Goal: Task Accomplishment & Management: Manage account settings

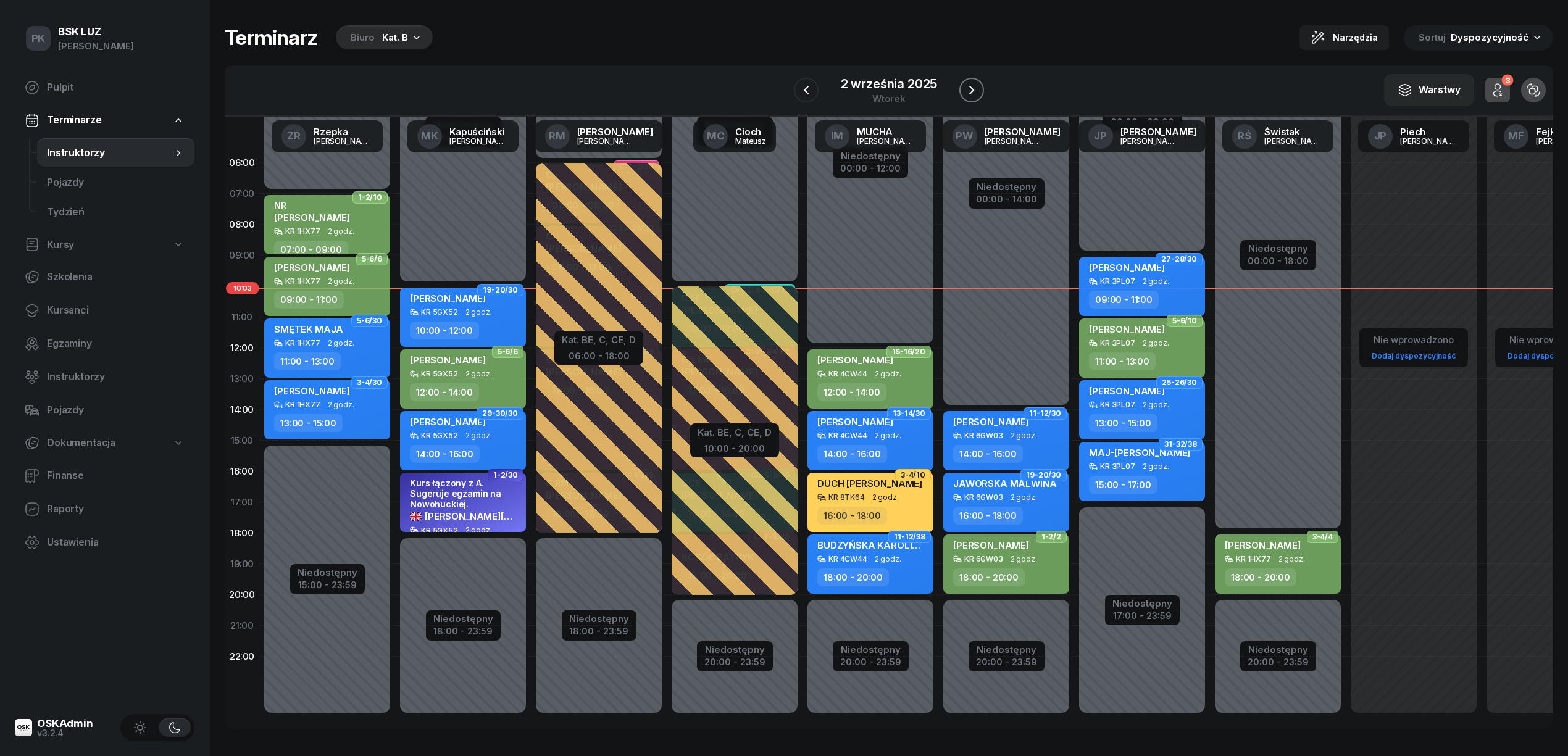
click at [965, 87] on icon "button" at bounding box center [972, 90] width 14 height 14
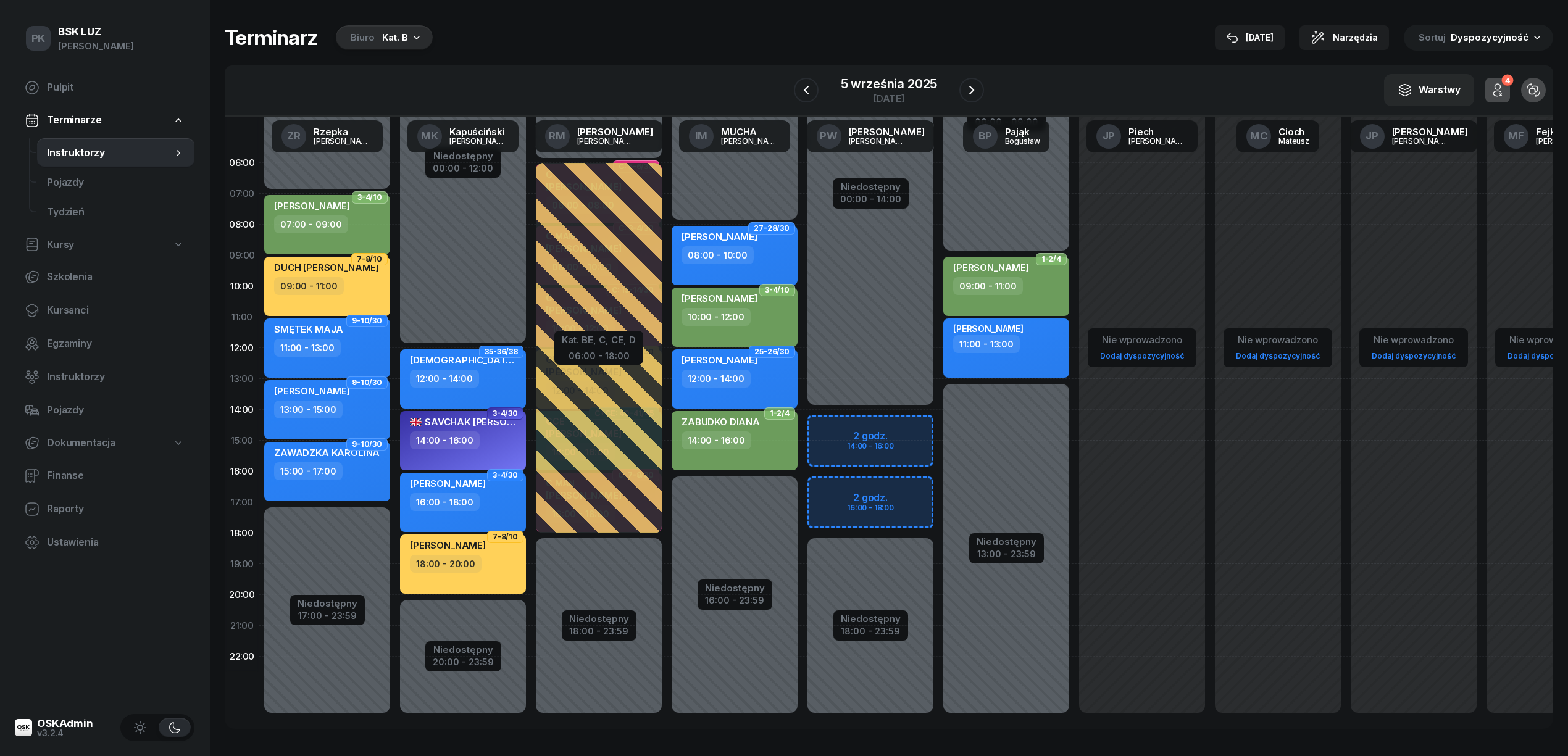
click at [382, 38] on div "Kat. B" at bounding box center [395, 37] width 26 height 14
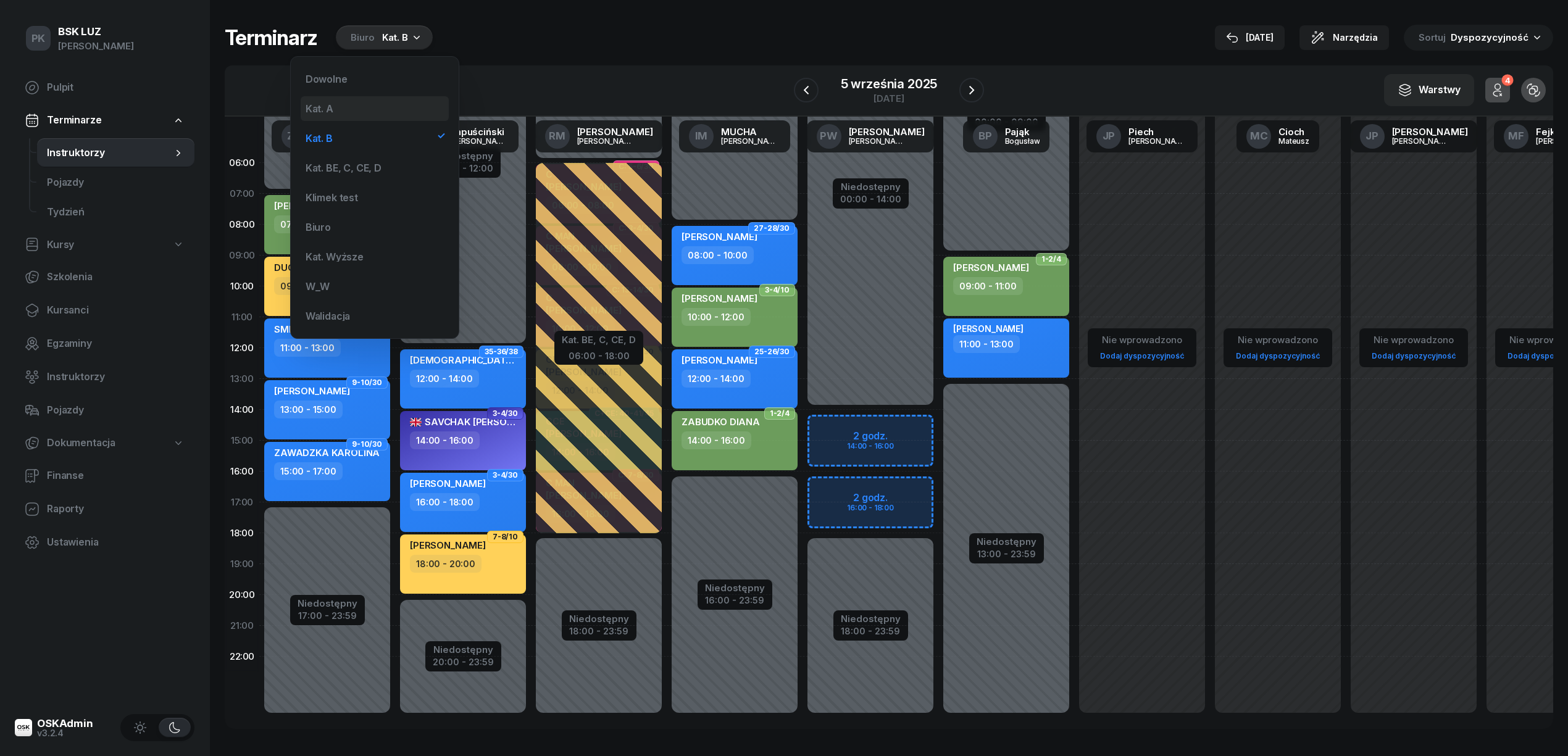
click at [373, 115] on div "Kat. A" at bounding box center [375, 108] width 149 height 24
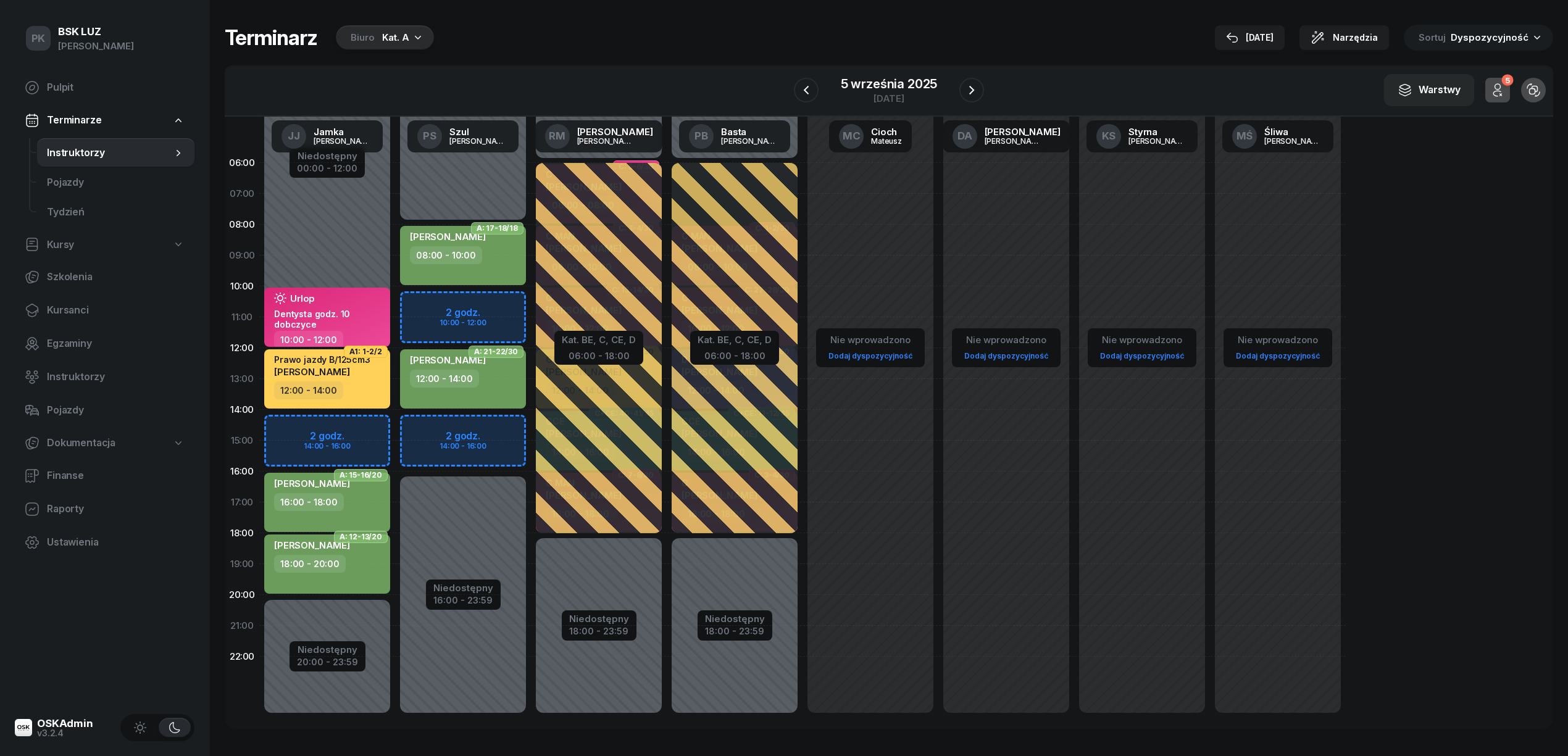
click at [495, 368] on div "[PERSON_NAME]" at bounding box center [465, 361] width 109 height 15
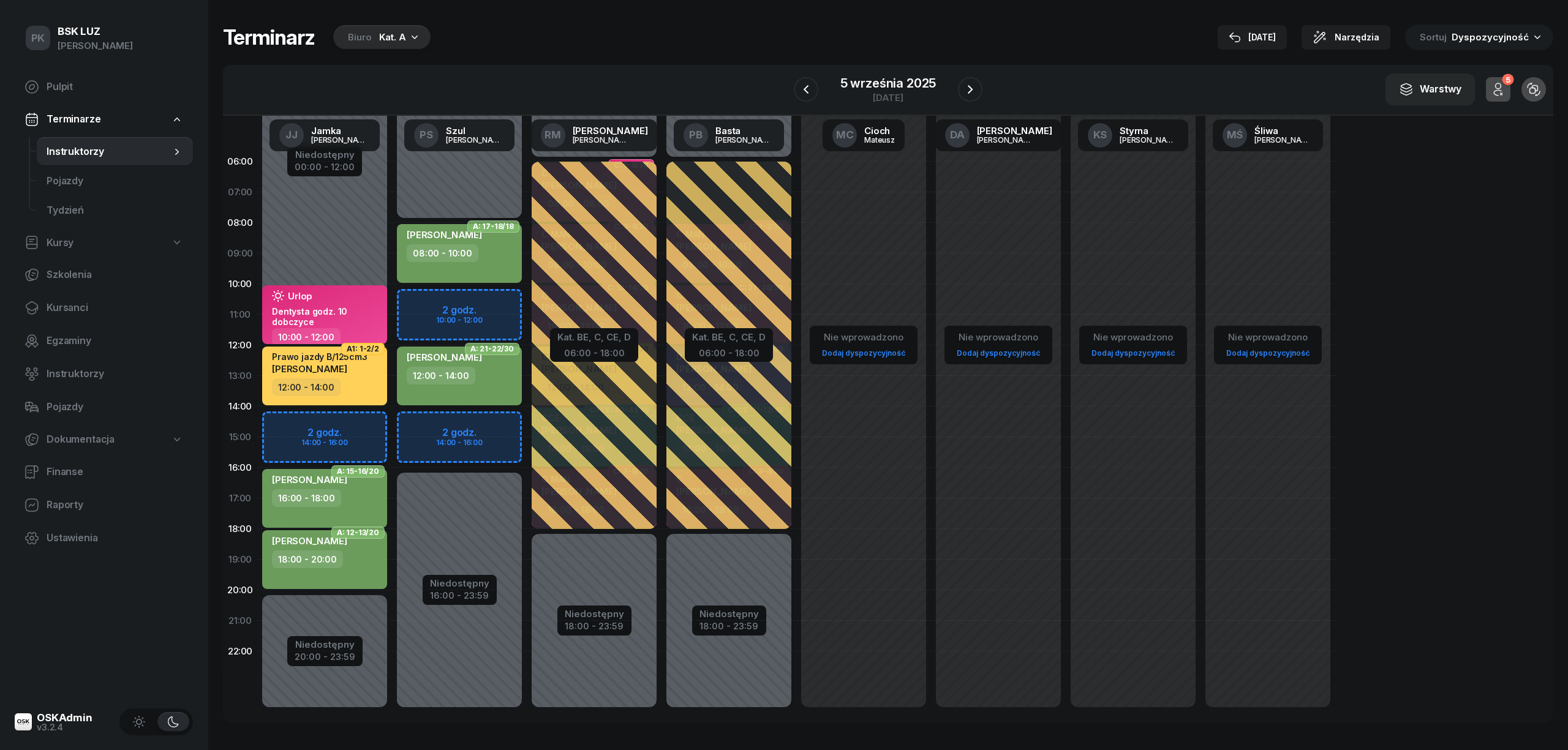
select select "12"
select select "14"
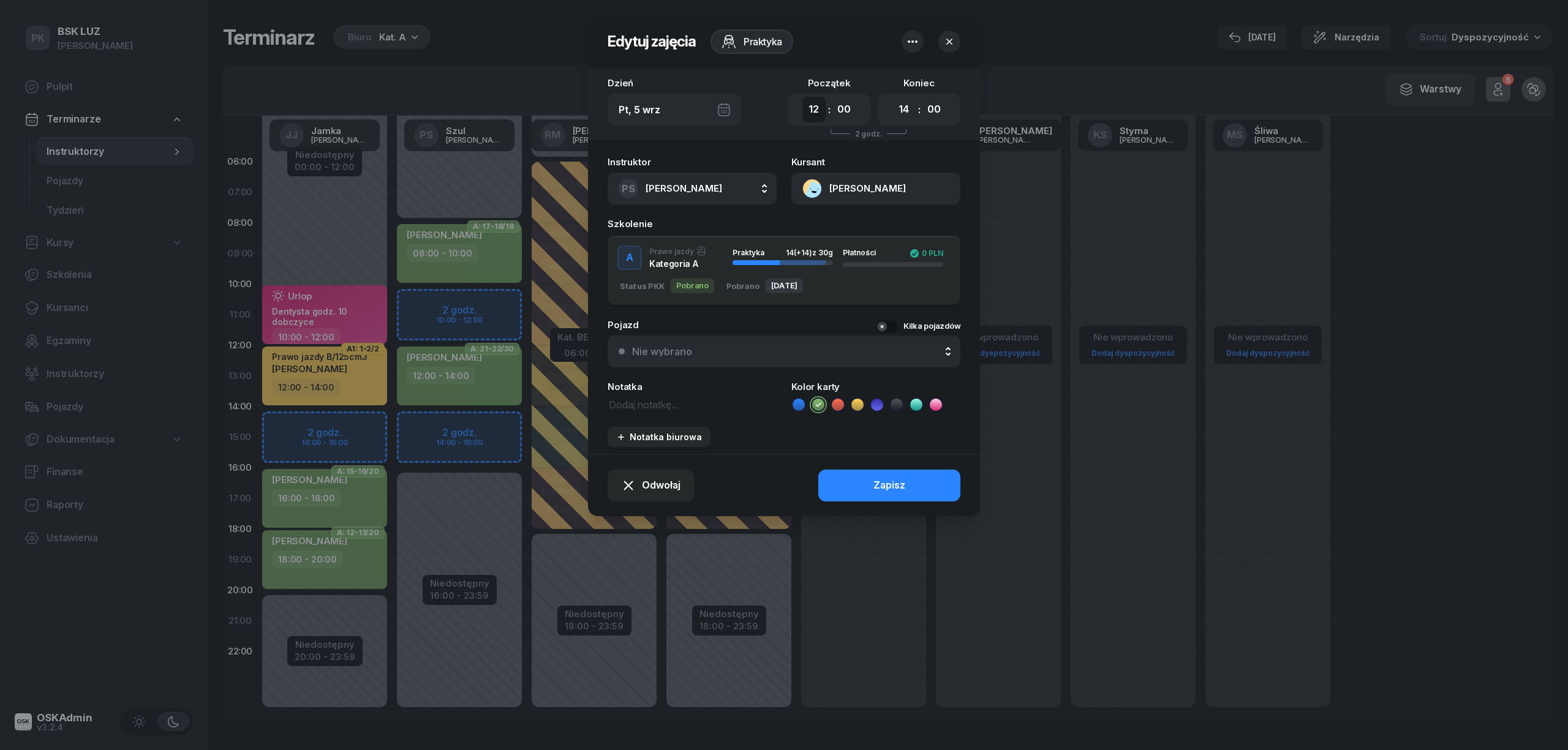
click at [807, 110] on select "00 01 02 03 04 05 06 07 08 09 10 11 12 13 14 15 16 17 18 19 20 21 22 23" at bounding box center [814, 110] width 23 height 26
select select "10"
click at [802, 97] on select "00 01 02 03 04 05 06 07 08 09 10 11 12 13 14 15 16 17 18 19 20 21 22 23" at bounding box center [814, 110] width 23 height 26
click at [905, 107] on select "00 01 02 03 04 05 06 07 08 09 10 11 12 13 14 15 16 17 18 19 20 21 22 23" at bounding box center [904, 110] width 23 height 26
select select "12"
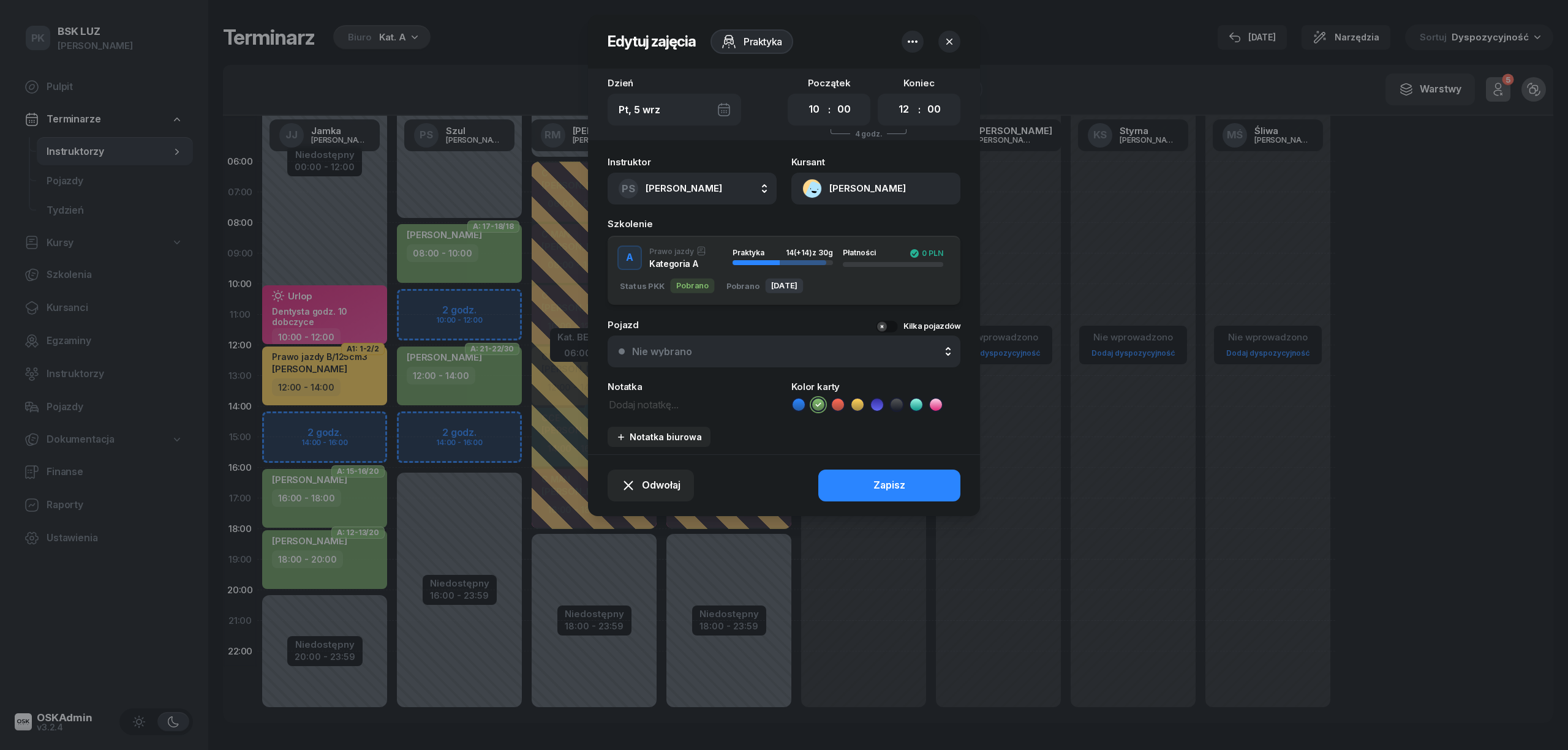
click at [892, 97] on select "00 01 02 03 04 05 06 07 08 09 10 11 12 13 14 15 16 17 18 19 20 21 22 23" at bounding box center [904, 110] width 23 height 26
click at [897, 481] on div "Zapisz" at bounding box center [889, 486] width 31 height 16
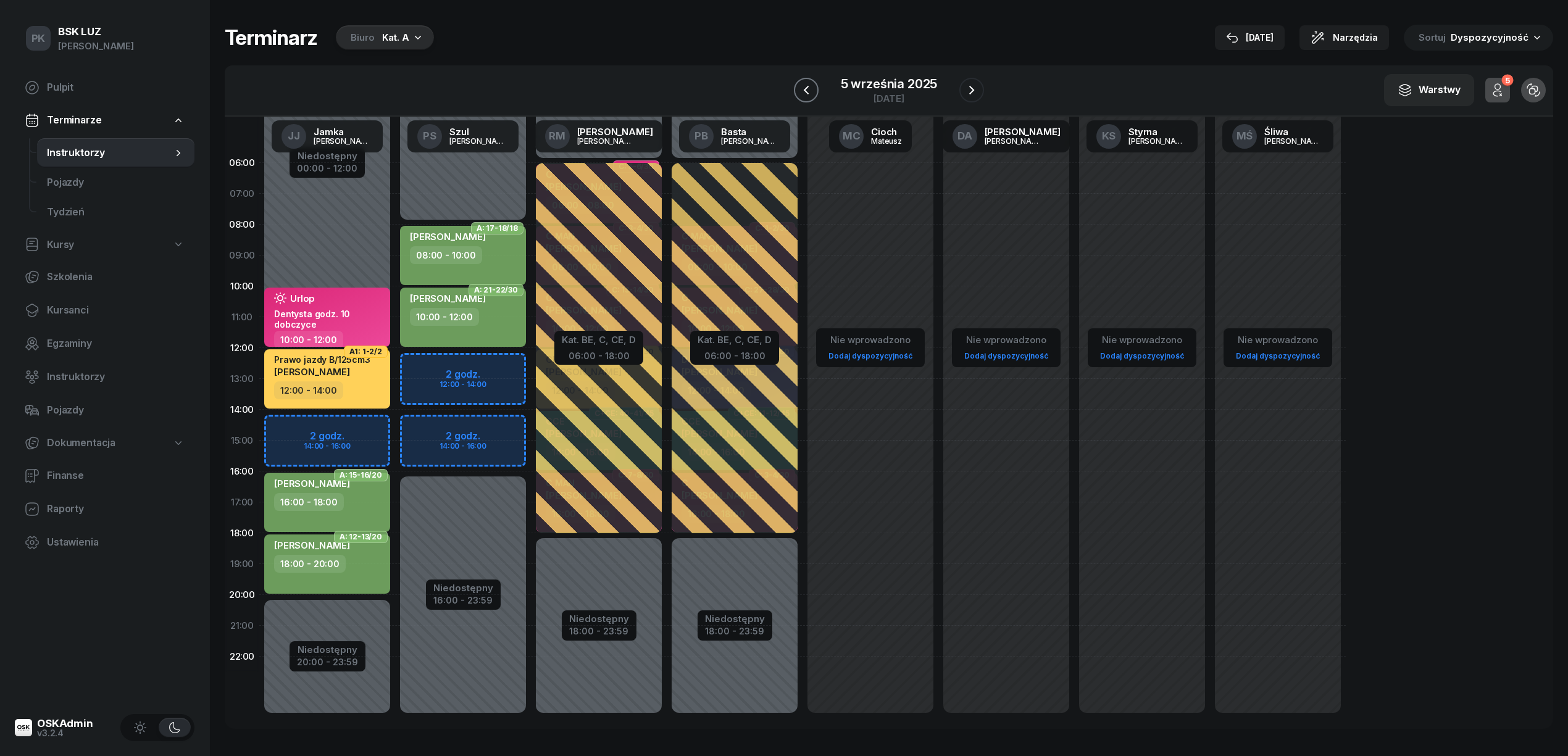
click at [816, 84] on button "button" at bounding box center [805, 90] width 24 height 24
click at [813, 88] on button "button" at bounding box center [805, 90] width 24 height 24
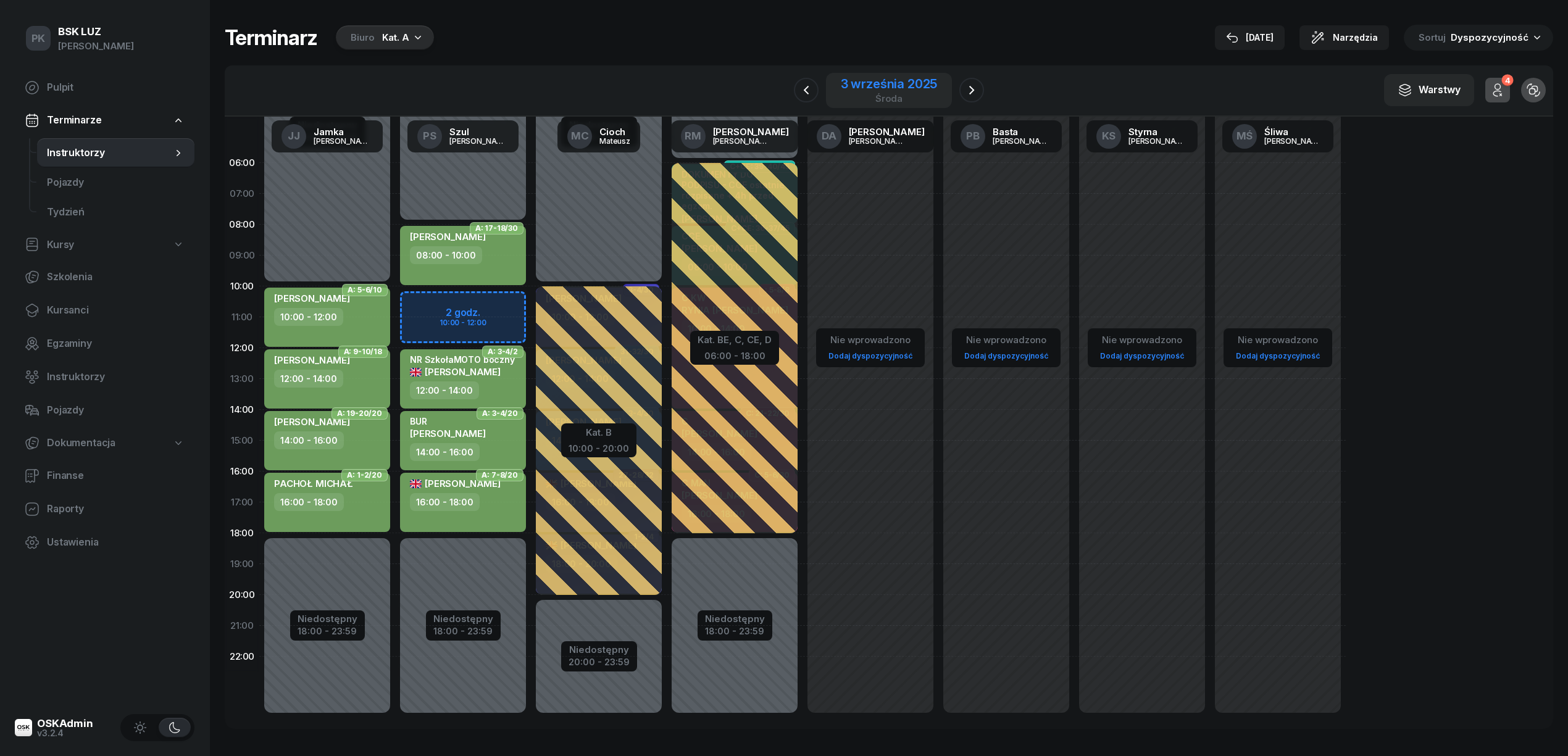
click at [902, 84] on div "3 września 2025" at bounding box center [889, 84] width 97 height 13
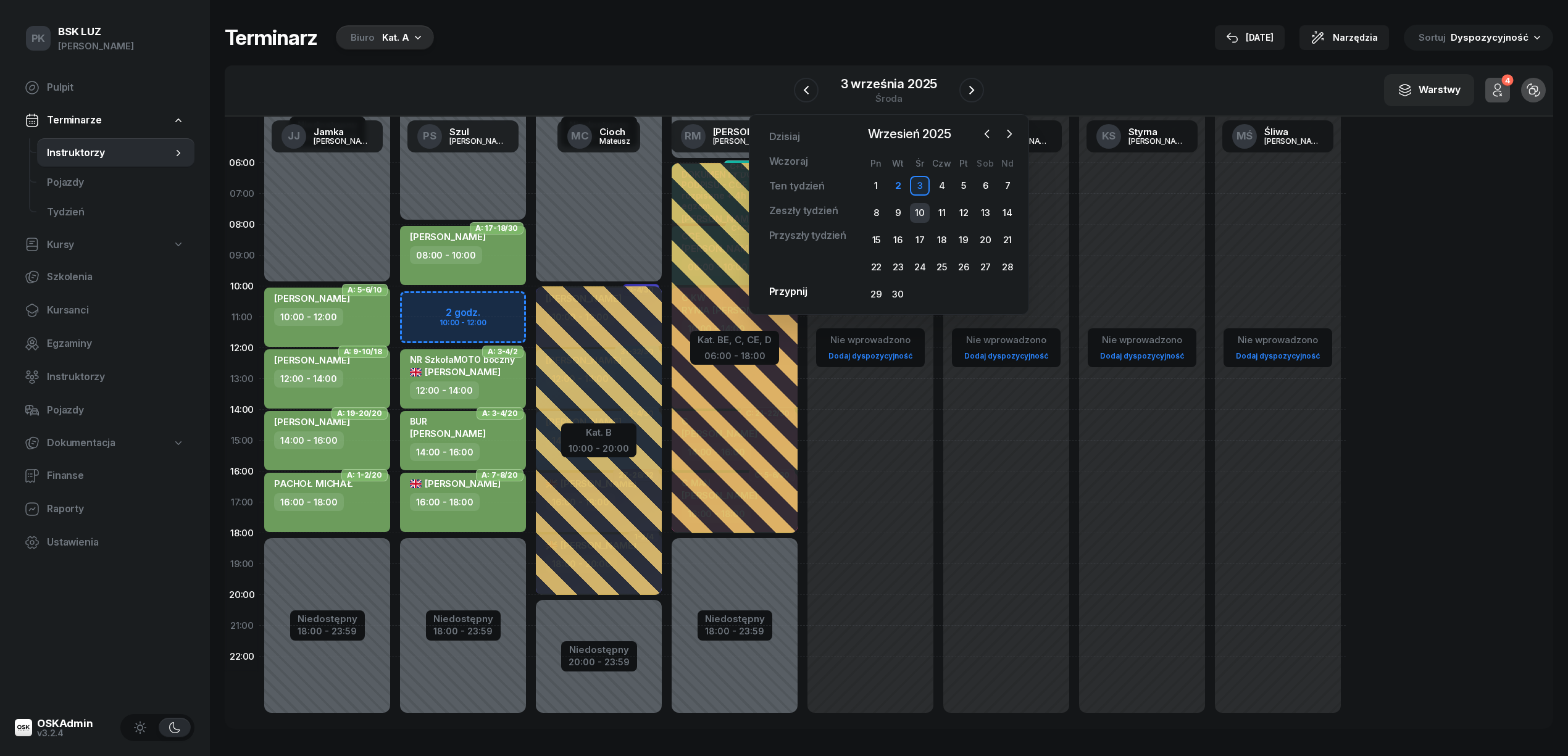
click at [928, 211] on div "10" at bounding box center [920, 213] width 20 height 20
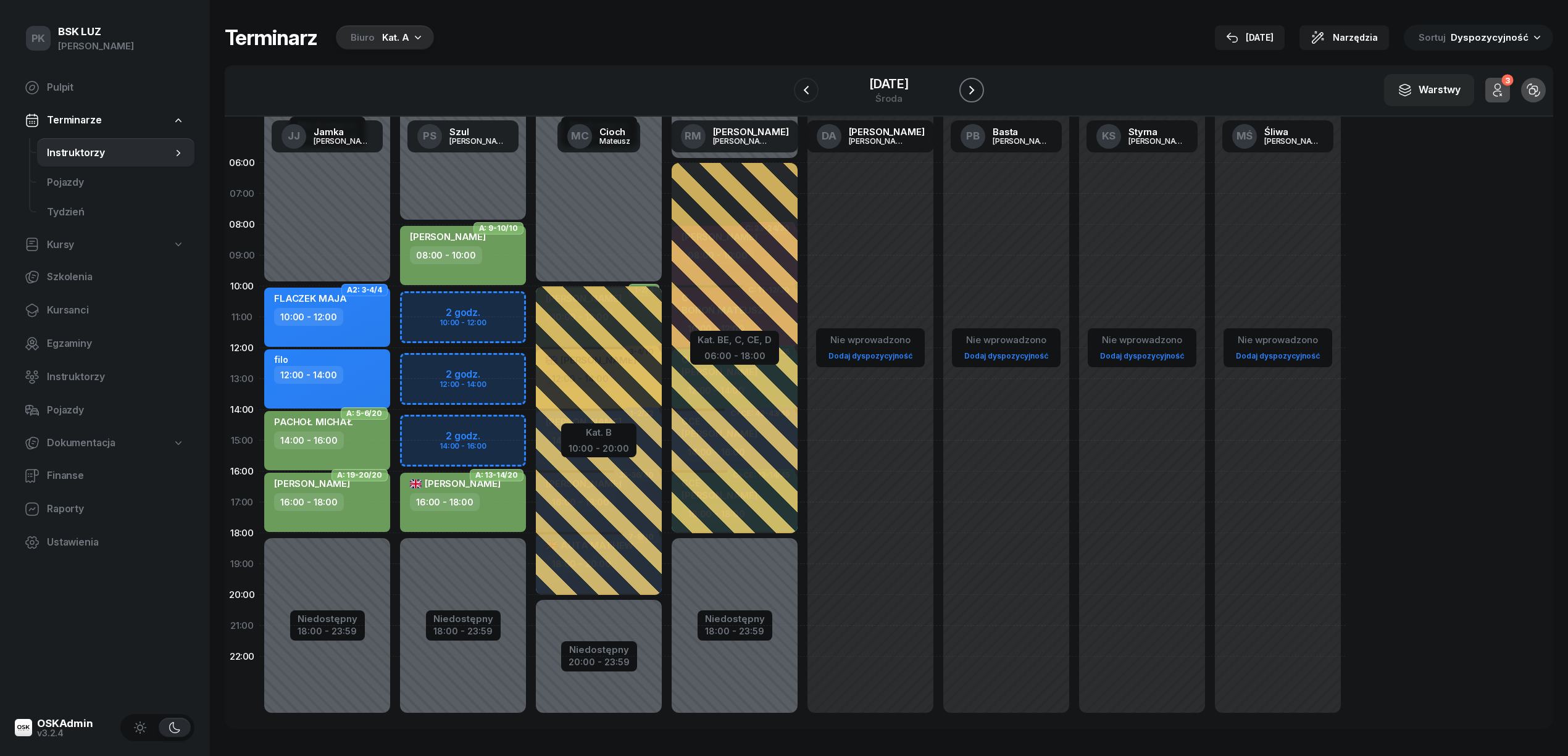
click at [974, 91] on icon "button" at bounding box center [972, 90] width 14 height 14
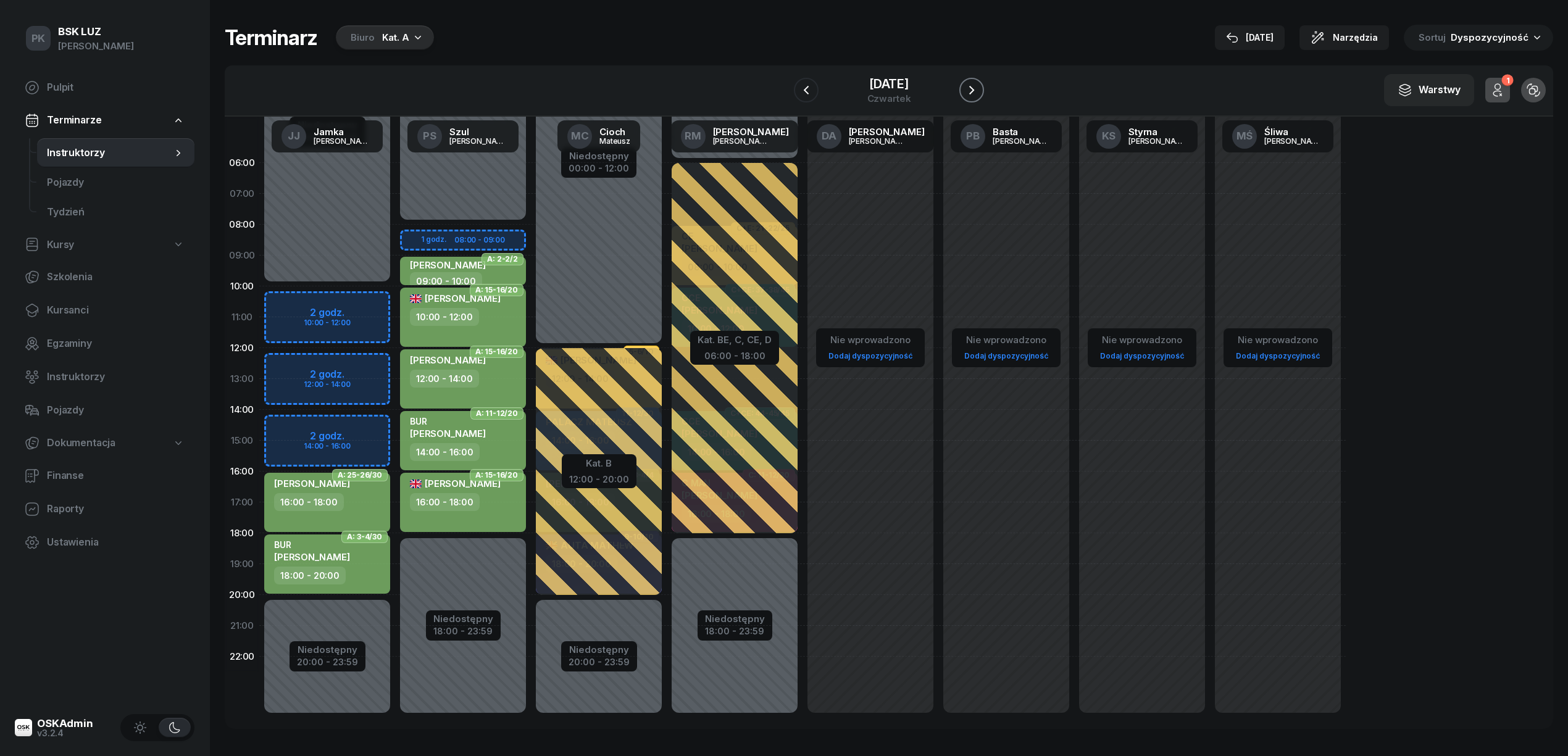
click at [964, 88] on button "button" at bounding box center [971, 90] width 24 height 24
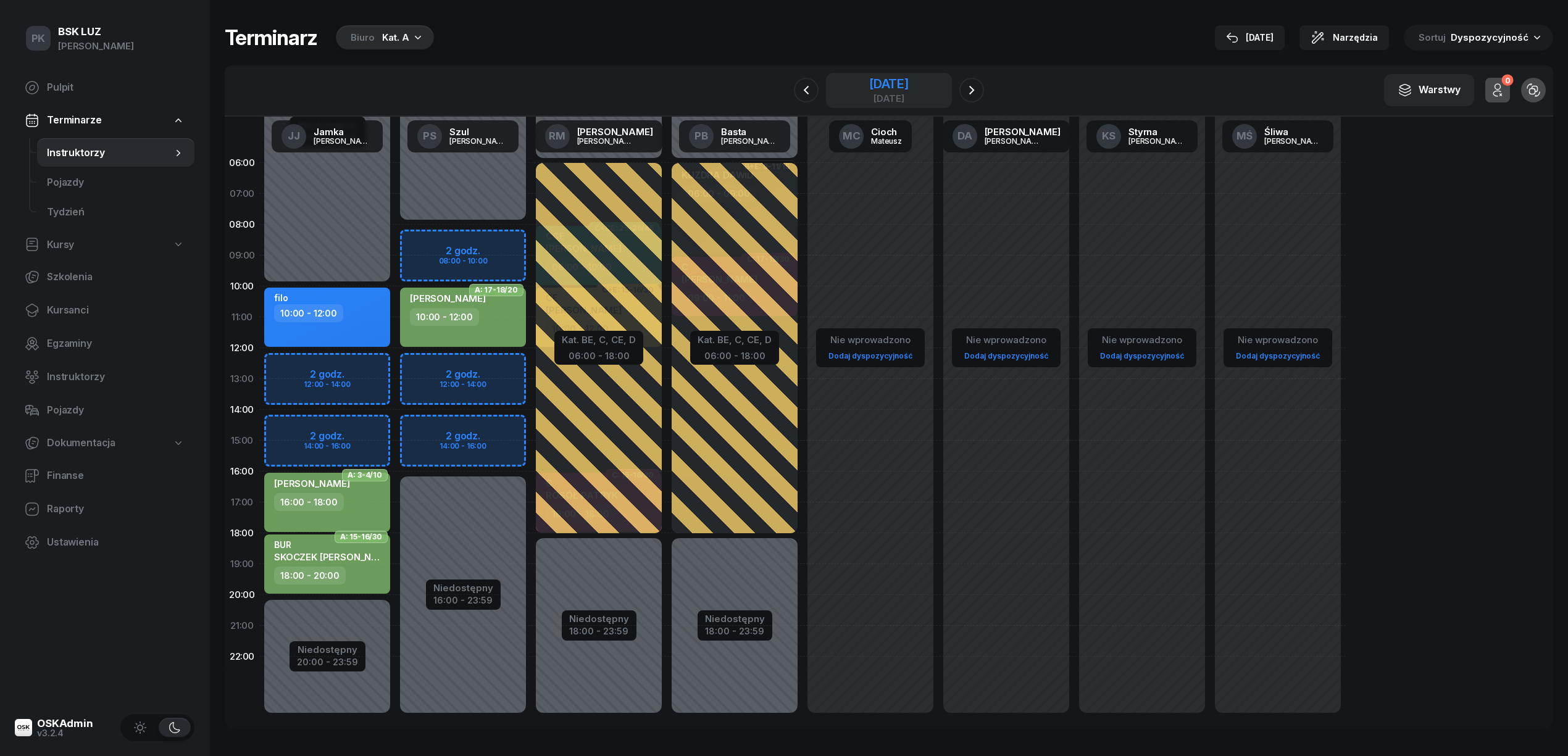
click at [893, 87] on div "12 września 2025" at bounding box center [890, 84] width 40 height 13
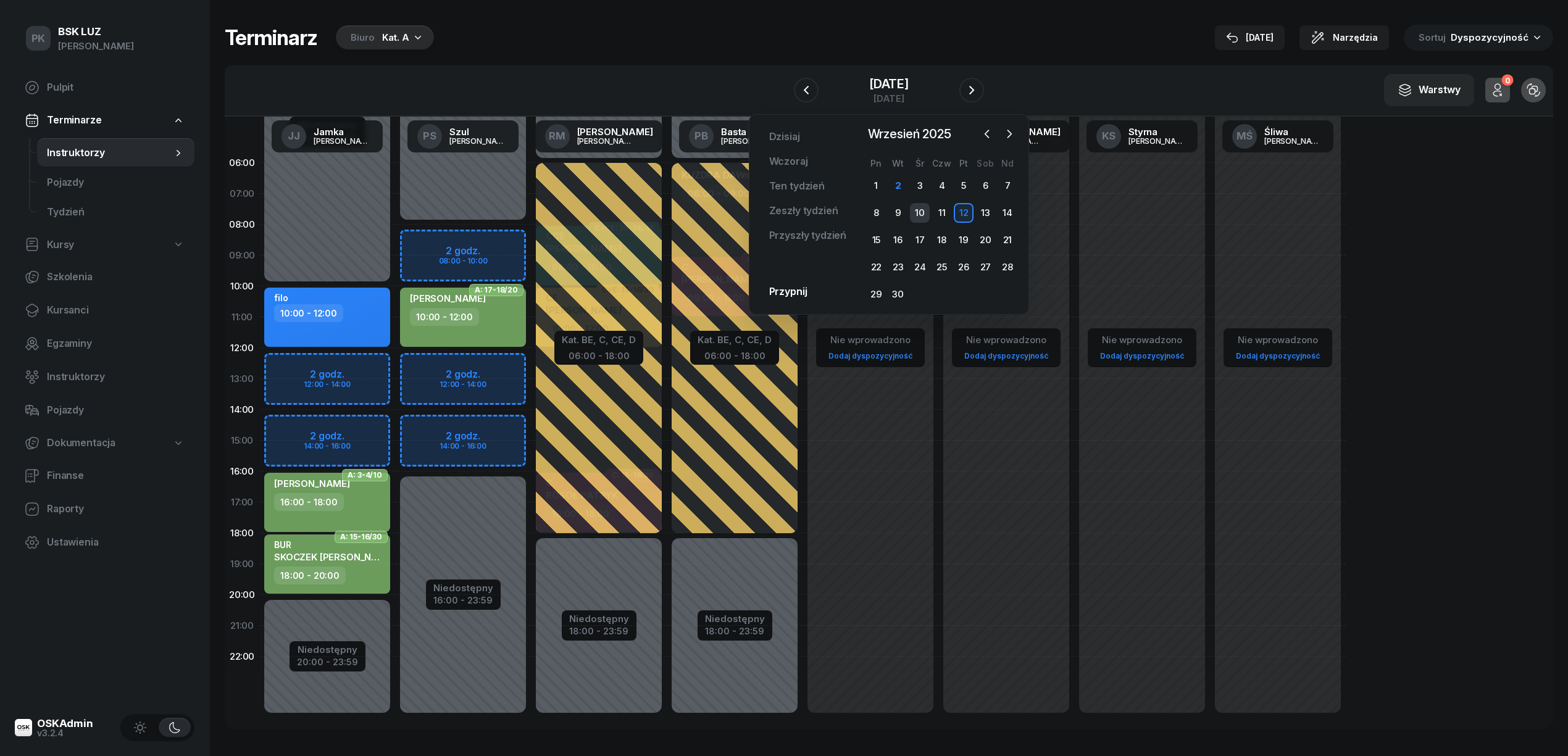
click at [922, 214] on div "10" at bounding box center [920, 213] width 20 height 20
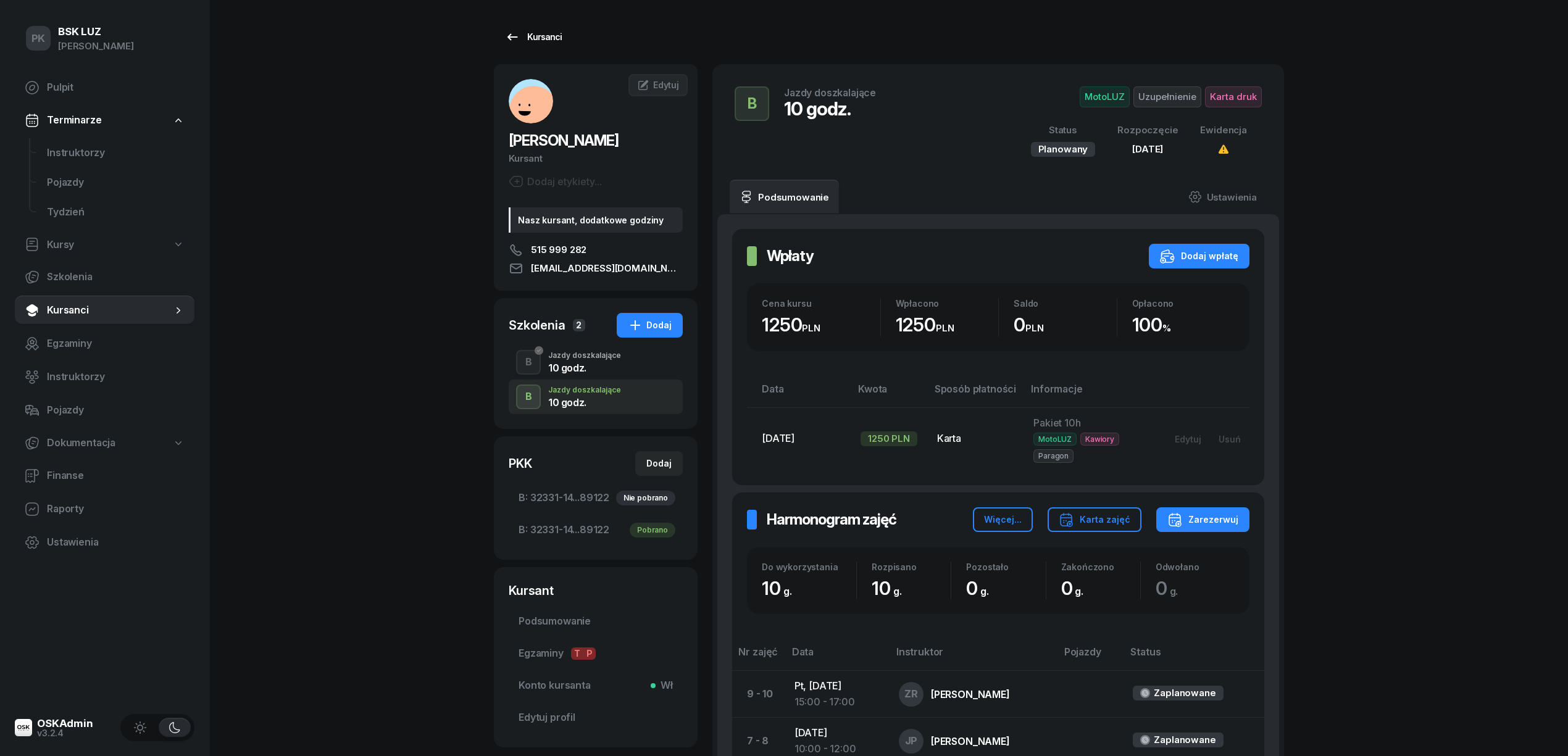
click at [524, 31] on div "Kursanci" at bounding box center [533, 37] width 57 height 14
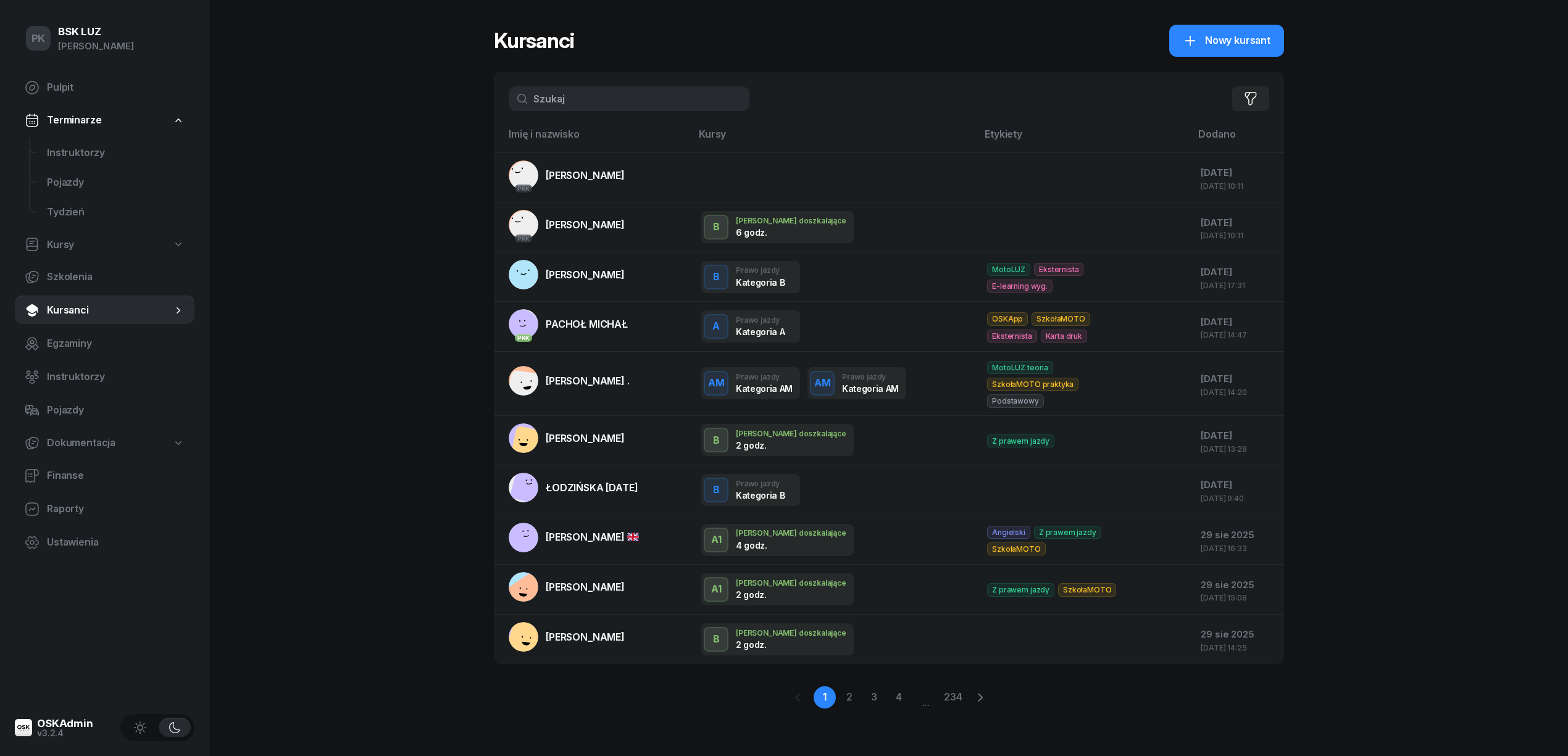
click at [581, 91] on input "text" at bounding box center [630, 98] width 241 height 24
click at [664, 94] on input "text" at bounding box center [630, 98] width 241 height 24
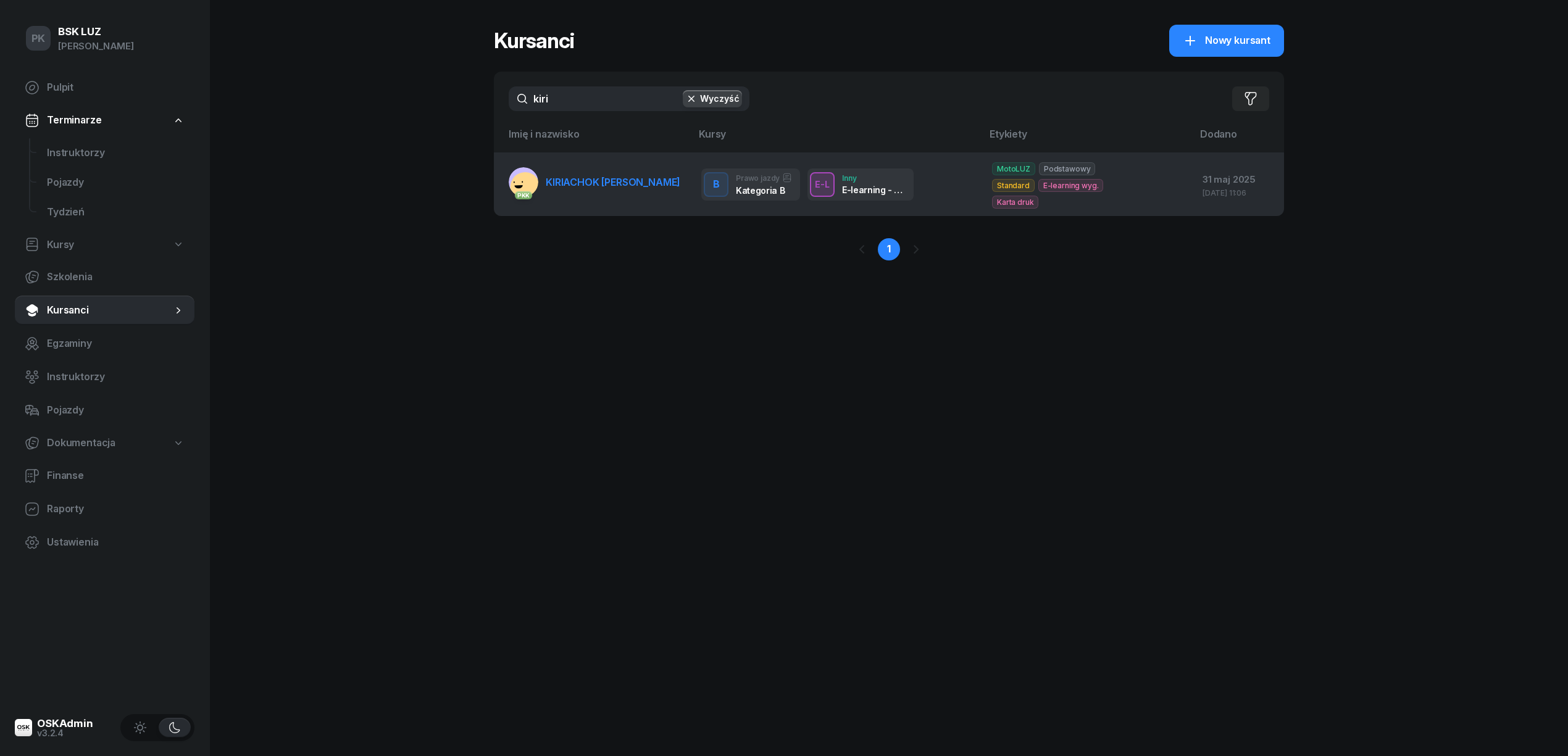
type input "kiri"
click at [591, 181] on link "PKK KIRIACHOK YULIIA" at bounding box center [594, 182] width 171 height 30
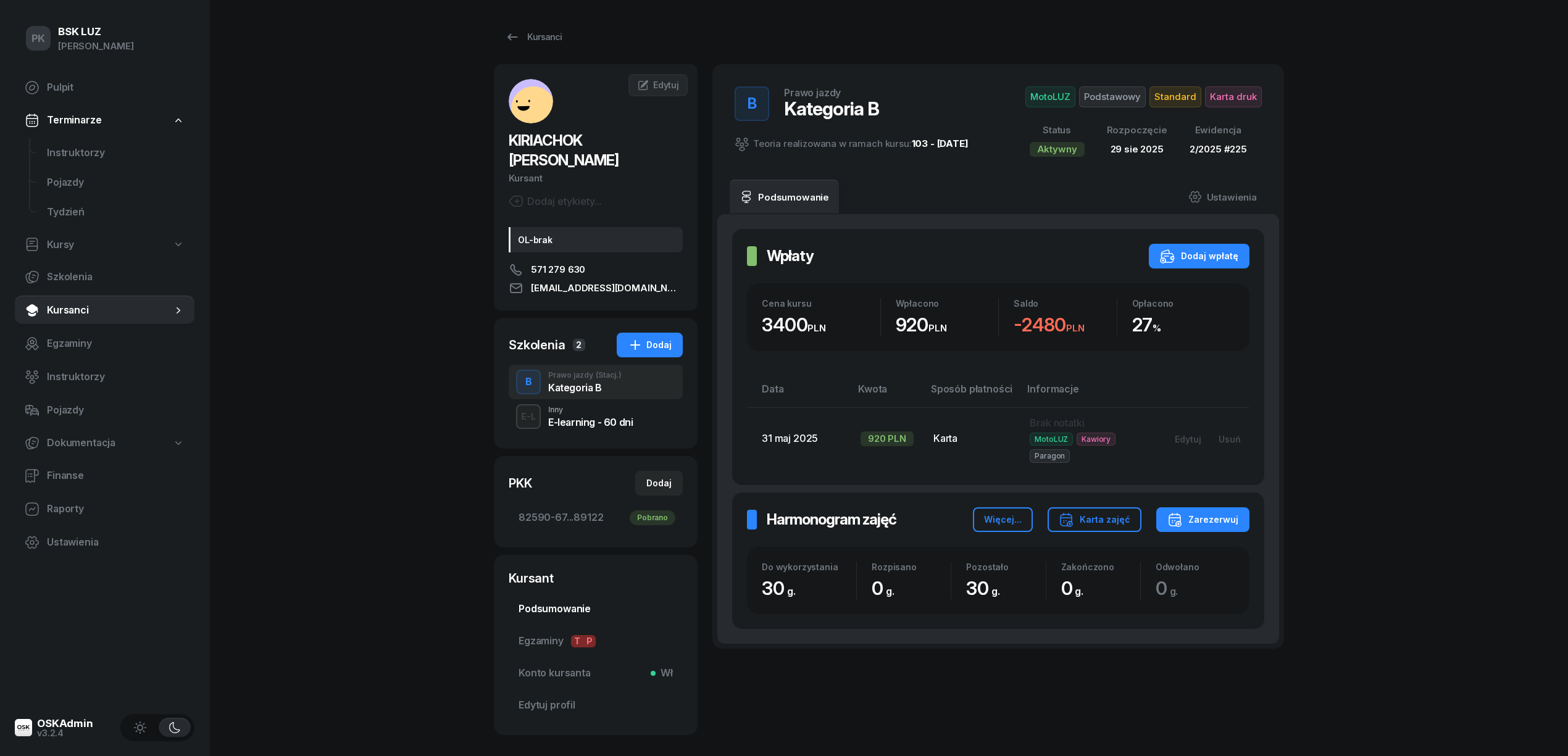
click at [532, 599] on link "Podsumowanie" at bounding box center [596, 608] width 174 height 30
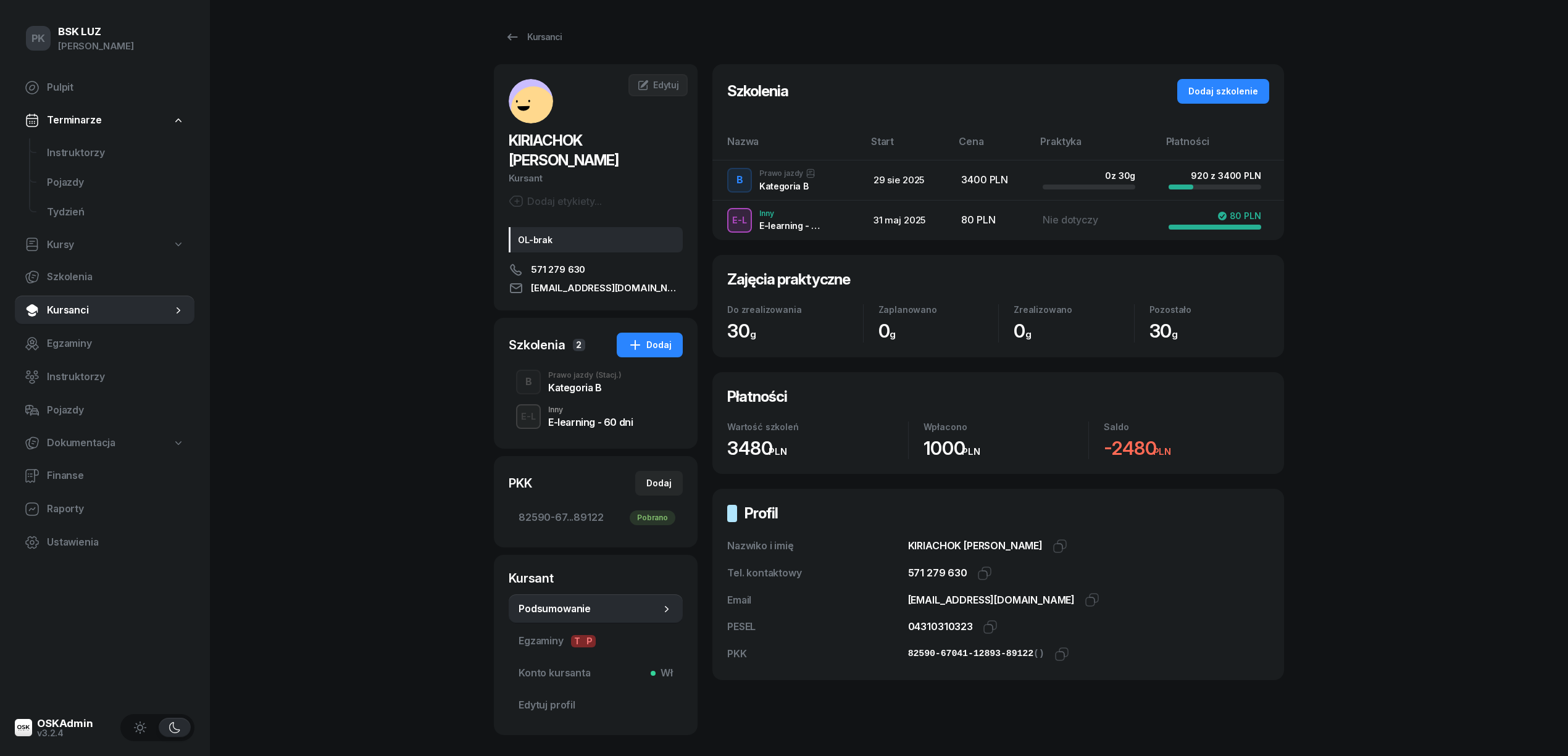
click at [568, 371] on div "Prawo jazdy (Stacj.)" at bounding box center [584, 375] width 73 height 7
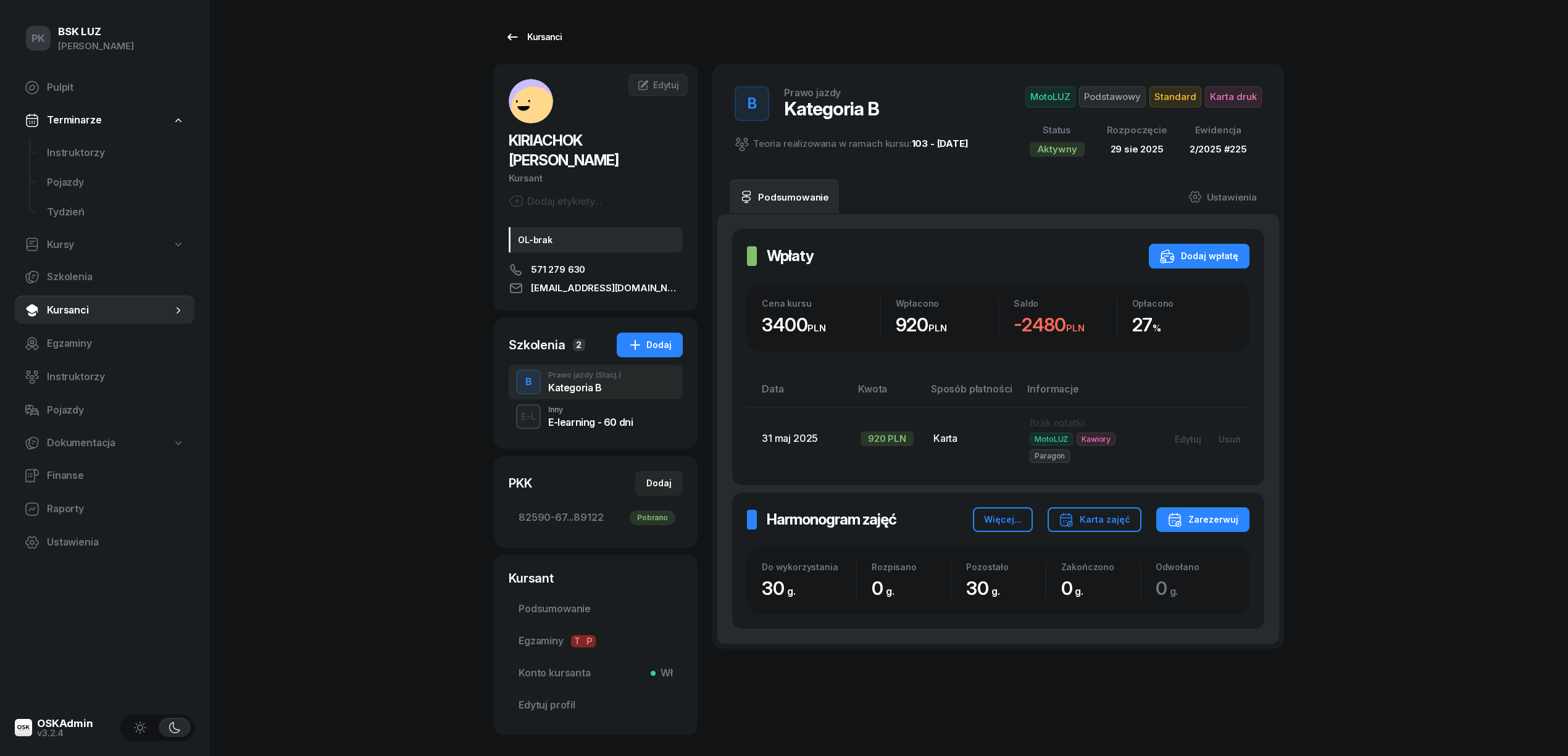
click at [538, 28] on link "Kursanci" at bounding box center [533, 36] width 79 height 24
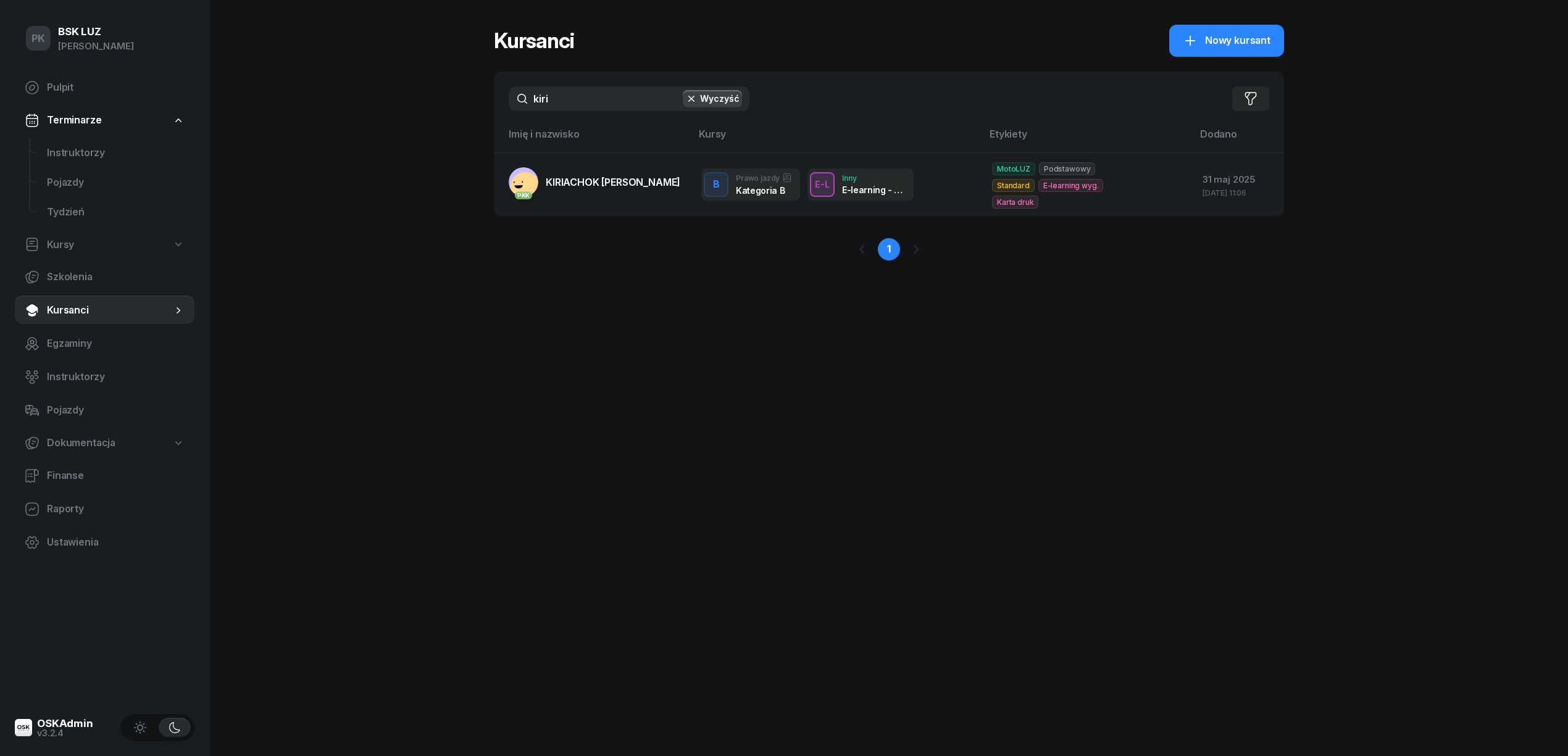
drag, startPoint x: 572, startPoint y: 104, endPoint x: 441, endPoint y: 111, distance: 131.2
click at [441, 111] on div "PK BSK LUZ Piotr Klimek Pulpit Terminarze Instruktorzy Pojazdy Tydzień Kursy Sz…" at bounding box center [784, 378] width 1568 height 756
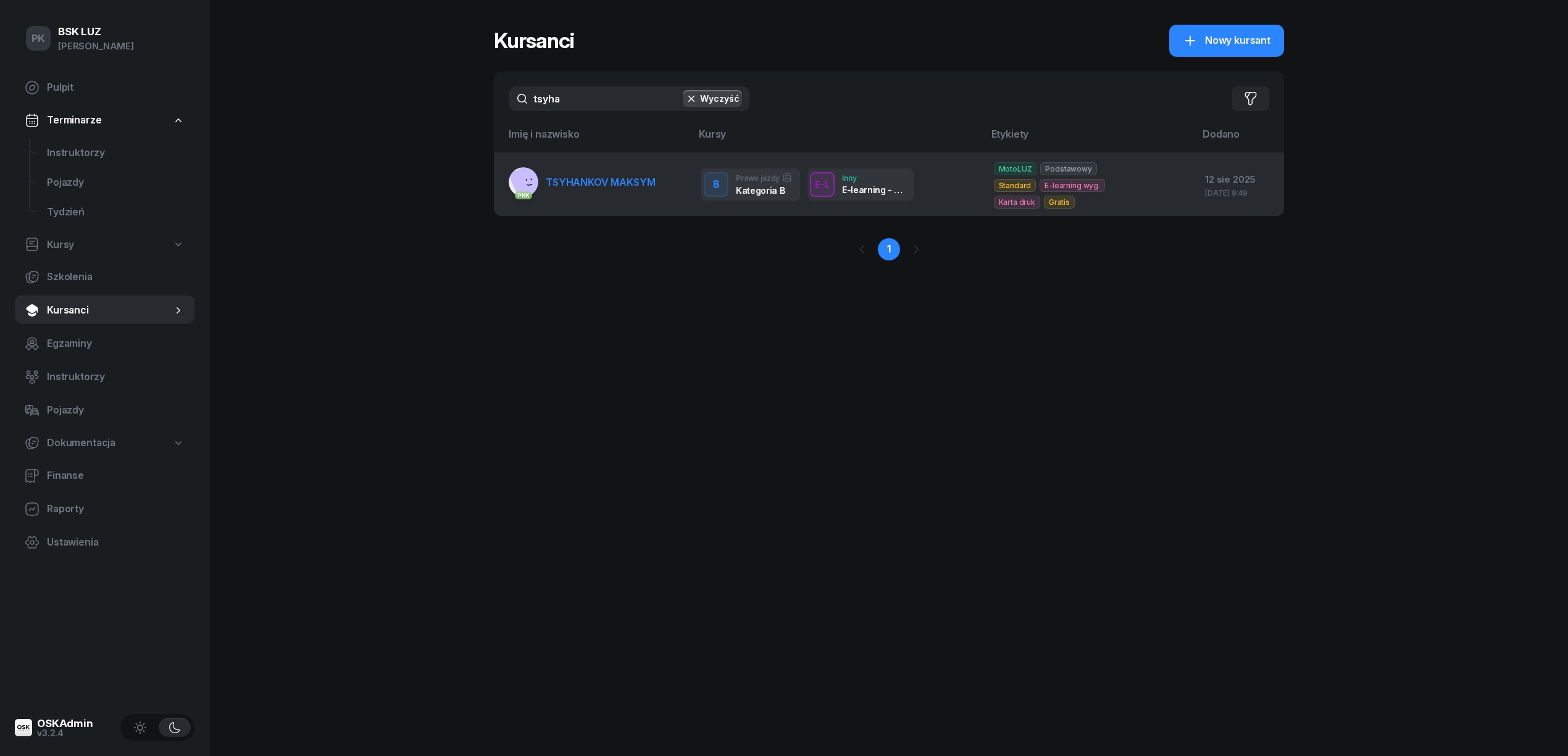
type input "tsyha"
click at [576, 179] on span "TSYHANKOV MAKSYM" at bounding box center [600, 182] width 110 height 13
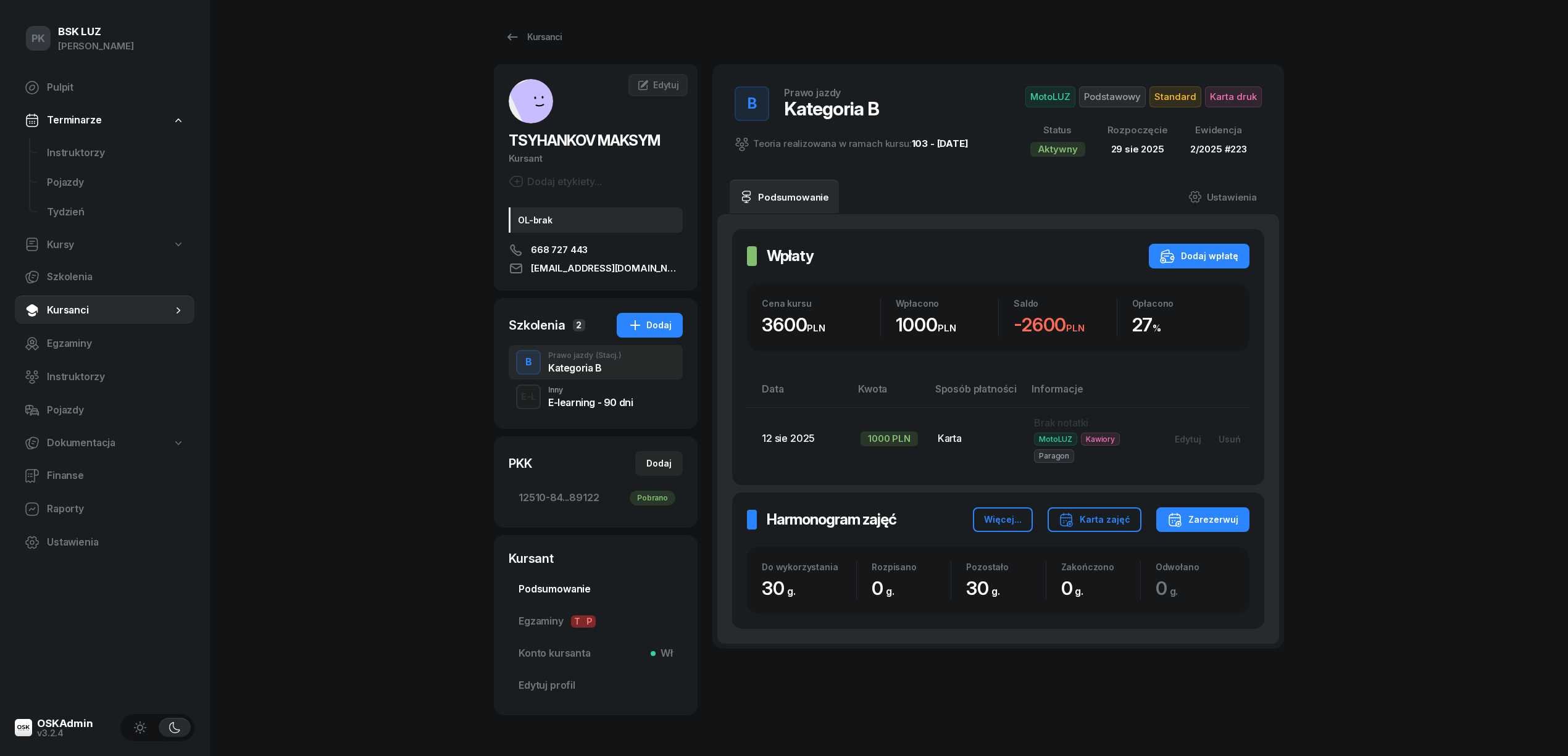
click at [552, 586] on span "Podsumowanie" at bounding box center [595, 589] width 154 height 16
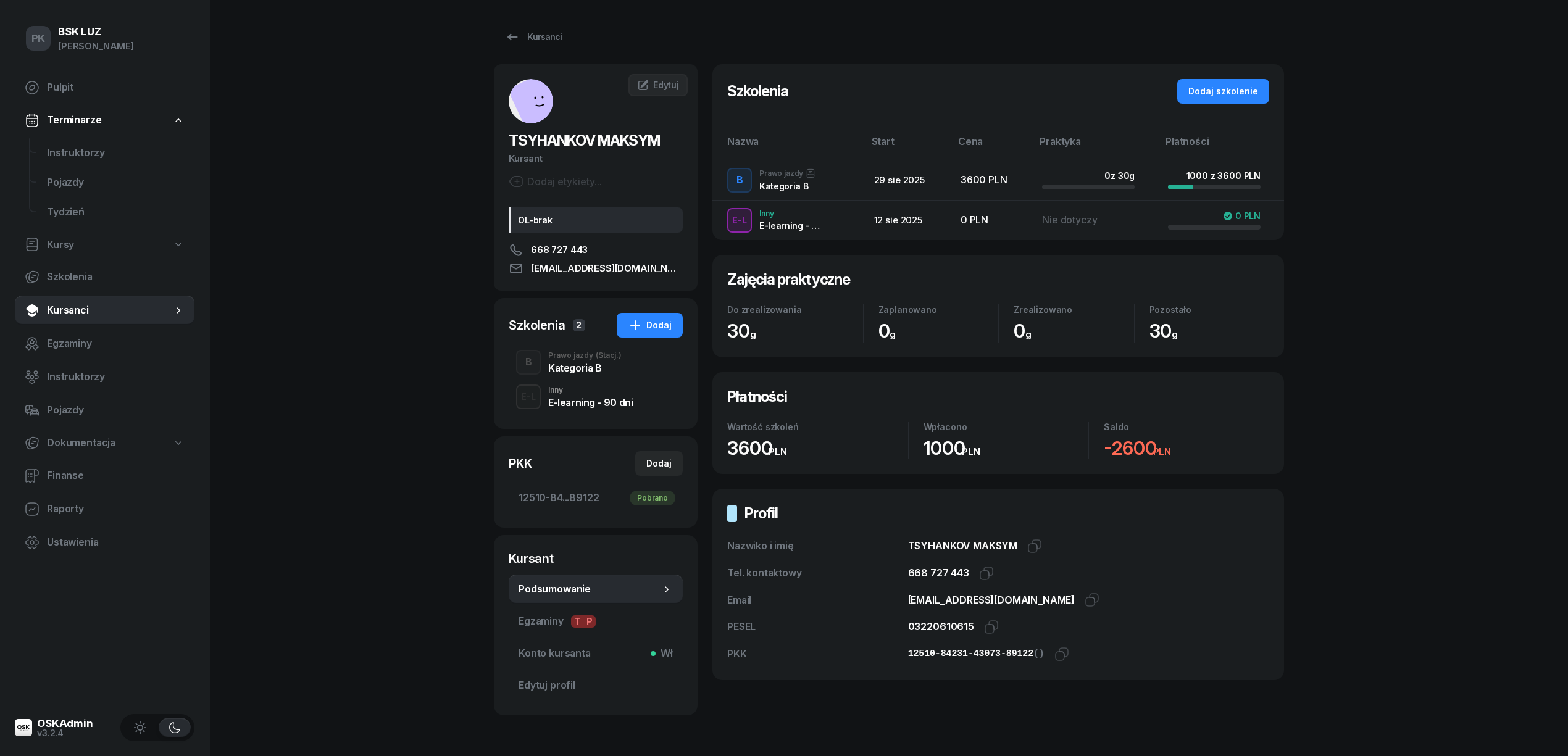
click at [581, 358] on div "Prawo jazdy (Stacj.)" at bounding box center [584, 355] width 73 height 7
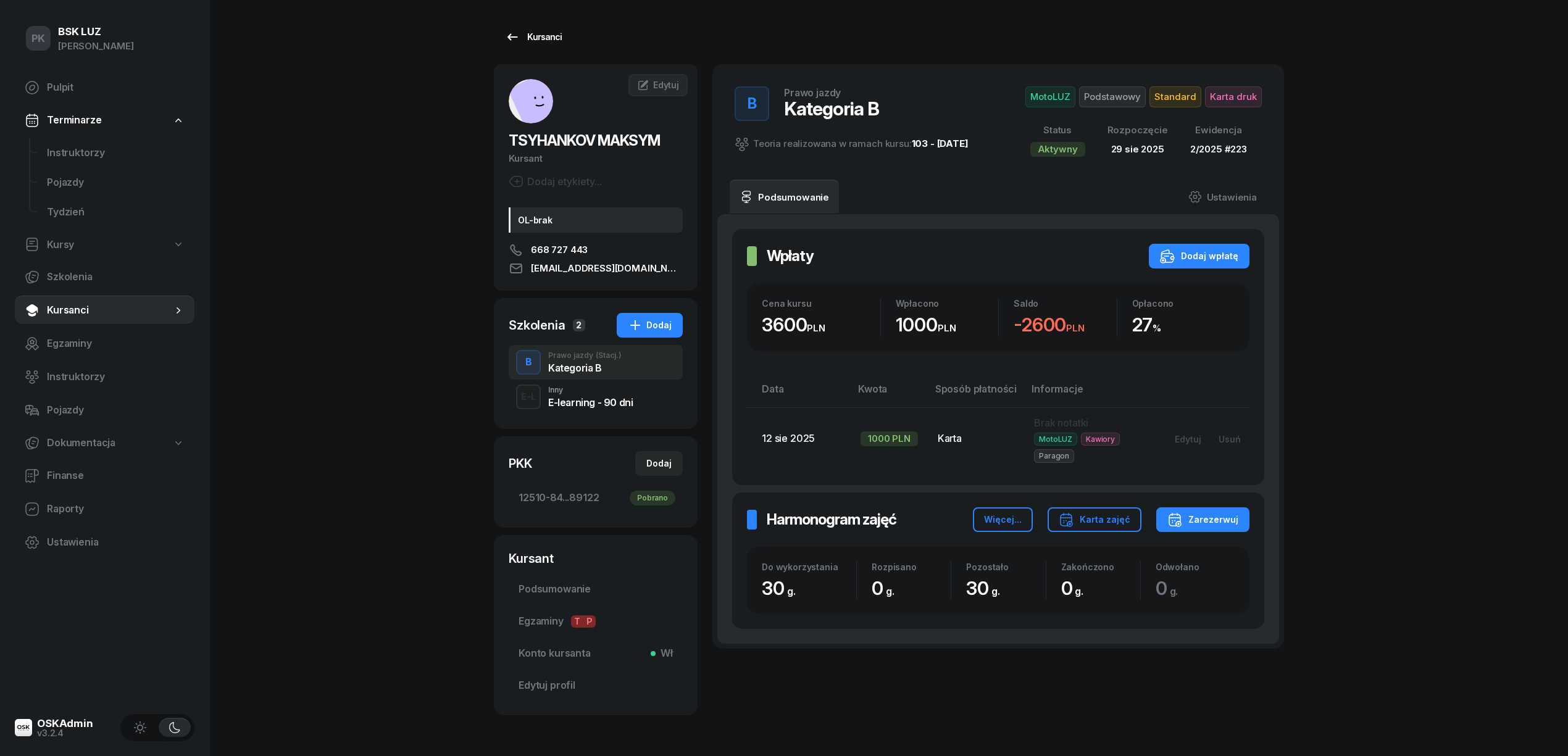
click at [534, 42] on div "Kursanci" at bounding box center [533, 37] width 57 height 14
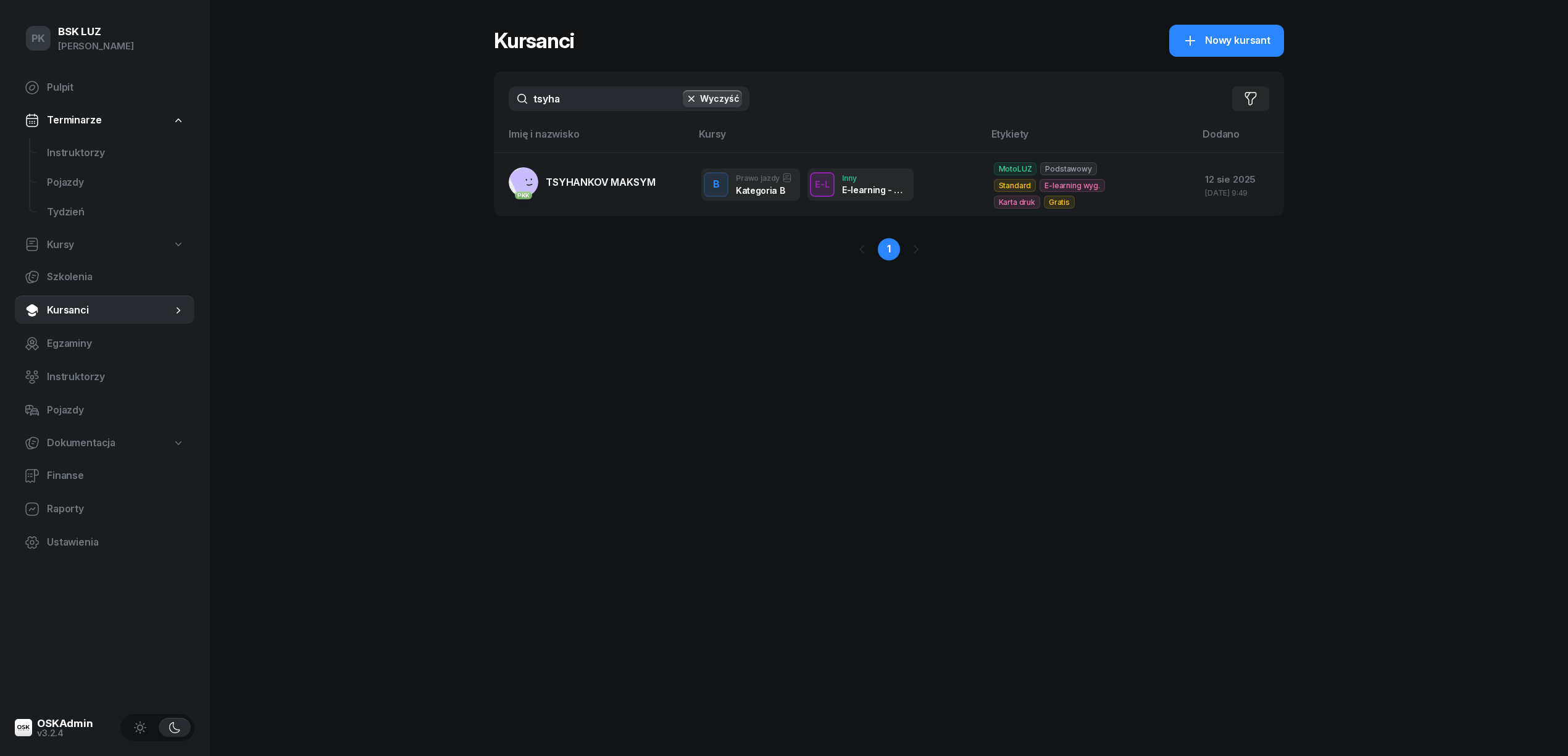
drag, startPoint x: 574, startPoint y: 100, endPoint x: 447, endPoint y: 102, distance: 127.0
click at [447, 102] on div "PK BSK LUZ Piotr Klimek Pulpit Terminarze Instruktorzy Pojazdy Tydzień Kursy Sz…" at bounding box center [784, 378] width 1568 height 756
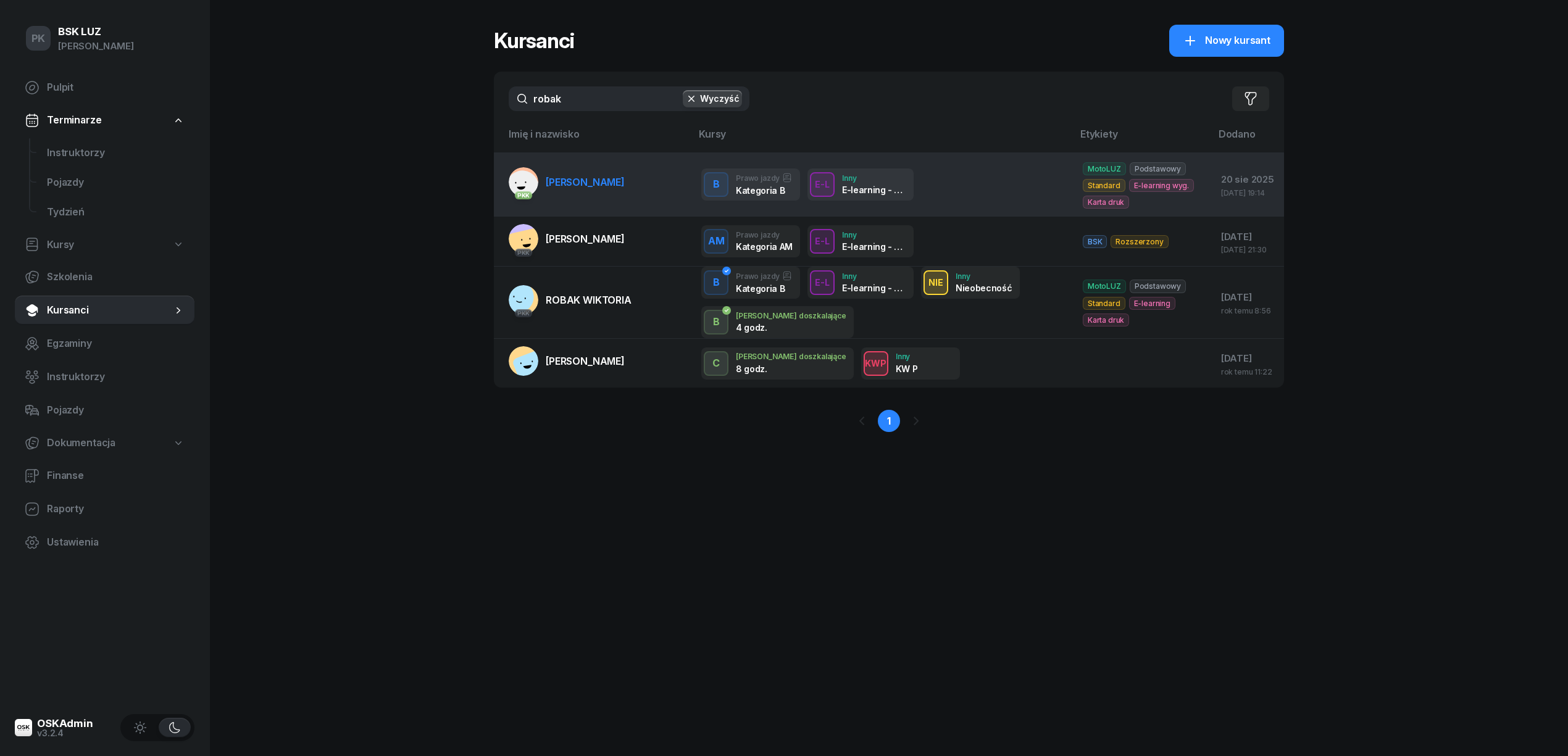
type input "robak"
click at [592, 194] on link "PKK ROBAK PAULINA" at bounding box center [567, 182] width 116 height 30
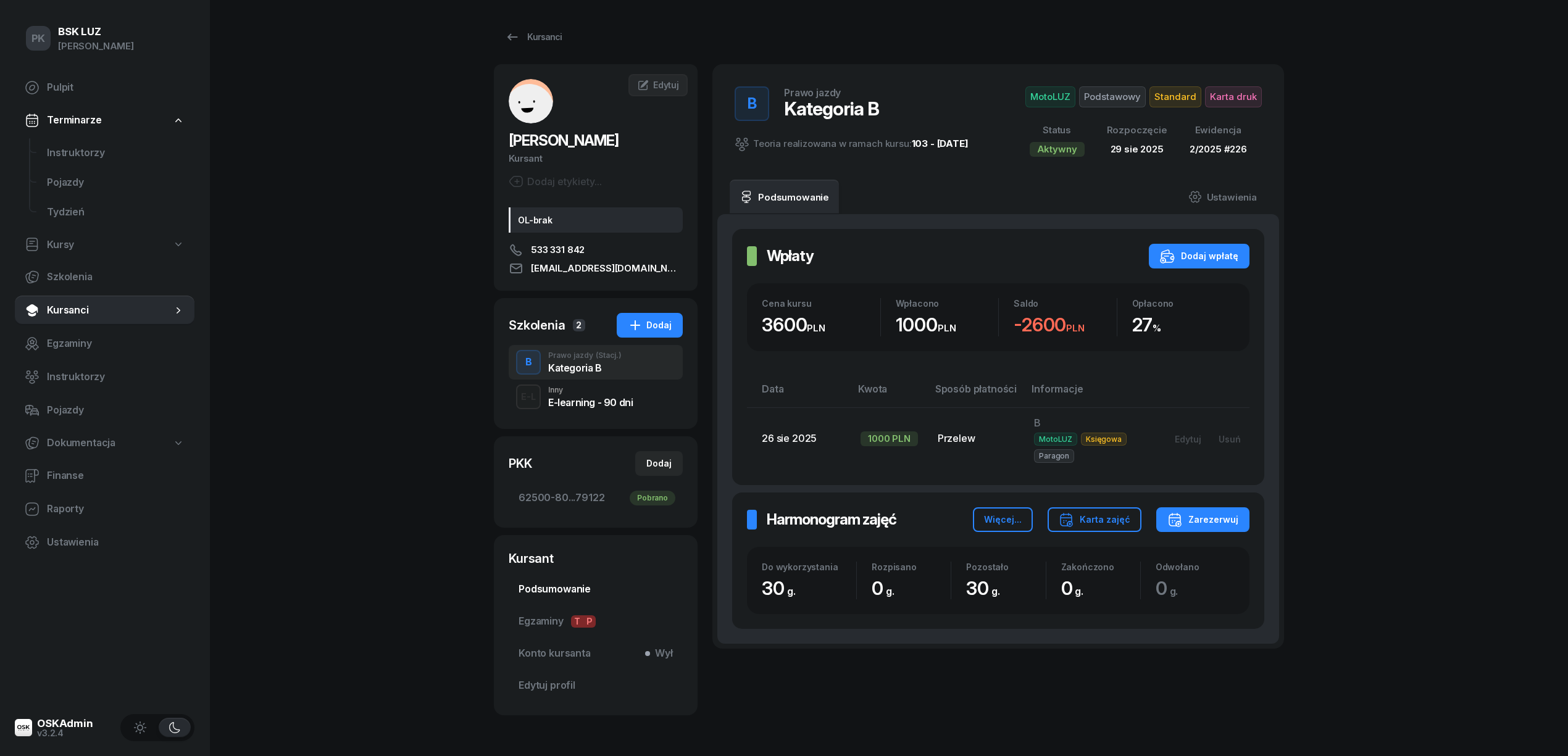
click at [562, 581] on span "Podsumowanie" at bounding box center [595, 589] width 154 height 16
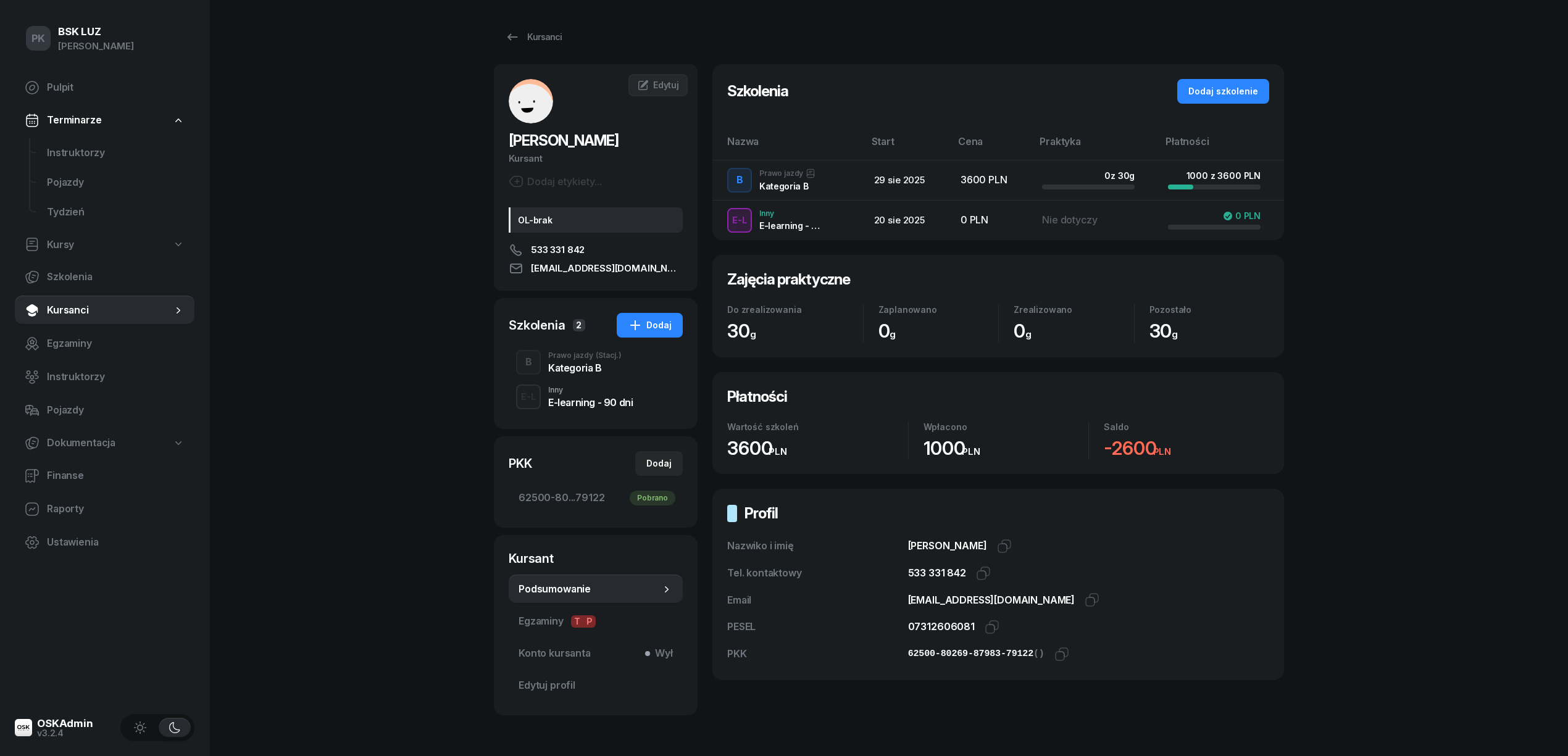
click at [585, 371] on div "Kategoria B" at bounding box center [584, 368] width 73 height 10
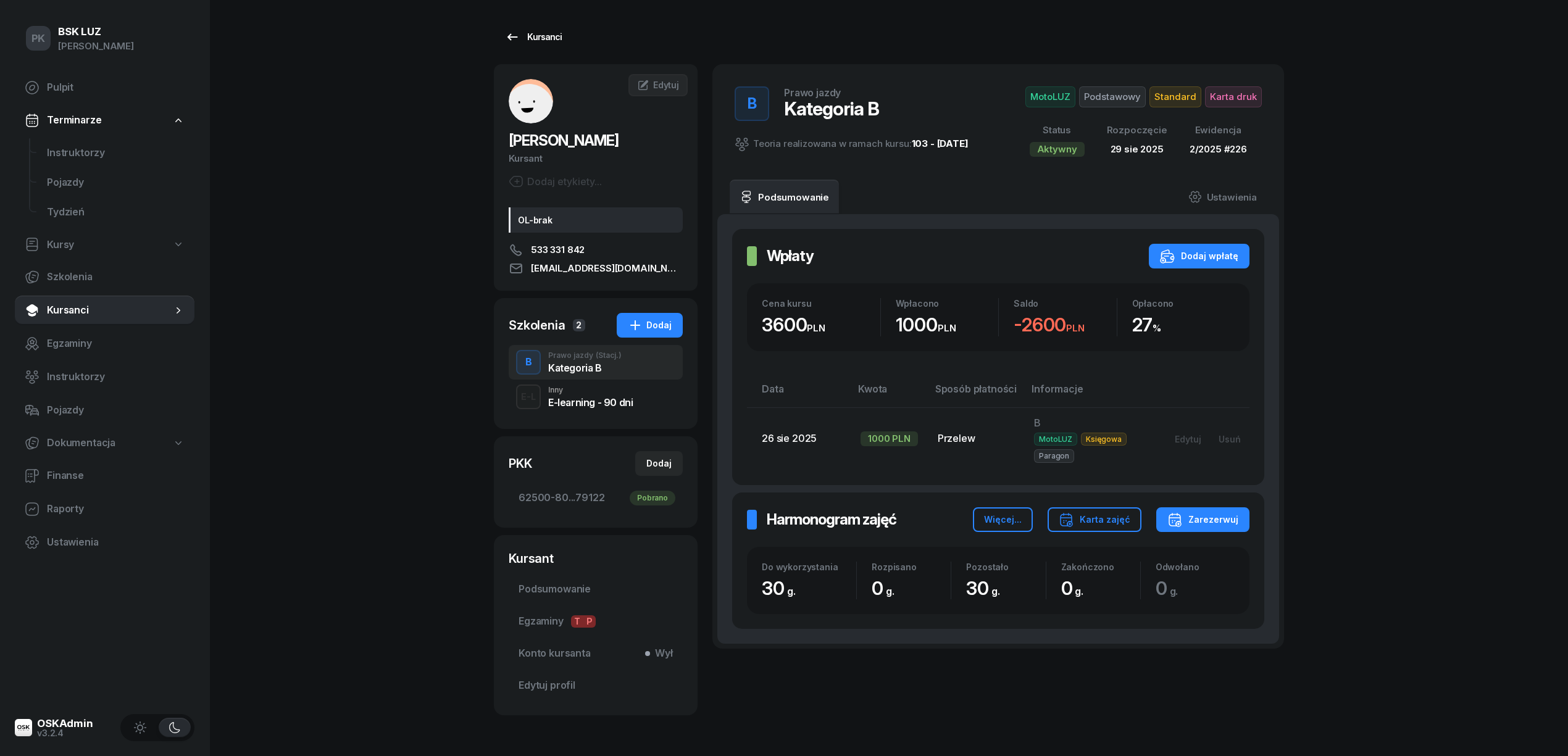
click at [536, 28] on link "Kursanci" at bounding box center [533, 36] width 79 height 24
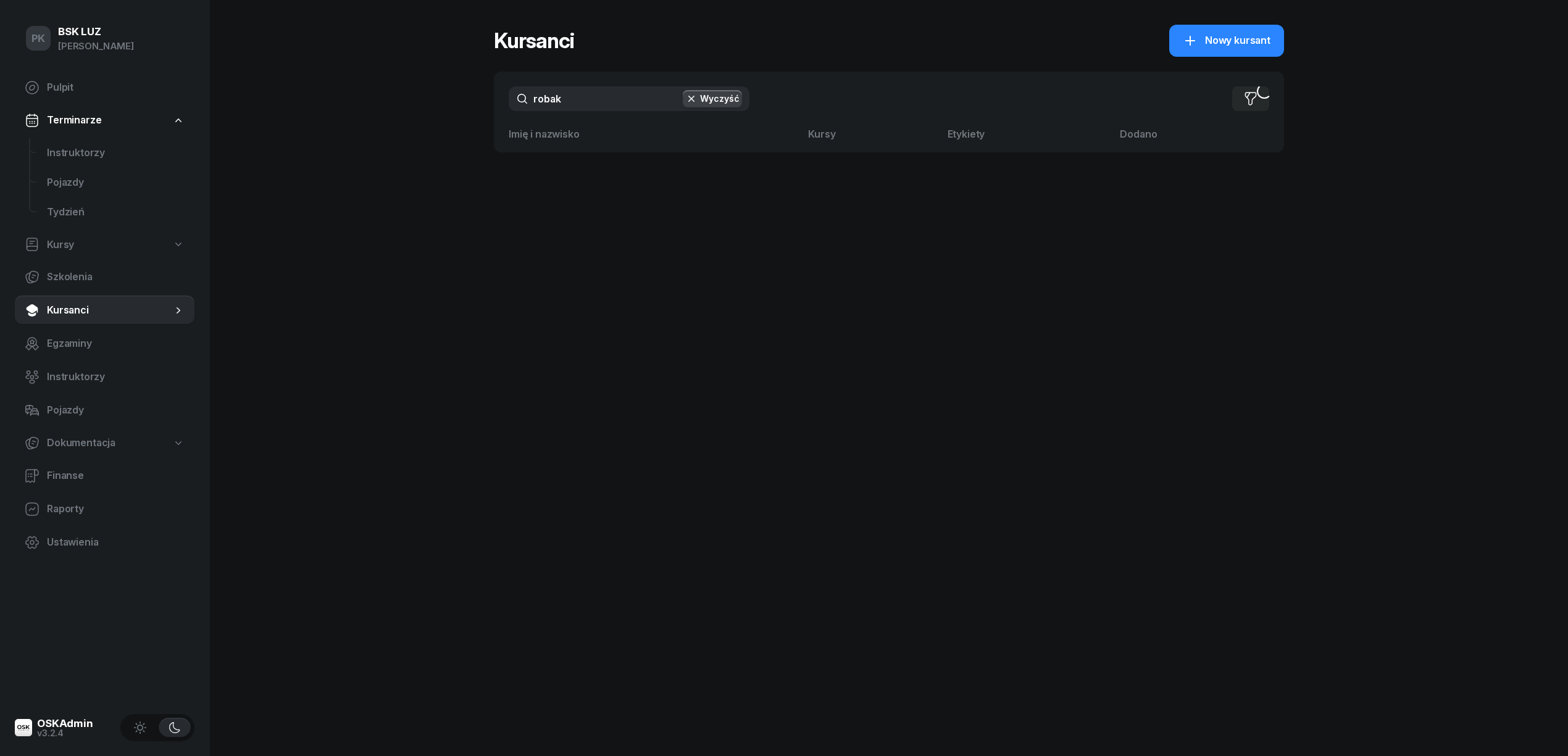
drag, startPoint x: 447, startPoint y: 100, endPoint x: 320, endPoint y: 119, distance: 128.4
click at [317, 117] on div "PK BSK LUZ Piotr Klimek Pulpit Terminarze Instruktorzy Pojazdy Tydzień Kursy Sz…" at bounding box center [784, 378] width 1568 height 756
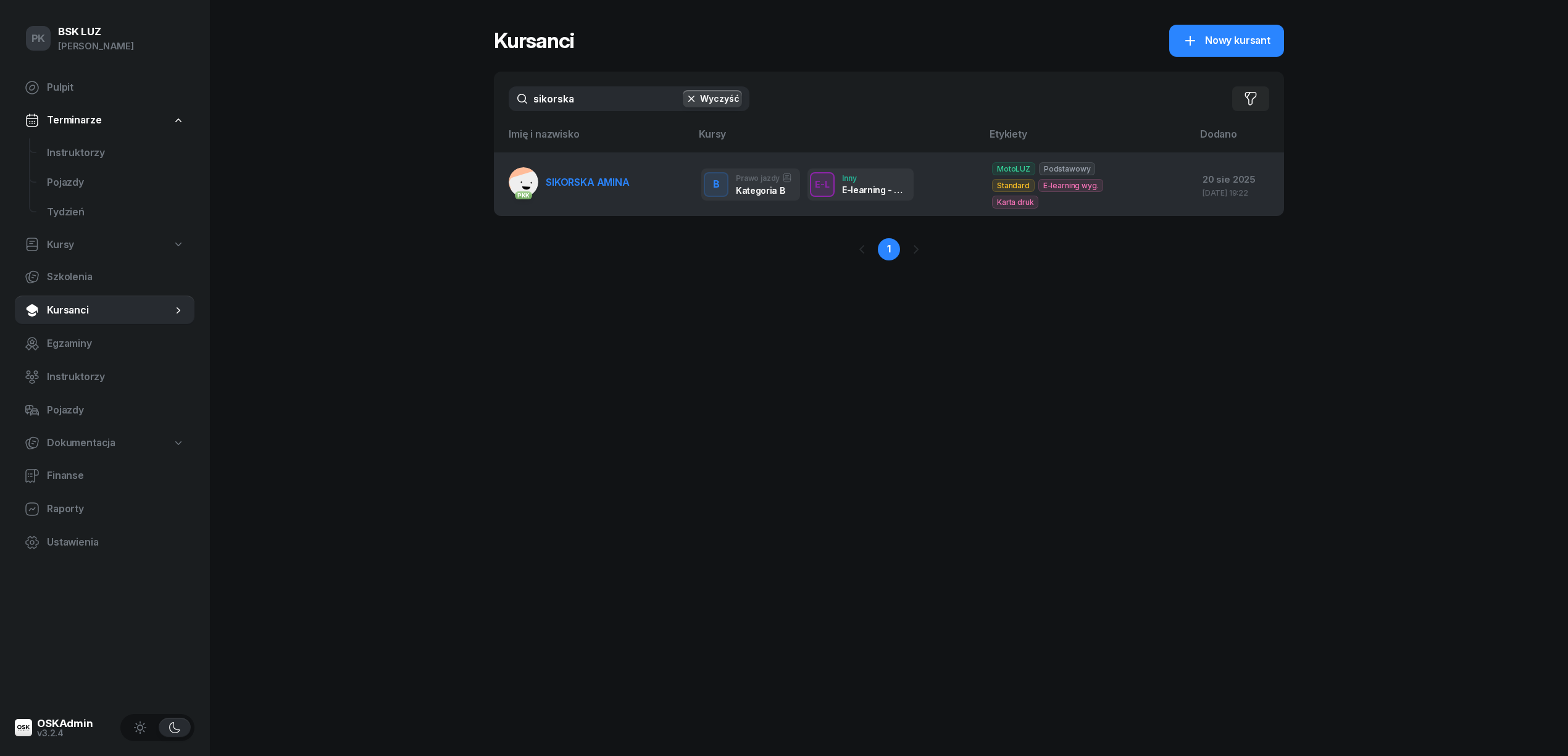
type input "sikorska"
click at [589, 181] on link "PKK SIKORSKA AMINA" at bounding box center [570, 182] width 121 height 30
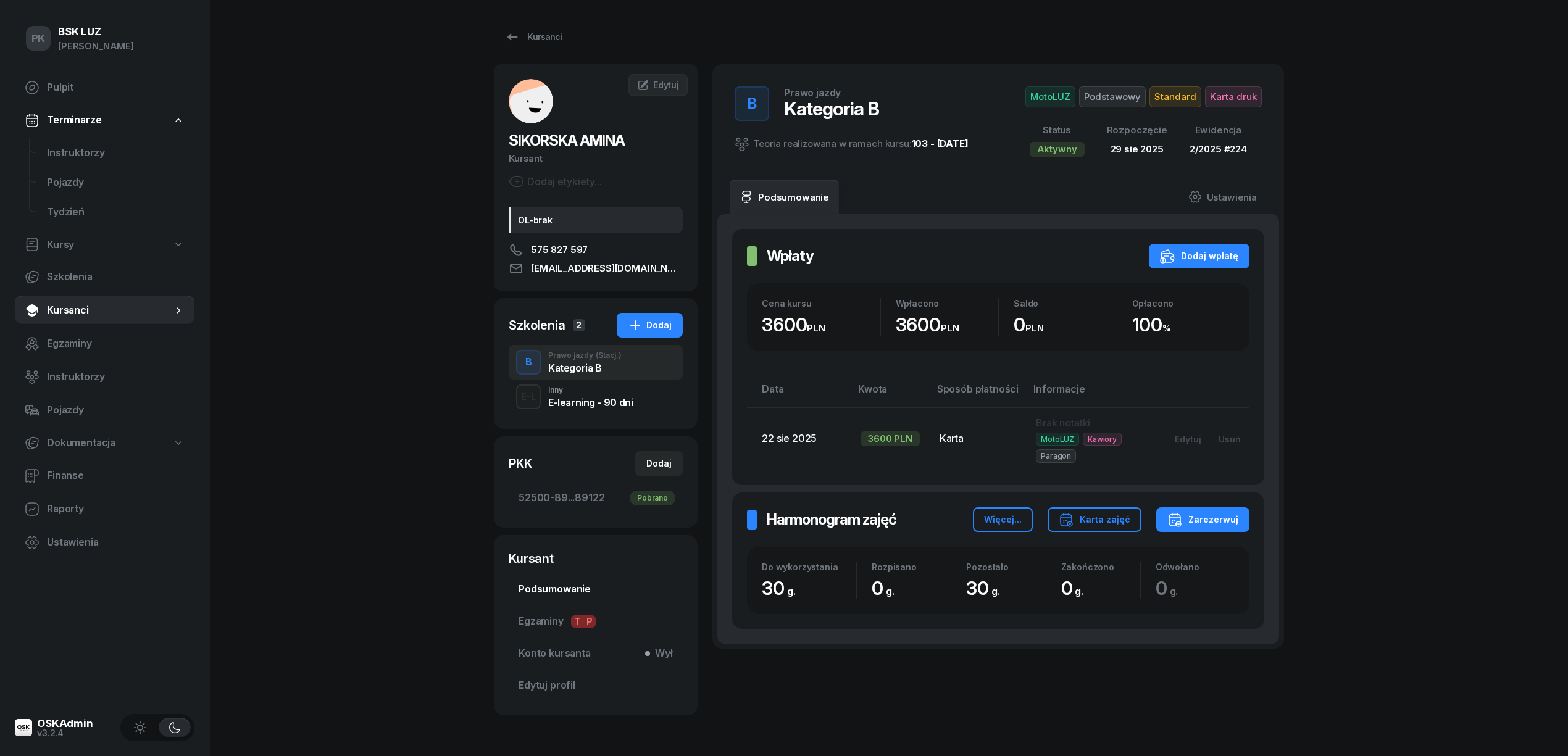
click at [586, 579] on link "Podsumowanie" at bounding box center [596, 589] width 174 height 30
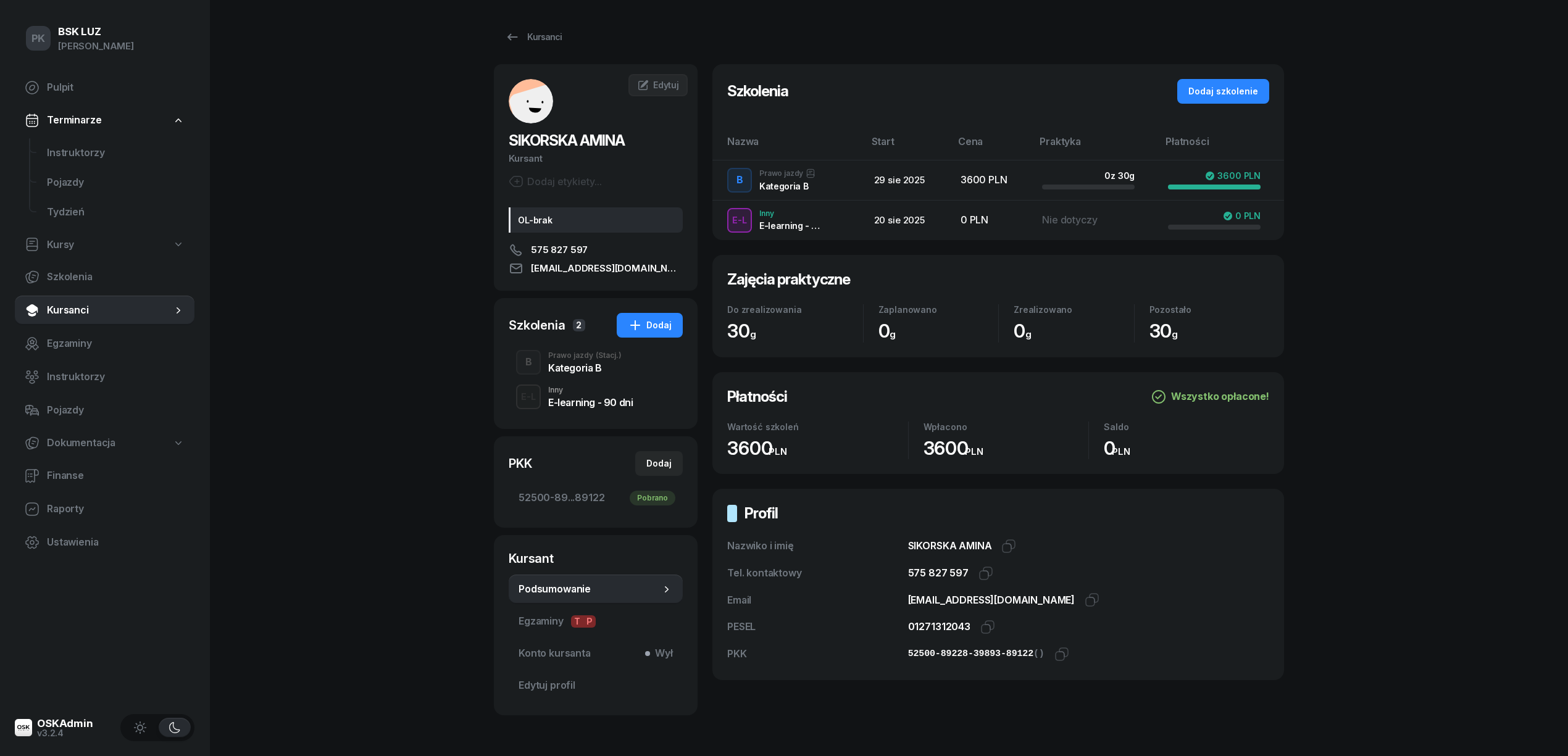
click at [556, 366] on div "Kategoria B" at bounding box center [584, 368] width 73 height 10
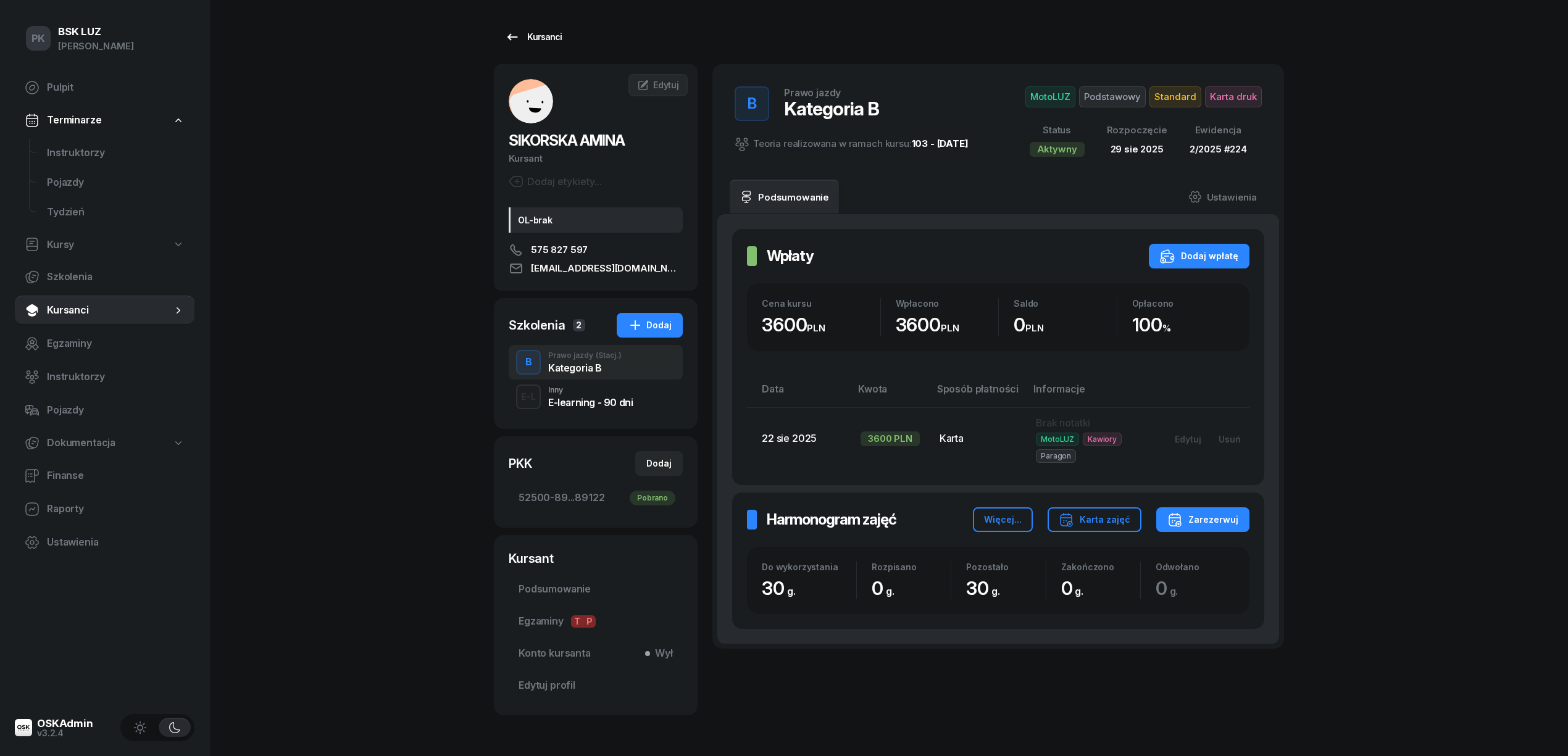
click at [512, 33] on icon at bounding box center [512, 37] width 14 height 14
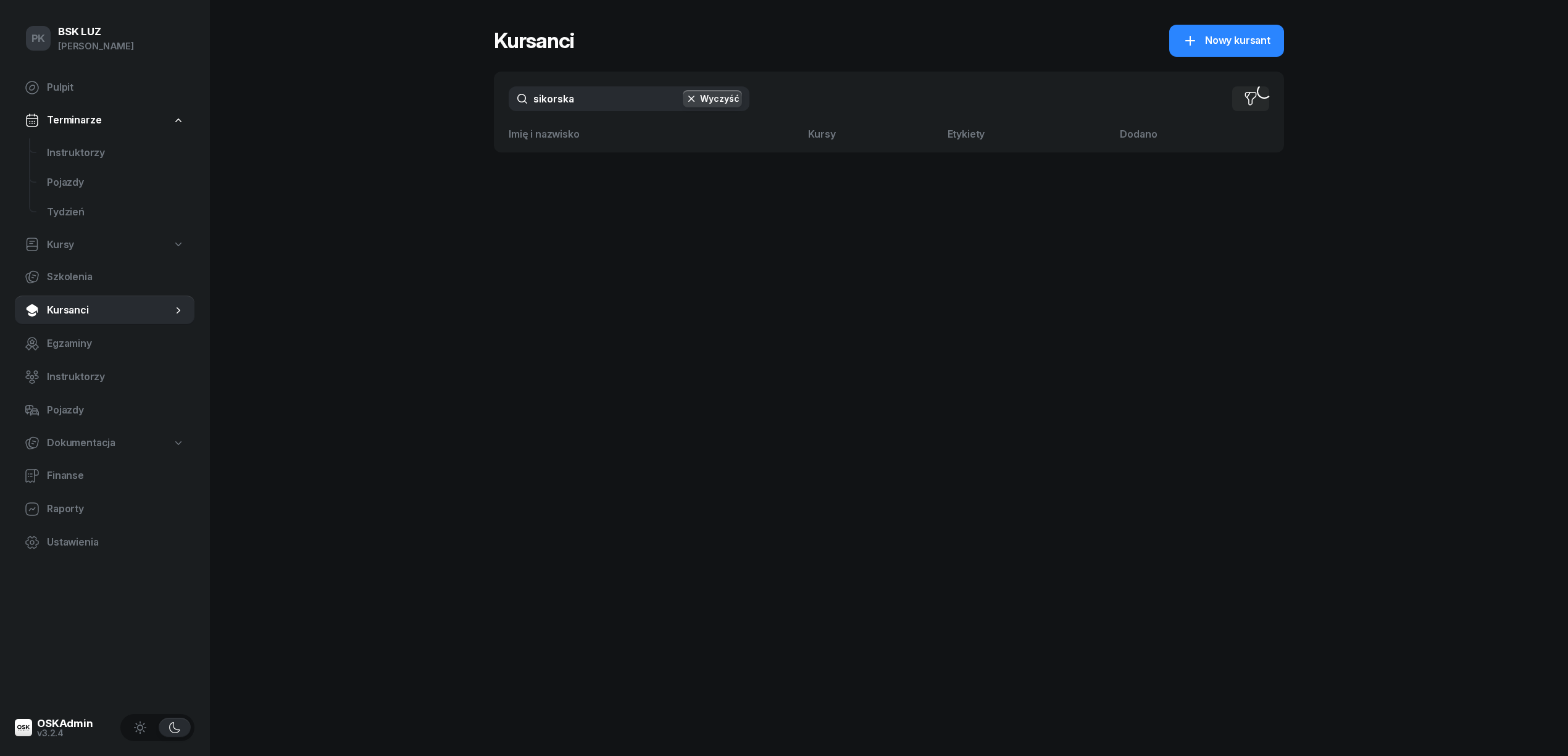
drag, startPoint x: 515, startPoint y: 92, endPoint x: 436, endPoint y: 95, distance: 79.1
click at [435, 94] on div "PK BSK LUZ Piotr Klimek Pulpit Terminarze Instruktorzy Pojazdy Tydzień Kursy Sz…" at bounding box center [784, 378] width 1568 height 756
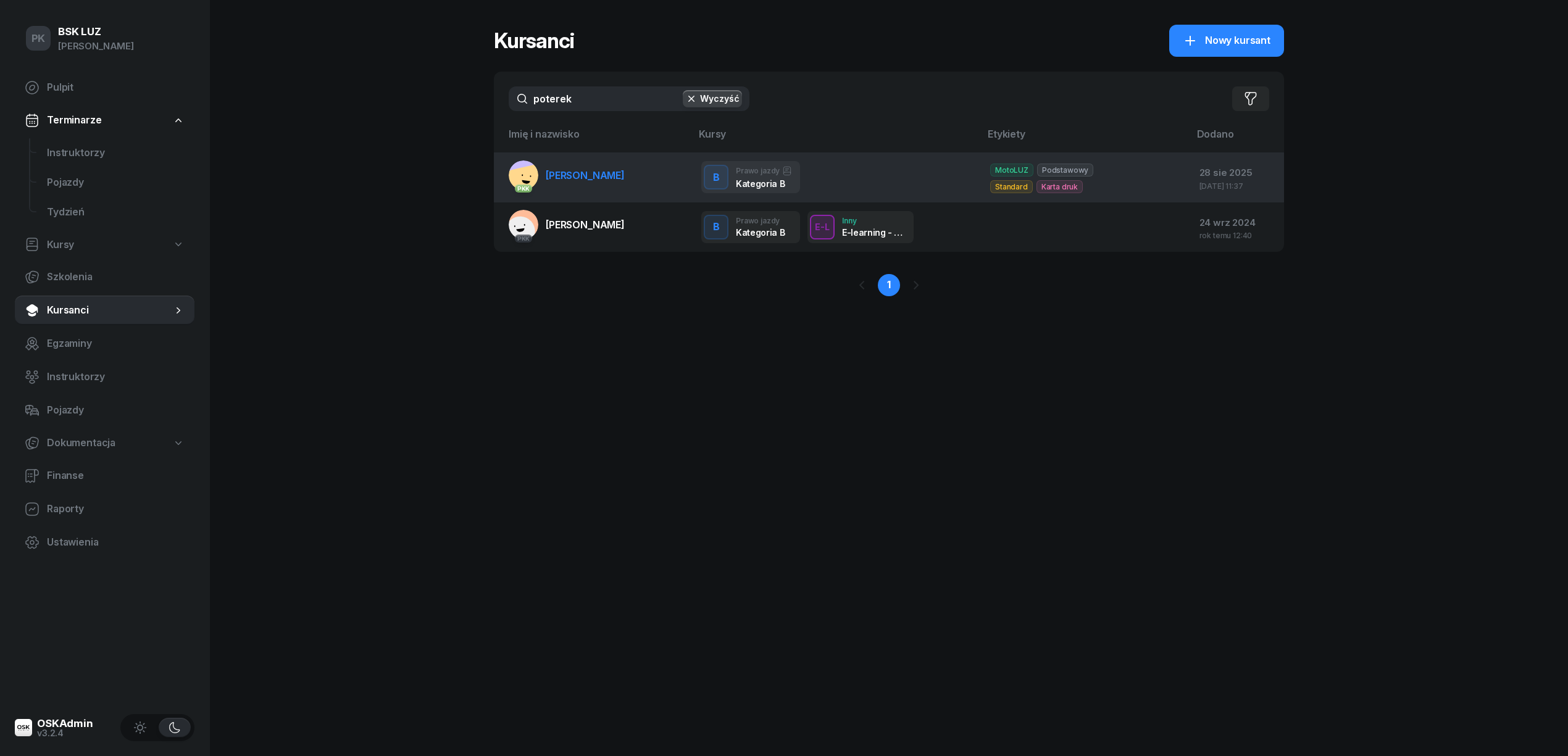
type input "poterek"
click at [578, 179] on span "POTEREK MONIKA" at bounding box center [584, 176] width 79 height 13
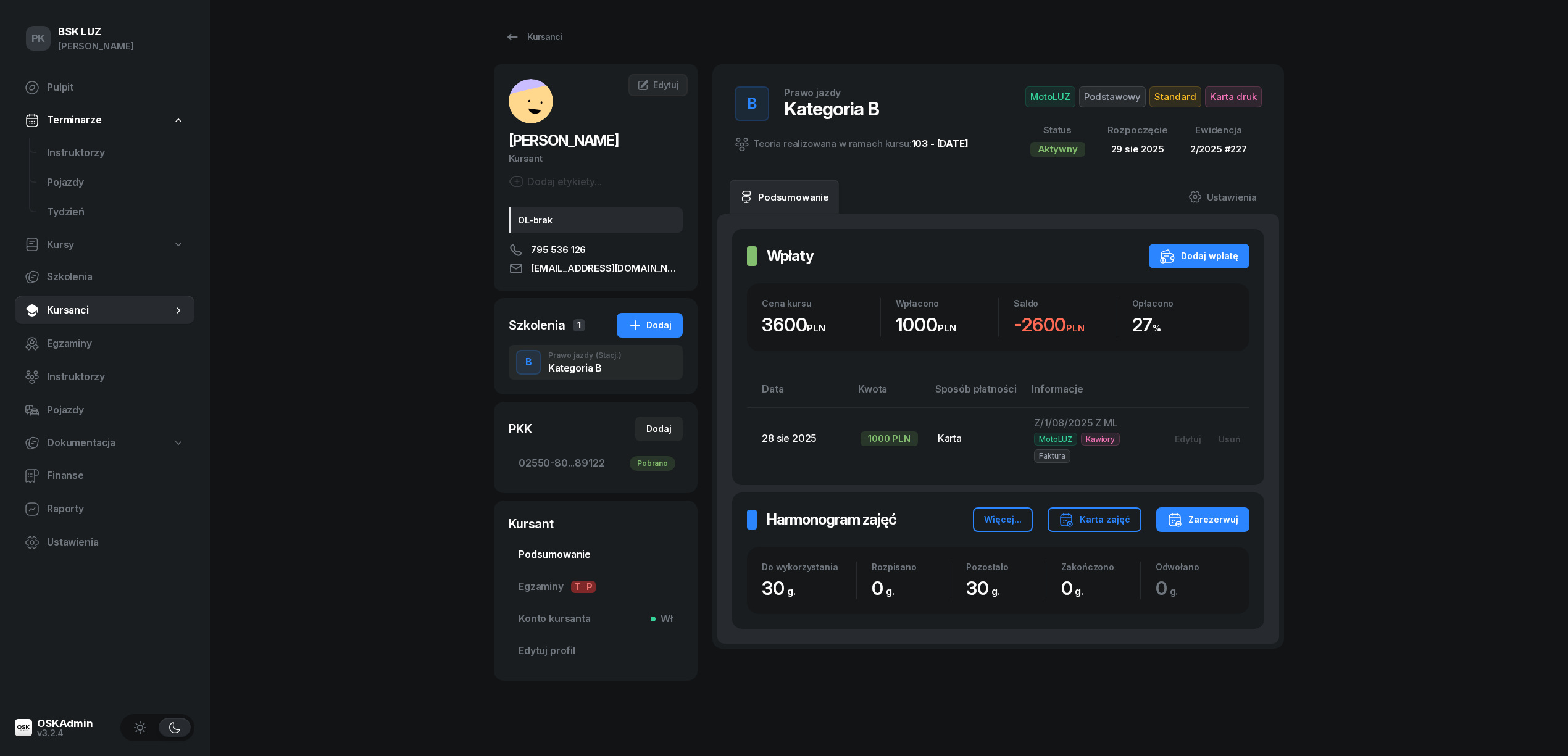
click at [557, 561] on span "Podsumowanie" at bounding box center [595, 555] width 154 height 16
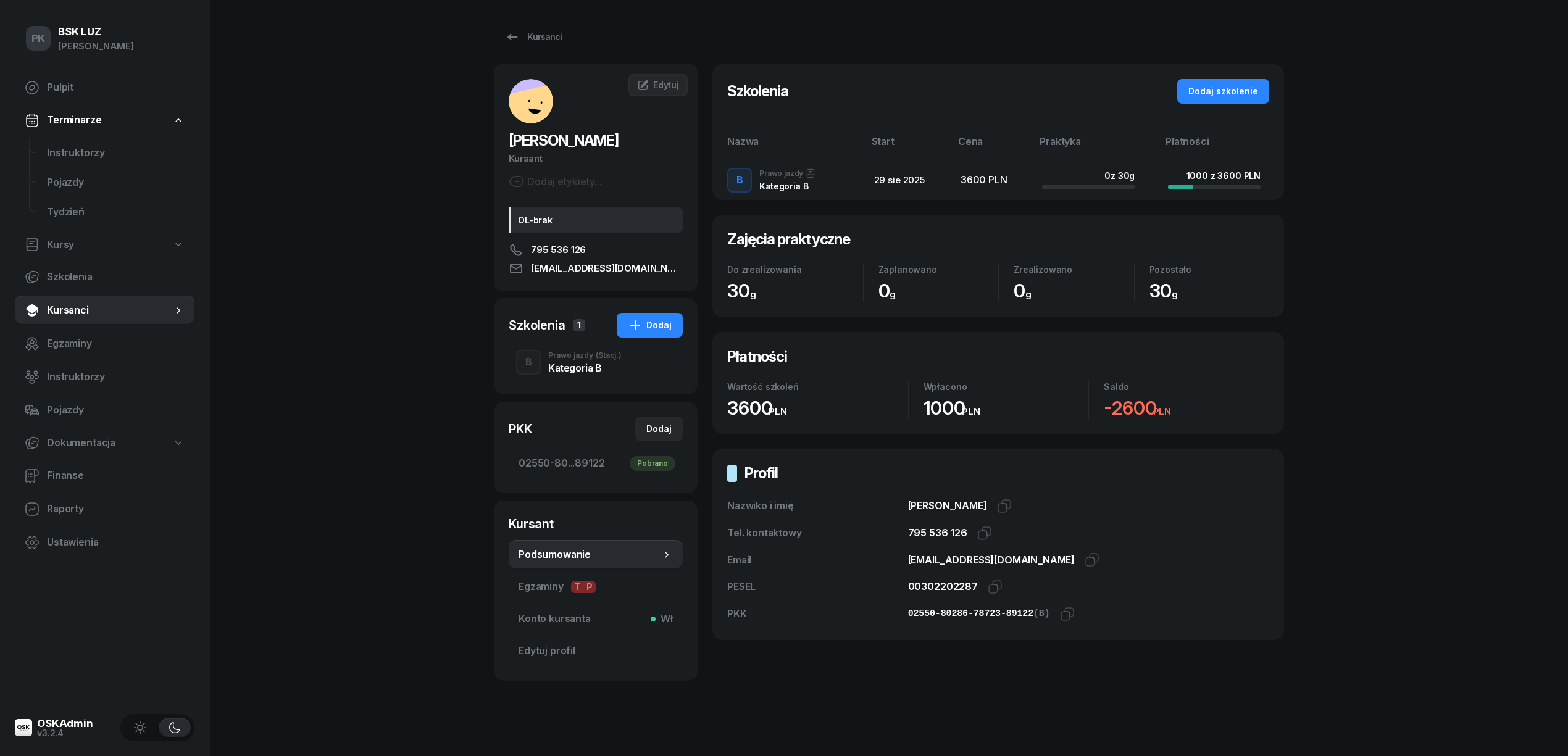
click at [569, 356] on div "Prawo jazdy (Stacj.)" at bounding box center [584, 355] width 73 height 7
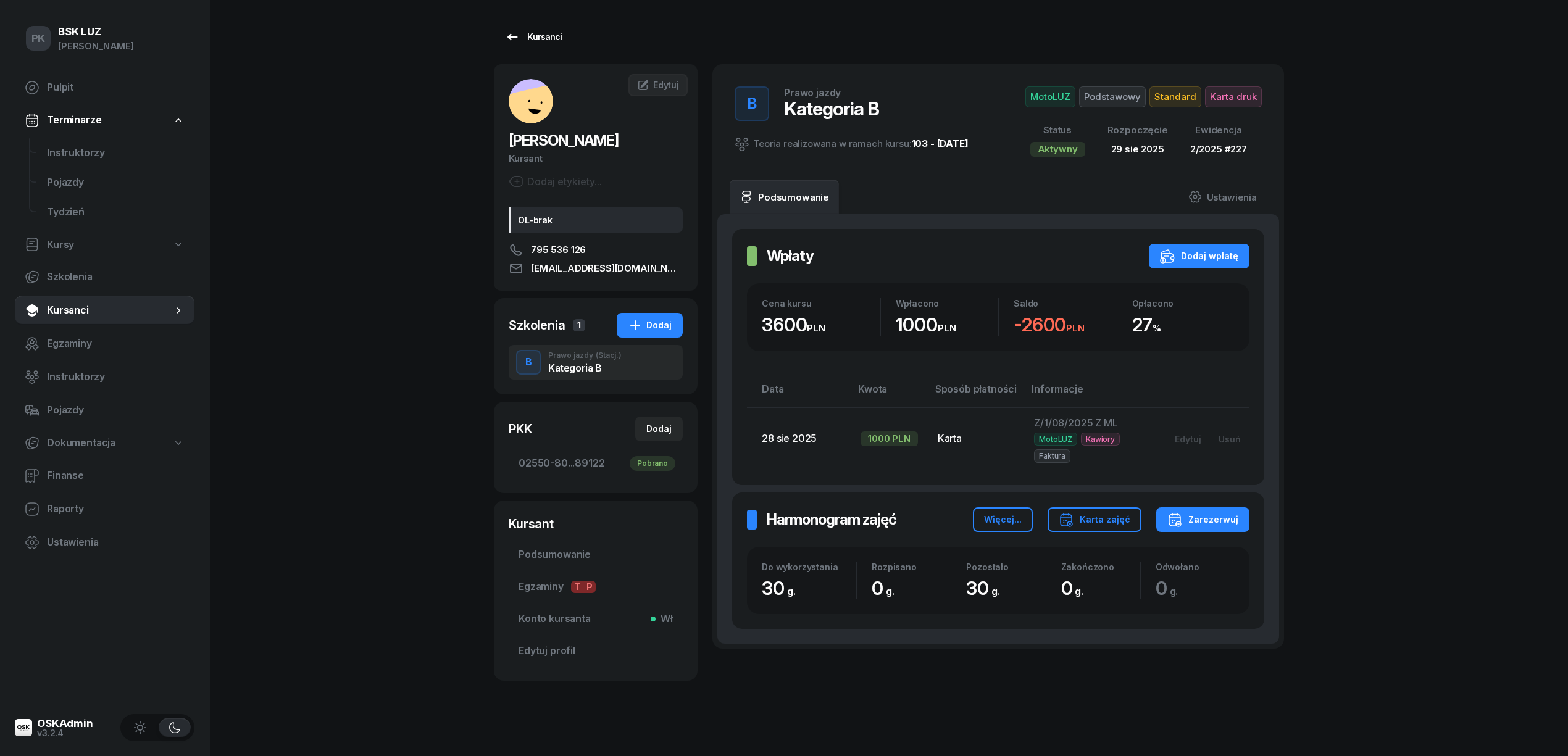
click at [544, 33] on div "Kursanci" at bounding box center [533, 37] width 57 height 14
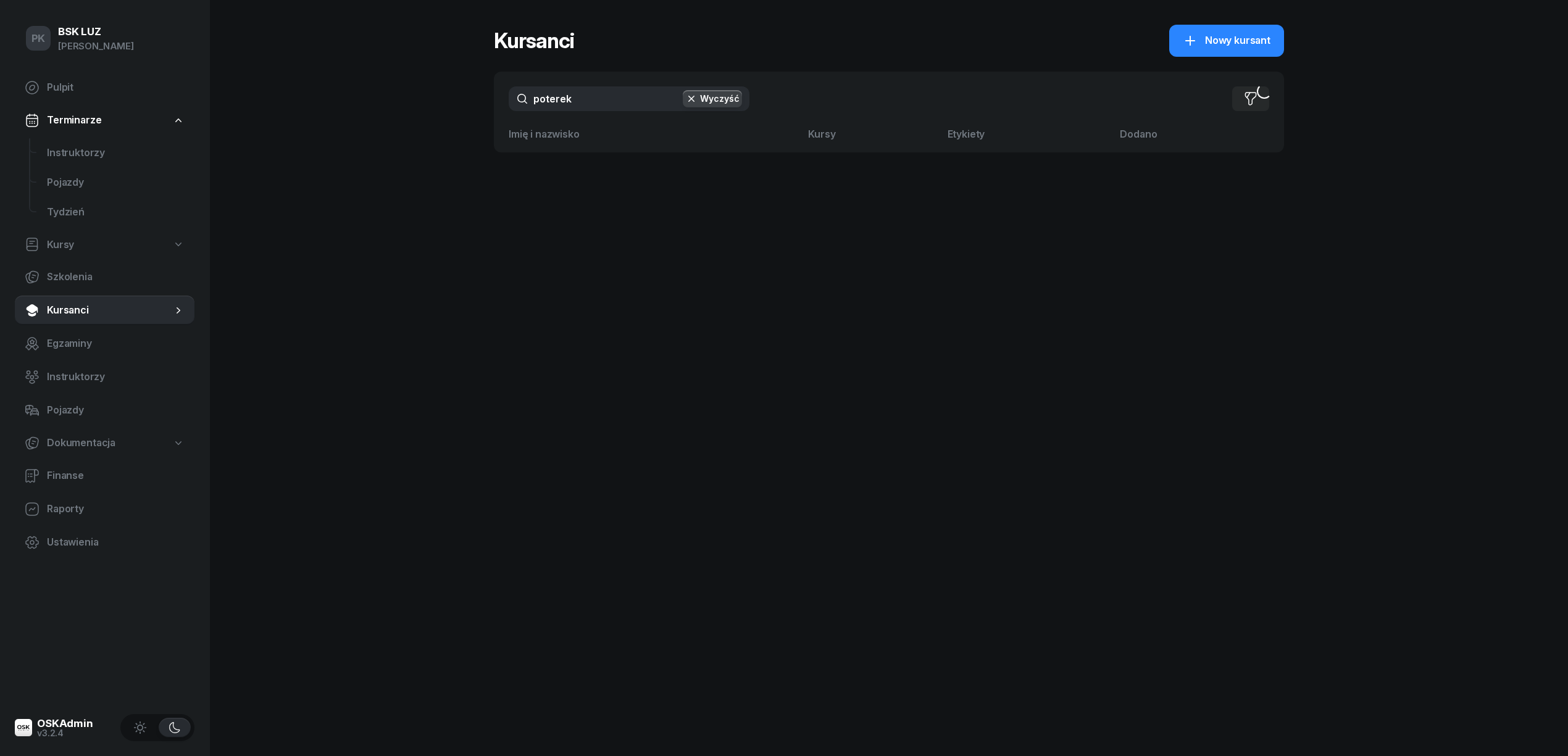
drag, startPoint x: 453, startPoint y: 110, endPoint x: 349, endPoint y: 115, distance: 104.1
click at [343, 115] on div "PK BSK LUZ Piotr Klimek Pulpit Terminarze Instruktorzy Pojazdy Tydzień Kursy Sz…" at bounding box center [784, 378] width 1568 height 756
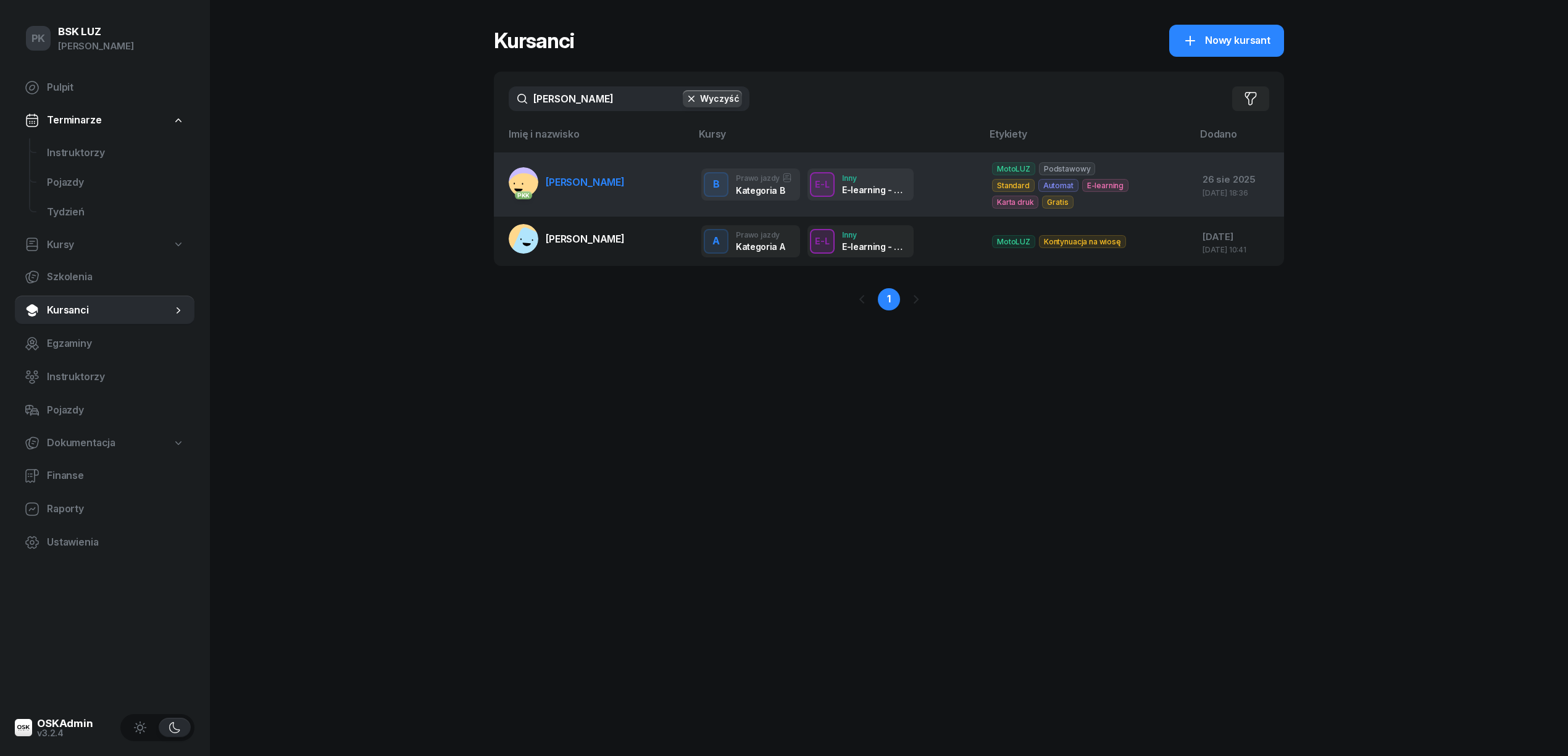
type input "bogusz"
click at [583, 194] on link "PKK BOGUSZ TYMOTEUSZ" at bounding box center [567, 182] width 116 height 30
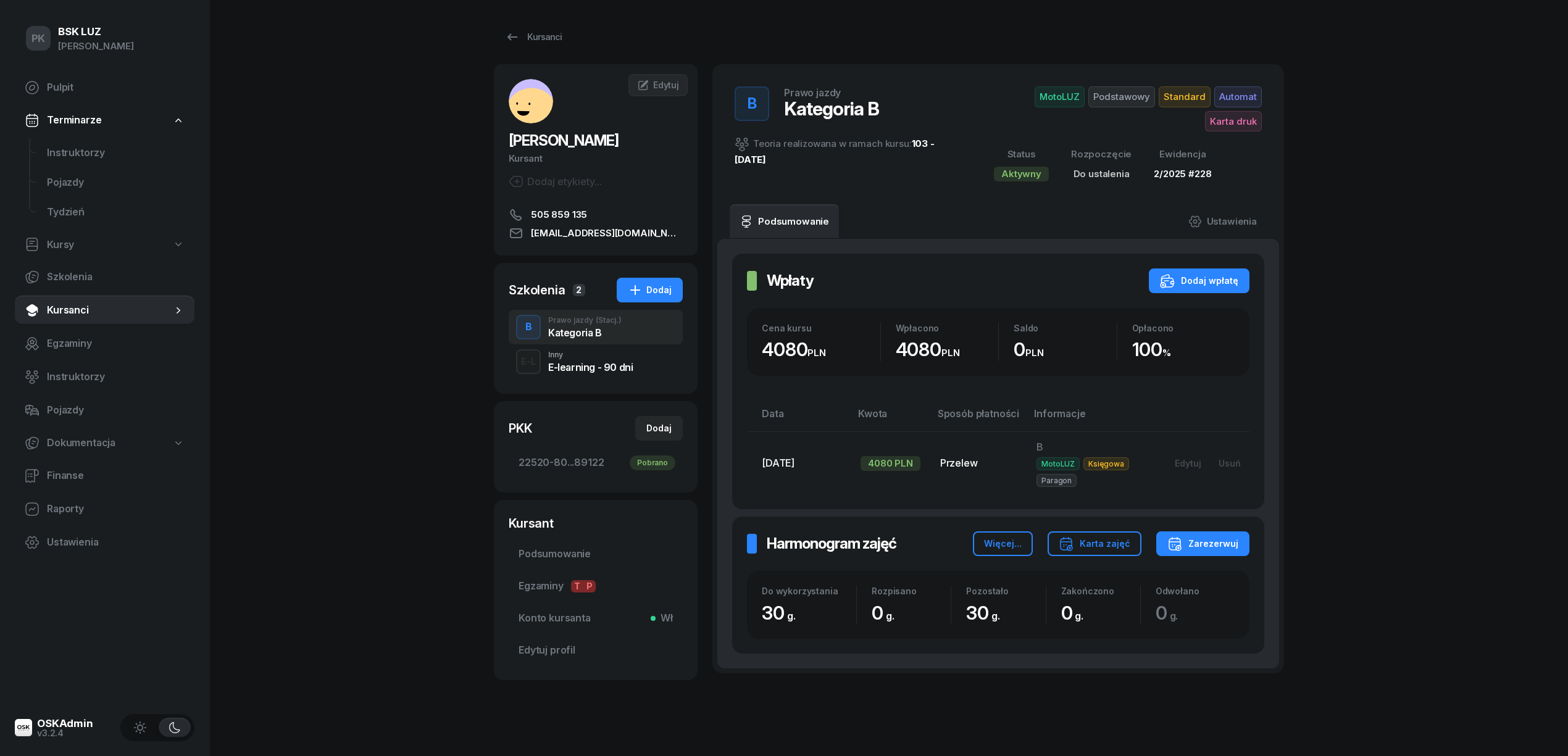
click at [582, 538] on div "Kursant Podsumowanie Egzaminy T P Konto kursanta Wł Edytuj profil Podsumowanie …" at bounding box center [595, 589] width 204 height 180
click at [582, 551] on span "Podsumowanie" at bounding box center [595, 554] width 154 height 16
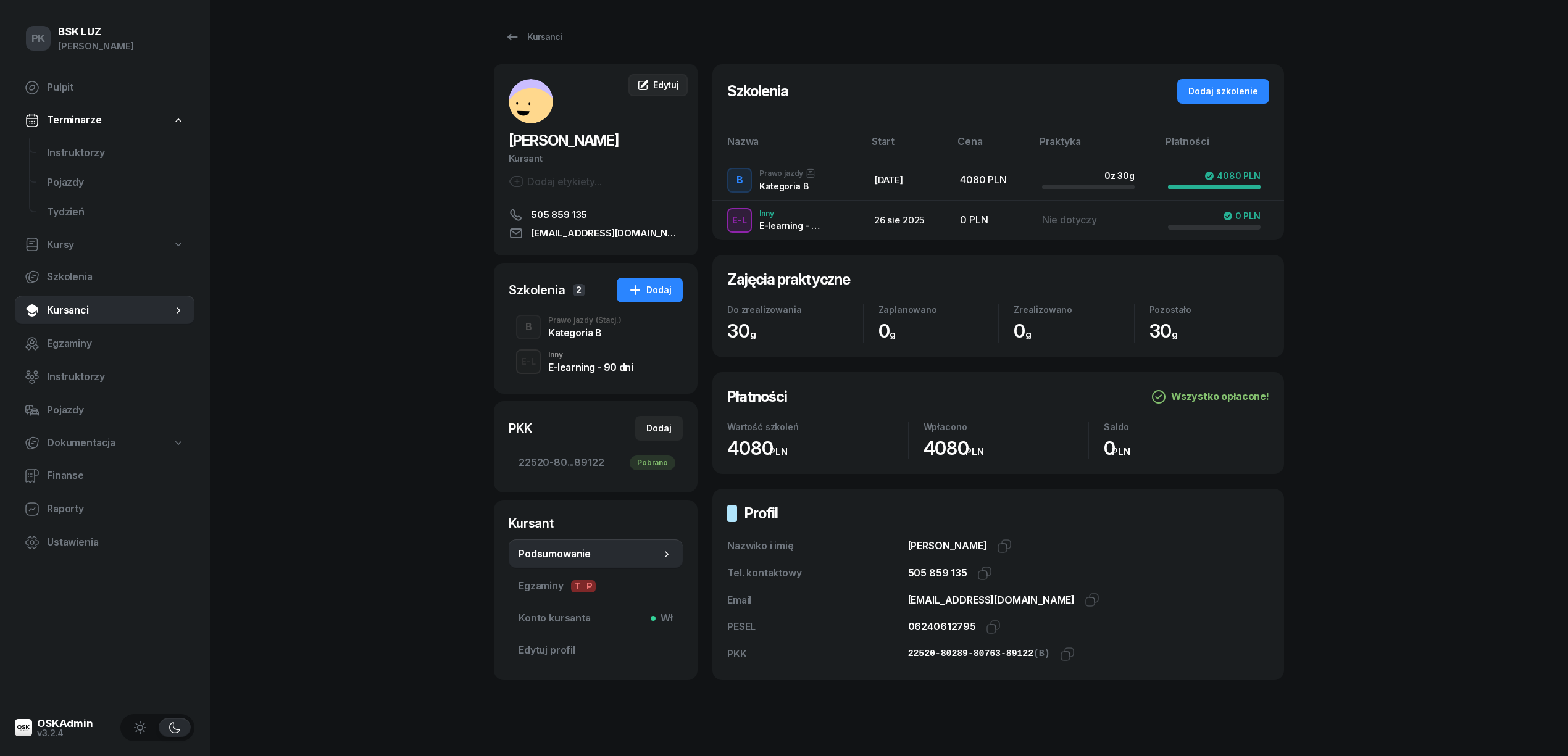
click at [659, 91] on link "Edytuj" at bounding box center [658, 85] width 59 height 23
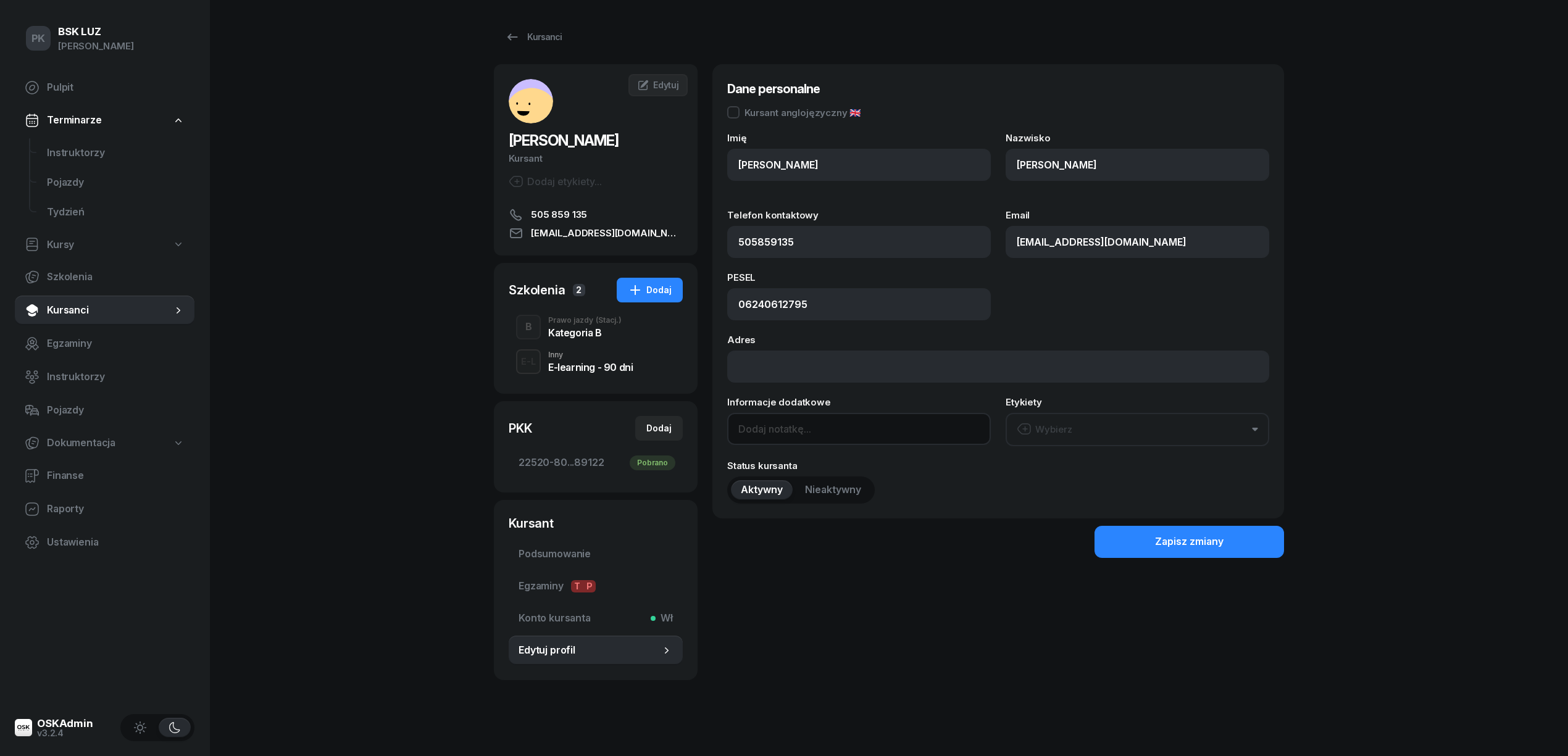
click at [786, 427] on input at bounding box center [859, 428] width 264 height 32
type input "OL-brak"
click at [1119, 549] on button "Zapisz zmiany" at bounding box center [1188, 541] width 189 height 32
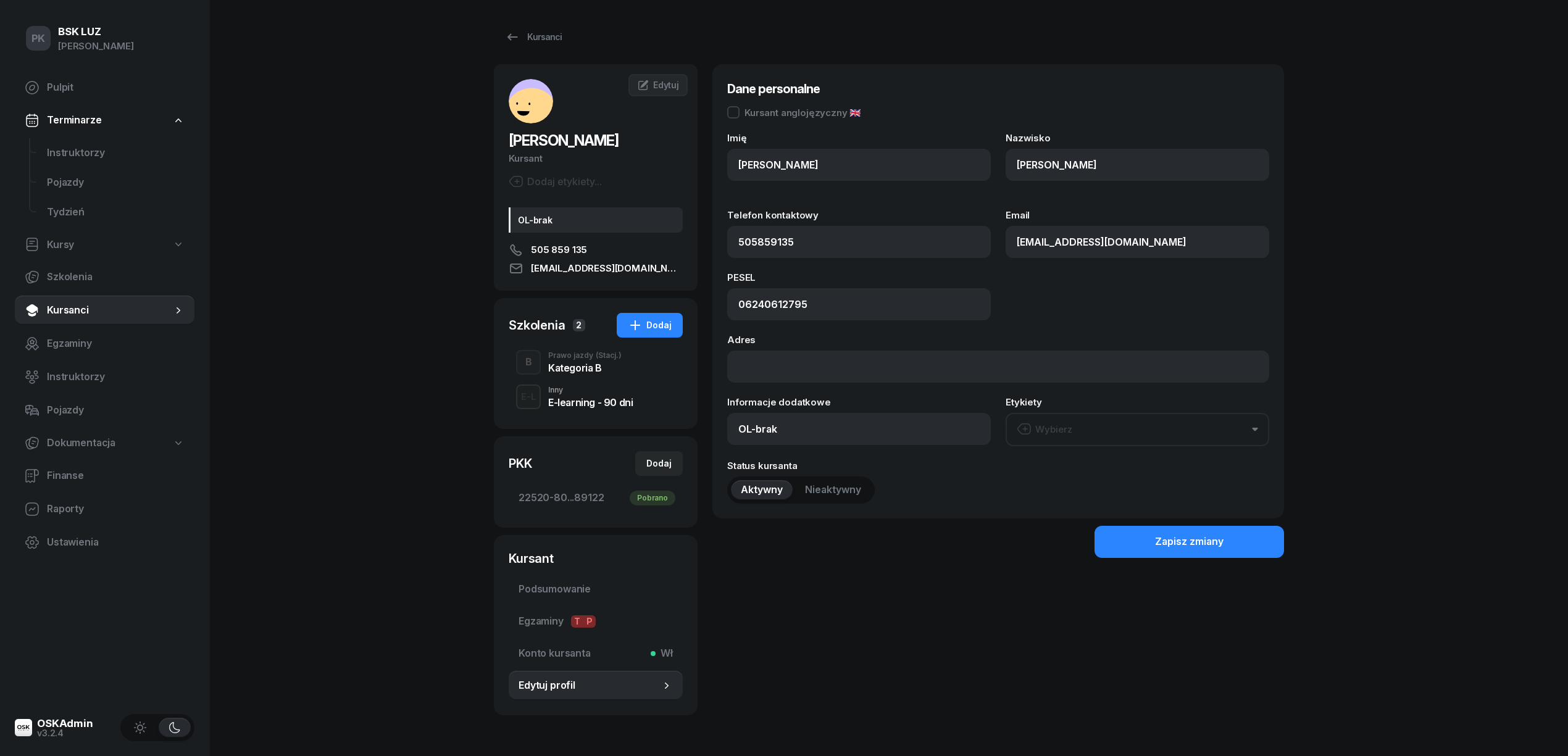
click at [542, 365] on div "B Prawo jazdy (Stacj.) Kategoria B" at bounding box center [596, 362] width 174 height 34
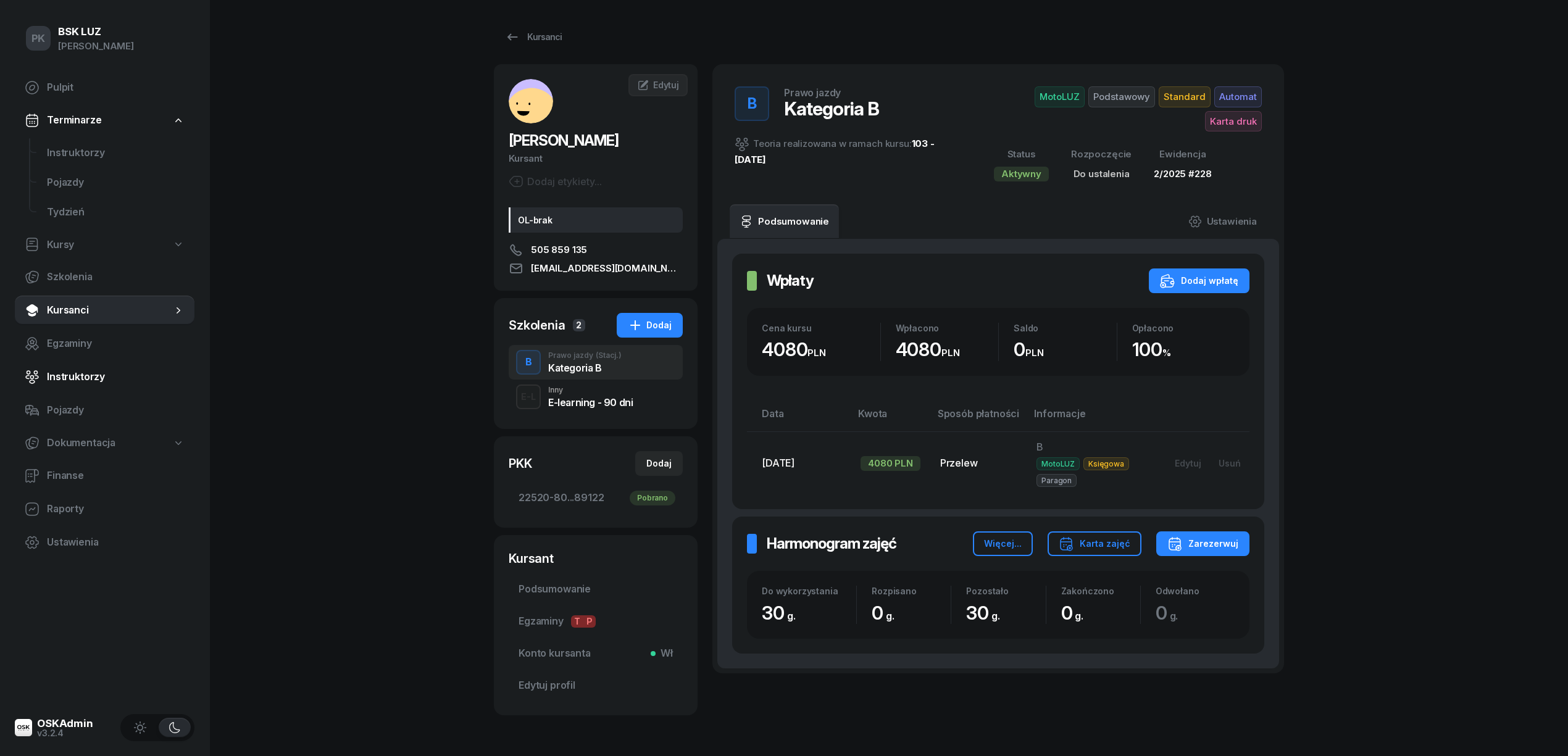
click at [79, 378] on span "Instruktorzy" at bounding box center [116, 378] width 138 height 16
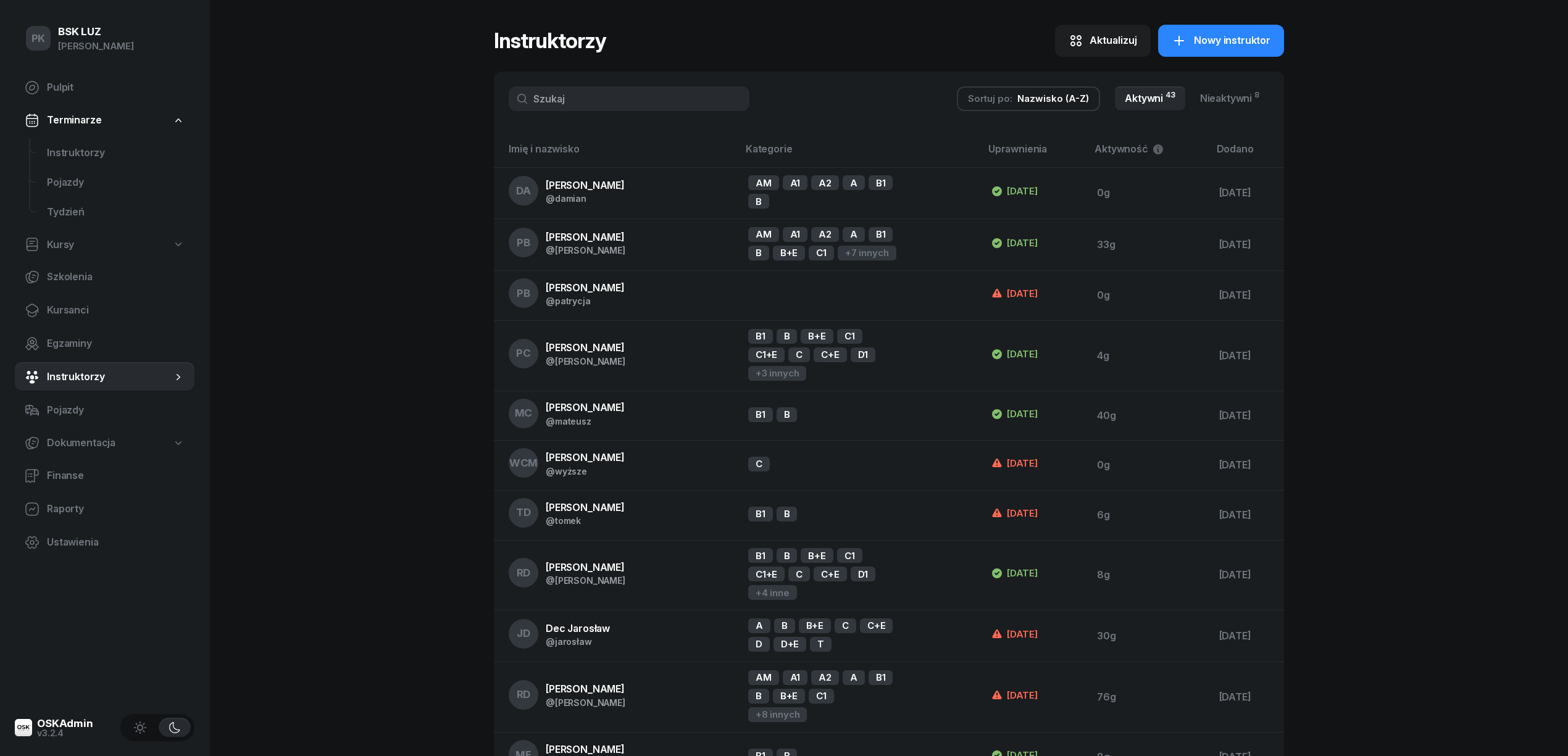
click at [568, 88] on input "text" at bounding box center [630, 98] width 241 height 24
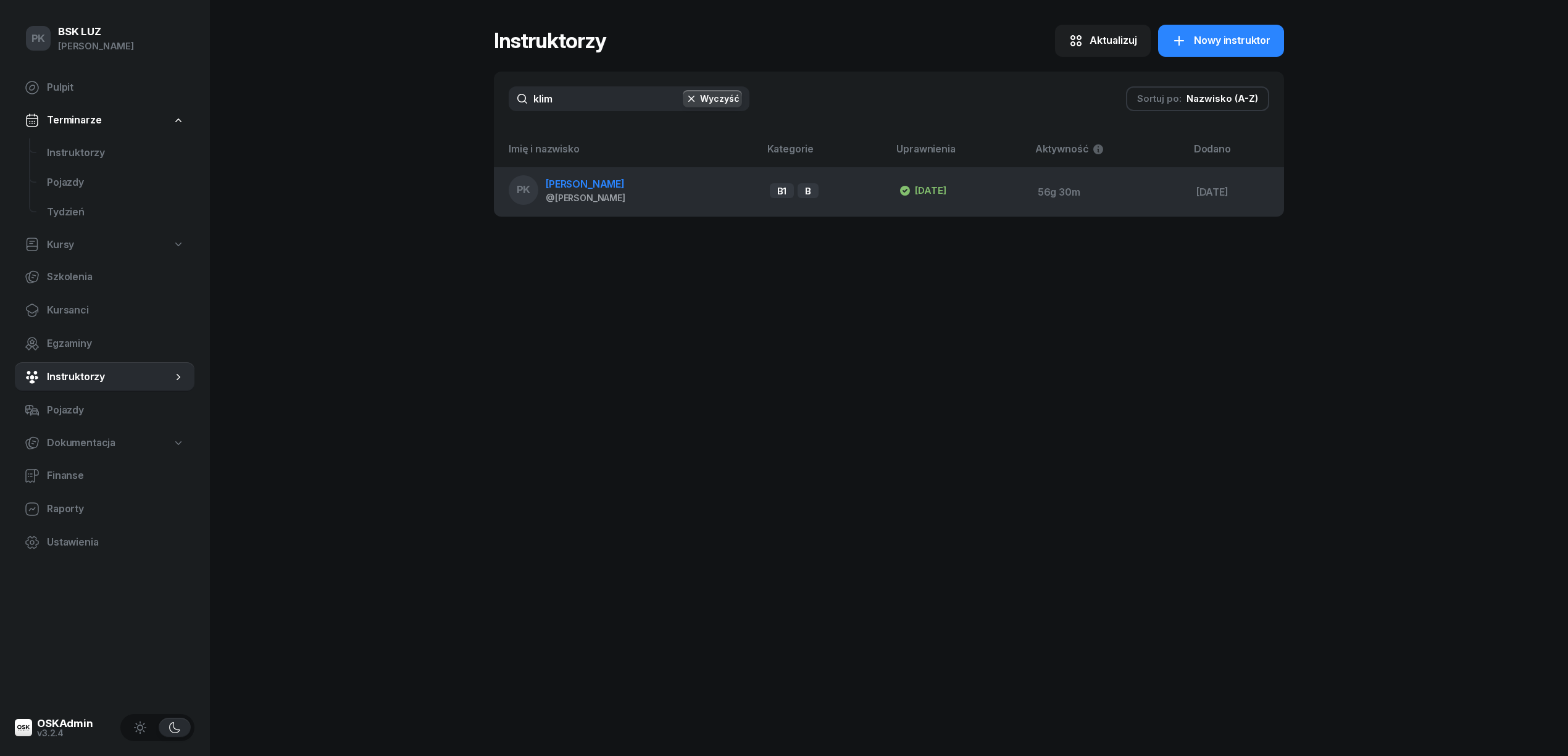
type input "klim"
click at [618, 206] on td "PK Klimek Piotr @piotr" at bounding box center [627, 192] width 266 height 50
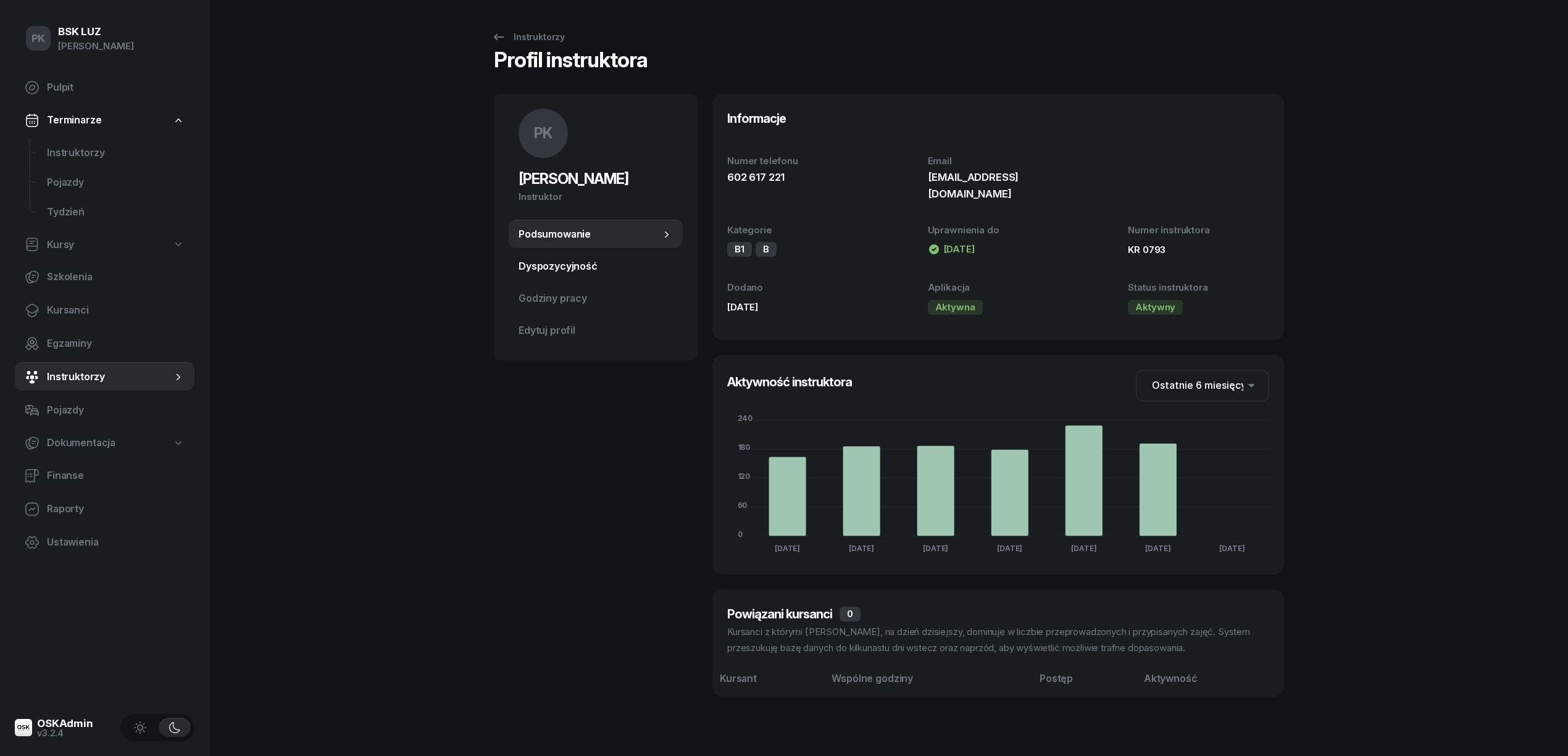
click at [589, 267] on span "Dyspozycyjność" at bounding box center [595, 267] width 154 height 16
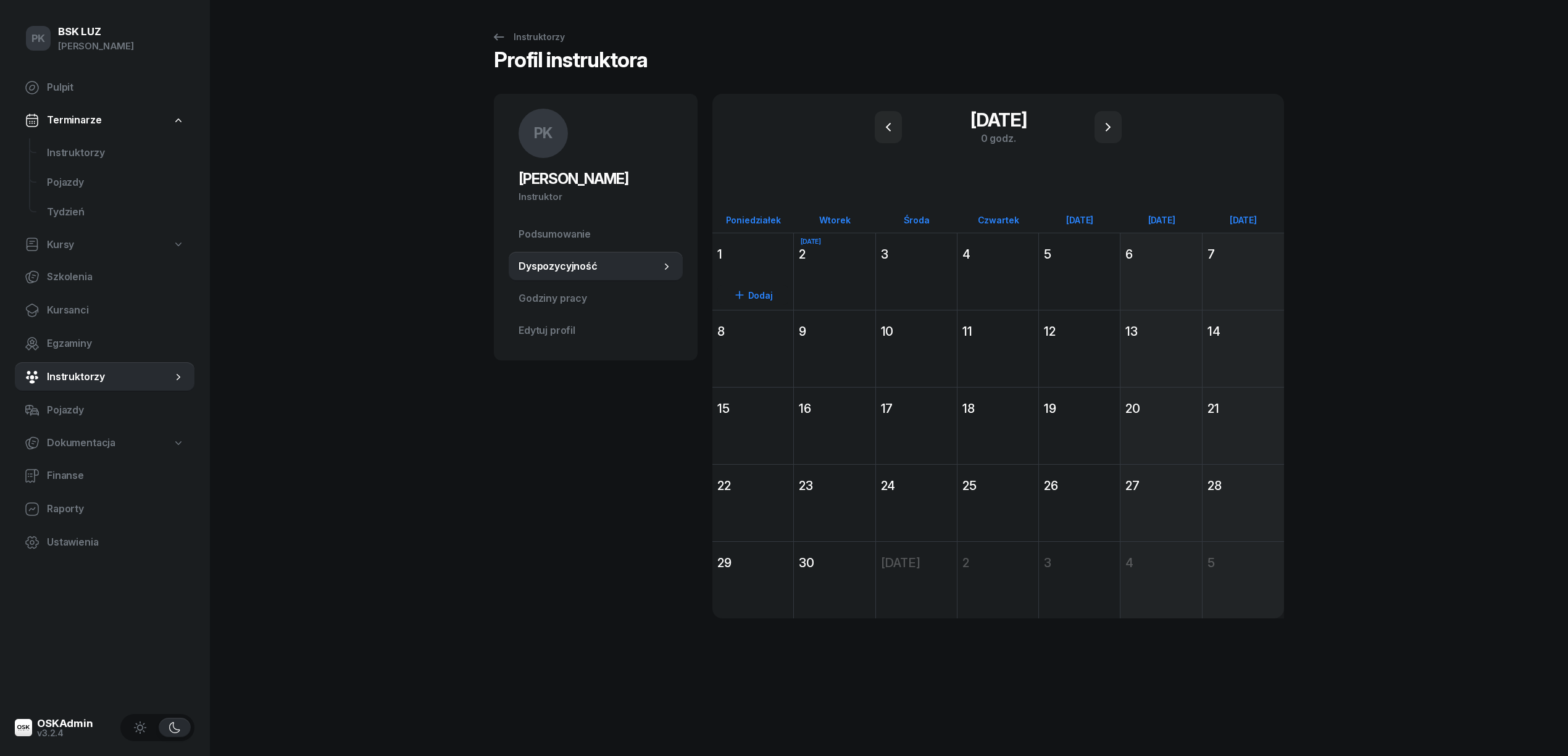
click at [769, 274] on div "Dodaj" at bounding box center [752, 293] width 81 height 57
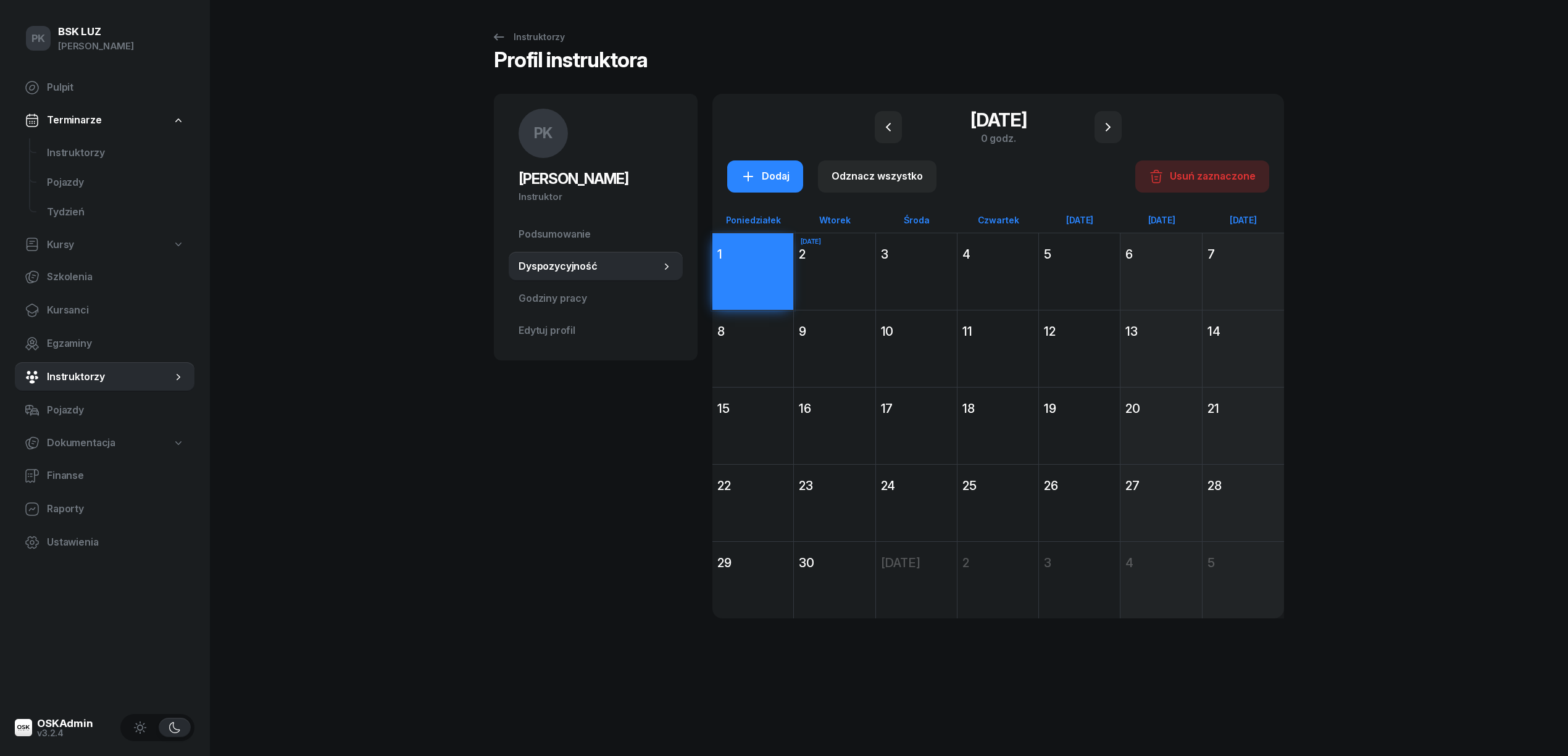
click at [766, 333] on div "8" at bounding box center [753, 330] width 71 height 17
click at [762, 416] on div "15" at bounding box center [753, 408] width 71 height 17
click at [755, 495] on div "22" at bounding box center [752, 485] width 81 height 23
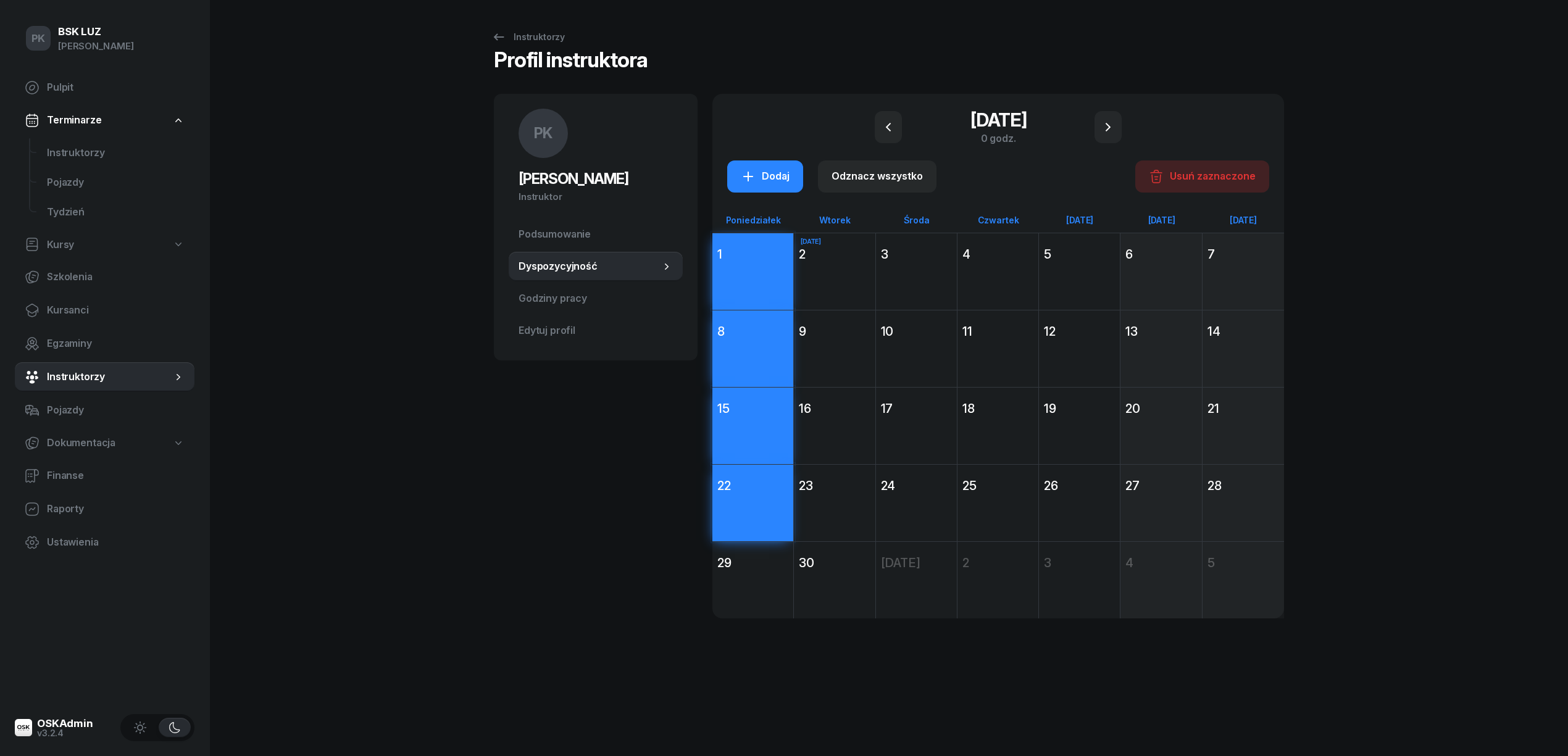
click at [754, 580] on div "Dodaj" at bounding box center [752, 602] width 81 height 57
click at [928, 268] on div "Dodaj" at bounding box center [916, 293] width 81 height 57
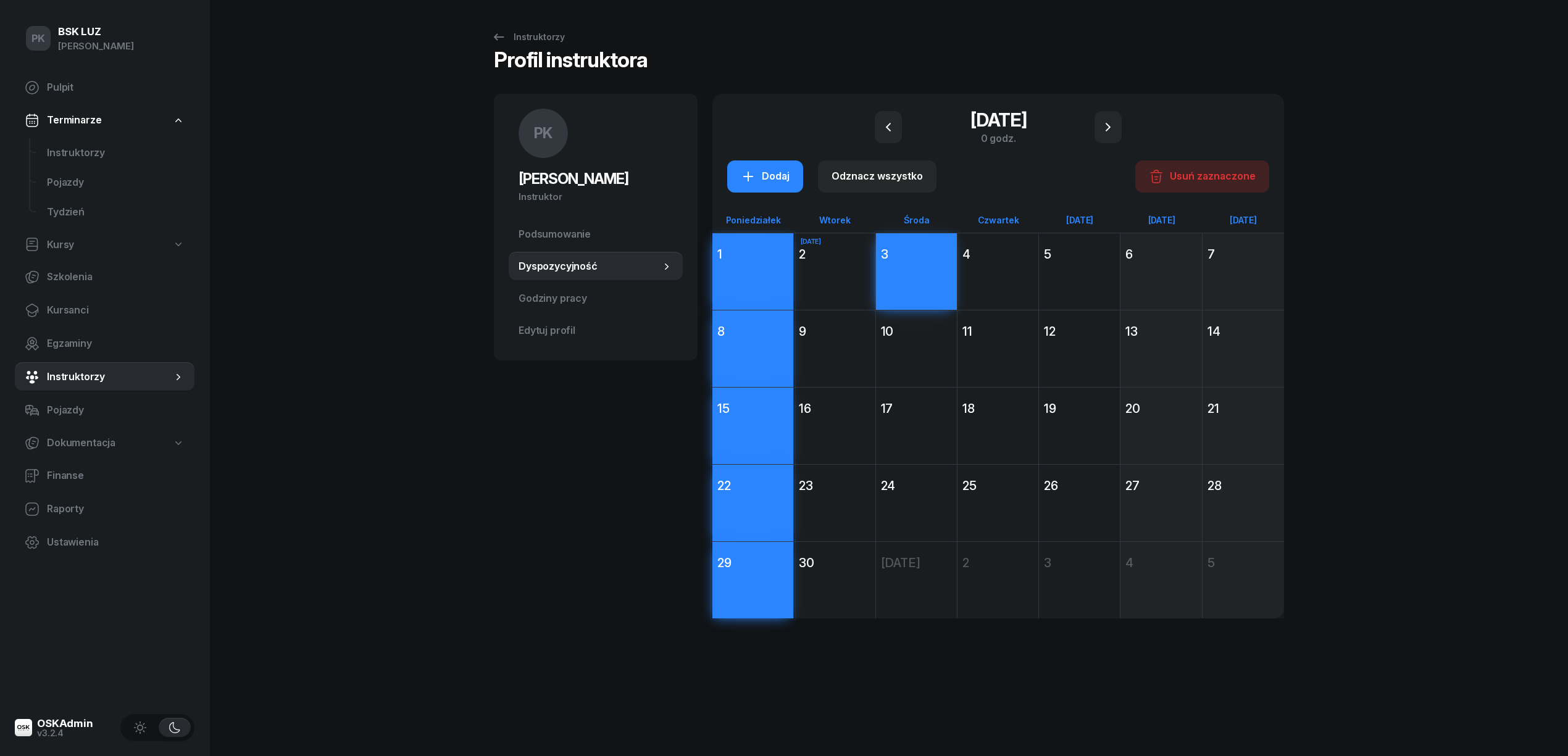
click at [919, 341] on div "10" at bounding box center [916, 331] width 81 height 23
click at [939, 439] on div "Dodaj" at bounding box center [916, 447] width 81 height 57
click at [927, 489] on div "24" at bounding box center [917, 485] width 71 height 17
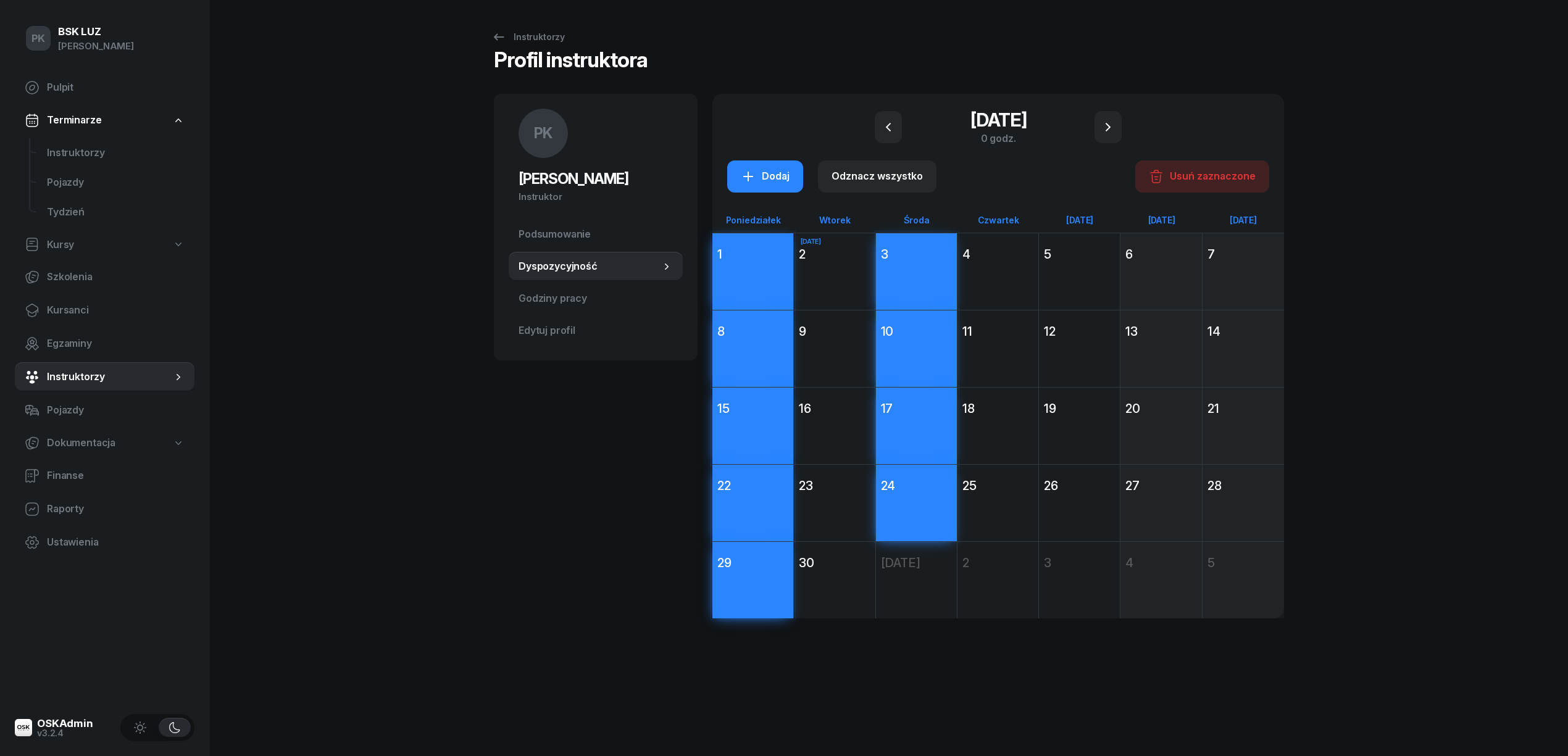
click at [922, 563] on div "1 września 2025 Pn poniedziałek 1 Dodaj 2 września 2025 Wt wtorek 2 Dziś Dodaj …" at bounding box center [997, 426] width 572 height 386
click at [1100, 280] on div "Dodaj" at bounding box center [1079, 293] width 81 height 57
drag, startPoint x: 1084, startPoint y: 349, endPoint x: 1087, endPoint y: 367, distance: 18.2
click at [1084, 351] on div "Dodaj" at bounding box center [1079, 370] width 81 height 57
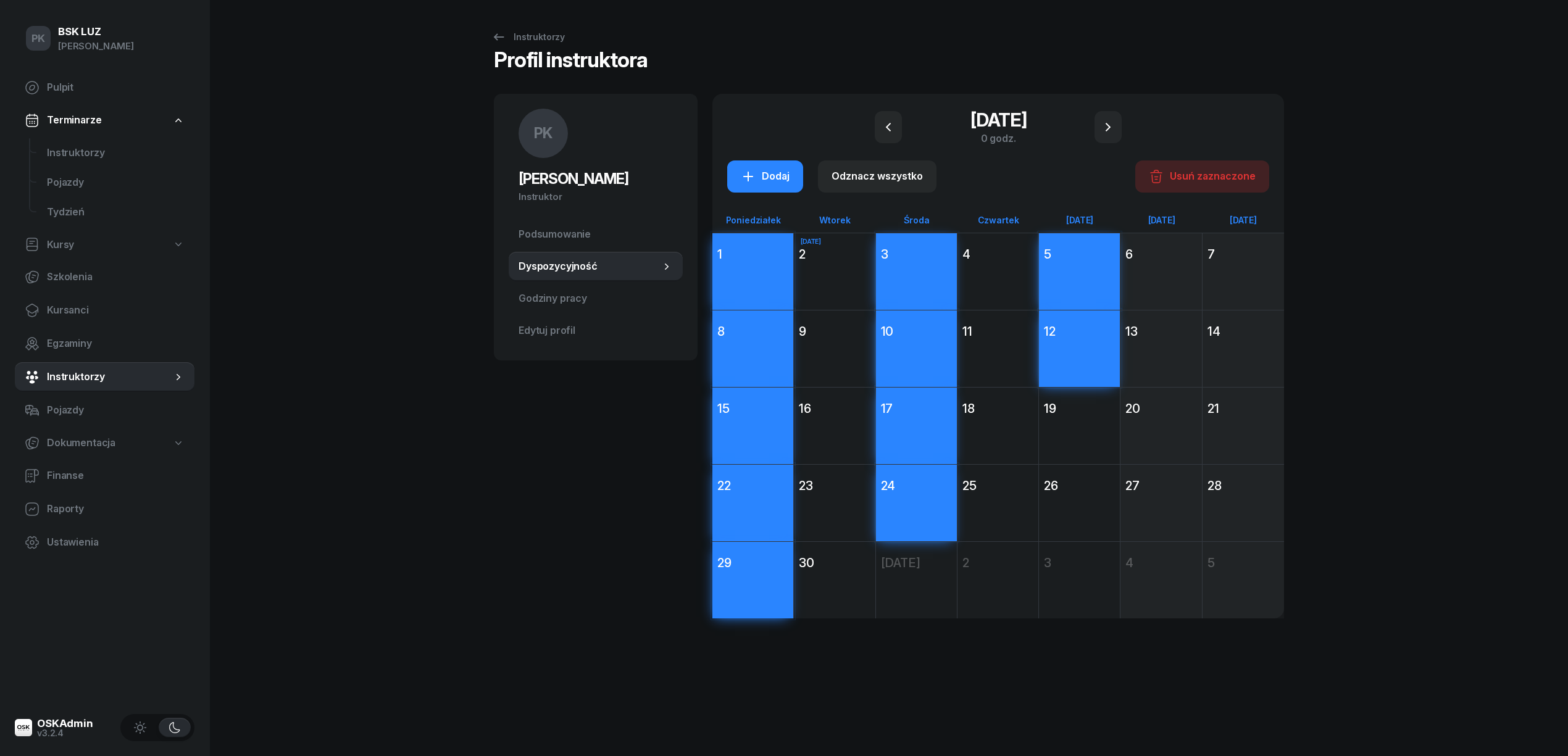
drag, startPoint x: 1079, startPoint y: 407, endPoint x: 1094, endPoint y: 458, distance: 53.2
click at [1079, 410] on div "19" at bounding box center [1079, 408] width 71 height 17
click at [1088, 489] on div "26" at bounding box center [1079, 485] width 71 height 17
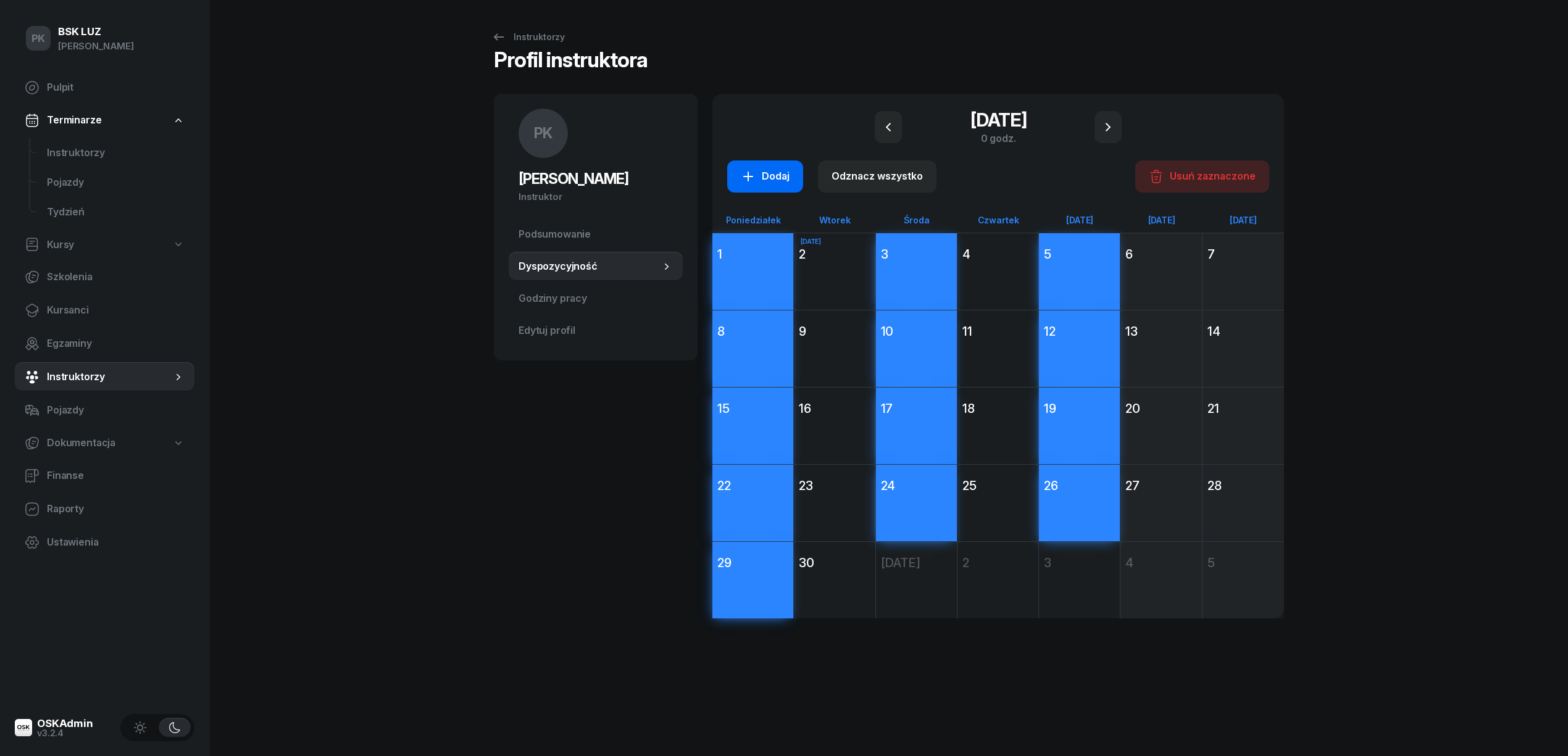
click at [769, 168] on div "Dodaj" at bounding box center [765, 177] width 49 height 16
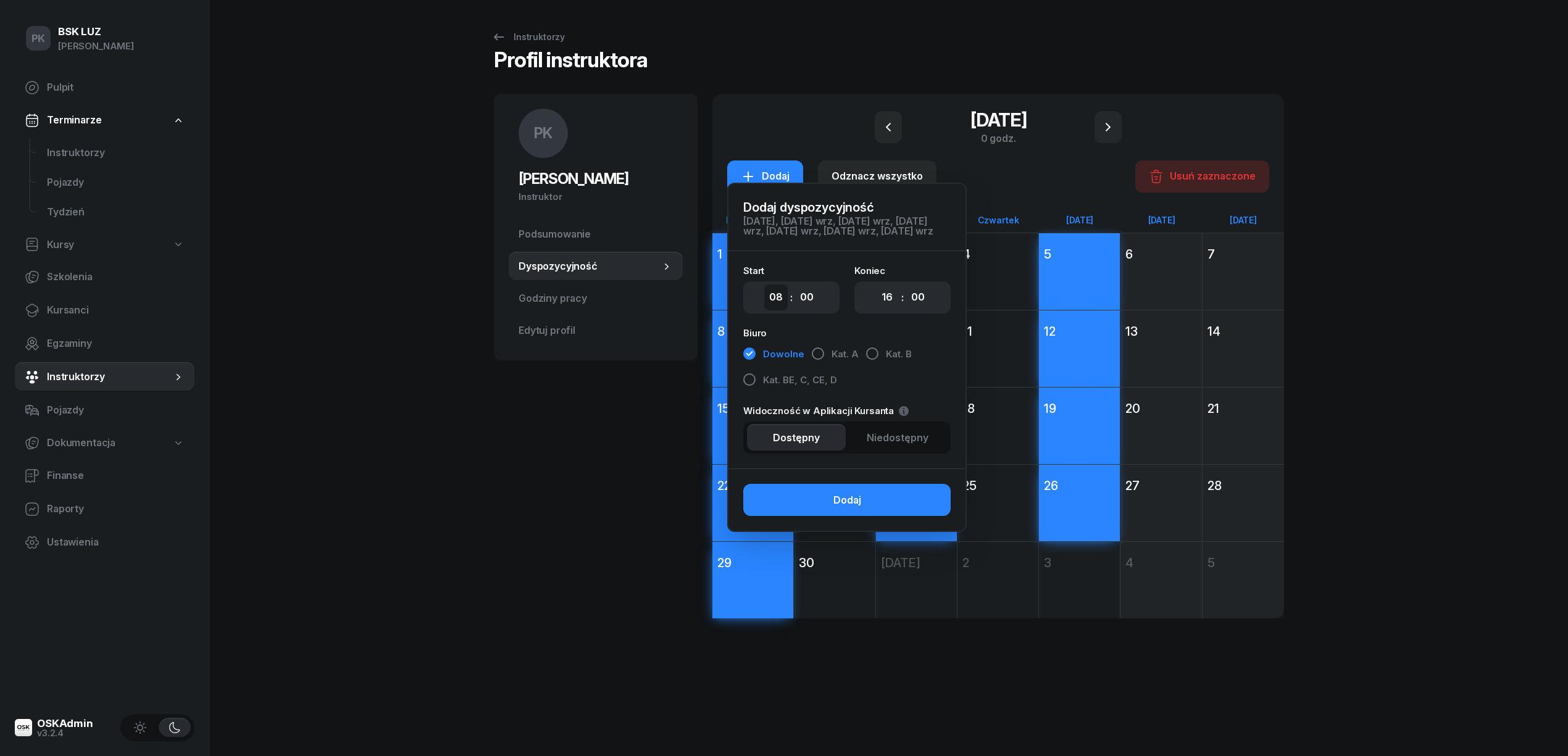
click at [773, 310] on select "00 01 02 03 04 05 06 07 08 09 10 11 12 13 14 15 16 17 18 19 20 21 22 23" at bounding box center [776, 297] width 24 height 26
select select "09"
click at [765, 293] on select "00 01 02 03 04 05 06 07 08 09 10 11 12 13 14 15 16 17 18 19 20 21 22 23" at bounding box center [776, 297] width 24 height 26
click at [888, 309] on select "00 01 02 03 04 05 06 07 08 09 10 11 12 13 14 15 16 17 18 19 20 21 22 23" at bounding box center [887, 297] width 24 height 26
select select "17"
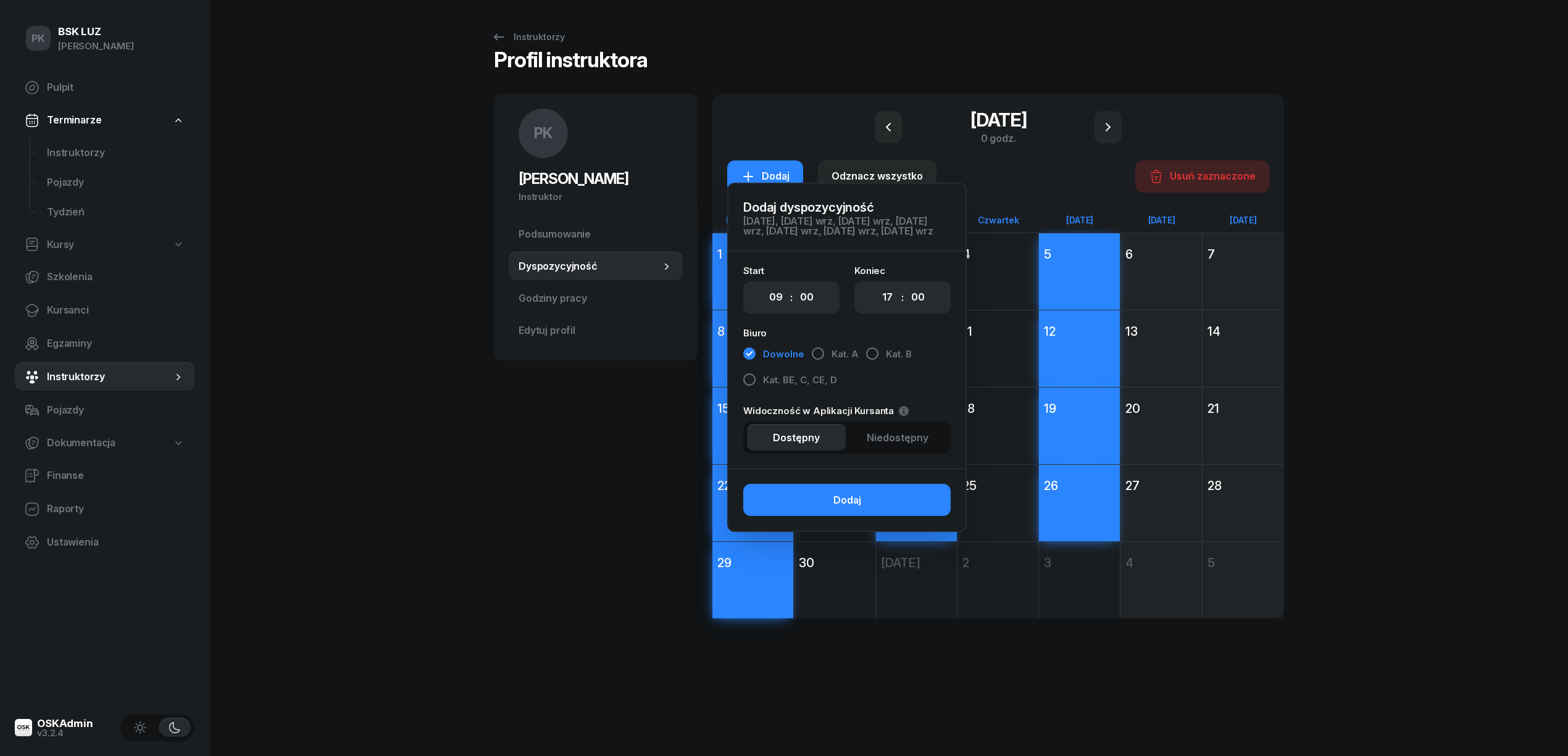
click at [875, 293] on select "00 01 02 03 04 05 06 07 08 09 10 11 12 13 14 15 16 17 18 19 20 21 22 23" at bounding box center [887, 297] width 24 height 26
click at [904, 446] on span "Niedostępny" at bounding box center [898, 438] width 62 height 16
click at [898, 512] on button "Dodaj" at bounding box center [847, 499] width 207 height 32
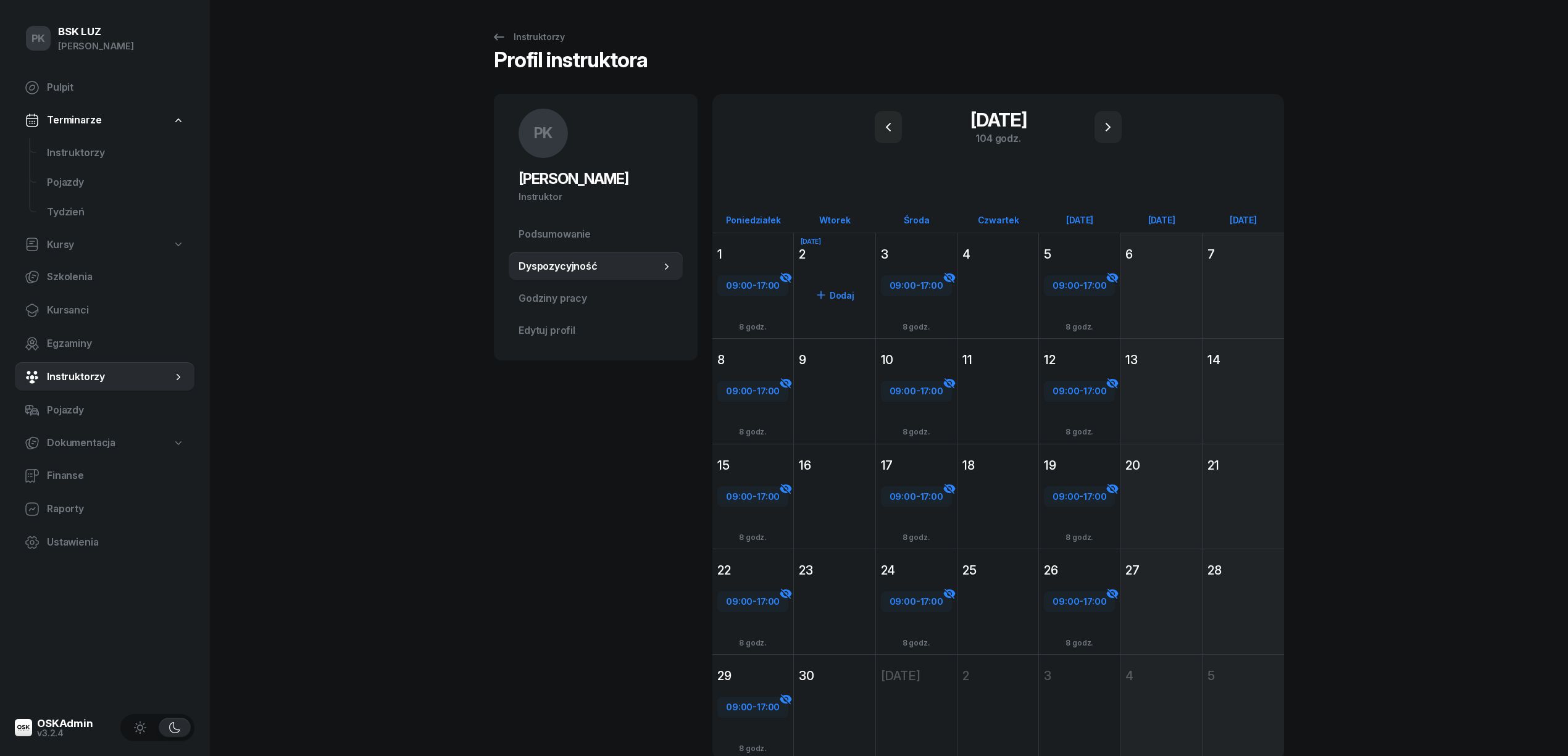
click at [851, 299] on div "Dodaj" at bounding box center [834, 295] width 71 height 20
select select "08"
select select "16"
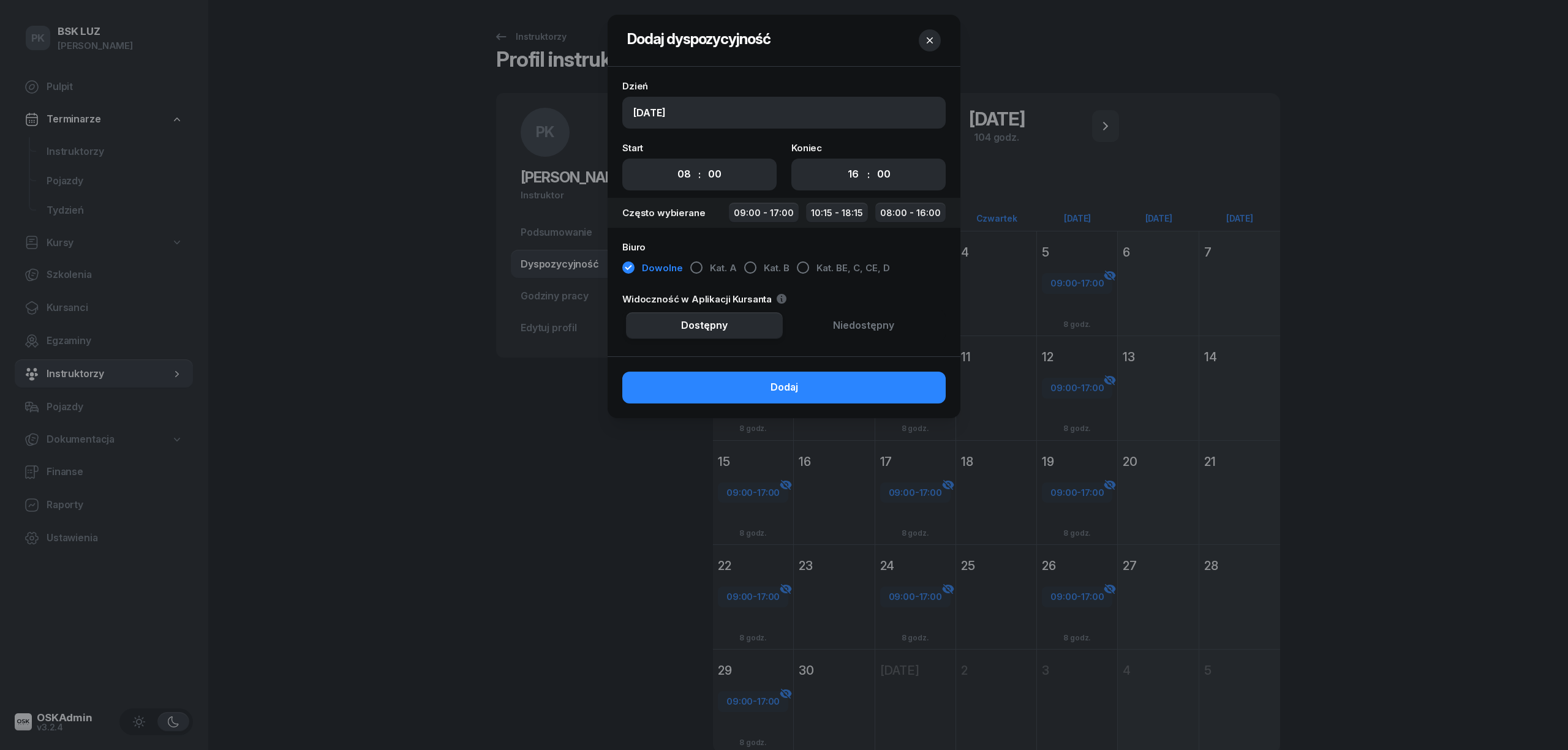
click at [924, 36] on icon "button" at bounding box center [930, 40] width 13 height 13
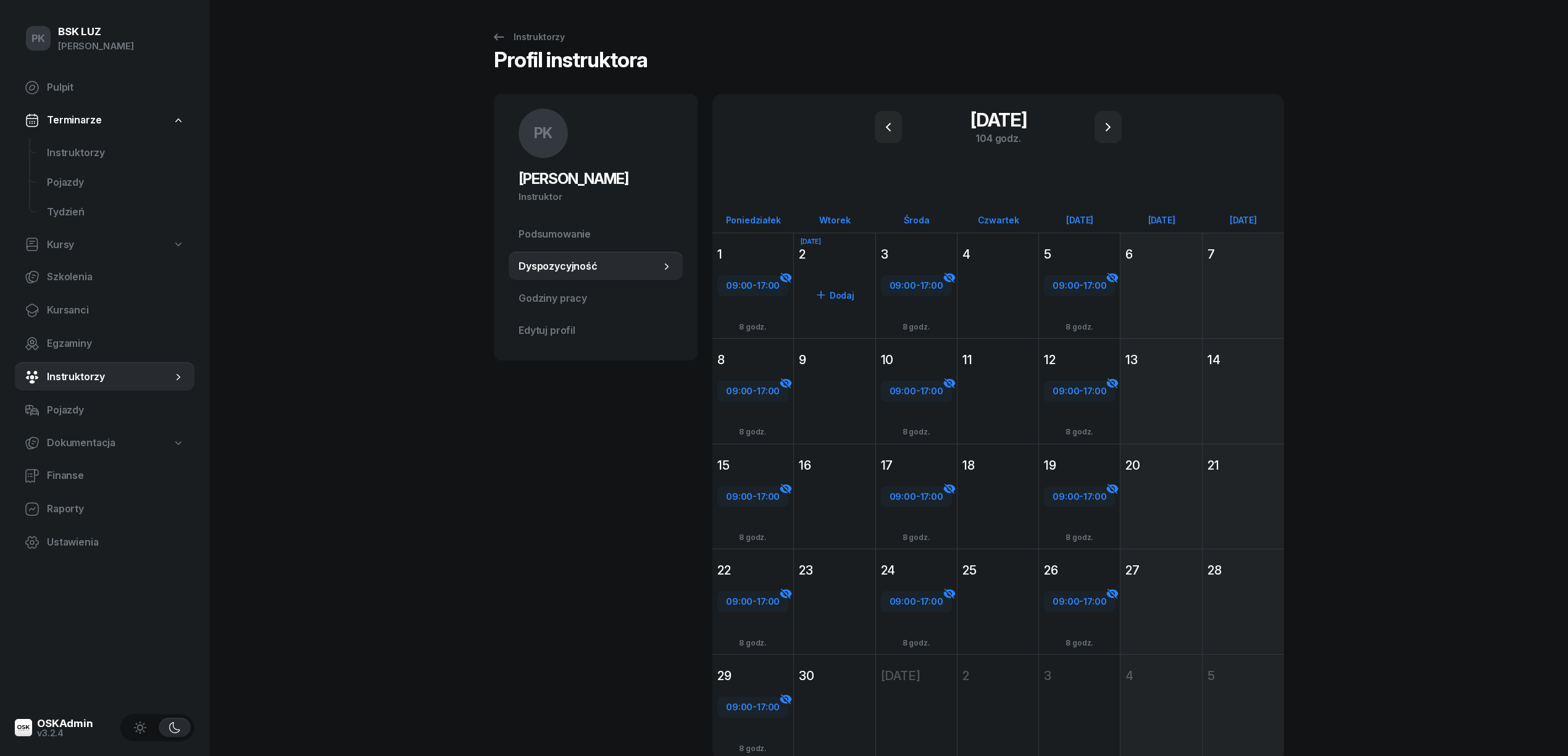
click at [827, 257] on div "2" at bounding box center [834, 254] width 71 height 17
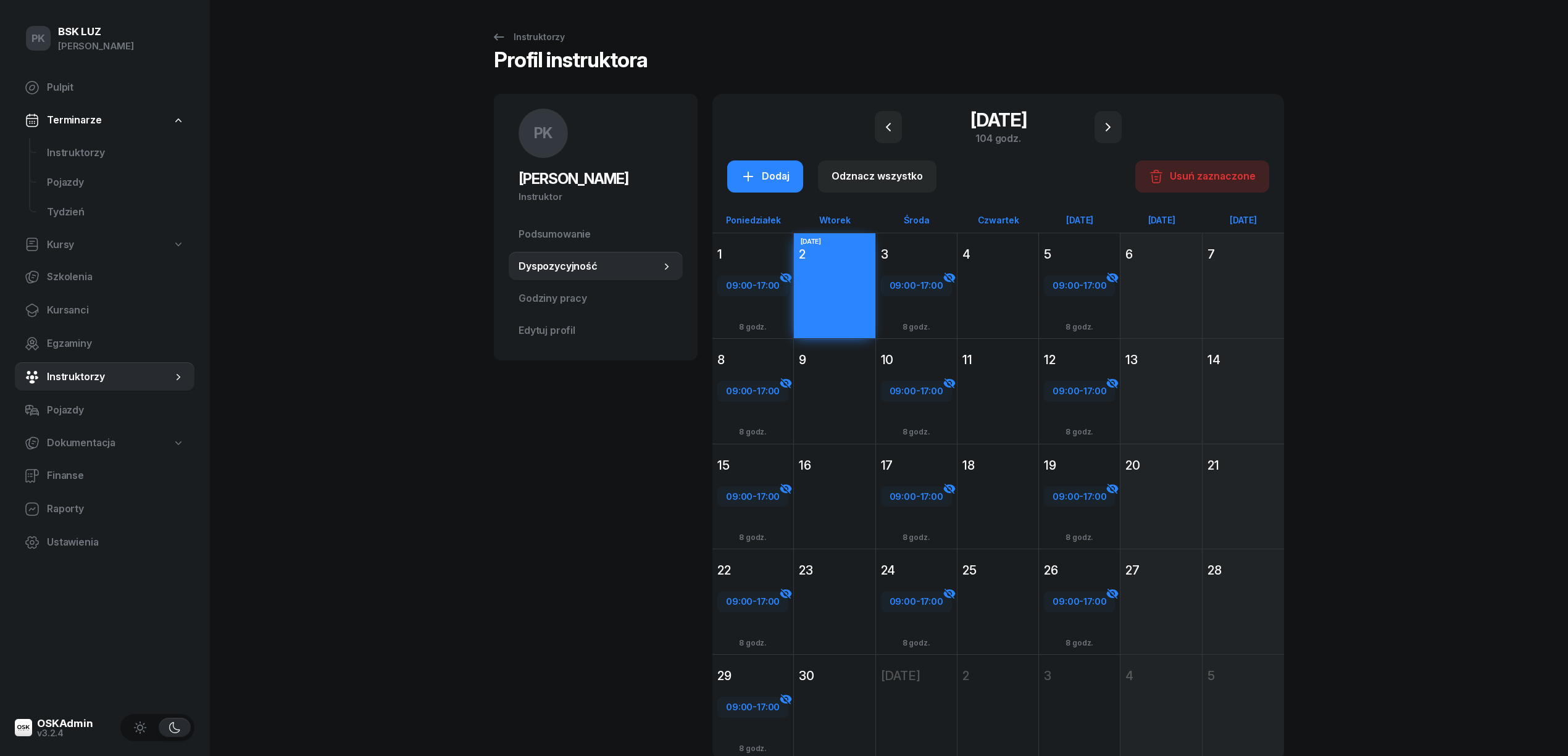
click at [828, 351] on div "9" at bounding box center [834, 359] width 71 height 17
click at [833, 456] on div "16" at bounding box center [834, 464] width 71 height 17
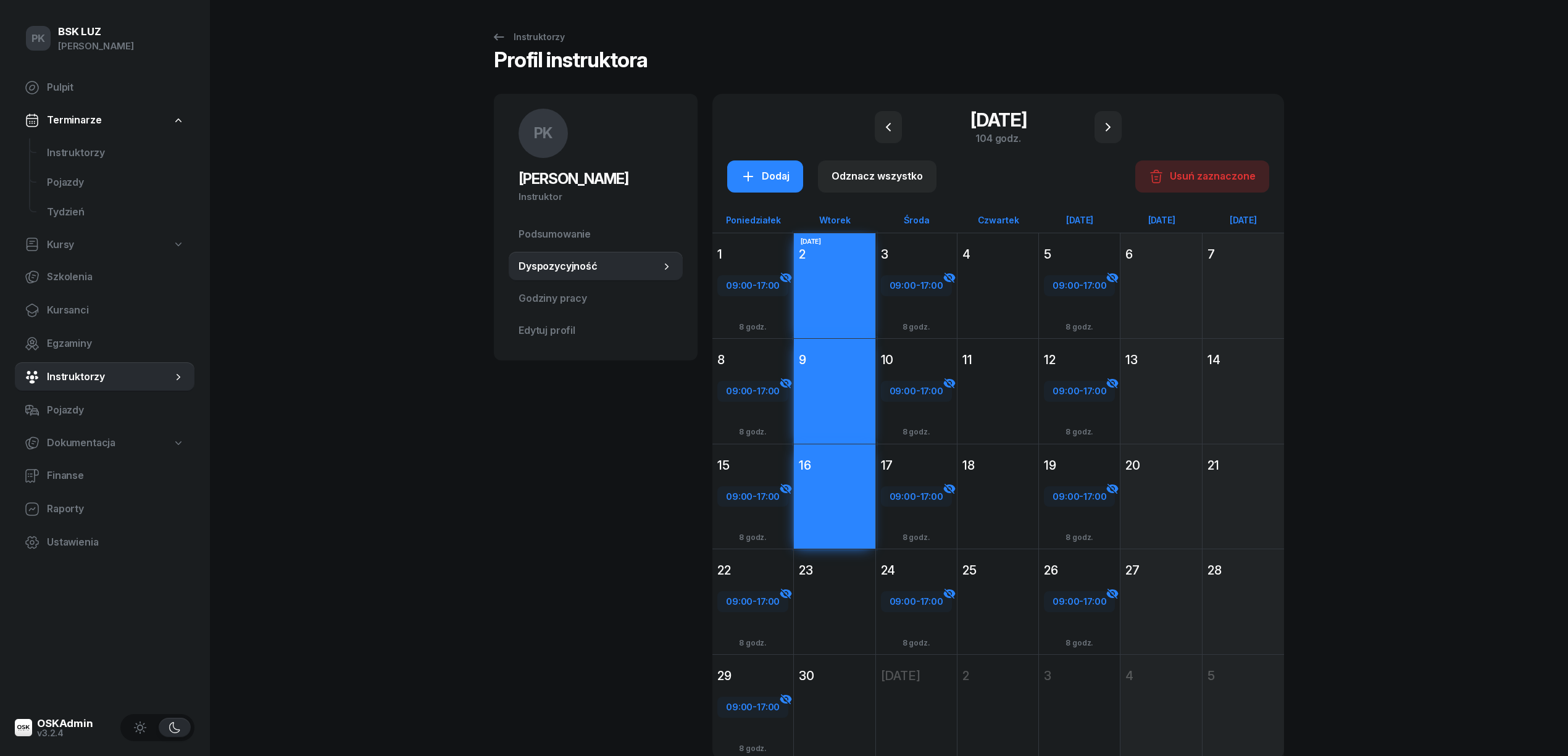
click at [841, 559] on div "23" at bounding box center [833, 569] width 81 height 23
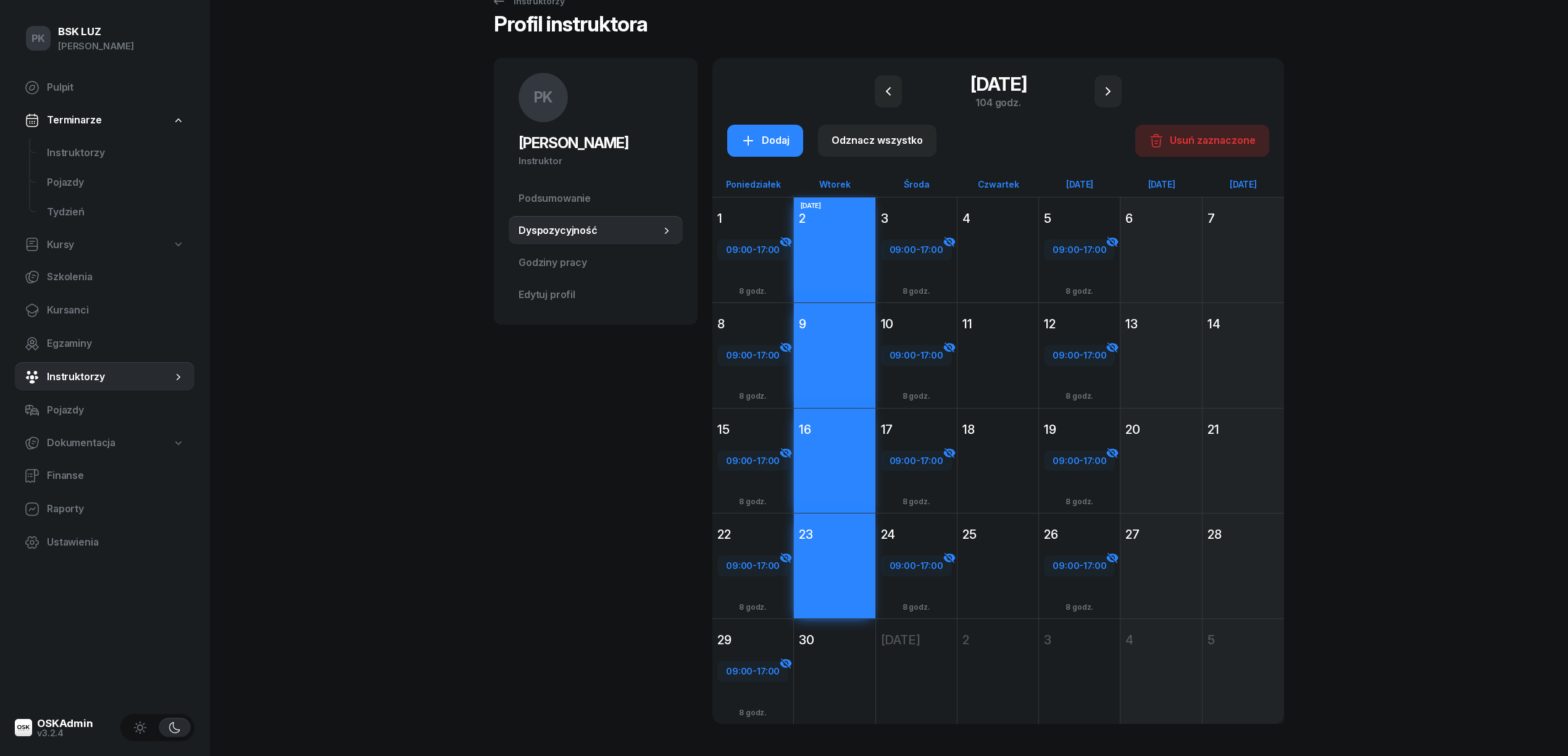
scroll to position [54, 0]
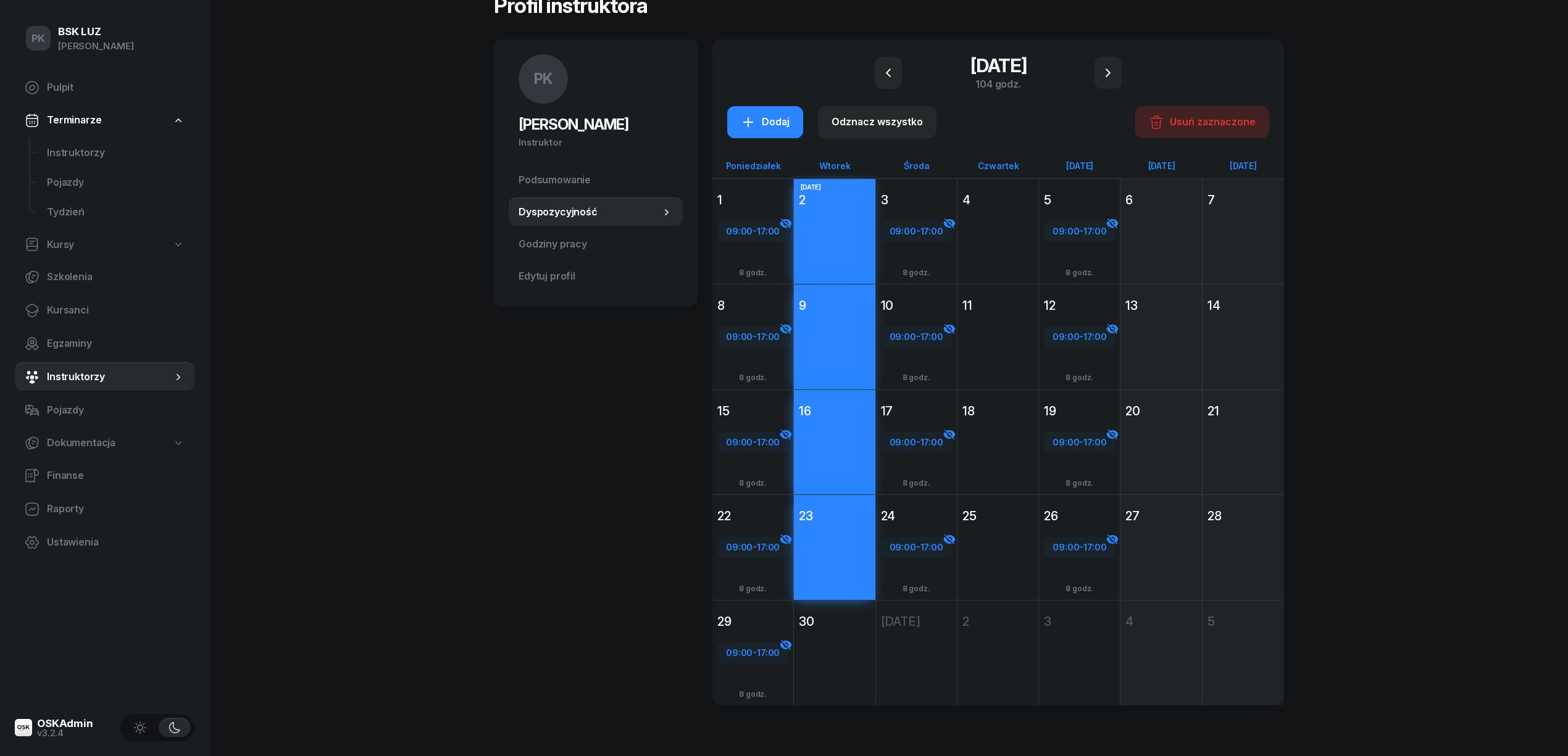
click at [847, 606] on div "30 września 2025 Wt wtorek 30 Dodaj" at bounding box center [834, 652] width 82 height 106
click at [778, 125] on div "Dodaj" at bounding box center [765, 122] width 49 height 16
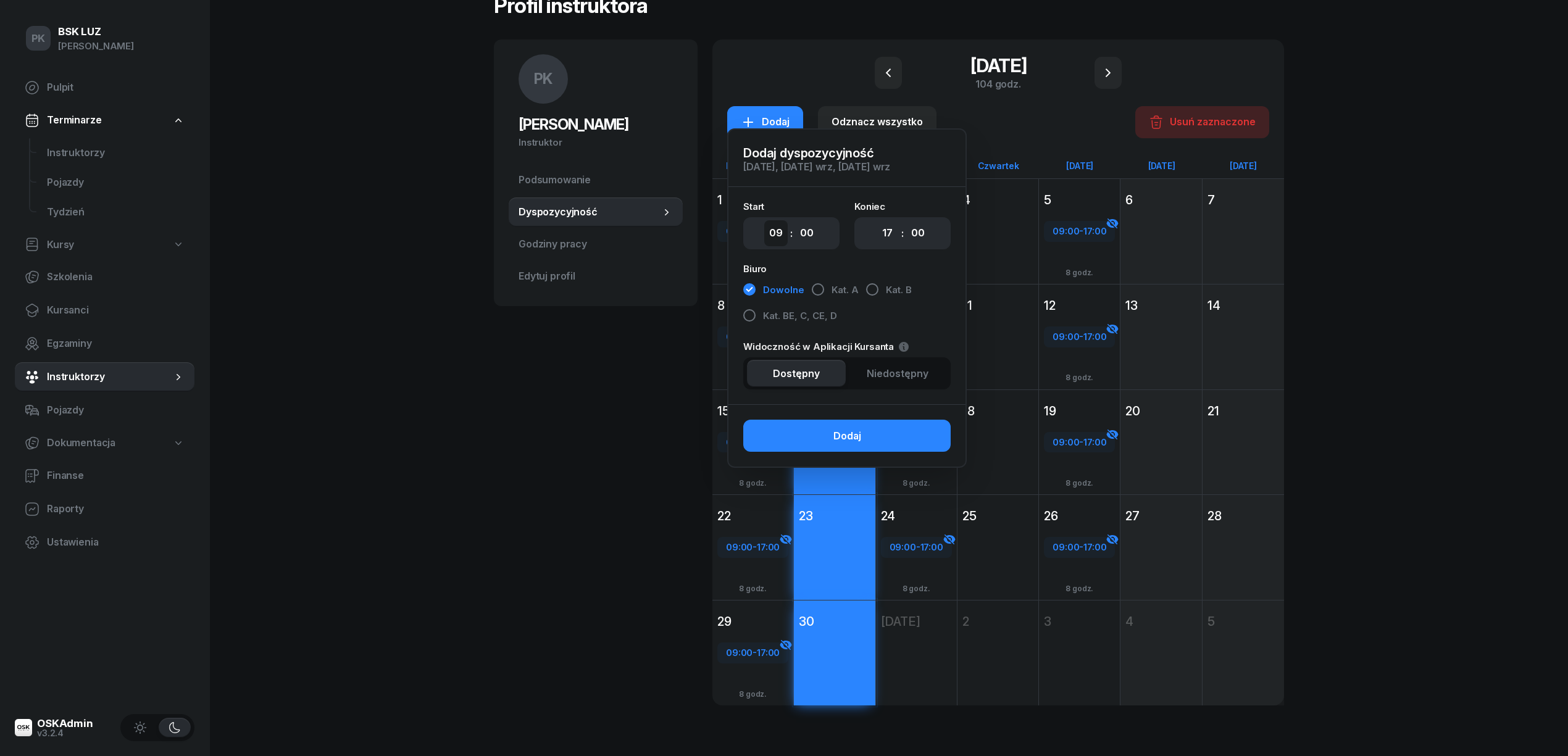
click at [776, 234] on select "00 01 02 03 04 05 06 07 08 09 10 11 12 13 14 15 16 17 18 19 20 21 22 23" at bounding box center [776, 233] width 24 height 26
select select "10"
click at [765, 220] on select "00 01 02 03 04 05 06 07 08 09 10 11 12 13 14 15 16 17 18 19 20 21 22 23" at bounding box center [776, 233] width 24 height 26
click at [820, 234] on div "00 01 02 03 04 05 06 07 08 09 10 11 12 13 14 15 16 17 18 19 20 21 22 23 : 00 05…" at bounding box center [792, 233] width 96 height 32
click at [816, 234] on select "00 05 10 15 20 25 30 35 40 45 50 55" at bounding box center [807, 233] width 24 height 26
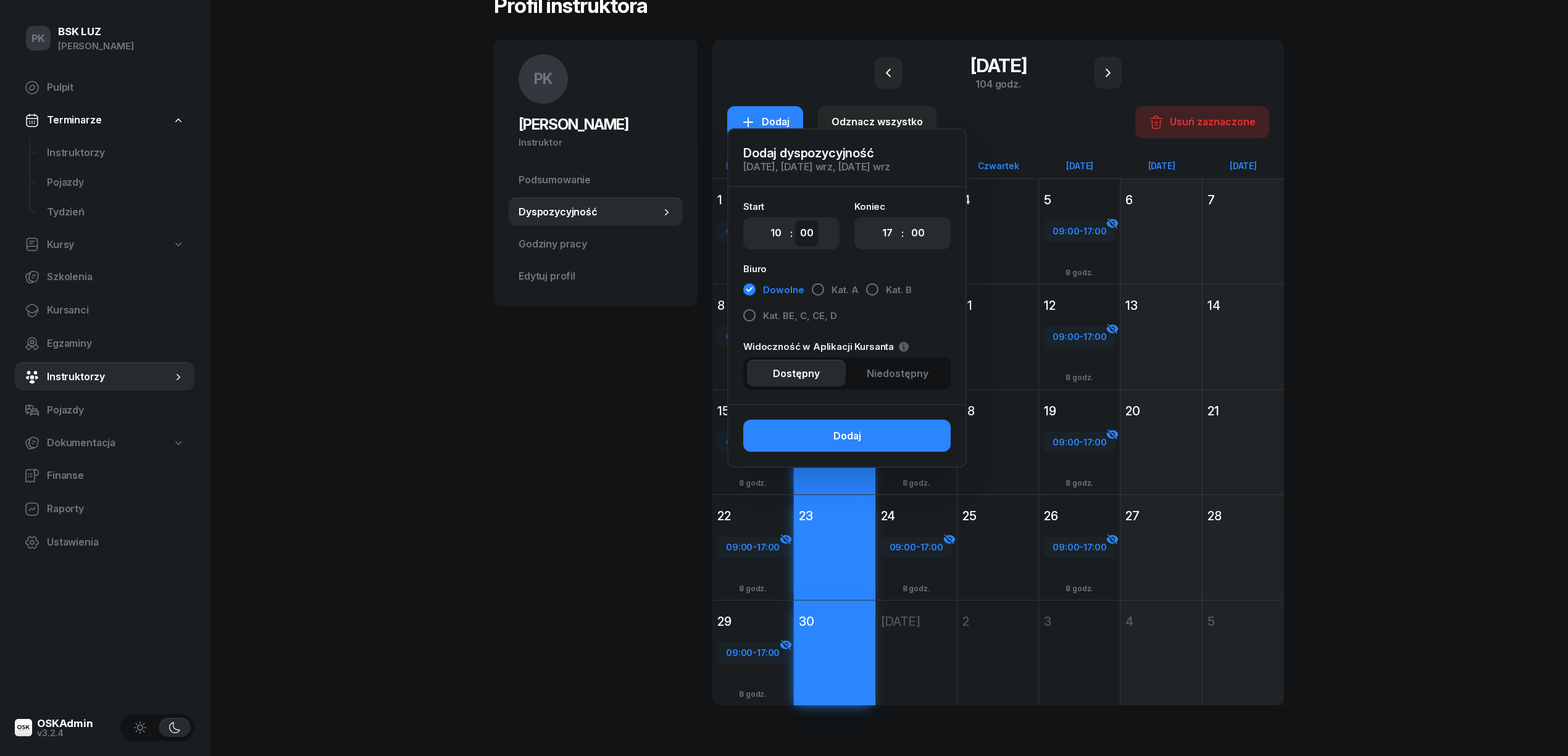
select select "15"
click at [795, 220] on select "00 05 10 15 20 25 30 35 40 45 50 55" at bounding box center [807, 233] width 24 height 26
click at [887, 232] on select "00 01 02 03 04 05 06 07 08 09 10 11 12 13 14 15 16 17 18 19 20 21 22 23" at bounding box center [887, 233] width 24 height 26
click at [1055, 99] on div "Dodaj Odznacz wszystko Usuń zaznaczone Dodaj dyspozycyjność 2 wrz, 9 wrz, 16 wr…" at bounding box center [998, 122] width 542 height 47
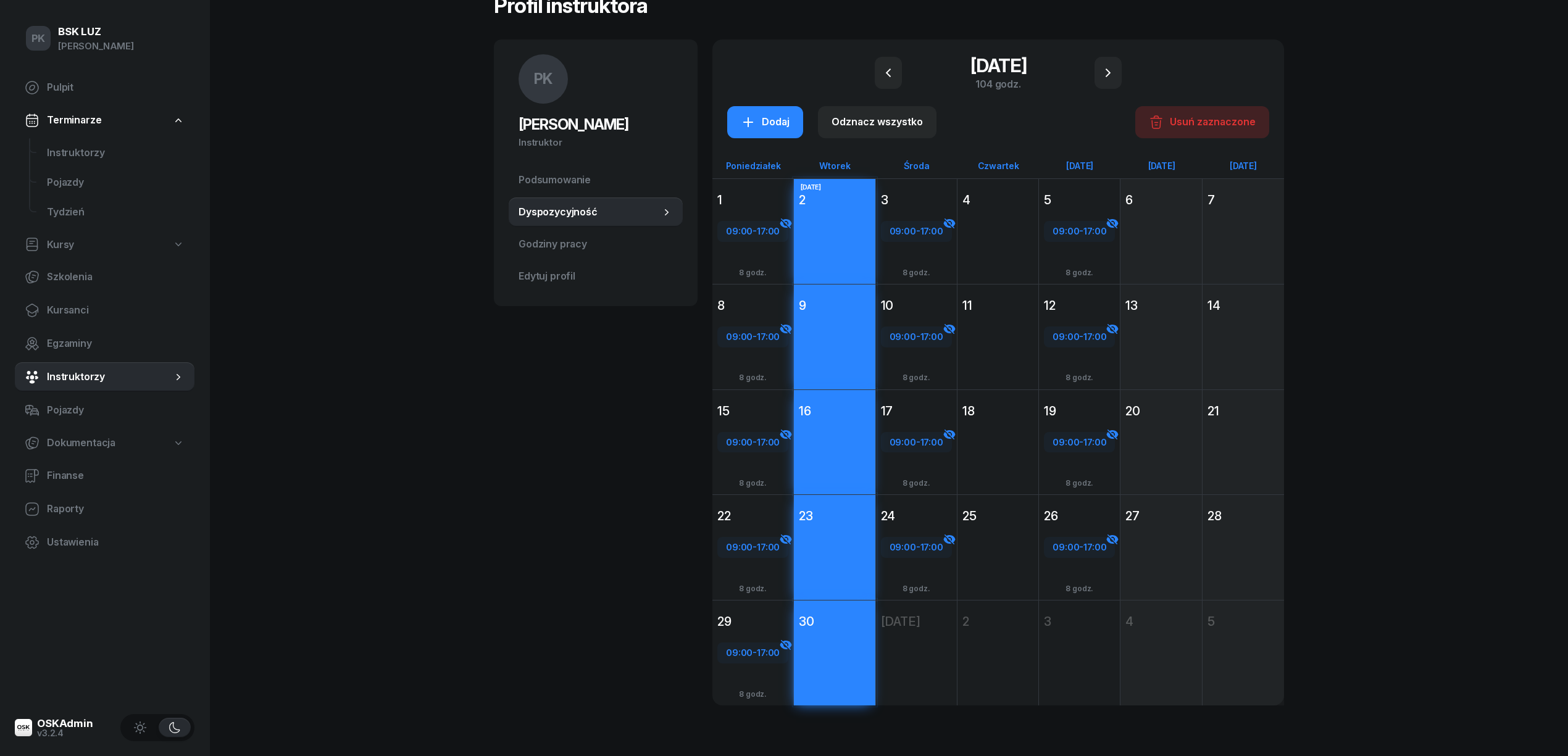
click at [847, 234] on div "Dodaj" at bounding box center [833, 254] width 81 height 85
click at [757, 111] on button "Dodaj" at bounding box center [765, 121] width 76 height 32
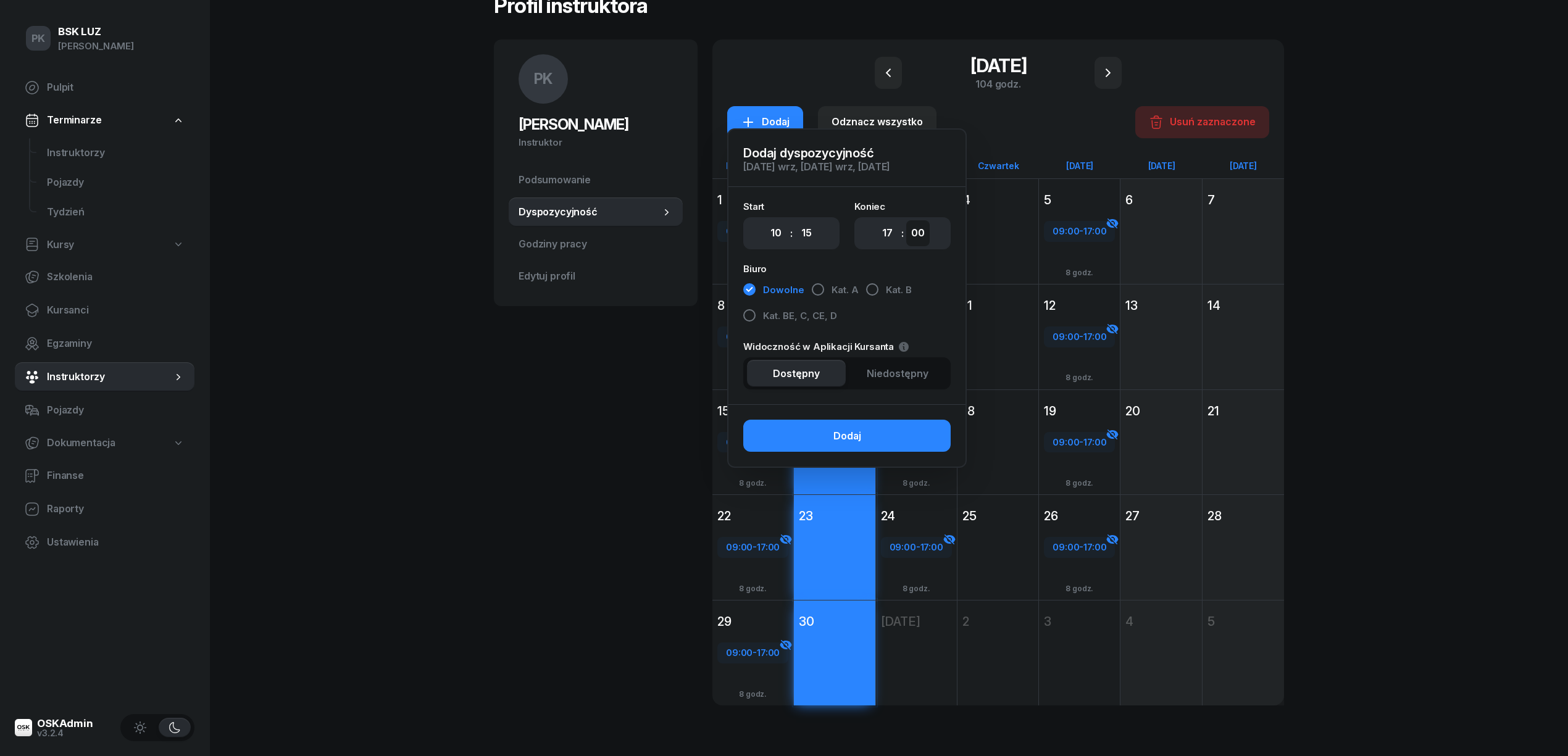
click at [919, 230] on select "00 05 10 15 20 25 30 35 40 45 50 55" at bounding box center [918, 233] width 24 height 26
click at [880, 233] on select "00 01 02 03 04 05 06 07 08 09 10 11 12 13 14 15 16 17 18 19 20 21 22 23" at bounding box center [887, 233] width 24 height 26
select select "18"
click at [875, 220] on select "00 01 02 03 04 05 06 07 08 09 10 11 12 13 14 15 16 17 18 19 20 21 22 23" at bounding box center [887, 233] width 24 height 26
drag, startPoint x: 916, startPoint y: 230, endPoint x: 915, endPoint y: 244, distance: 14.0
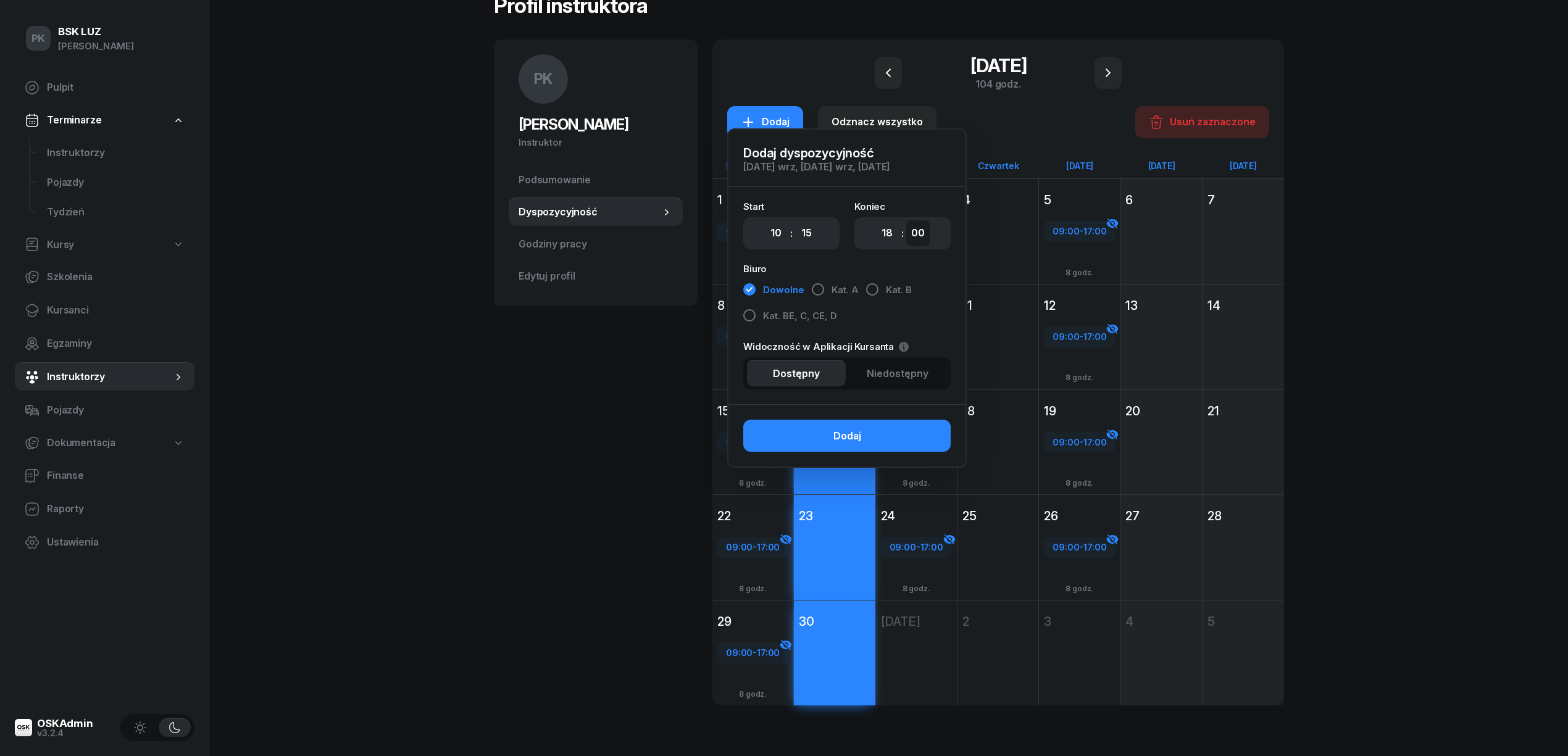
click at [916, 230] on select "00 05 10 15 20 25 30 35 40 45 50 55" at bounding box center [918, 233] width 24 height 26
select select "15"
click at [906, 220] on select "00 05 10 15 20 25 30 35 40 45 50 55" at bounding box center [918, 233] width 24 height 26
click at [855, 378] on button "Niedostępny" at bounding box center [897, 373] width 99 height 27
click at [871, 431] on button "Dodaj" at bounding box center [847, 435] width 207 height 32
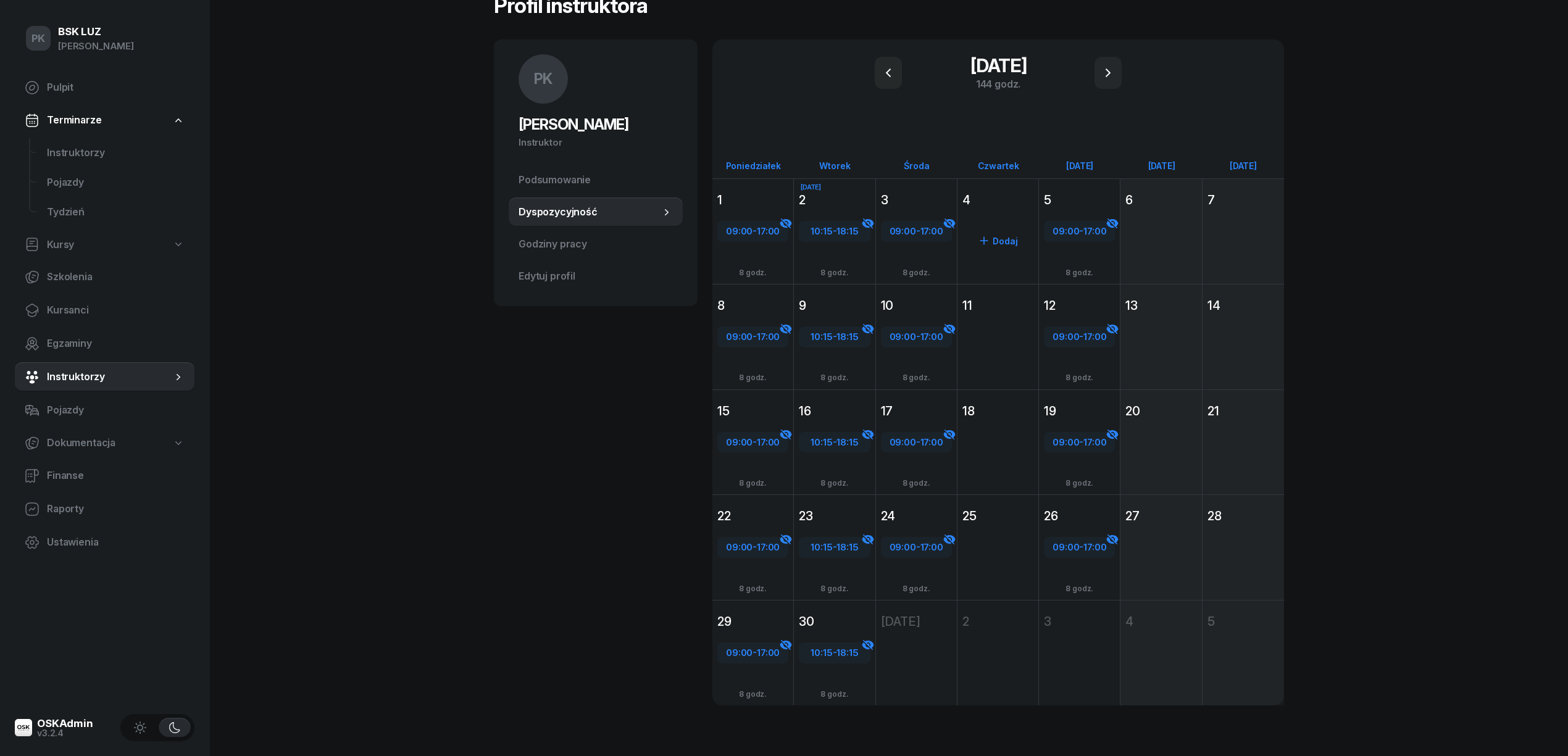
click at [1011, 200] on div "4" at bounding box center [998, 199] width 71 height 17
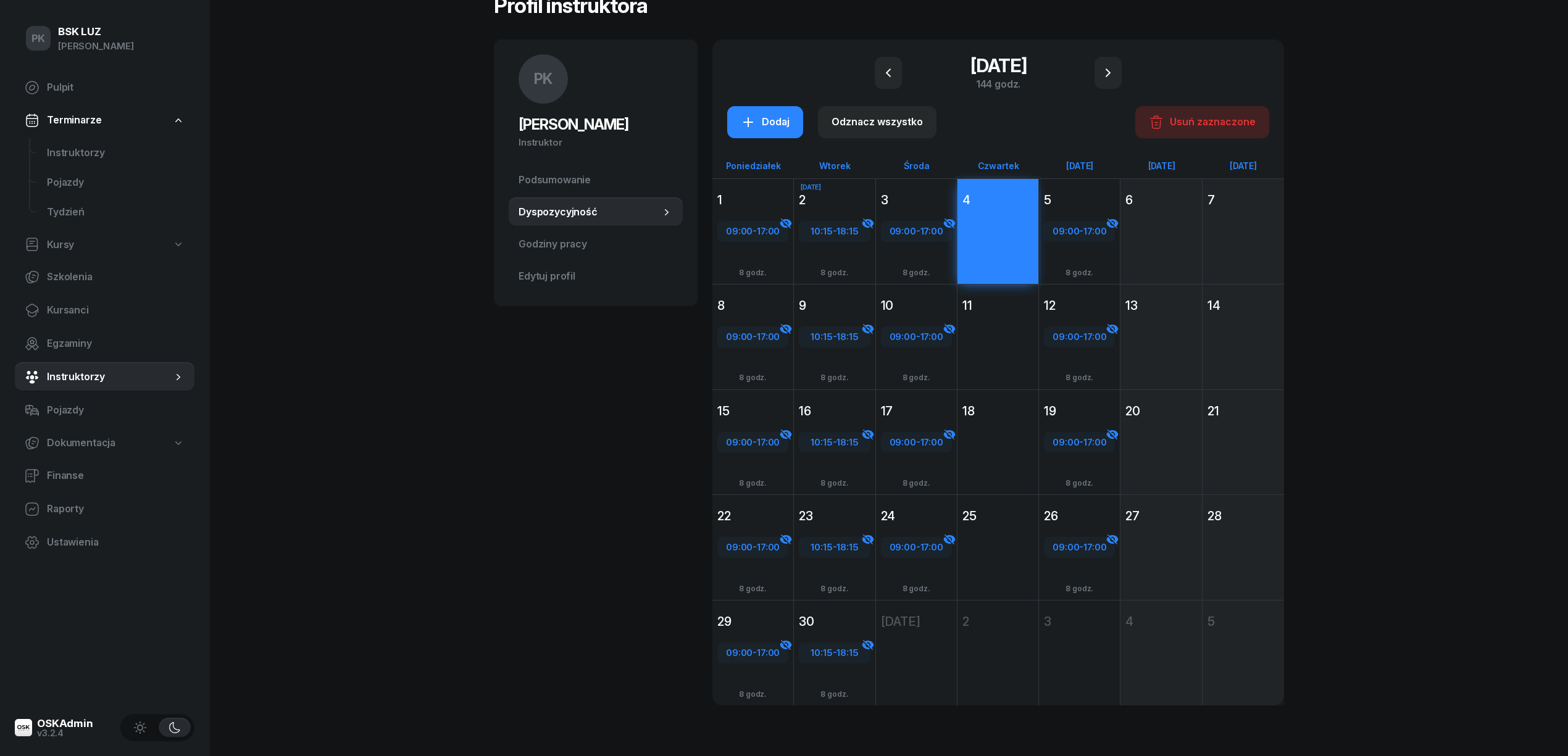
click at [1017, 304] on div "11" at bounding box center [998, 305] width 71 height 17
click at [1011, 400] on div "18" at bounding box center [997, 411] width 81 height 23
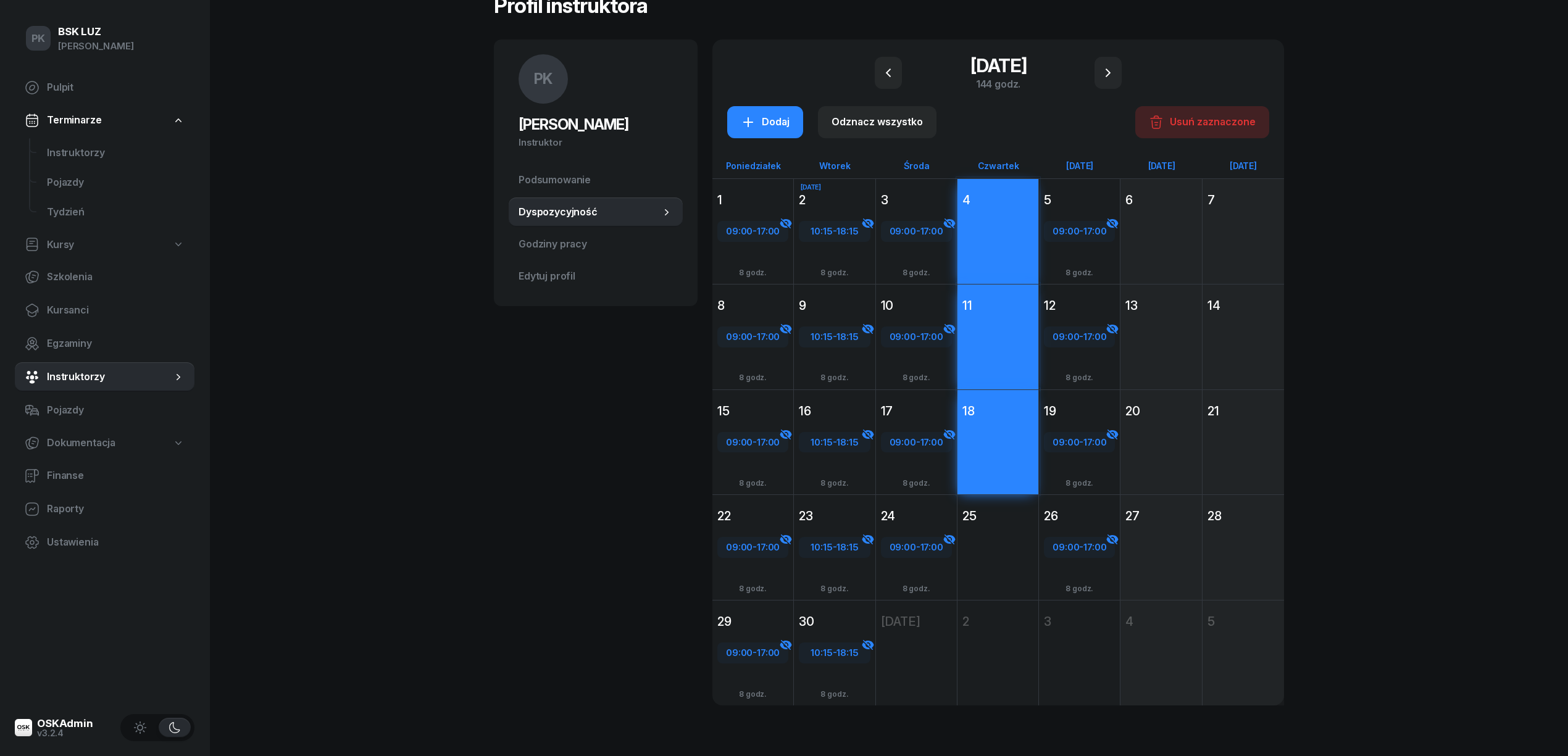
click at [1021, 509] on div "25" at bounding box center [998, 515] width 71 height 17
click at [763, 119] on div "Dodaj" at bounding box center [765, 122] width 49 height 16
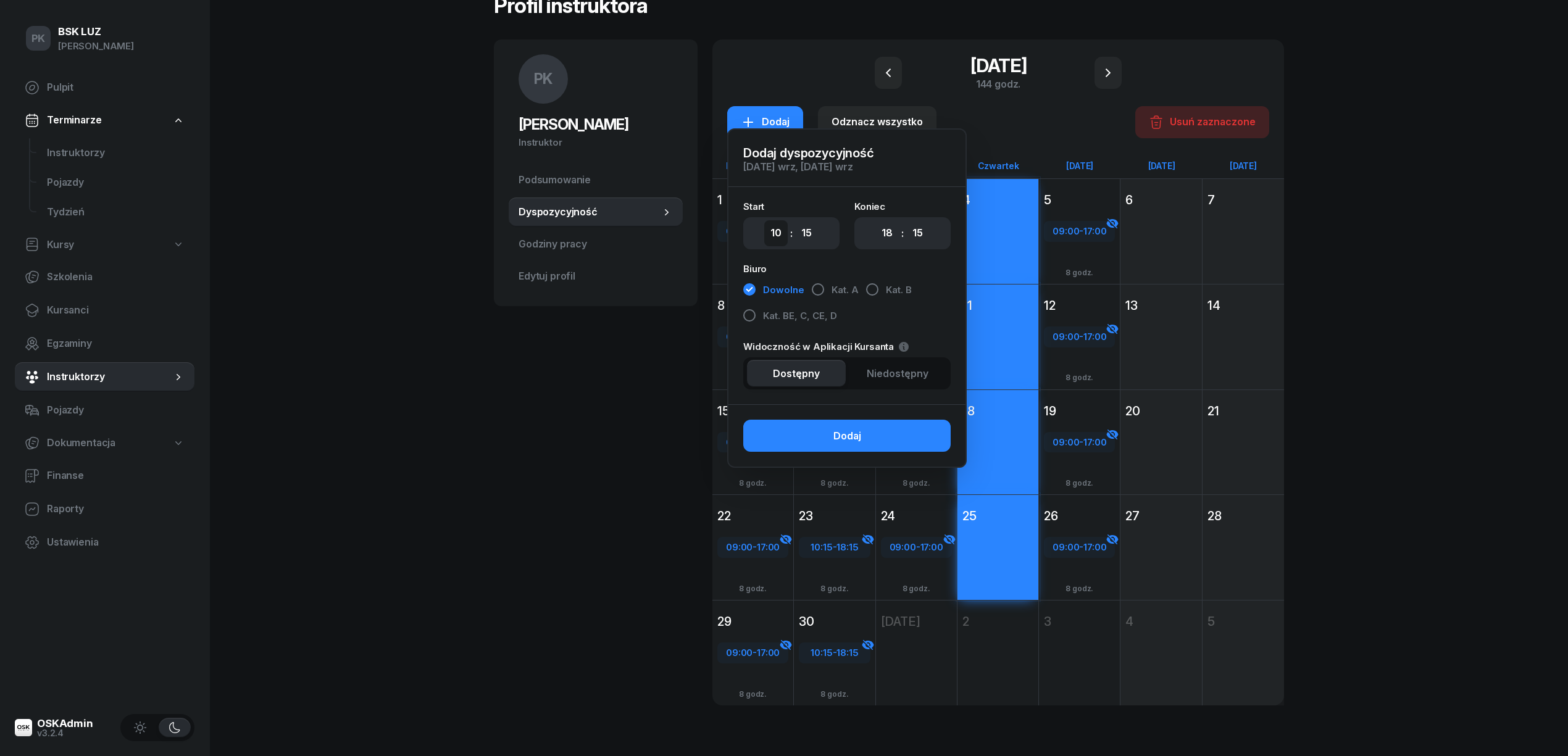
drag, startPoint x: 764, startPoint y: 234, endPoint x: 775, endPoint y: 234, distance: 11.0
click at [765, 234] on select "00 01 02 03 04 05 06 07 08 09 10 11 12 13 14 15 16 17 18 19 20 21 22 23" at bounding box center [776, 233] width 24 height 26
select select "08"
click at [765, 220] on select "00 01 02 03 04 05 06 07 08 09 10 11 12 13 14 15 16 17 18 19 20 21 22 23" at bounding box center [776, 233] width 24 height 26
click at [809, 240] on select "00 05 10 15 20 25 30 35 40 45 50 55" at bounding box center [807, 233] width 24 height 26
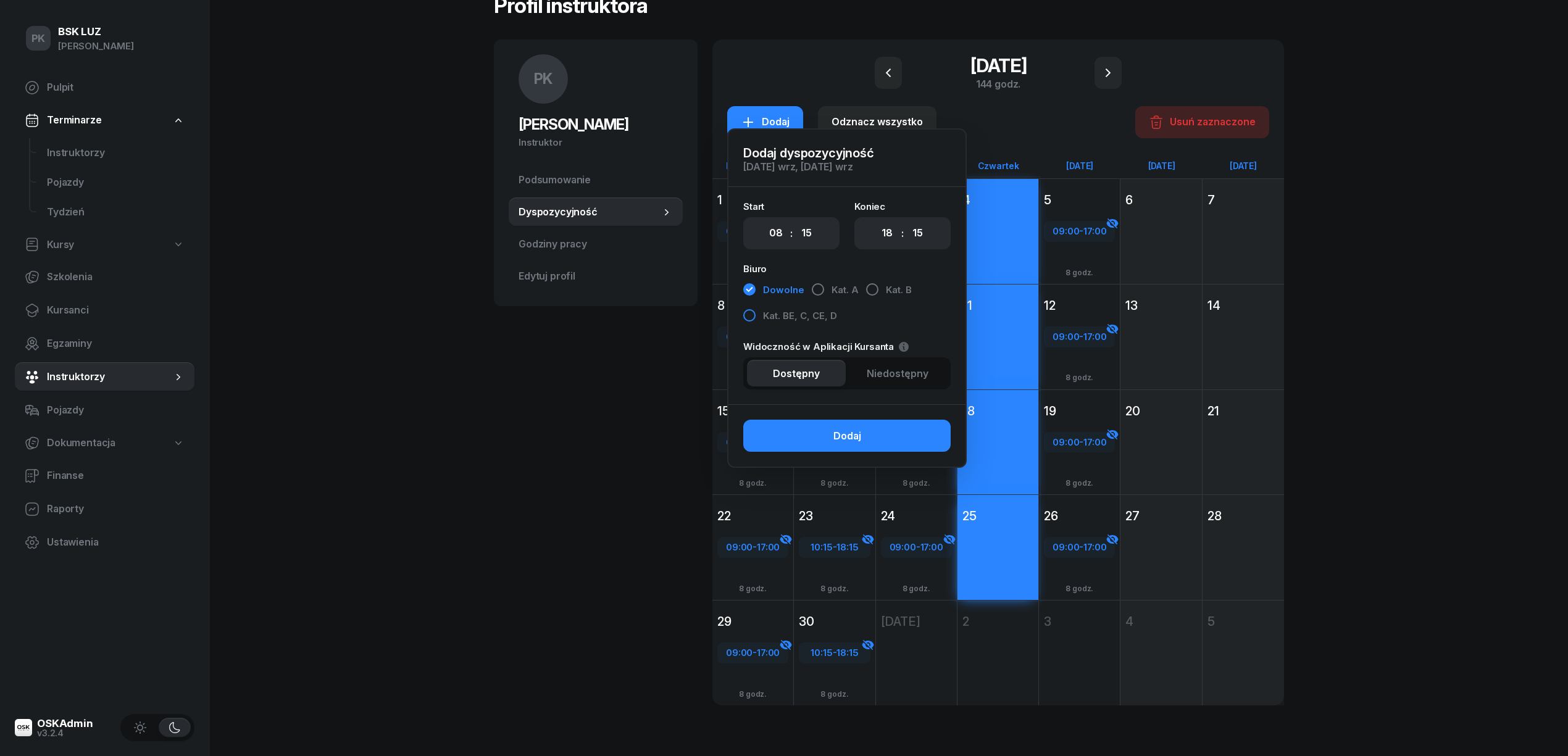
select select "00"
click at [795, 220] on select "00 05 10 15 20 25 30 35 40 45 50 55" at bounding box center [807, 233] width 24 height 26
click at [890, 233] on select "00 01 02 03 04 05 06 07 08 09 10 11 12 13 14 15 16 17 18 19 20 21 22 23" at bounding box center [887, 233] width 24 height 26
select select "16"
click at [875, 220] on select "00 01 02 03 04 05 06 07 08 09 10 11 12 13 14 15 16 17 18 19 20 21 22 23" at bounding box center [887, 233] width 24 height 26
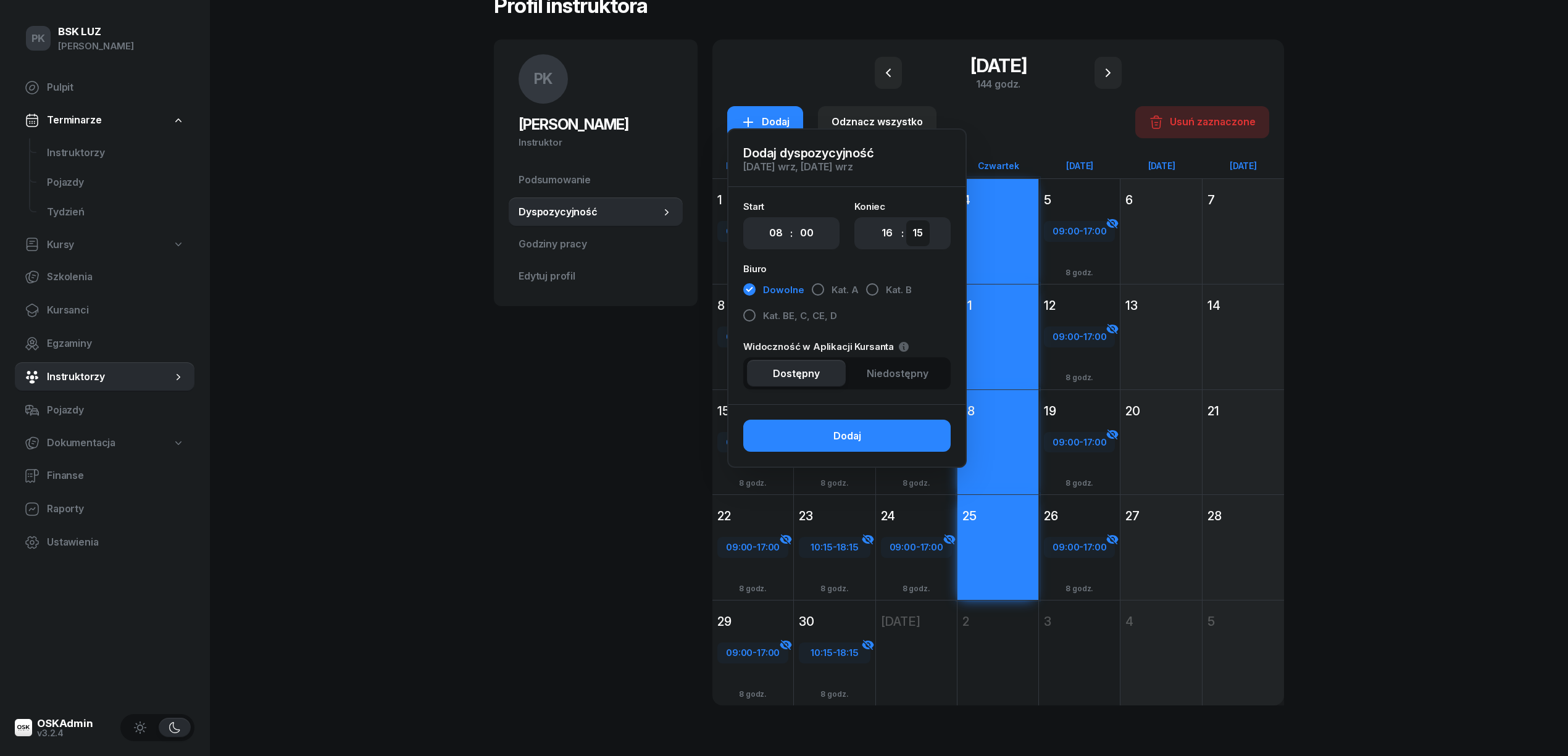
drag, startPoint x: 919, startPoint y: 225, endPoint x: 921, endPoint y: 245, distance: 20.1
click at [919, 225] on select "00 05 10 15 20 25 30 35 40 45 50 55" at bounding box center [918, 233] width 24 height 26
select select "00"
click at [906, 220] on select "00 05 10 15 20 25 30 35 40 45 50 55" at bounding box center [918, 233] width 24 height 26
click at [873, 356] on div "Widoczność w Aplikacji Kursanta Ustaw pozycję na [Niedostępny] aby ukryć dostęp…" at bounding box center [847, 366] width 207 height 47
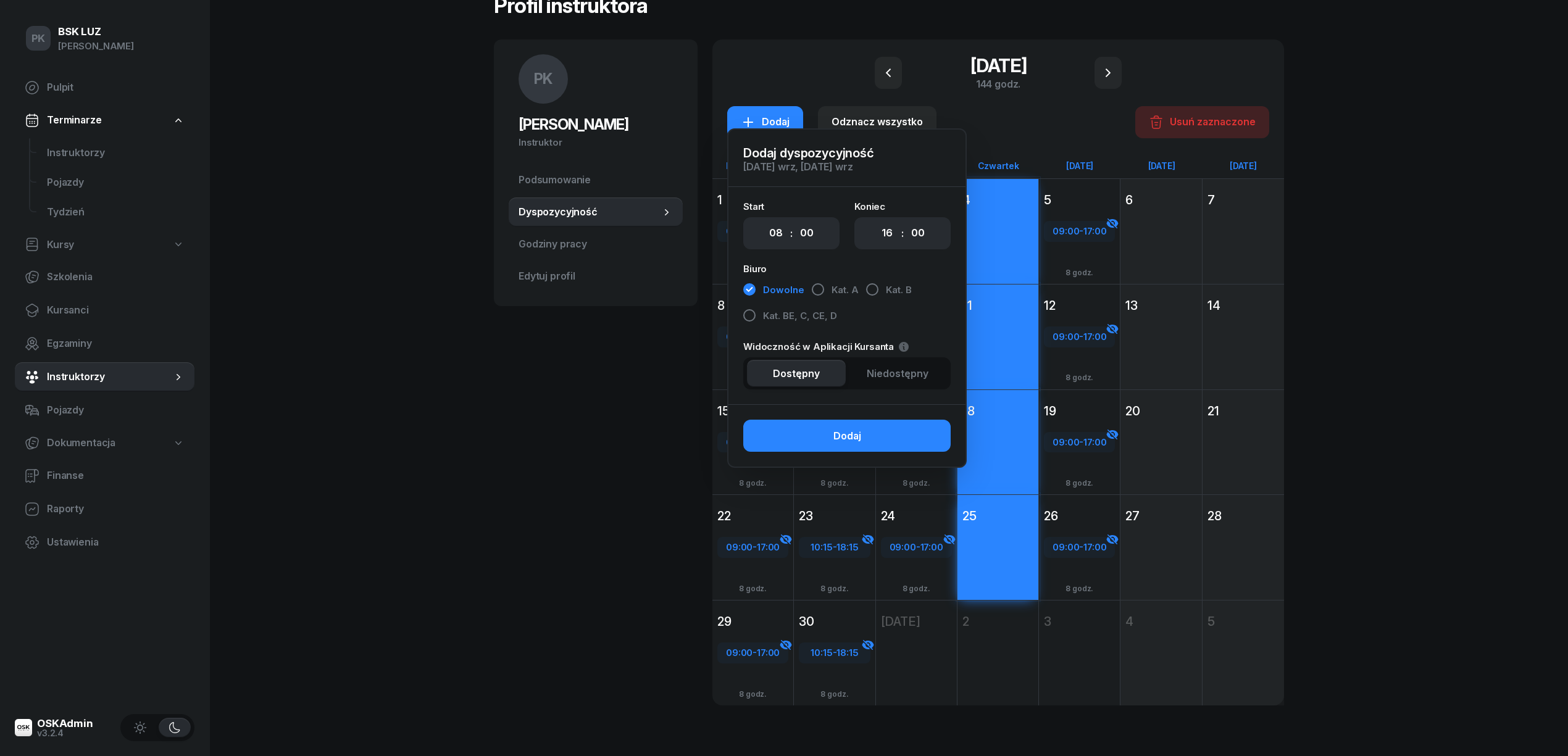
click at [881, 367] on span "Niedostępny" at bounding box center [898, 374] width 62 height 16
click at [887, 441] on button "Dodaj" at bounding box center [847, 435] width 207 height 32
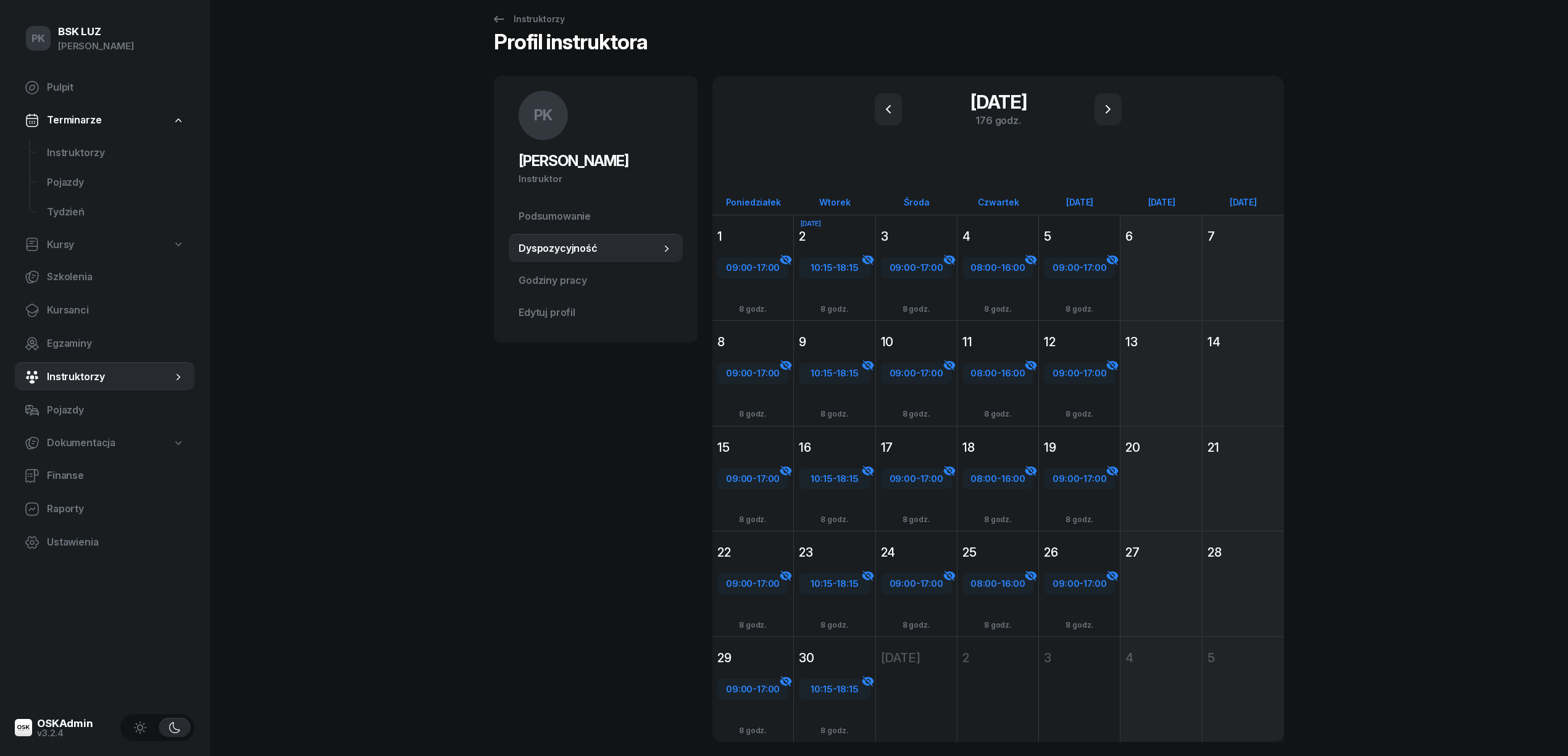
scroll to position [0, 0]
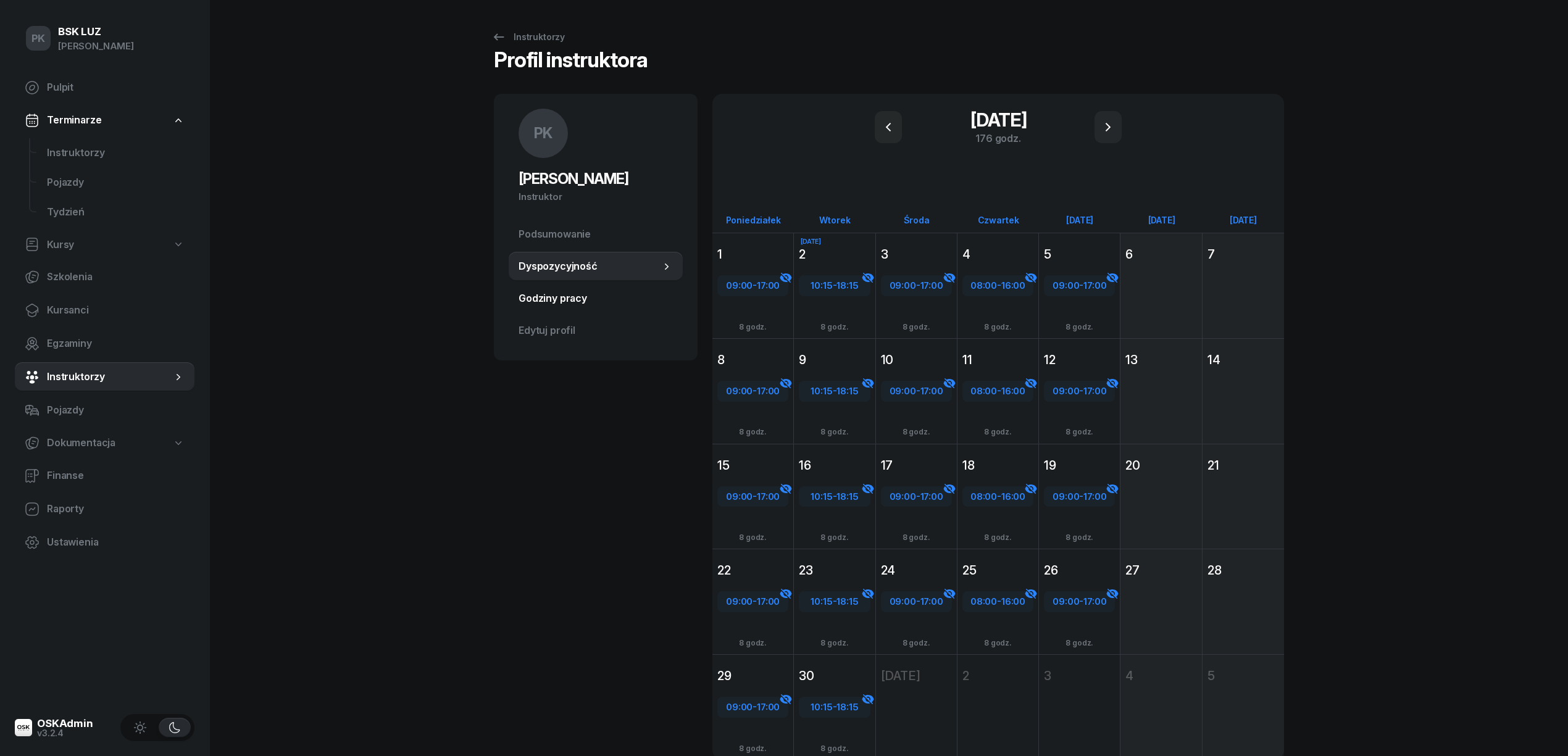
click at [550, 303] on span "Godziny pracy" at bounding box center [595, 299] width 154 height 16
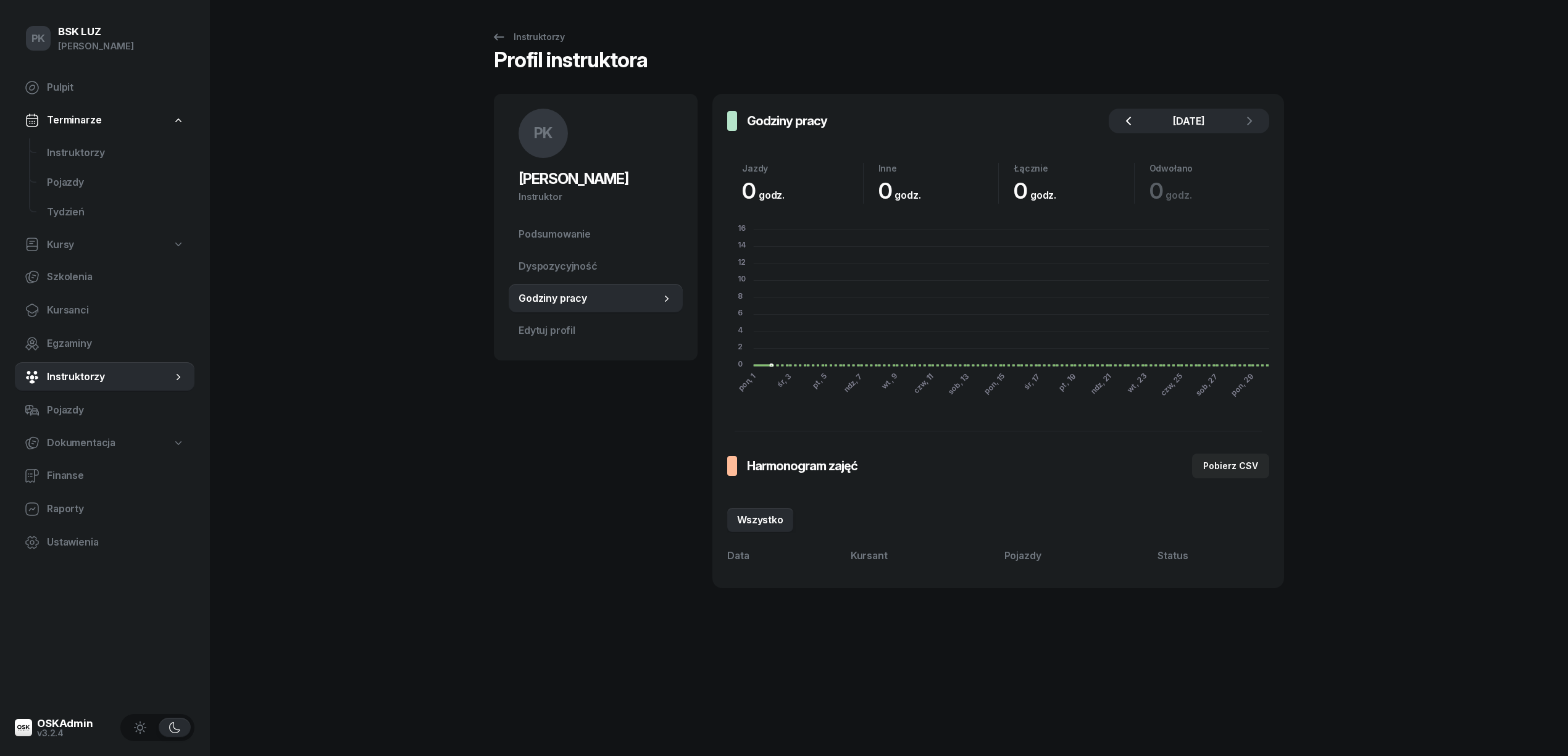
click at [1121, 123] on icon "button" at bounding box center [1129, 120] width 14 height 14
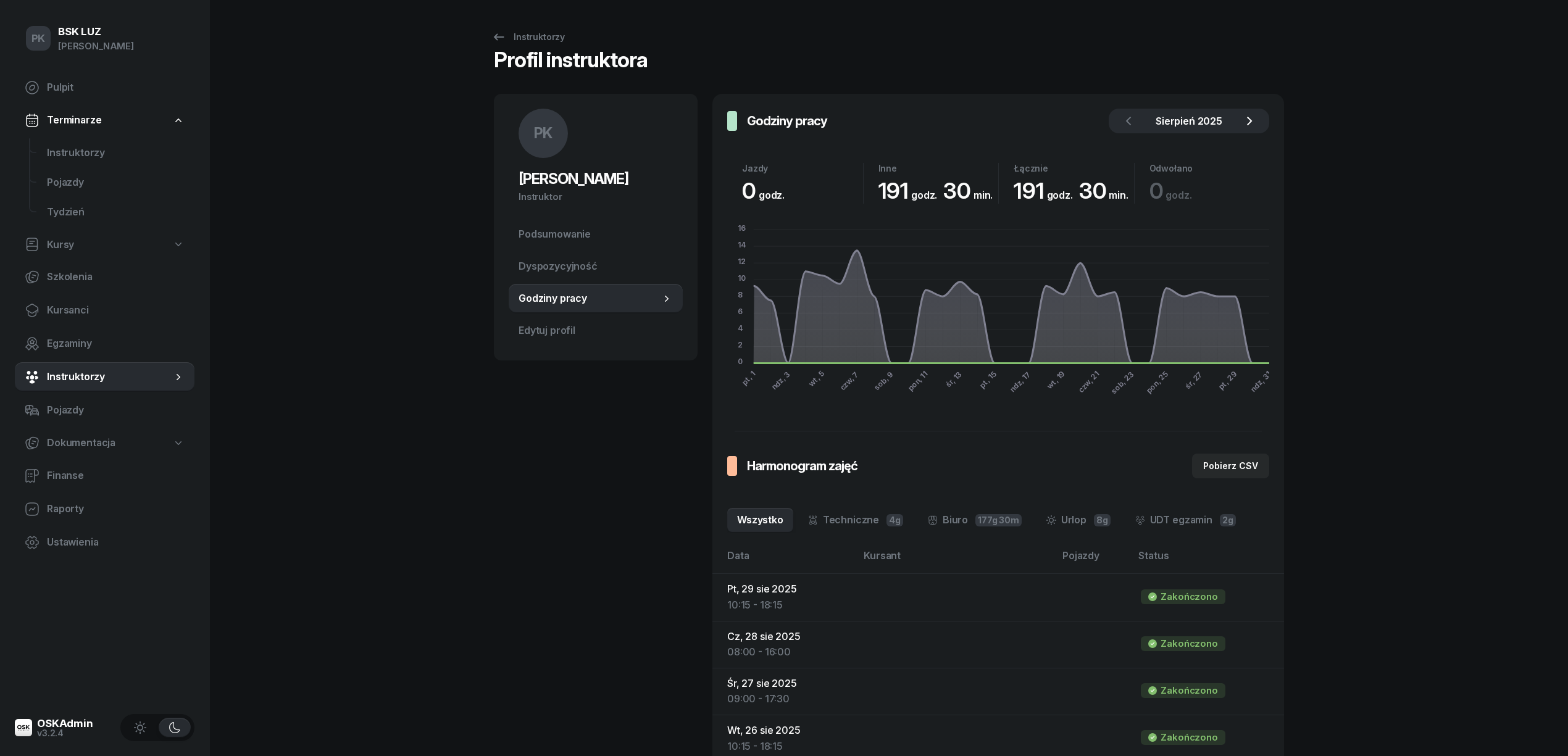
click at [1252, 119] on icon "button" at bounding box center [1249, 120] width 14 height 14
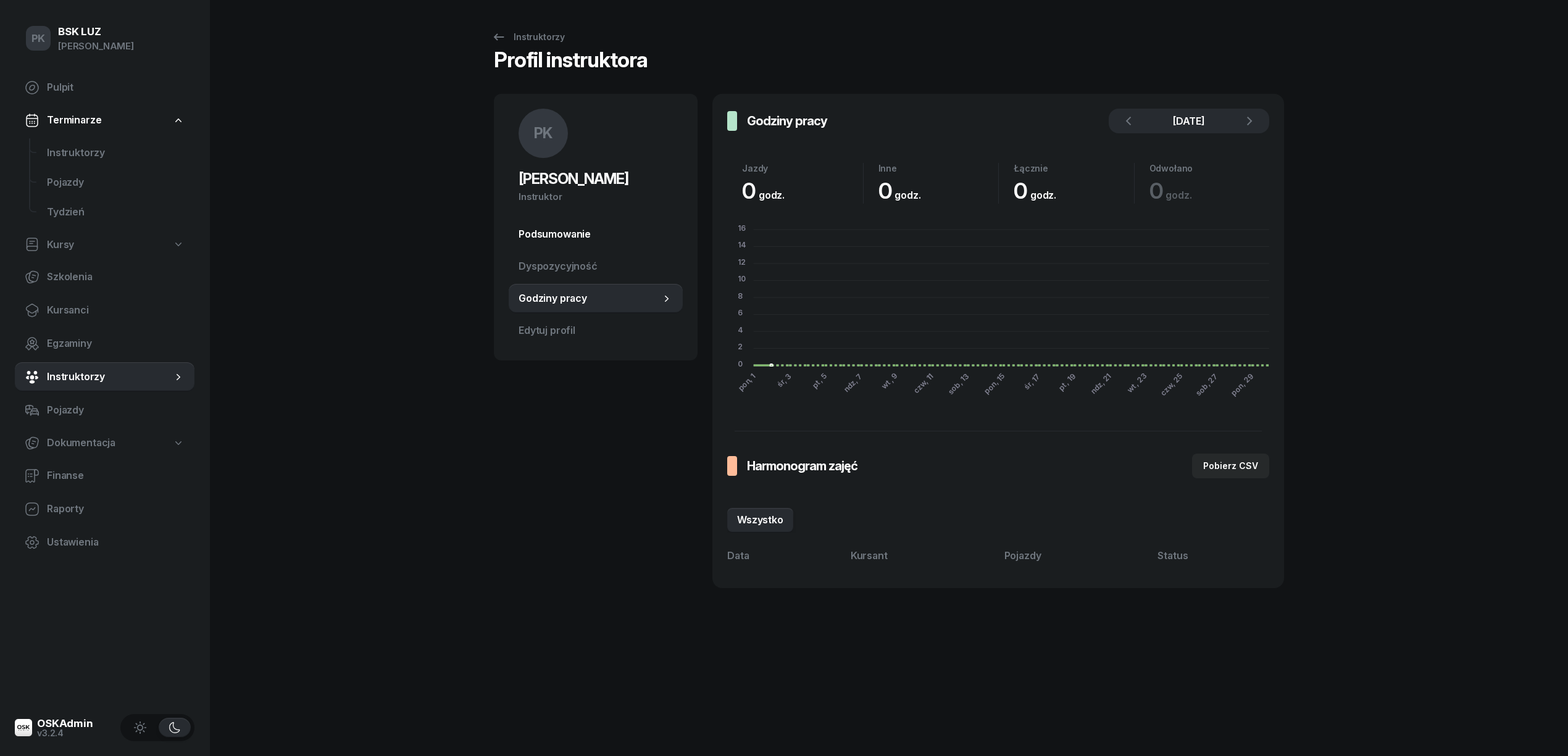
click at [593, 240] on span "Podsumowanie" at bounding box center [595, 234] width 154 height 16
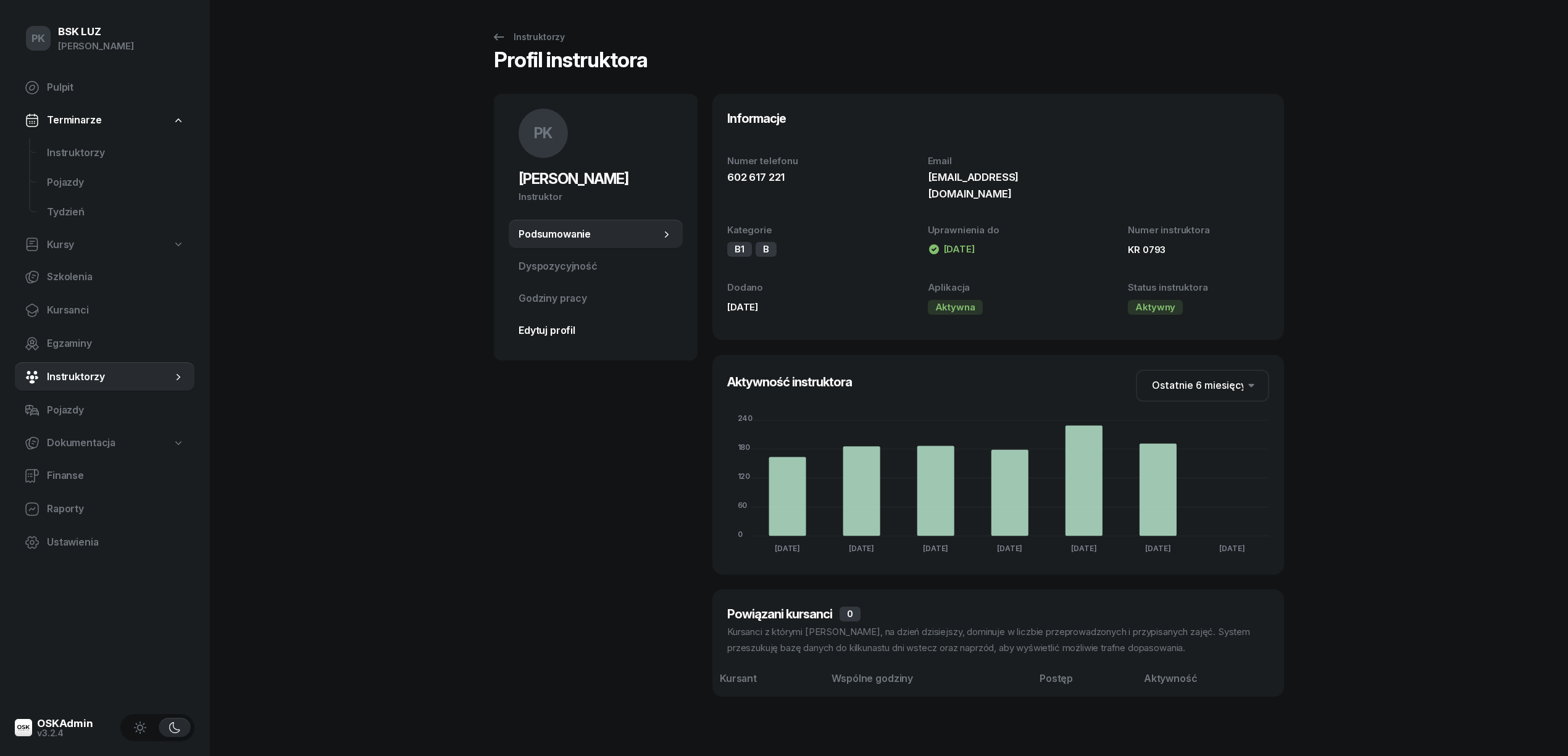
click at [586, 329] on span "Edytuj profil" at bounding box center [595, 330] width 154 height 16
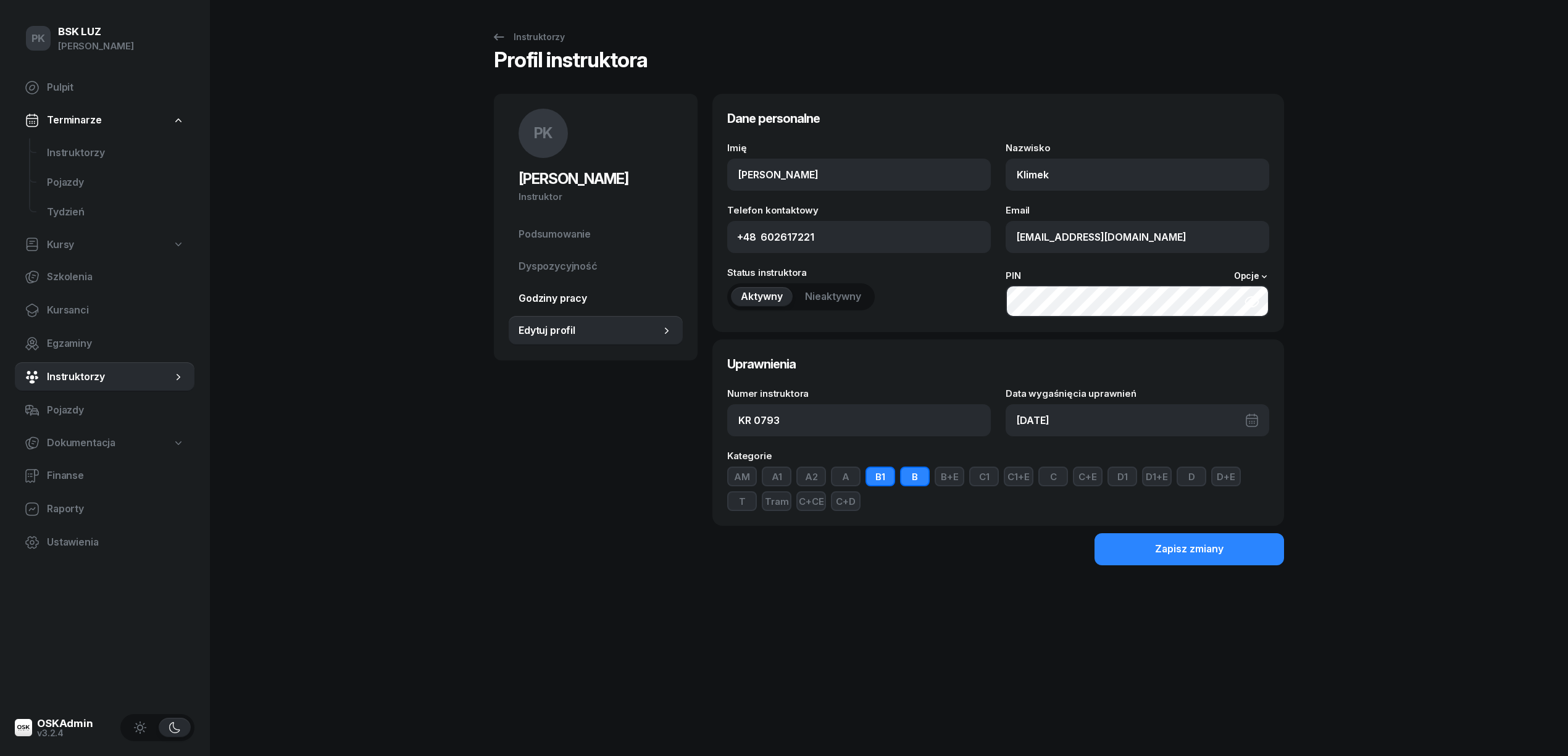
click at [581, 298] on span "Godziny pracy" at bounding box center [595, 299] width 154 height 16
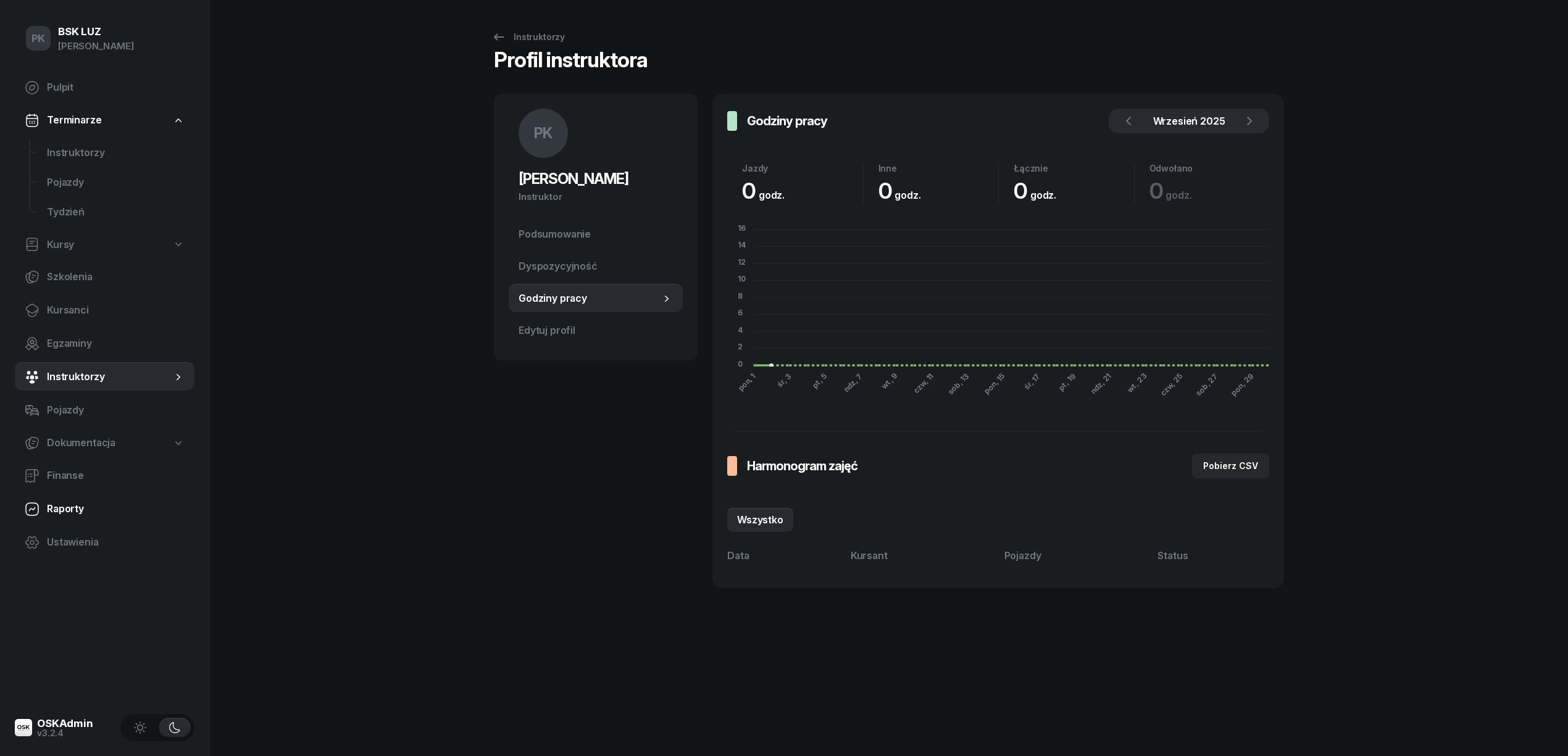
click at [75, 509] on span "Raporty" at bounding box center [116, 509] width 138 height 16
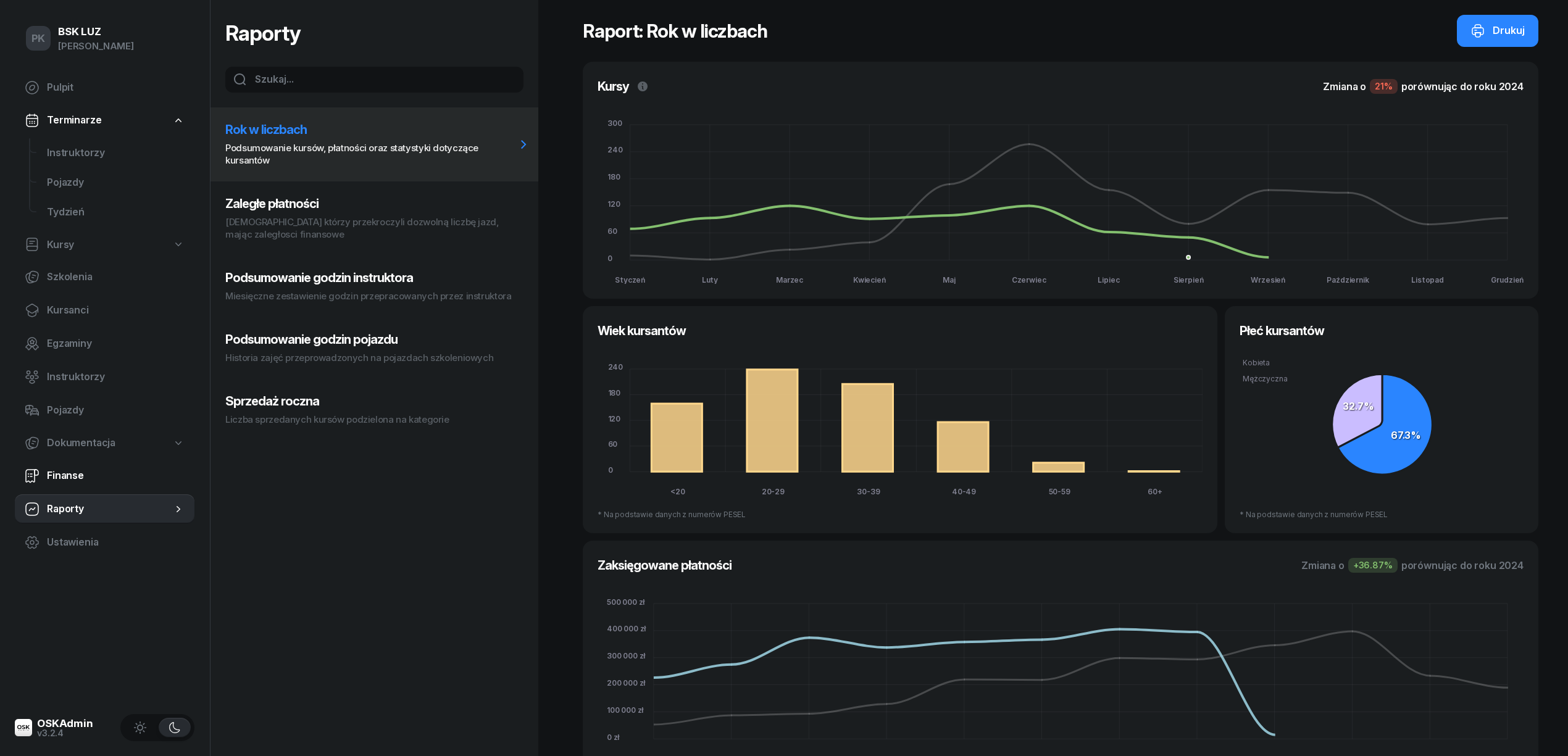
click at [84, 473] on span "Finanse" at bounding box center [116, 476] width 138 height 16
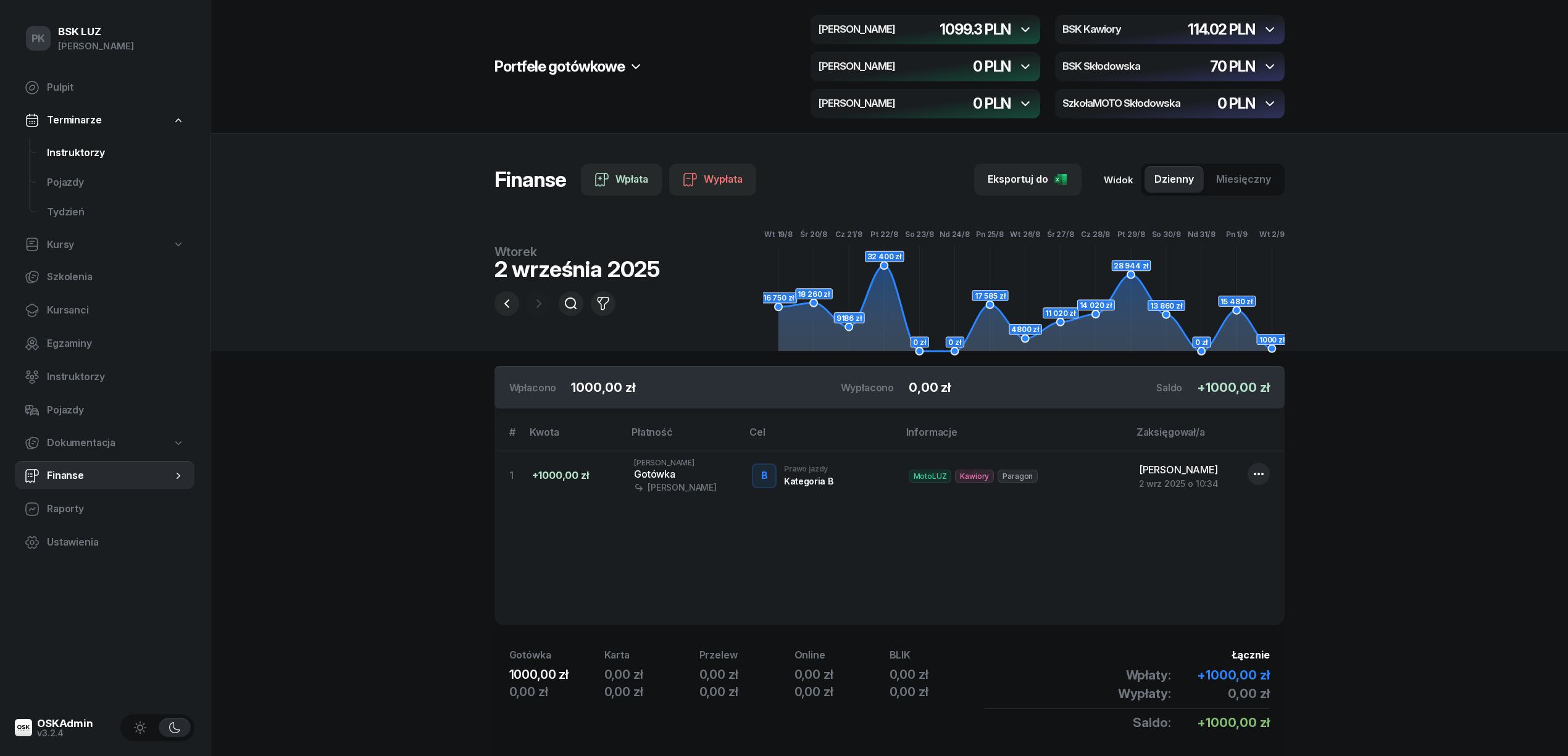
click at [106, 147] on span "Instruktorzy" at bounding box center [116, 153] width 138 height 16
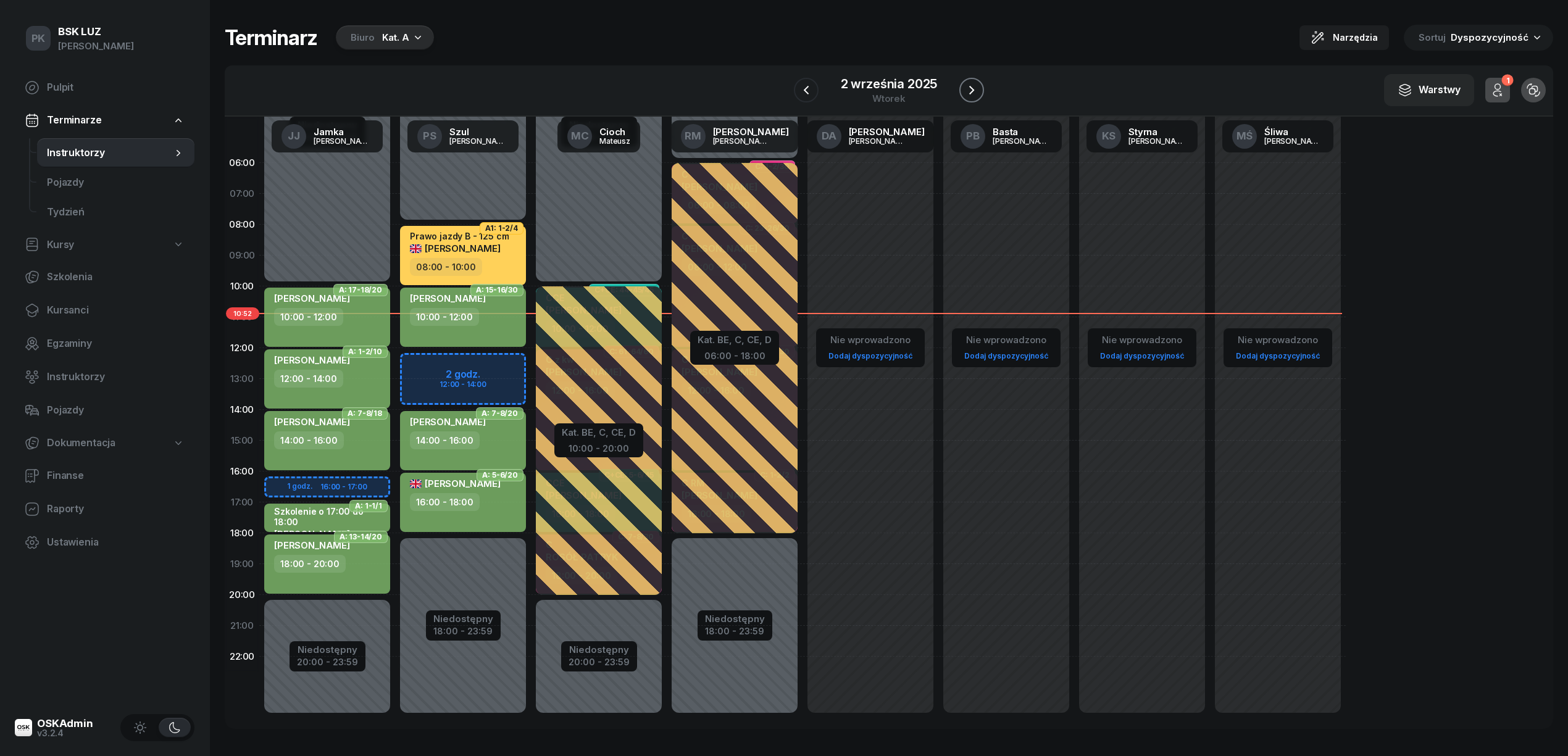
click at [973, 88] on icon "button" at bounding box center [972, 90] width 14 height 14
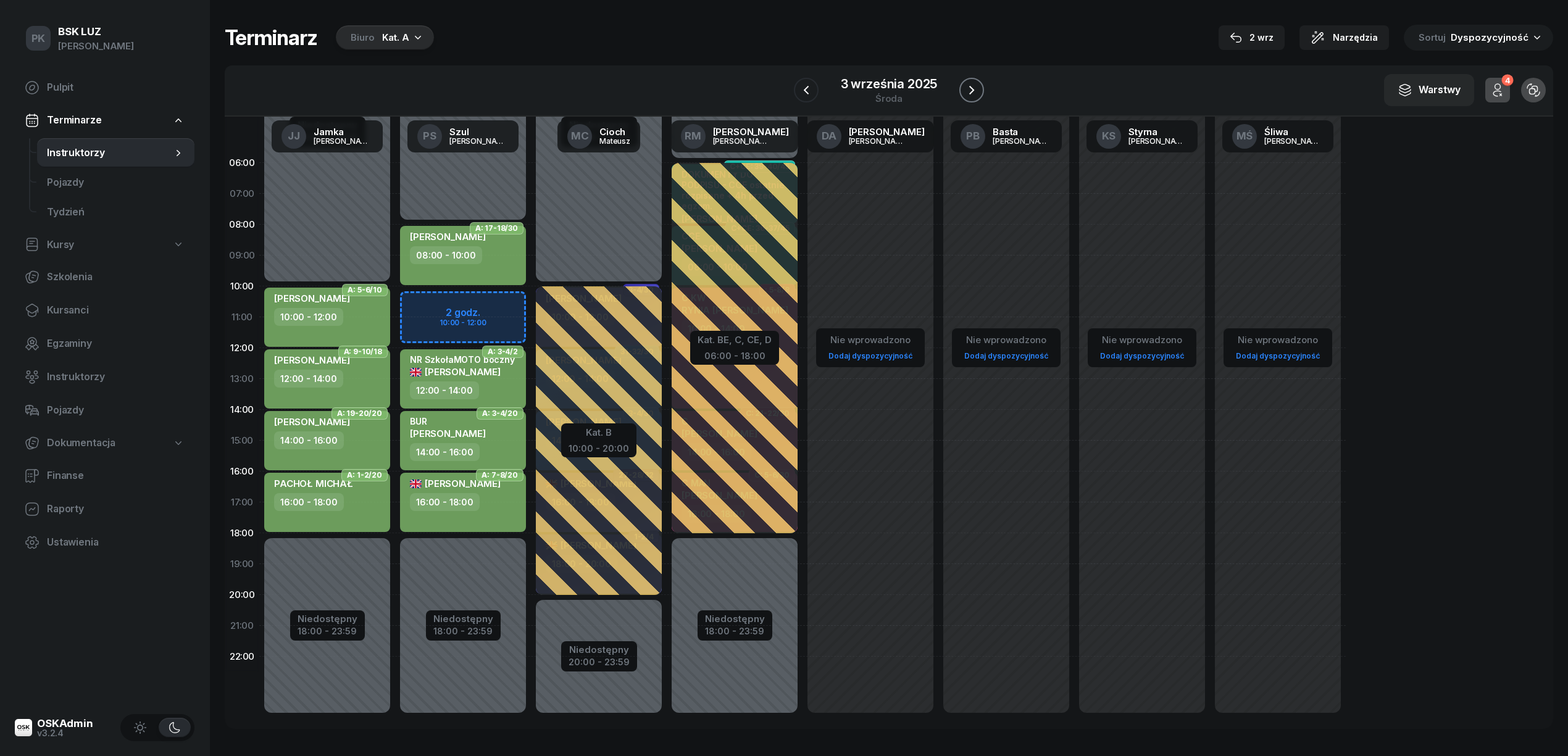
click at [979, 86] on button "button" at bounding box center [971, 90] width 24 height 24
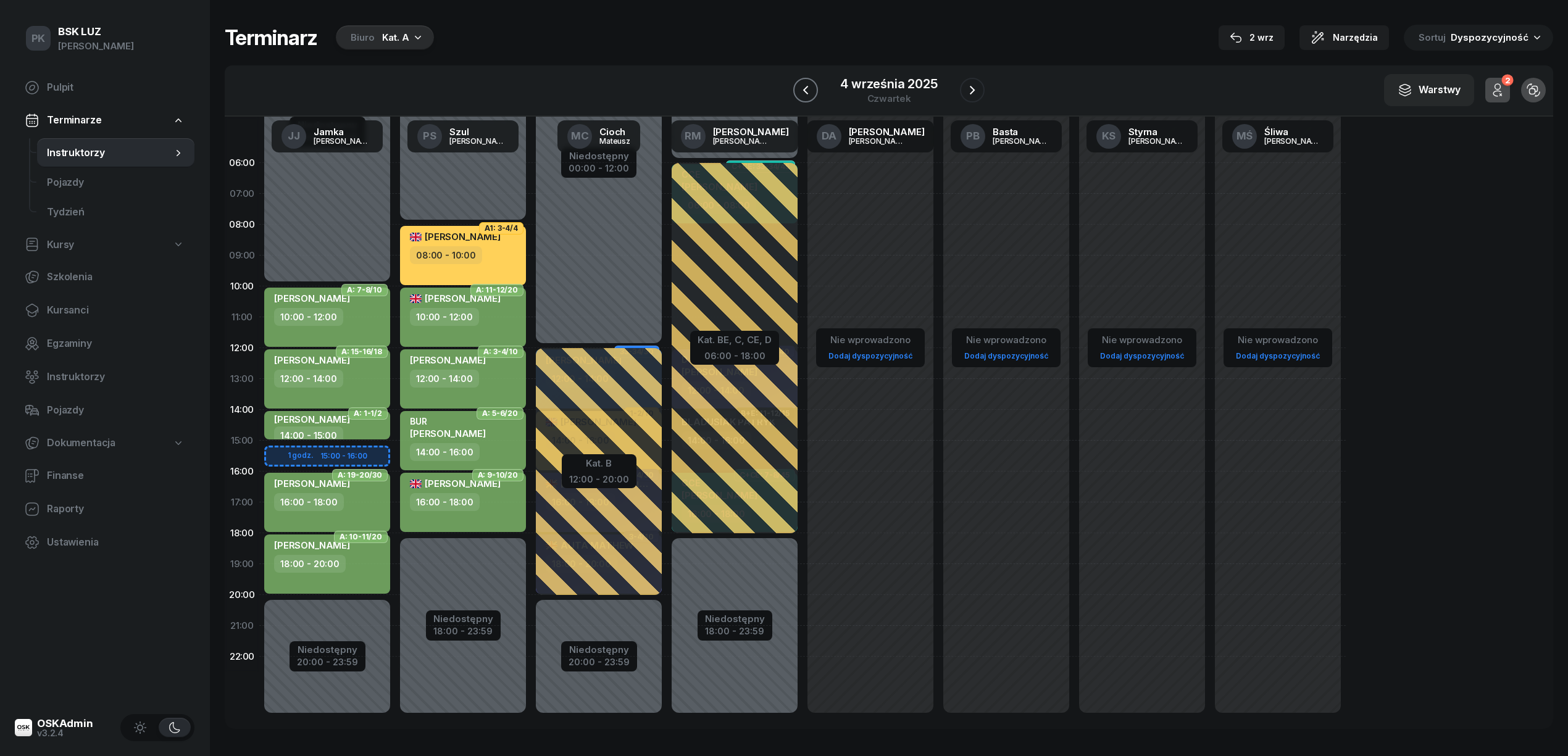
click at [806, 94] on icon "button" at bounding box center [805, 90] width 14 height 14
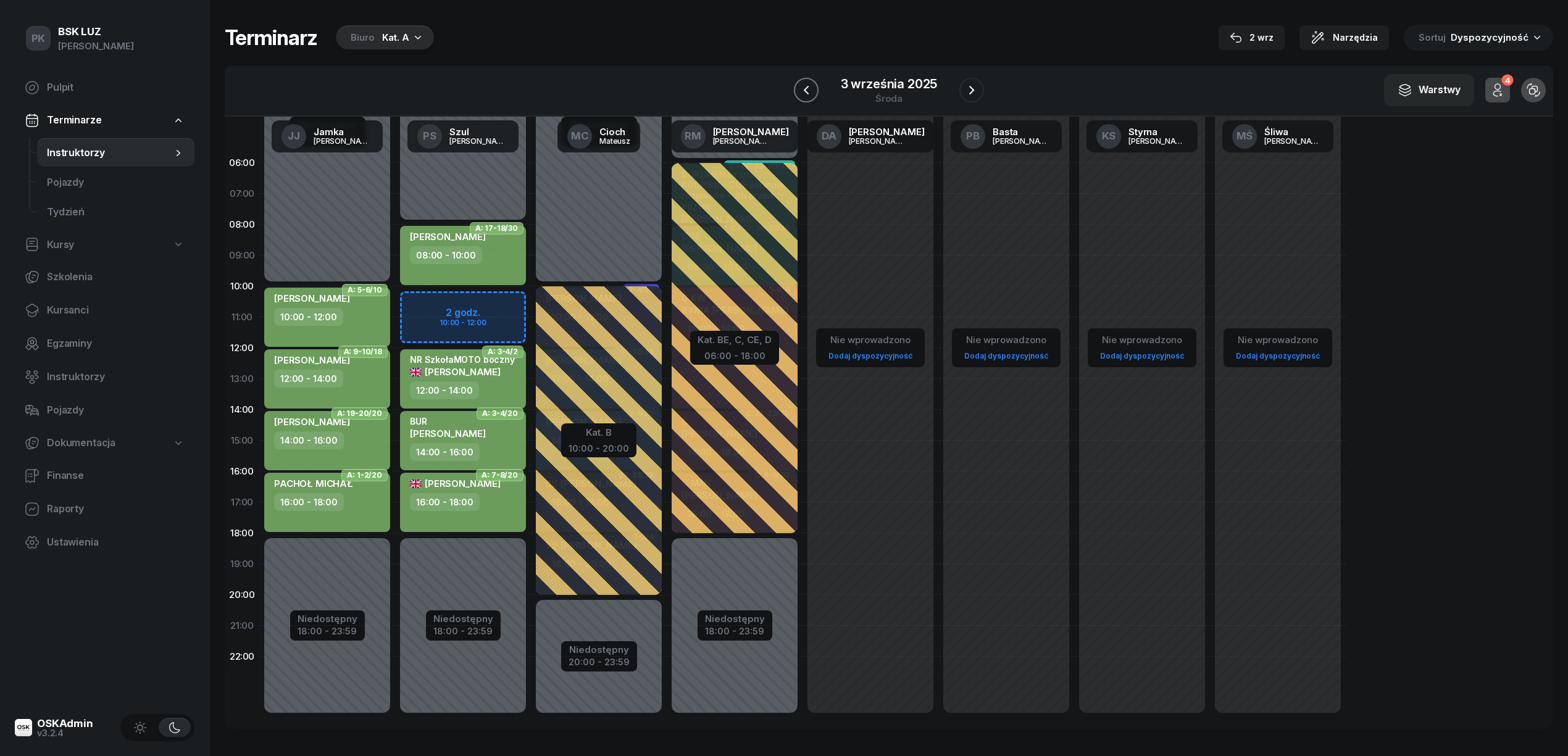
click at [806, 92] on icon "button" at bounding box center [806, 90] width 14 height 14
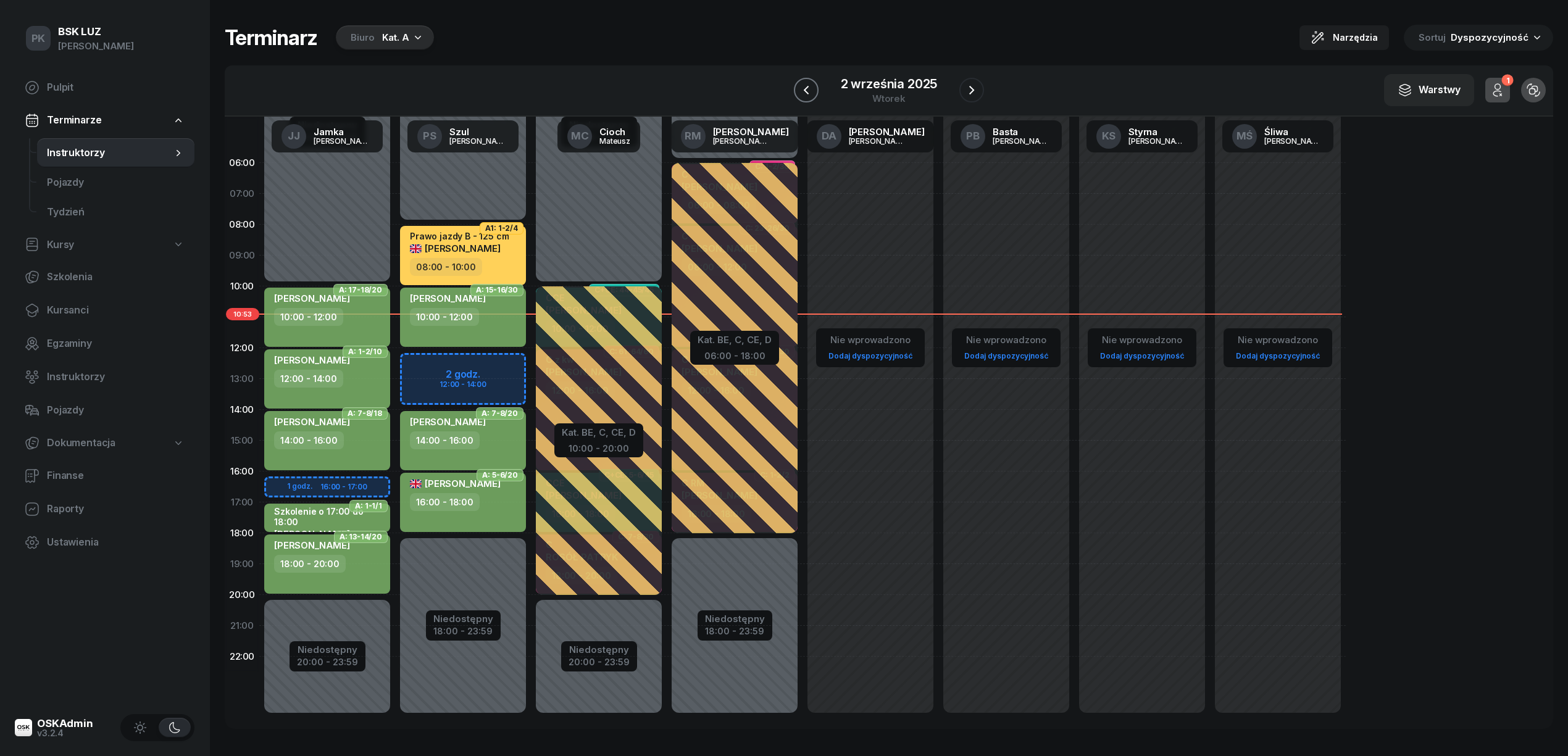
click at [806, 91] on icon "button" at bounding box center [806, 90] width 14 height 14
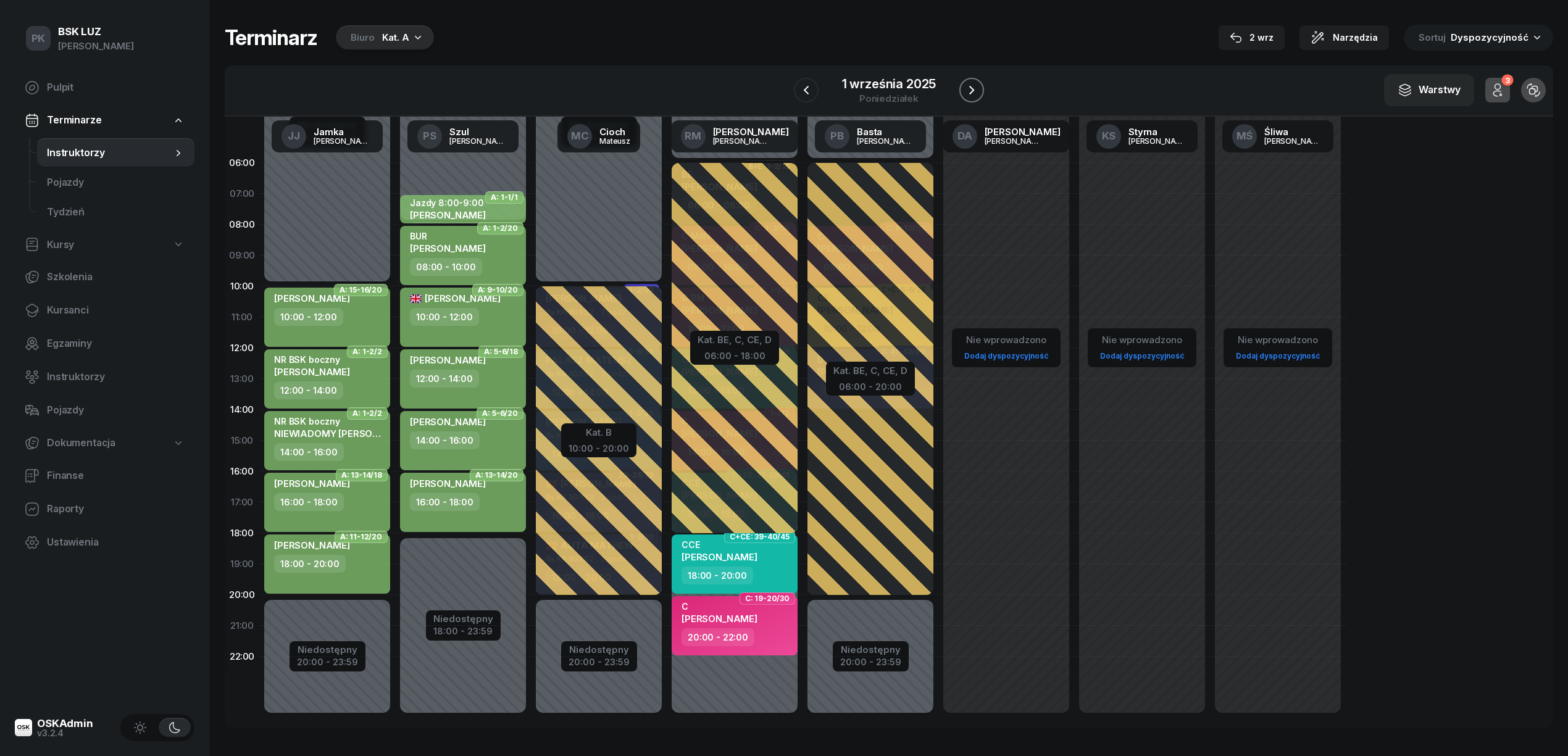
click at [968, 82] on icon "button" at bounding box center [972, 90] width 14 height 14
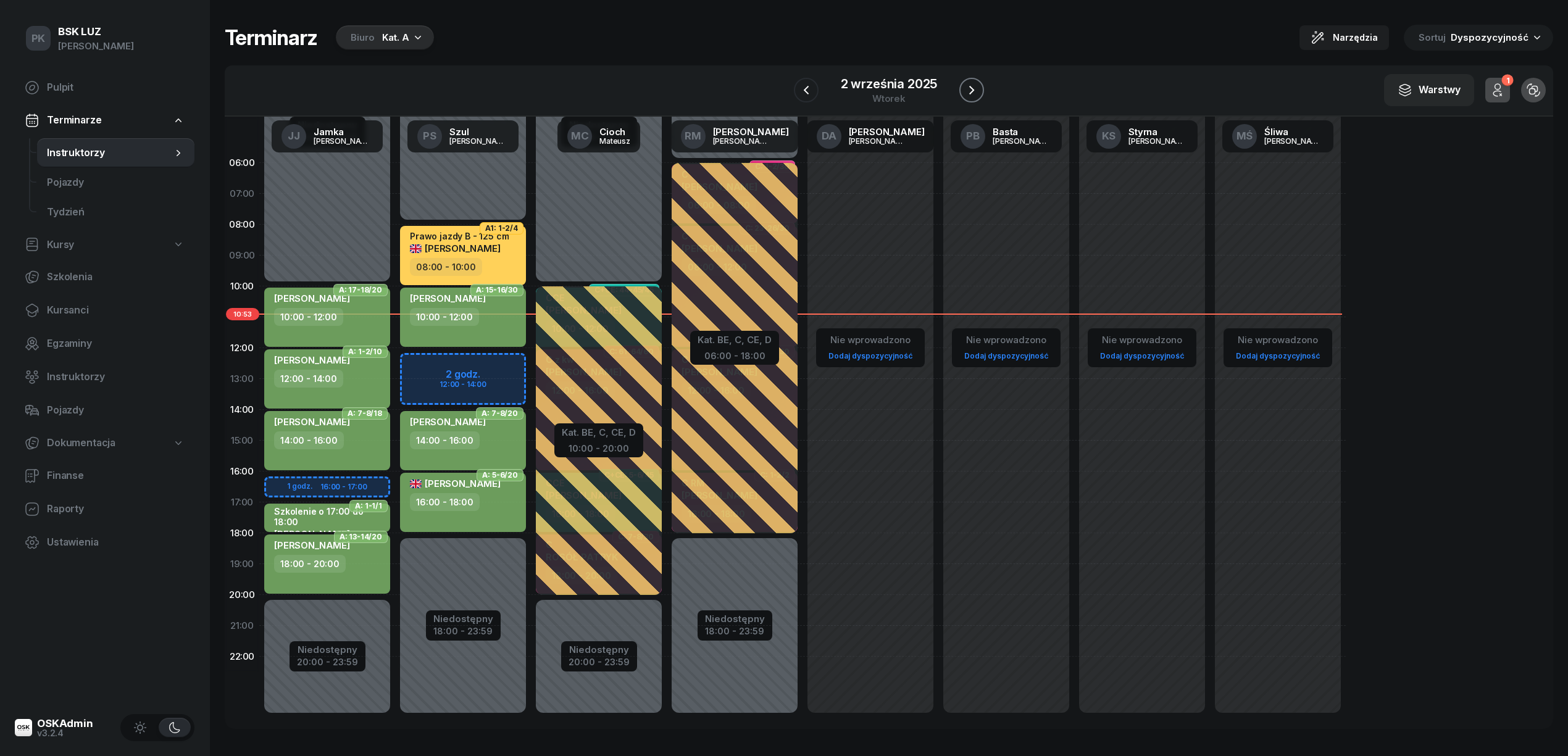
click at [969, 79] on button "button" at bounding box center [971, 90] width 24 height 24
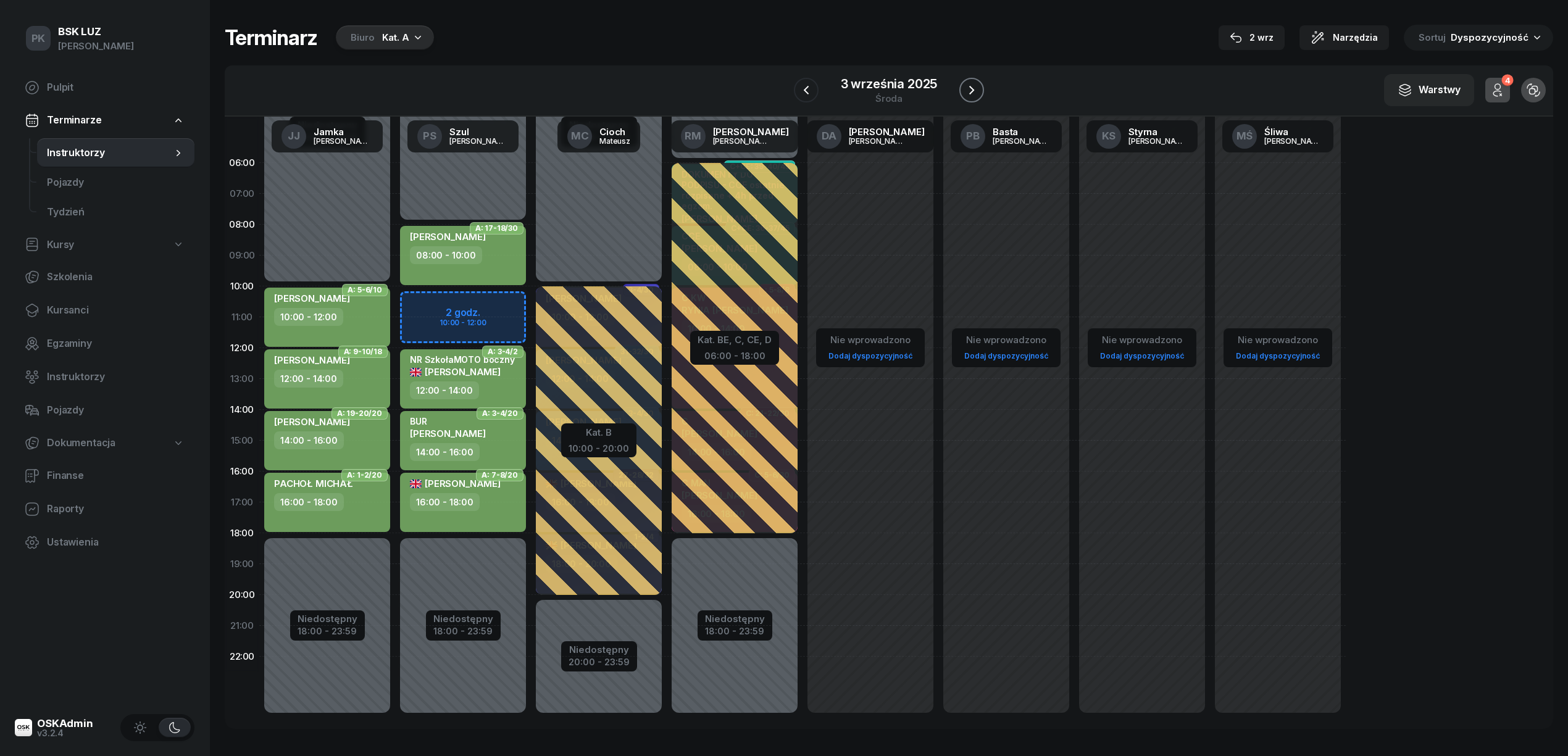
click at [969, 79] on button "button" at bounding box center [971, 90] width 24 height 24
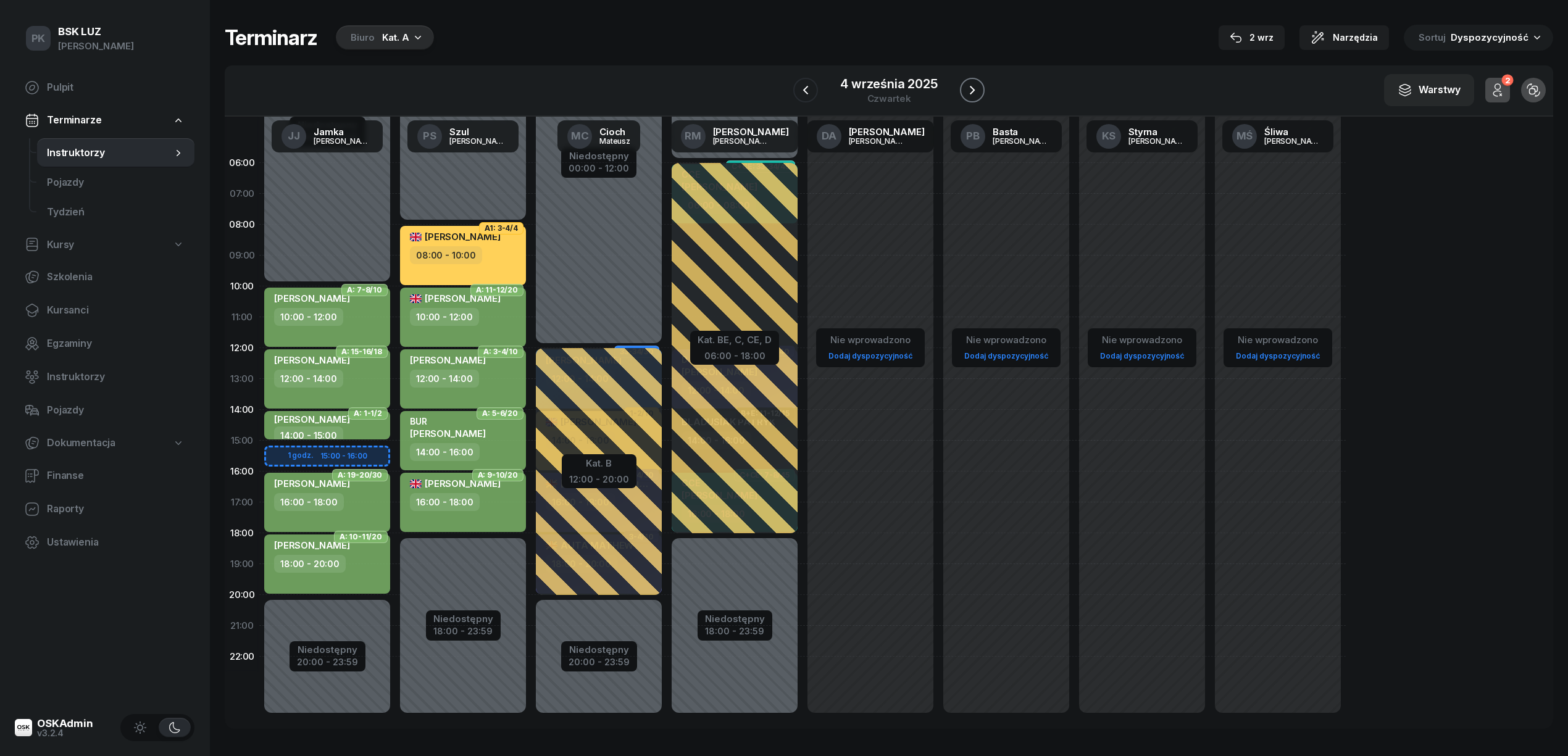
click at [969, 79] on button "button" at bounding box center [972, 90] width 24 height 24
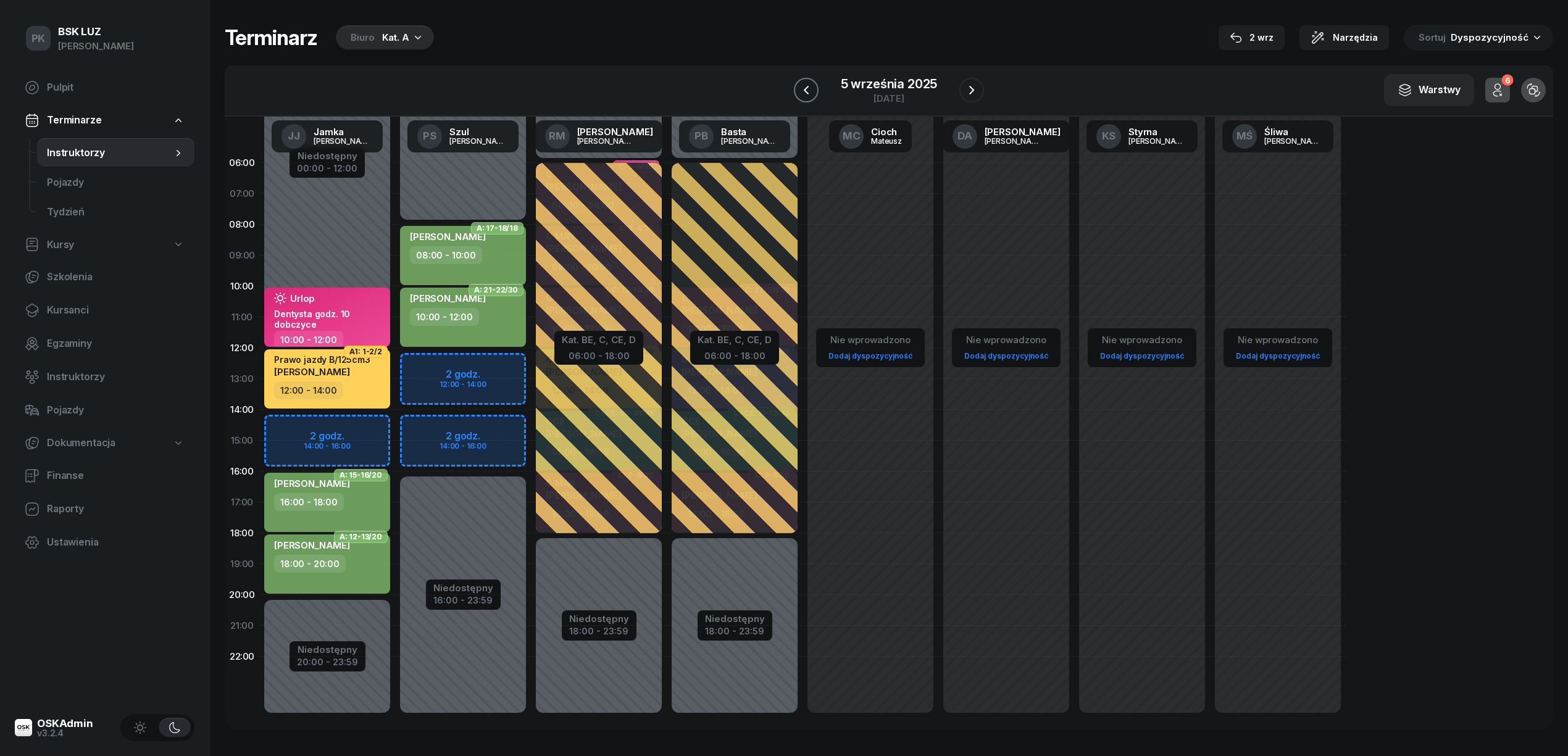
click at [809, 85] on icon "button" at bounding box center [806, 90] width 14 height 14
click at [809, 85] on icon "button" at bounding box center [805, 90] width 14 height 14
click at [809, 85] on icon "button" at bounding box center [806, 90] width 14 height 14
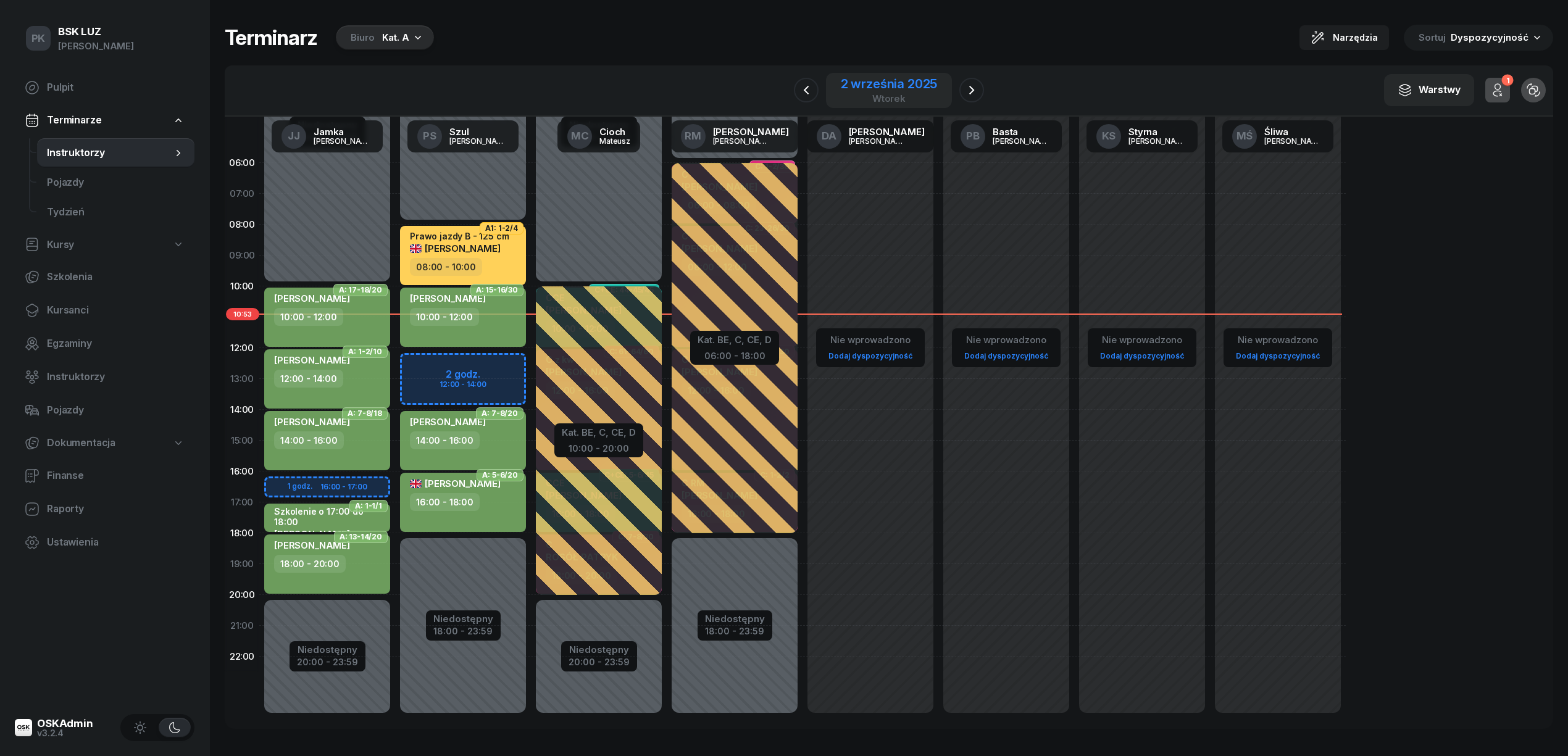
click at [883, 89] on div "2 września 2025" at bounding box center [889, 84] width 97 height 13
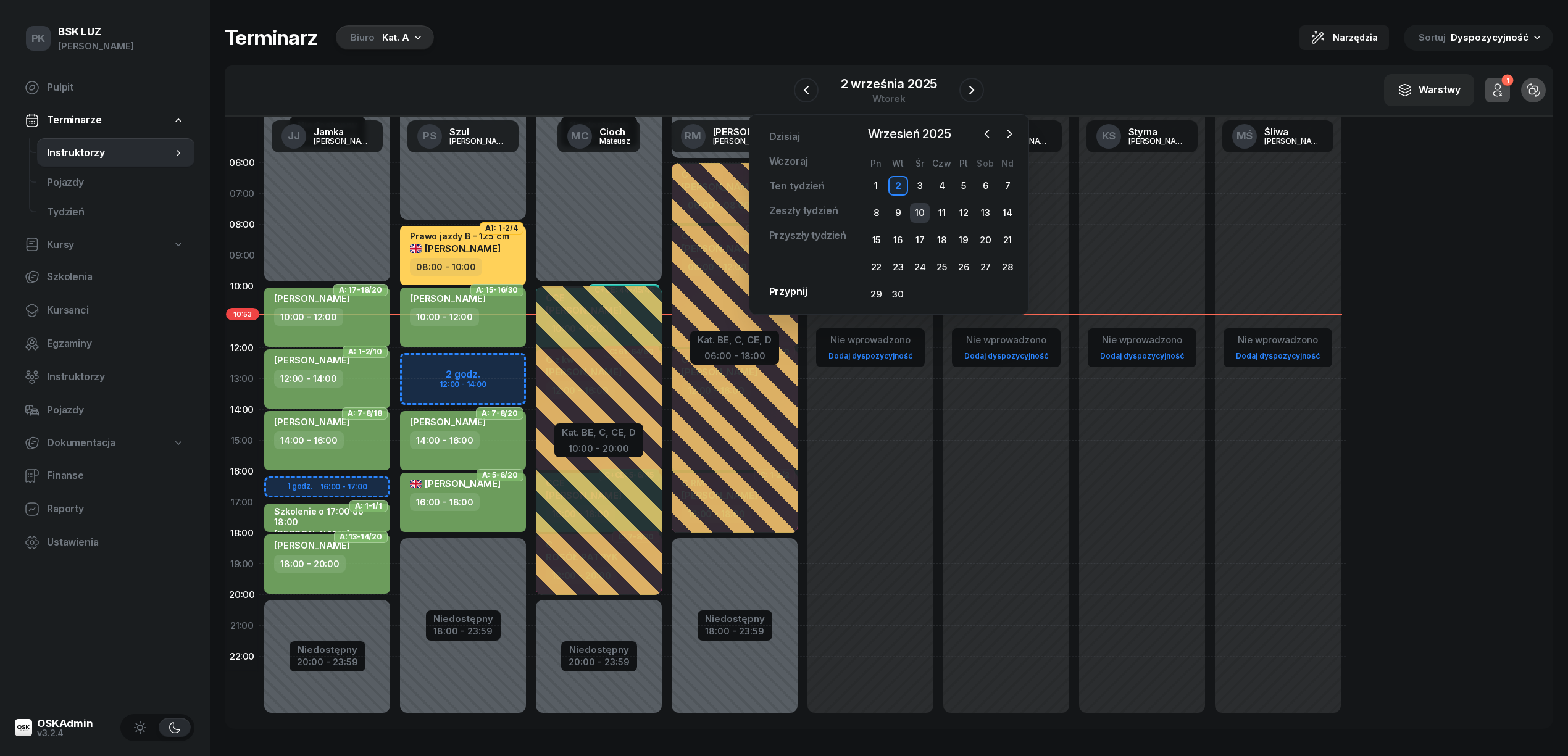
click at [917, 213] on div "10" at bounding box center [920, 213] width 20 height 20
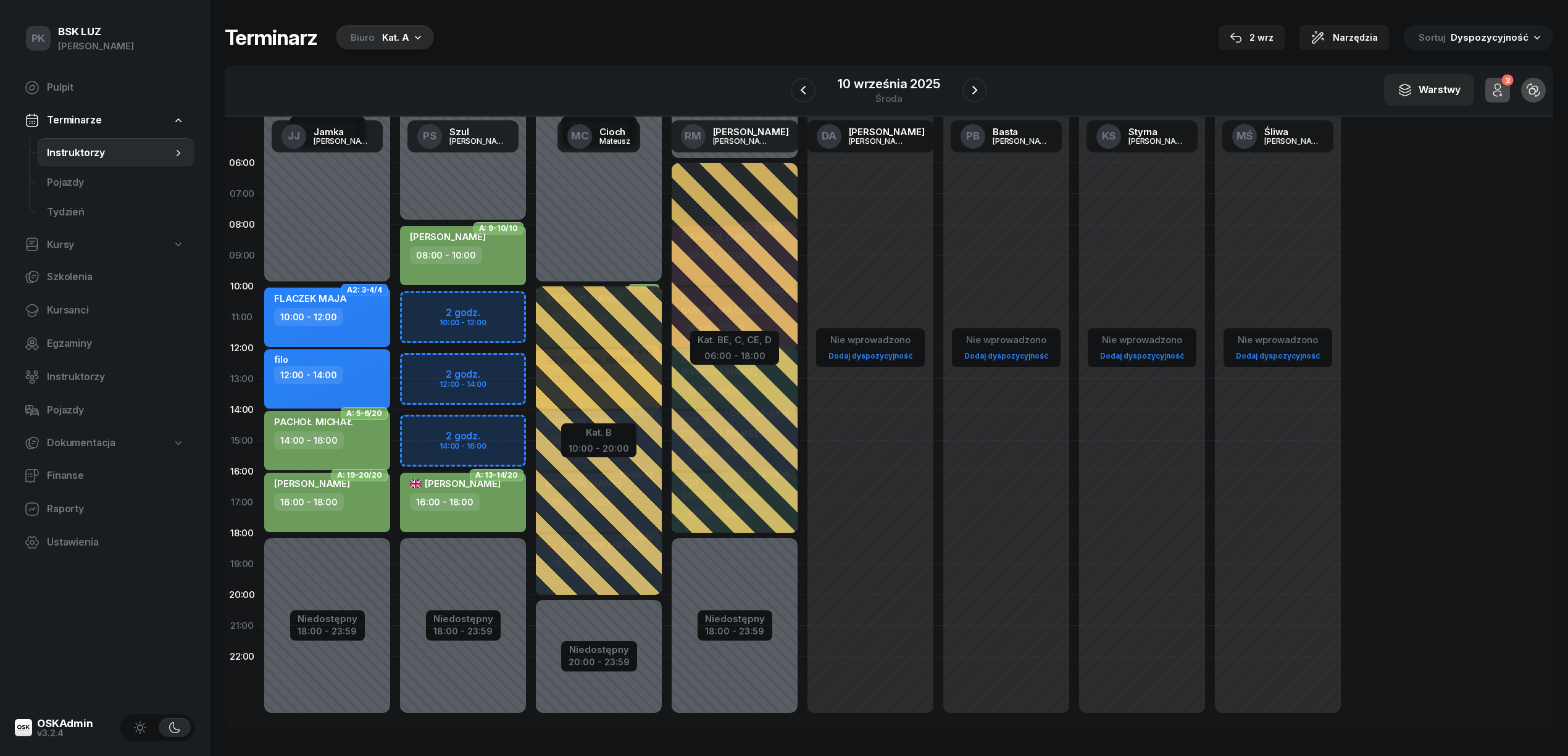
click at [476, 243] on div "[PERSON_NAME]" at bounding box center [448, 238] width 76 height 15
select select "08"
select select "10"
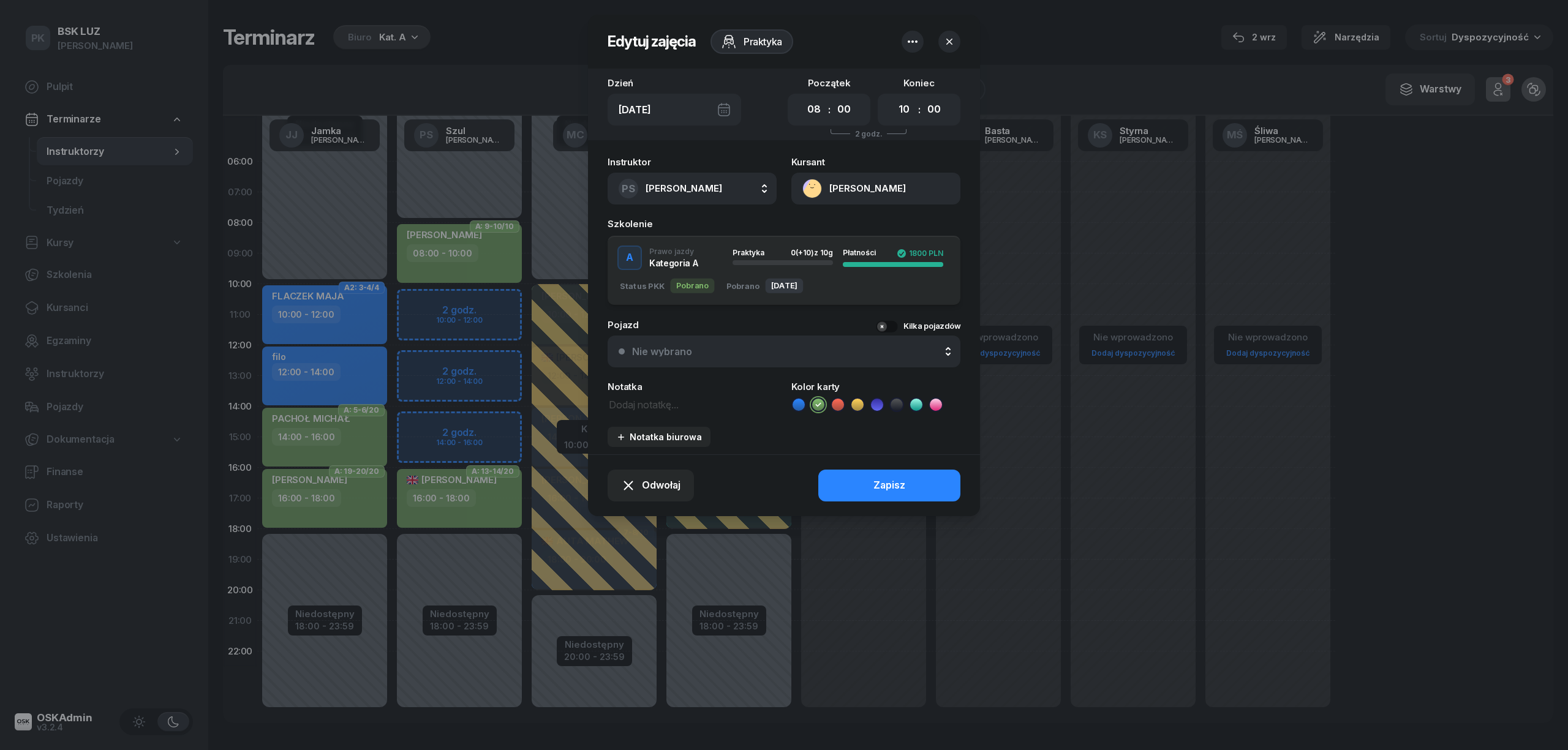
click at [871, 191] on button "[PERSON_NAME]" at bounding box center [876, 188] width 169 height 31
click at [866, 229] on link "Otwórz profil" at bounding box center [874, 231] width 161 height 31
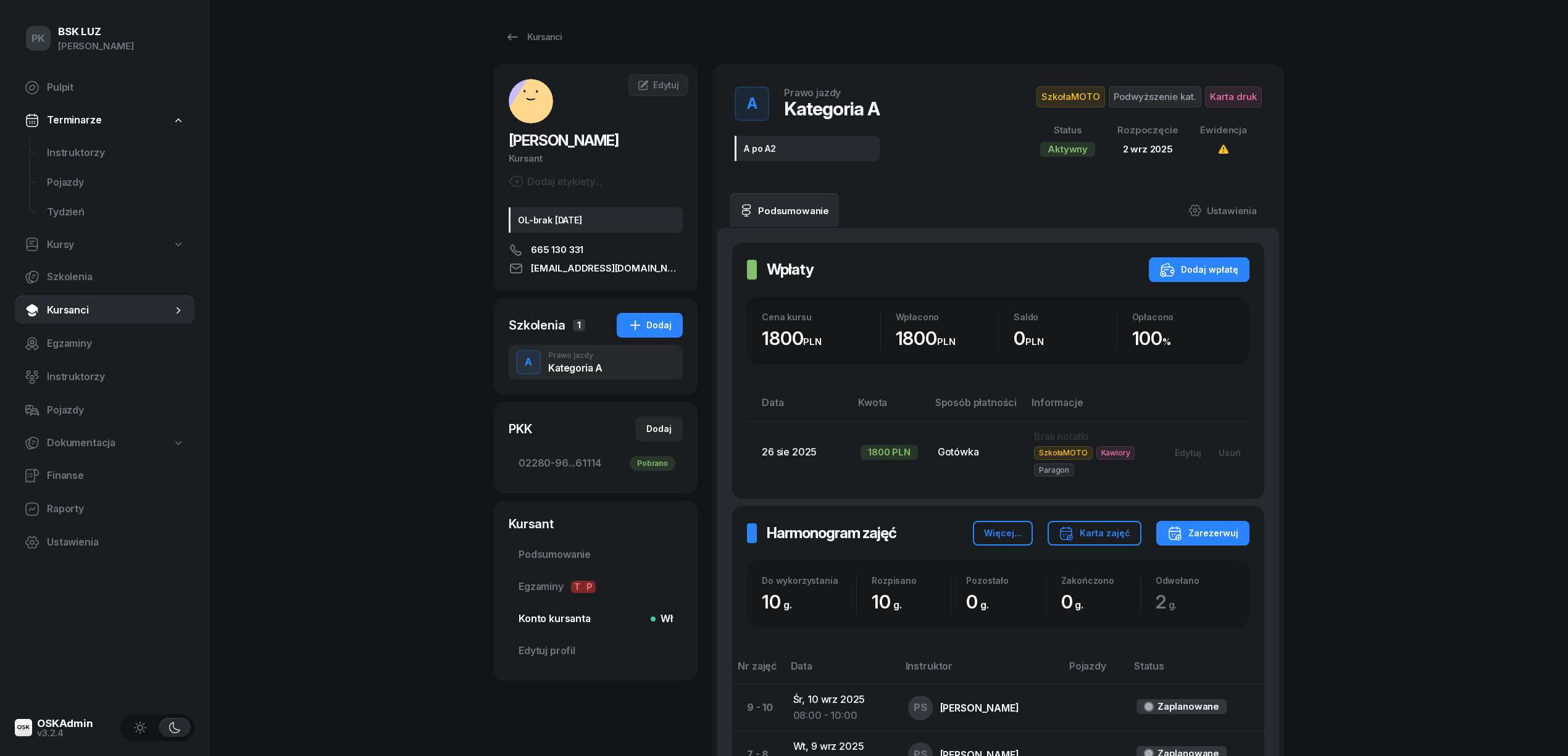
click at [576, 613] on span "Konto kursanta Wł" at bounding box center [595, 619] width 154 height 16
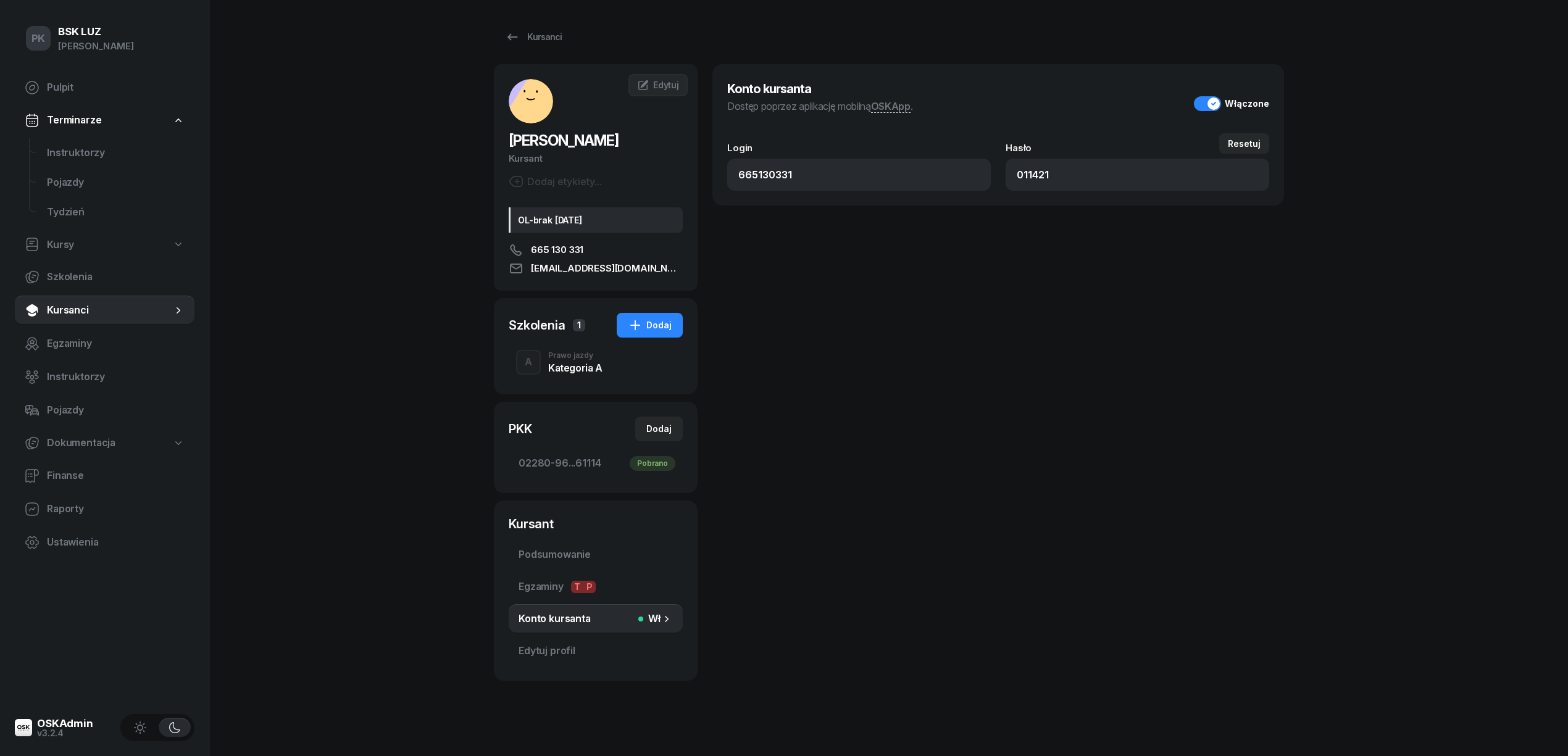
click at [571, 366] on div "Kategoria A" at bounding box center [575, 368] width 54 height 10
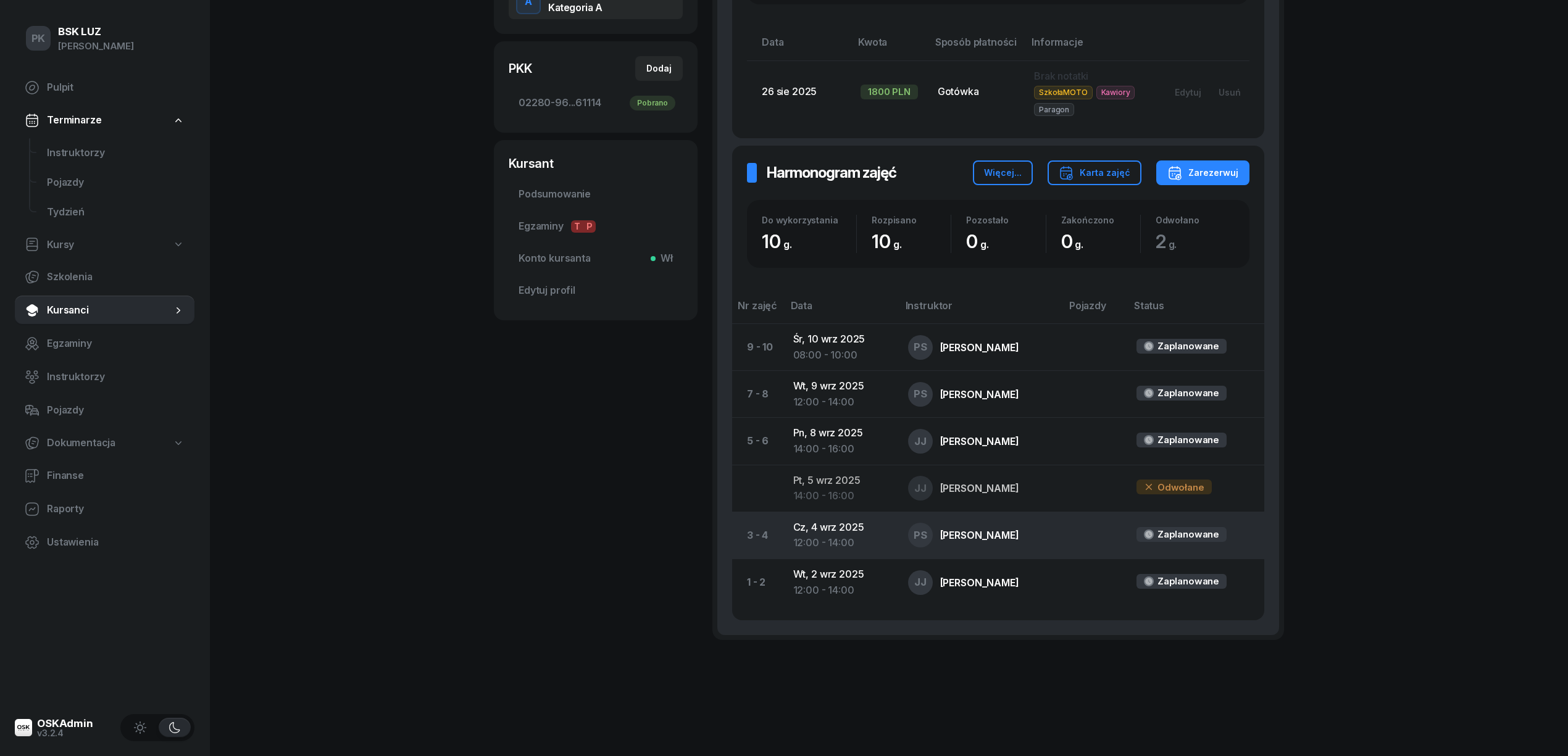
scroll to position [368, 0]
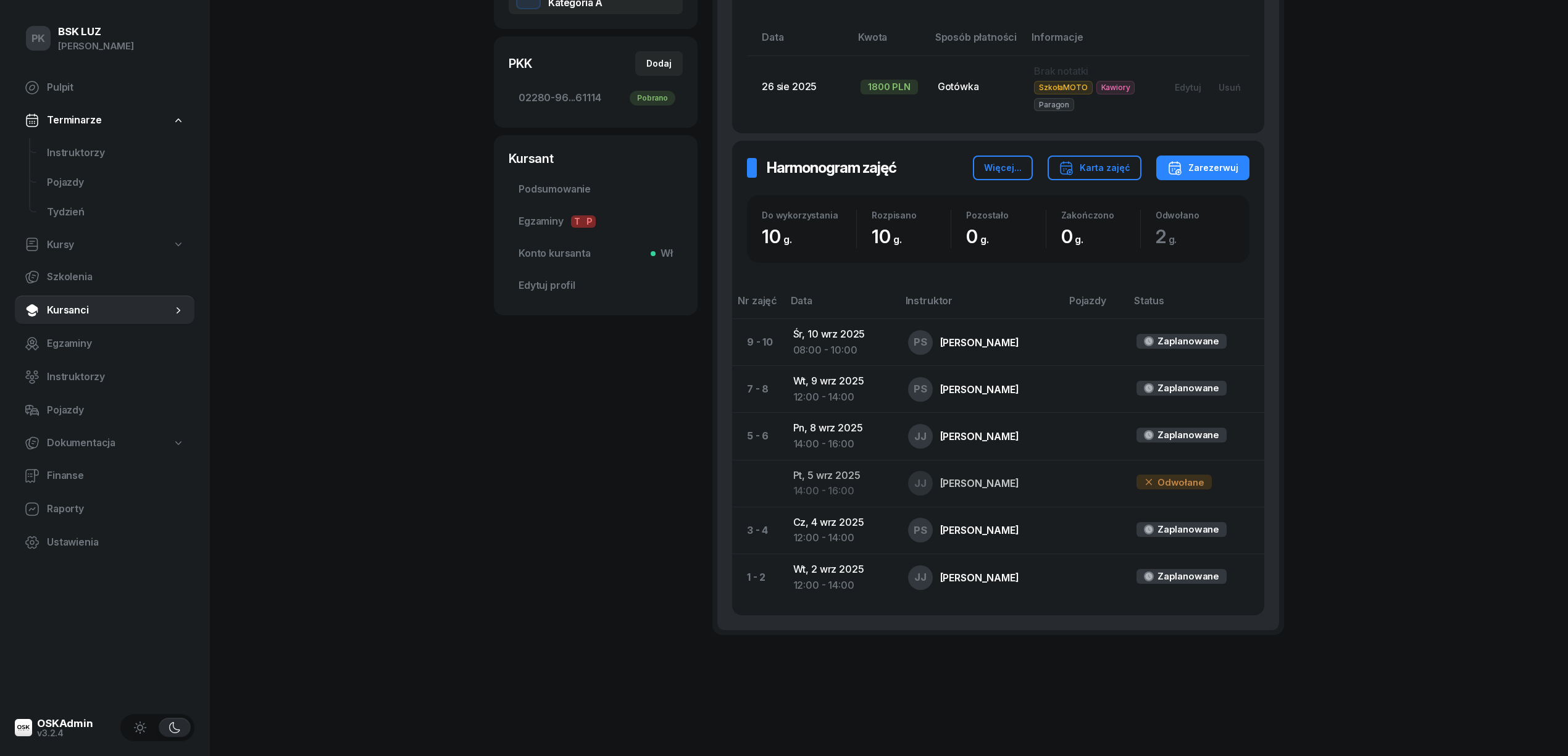
click at [63, 250] on span "Kursy" at bounding box center [61, 245] width 27 height 16
select select
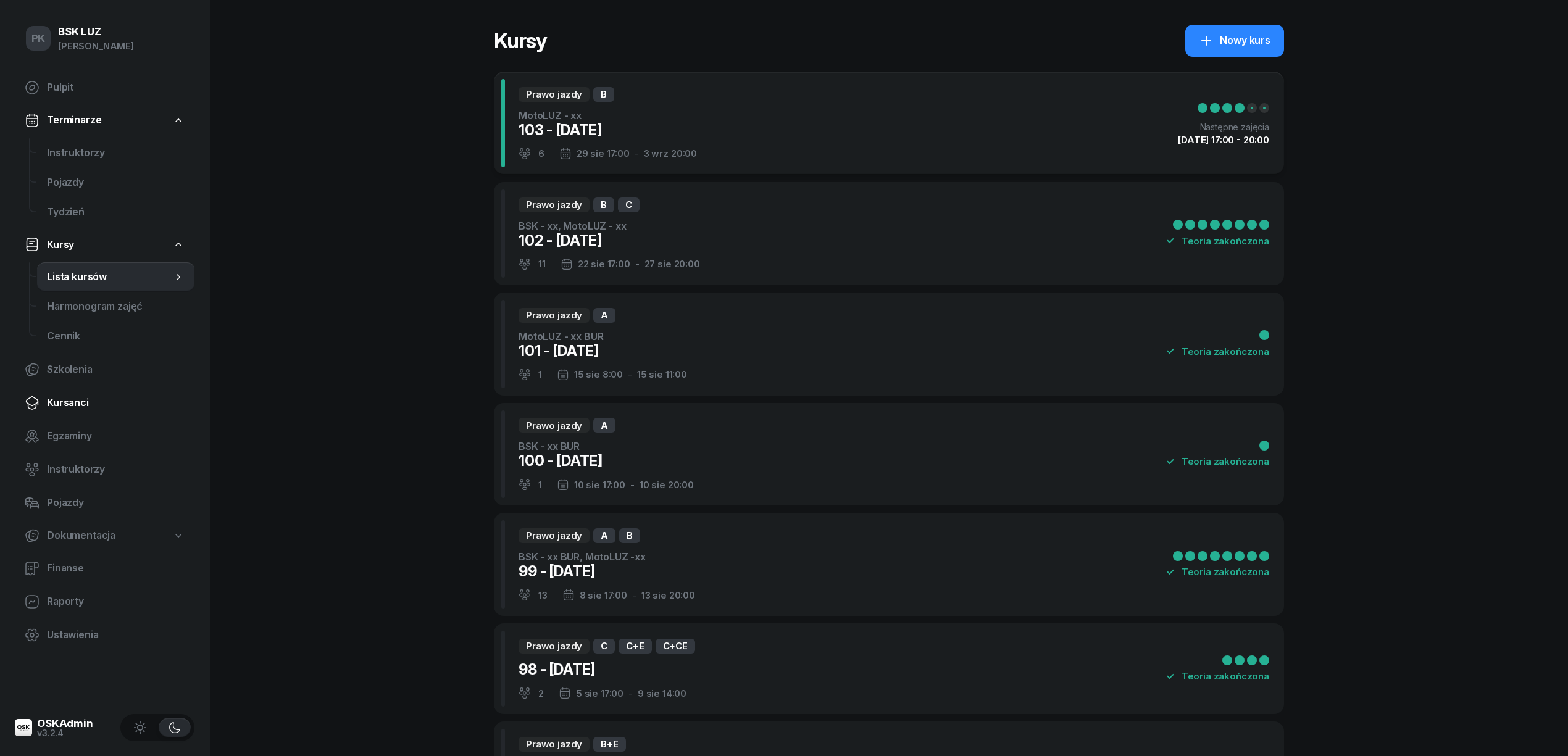
click at [64, 397] on span "Kursanci" at bounding box center [116, 403] width 138 height 16
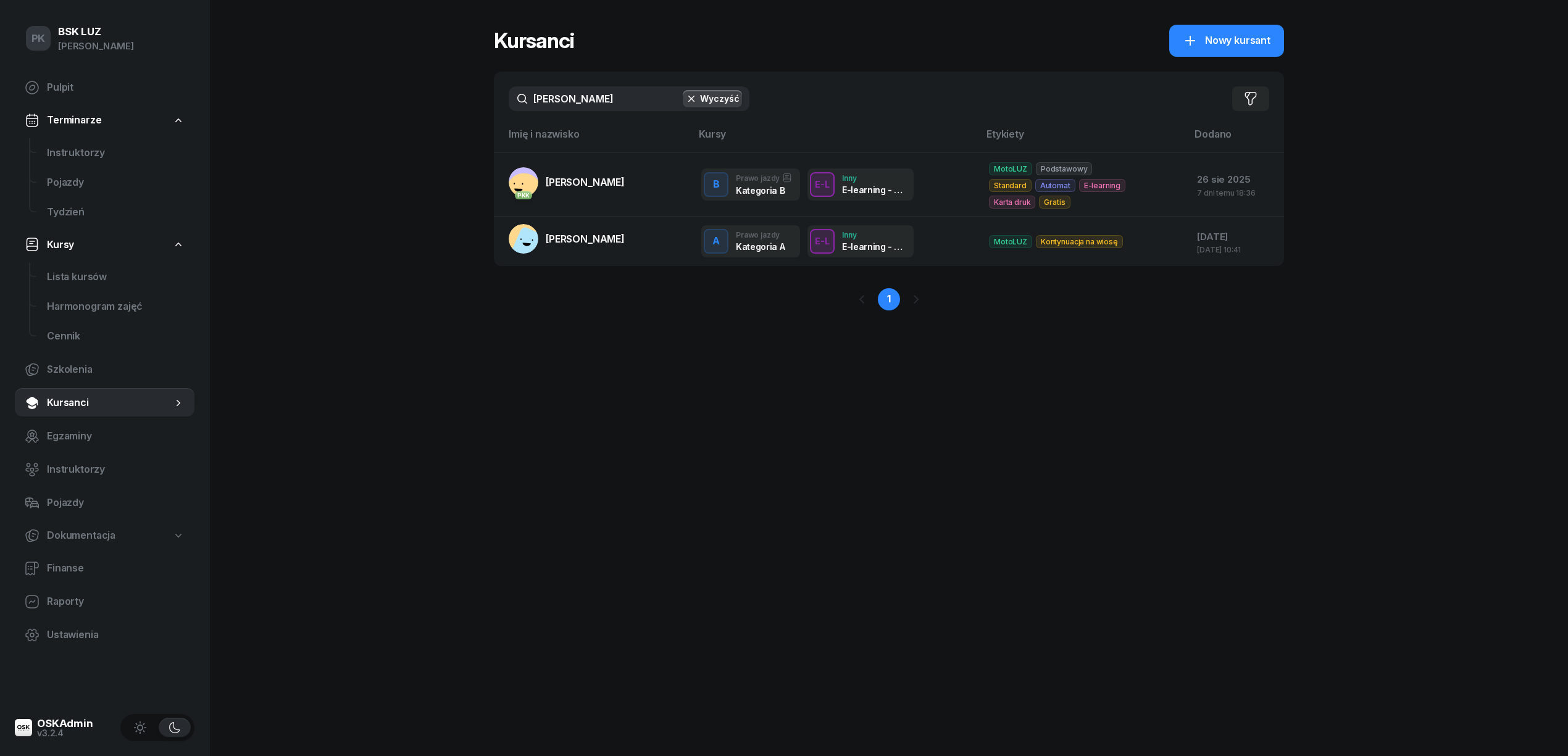
drag, startPoint x: 584, startPoint y: 91, endPoint x: 507, endPoint y: 95, distance: 77.1
click at [507, 95] on div "bogusz Wyczyść Filtruj" at bounding box center [889, 99] width 790 height 54
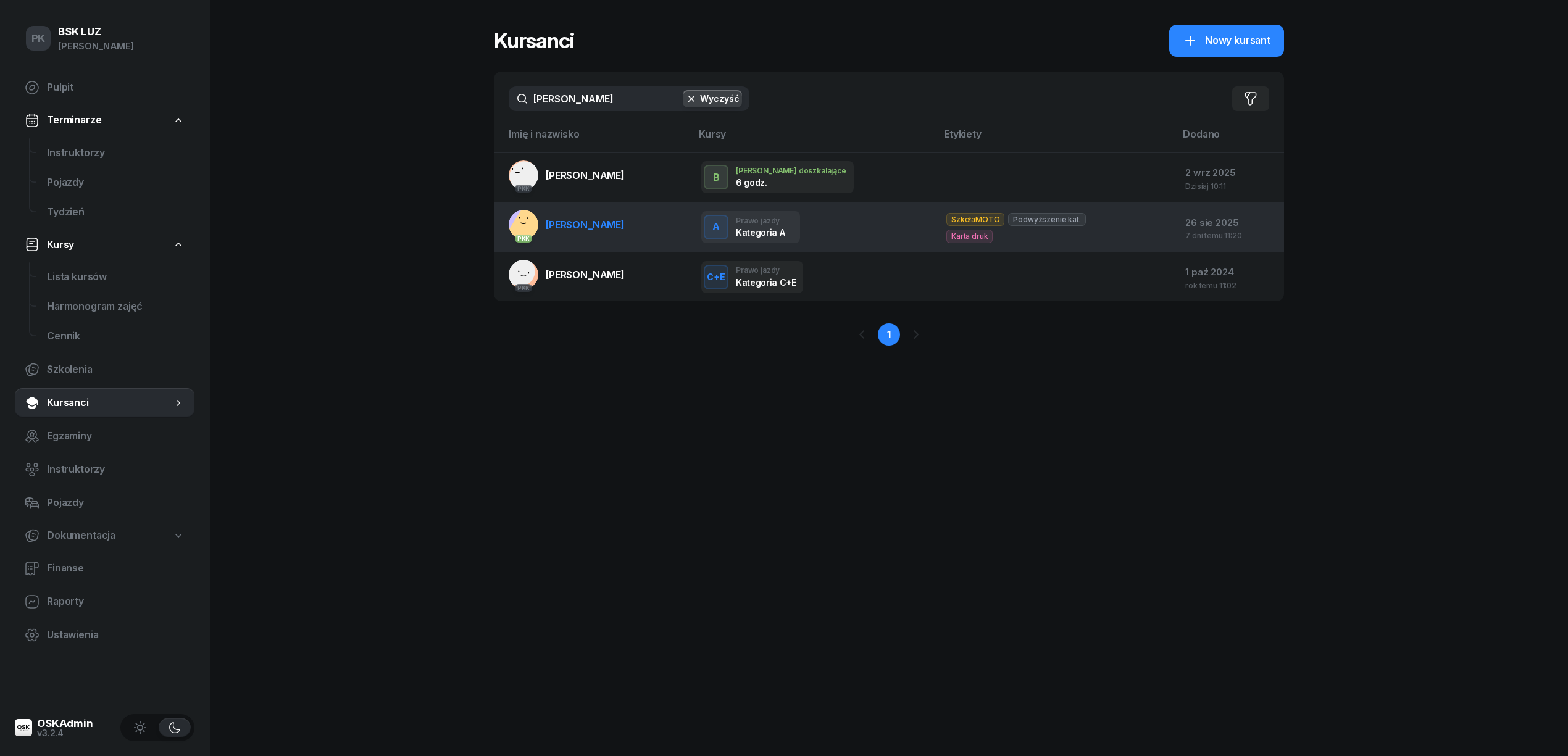
type input "[PERSON_NAME]"
click at [598, 228] on span "[PERSON_NAME]" at bounding box center [584, 225] width 79 height 13
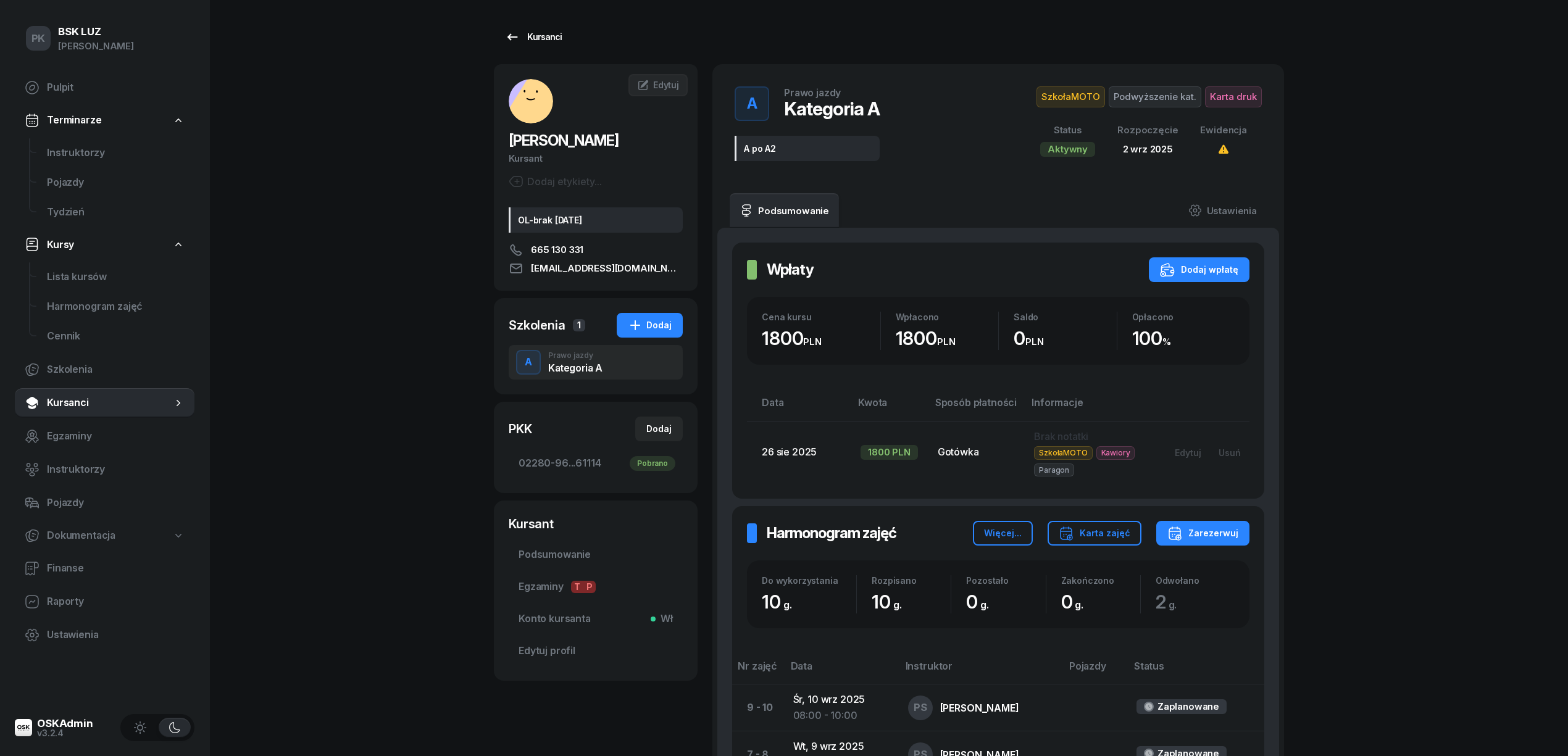
click at [549, 43] on div "Kursanci" at bounding box center [533, 37] width 57 height 14
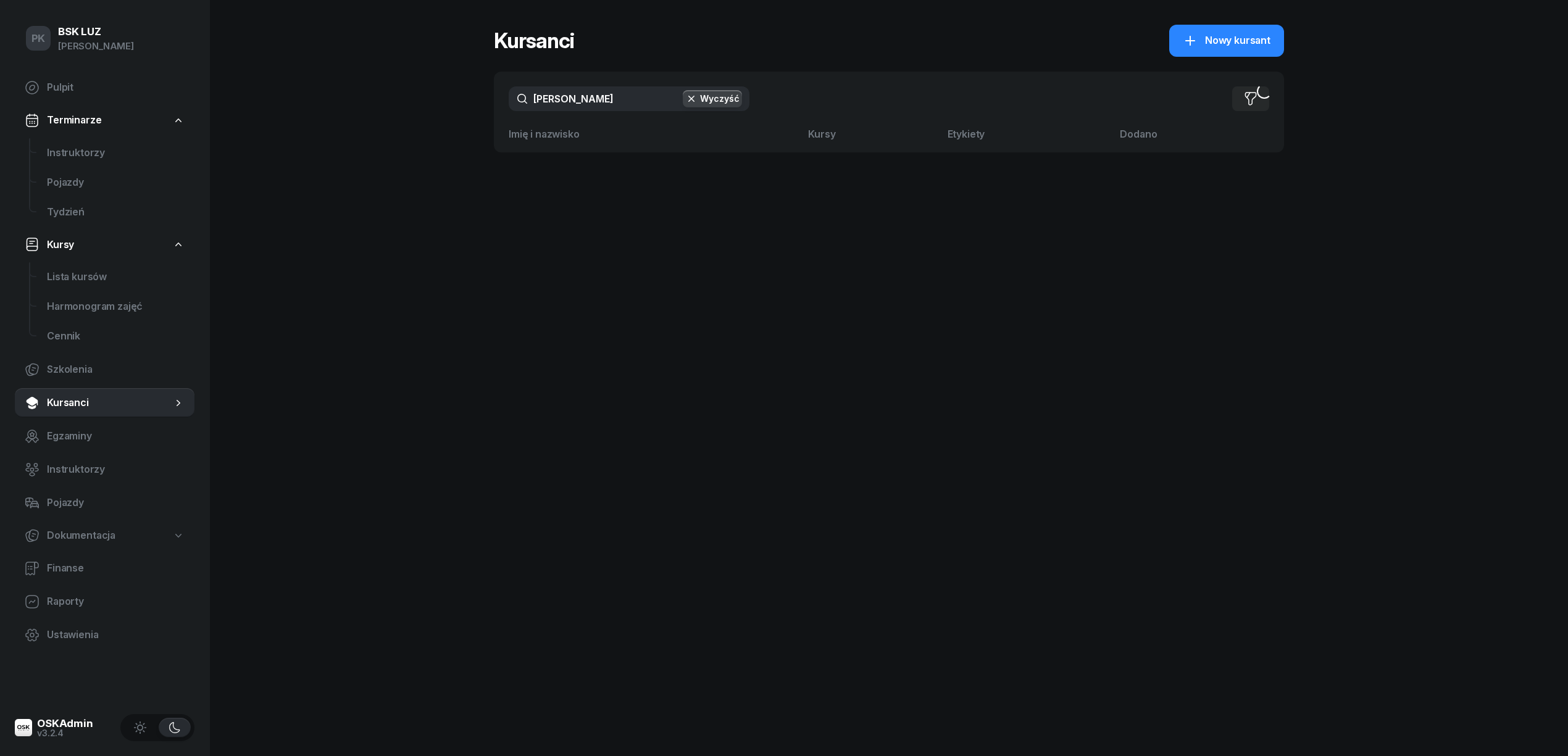
click at [503, 119] on div "gawlik Wyczyść Filtruj" at bounding box center [889, 99] width 790 height 54
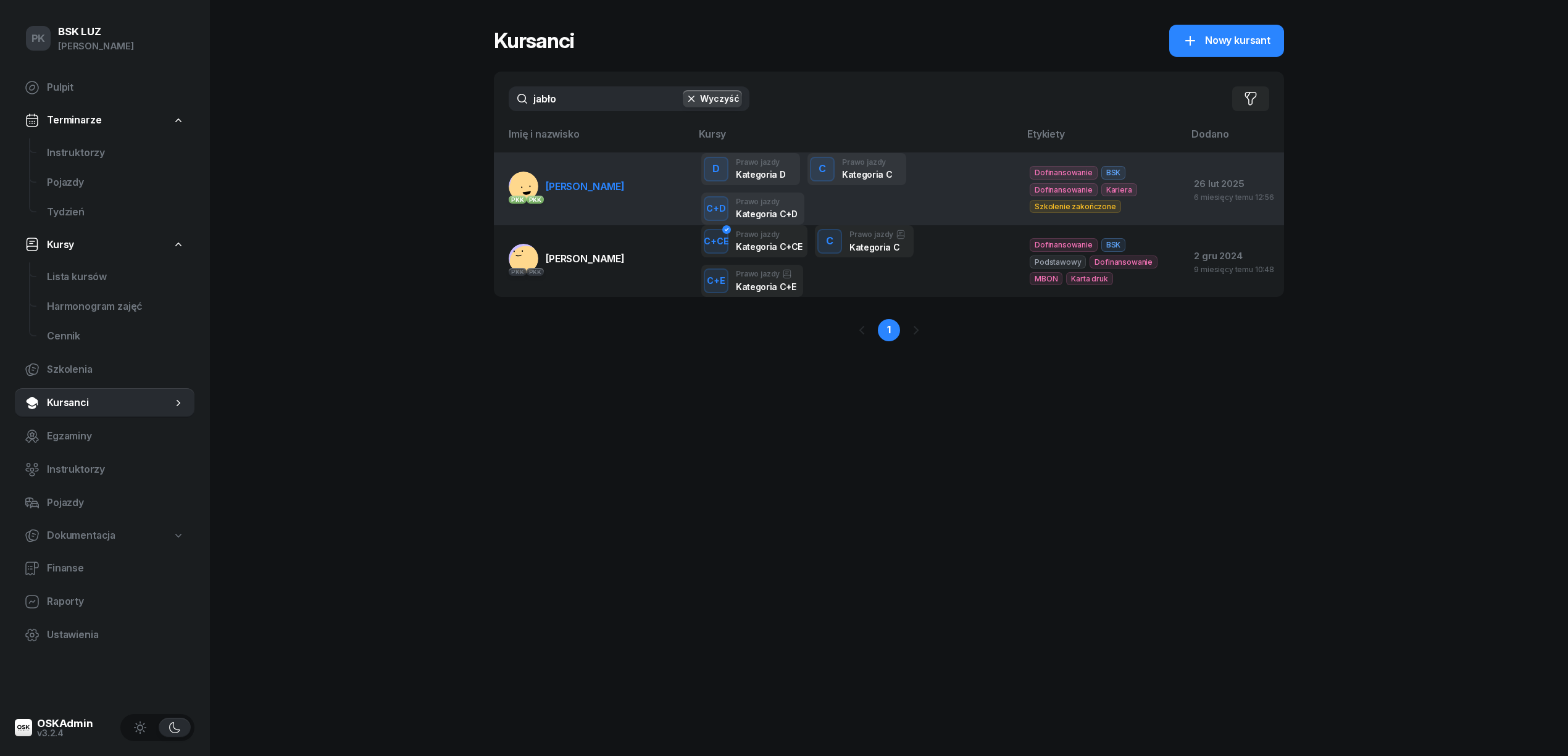
type input "jabło"
click at [625, 184] on span "JABŁOŃSKI GRZEGORZ" at bounding box center [584, 187] width 79 height 13
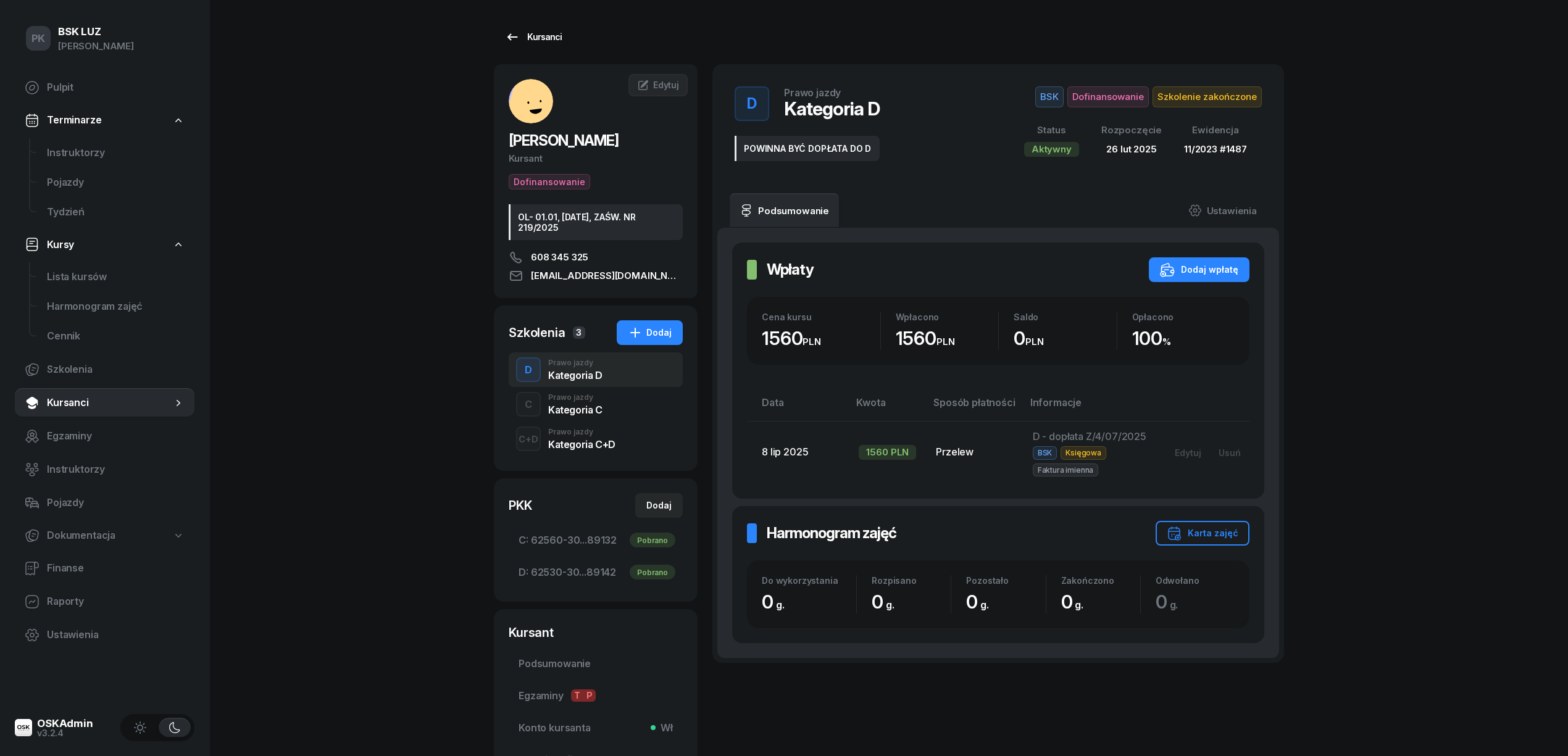
click at [526, 32] on div "Kursanci" at bounding box center [533, 37] width 57 height 14
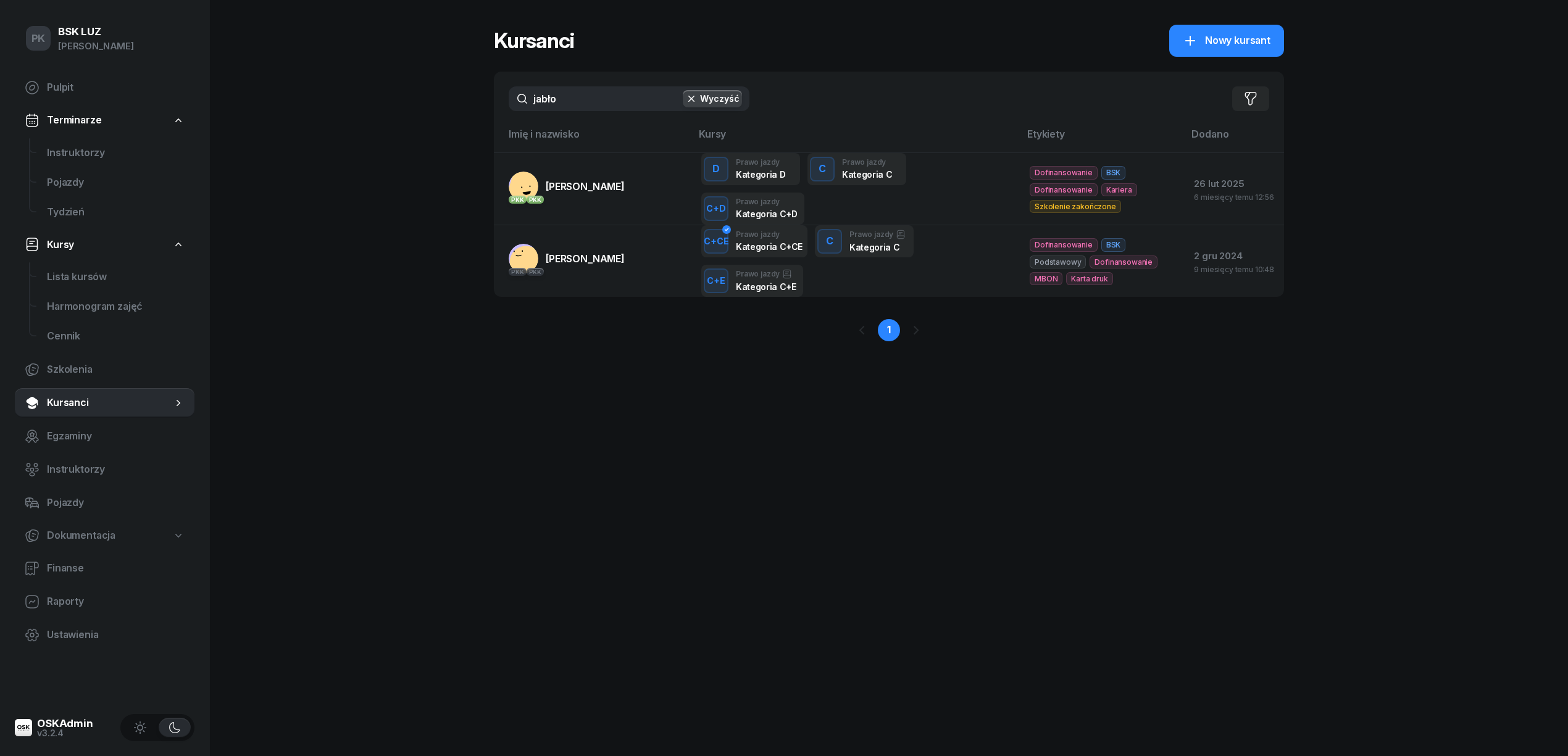
drag, startPoint x: 457, startPoint y: 100, endPoint x: 447, endPoint y: 108, distance: 12.8
click at [452, 104] on div "PK BSK LUZ Piotr Klimek Pulpit Terminarze Instruktorzy Pojazdy Tydzień Kursy Li…" at bounding box center [784, 378] width 1568 height 756
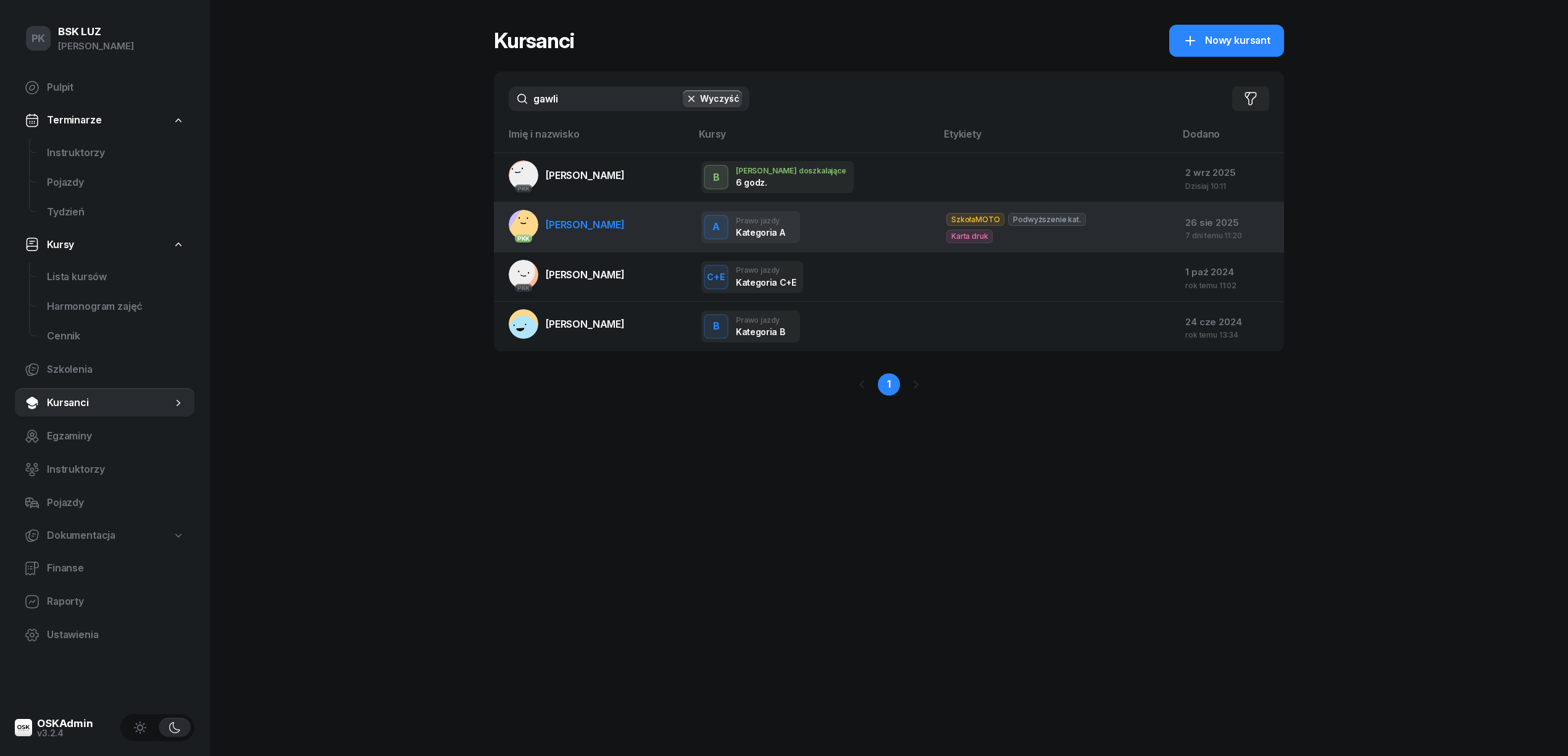
type input "gawli"
click at [601, 228] on span "GAWLIK PATRYK" at bounding box center [584, 225] width 79 height 13
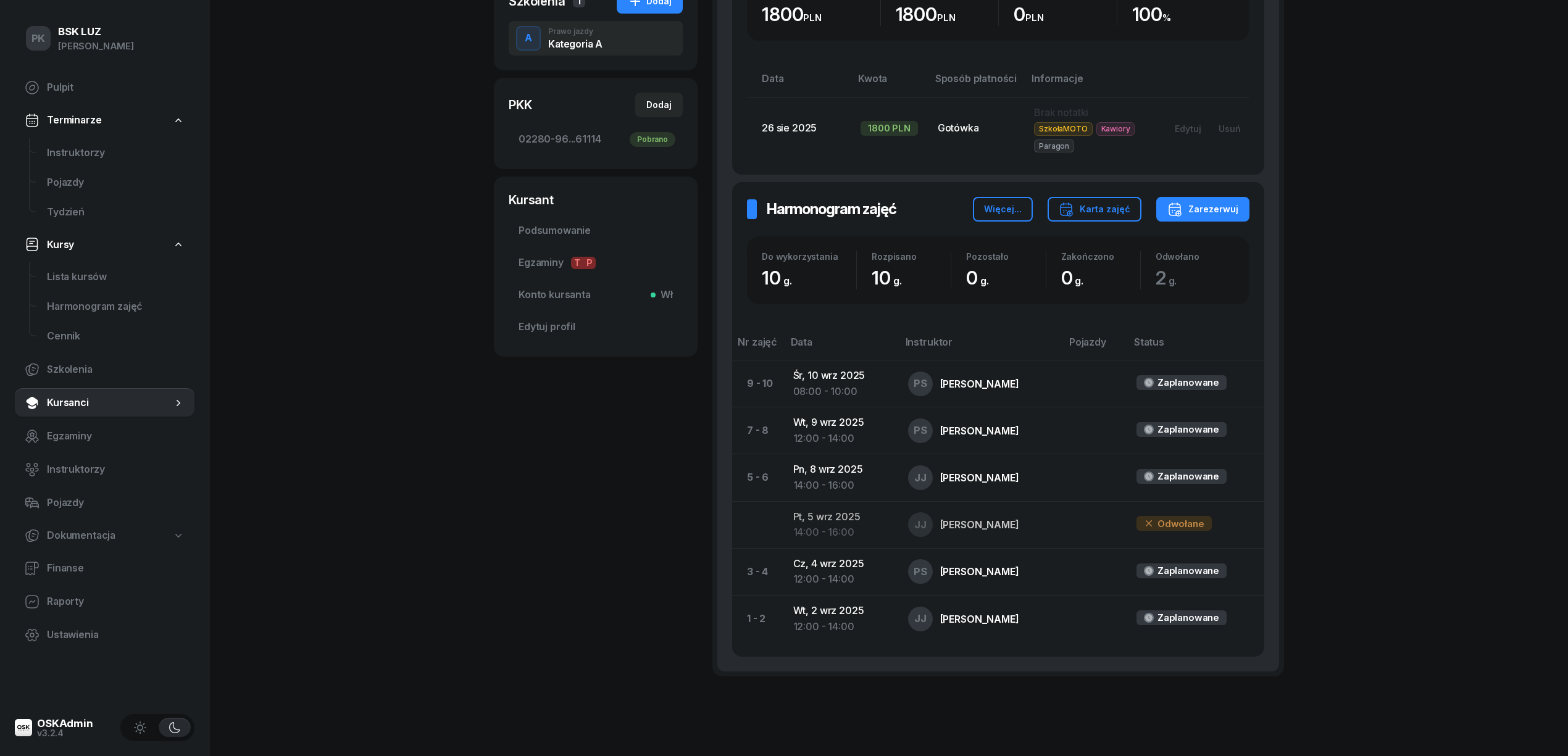
scroll to position [82, 0]
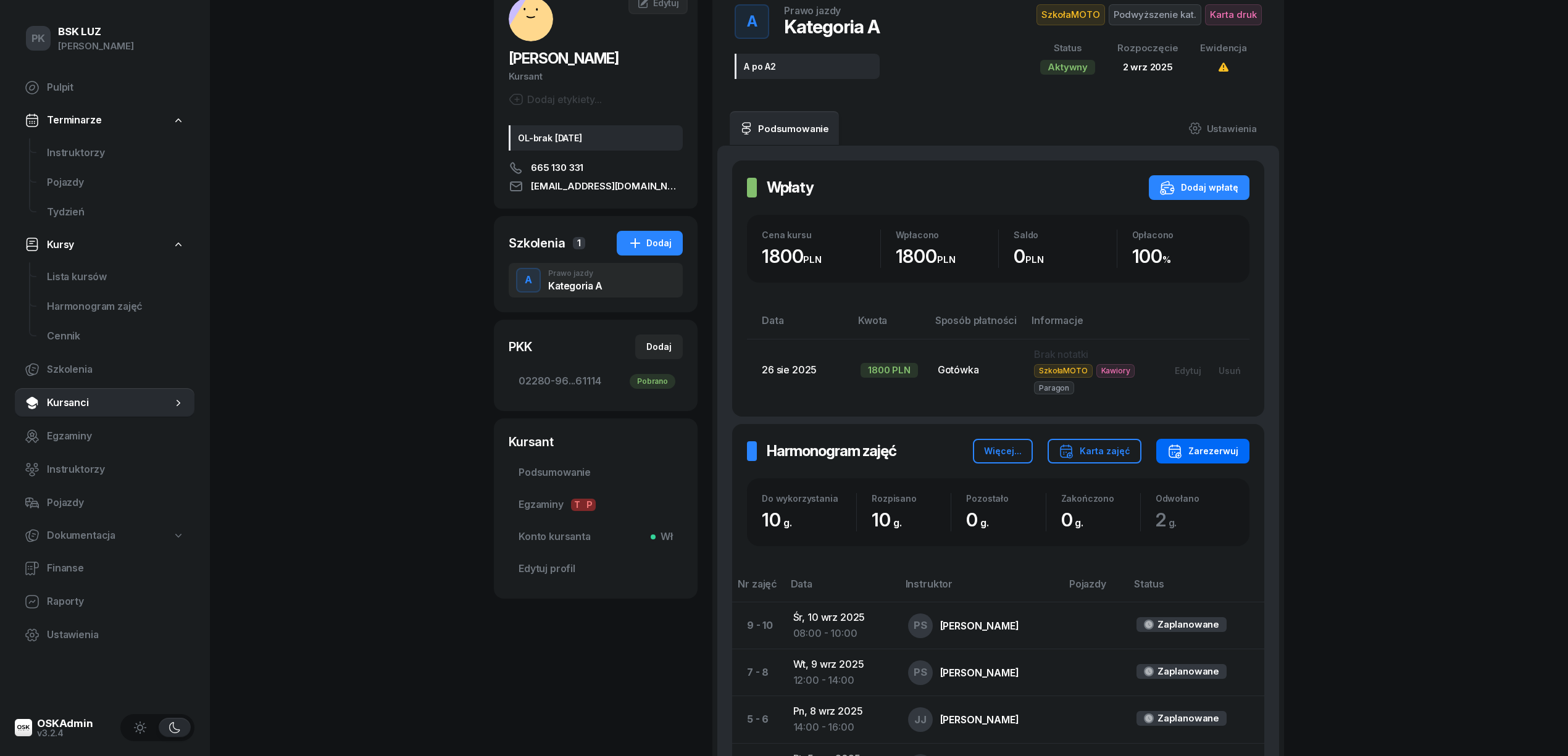
click at [1223, 445] on div "Zarezerwuj" at bounding box center [1203, 451] width 71 height 14
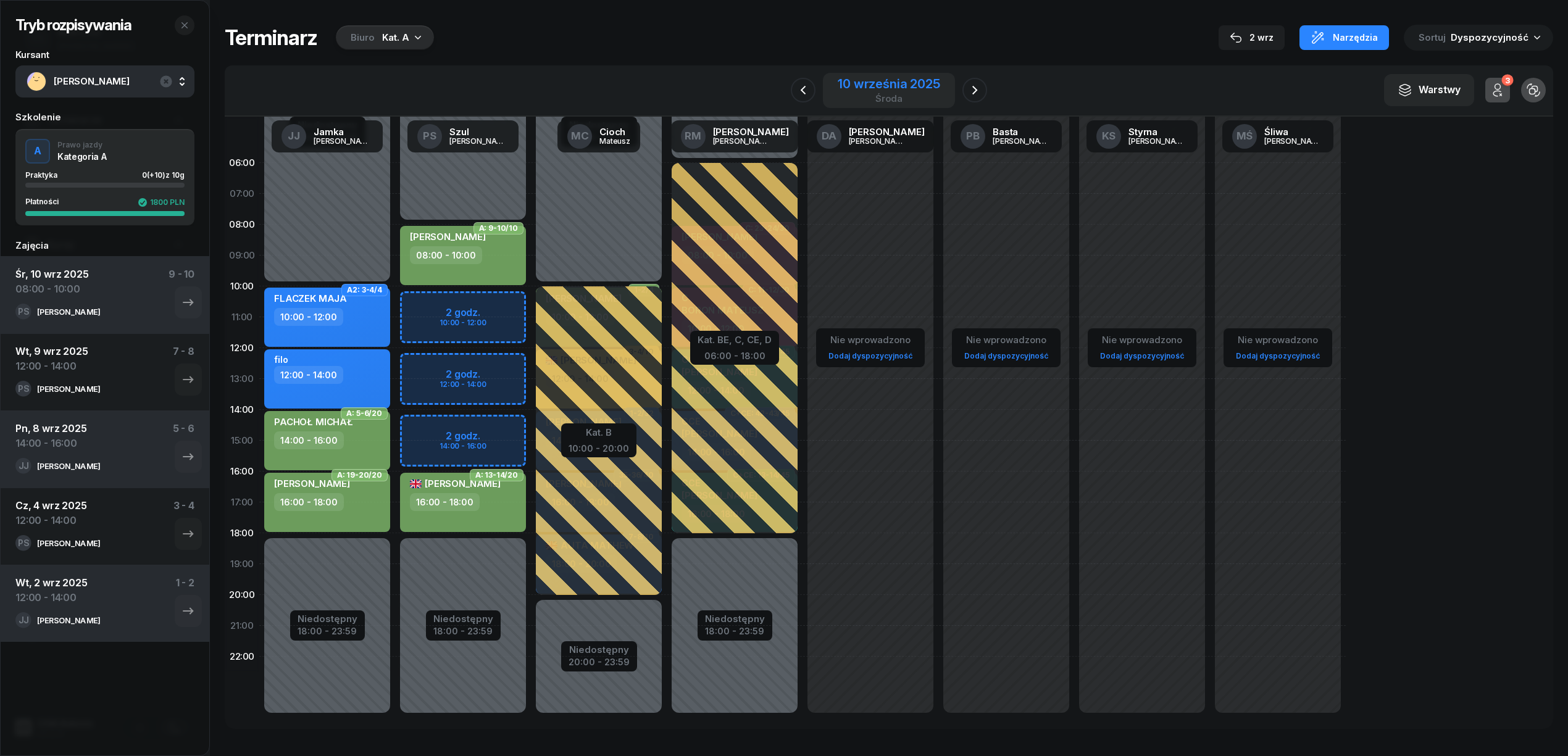
click at [890, 78] on div "10 września 2025" at bounding box center [889, 84] width 101 height 13
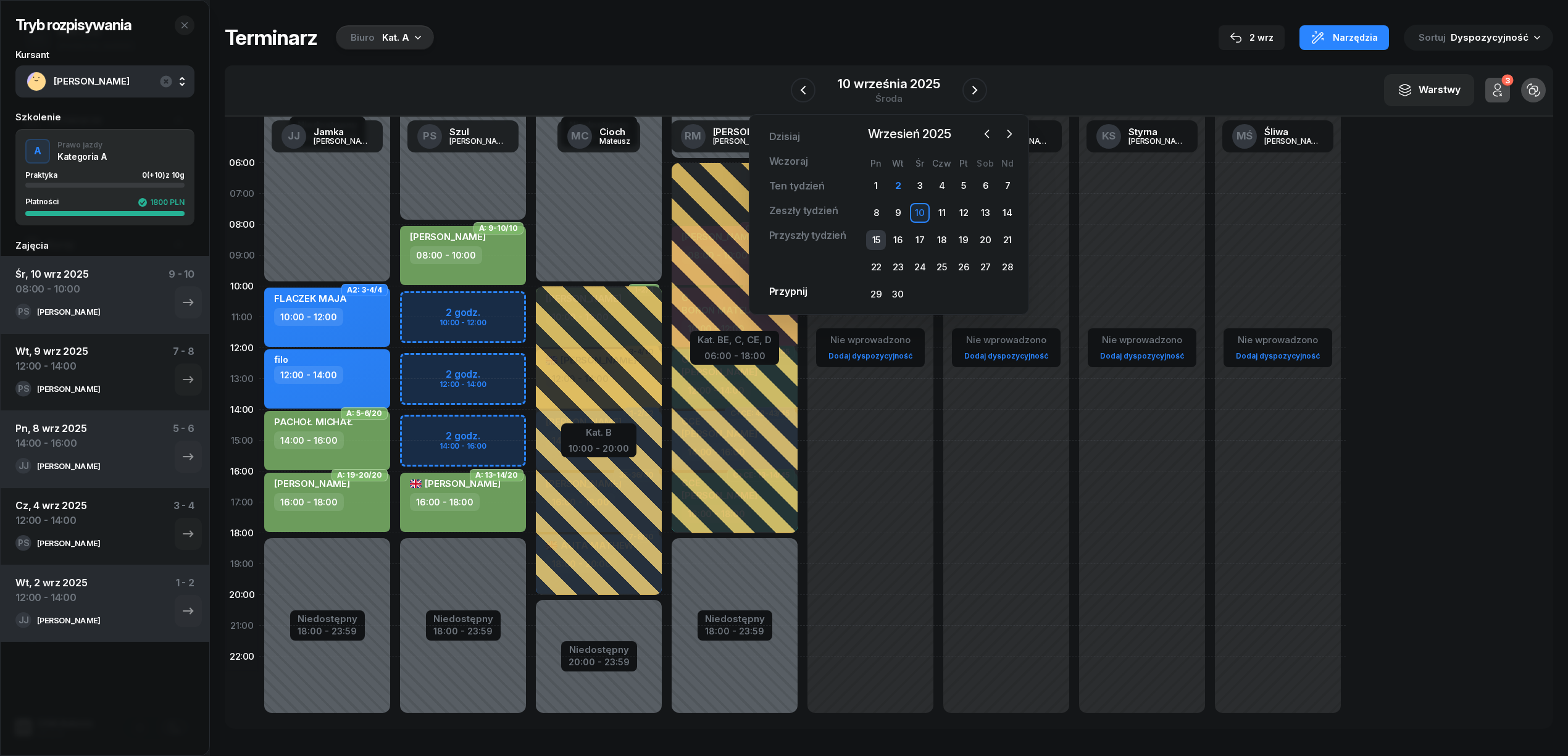
click at [878, 239] on div "15" at bounding box center [876, 240] width 20 height 20
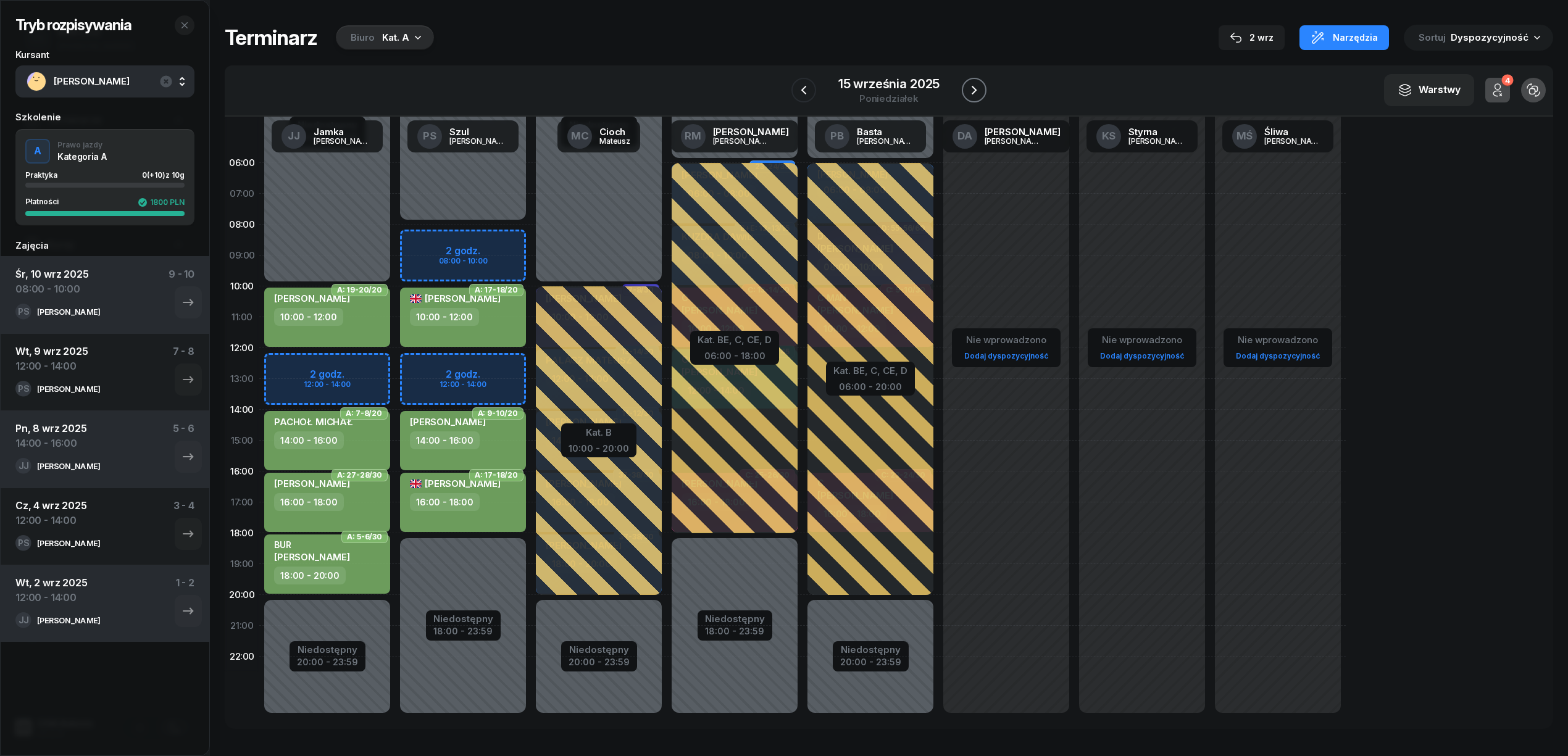
click at [976, 89] on icon "button" at bounding box center [974, 90] width 14 height 14
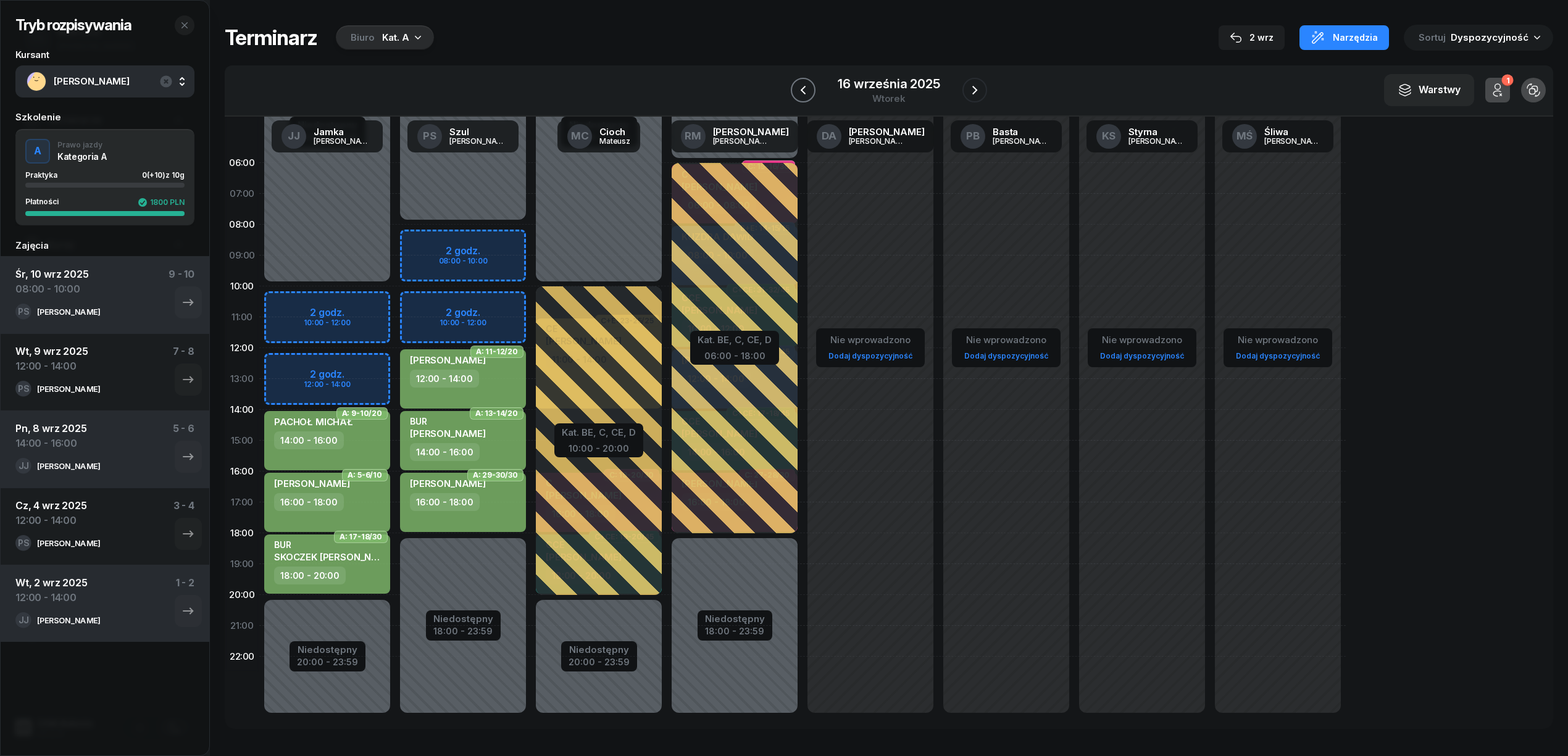
click at [805, 85] on icon "button" at bounding box center [803, 90] width 14 height 14
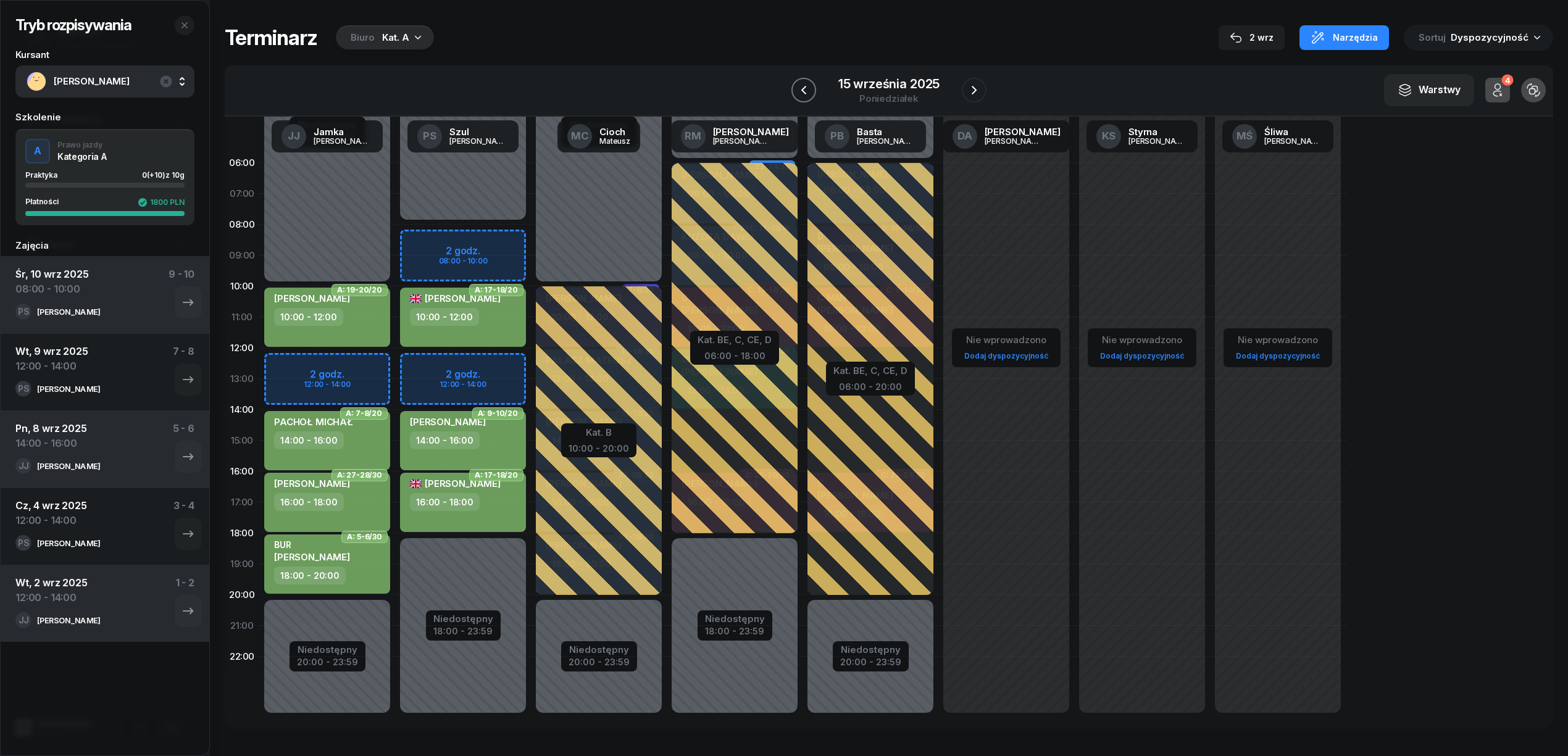
click at [805, 87] on icon "button" at bounding box center [803, 91] width 5 height 9
click at [805, 87] on icon "button" at bounding box center [803, 91] width 5 height 9
click at [805, 87] on icon "button" at bounding box center [803, 91] width 5 height 9
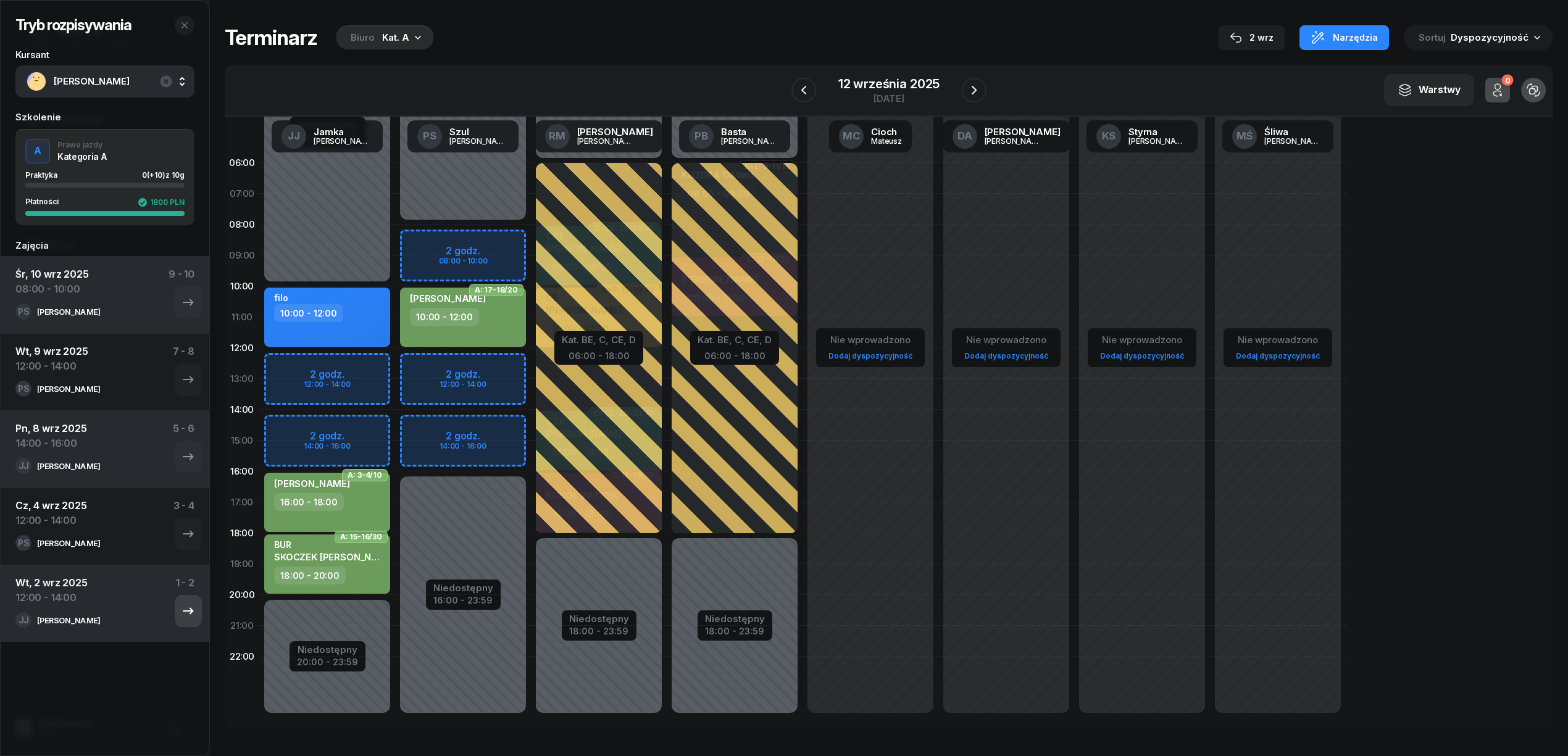
click at [181, 606] on icon "button" at bounding box center [188, 611] width 14 height 14
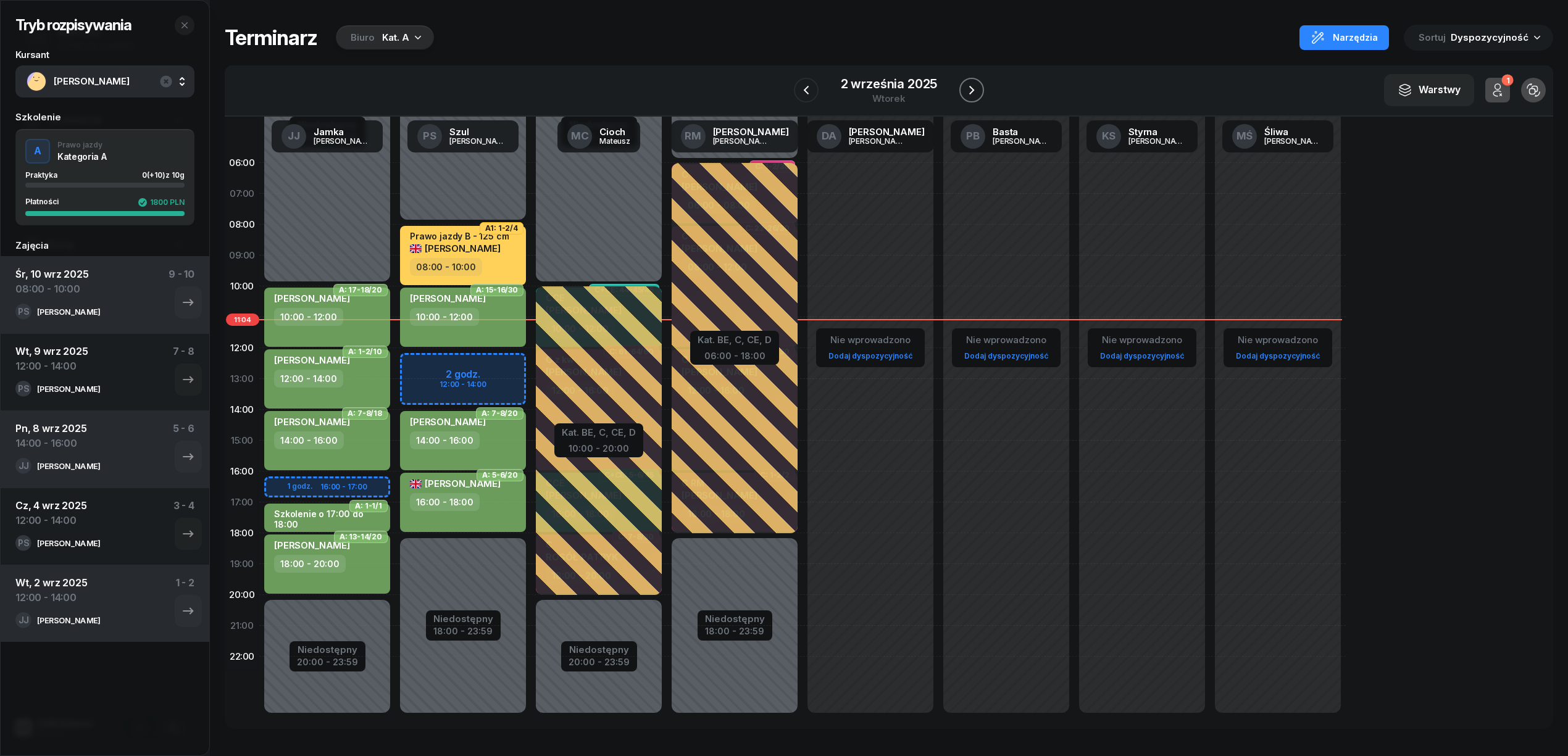
click at [974, 89] on icon "button" at bounding box center [972, 90] width 14 height 14
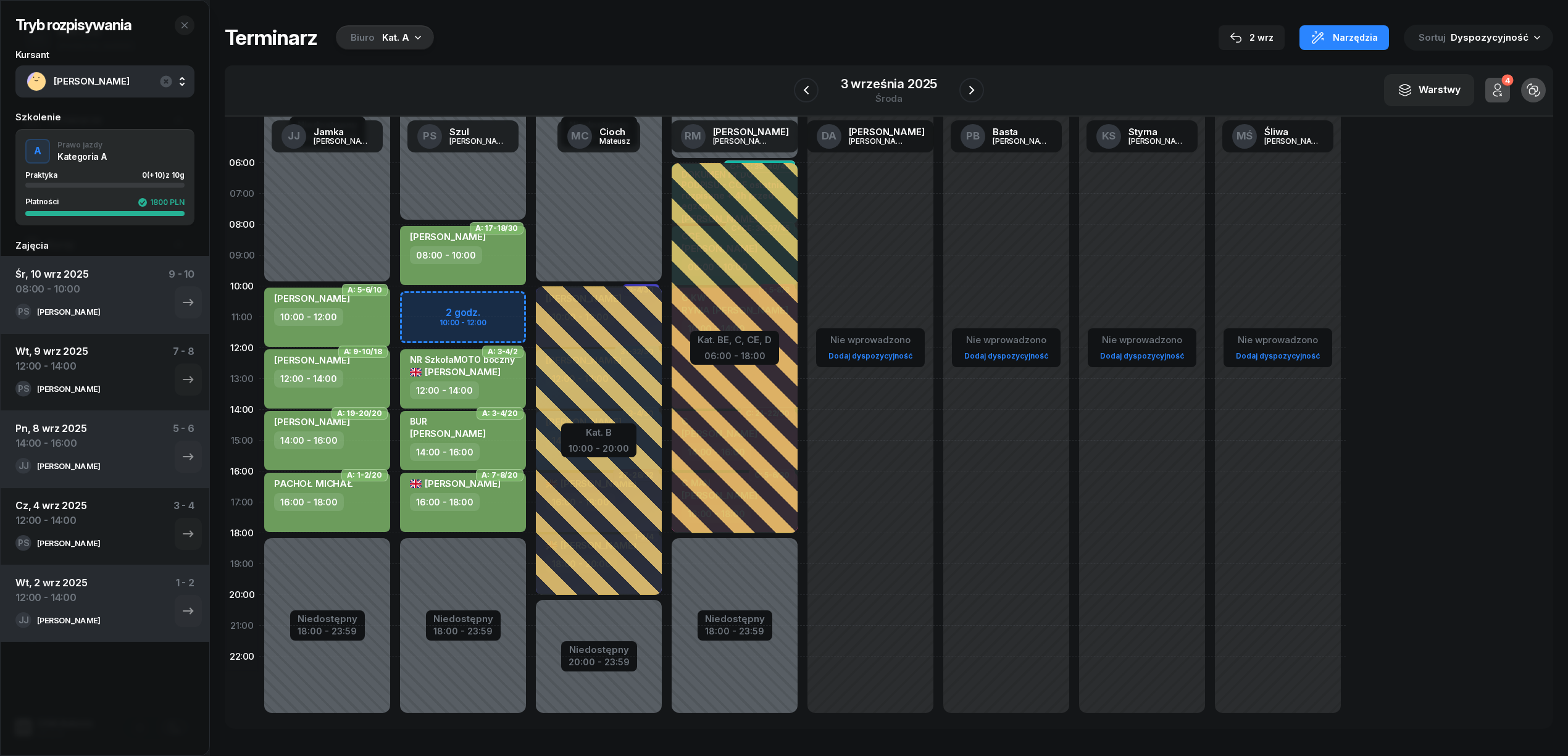
click at [688, 21] on div "Tryb rozpisywania Kursant GAWLIK PATRYK Szkolenie A Prawo jazdy Kategoria A Pra…" at bounding box center [889, 377] width 1329 height 753
click at [979, 92] on button "button" at bounding box center [971, 90] width 24 height 24
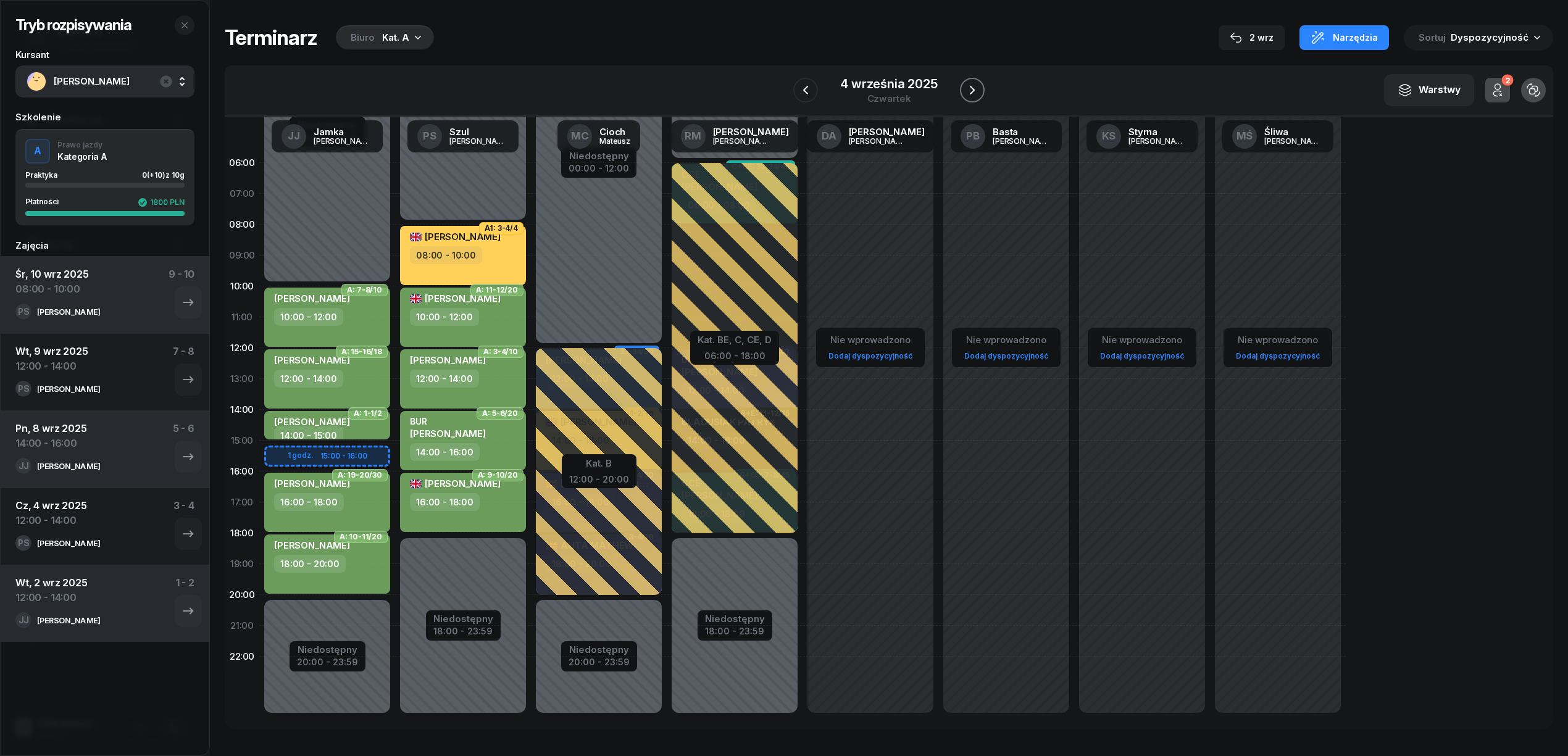
click at [979, 92] on button "button" at bounding box center [972, 90] width 24 height 24
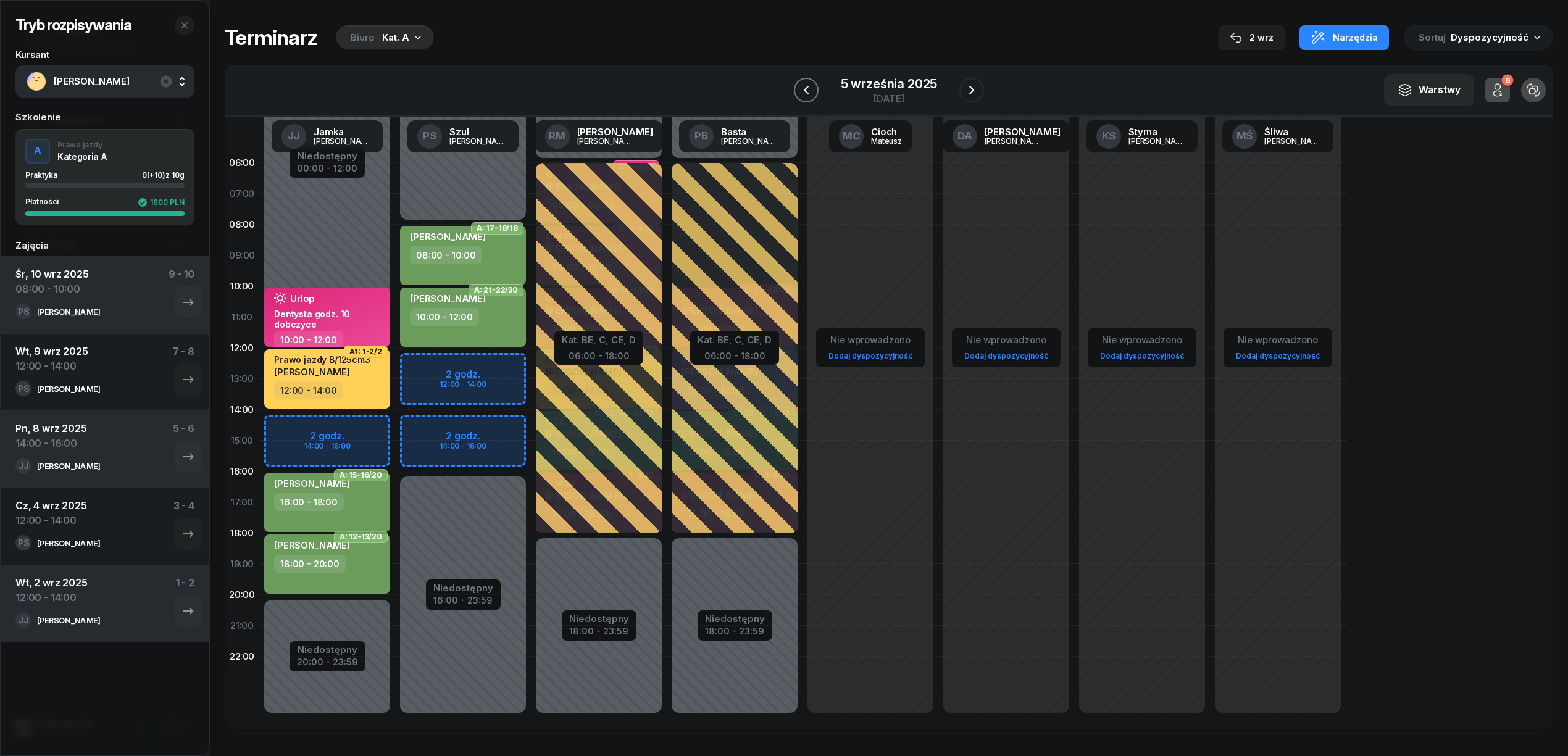
click at [799, 94] on icon "button" at bounding box center [806, 90] width 14 height 14
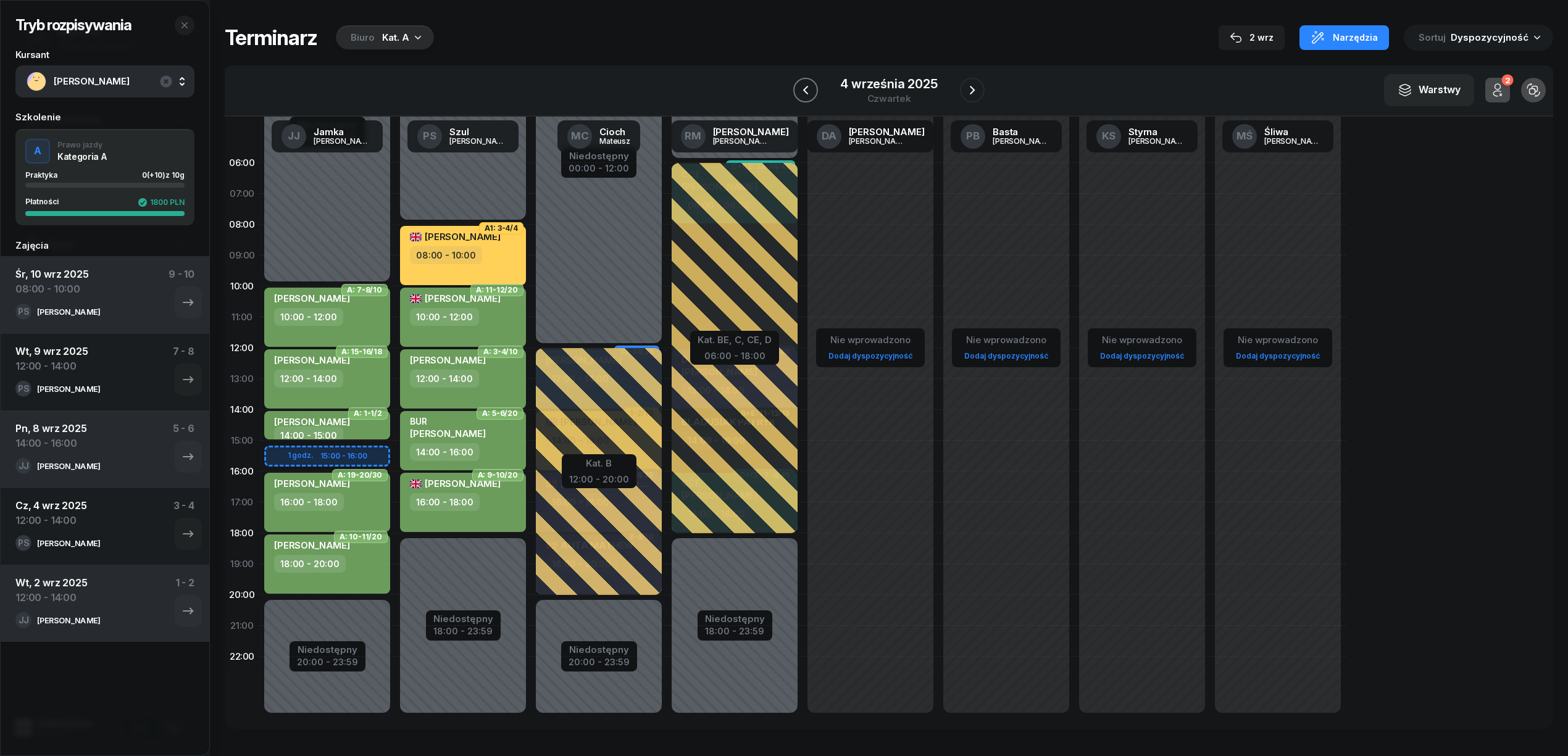
click at [798, 94] on icon "button" at bounding box center [805, 90] width 14 height 14
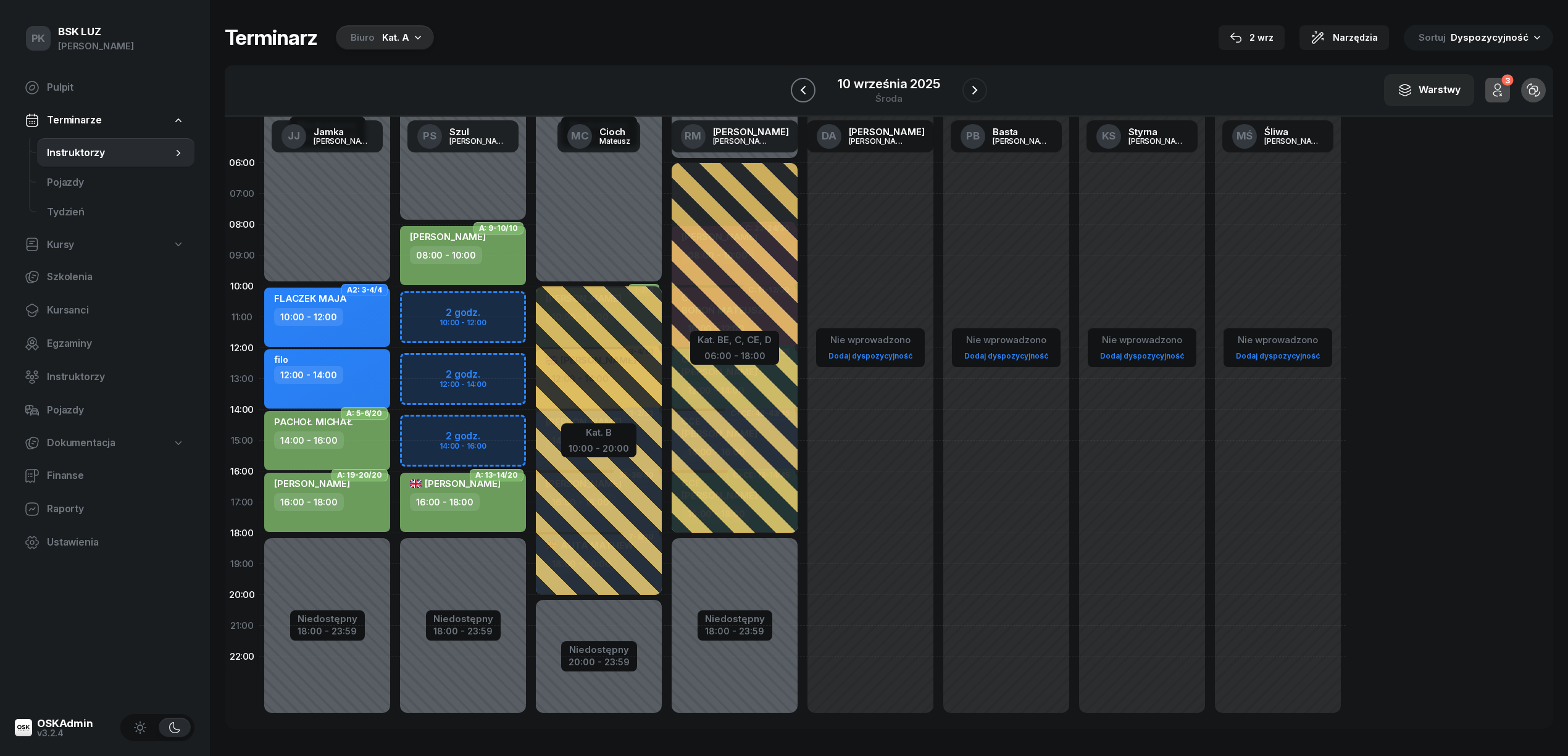
click at [809, 97] on icon "button" at bounding box center [803, 90] width 14 height 14
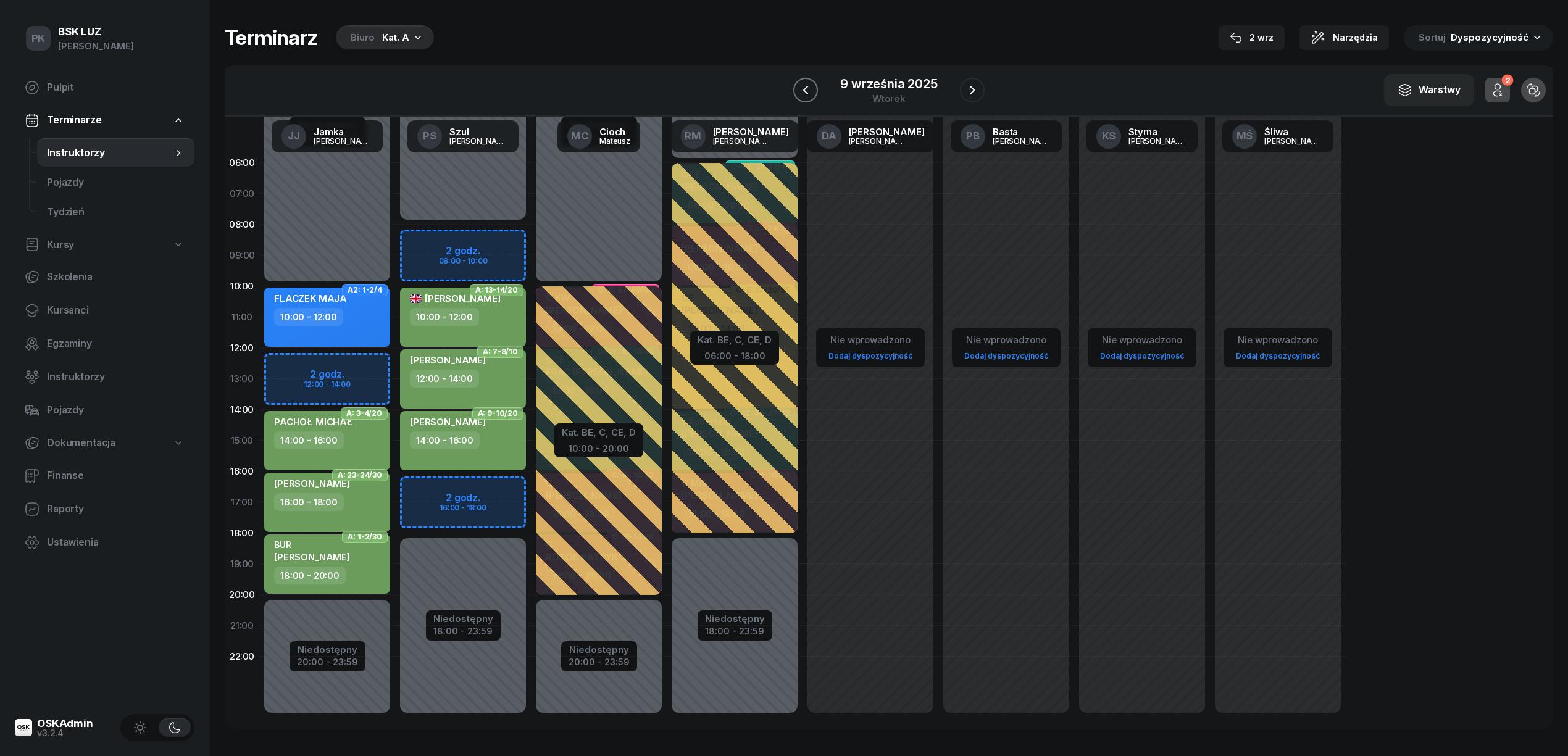
click at [805, 95] on icon "button" at bounding box center [805, 90] width 14 height 14
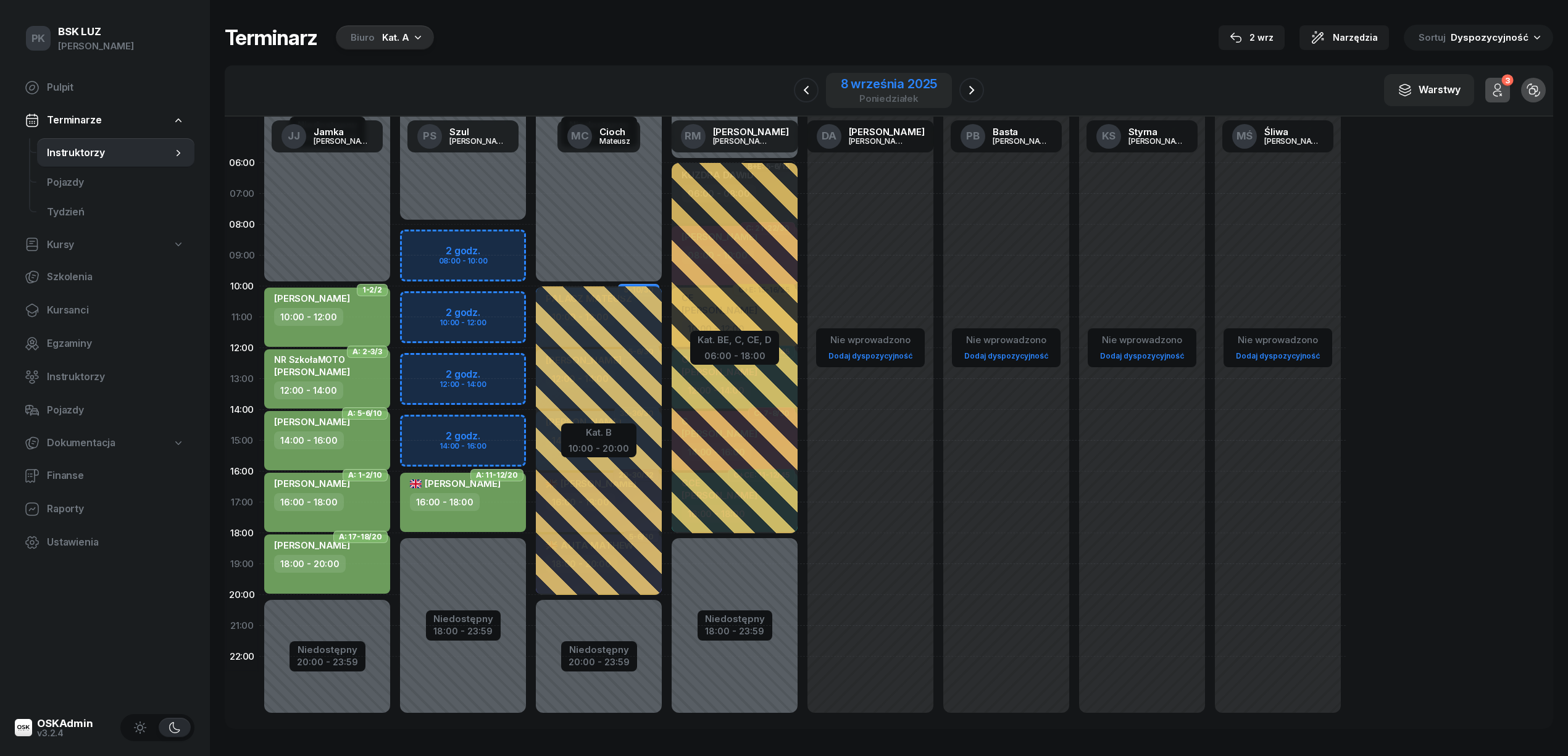
click at [885, 89] on div "8 września 2025" at bounding box center [889, 84] width 97 height 13
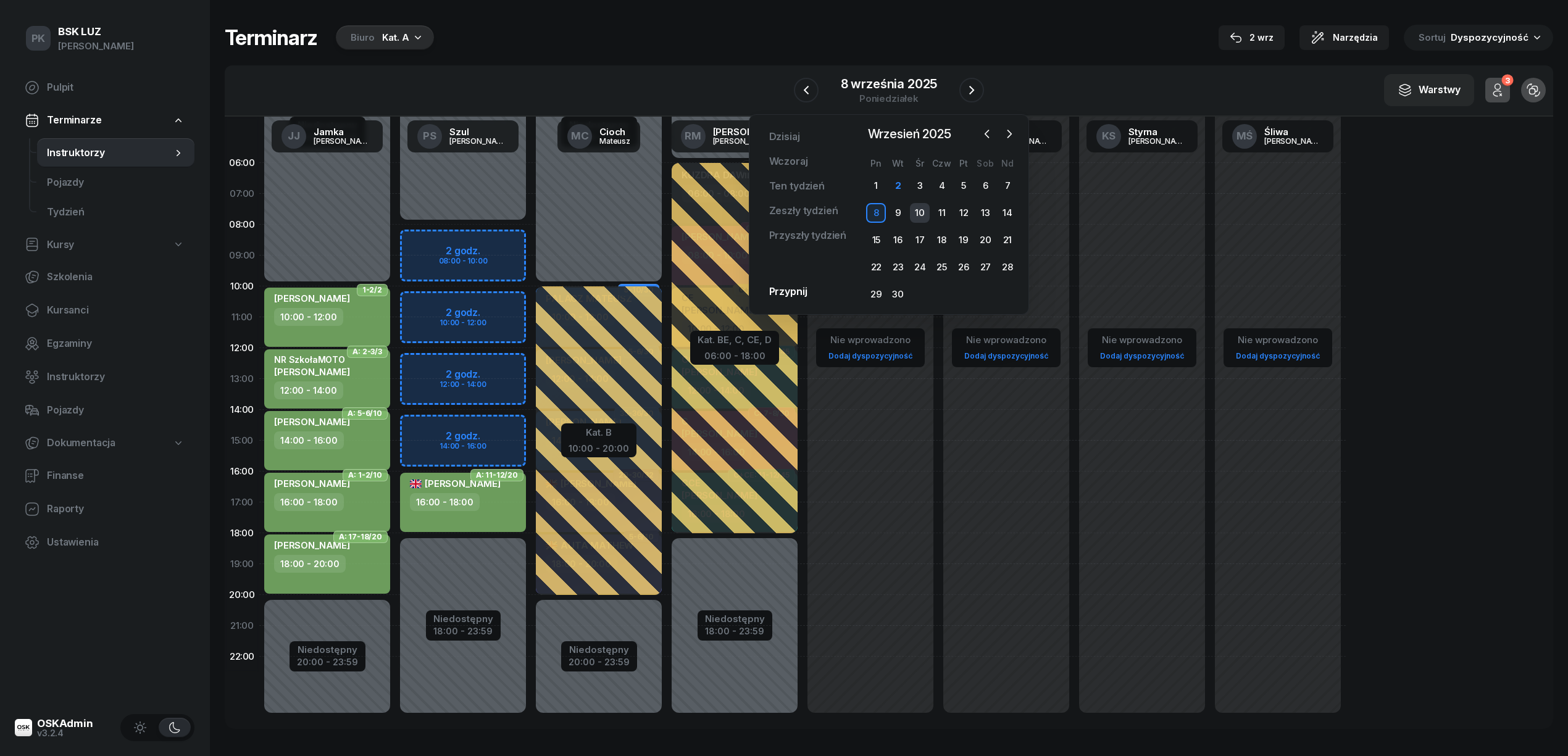
click at [919, 215] on div "10" at bounding box center [920, 213] width 20 height 20
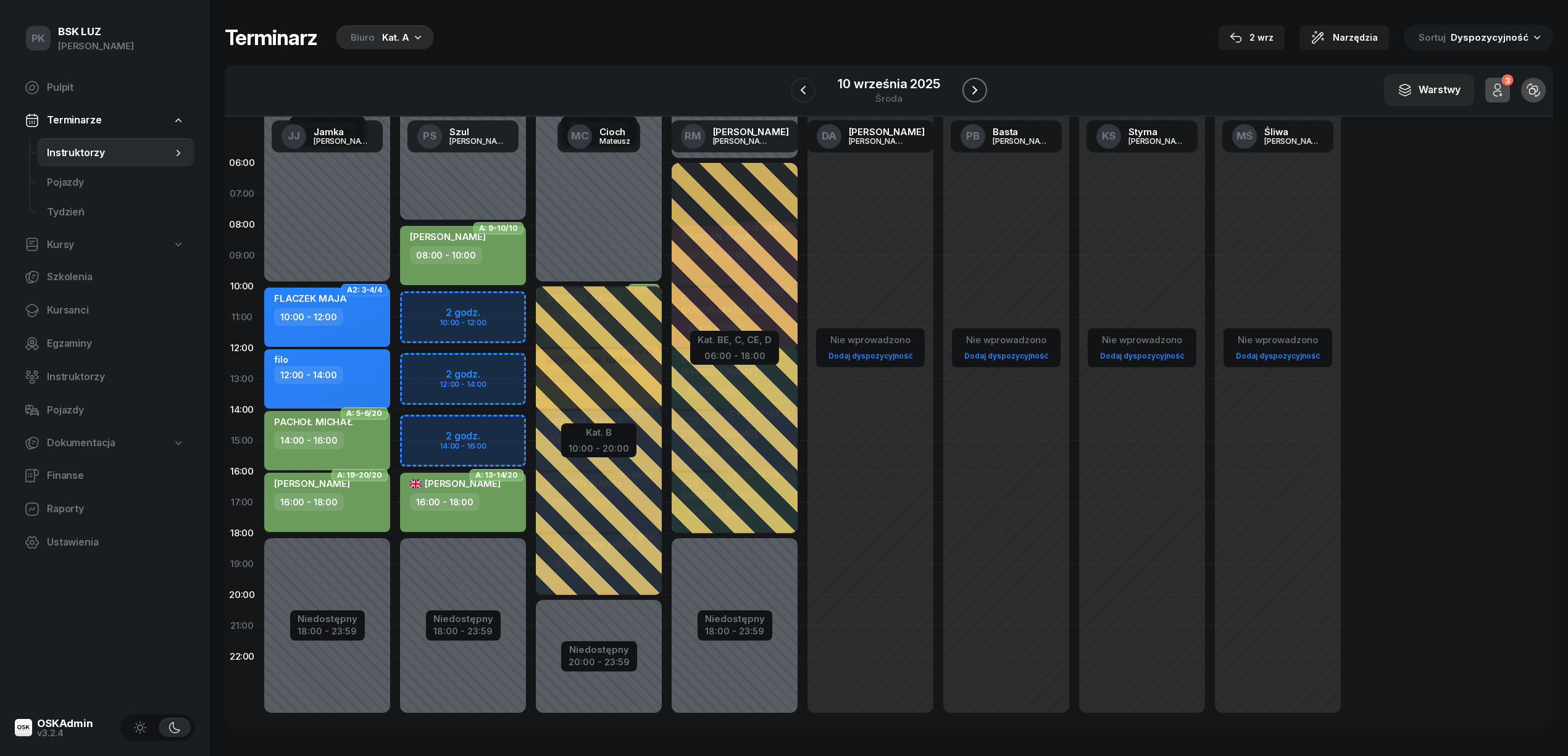
click at [974, 84] on icon "button" at bounding box center [975, 90] width 14 height 14
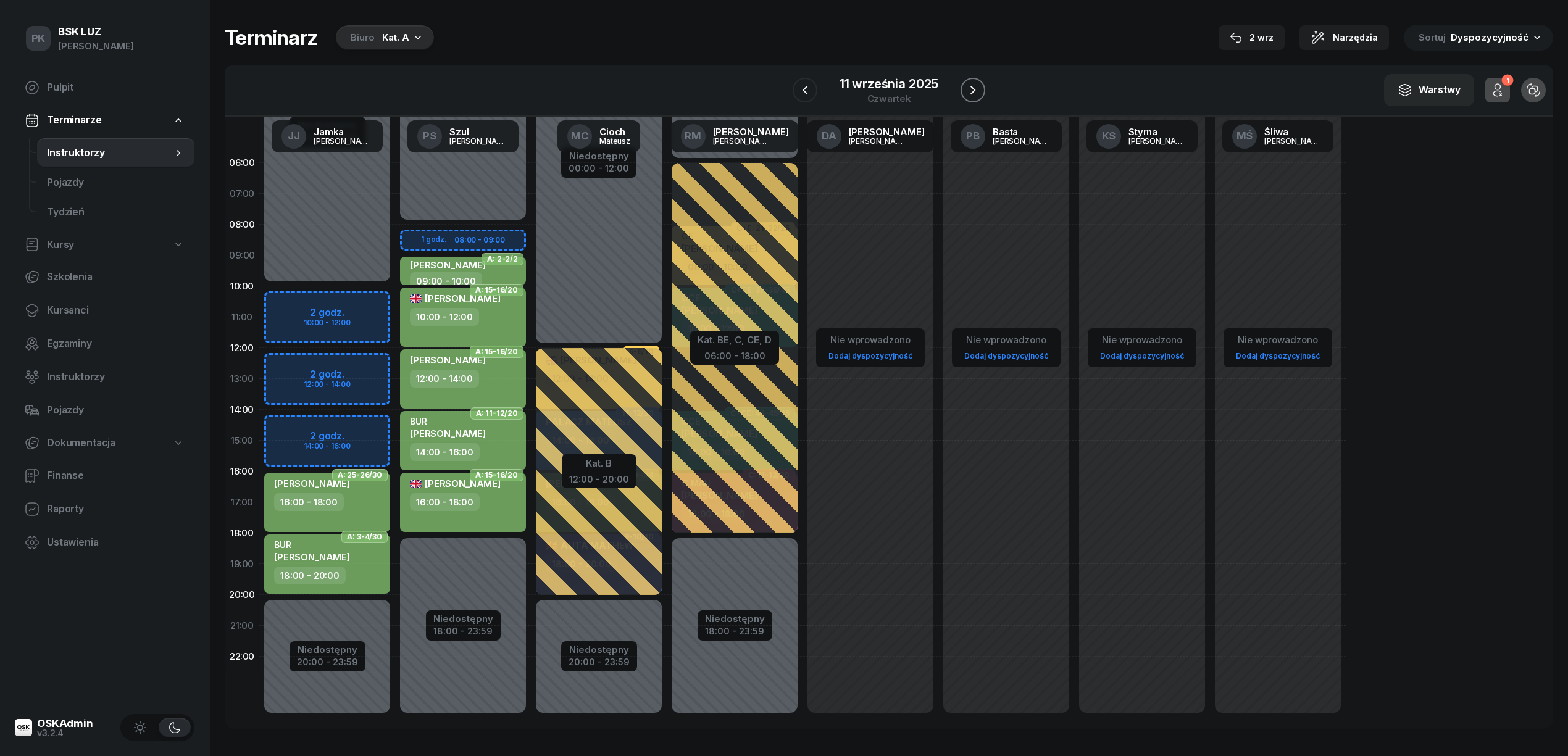
click at [978, 85] on icon "button" at bounding box center [973, 90] width 14 height 14
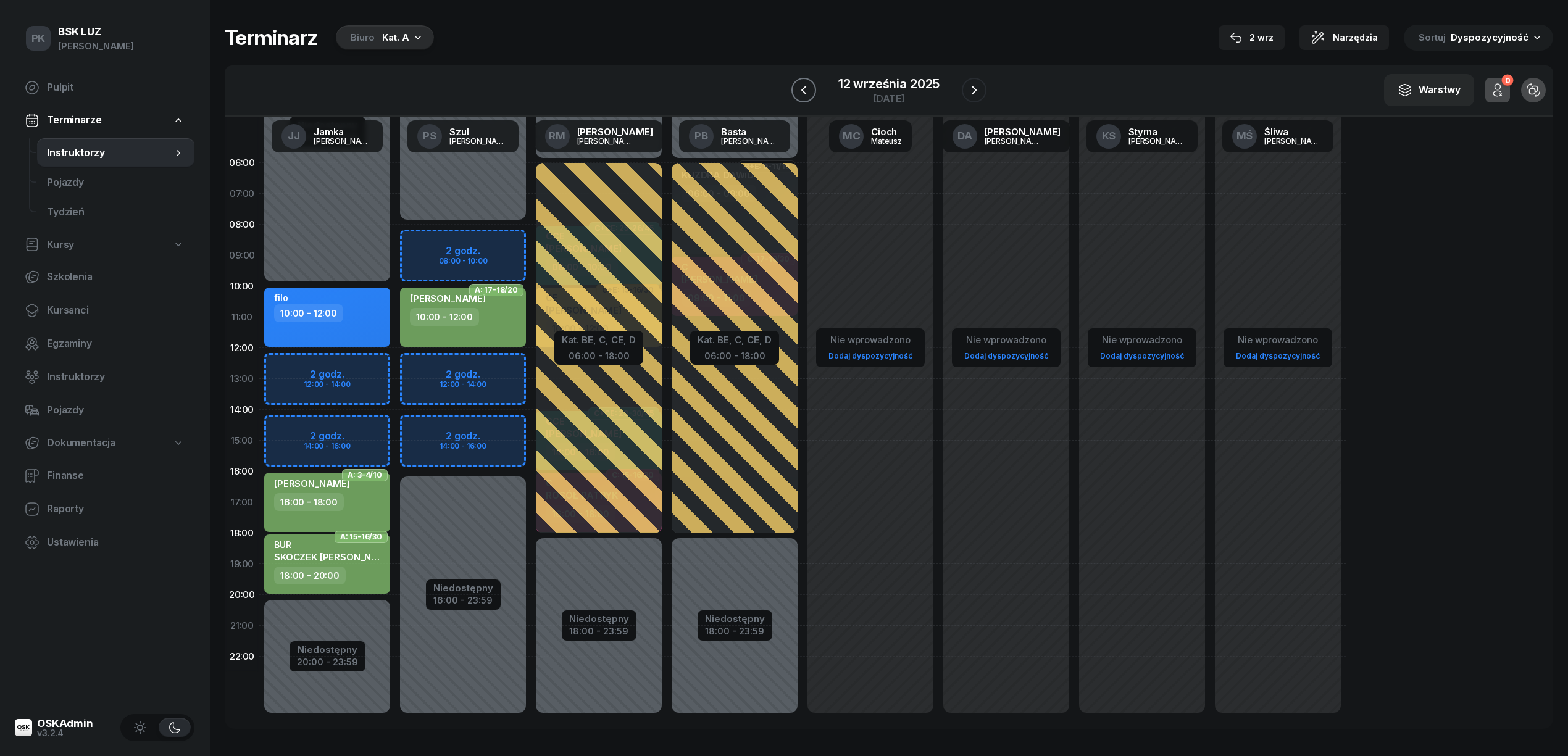
click at [812, 91] on icon "button" at bounding box center [803, 90] width 14 height 14
click at [812, 91] on icon "button" at bounding box center [805, 90] width 14 height 14
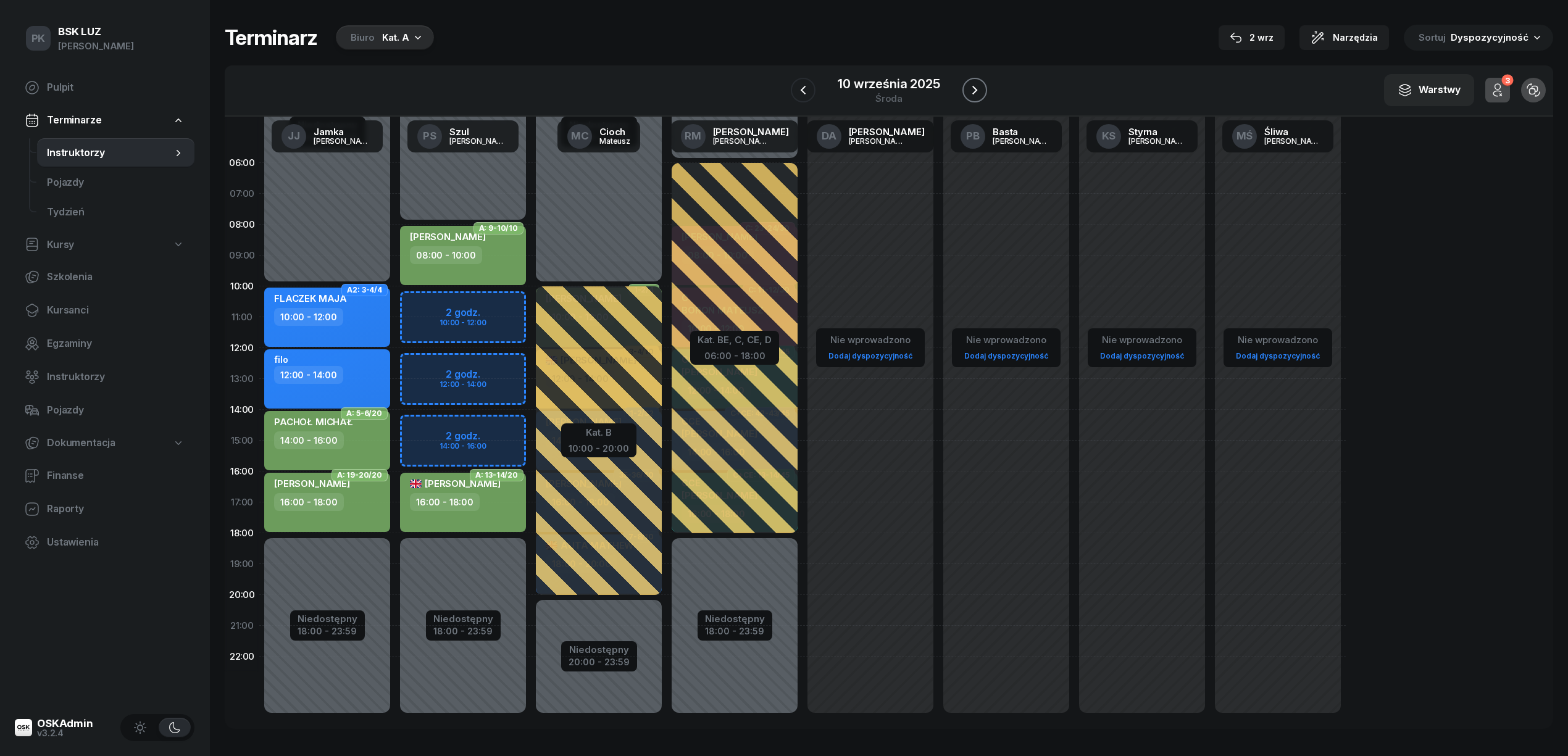
click at [967, 92] on icon "button" at bounding box center [975, 90] width 14 height 14
click at [967, 92] on icon "button" at bounding box center [973, 90] width 14 height 14
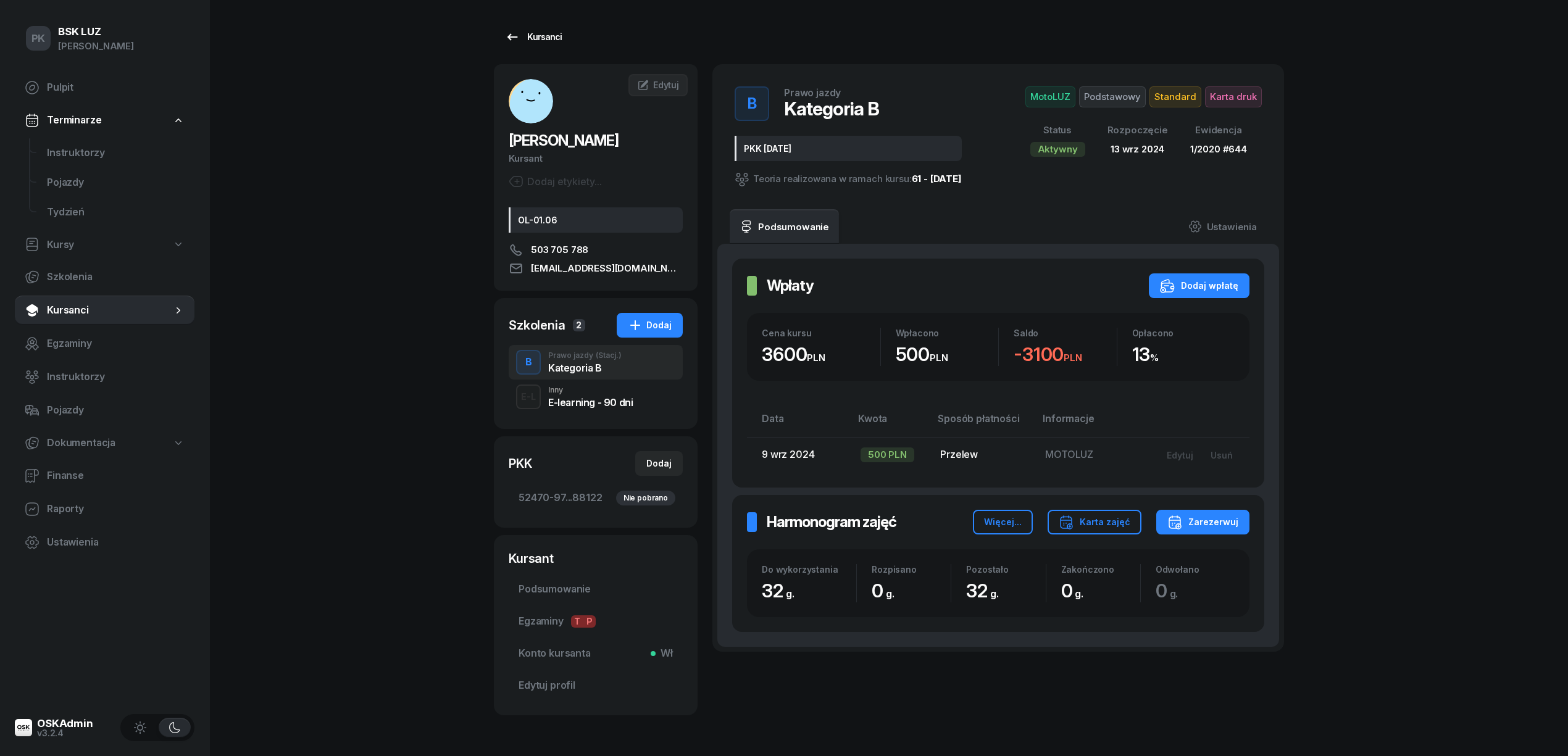
click at [516, 31] on icon at bounding box center [512, 37] width 14 height 14
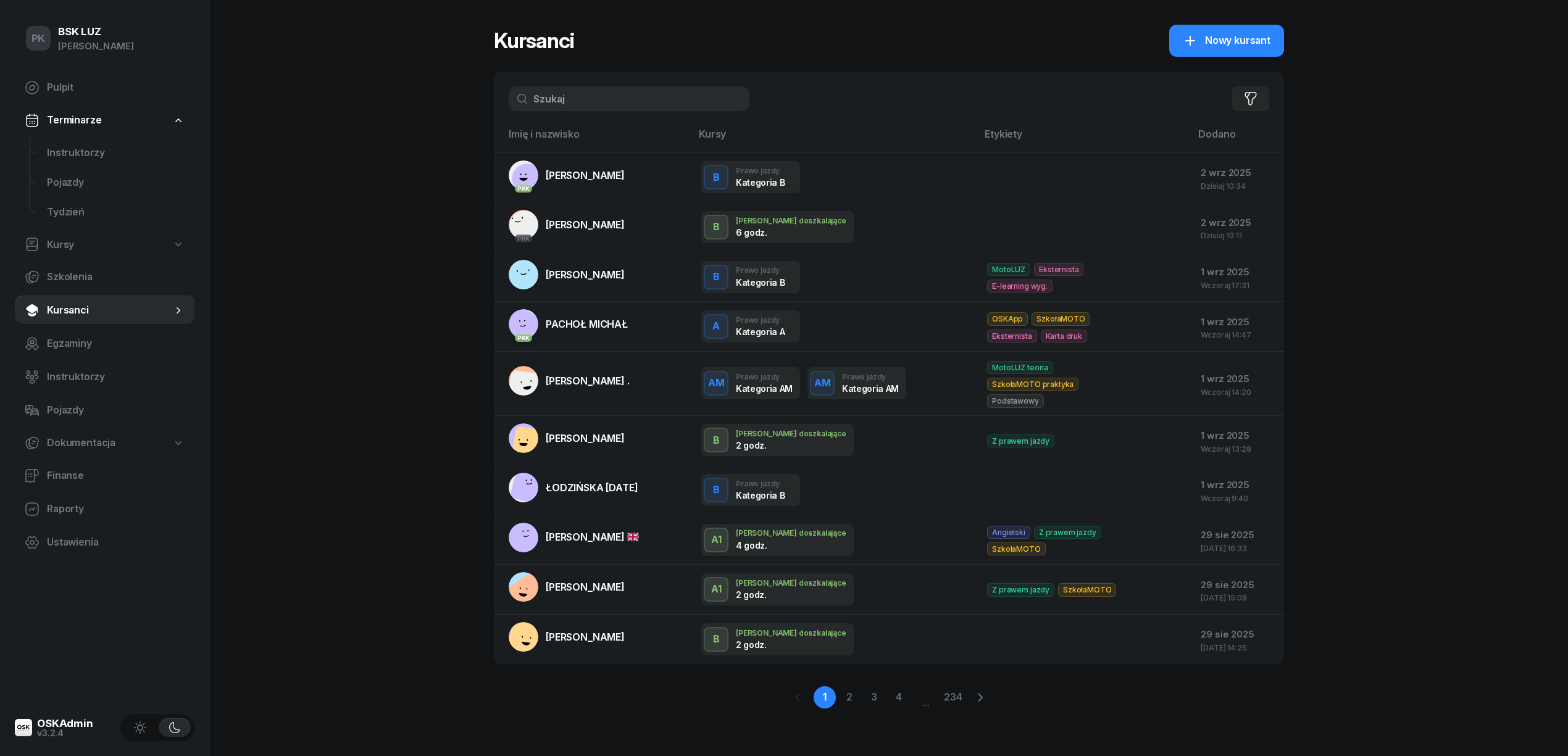
click at [500, 107] on div "Filtruj" at bounding box center [889, 99] width 790 height 54
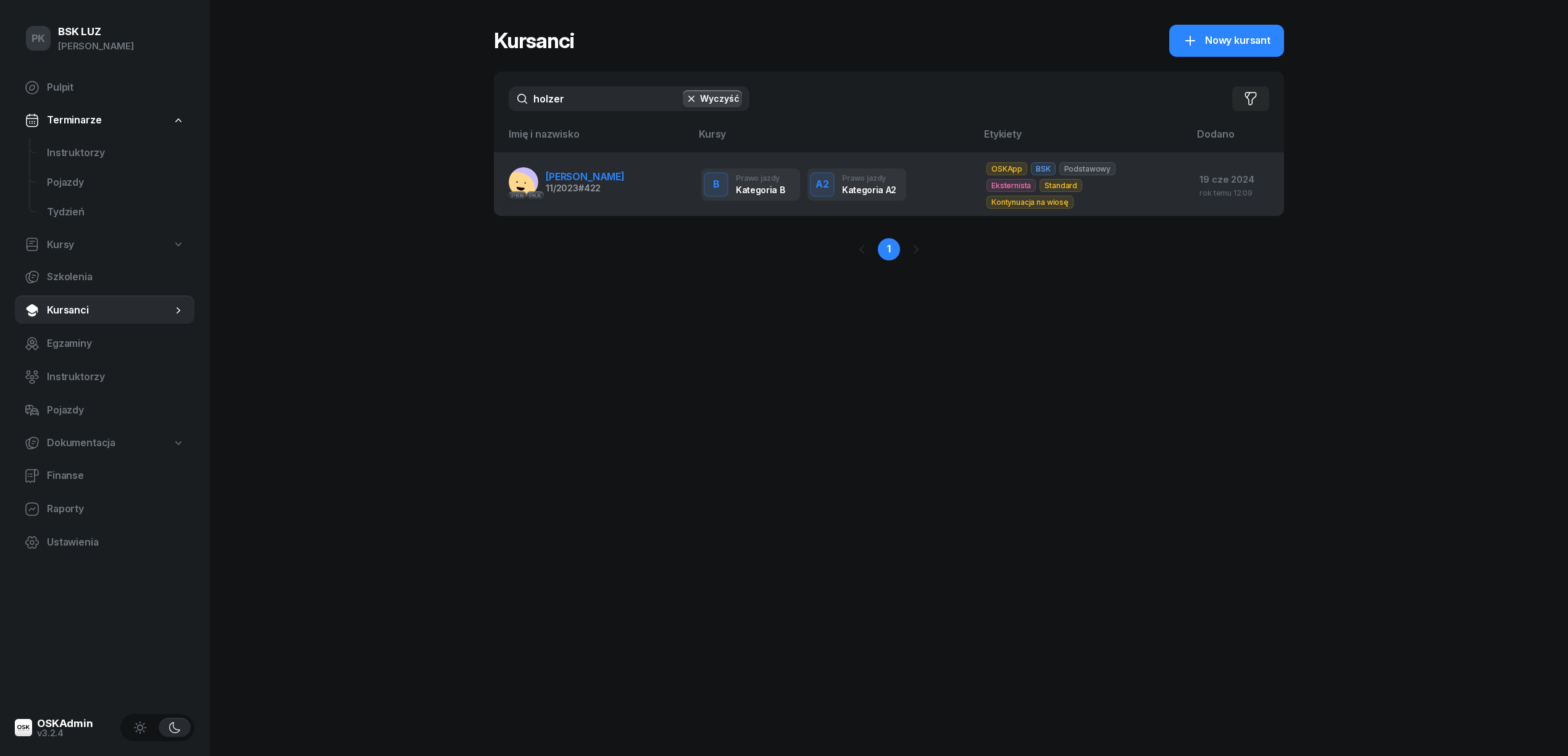
type input "holzer"
click at [578, 177] on span "HOLZER JAN" at bounding box center [584, 177] width 79 height 13
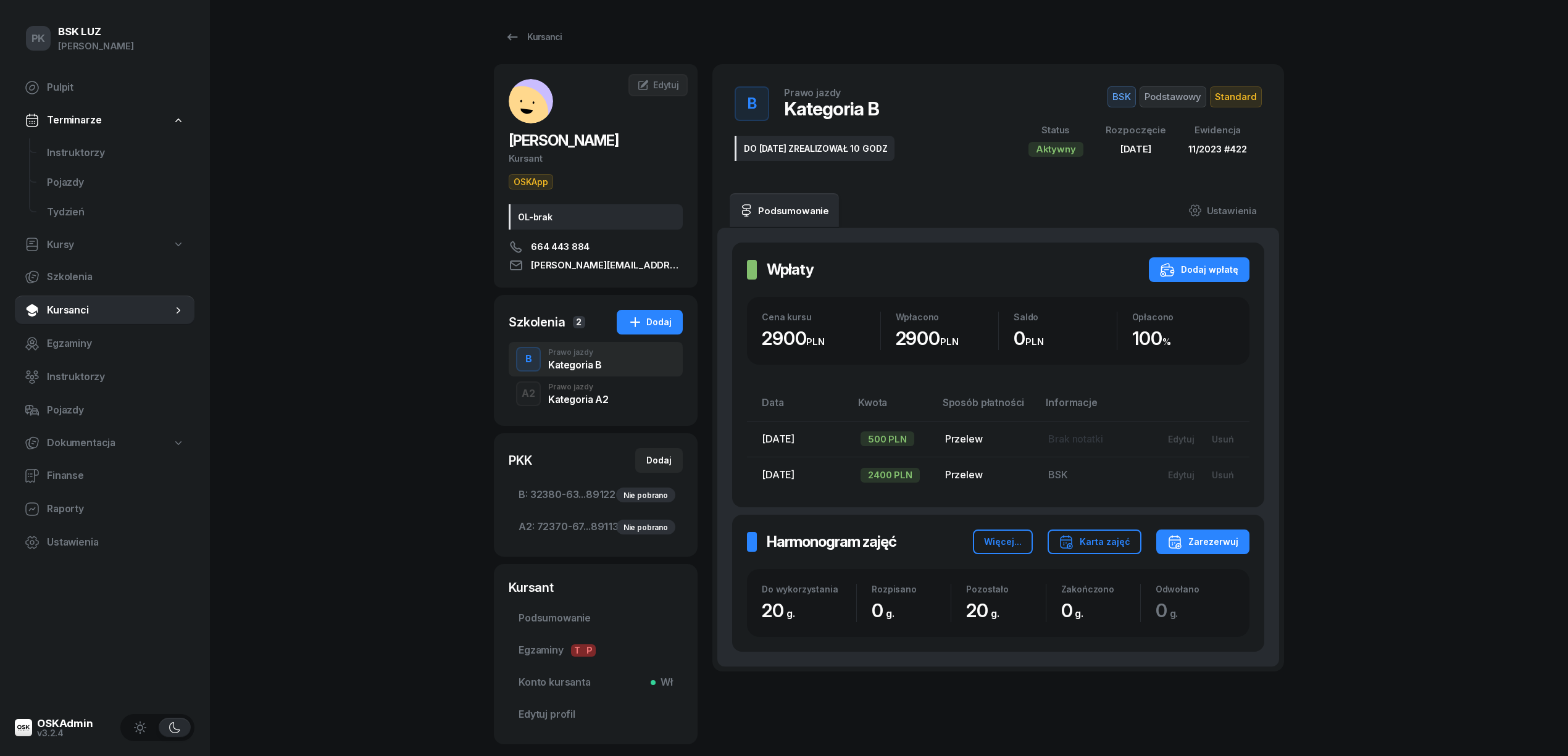
click at [582, 401] on div "Kategoria A2" at bounding box center [578, 399] width 60 height 10
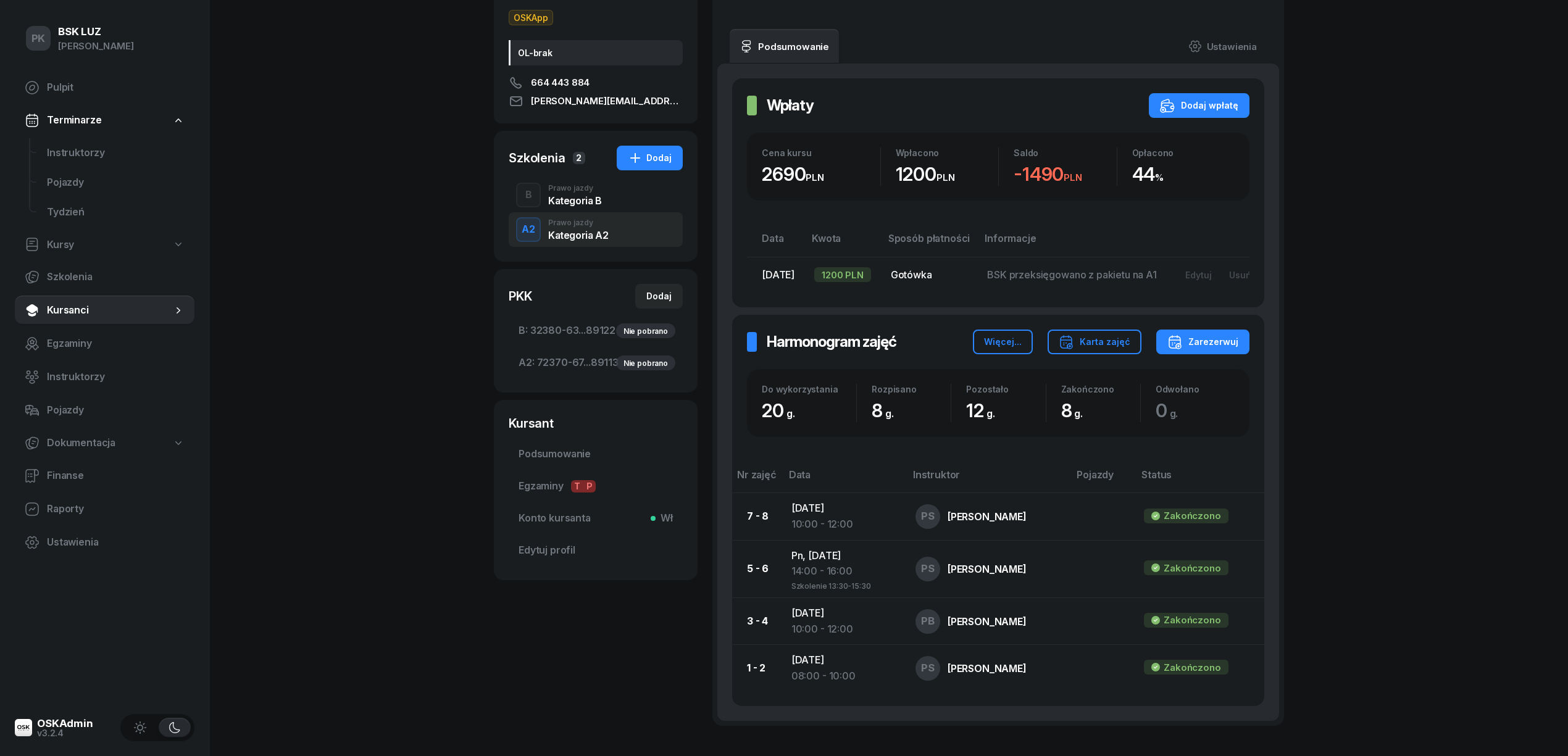
scroll to position [82, 0]
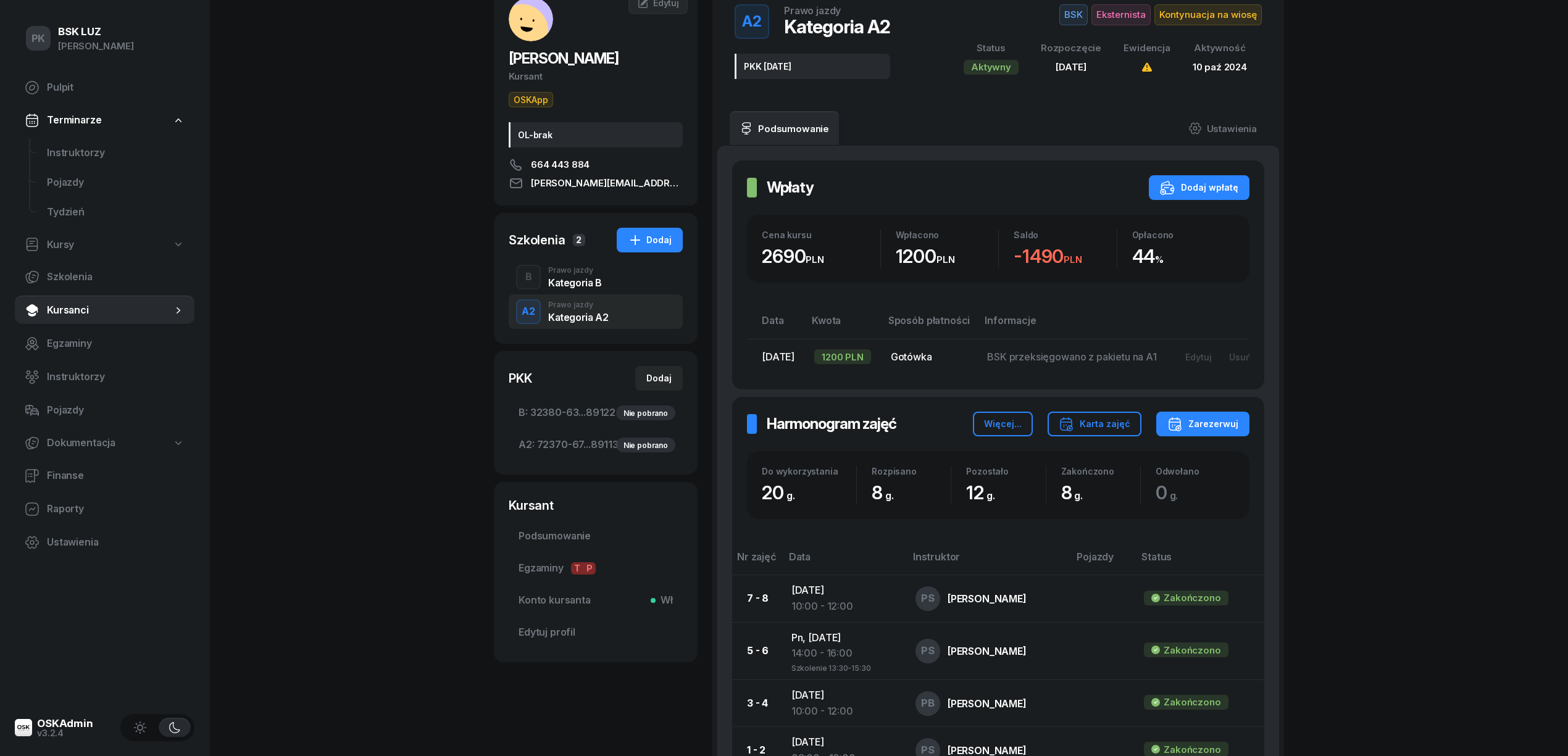
click at [575, 275] on div "Kategoria B" at bounding box center [574, 281] width 53 height 14
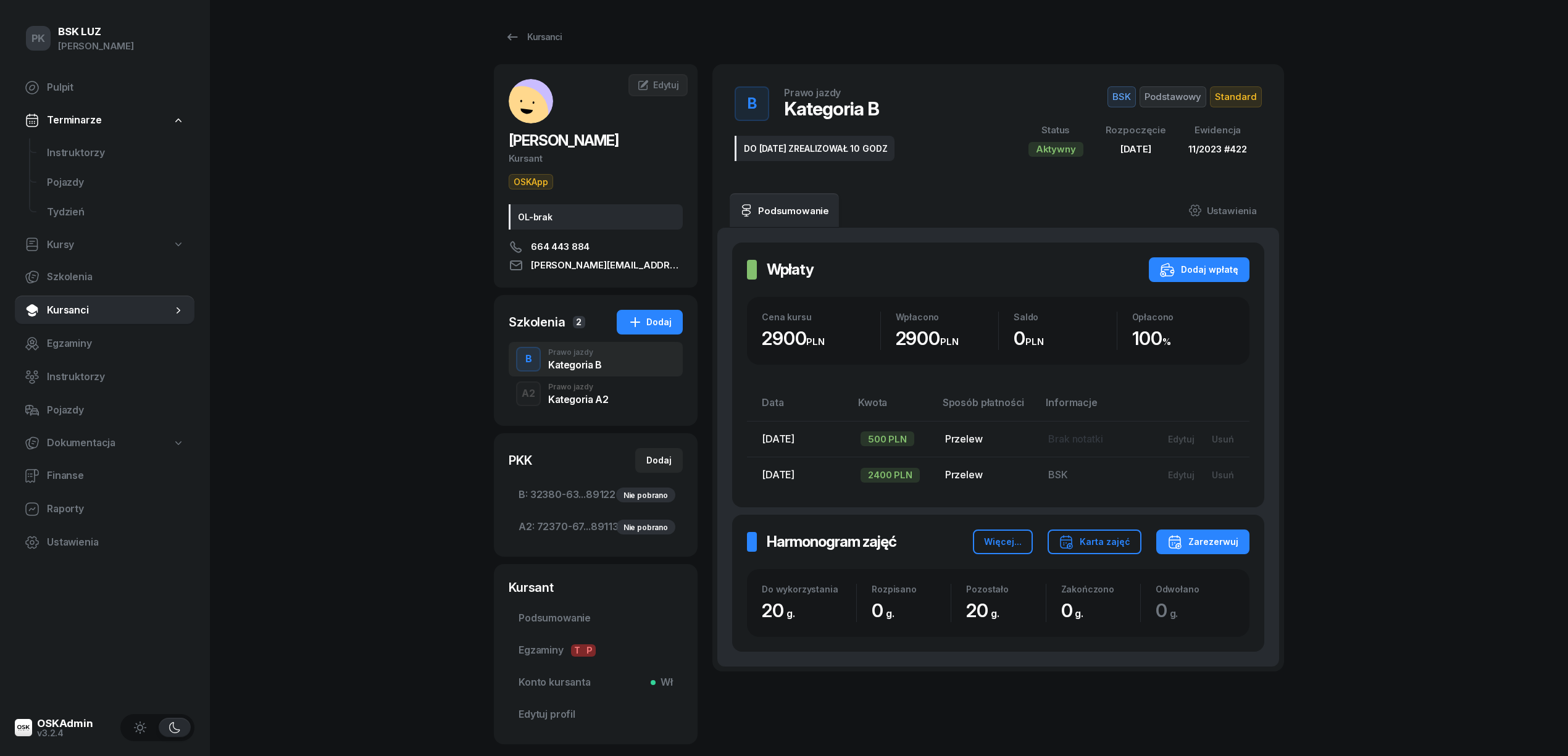
click at [589, 395] on div "Kategoria A2" at bounding box center [578, 399] width 60 height 10
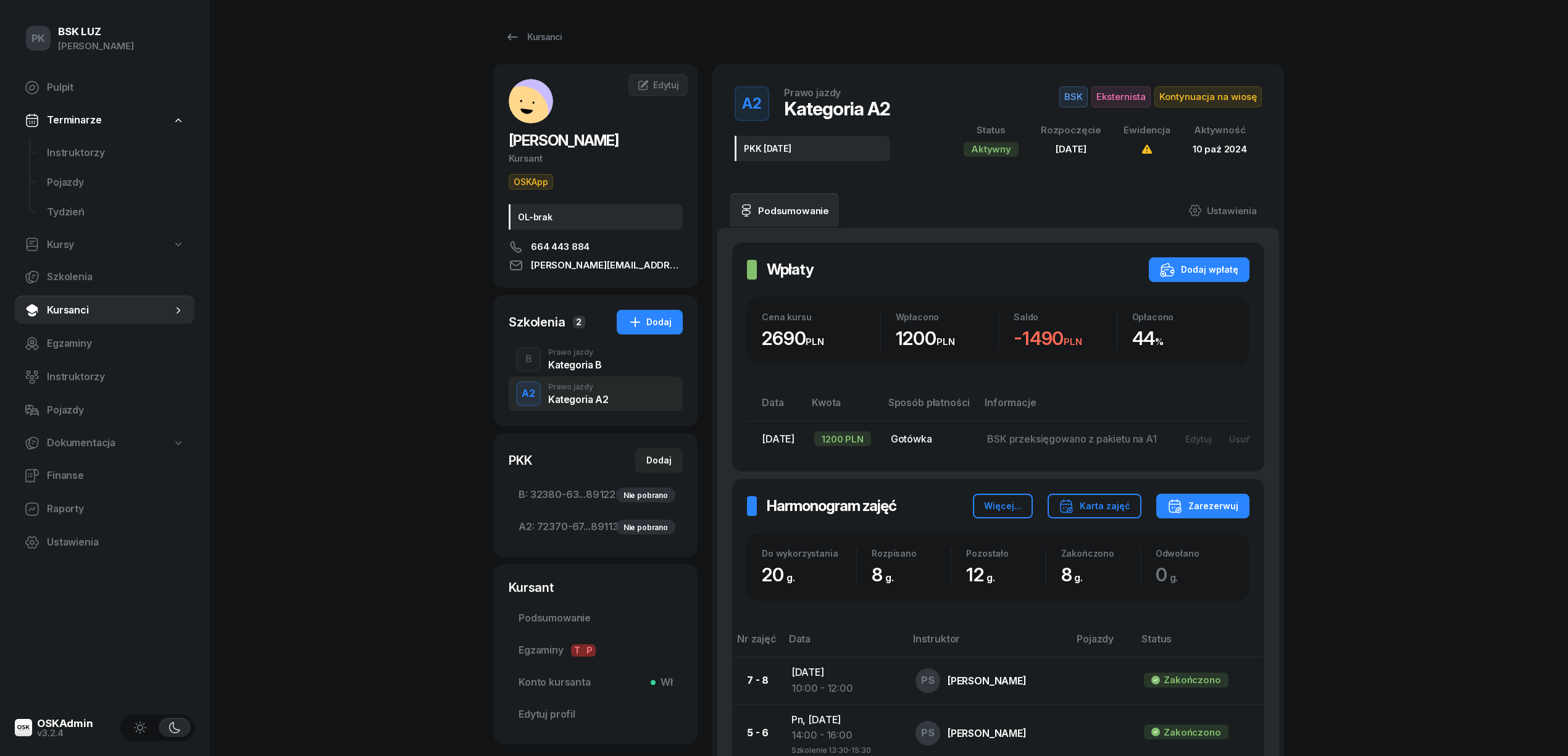
click at [584, 356] on div "Prawo jazdy" at bounding box center [574, 352] width 53 height 7
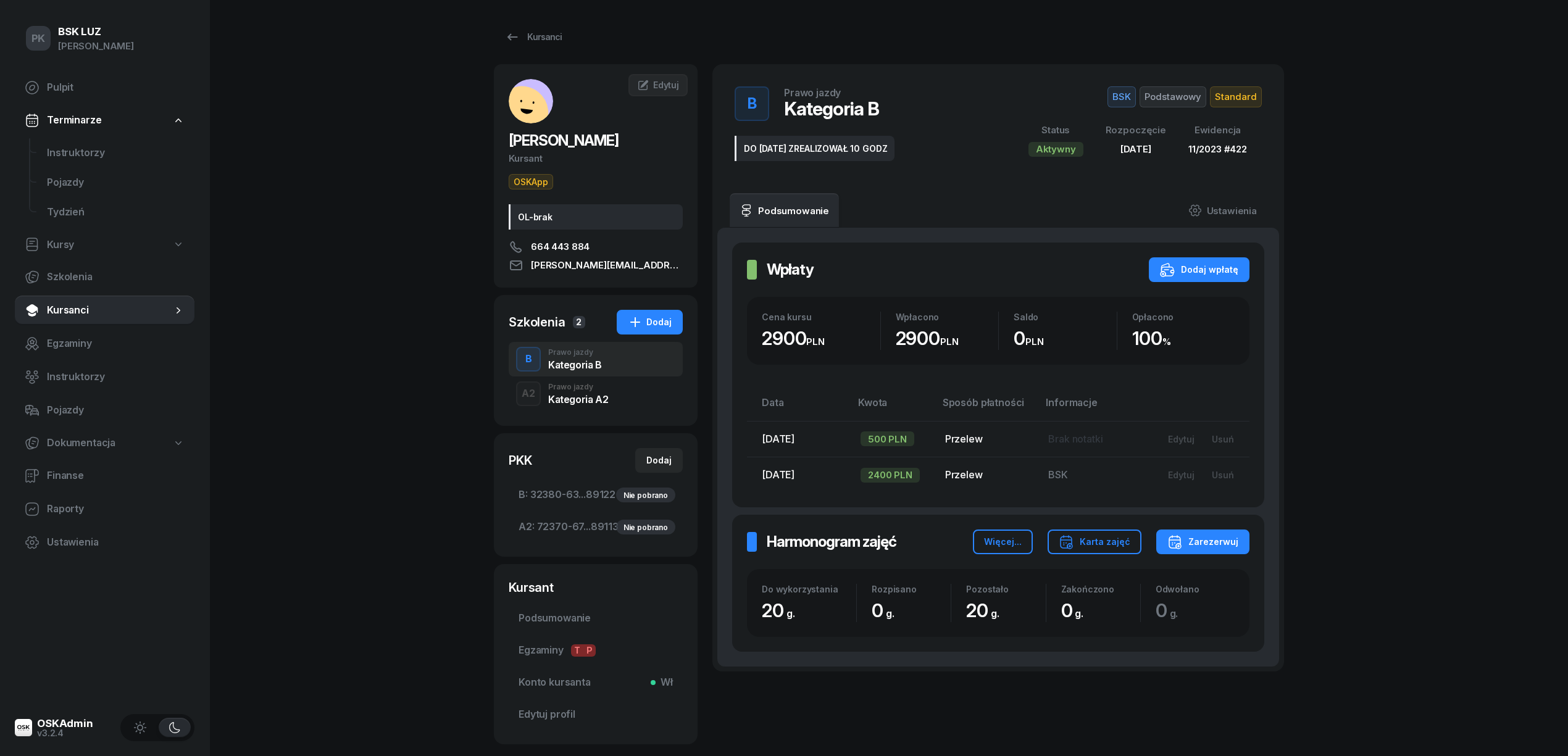
click at [596, 392] on div "Kategoria A2" at bounding box center [578, 397] width 60 height 14
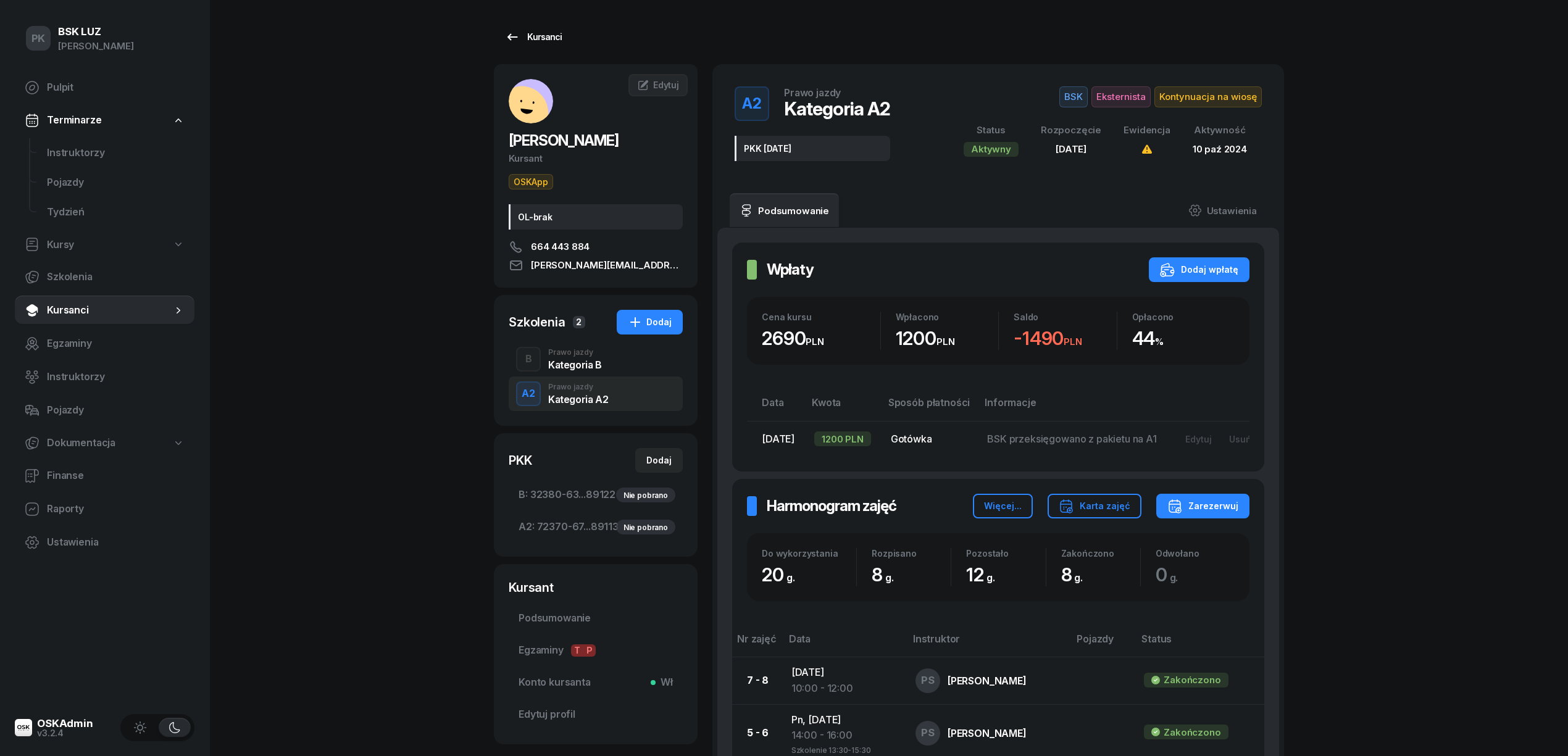
click at [534, 31] on div "Kursanci" at bounding box center [533, 37] width 57 height 14
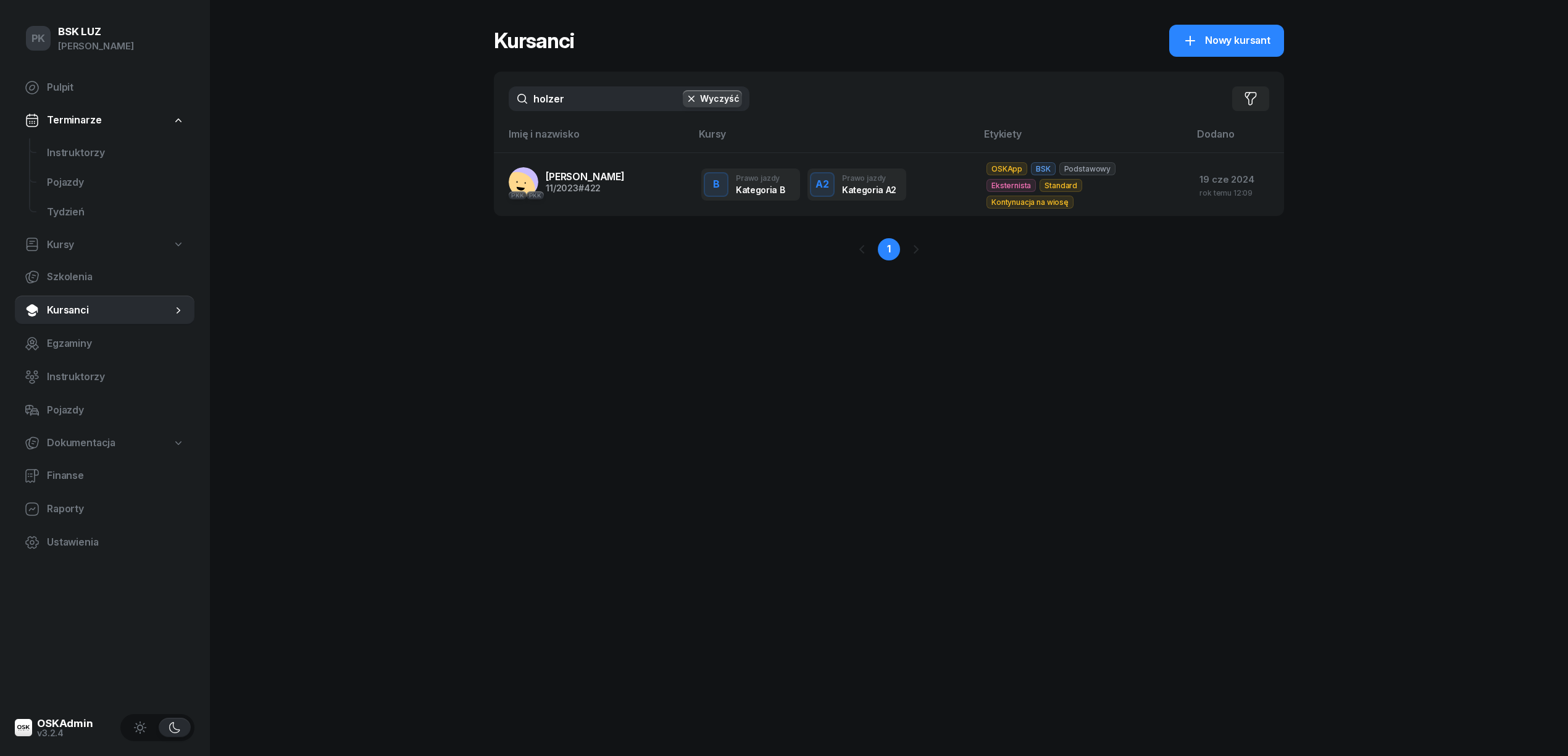
drag, startPoint x: 478, startPoint y: 97, endPoint x: 467, endPoint y: 101, distance: 11.7
click at [465, 99] on div "PK BSK LUZ Piotr Klimek Pulpit Terminarze Instruktorzy Pojazdy Tydzień Kursy Sz…" at bounding box center [784, 378] width 1568 height 756
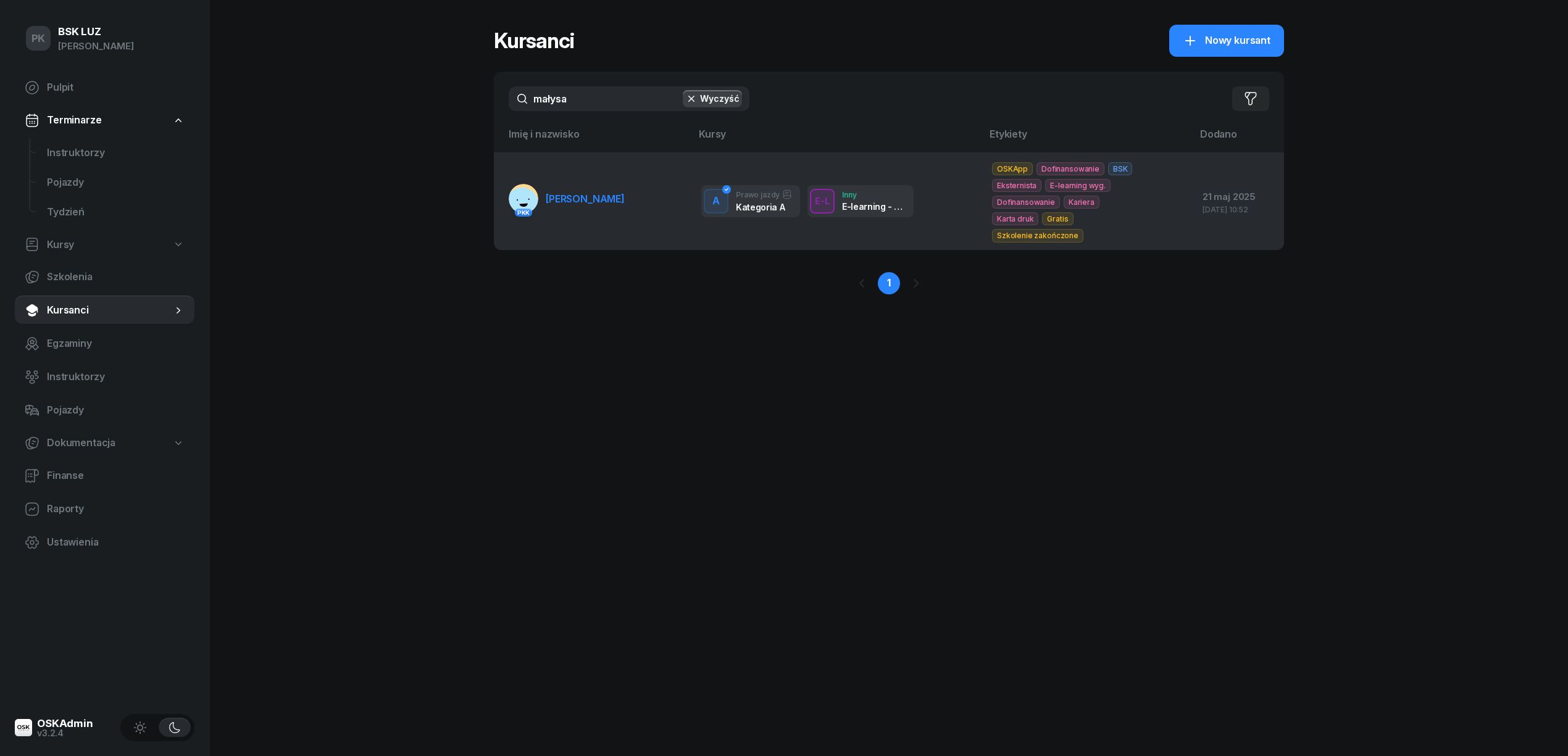
type input "małysa"
click at [618, 210] on link "PKK MAŁYSA MARCIN" at bounding box center [567, 198] width 116 height 30
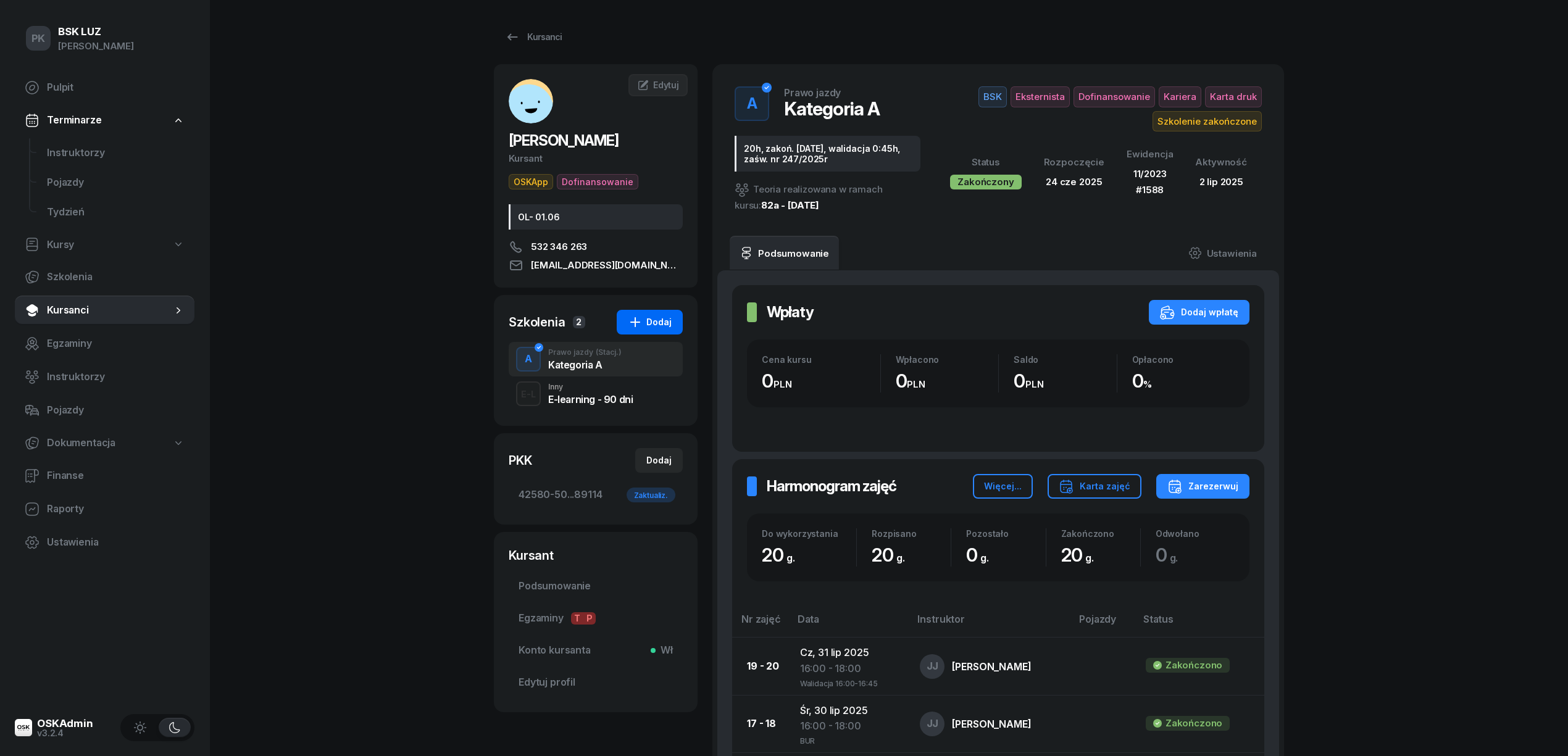
click at [659, 324] on div "Dodaj" at bounding box center [649, 322] width 43 height 14
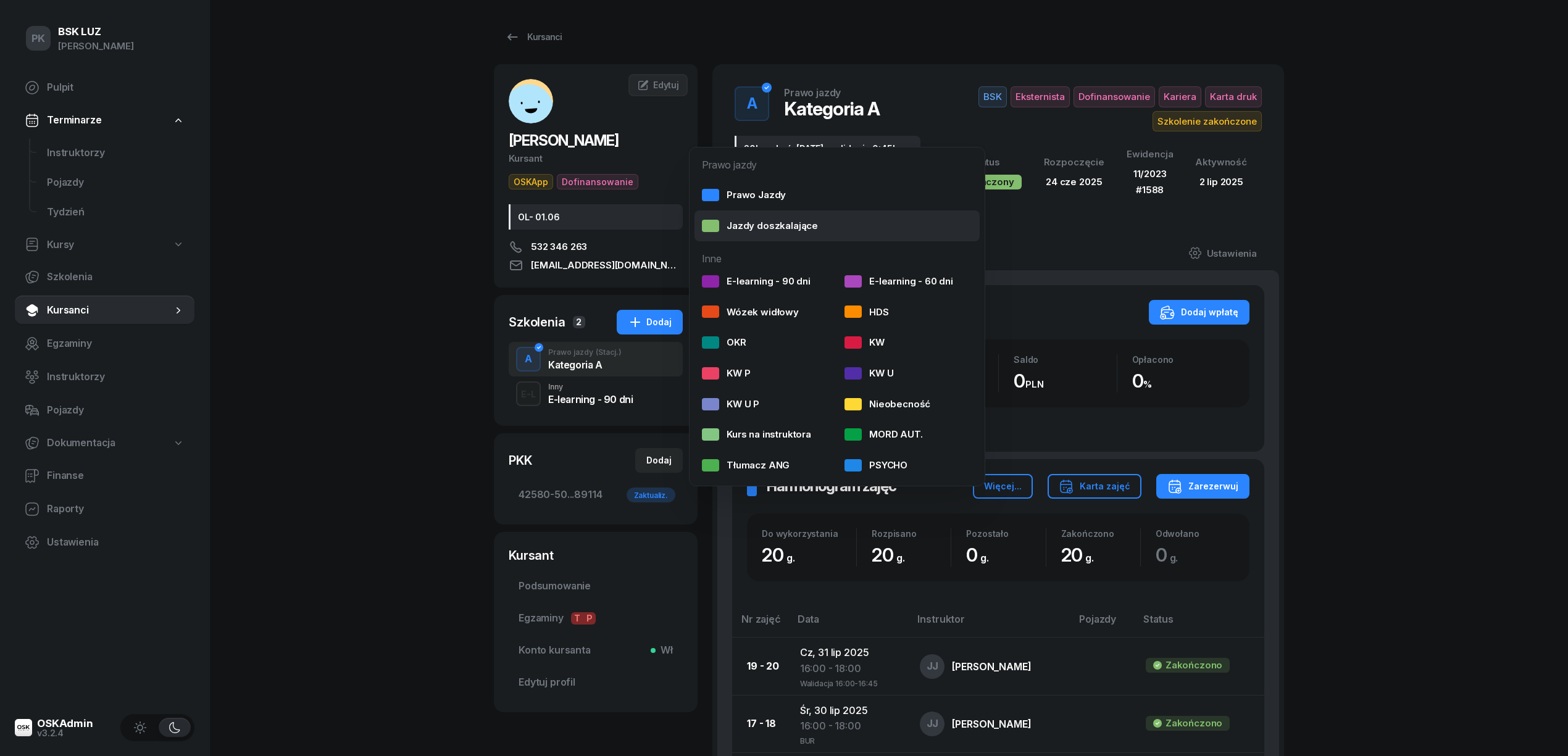
click at [753, 227] on div "Jazdy doszkalające" at bounding box center [760, 226] width 116 height 16
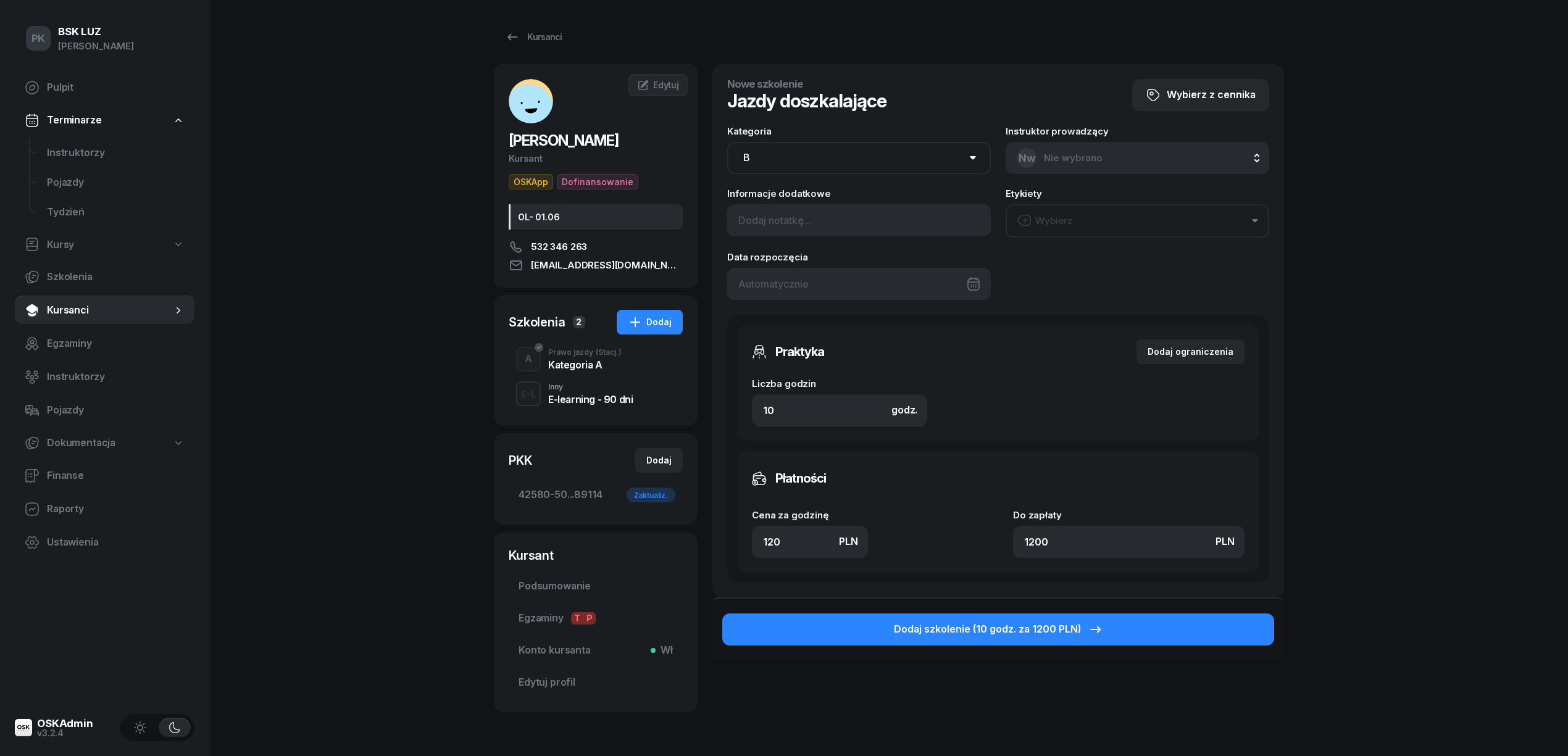
drag, startPoint x: 792, startPoint y: 157, endPoint x: 795, endPoint y: 166, distance: 9.5
click at [792, 157] on select "AM A1 A2 A B1 B B+E C1 C1+E C C+E D1 D1+E D D+E T Tram C+CE C+D" at bounding box center [859, 158] width 264 height 32
select select "A"
click at [727, 142] on select "AM A1 A2 A B1 B B+E C1 C1+E C C+E D1 D1+E D D+E T Tram C+CE C+D" at bounding box center [859, 158] width 264 height 32
drag, startPoint x: 780, startPoint y: 413, endPoint x: 739, endPoint y: 412, distance: 41.0
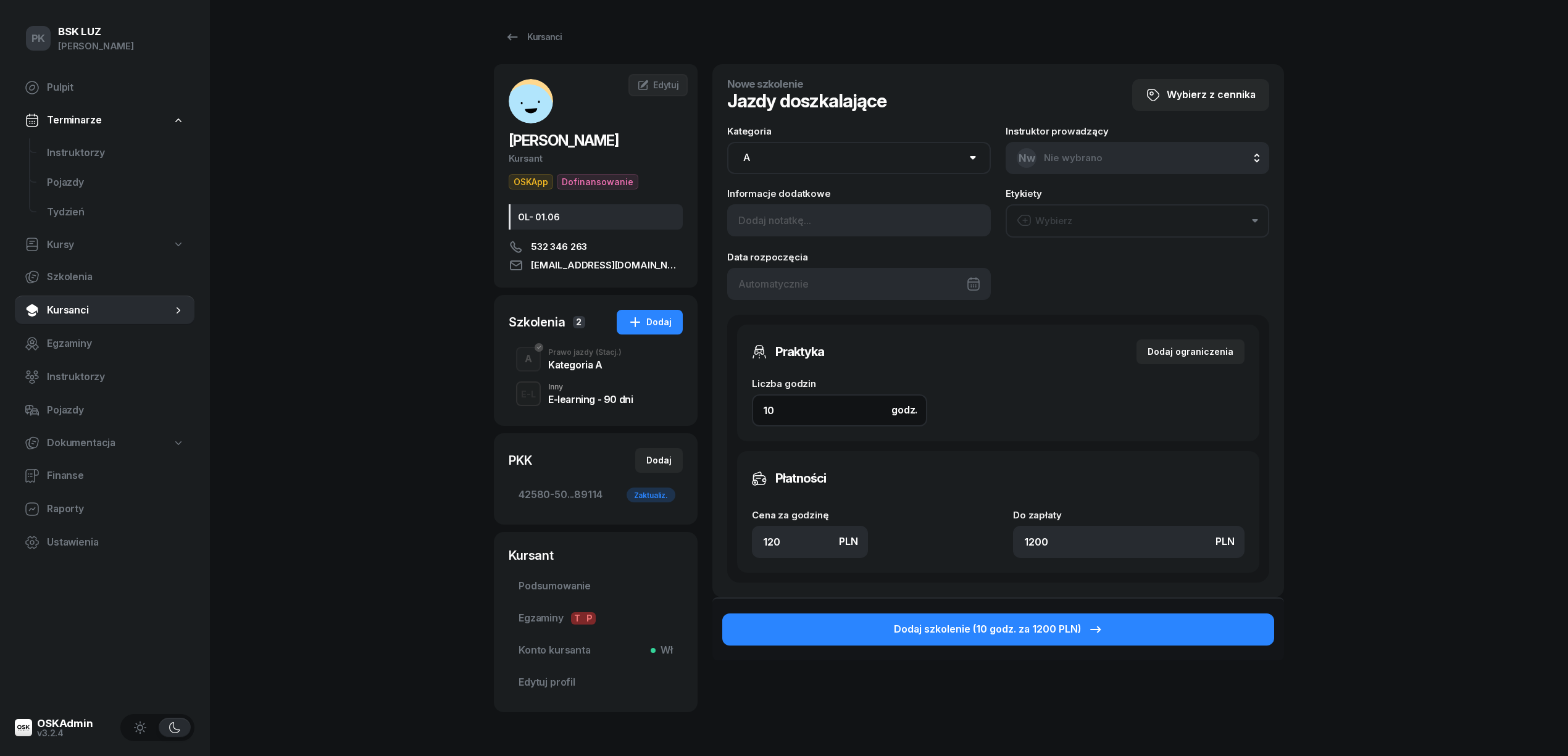
click at [745, 414] on div "Praktyka Dodaj ograniczenia Liczba godzin godz. 10 Ograniczenia zajęć praktyczn…" at bounding box center [998, 382] width 523 height 117
type input "2"
type input "240"
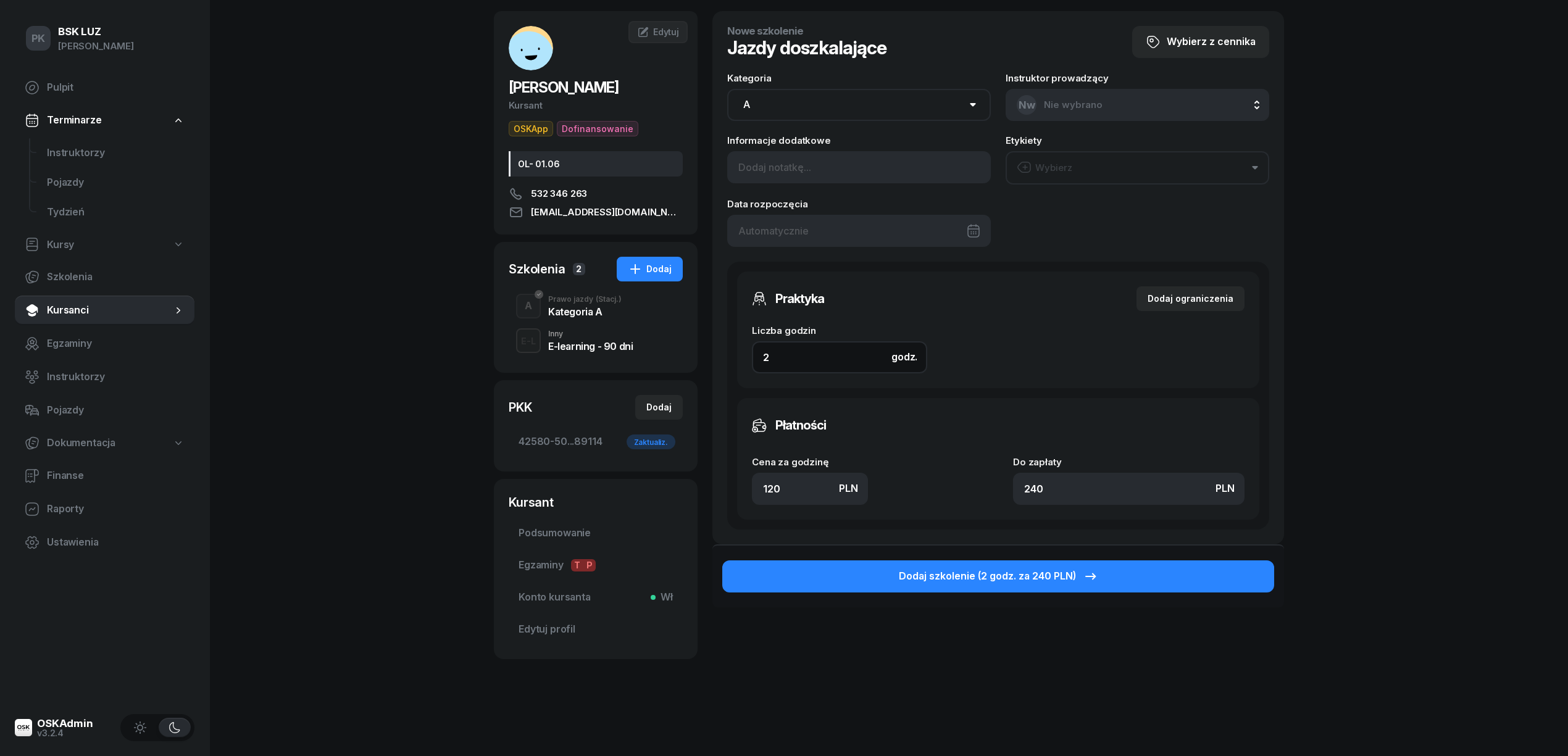
type input "2"
drag, startPoint x: 789, startPoint y: 486, endPoint x: 700, endPoint y: 493, distance: 89.3
click at [700, 493] on div "MAŁYSA MARCIN Kursant OSKApp Dofinansowanie OL- 01.06 532 346 263 11.11.1979m@g…" at bounding box center [889, 342] width 790 height 663
type input "1"
type input "2"
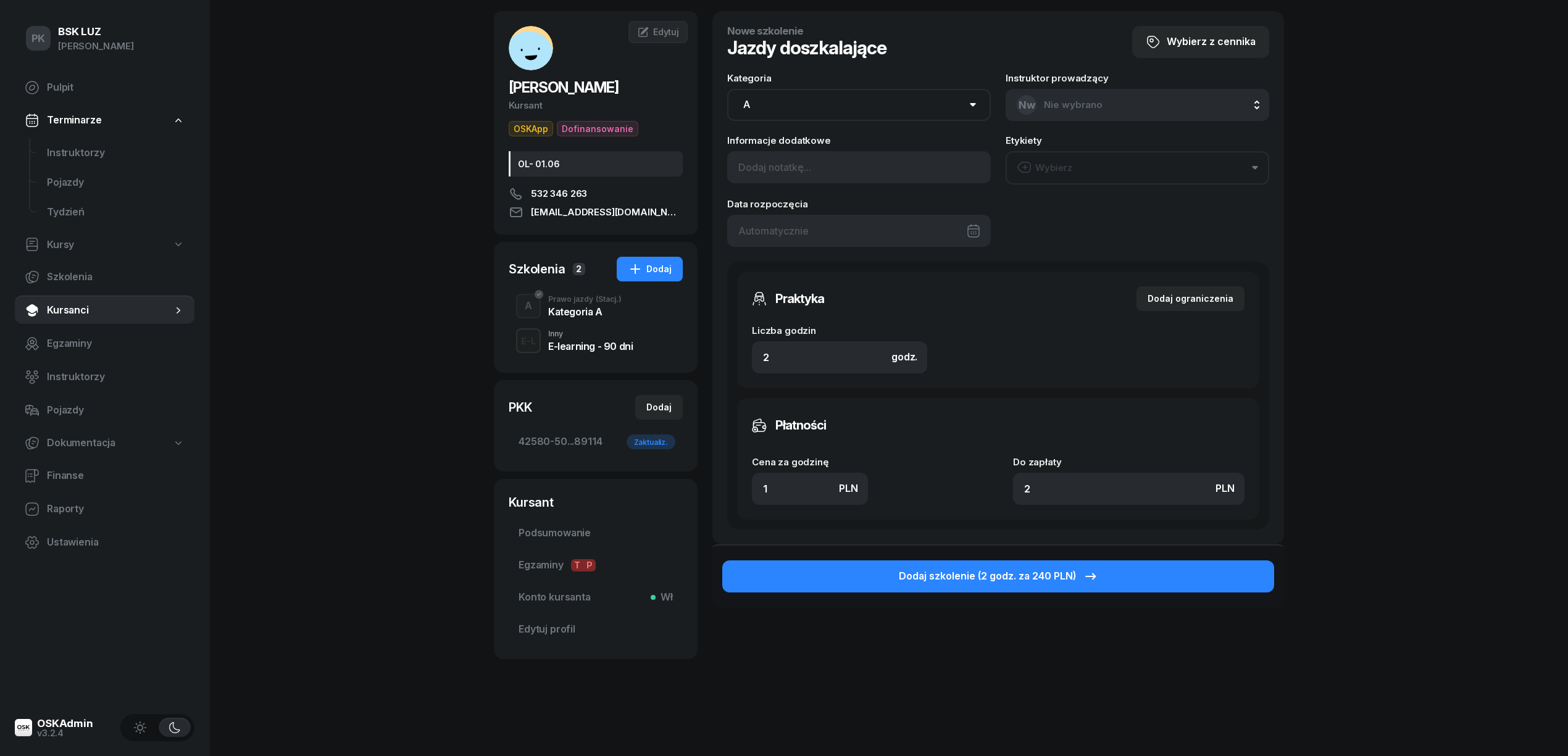
type input "14"
type input "28"
type input "140"
type input "280"
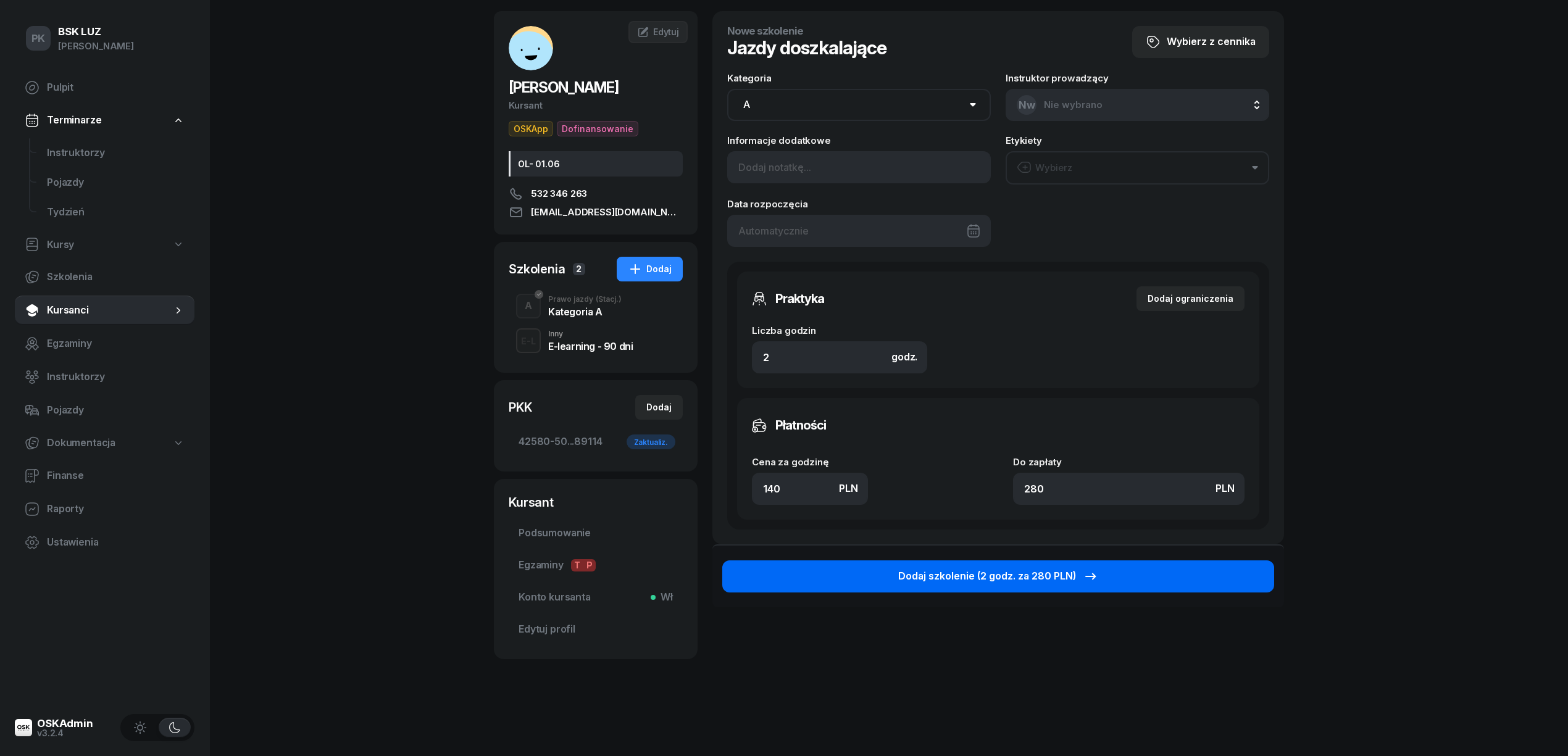
type input "140"
click at [996, 580] on div "Dodaj szkolenie (2 godz. za 280 PLN)" at bounding box center [998, 577] width 200 height 16
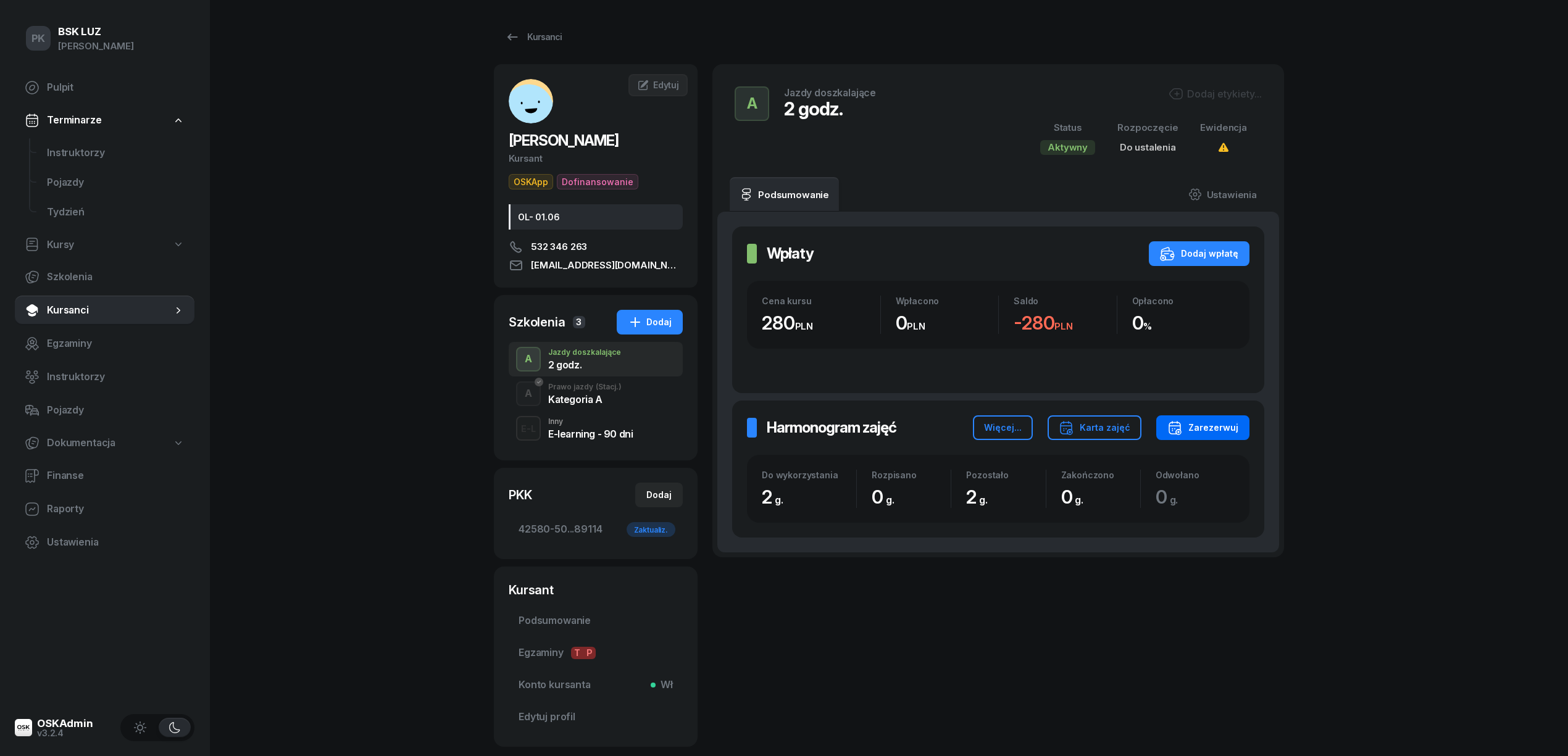
click at [1210, 433] on div "Zarezerwuj" at bounding box center [1203, 427] width 71 height 14
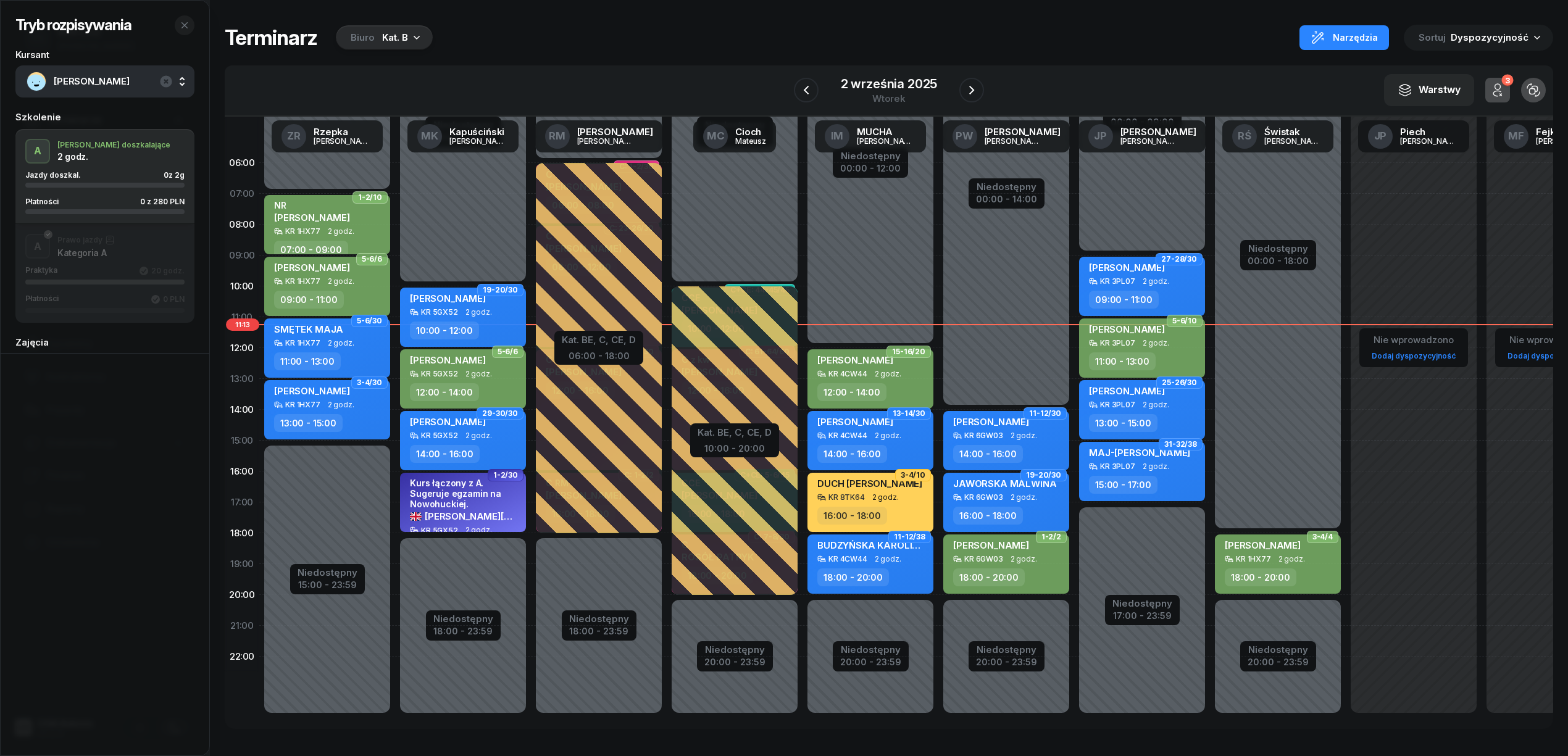
click at [392, 38] on div "Kat. B" at bounding box center [395, 37] width 26 height 14
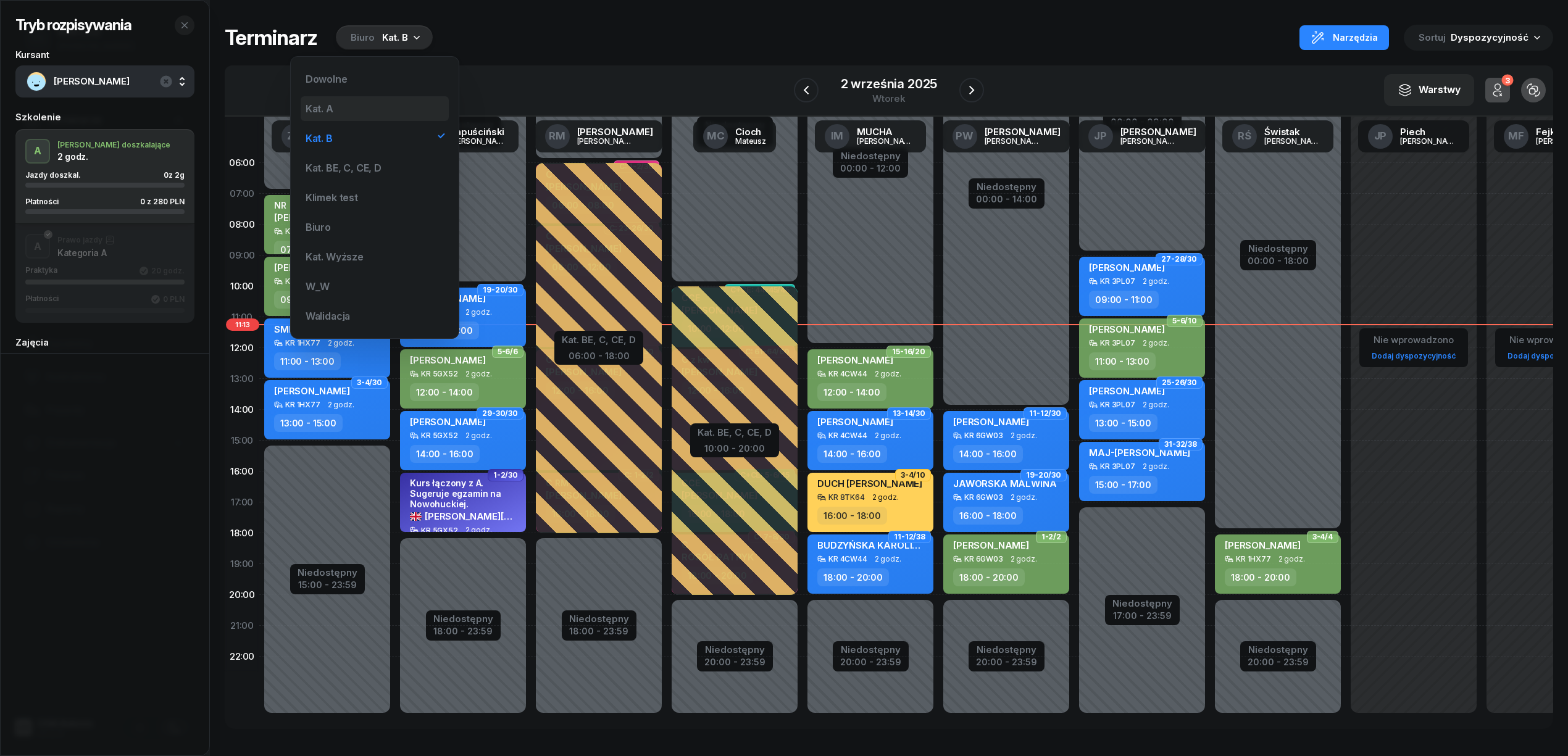
click at [365, 105] on div "Kat. A" at bounding box center [375, 108] width 149 height 24
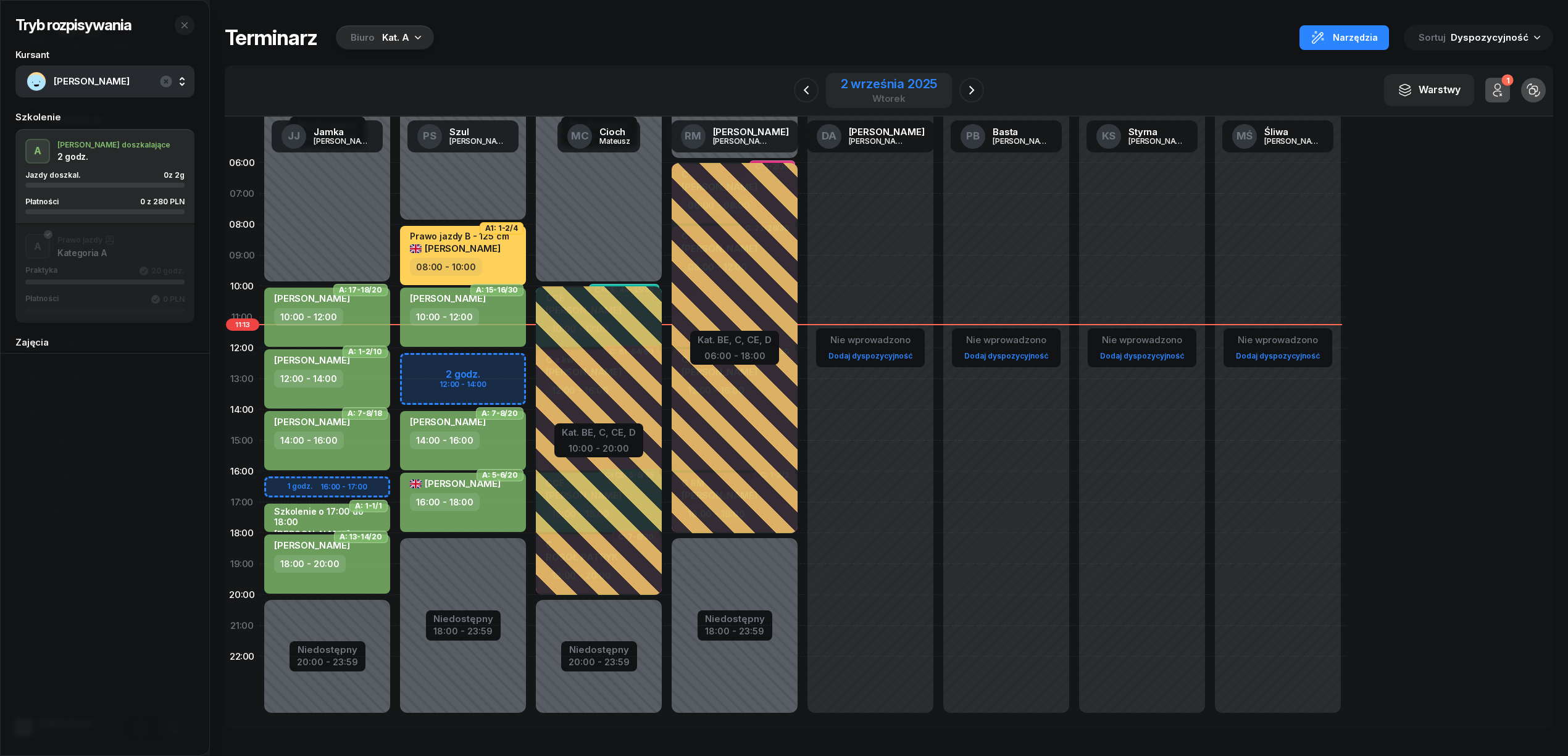
click at [870, 91] on div "2 września 2025 wtorek" at bounding box center [889, 91] width 97 height 25
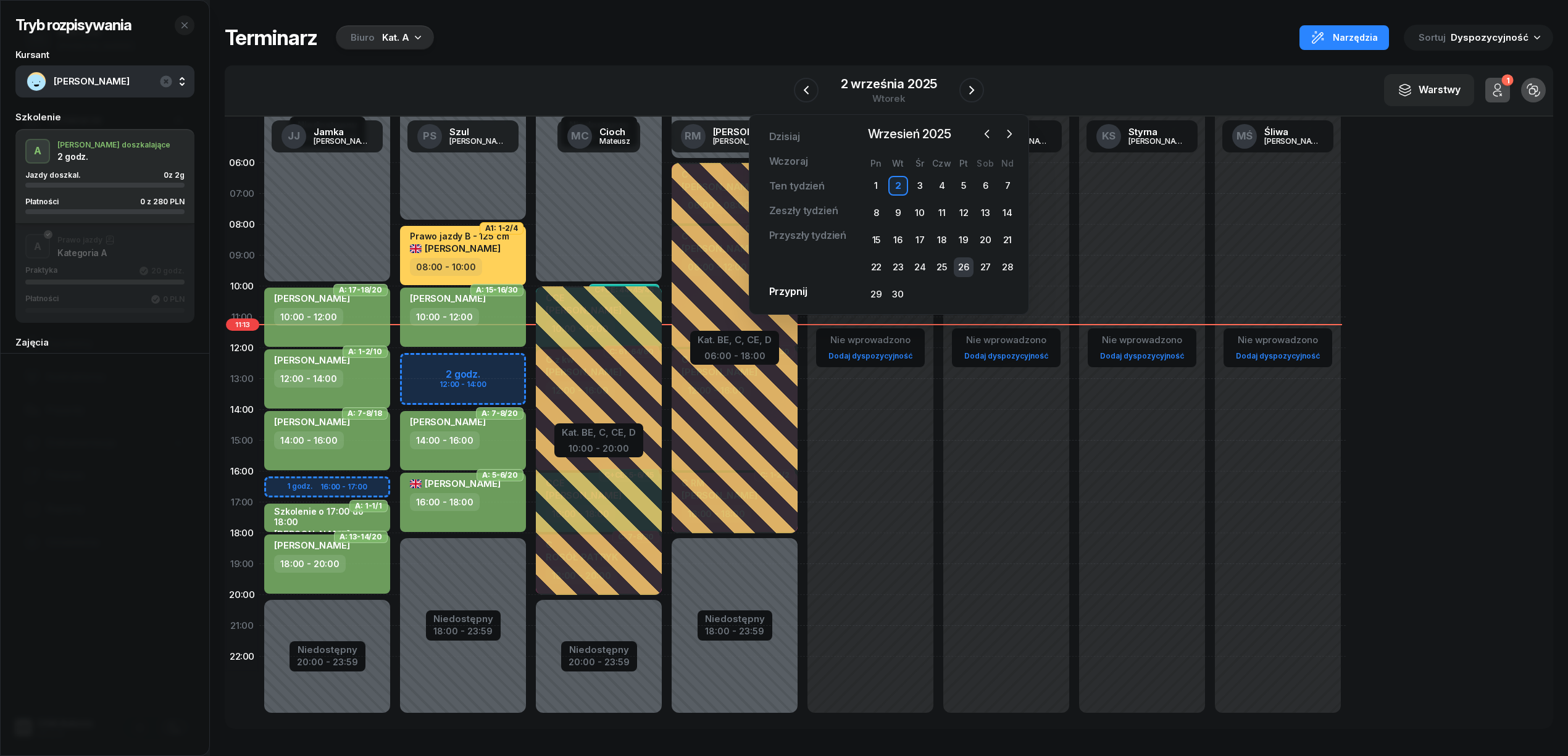
click at [960, 268] on div "26" at bounding box center [964, 267] width 20 height 20
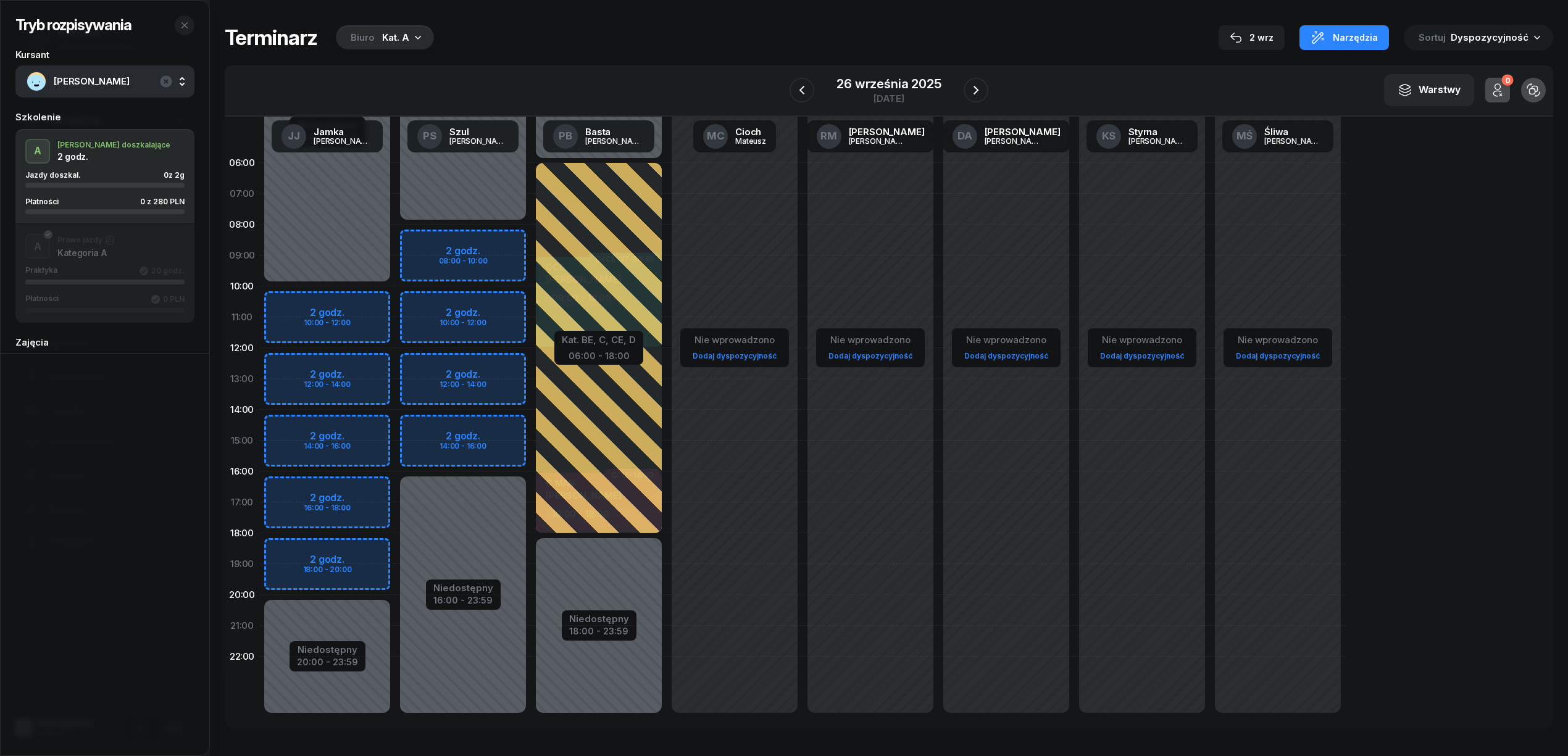
click at [505, 247] on div "Niedostępny 00:00 - 08:00 Niedostępny 16:00 - 23:59 2 godz. 08:00 - 10:00 2 god…" at bounding box center [463, 440] width 136 height 586
select select "08"
select select "10"
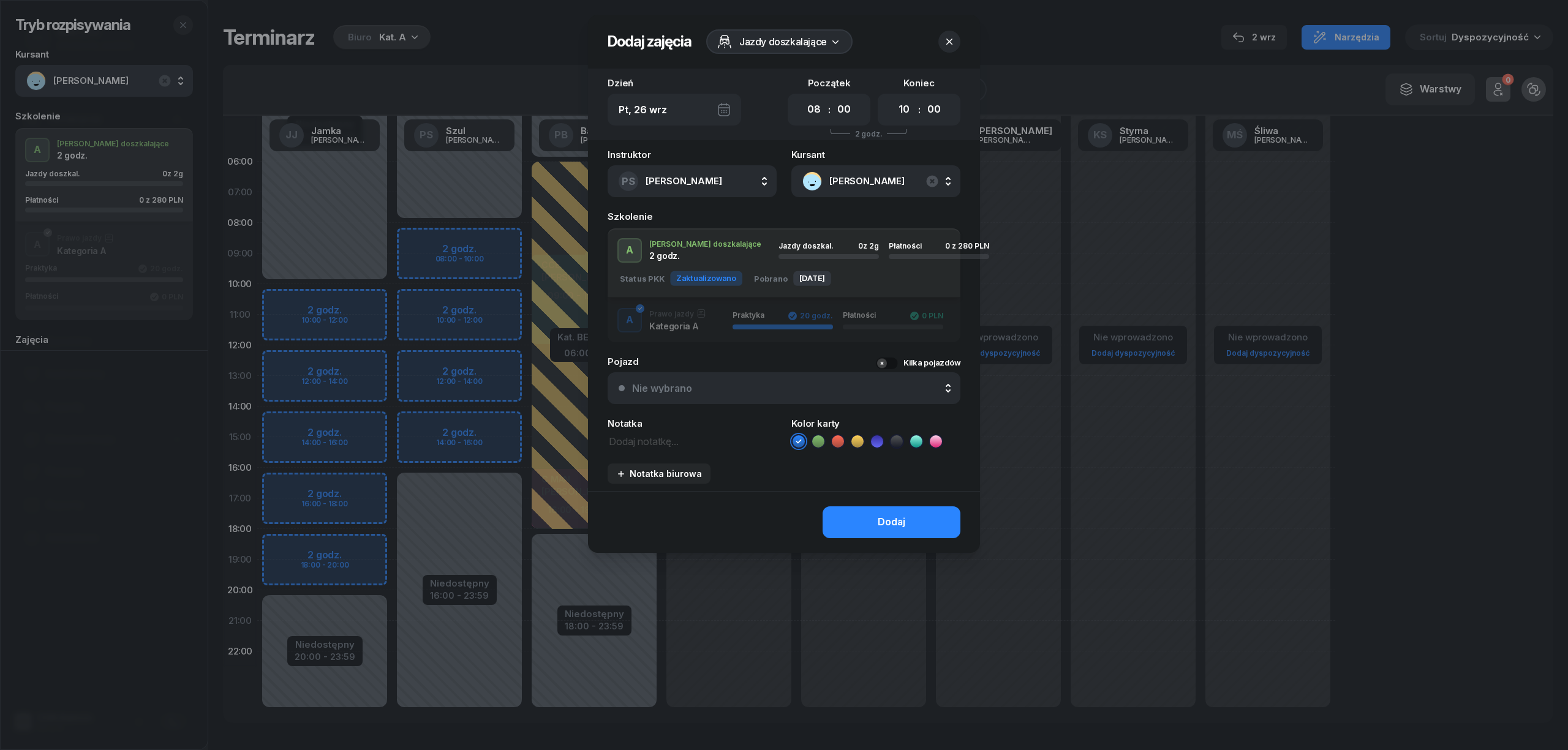
click at [819, 443] on icon at bounding box center [819, 442] width 13 height 13
click at [858, 516] on button "Dodaj" at bounding box center [890, 522] width 137 height 31
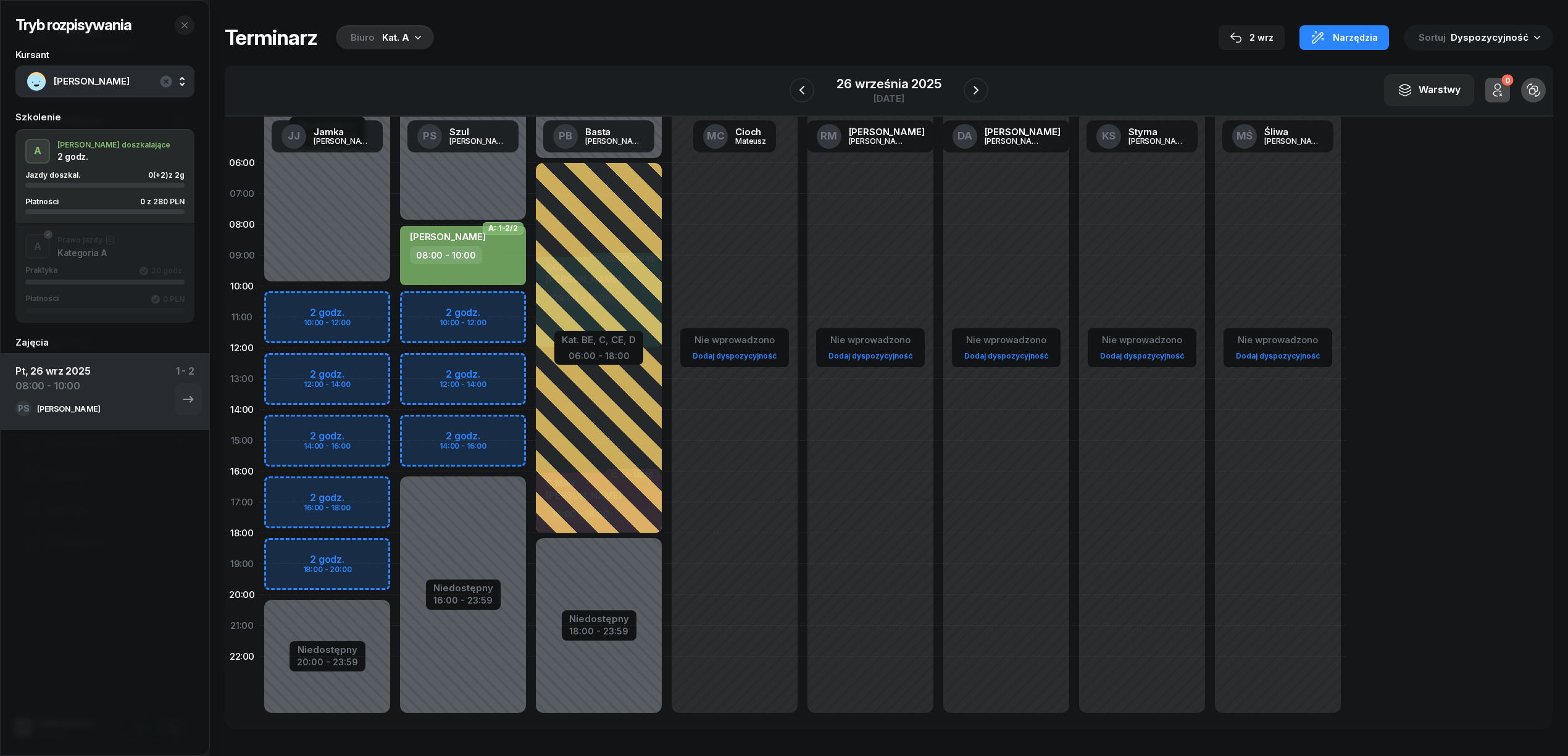
click at [100, 264] on div "A Prawo jazdy Kategoria A Praktyka 20 godz. Płatności 0 PLN" at bounding box center [105, 273] width 179 height 79
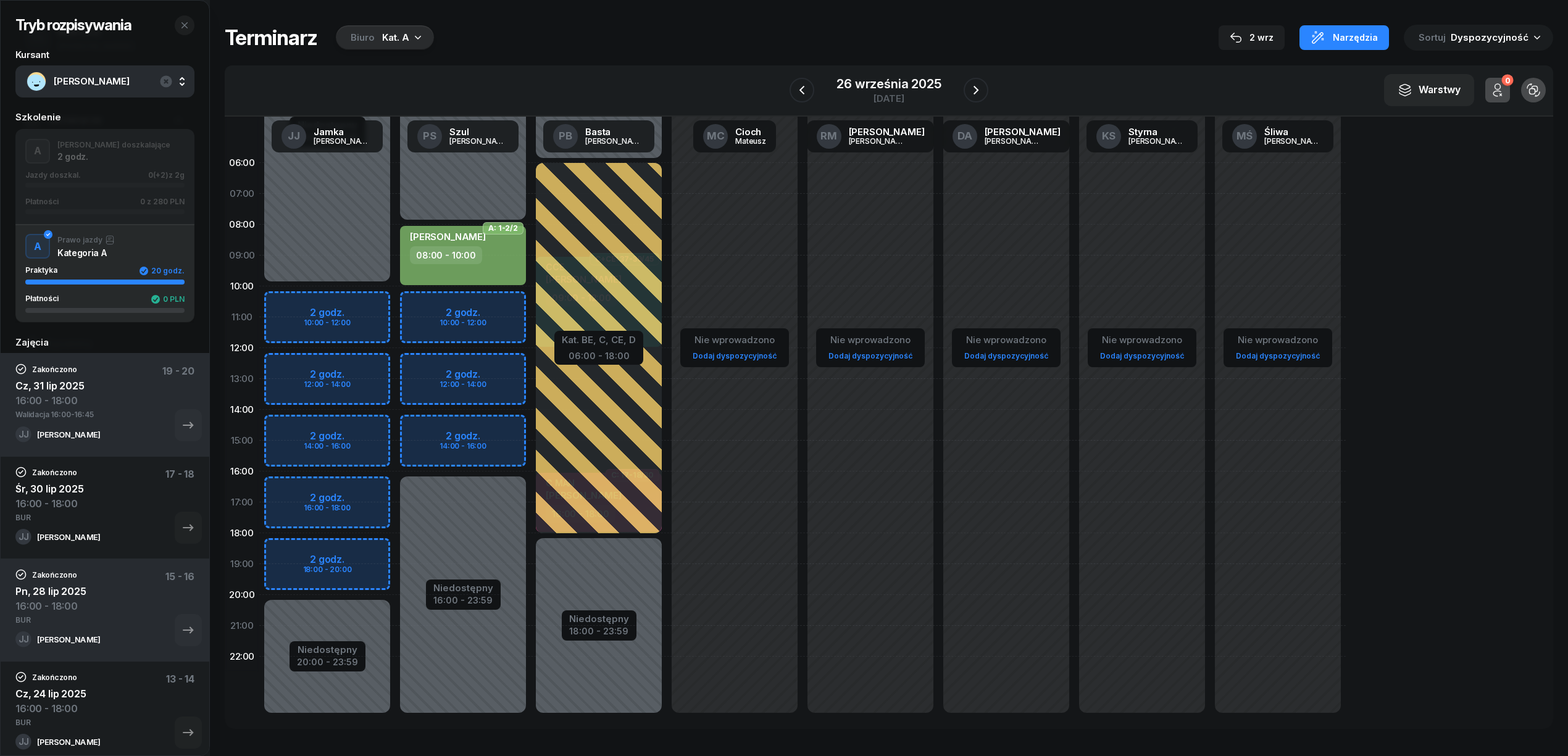
click at [134, 174] on div "Jazdy doszkal. 0 (+2) z 2g" at bounding box center [105, 175] width 159 height 8
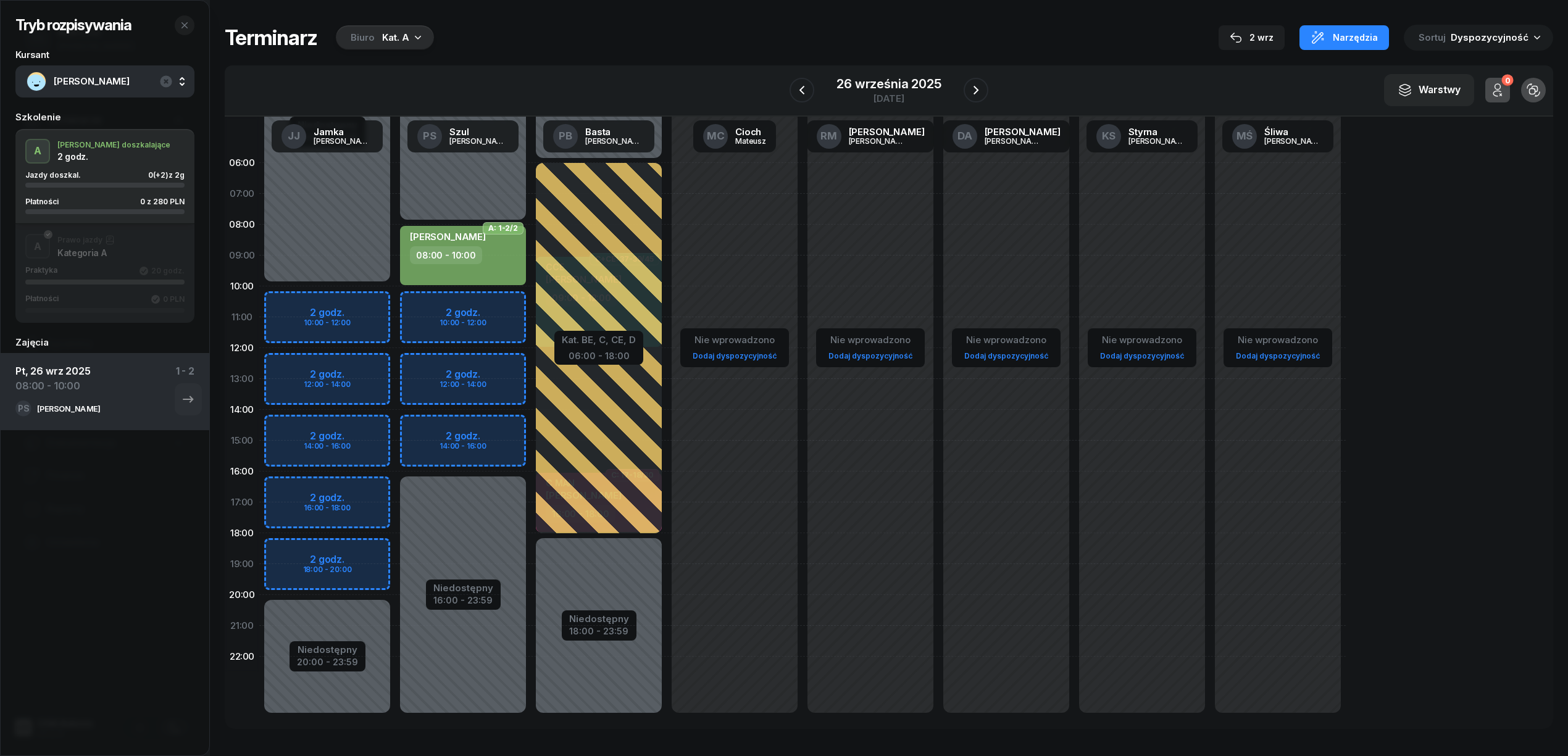
drag, startPoint x: 125, startPoint y: 271, endPoint x: 127, endPoint y: 252, distance: 19.1
click at [127, 268] on div "Praktyka 20 godz." at bounding box center [105, 271] width 159 height 10
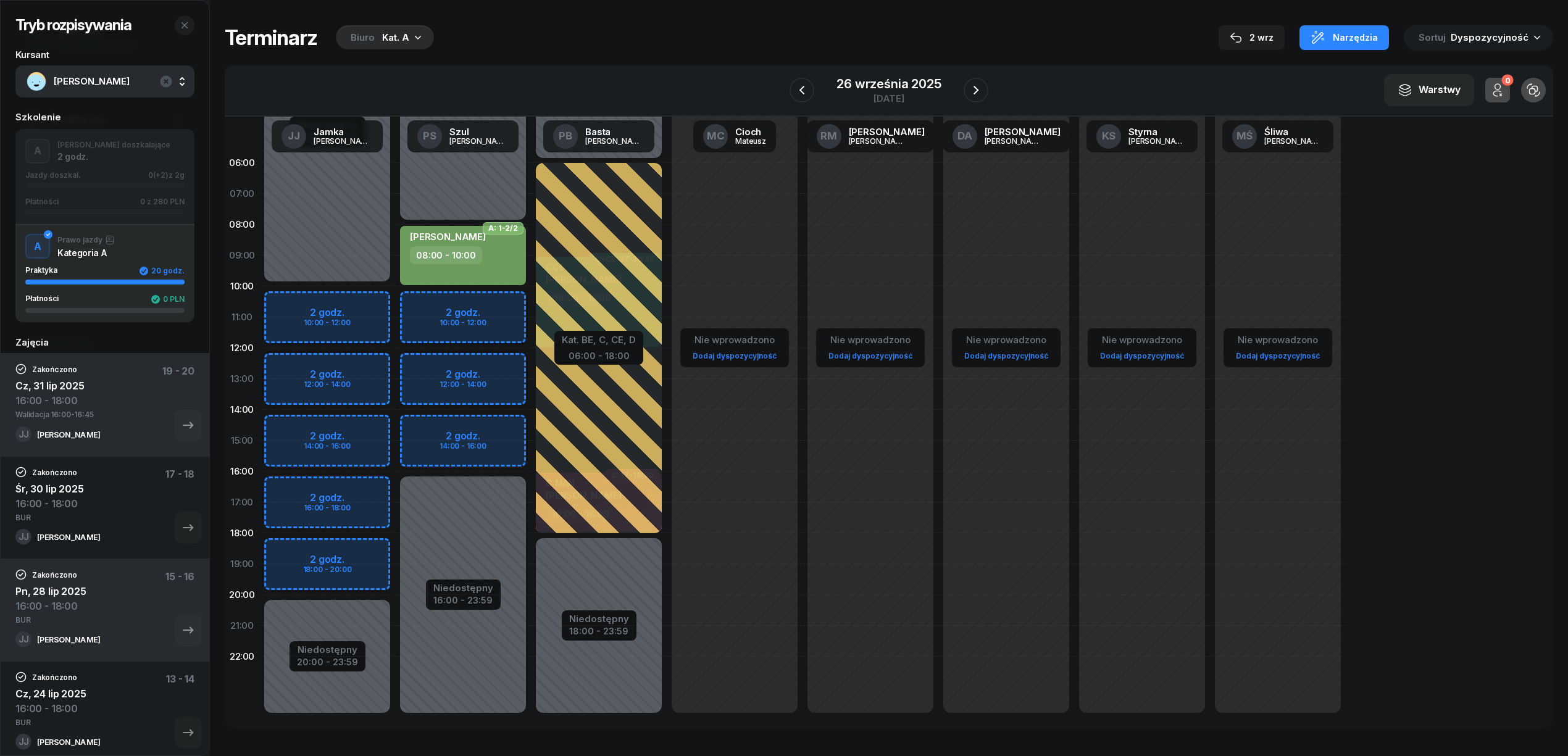
click at [105, 79] on span "MAŁYSA MARCIN" at bounding box center [118, 81] width 130 height 16
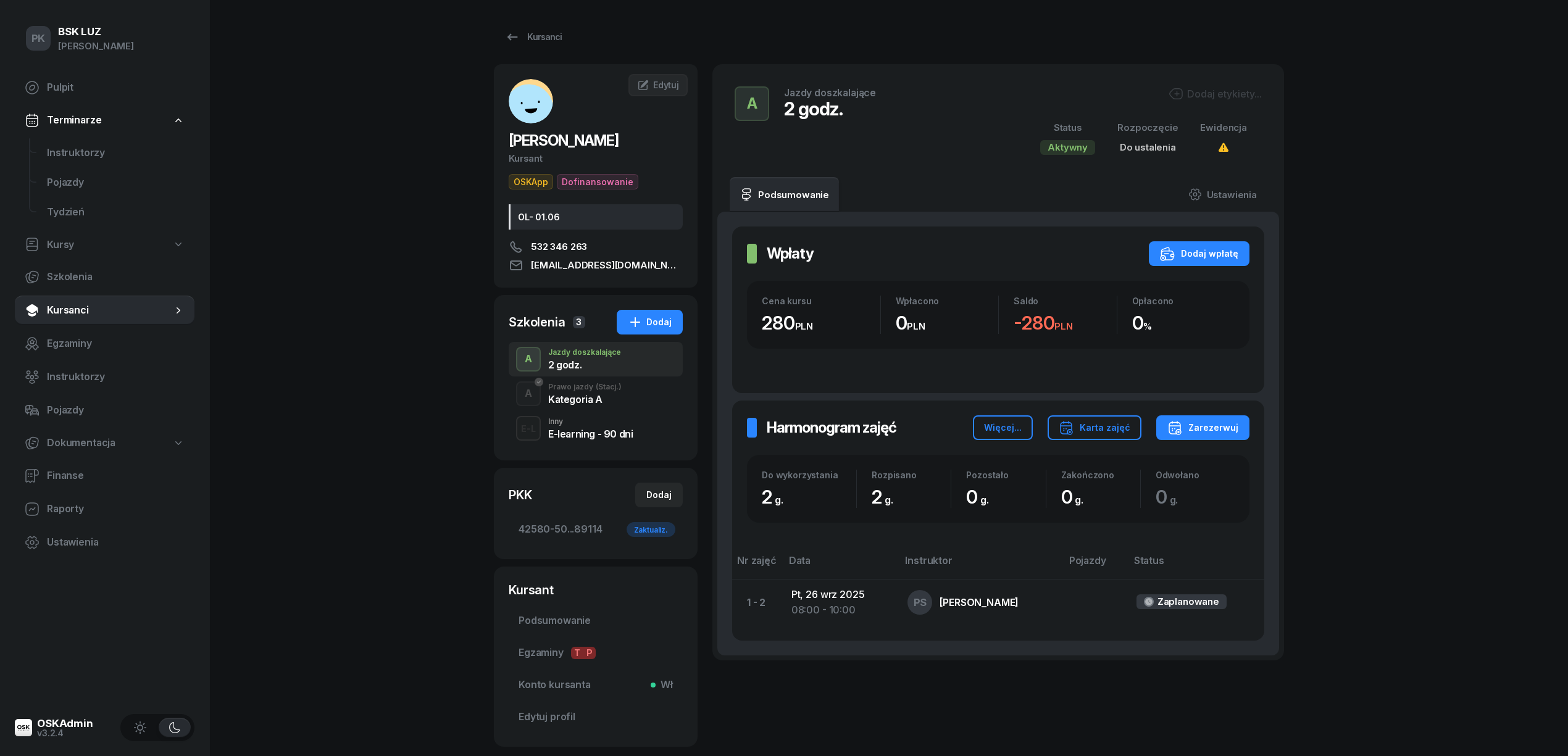
click at [1208, 86] on div "Dodaj etykiety..." at bounding box center [1215, 93] width 93 height 14
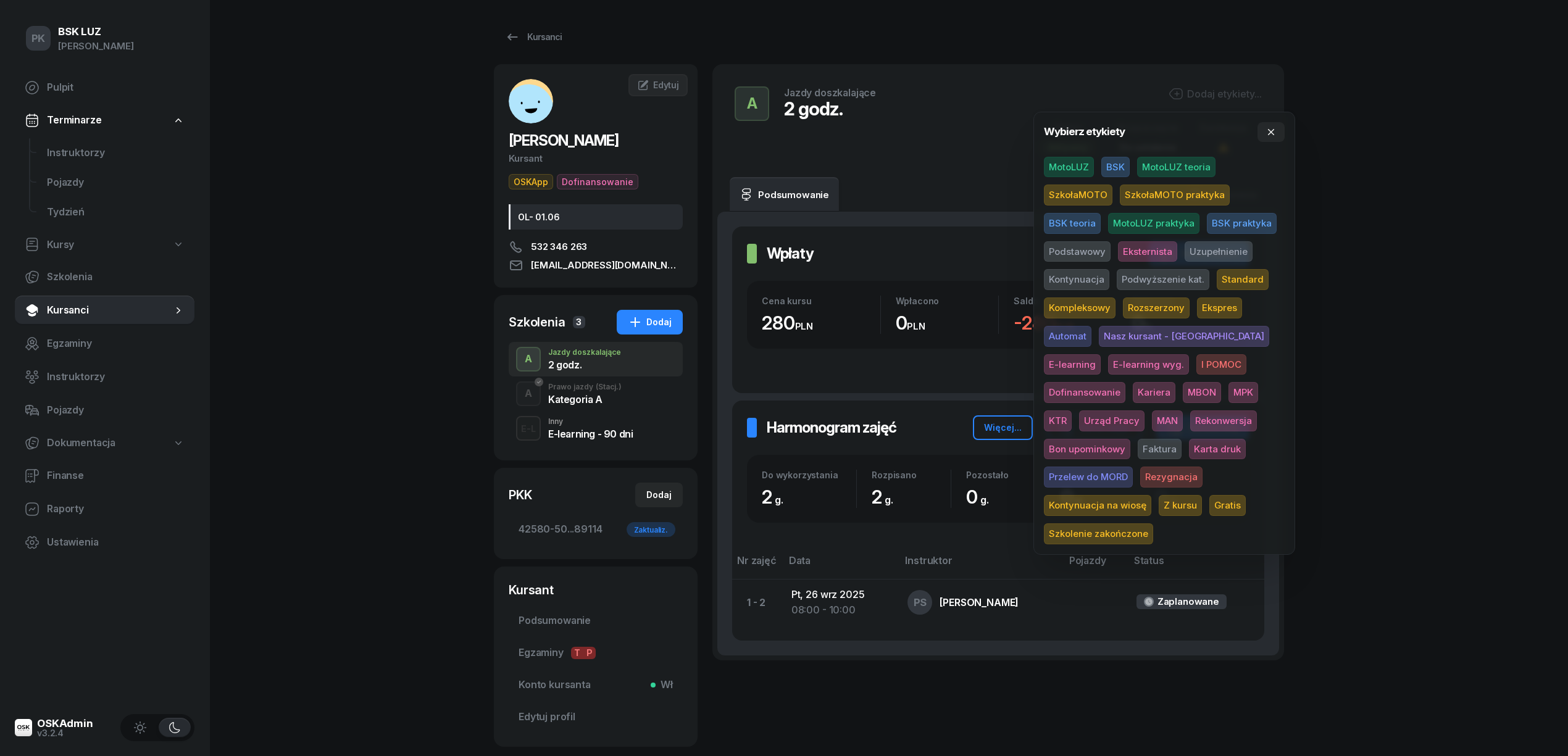
click at [1092, 191] on span "SzkołaMOTO" at bounding box center [1078, 195] width 69 height 21
click at [1217, 257] on span "Uzupełnienie" at bounding box center [1218, 254] width 68 height 21
click at [1395, 198] on div "PK BSK LUZ Piotr Klimek Pulpit Terminarze Instruktorzy Pojazdy Tydzień Kursy Sz…" at bounding box center [784, 415] width 1568 height 830
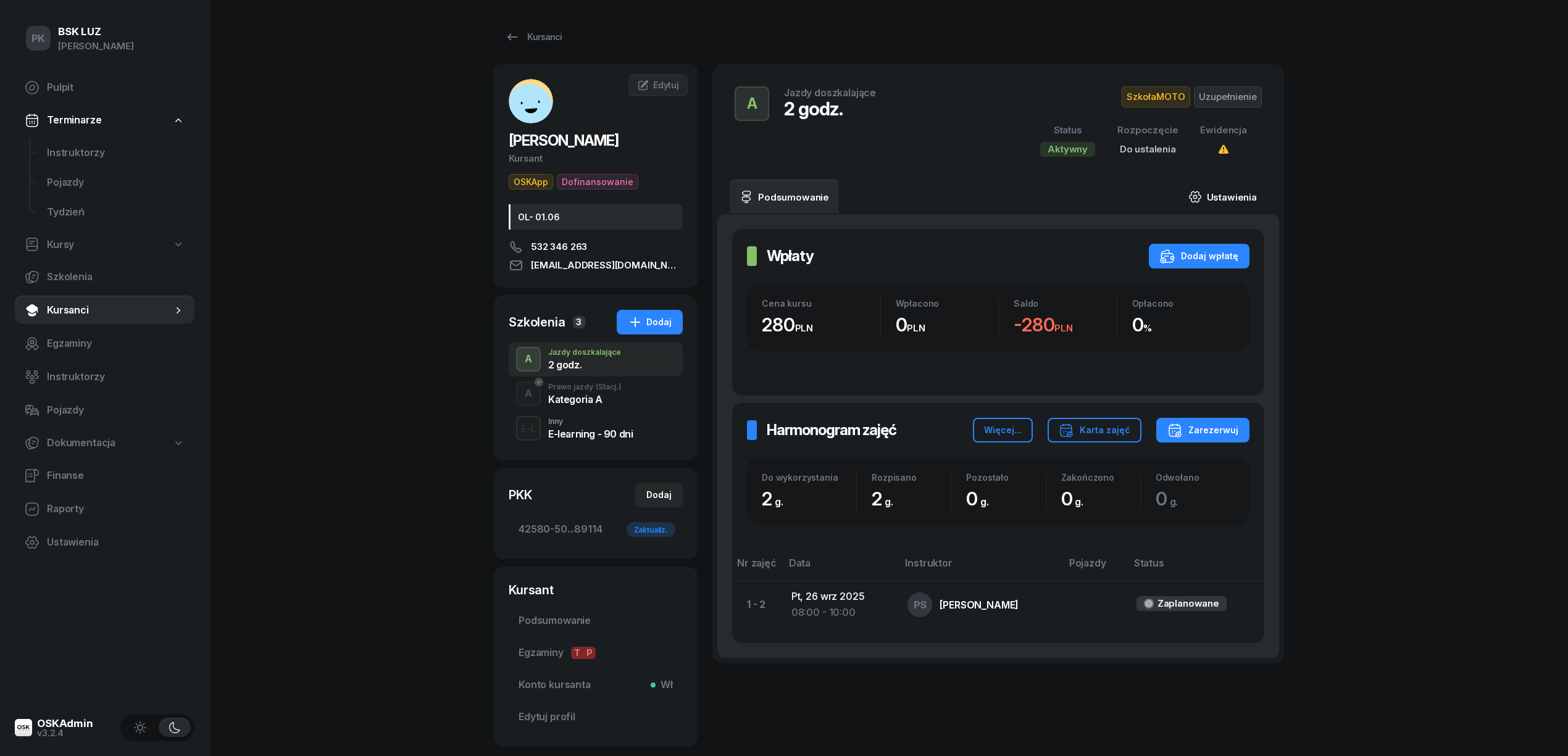
click at [1232, 190] on link "Ustawienia" at bounding box center [1222, 196] width 88 height 34
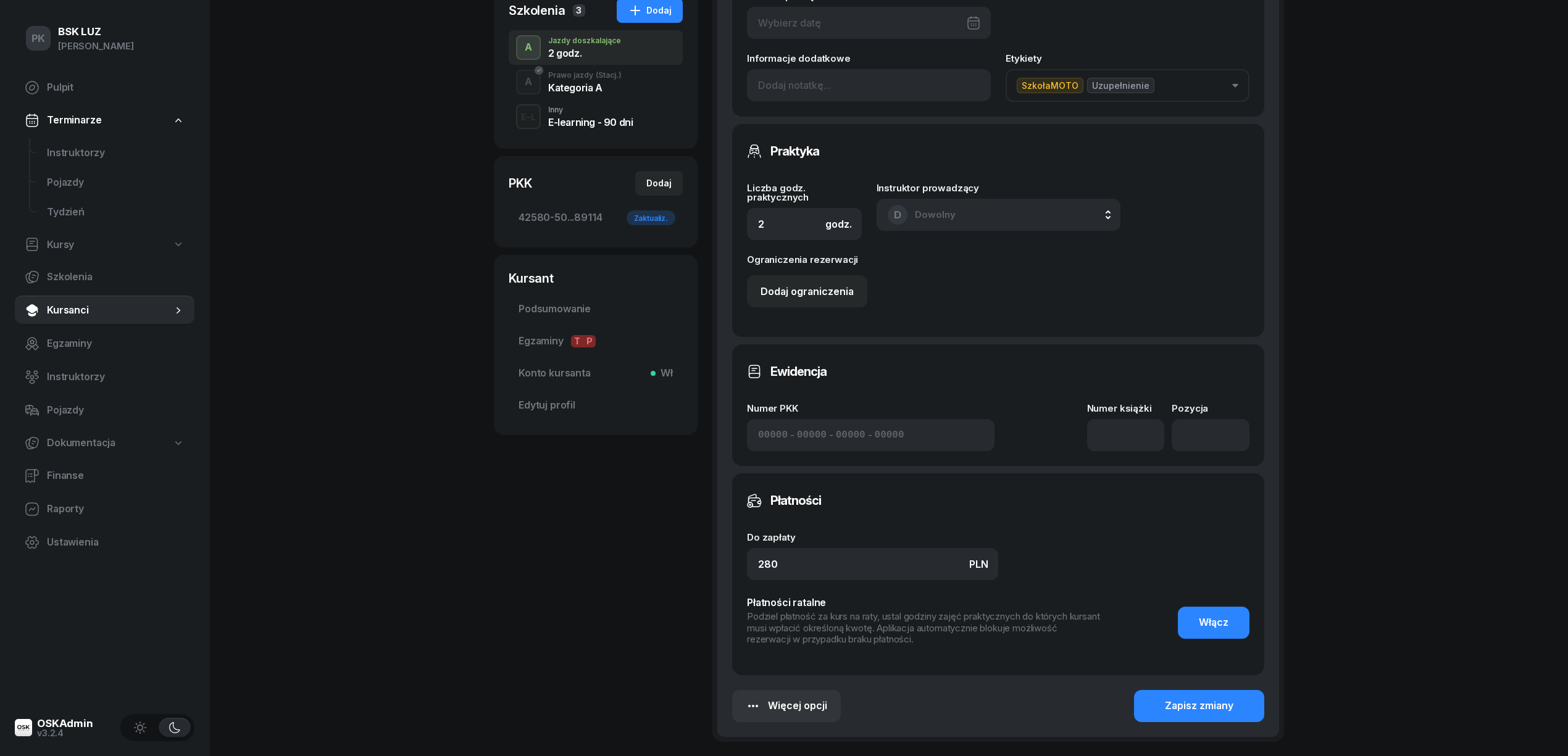
scroll to position [329, 0]
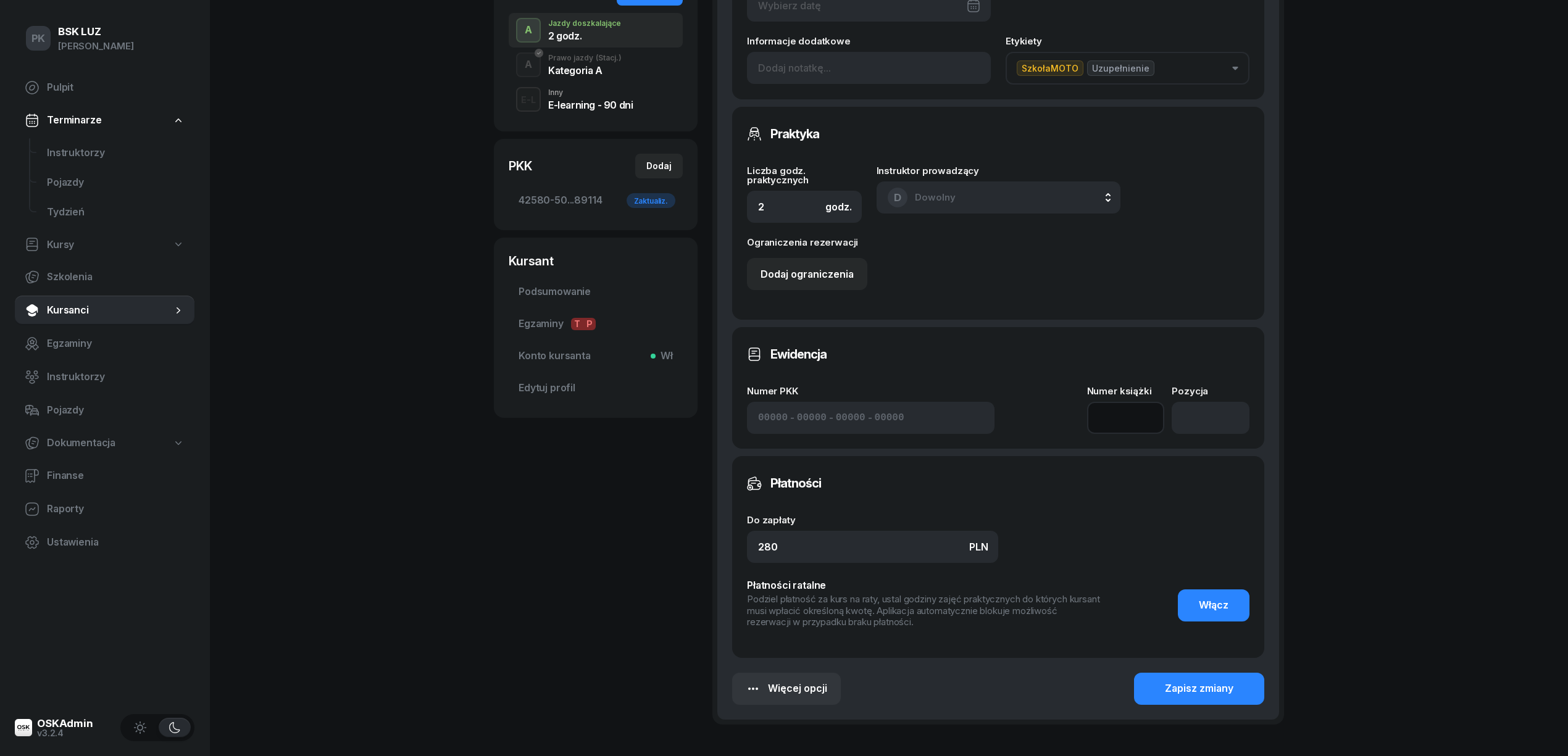
click at [1137, 417] on input at bounding box center [1126, 417] width 78 height 32
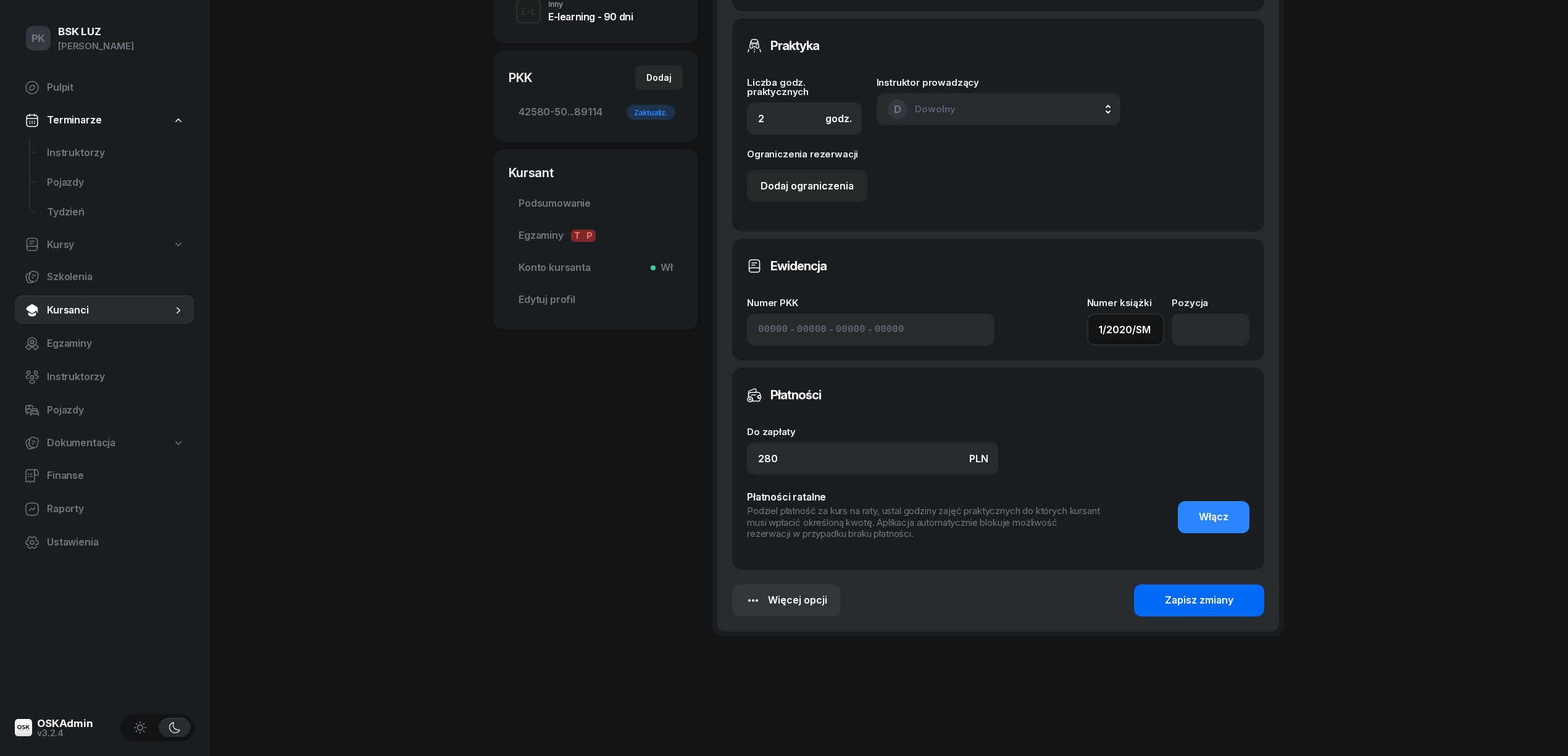
type input "1/2020/SM"
click at [1201, 603] on div "Zapisz zmiany" at bounding box center [1199, 600] width 69 height 16
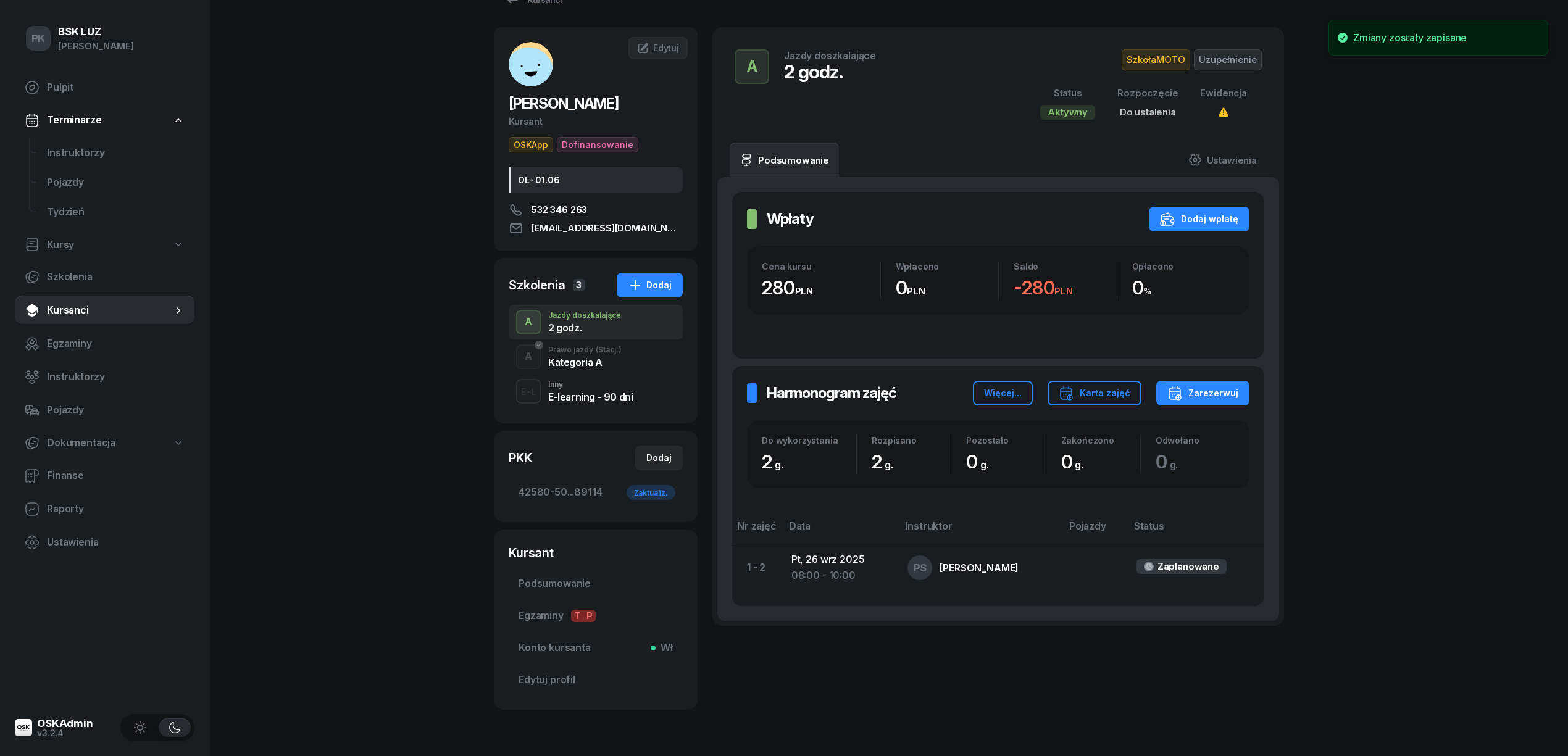
scroll to position [0, 0]
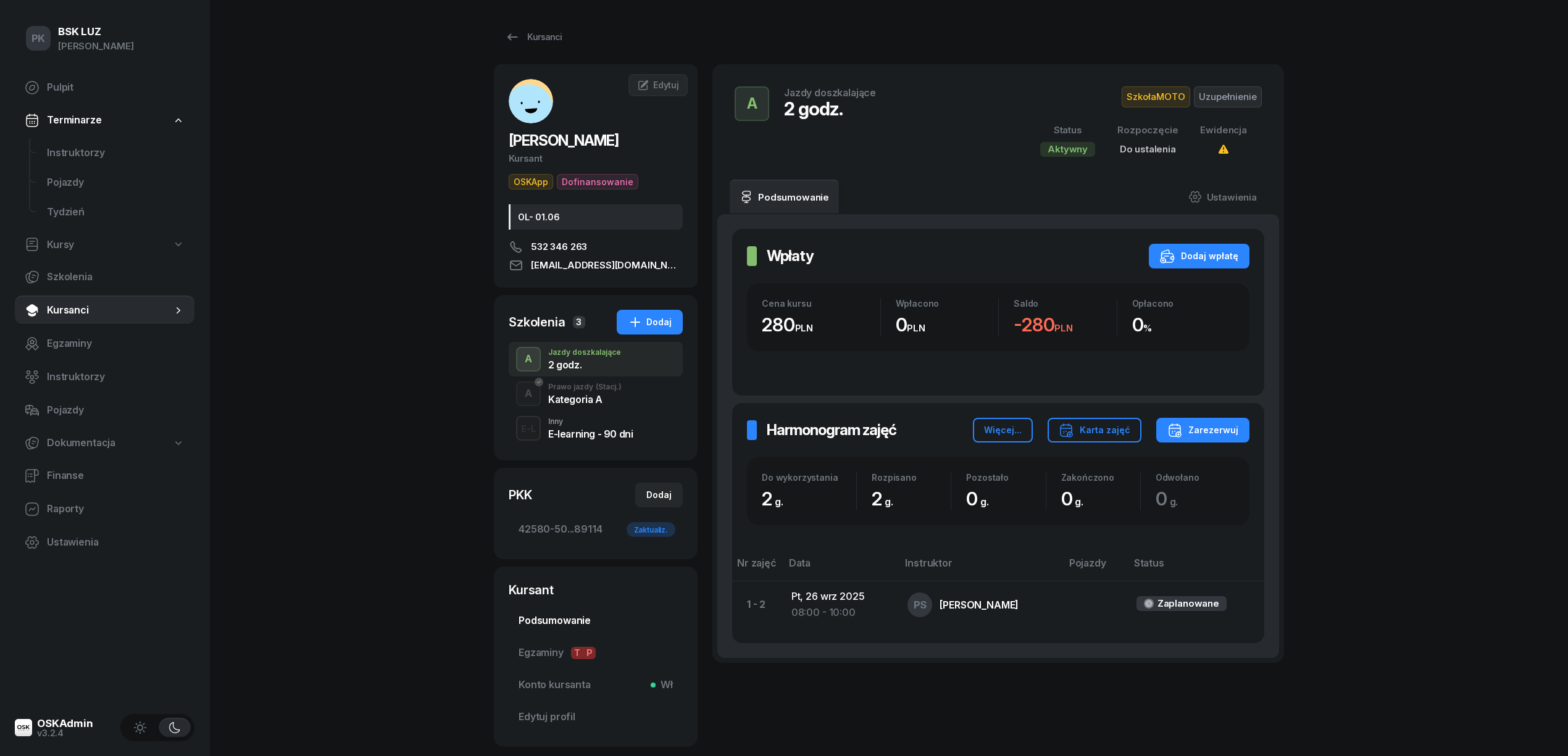
click at [572, 625] on span "Podsumowanie" at bounding box center [595, 621] width 154 height 16
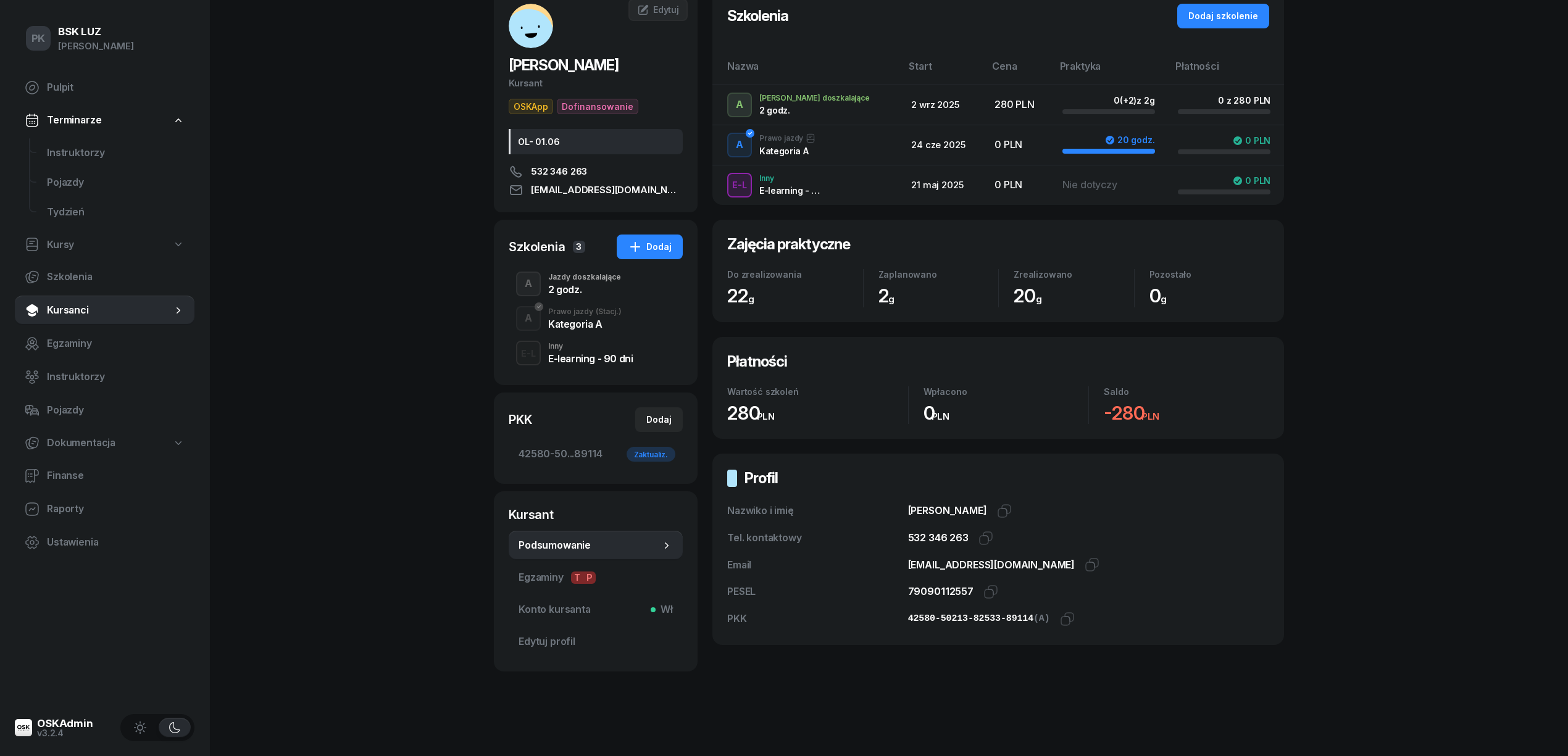
scroll to position [80, 0]
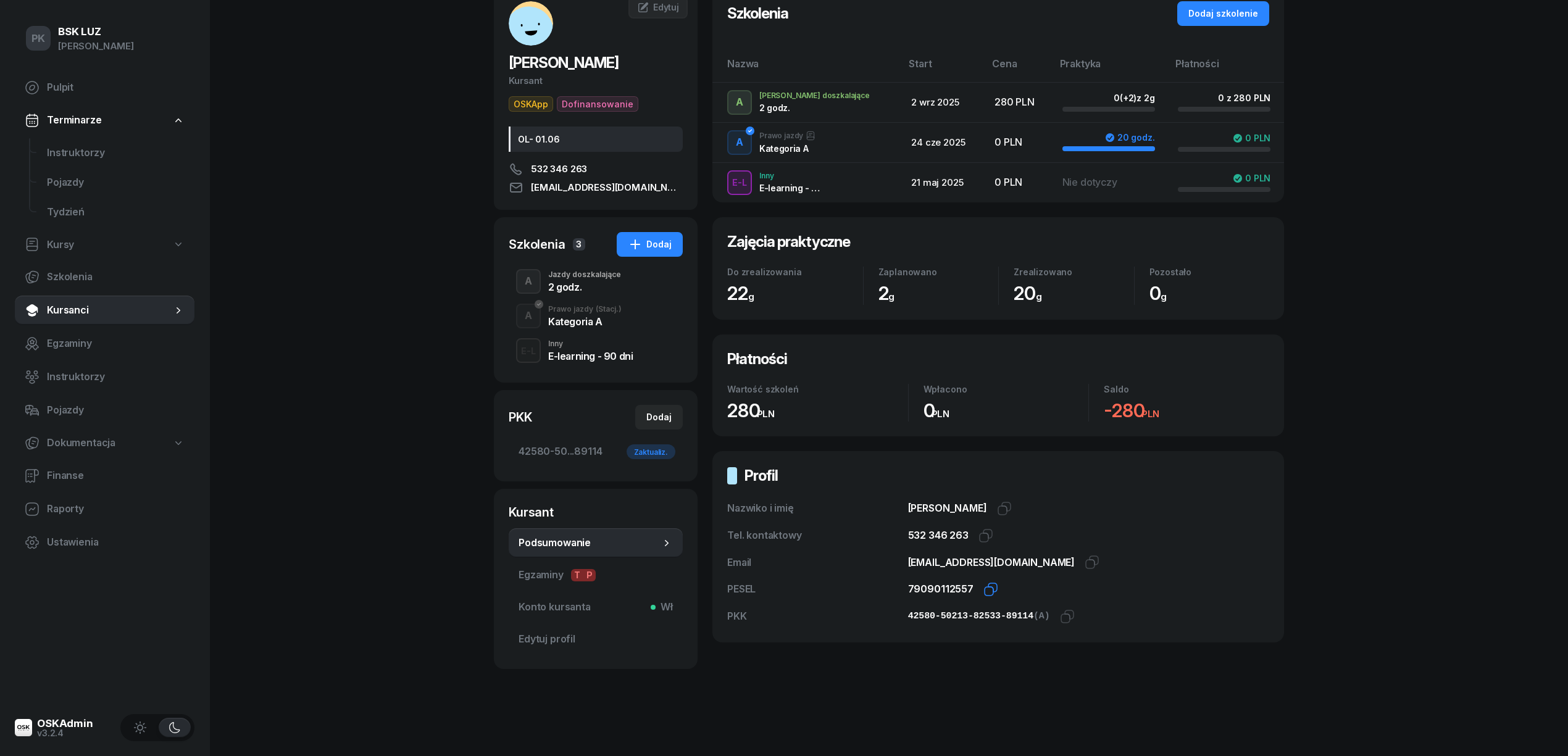
click at [986, 592] on icon "button" at bounding box center [991, 589] width 14 height 14
click at [1060, 612] on icon "button" at bounding box center [1067, 617] width 14 height 14
click at [986, 590] on icon "button" at bounding box center [991, 589] width 14 height 14
click at [1065, 617] on icon "button" at bounding box center [1067, 617] width 14 height 14
click at [665, 420] on div "Dodaj" at bounding box center [659, 417] width 25 height 14
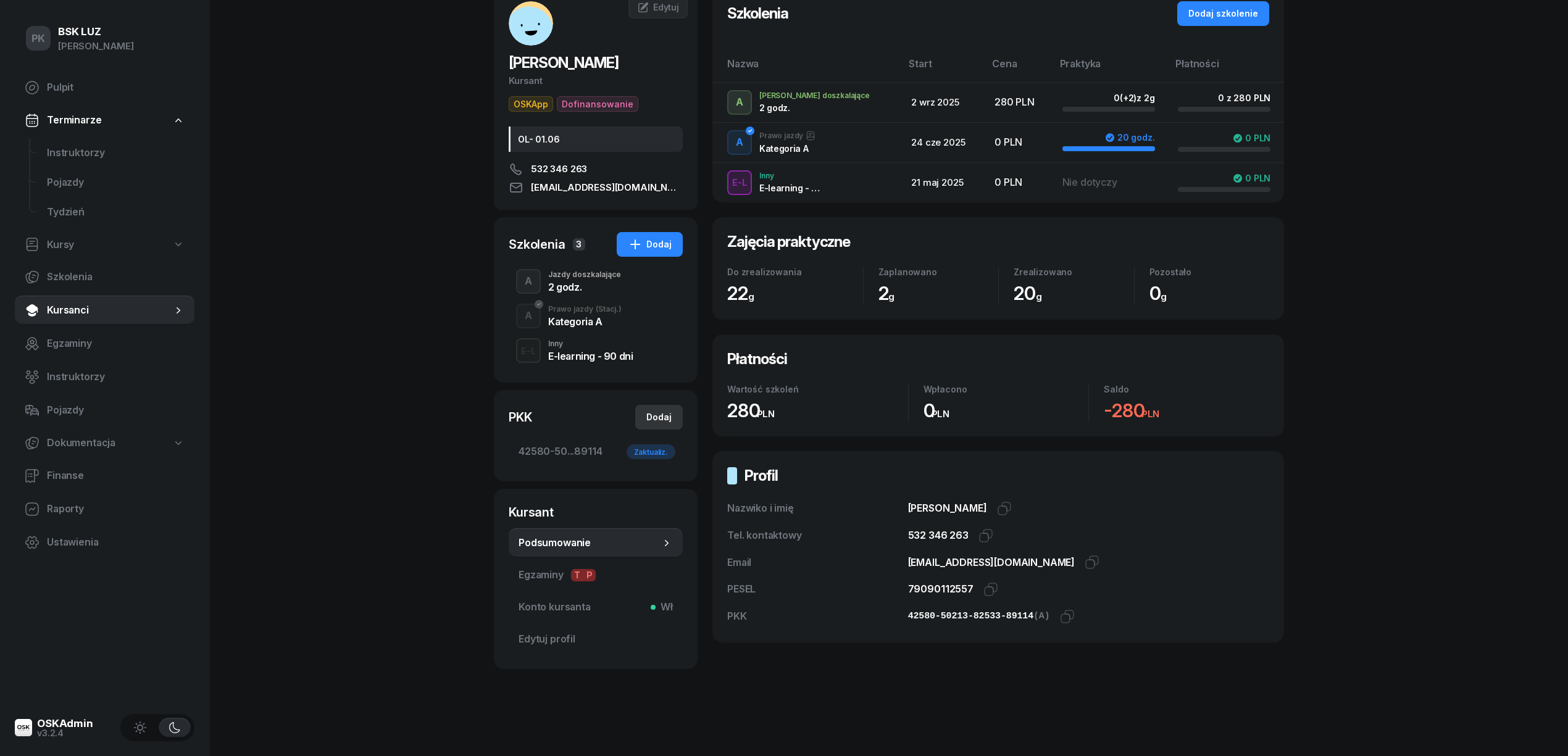
select select
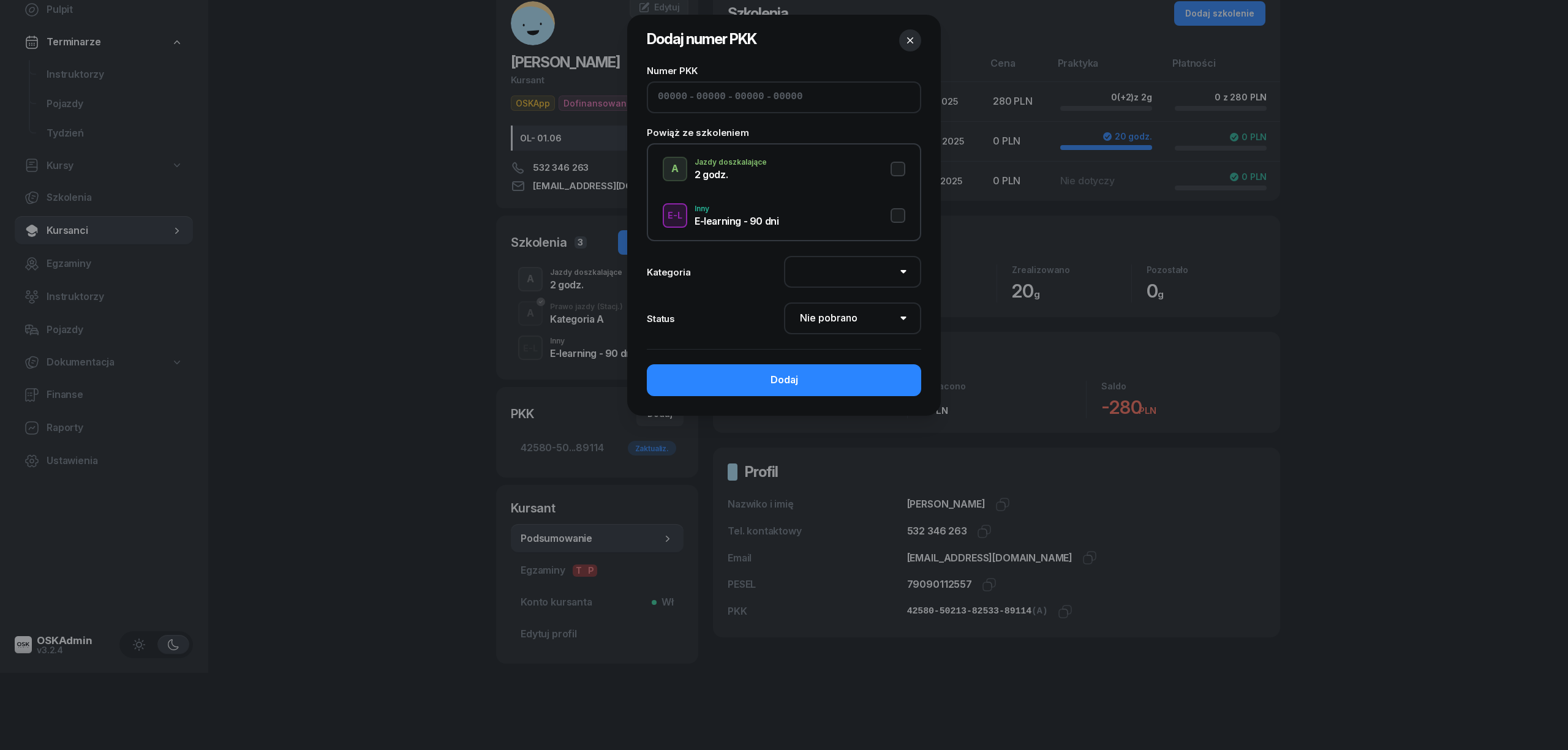
click at [718, 93] on input at bounding box center [711, 98] width 30 height 16
drag, startPoint x: 665, startPoint y: 96, endPoint x: 680, endPoint y: 98, distance: 15.1
click at [667, 96] on input at bounding box center [672, 98] width 30 height 16
paste input "42580"
type input "42580"
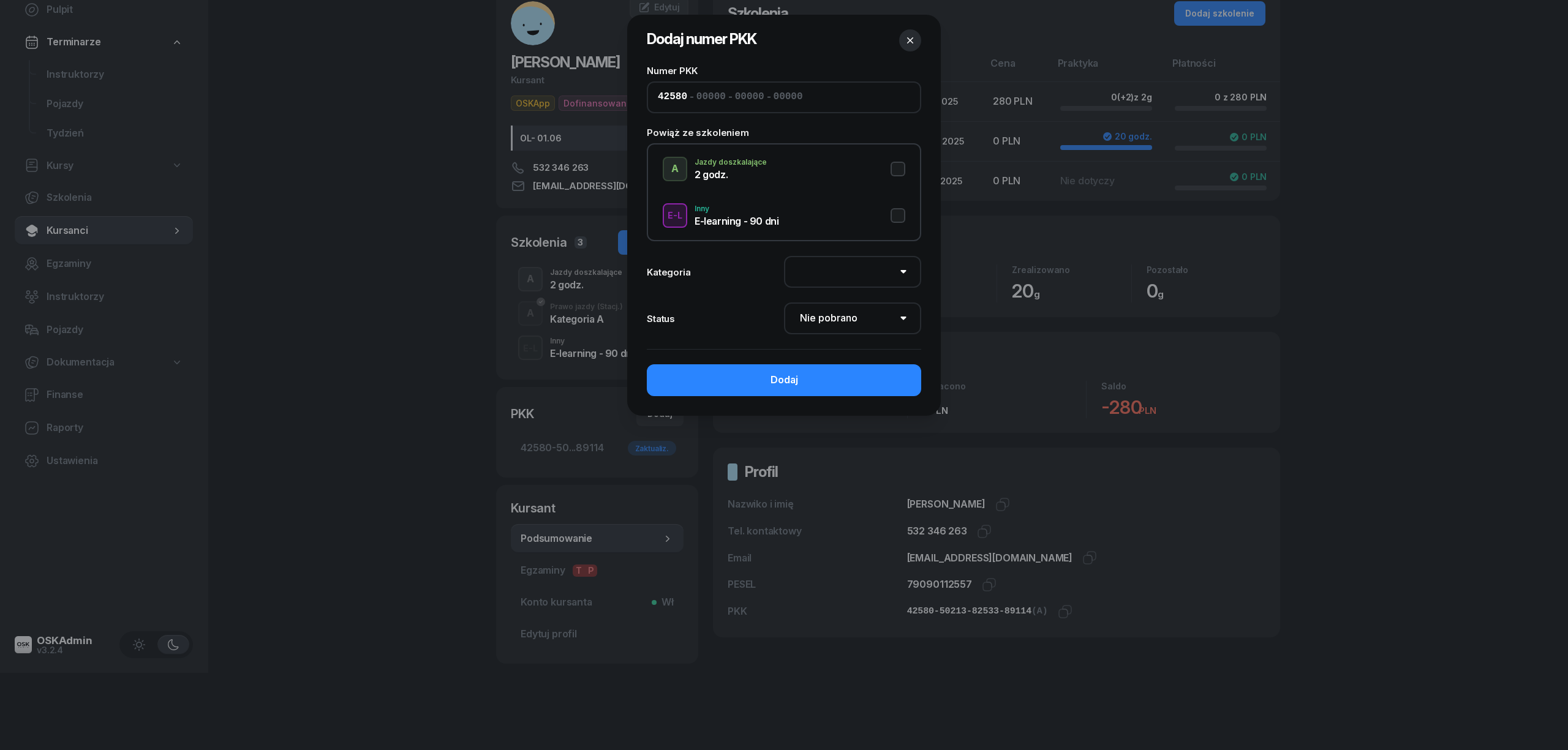
type input "50213"
type input "82533"
type input "89114"
click at [899, 170] on button "A Jazdy doszkalające 2 godz." at bounding box center [784, 168] width 243 height 24
select select "A"
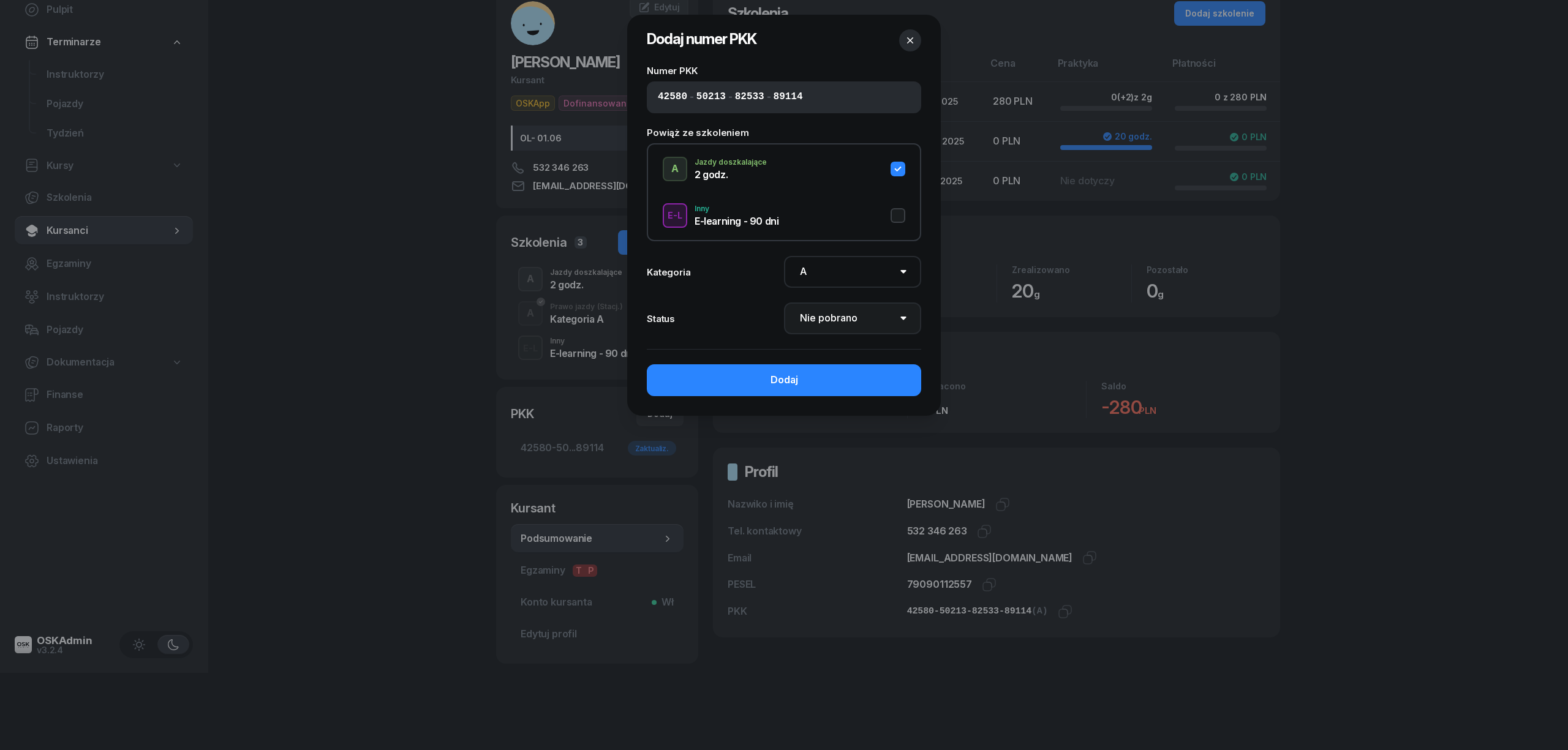
click at [857, 320] on select "Nie pobrano Pobrano Zwrócono Zaktualizowano" at bounding box center [852, 318] width 137 height 31
select select "Get"
click at [784, 303] on select "Nie pobrano Pobrano Zwrócono Zaktualizowano" at bounding box center [852, 318] width 137 height 31
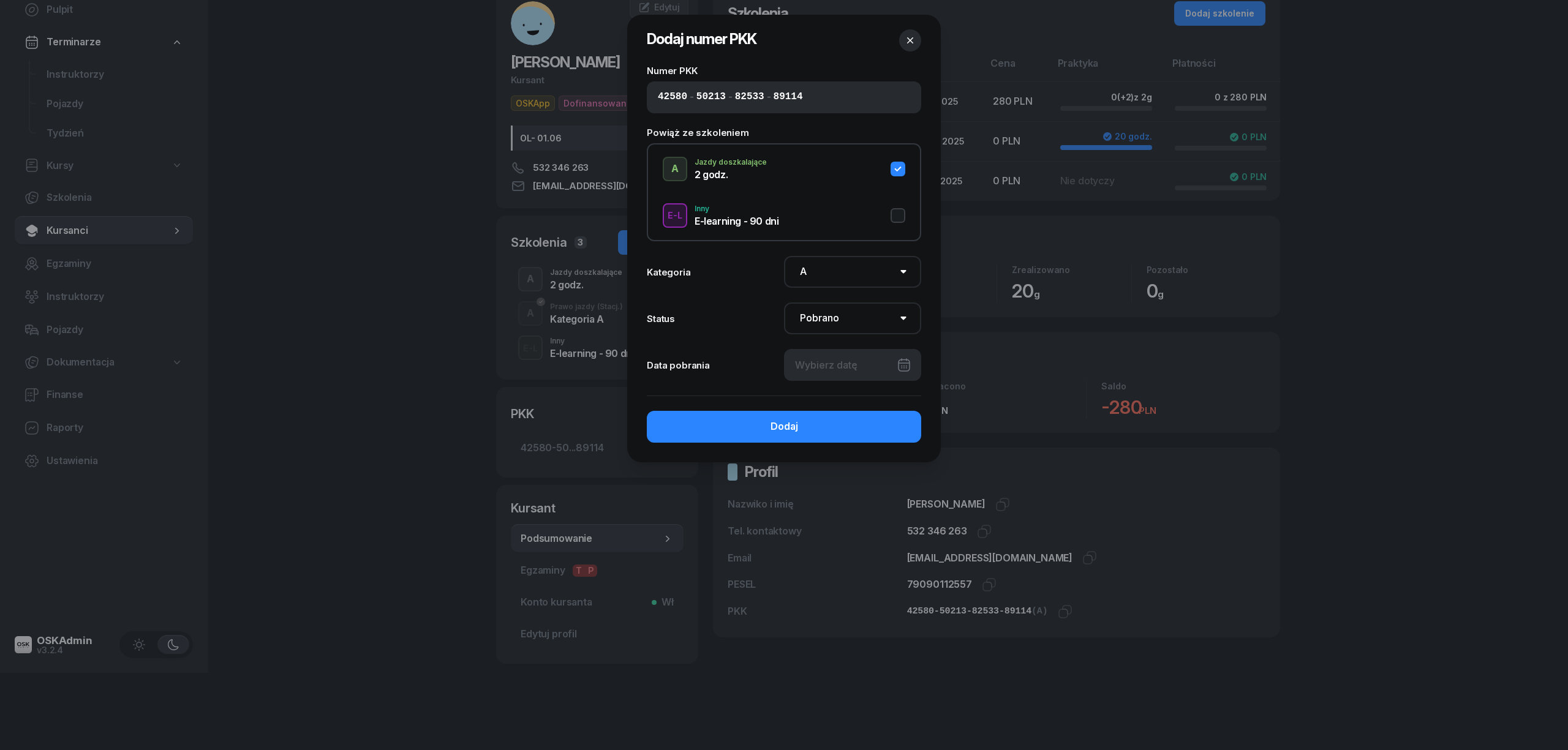
click at [853, 375] on div at bounding box center [852, 364] width 137 height 31
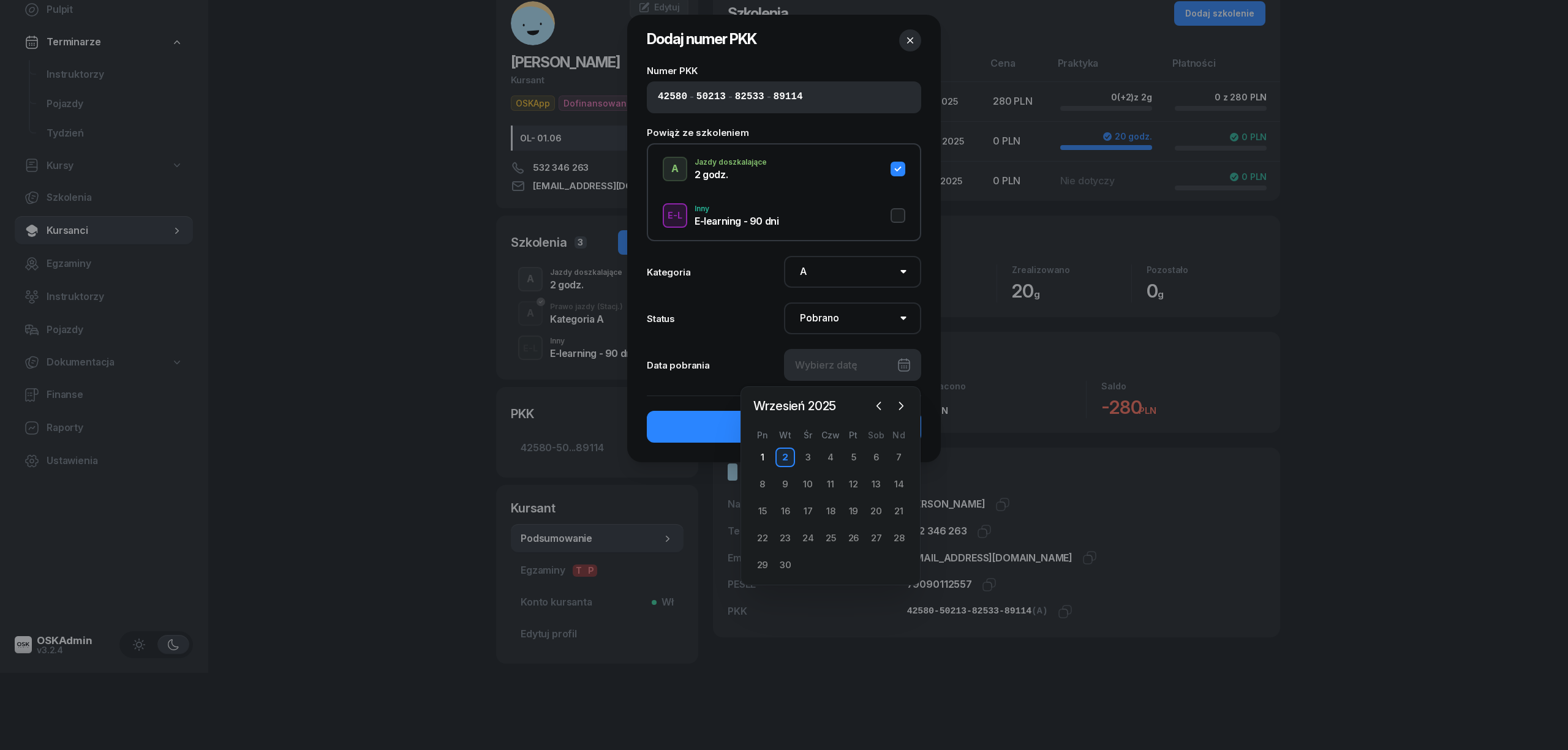
click at [784, 456] on div "2" at bounding box center [785, 457] width 20 height 20
type input "[DATE]"
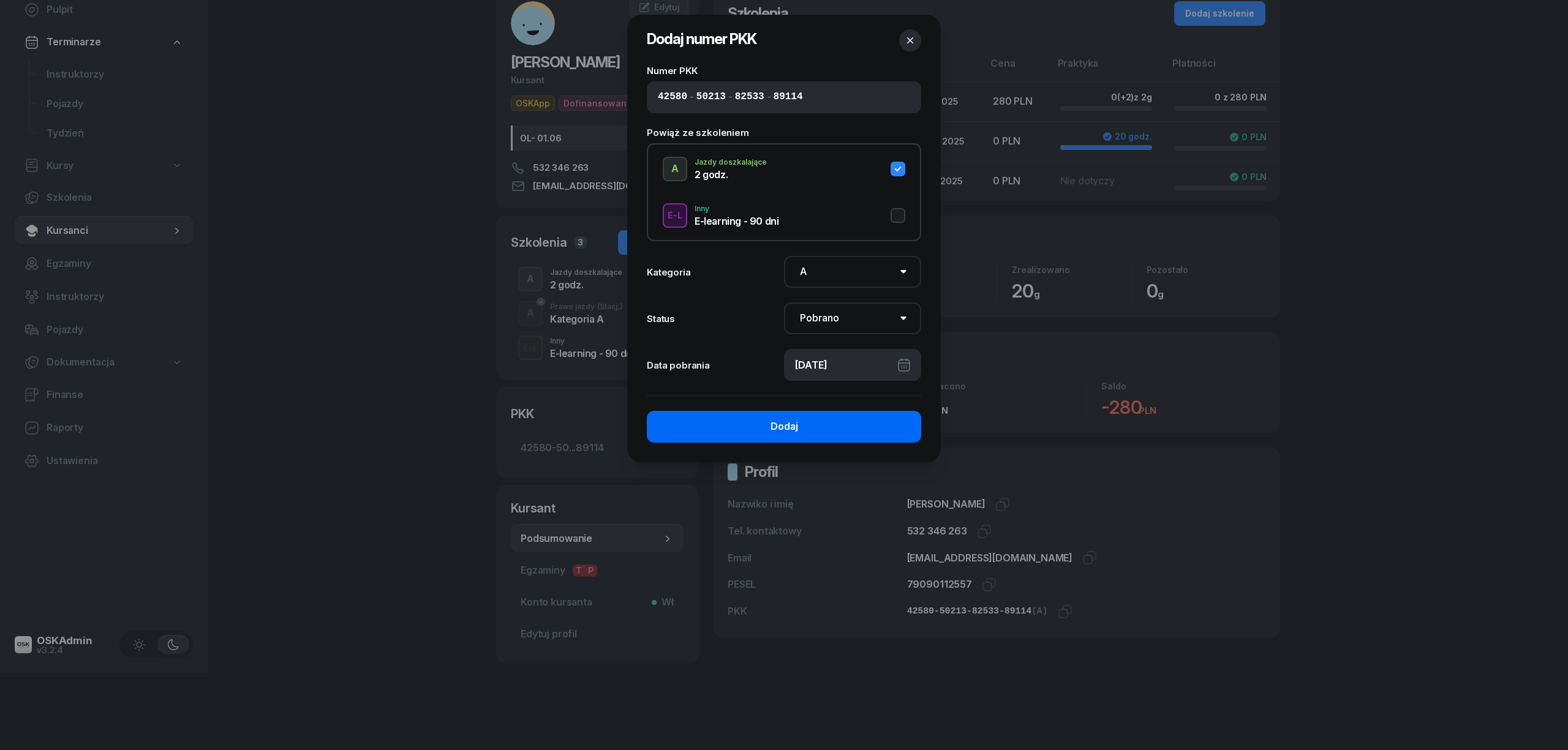
click at [797, 432] on div "Dodaj" at bounding box center [784, 427] width 28 height 16
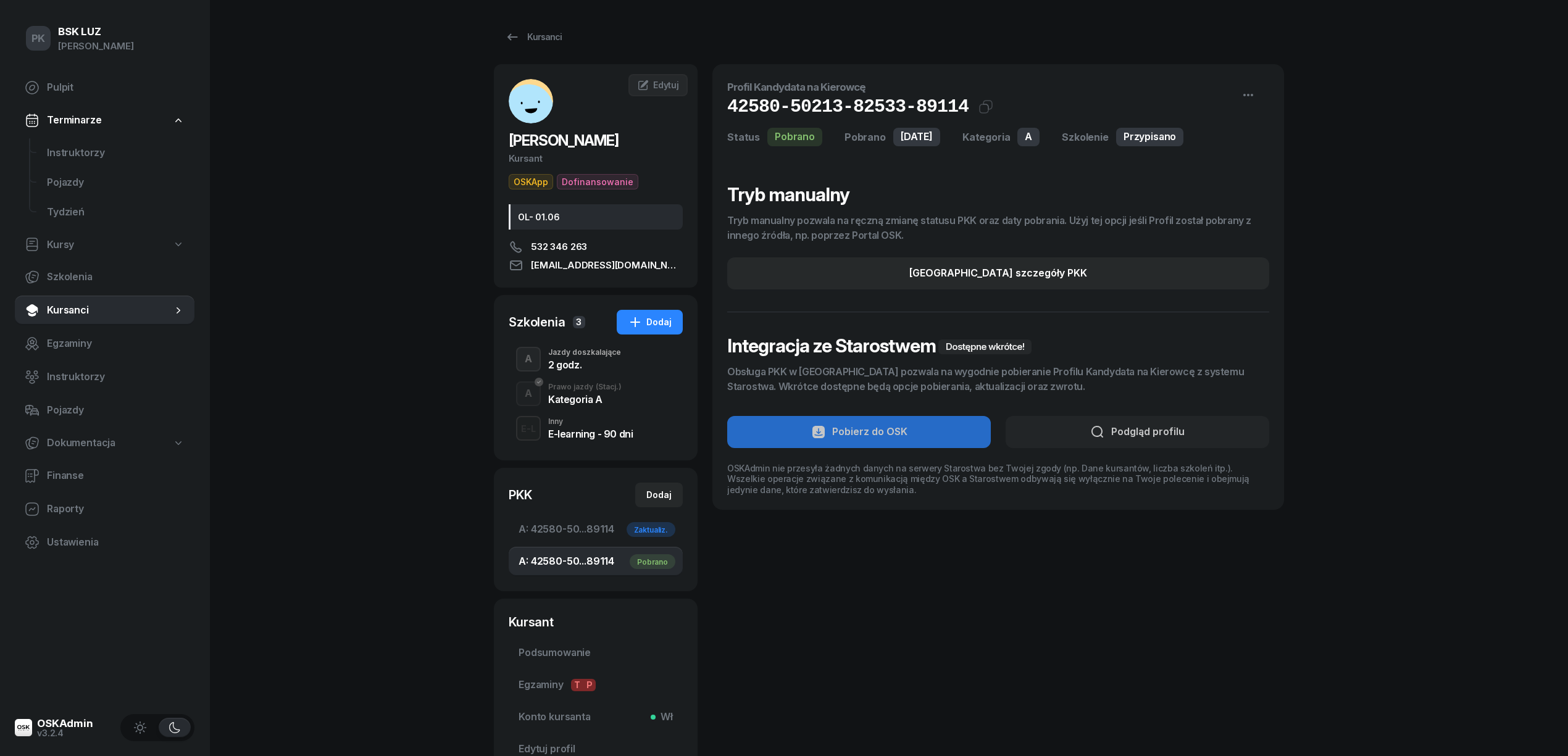
click at [572, 404] on div "Kategoria A" at bounding box center [584, 399] width 73 height 10
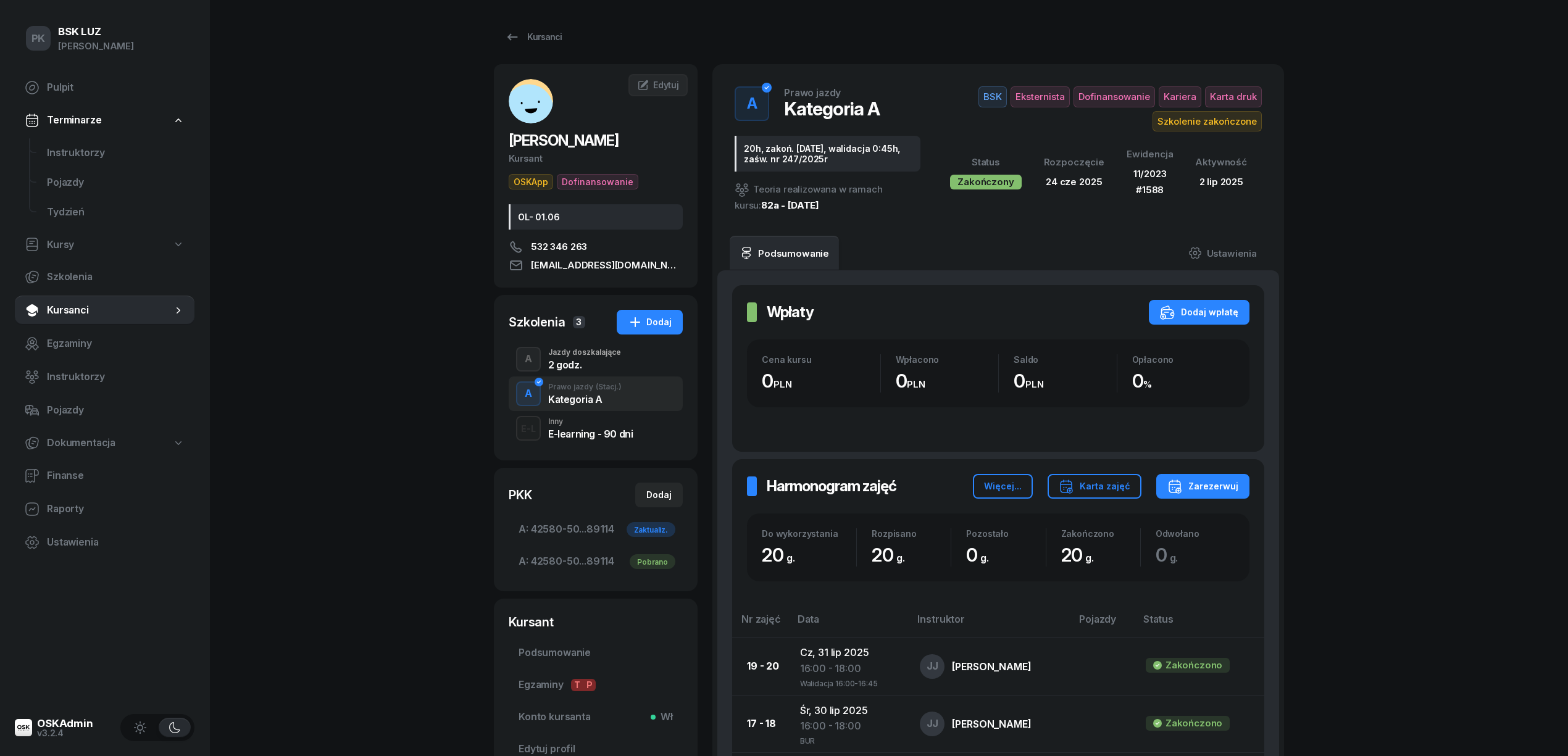
click at [591, 364] on div "2 godz." at bounding box center [584, 364] width 72 height 10
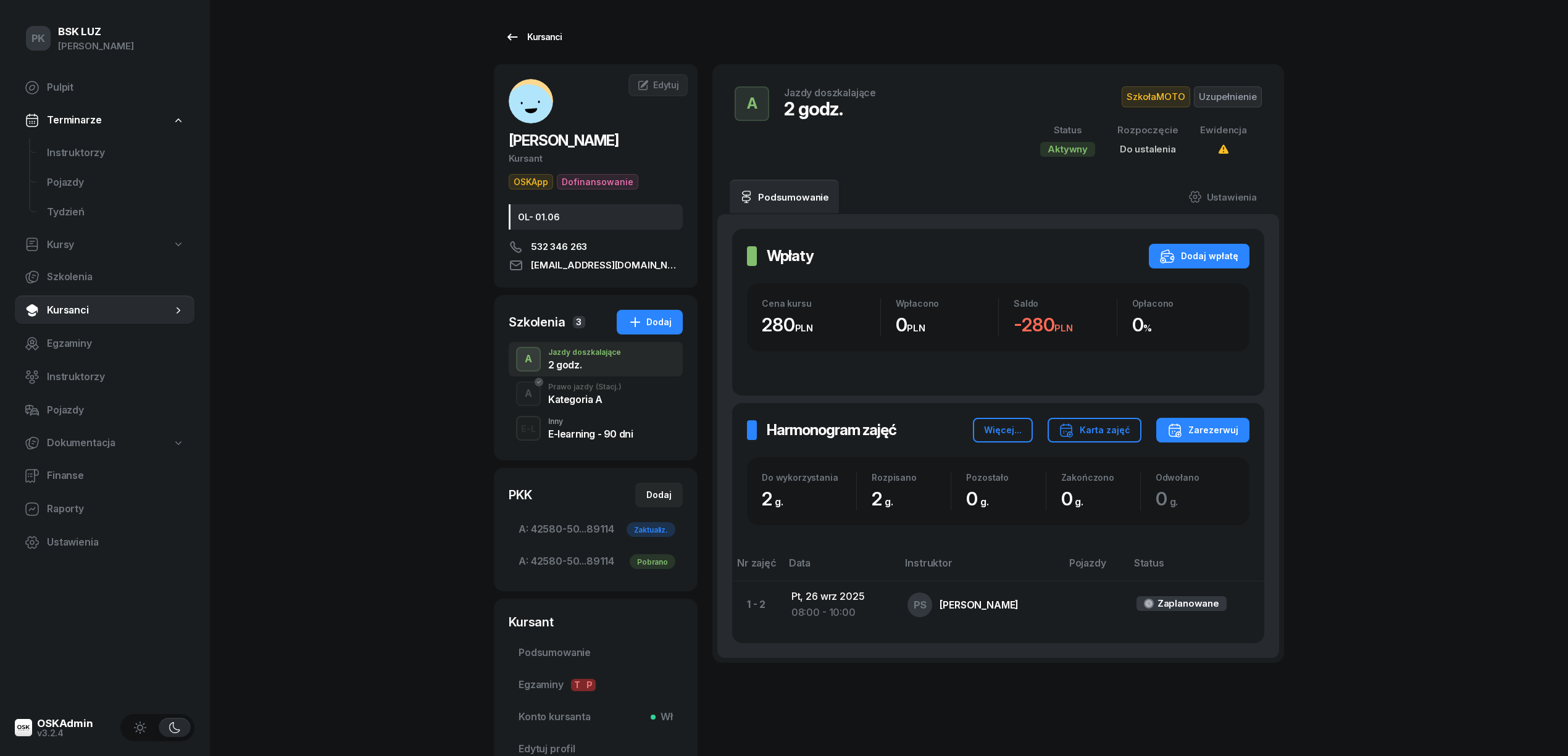
click at [538, 37] on div "Kursanci" at bounding box center [533, 37] width 57 height 14
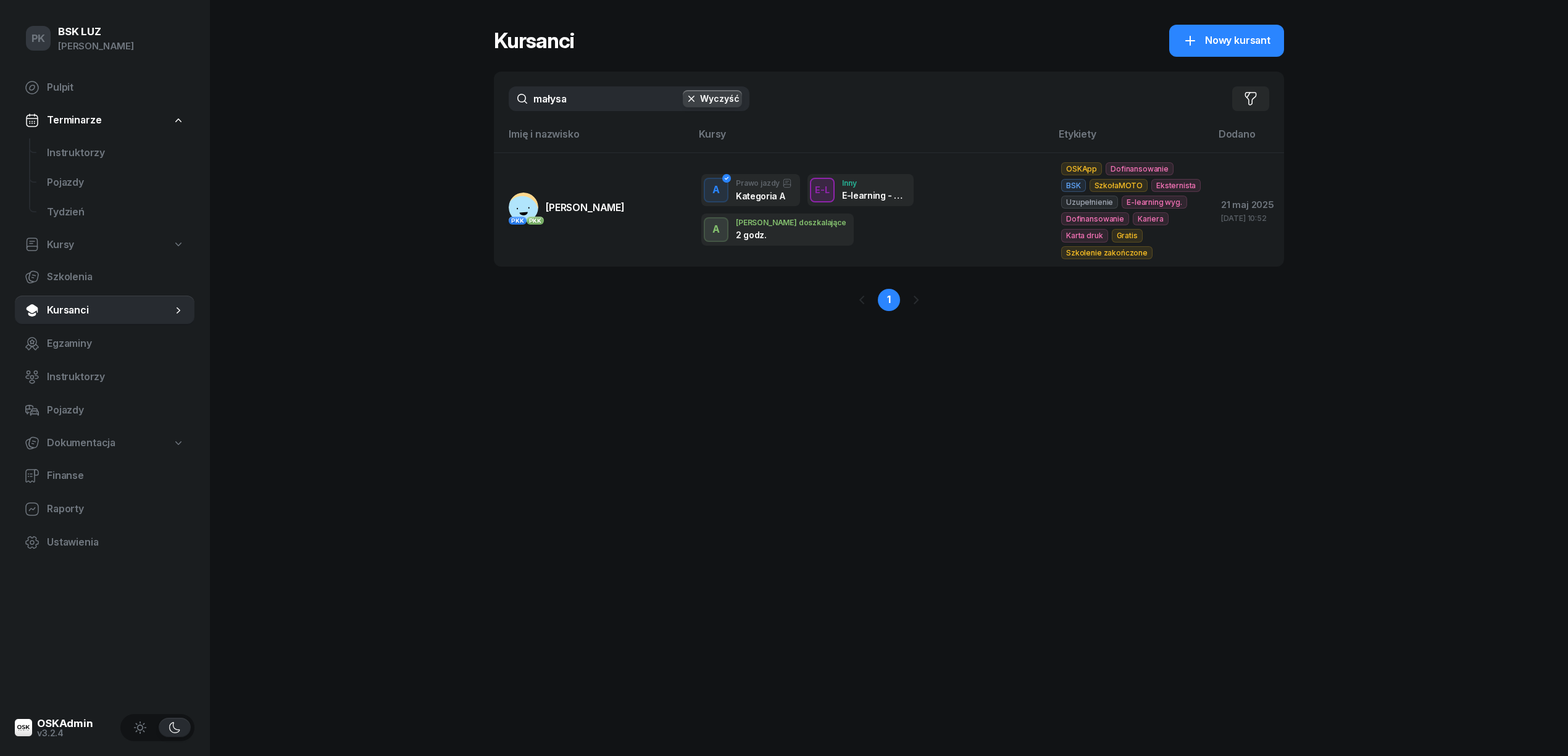
click at [84, 310] on span "Kursanci" at bounding box center [110, 311] width 125 height 16
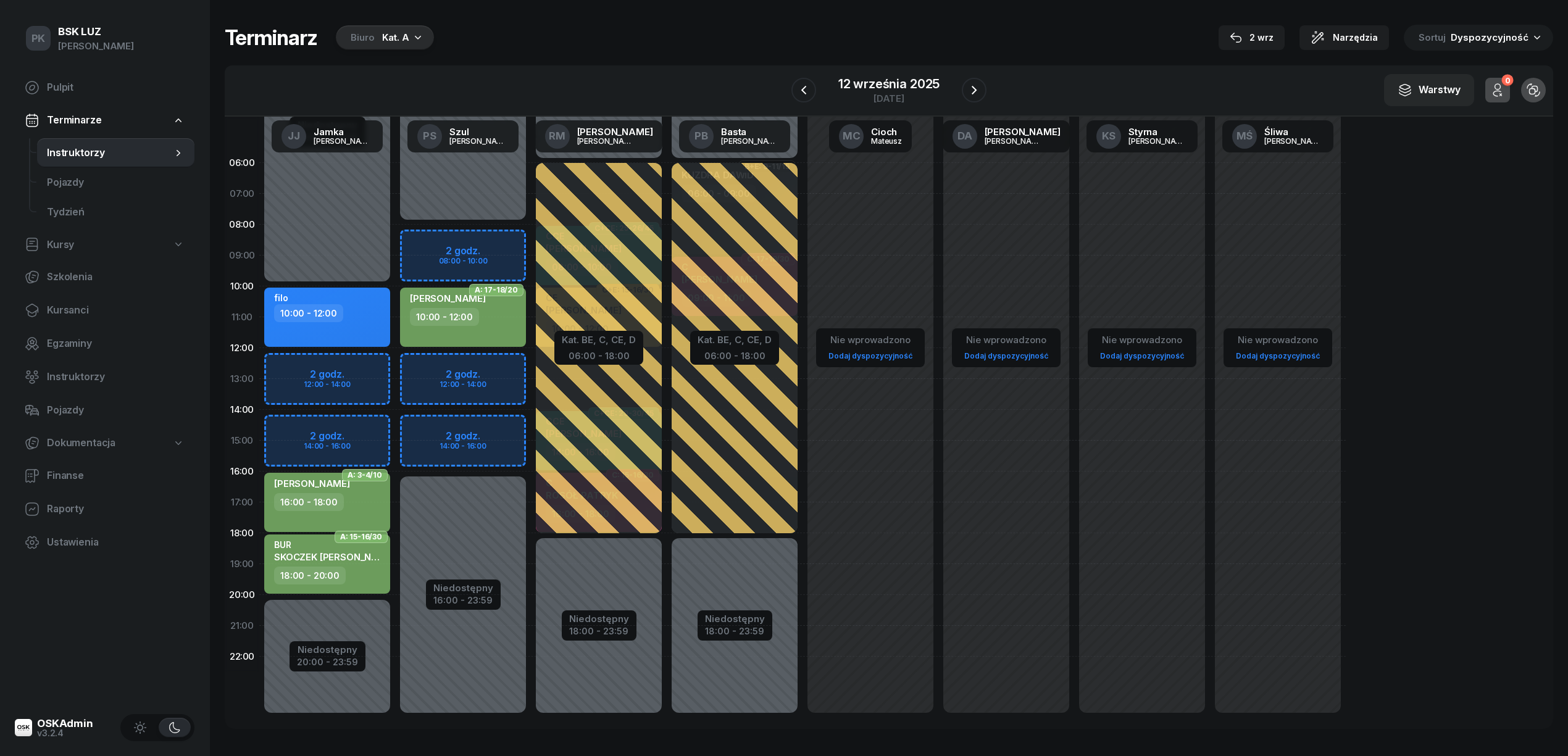
click at [912, 85] on div "12 września 2025" at bounding box center [890, 84] width 101 height 13
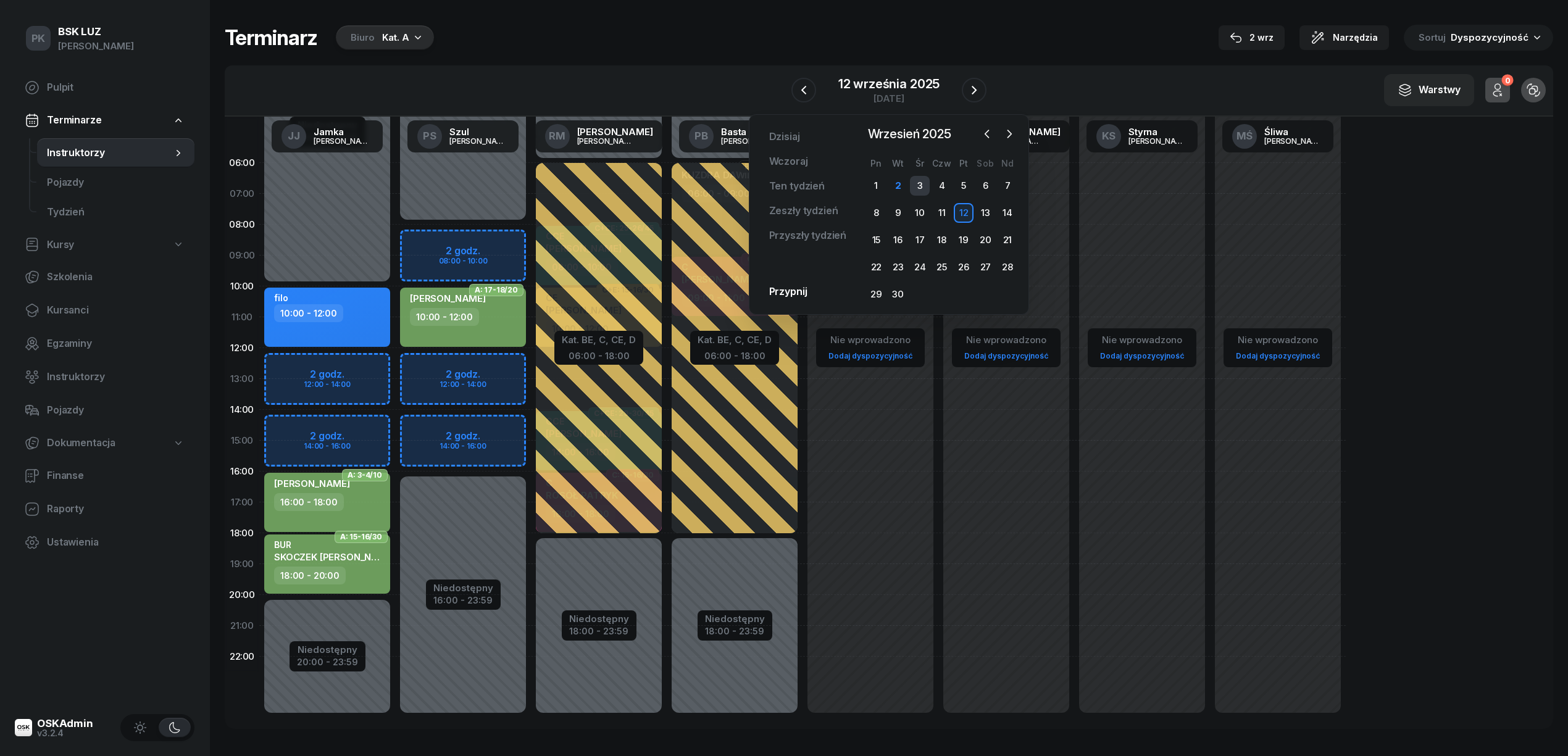
click at [924, 189] on div "3" at bounding box center [920, 186] width 20 height 20
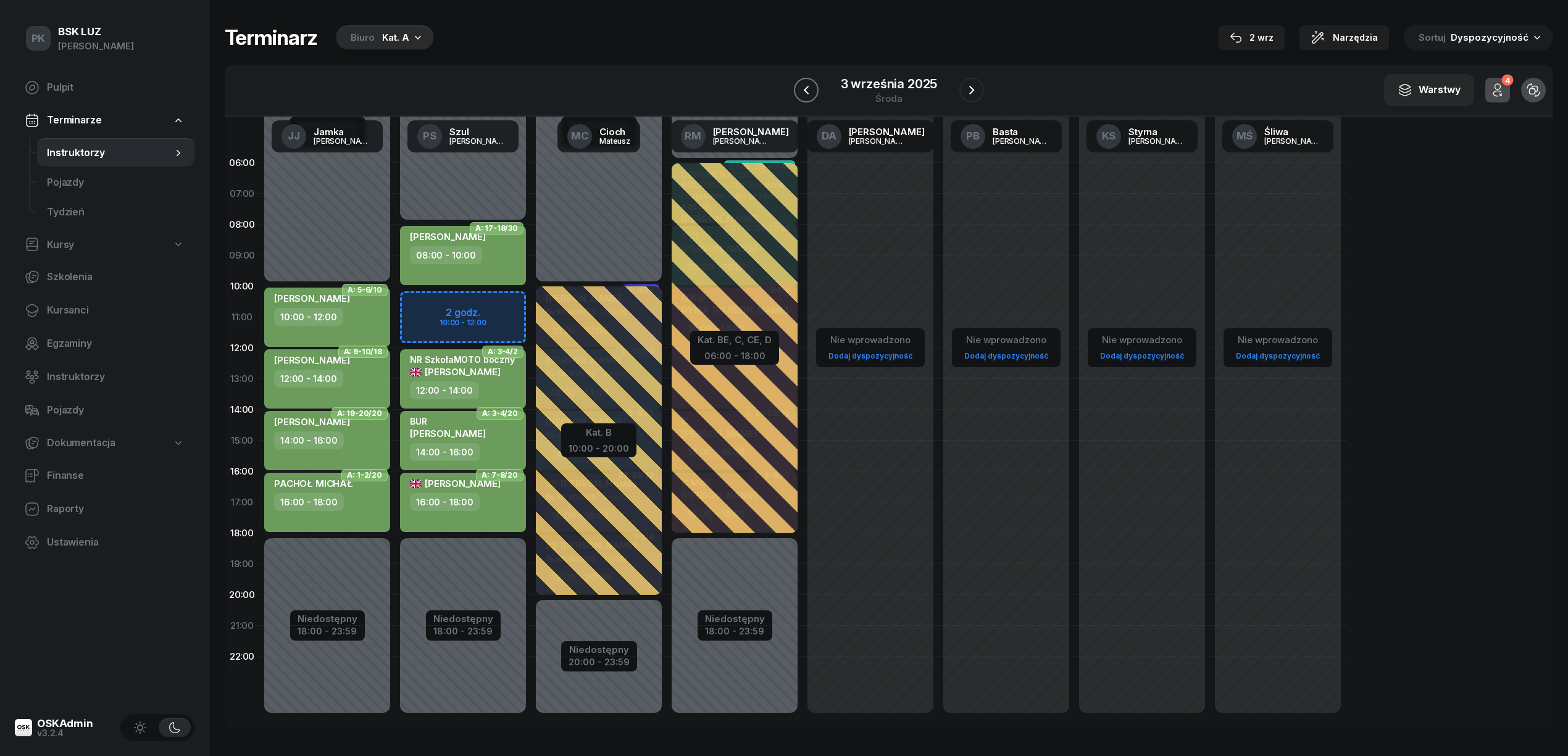
click at [811, 89] on icon "button" at bounding box center [806, 90] width 14 height 14
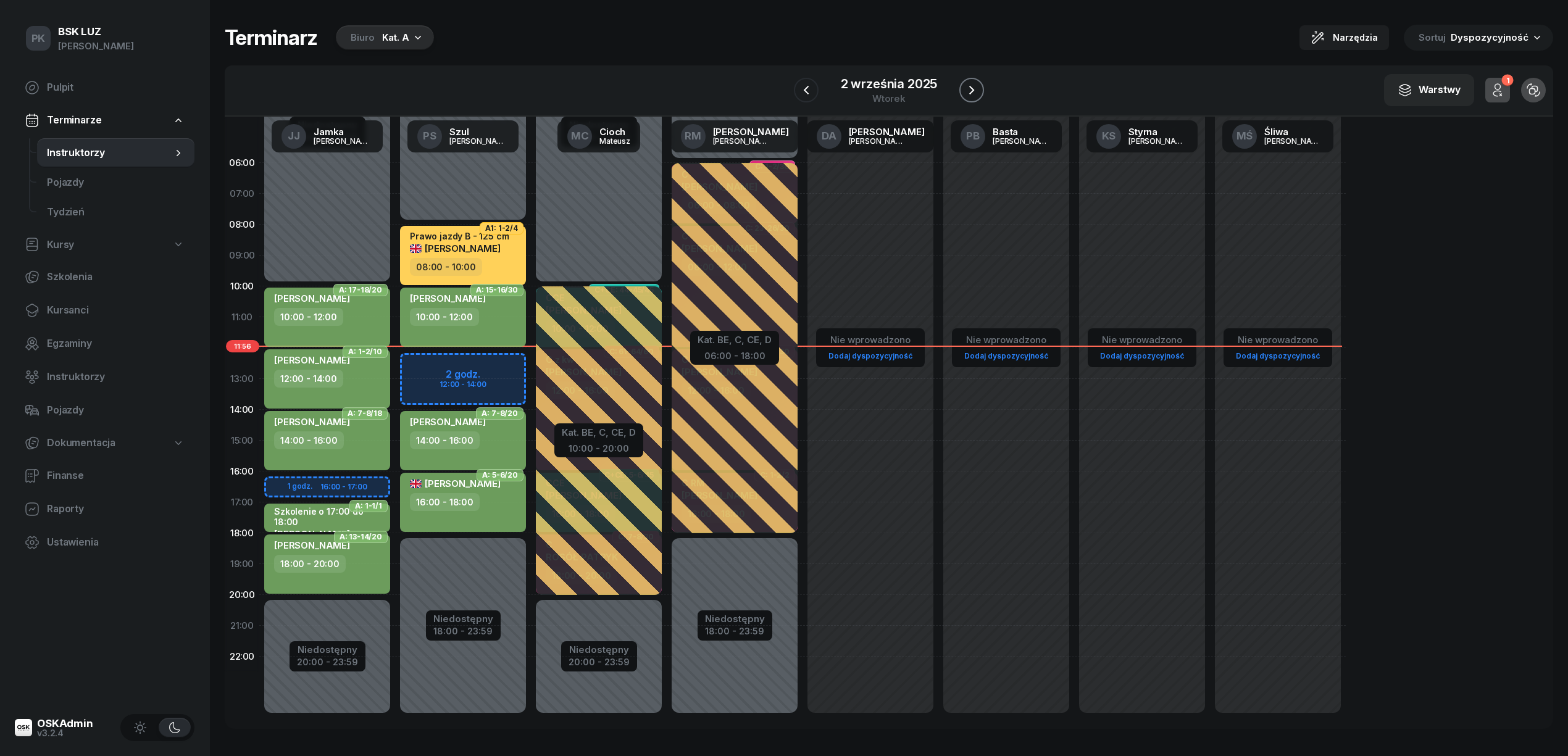
click at [967, 86] on icon "button" at bounding box center [972, 90] width 14 height 14
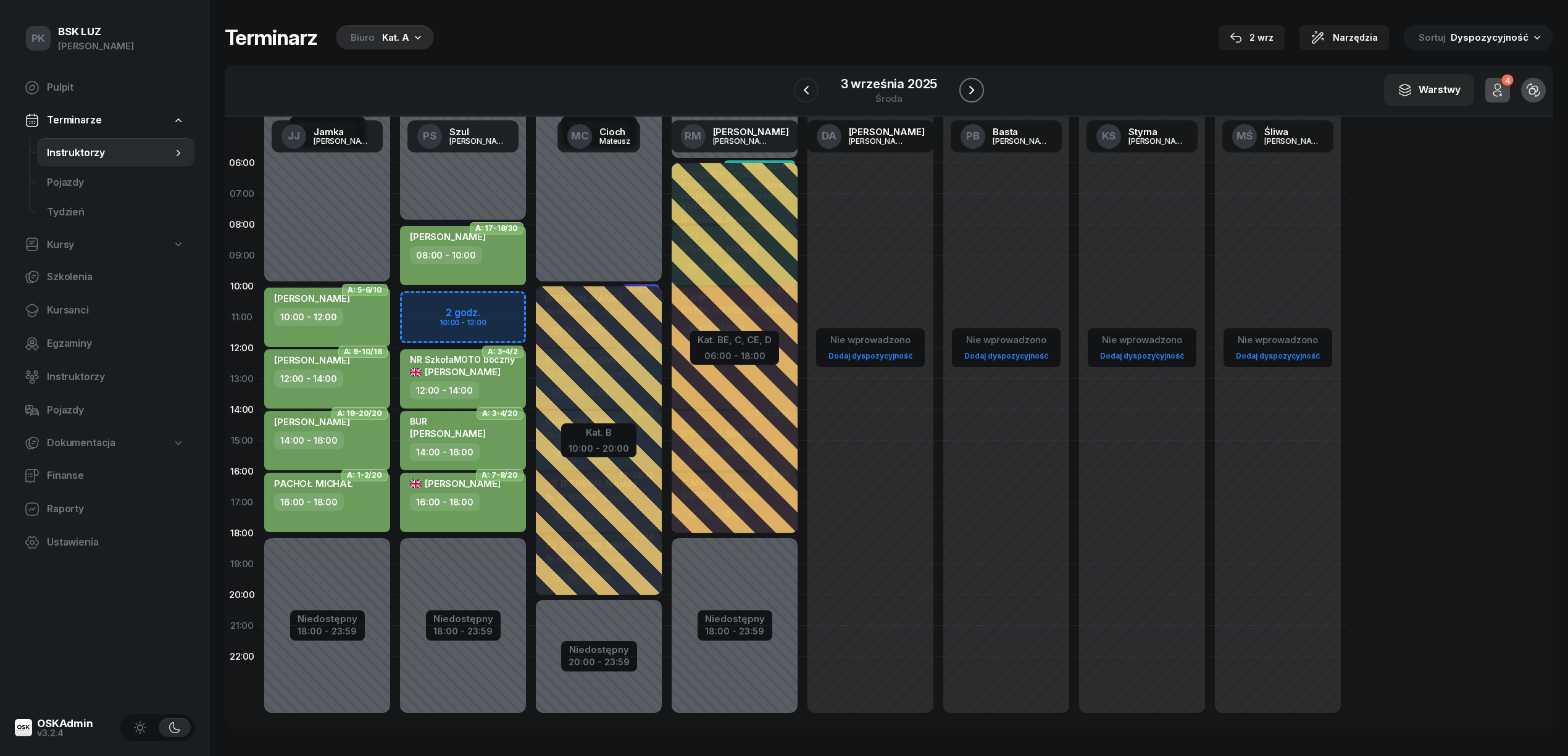
click at [971, 86] on icon "button" at bounding box center [972, 90] width 14 height 14
click at [897, 81] on div "4 września 2025" at bounding box center [890, 84] width 98 height 13
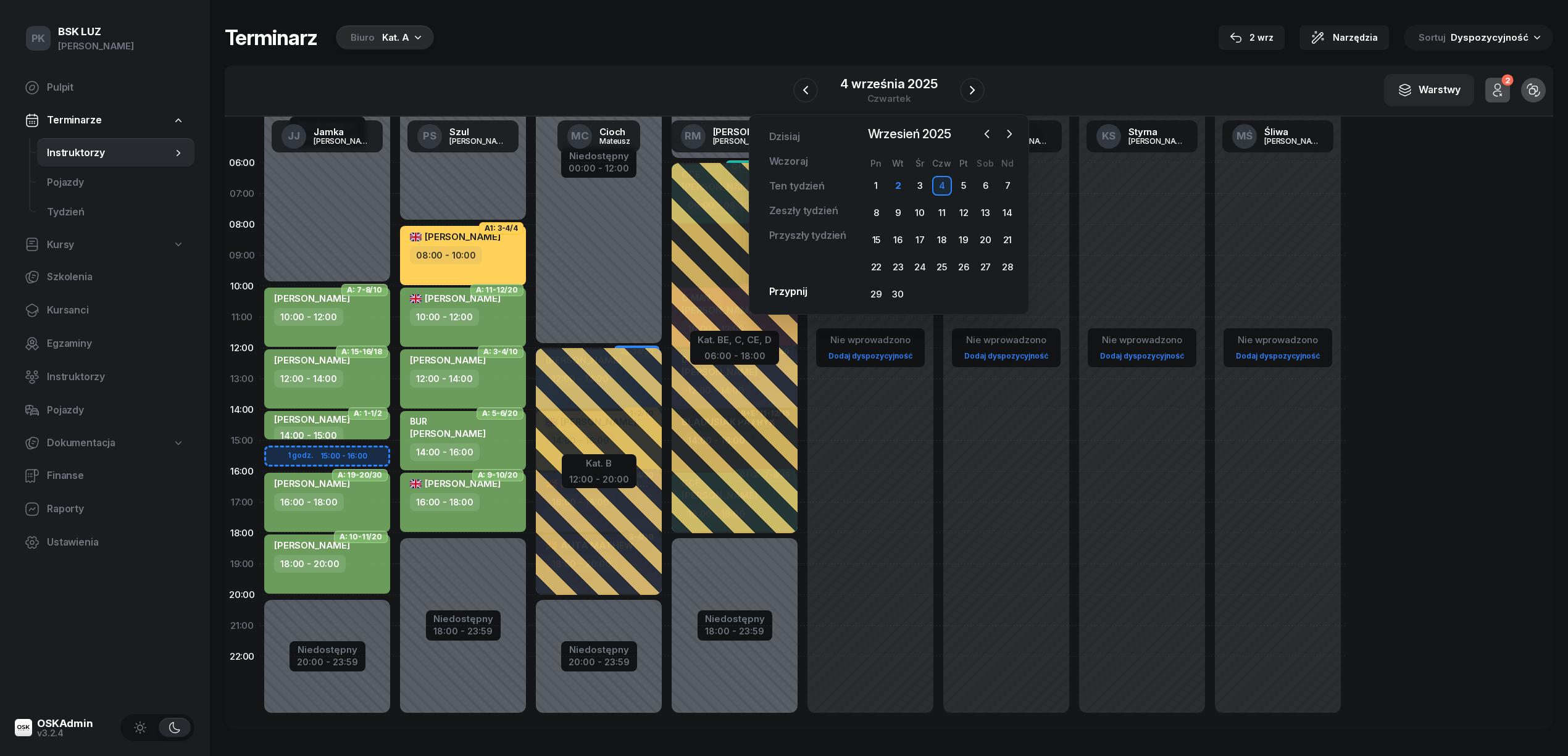
click at [899, 28] on div "Terminarz Biuro Kat. A [DATE] Narzędzia Sortuj Dyspozycyjność" at bounding box center [889, 37] width 1329 height 26
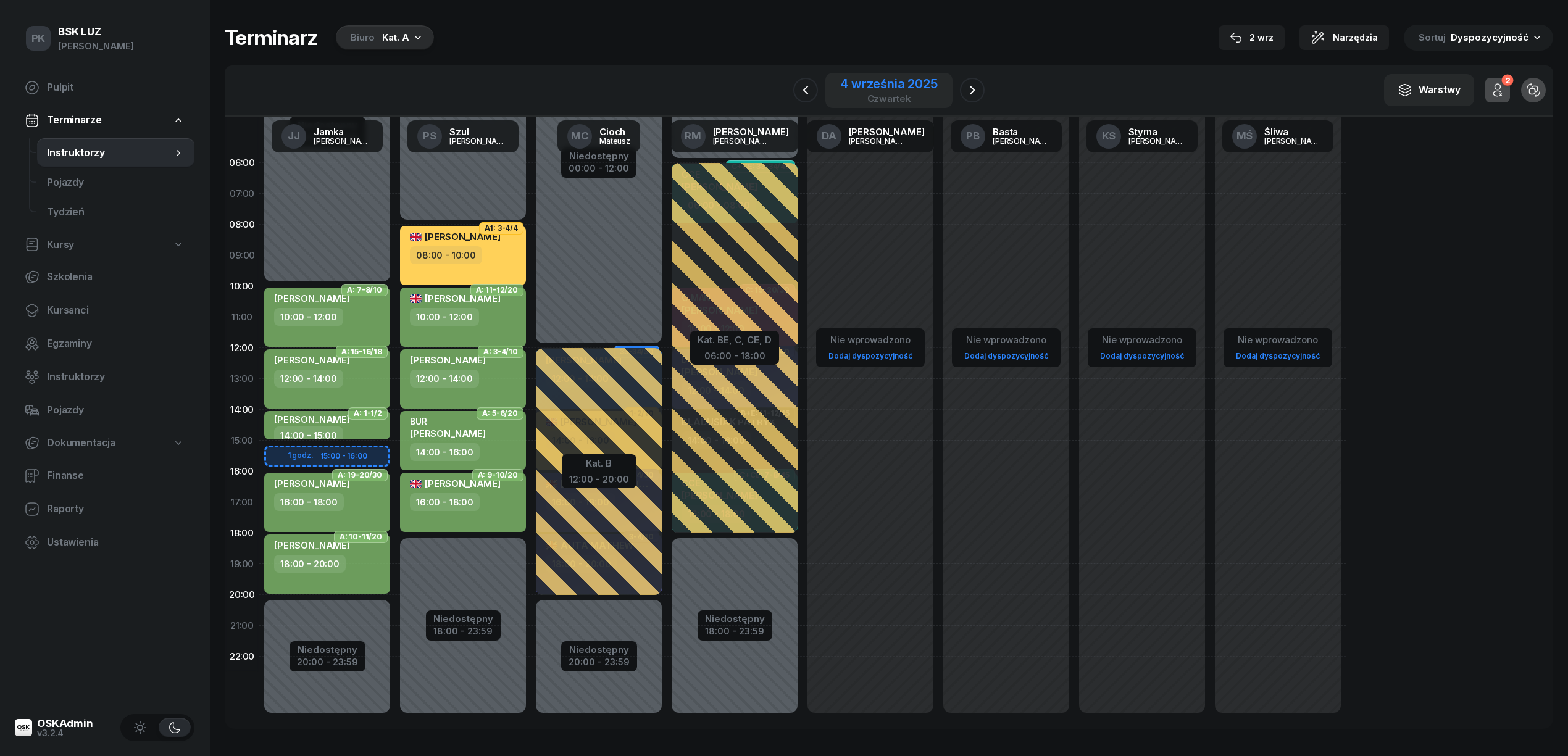
click at [890, 82] on div "4 września 2025" at bounding box center [890, 84] width 98 height 13
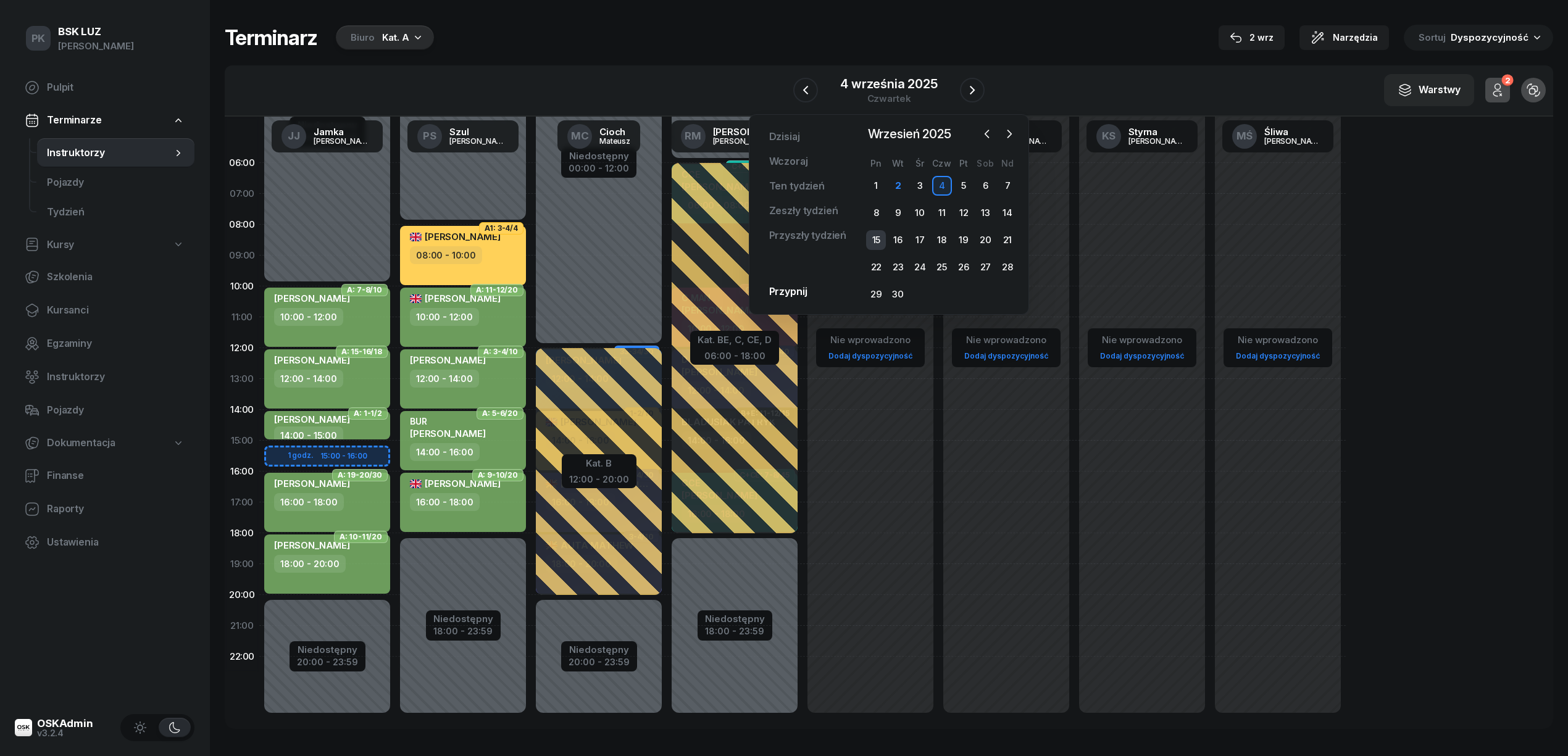
click at [875, 235] on div "15" at bounding box center [876, 240] width 20 height 20
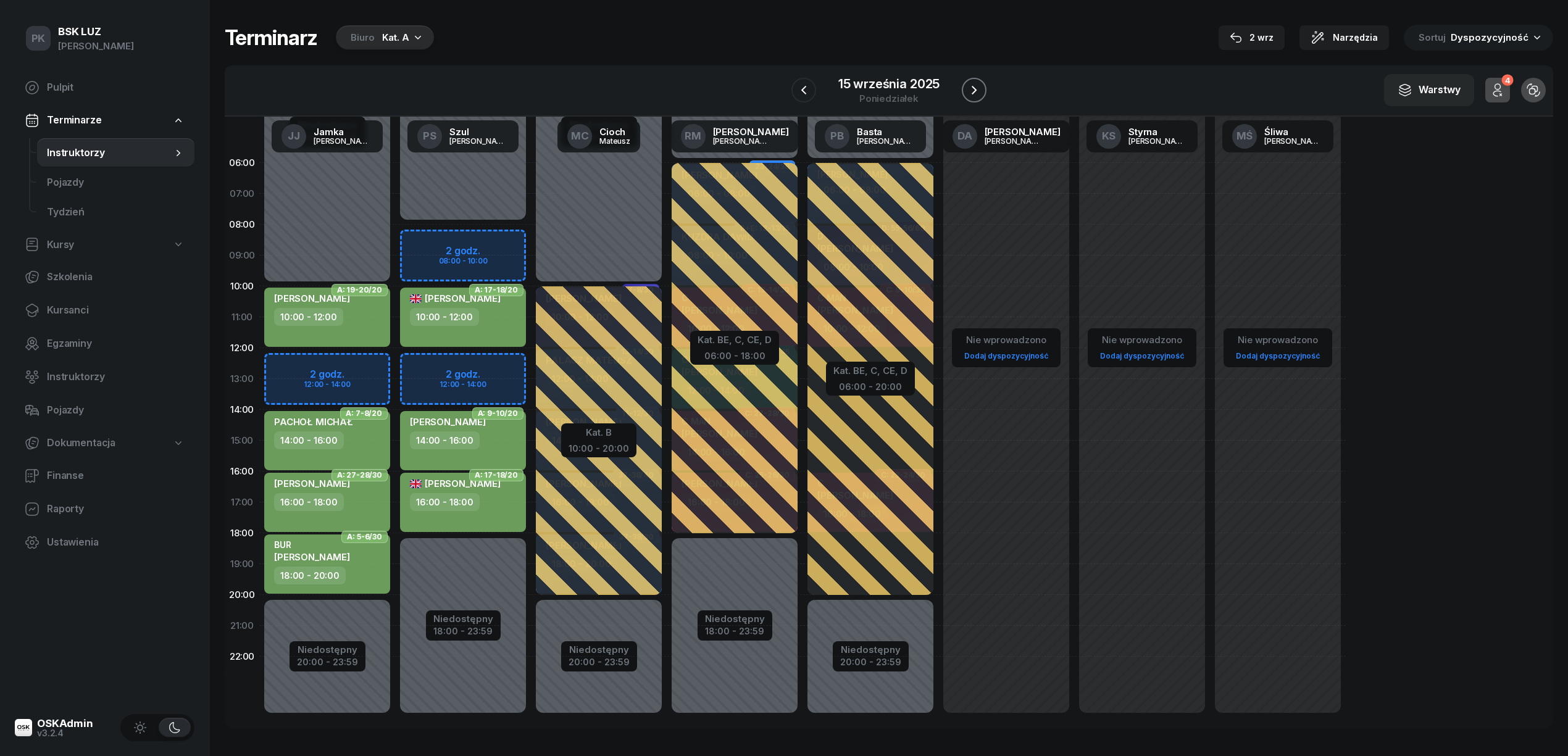
click at [978, 87] on icon "button" at bounding box center [974, 90] width 14 height 14
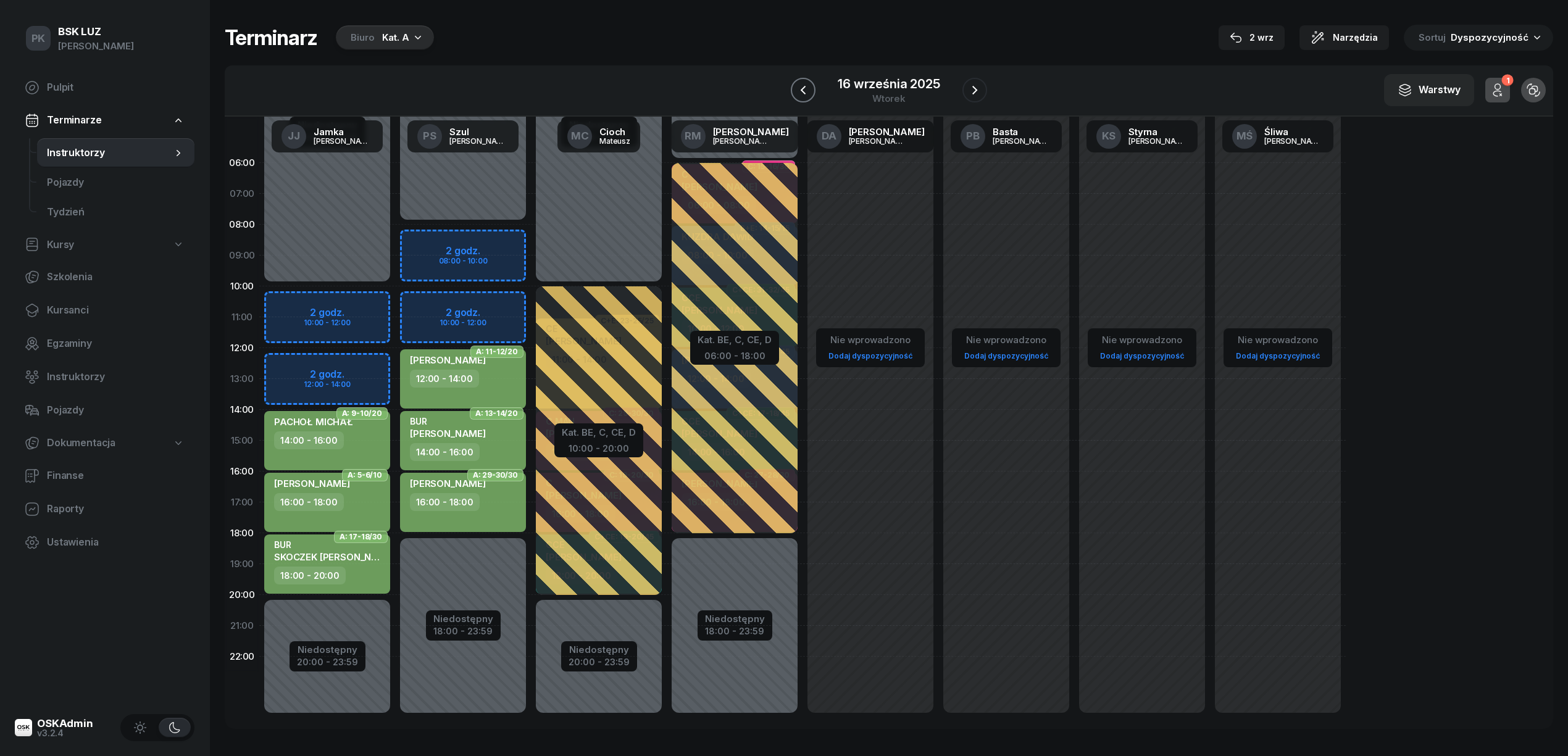
click at [803, 87] on icon "button" at bounding box center [803, 90] width 14 height 14
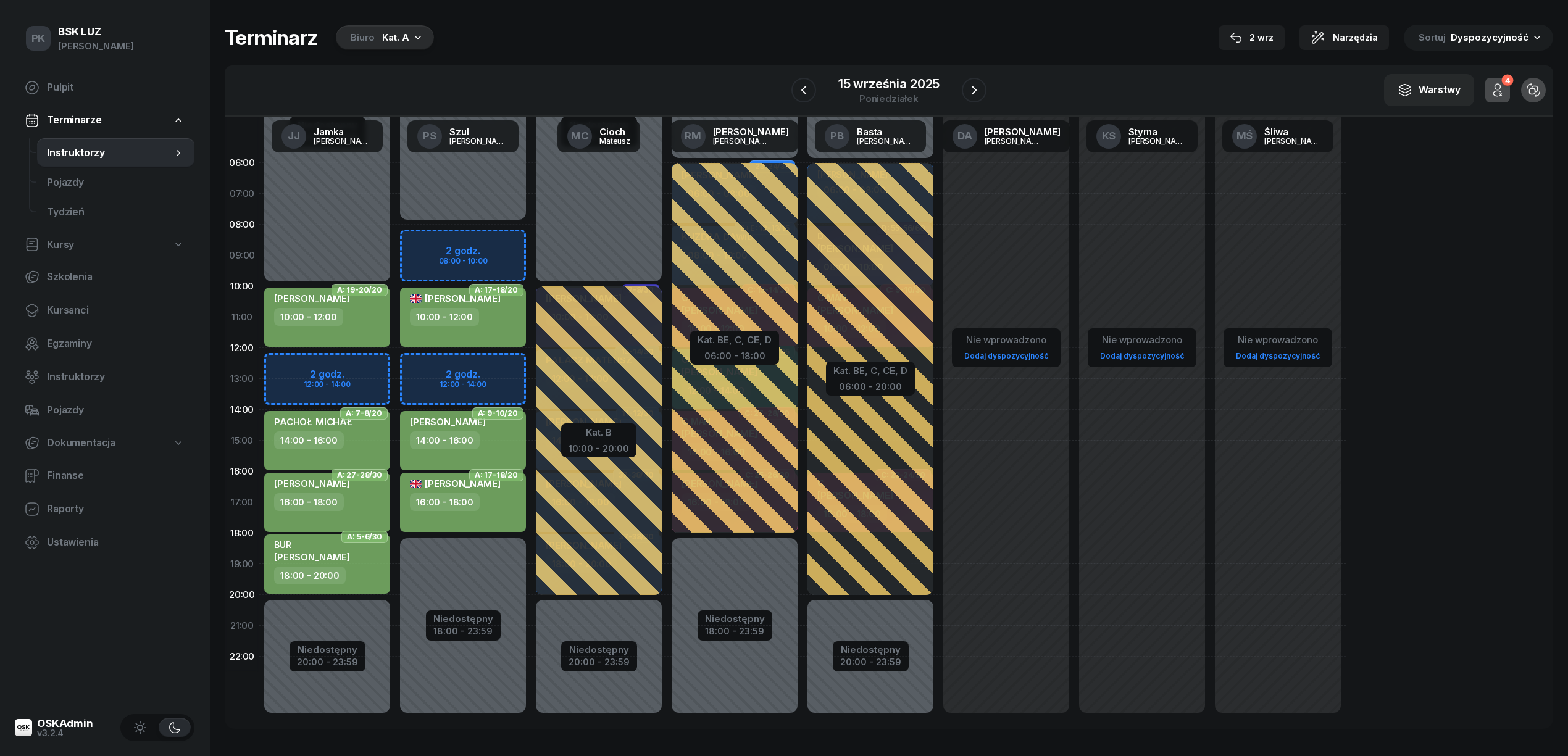
click at [506, 237] on div "Niedostępny 00:00 - 08:00 Niedostępny 18:00 - 23:59 2 godz. 08:00 - 10:00 2 god…" at bounding box center [463, 440] width 136 height 586
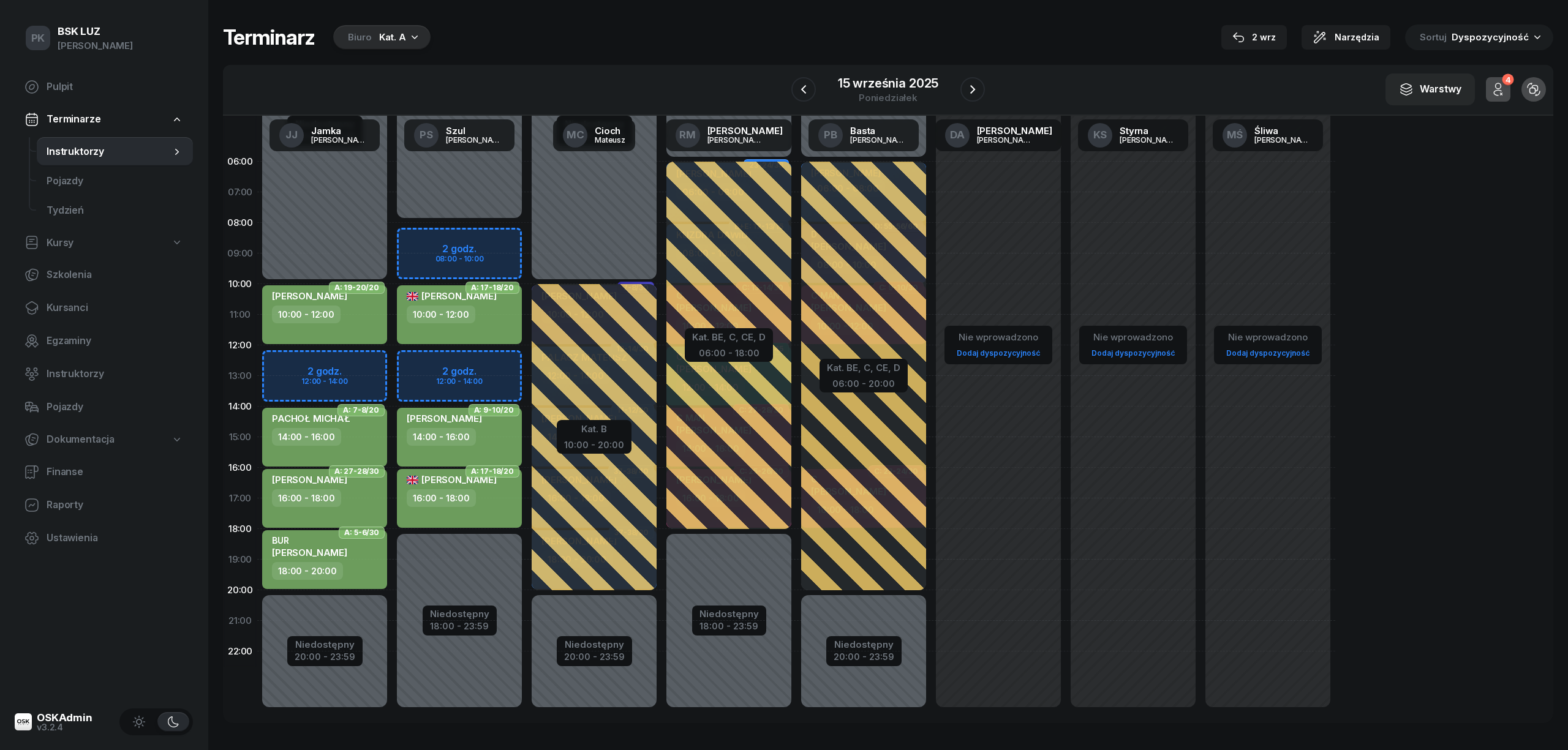
select select "08"
select select "10"
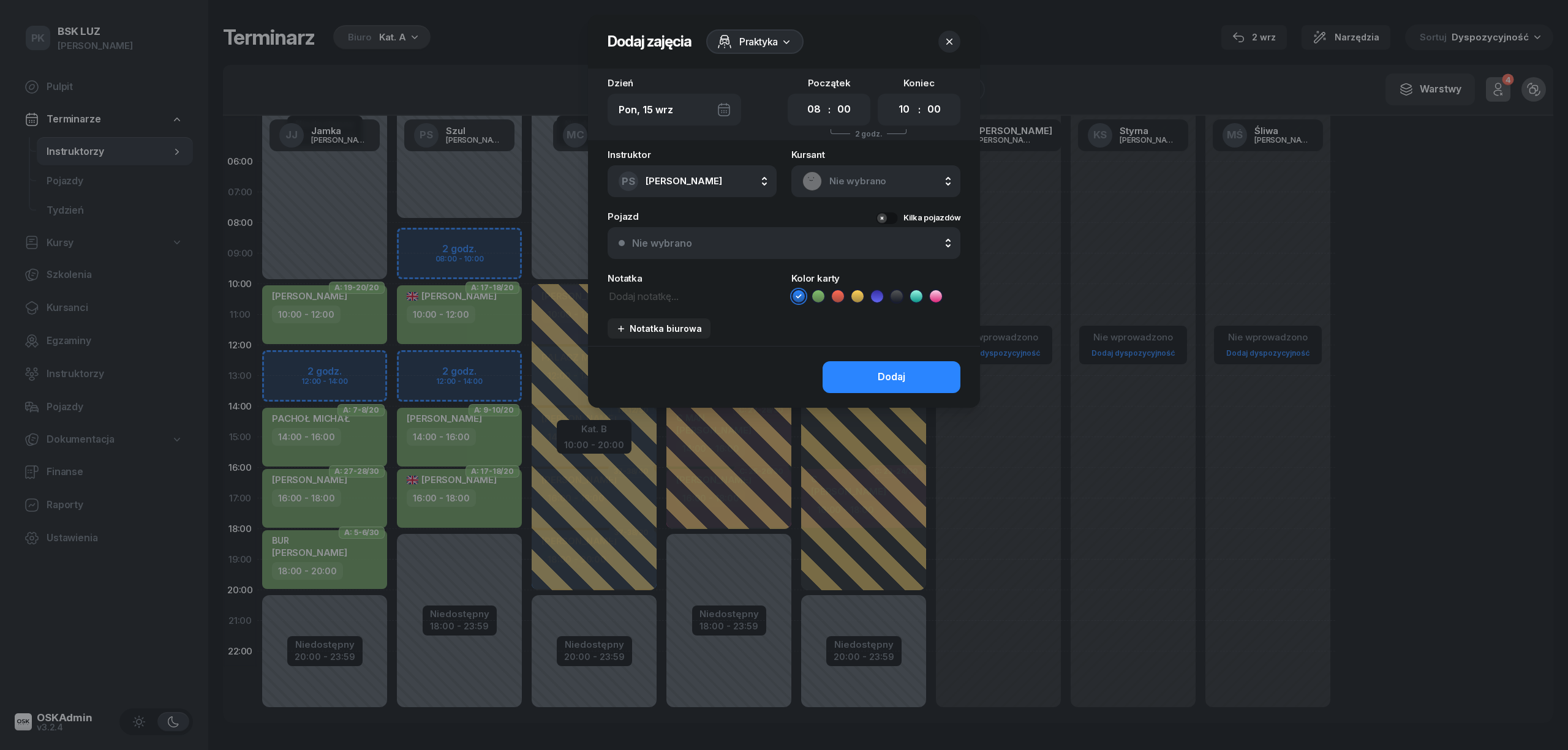
click at [878, 176] on span "Nie wybrano" at bounding box center [890, 181] width 120 height 16
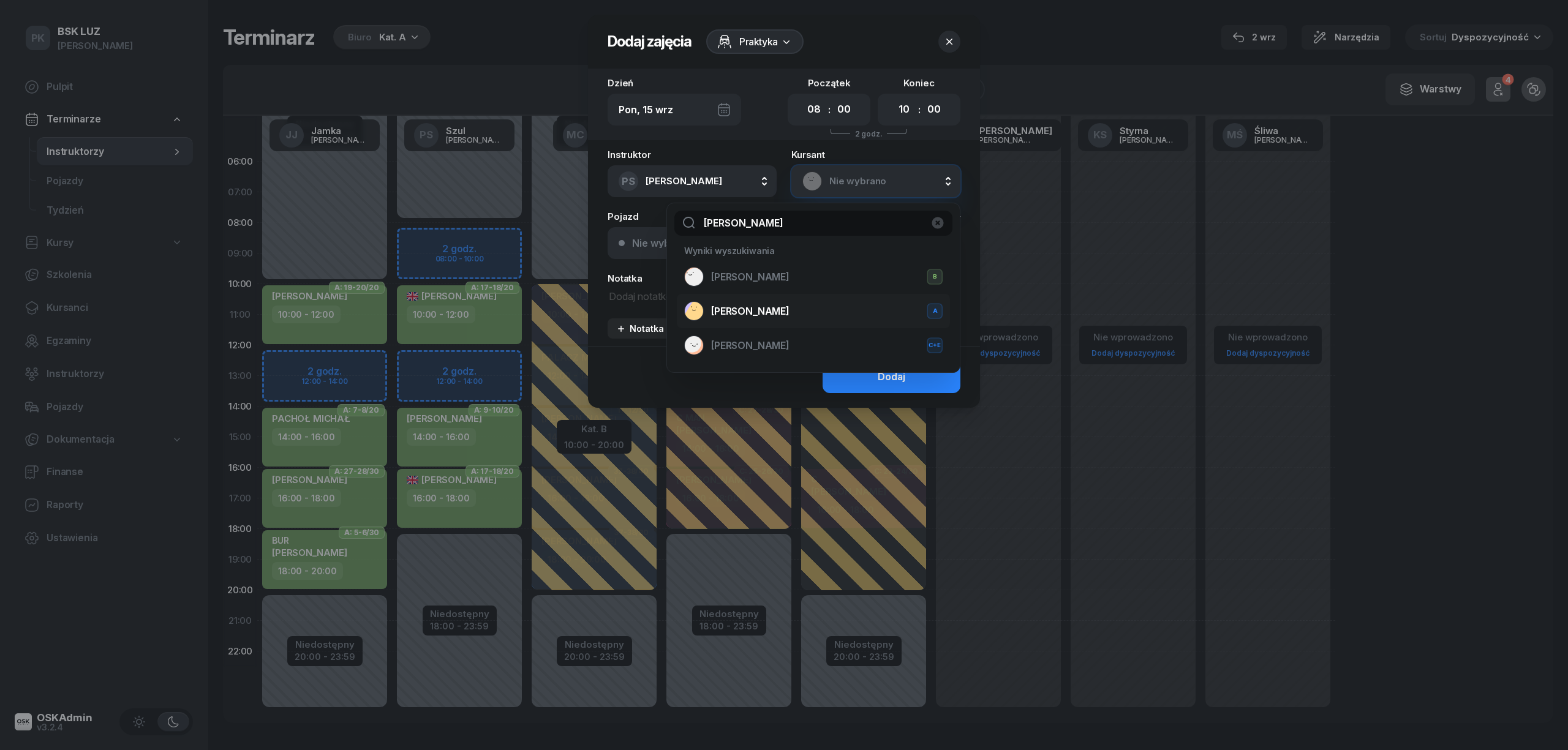
type input "[PERSON_NAME]"
click at [724, 314] on span "[PERSON_NAME]" at bounding box center [749, 312] width 78 height 16
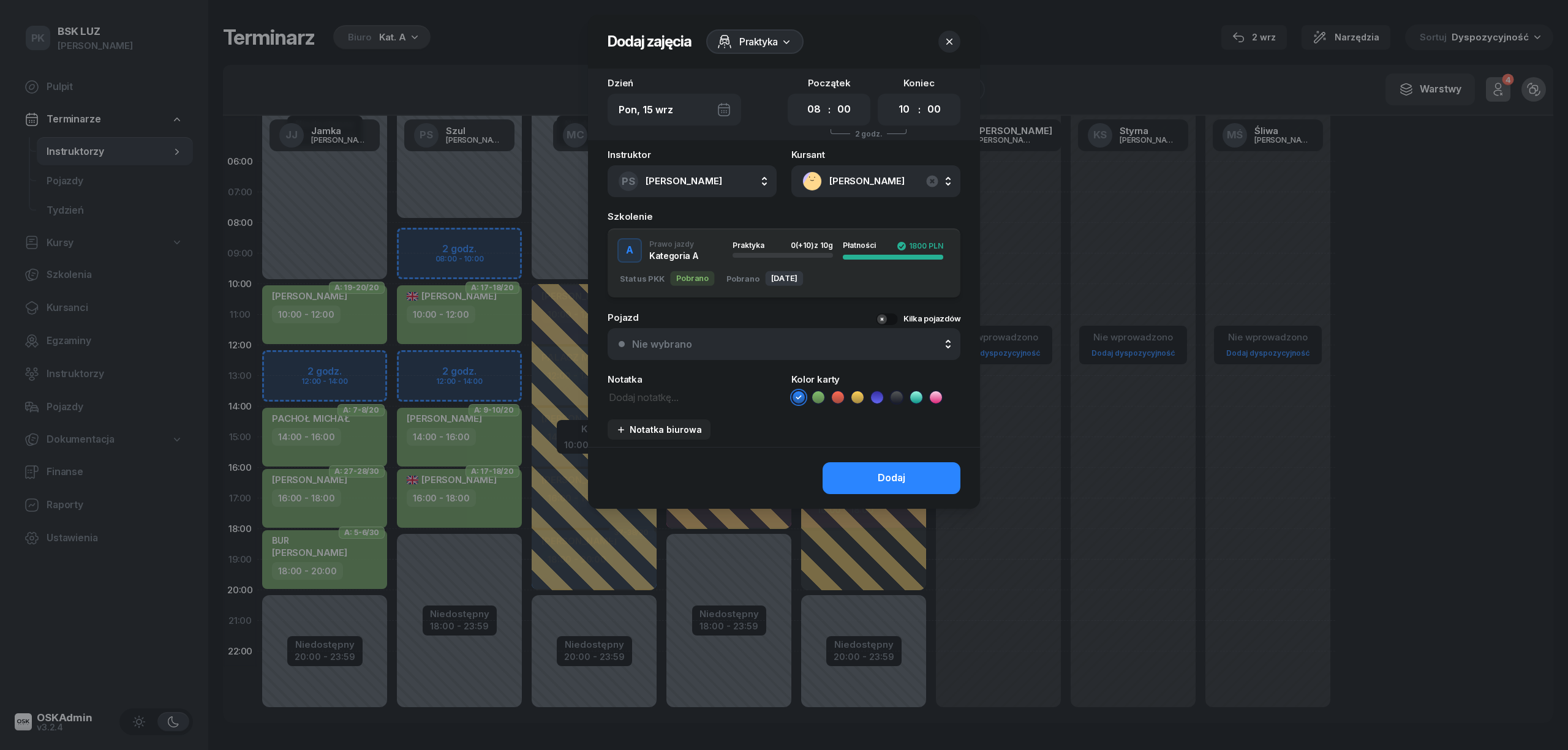
click at [813, 399] on icon at bounding box center [819, 398] width 13 height 13
click at [846, 468] on button "Dodaj" at bounding box center [890, 478] width 137 height 31
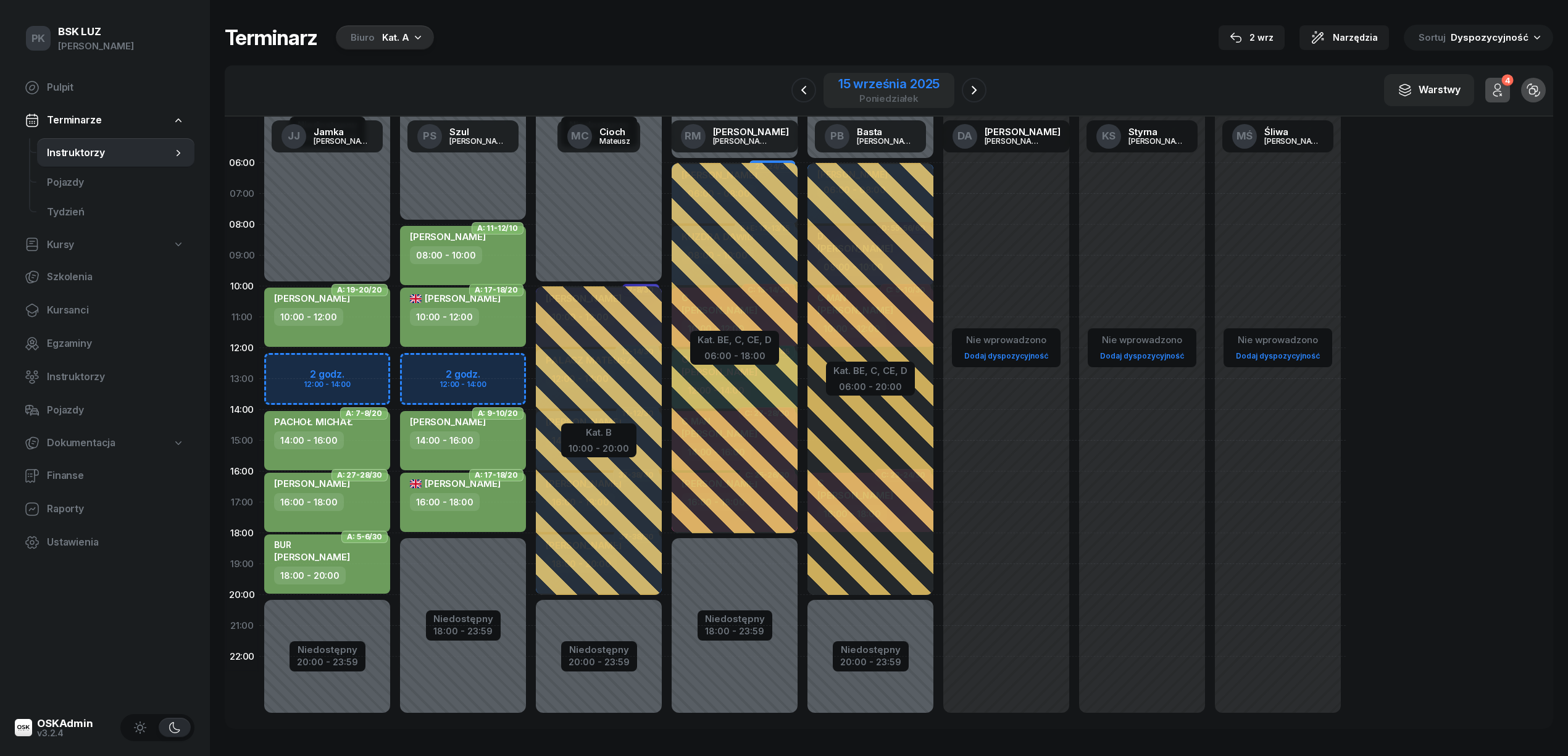
click at [857, 96] on div "poniedziałek" at bounding box center [890, 99] width 101 height 9
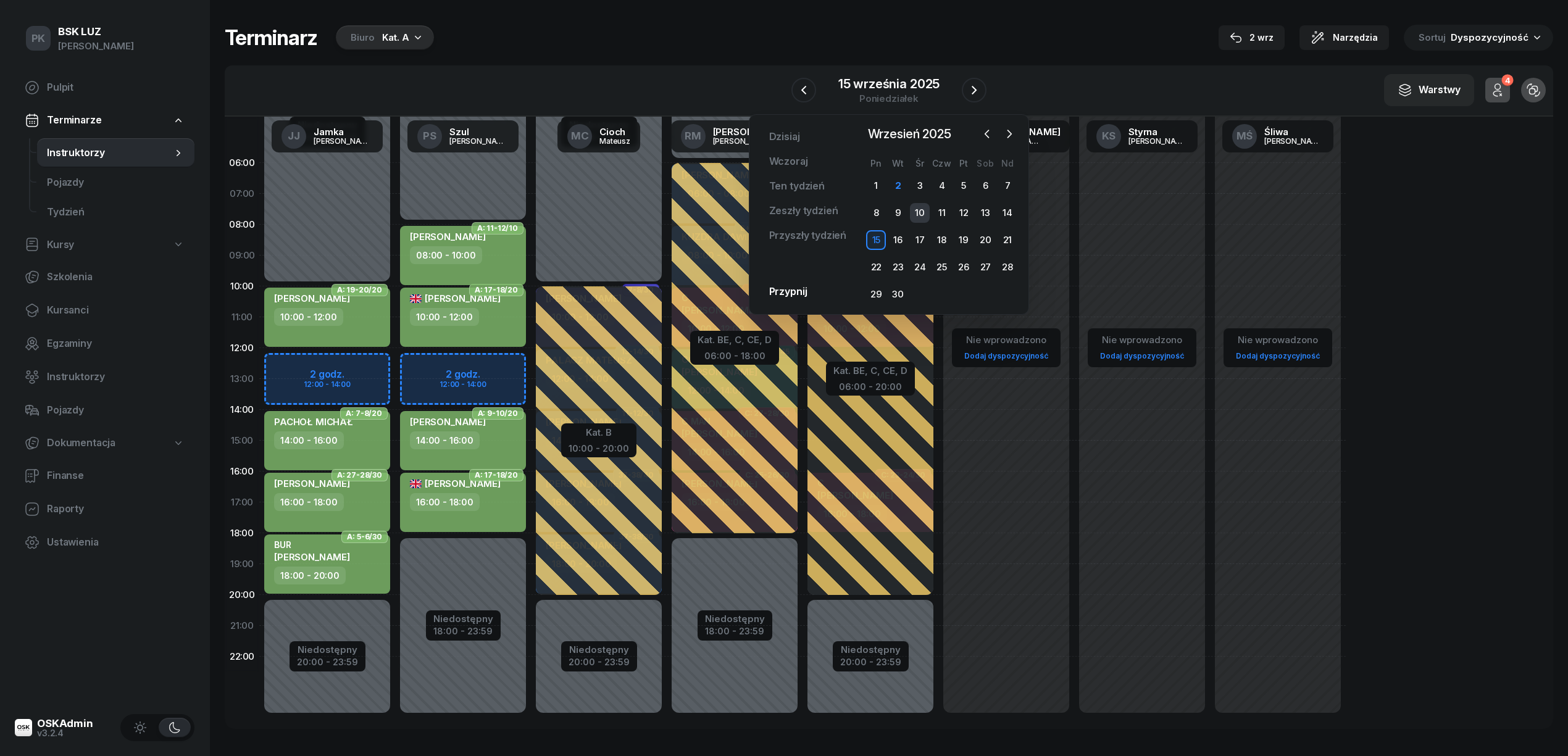
click at [926, 206] on div "10" at bounding box center [920, 213] width 20 height 20
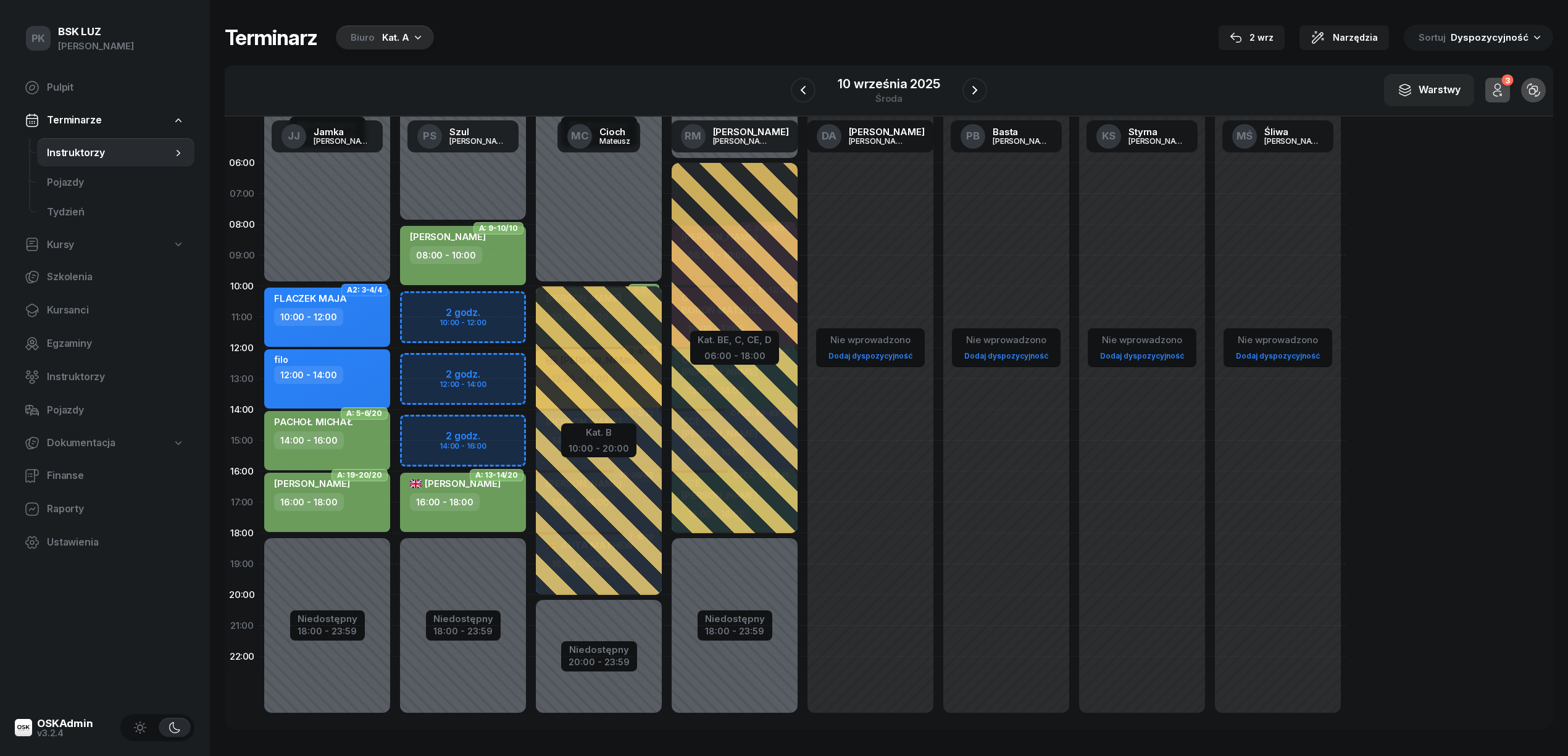
click at [514, 255] on div "08:00 - 10:00" at bounding box center [465, 255] width 109 height 18
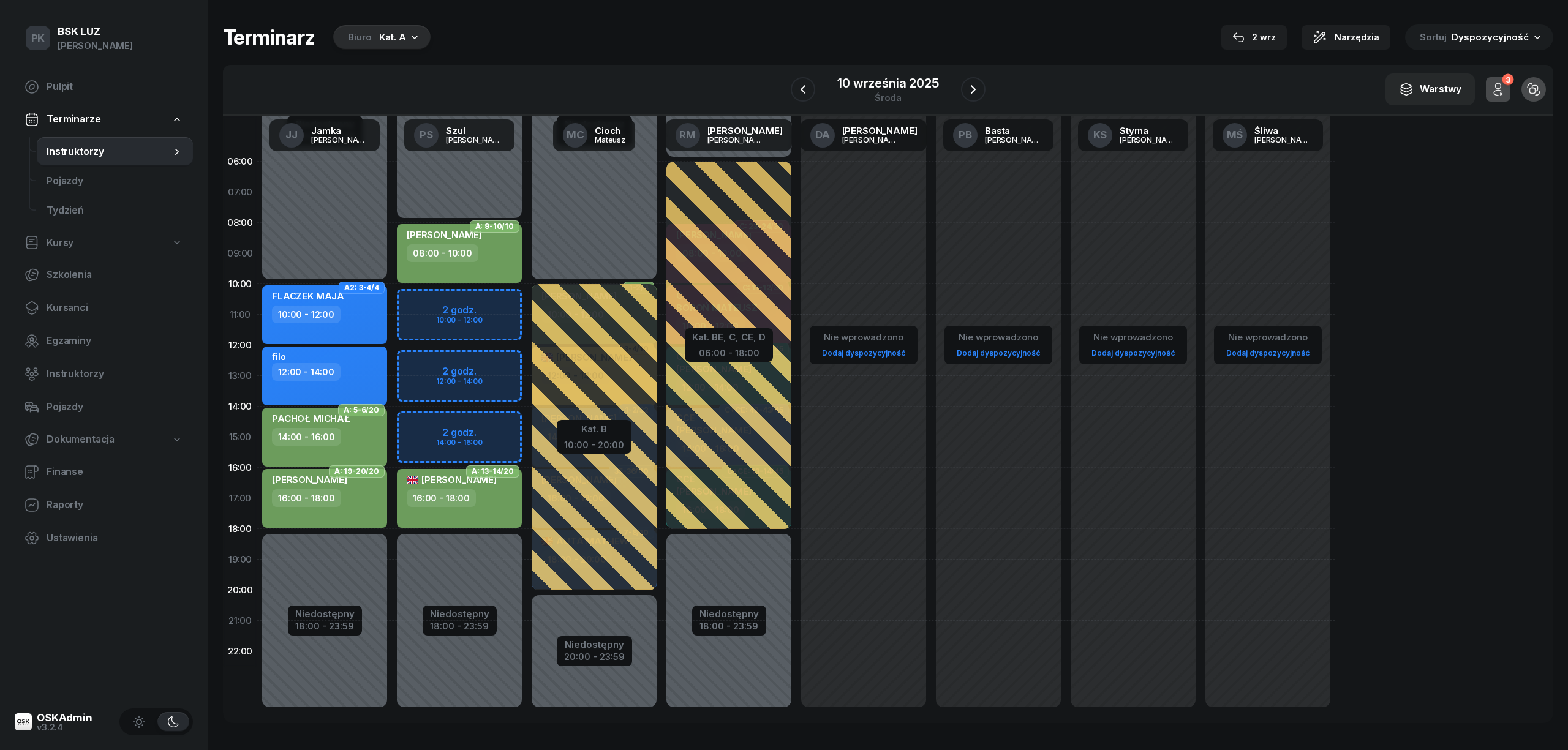
select select "08"
select select "10"
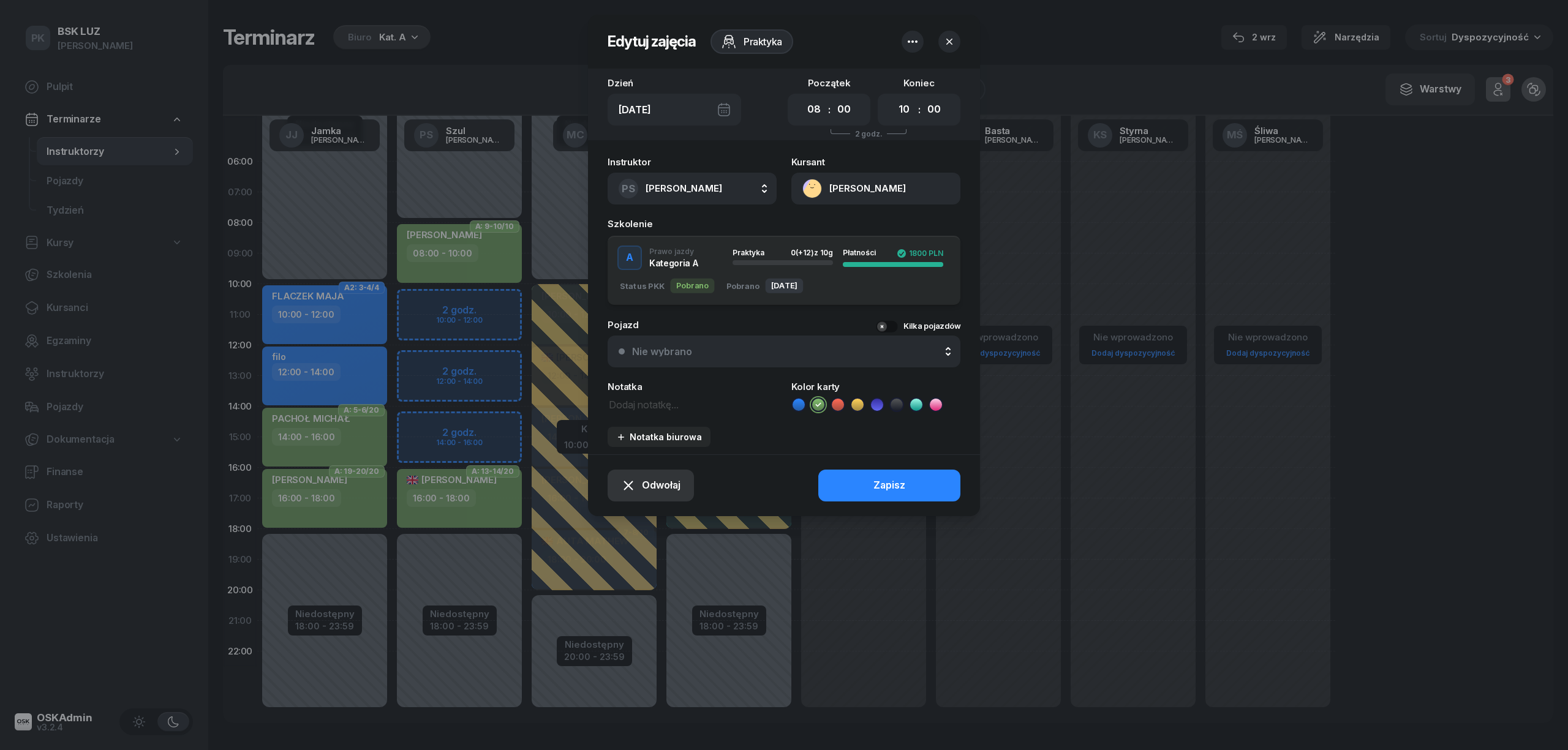
click at [647, 486] on span "Odwołaj" at bounding box center [660, 486] width 39 height 16
click at [650, 378] on div "My odwołaliśmy" at bounding box center [630, 380] width 74 height 16
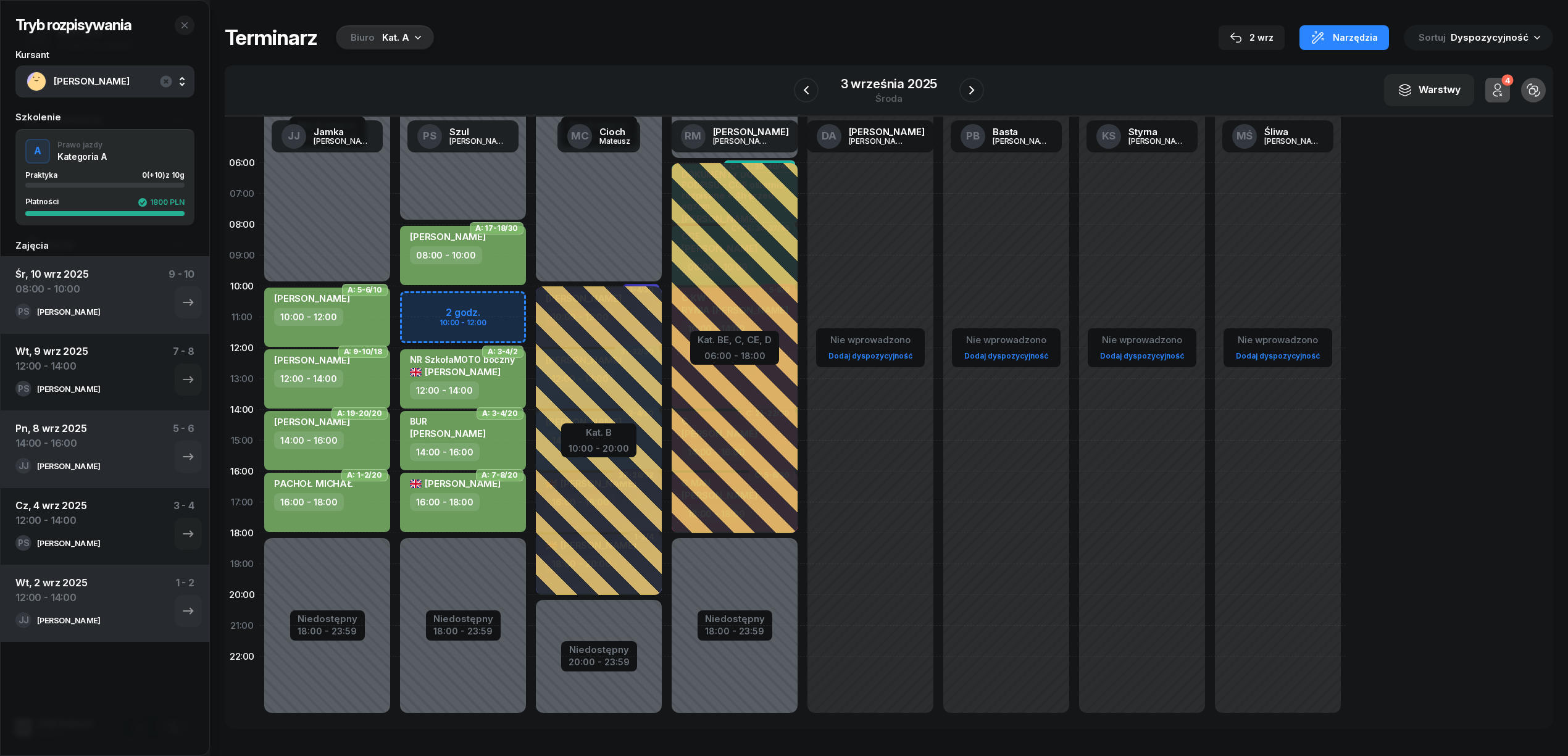
click at [114, 82] on span "[PERSON_NAME]" at bounding box center [118, 81] width 130 height 16
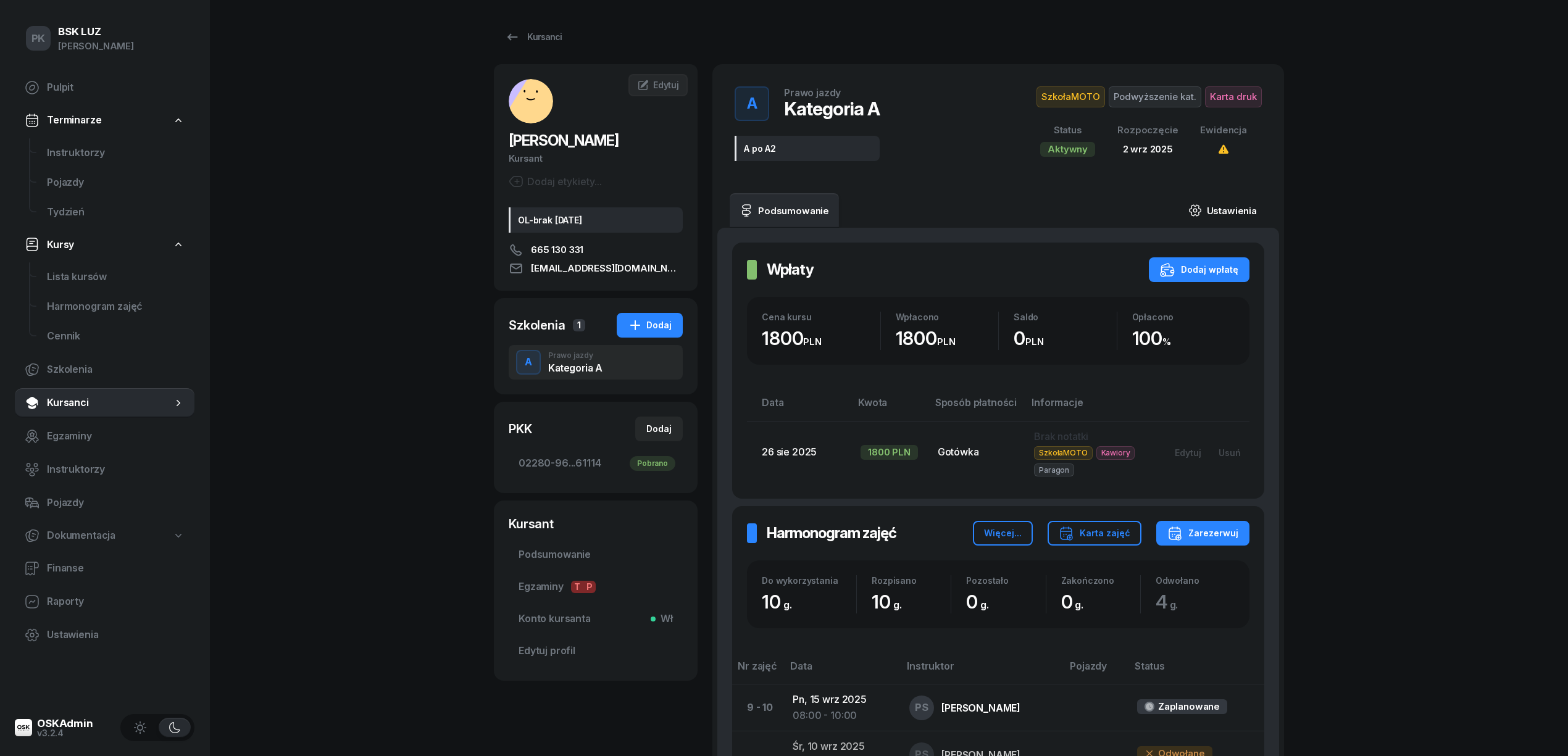
click at [1236, 204] on link "Ustawienia" at bounding box center [1222, 210] width 88 height 34
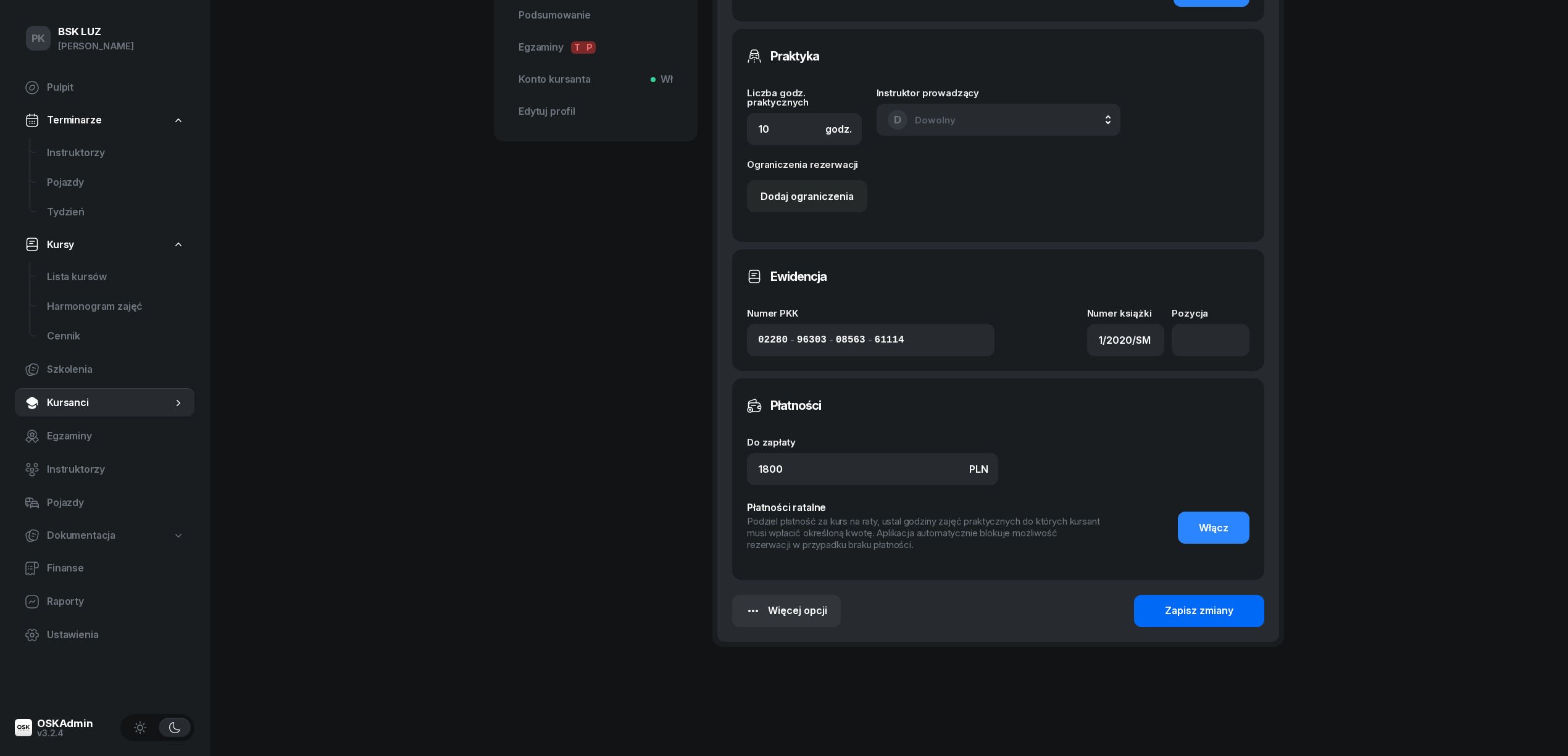
scroll to position [543, 0]
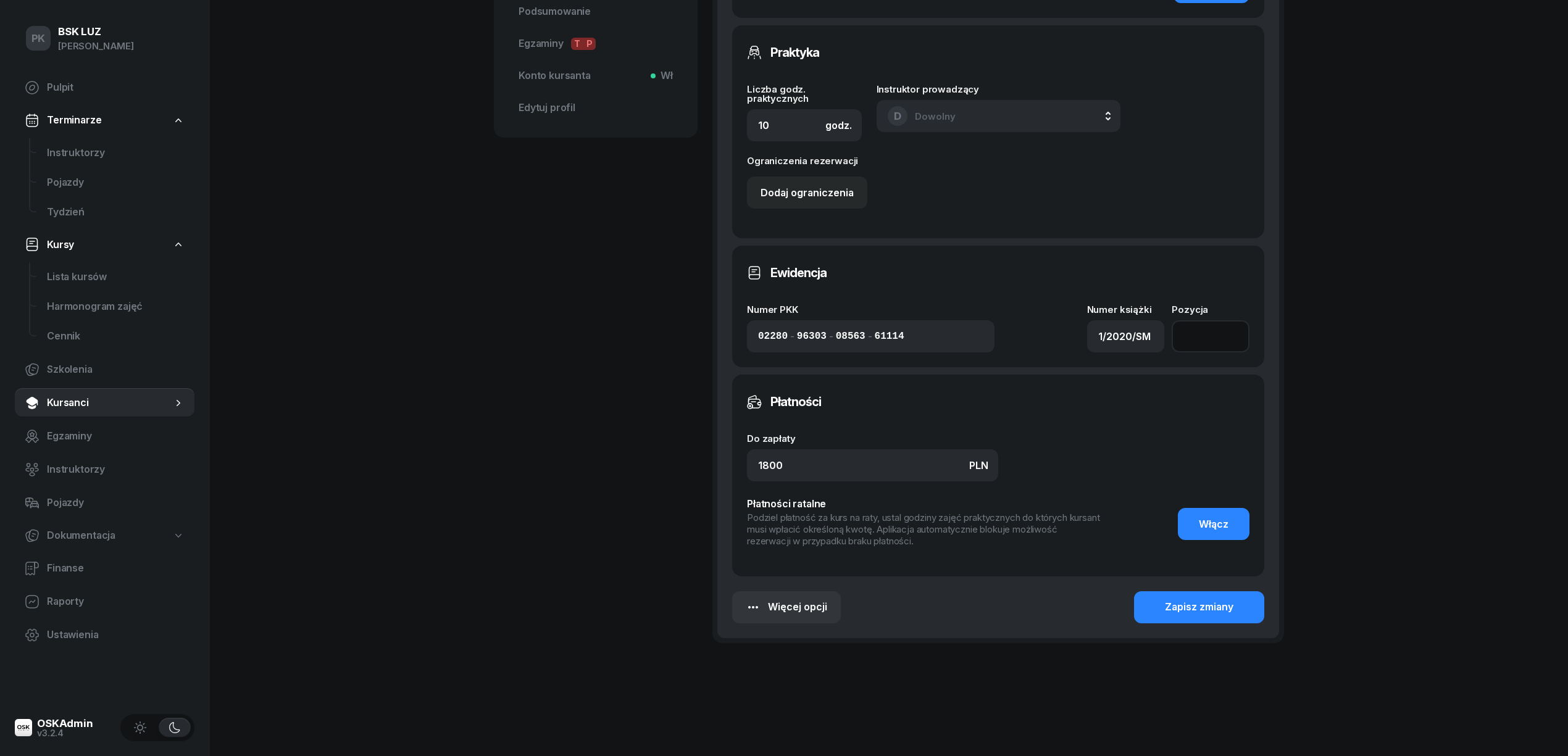
click at [1203, 330] on input "number" at bounding box center [1211, 336] width 78 height 32
type input "132"
click at [1205, 599] on div "Zapisz zmiany" at bounding box center [1199, 608] width 69 height 16
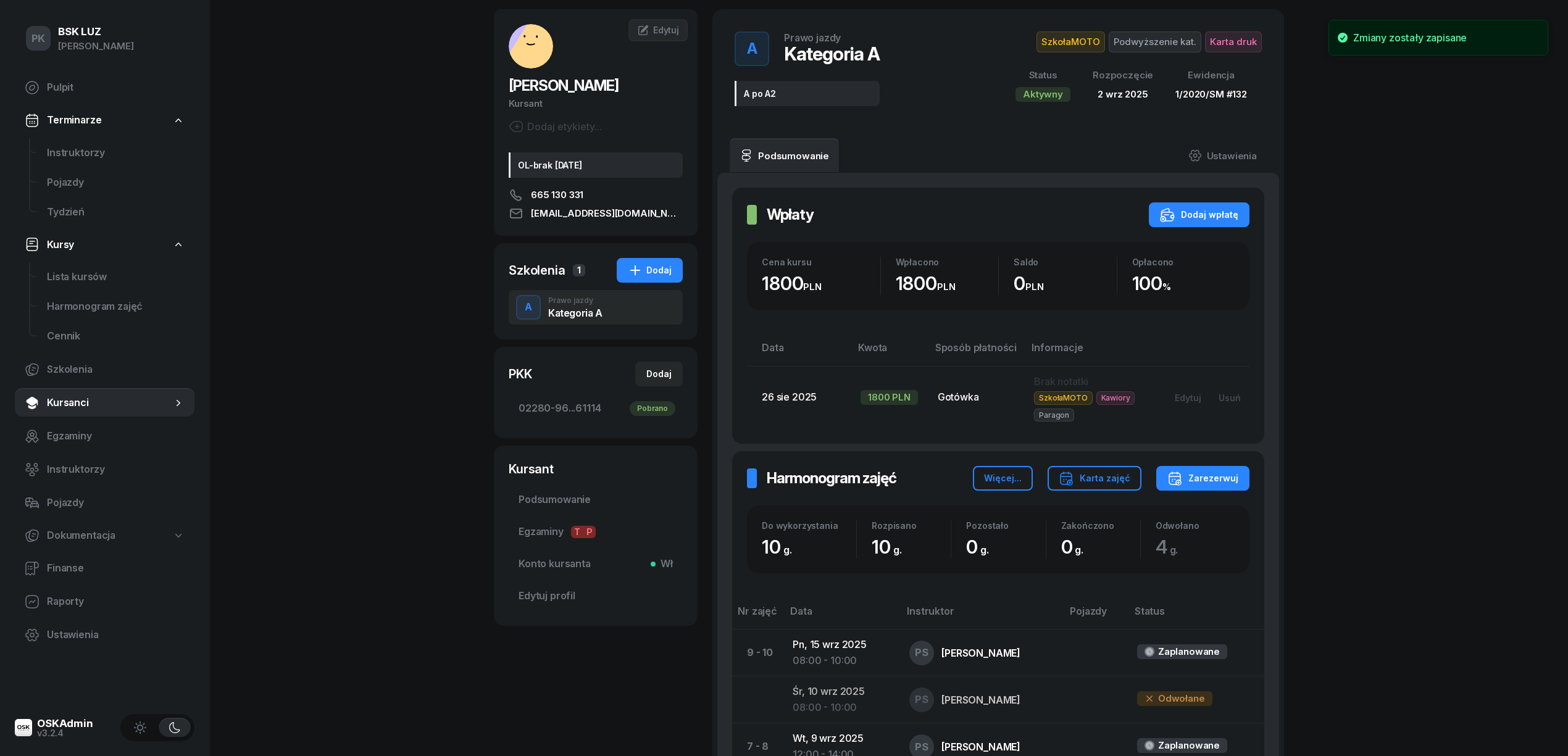
scroll to position [0, 0]
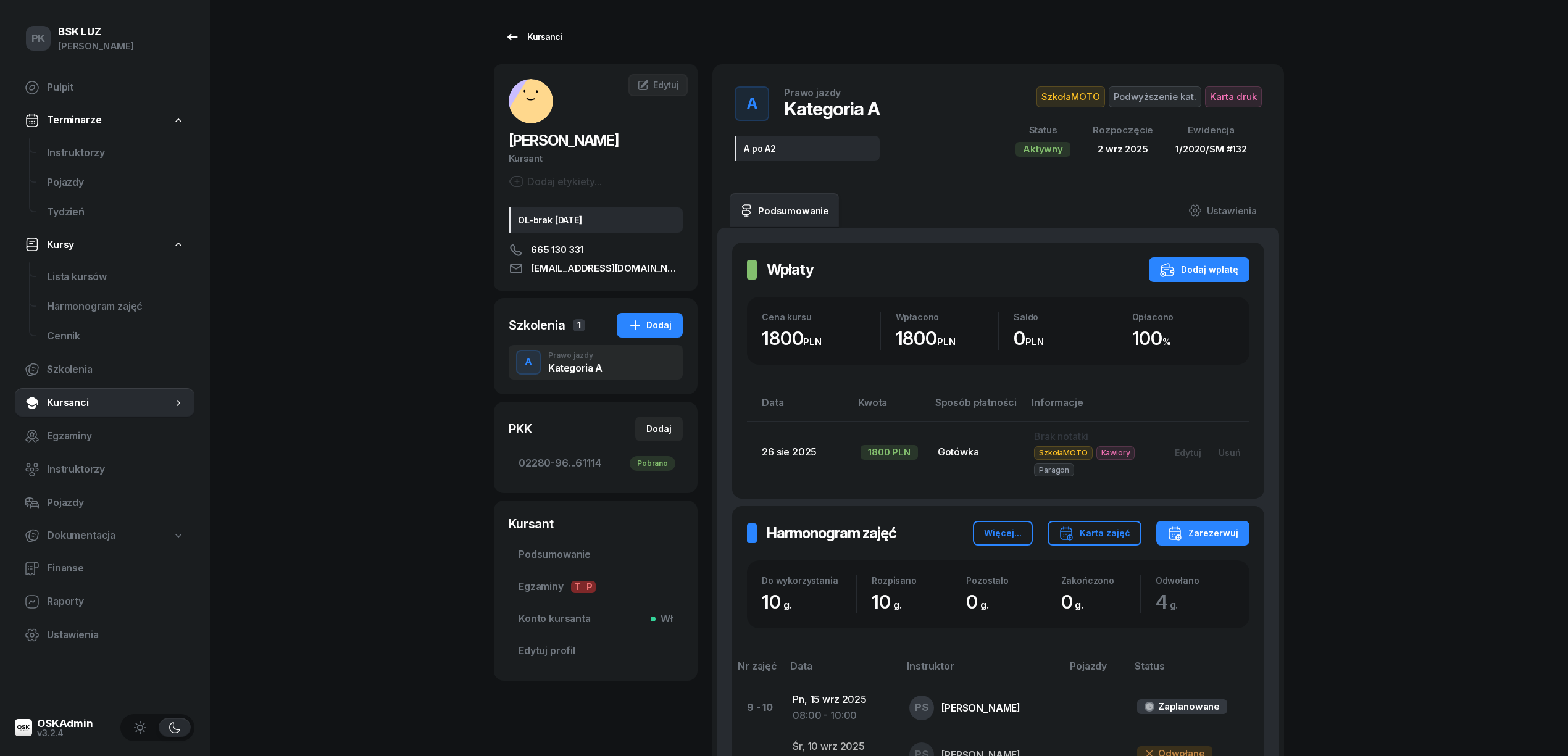
click at [526, 38] on div "Kursanci" at bounding box center [533, 37] width 57 height 14
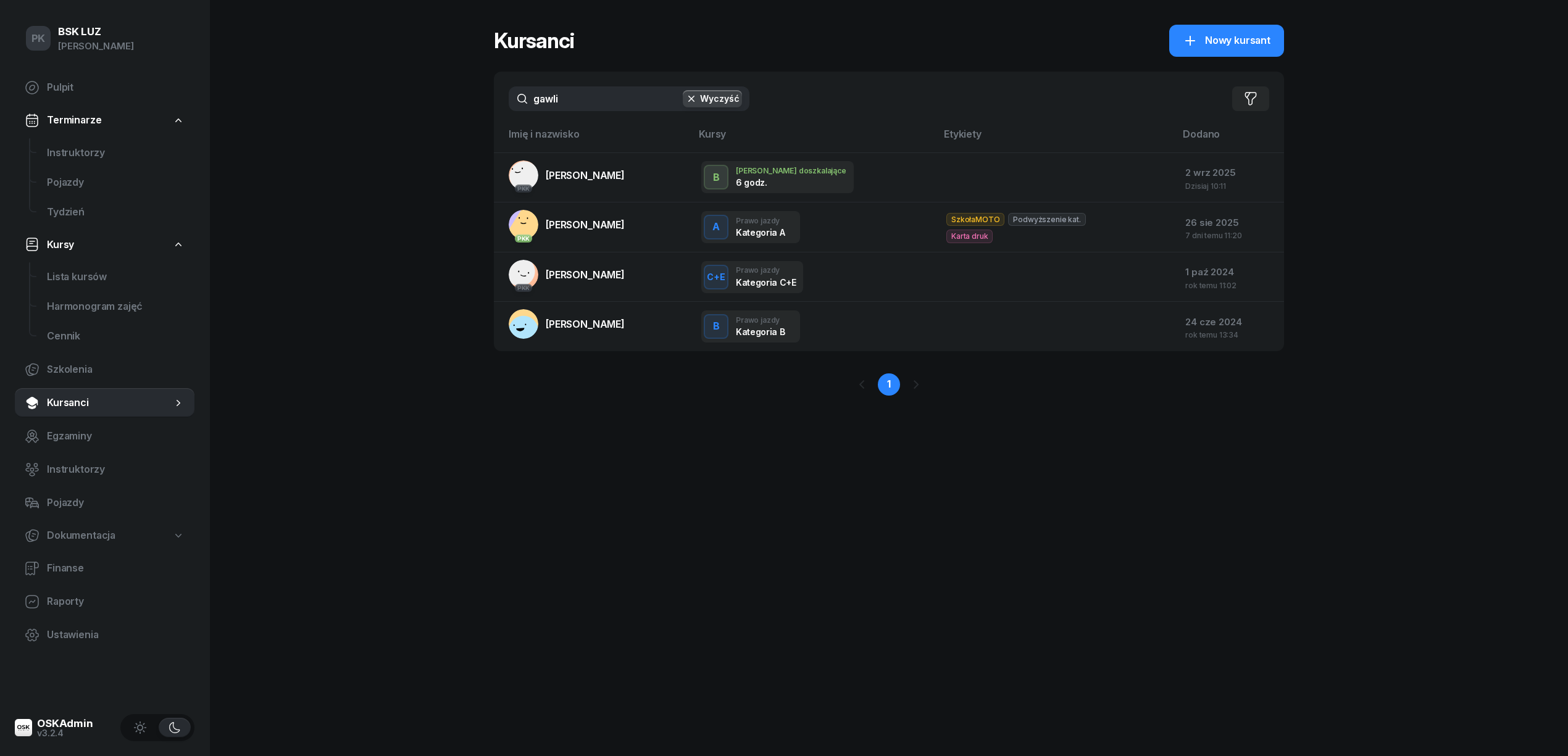
drag, startPoint x: 573, startPoint y: 101, endPoint x: 496, endPoint y: 104, distance: 77.1
click at [496, 104] on div "gawli Wyczyść Filtruj" at bounding box center [889, 99] width 790 height 54
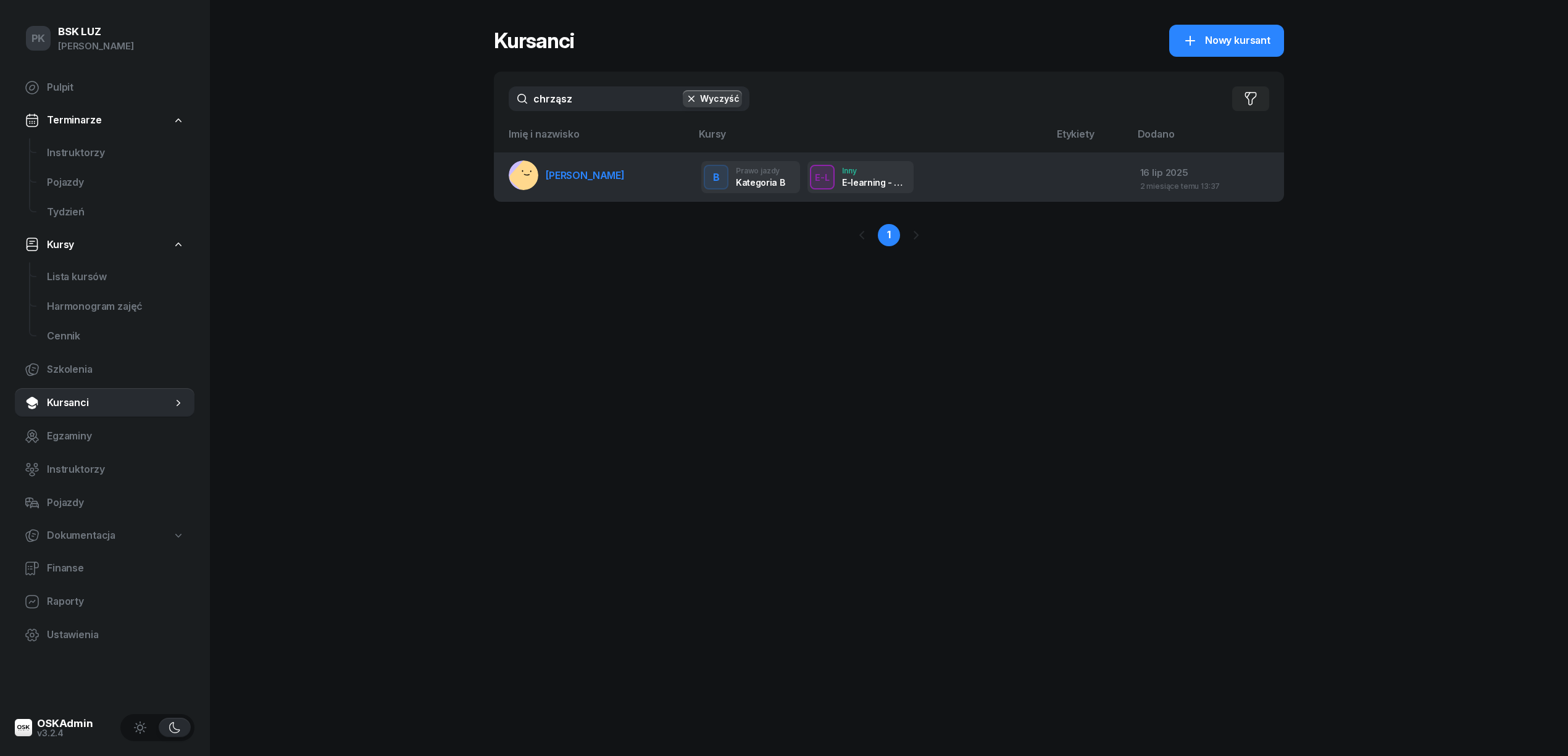
type input "chrząsz"
click at [573, 166] on link "CHRZĄSZCZ MACIEJ" at bounding box center [567, 175] width 116 height 30
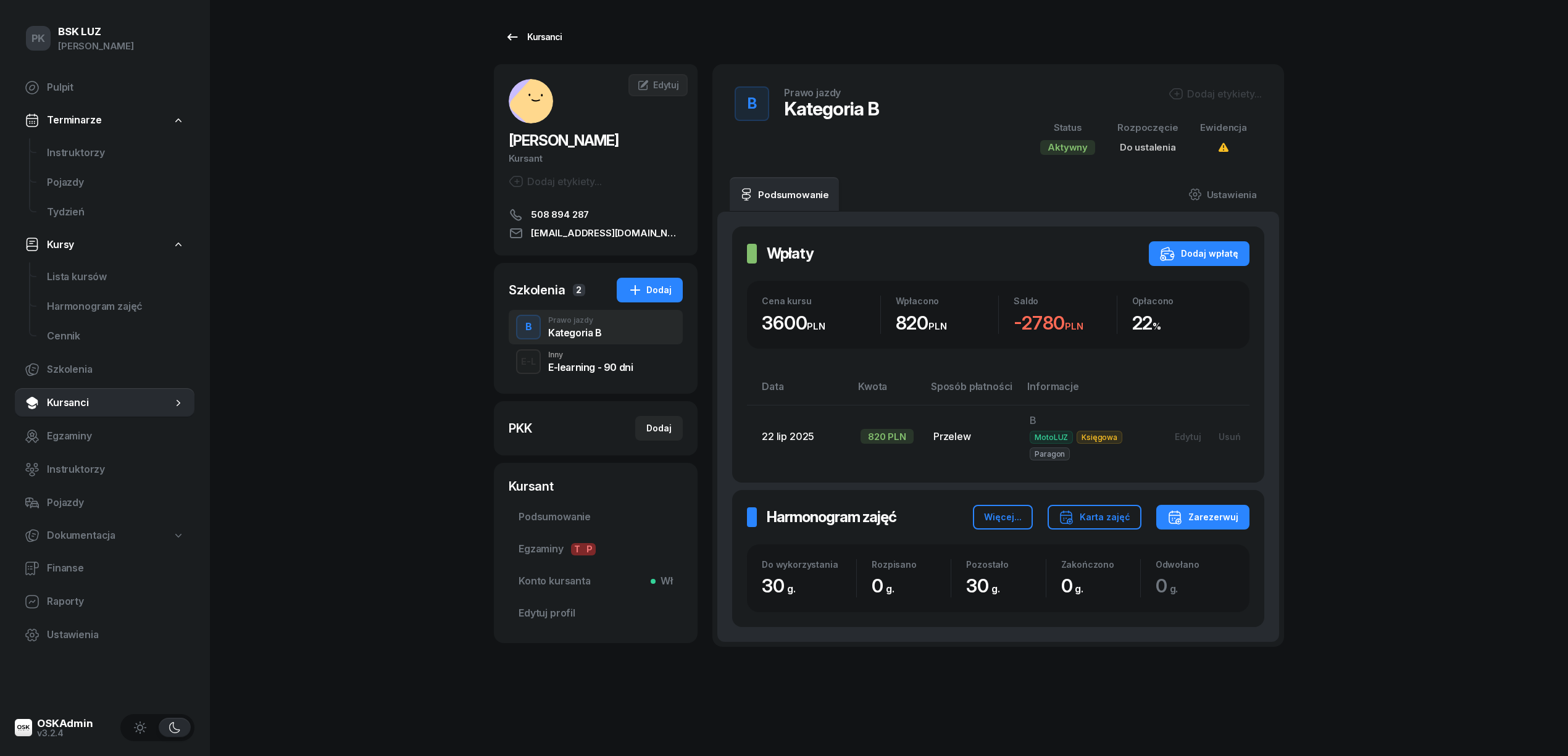
click at [562, 34] on link "Kursanci" at bounding box center [533, 36] width 79 height 24
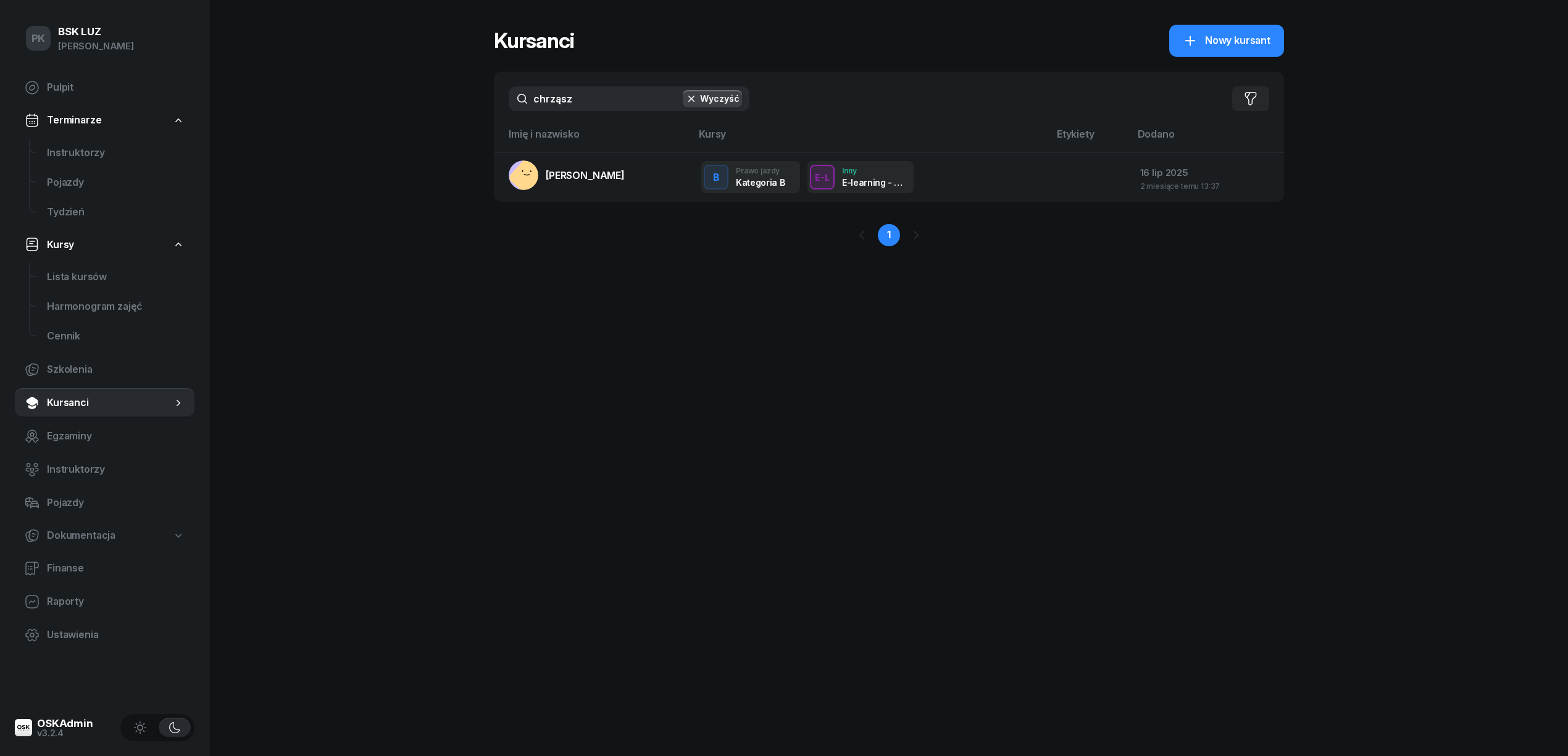
drag, startPoint x: 591, startPoint y: 101, endPoint x: 515, endPoint y: 101, distance: 76.0
click at [515, 101] on input "chrząsz" at bounding box center [630, 98] width 241 height 24
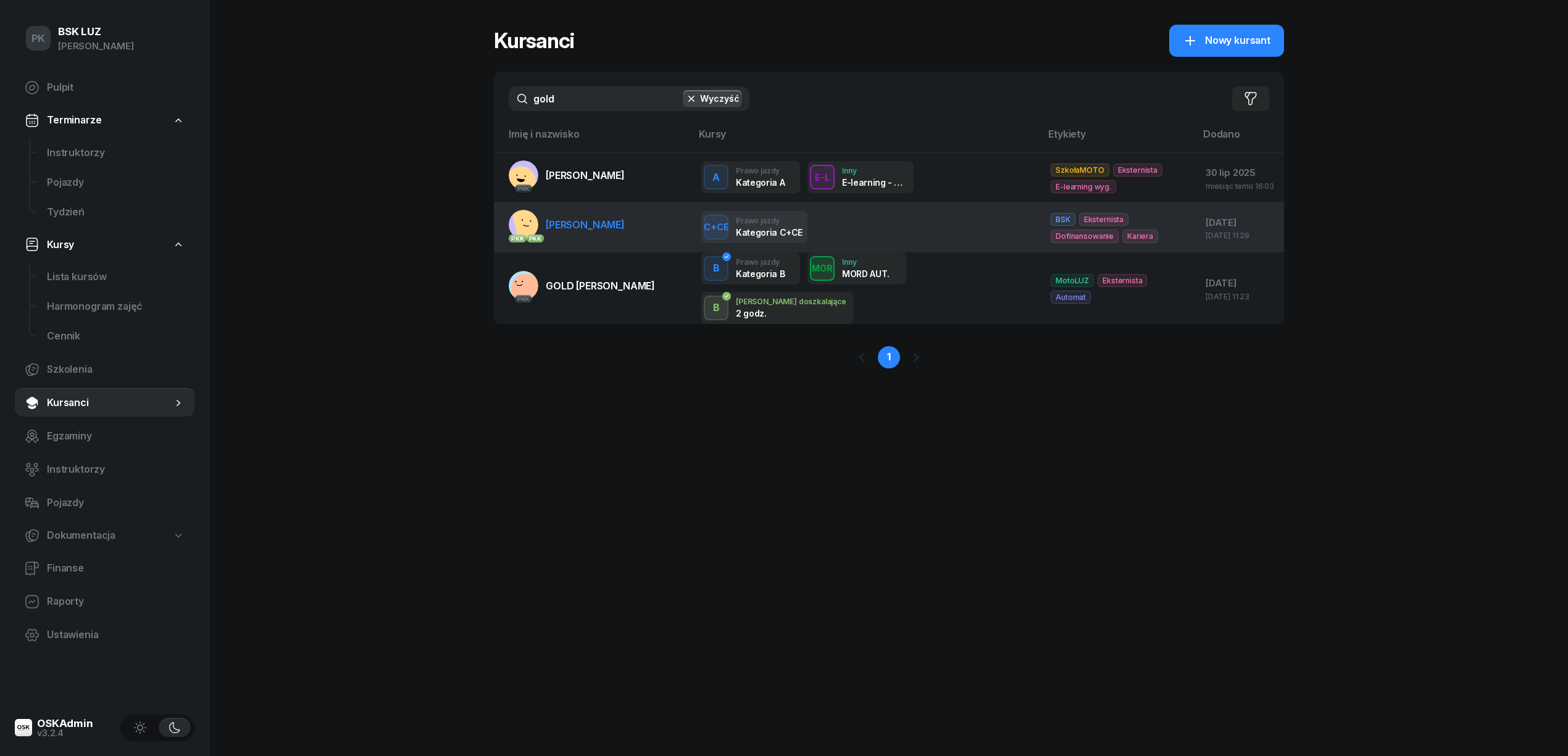
type input "gold"
click at [600, 231] on link "PKK PKK GOLDMAN ERYK" at bounding box center [567, 225] width 116 height 30
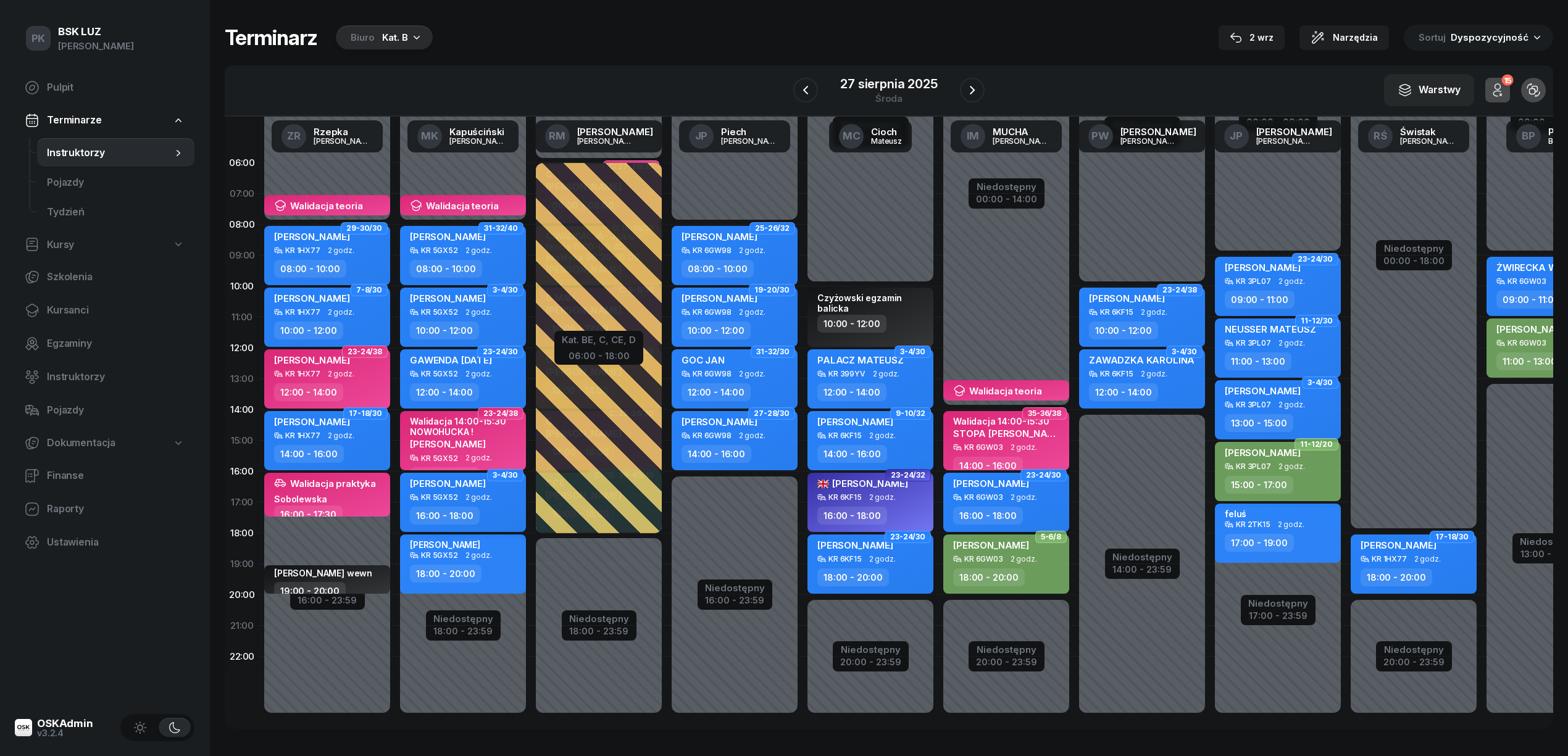
click at [919, 79] on div "27 sierpnia 2025" at bounding box center [889, 84] width 97 height 13
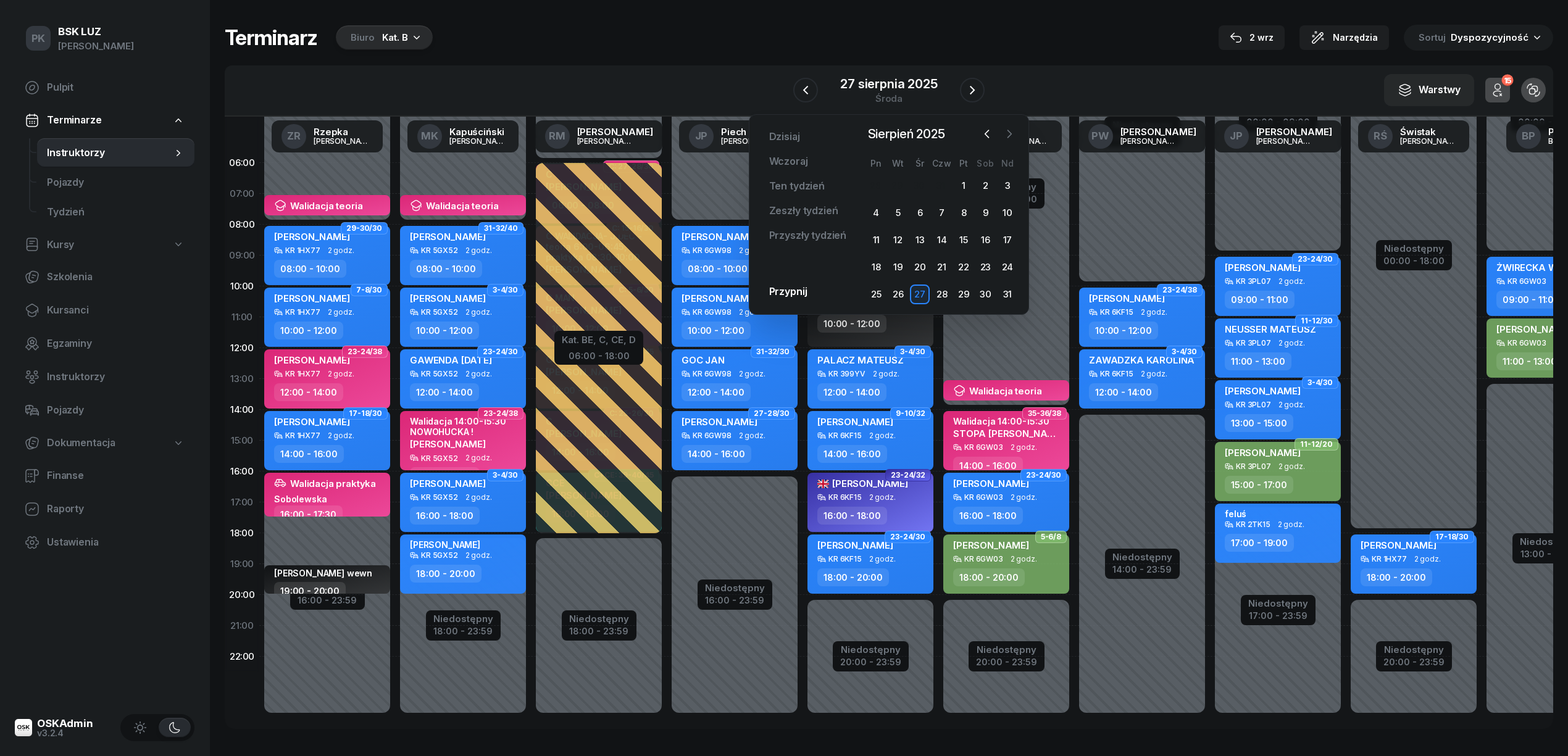
click at [1005, 133] on icon "button" at bounding box center [1010, 134] width 13 height 13
click at [974, 183] on div "5" at bounding box center [964, 186] width 20 height 20
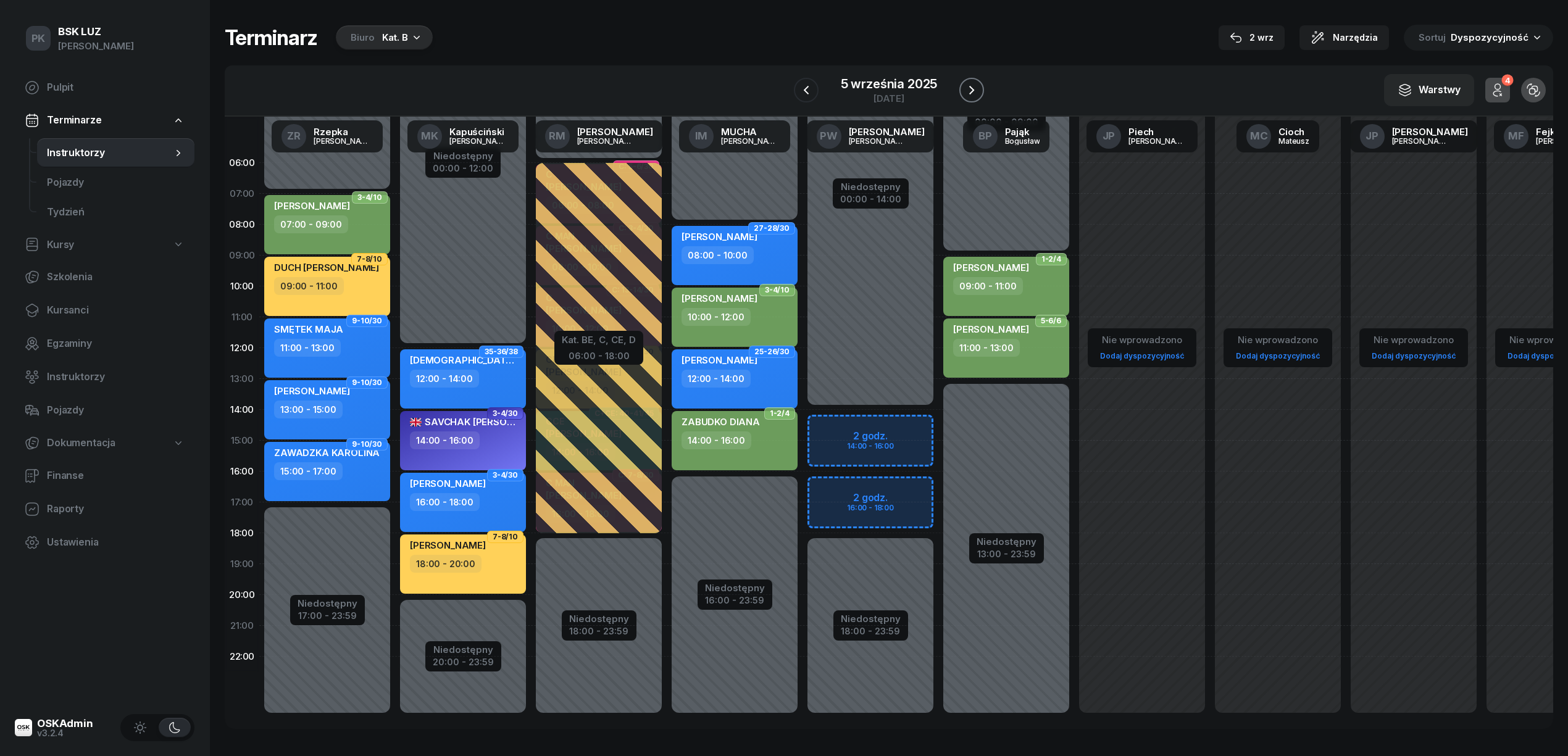
click at [969, 85] on icon "button" at bounding box center [972, 90] width 14 height 14
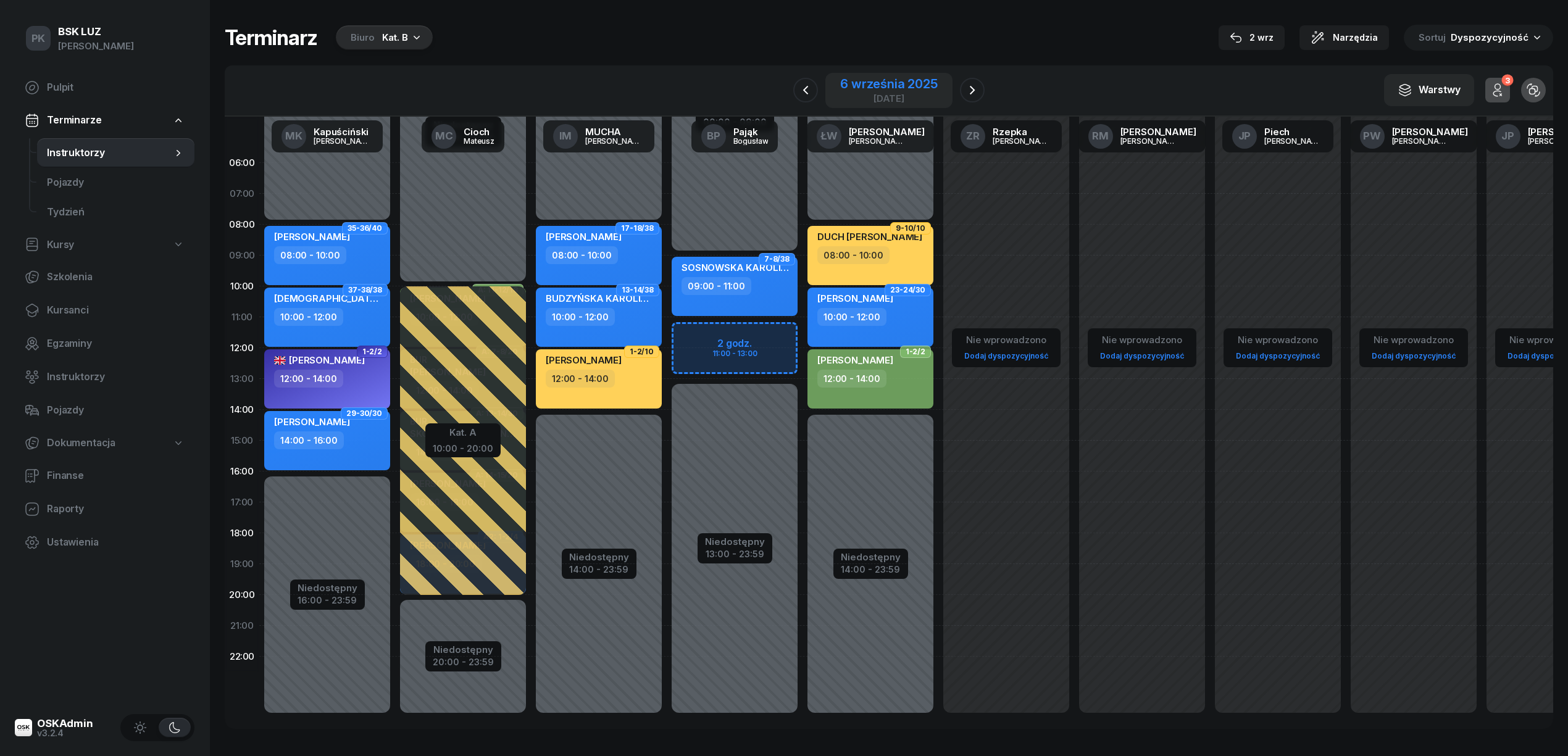
click at [887, 86] on div "6 września 2025" at bounding box center [890, 84] width 98 height 13
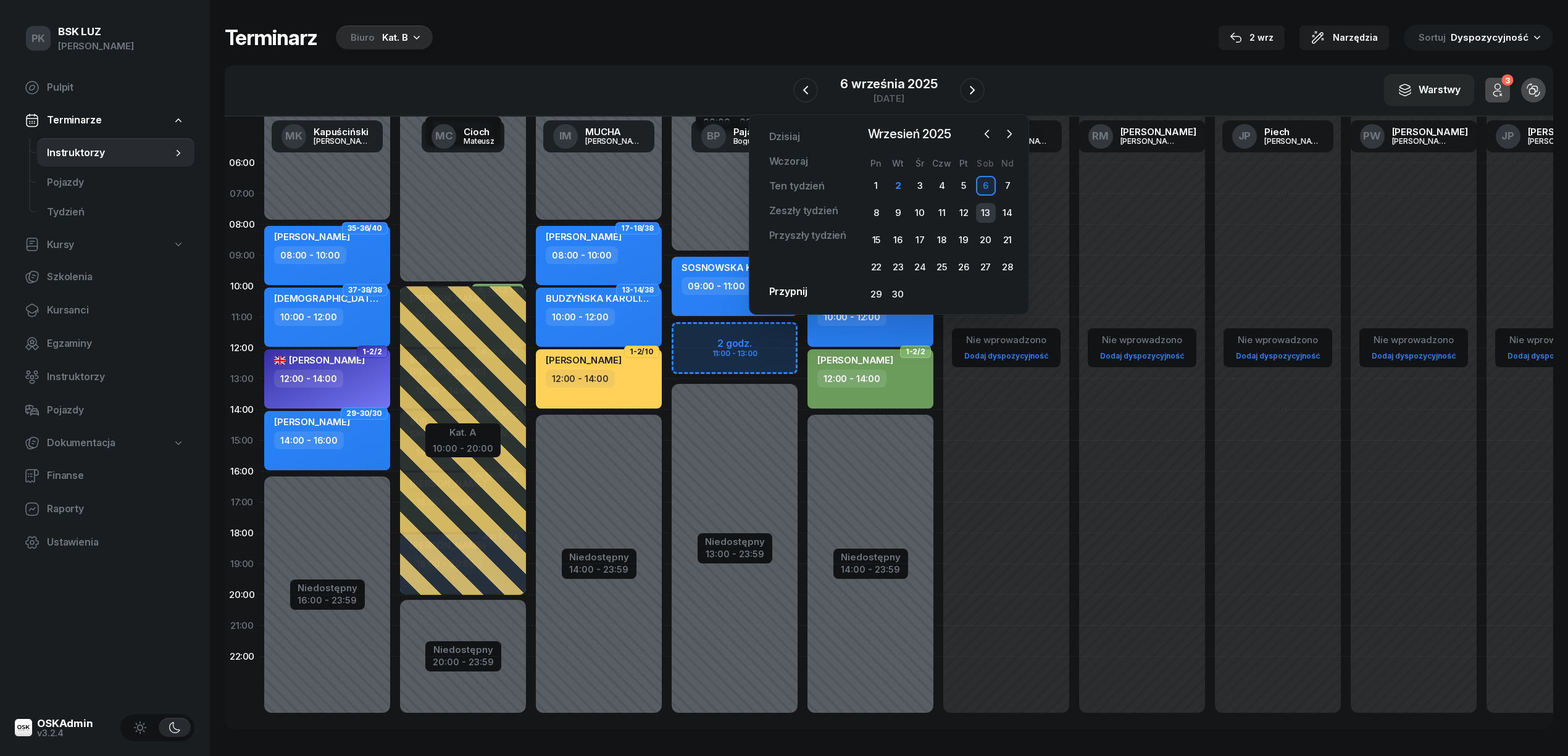
click at [986, 215] on div "13" at bounding box center [986, 213] width 20 height 20
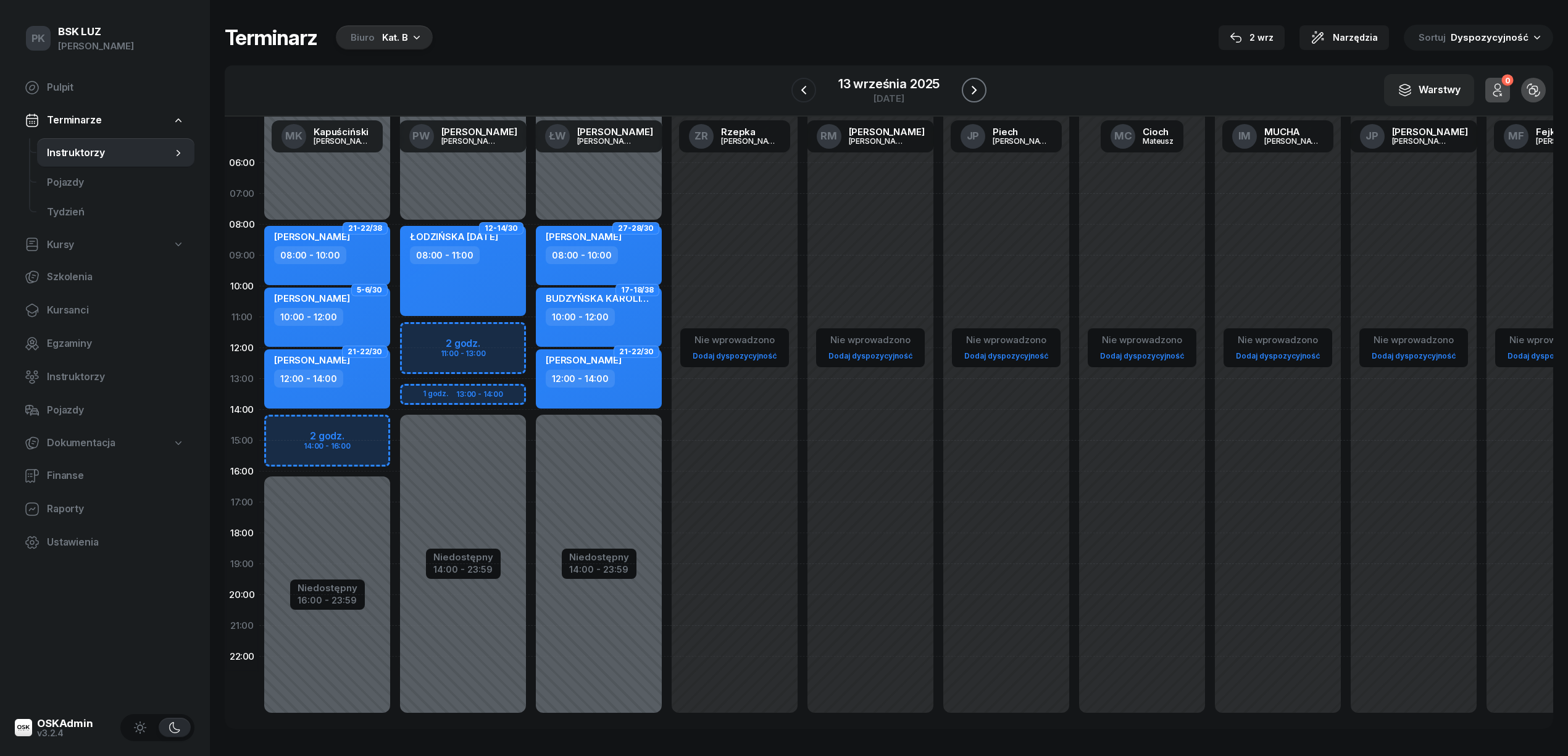
click at [971, 92] on icon "button" at bounding box center [974, 90] width 14 height 14
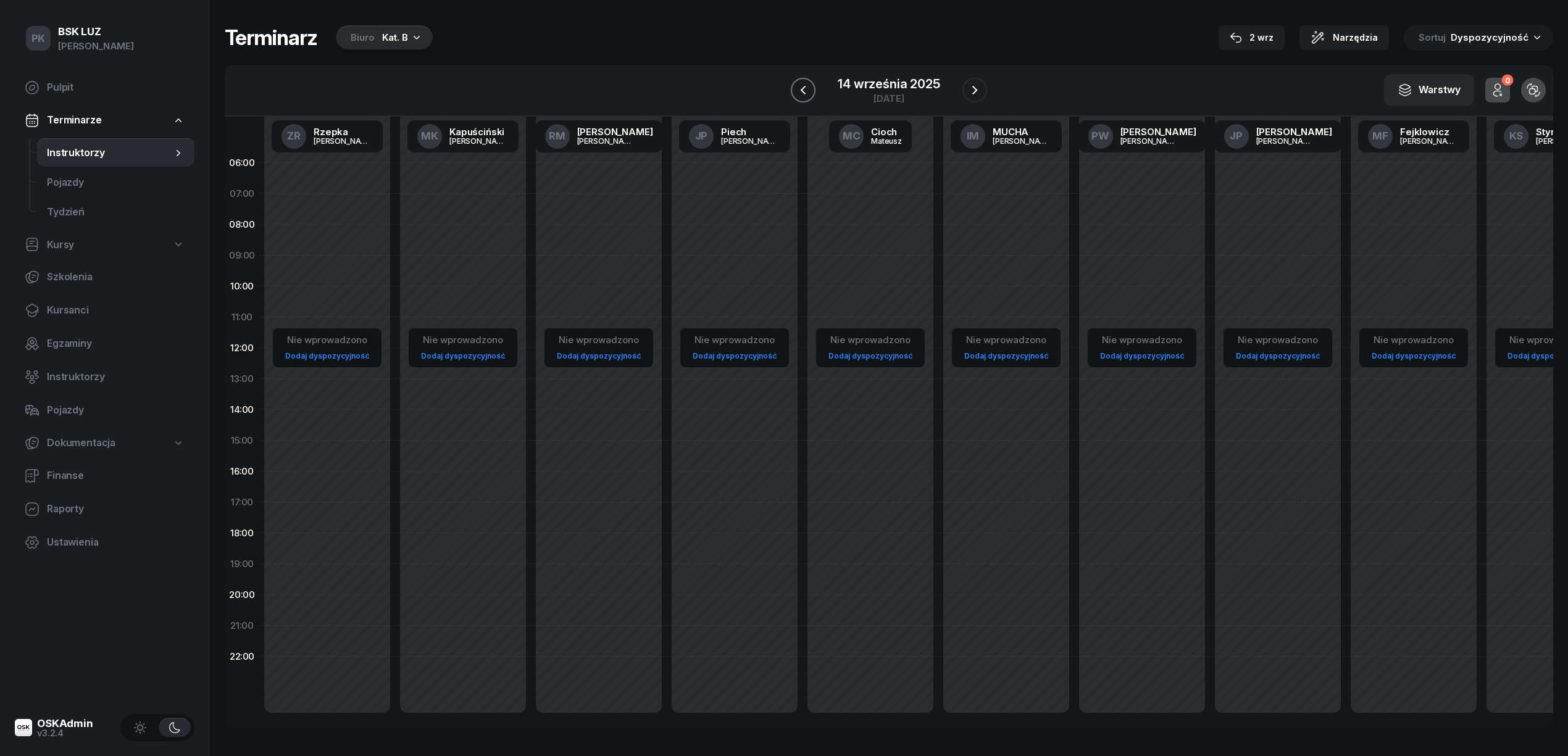
click at [813, 86] on button "button" at bounding box center [803, 90] width 24 height 24
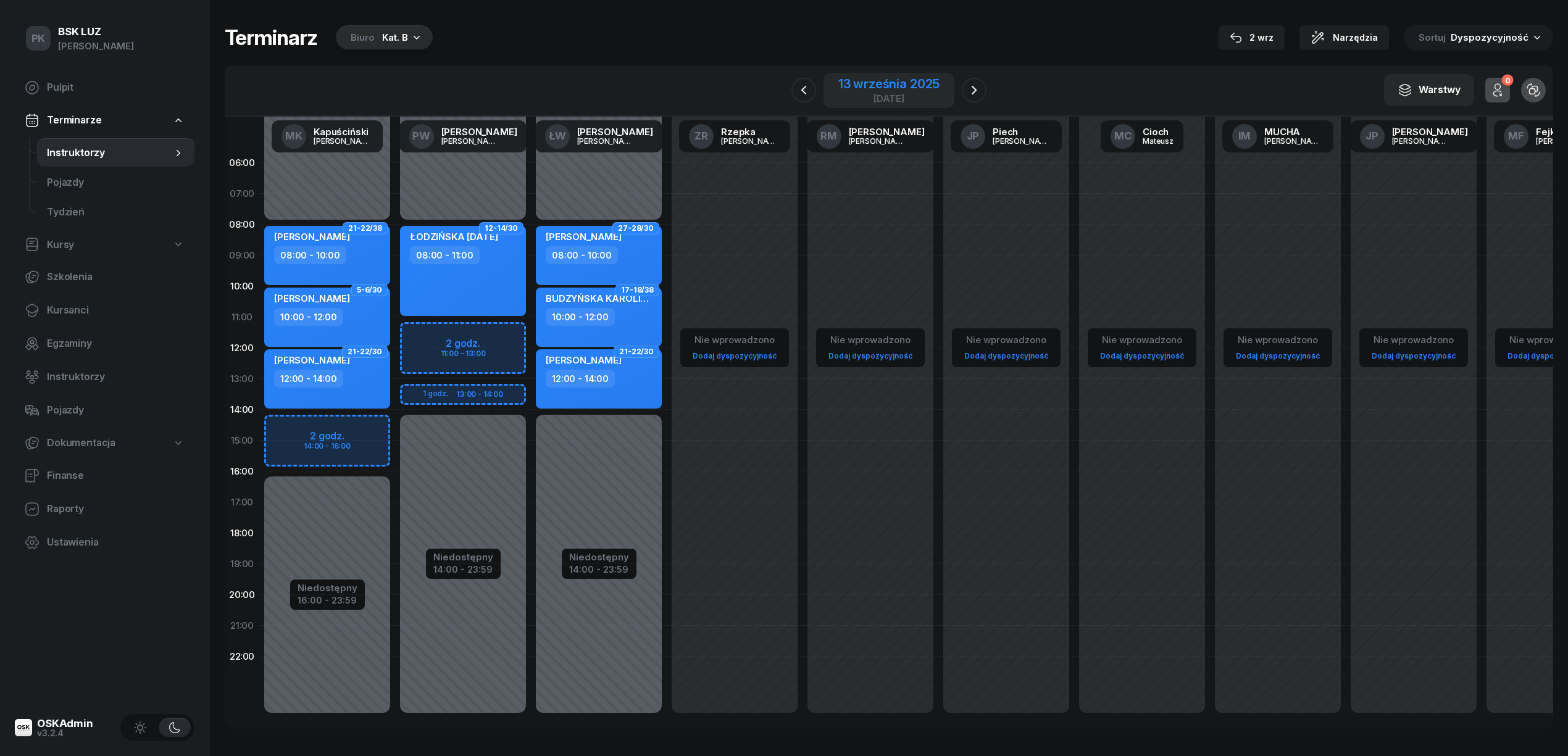
click at [889, 84] on div "13 września 2025" at bounding box center [890, 84] width 101 height 13
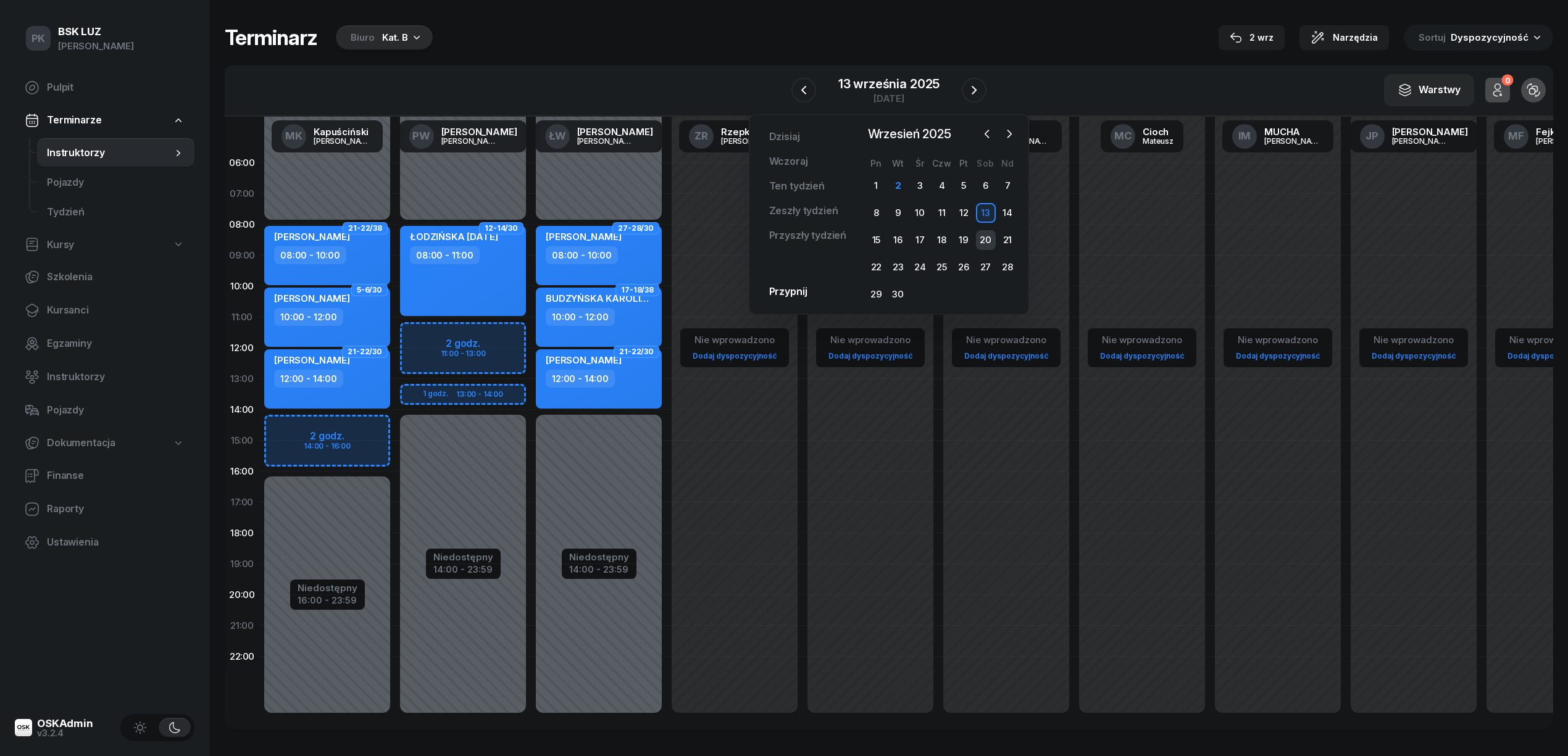
click at [980, 242] on div "20" at bounding box center [986, 240] width 20 height 20
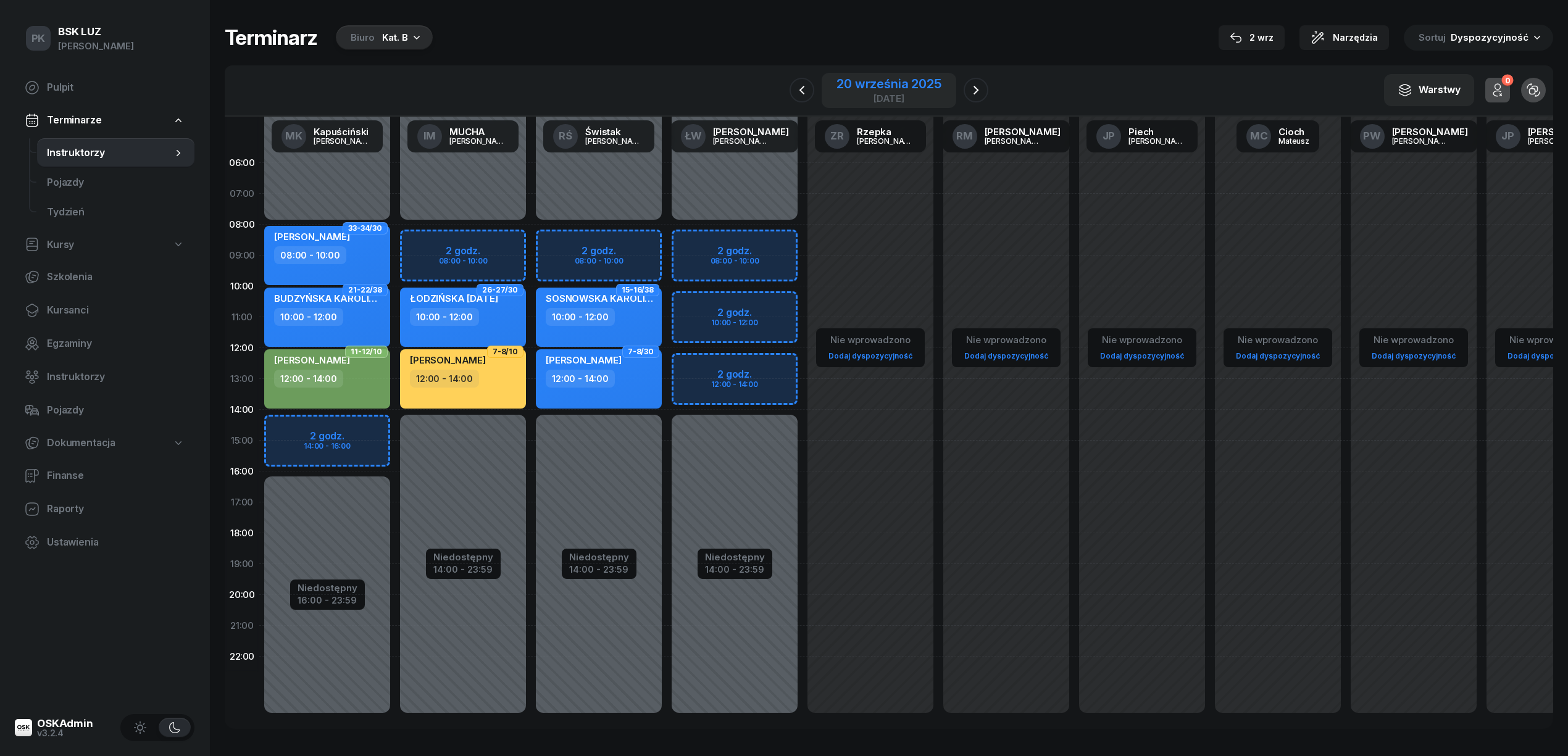
click at [877, 85] on div "20 września 2025" at bounding box center [888, 84] width 104 height 13
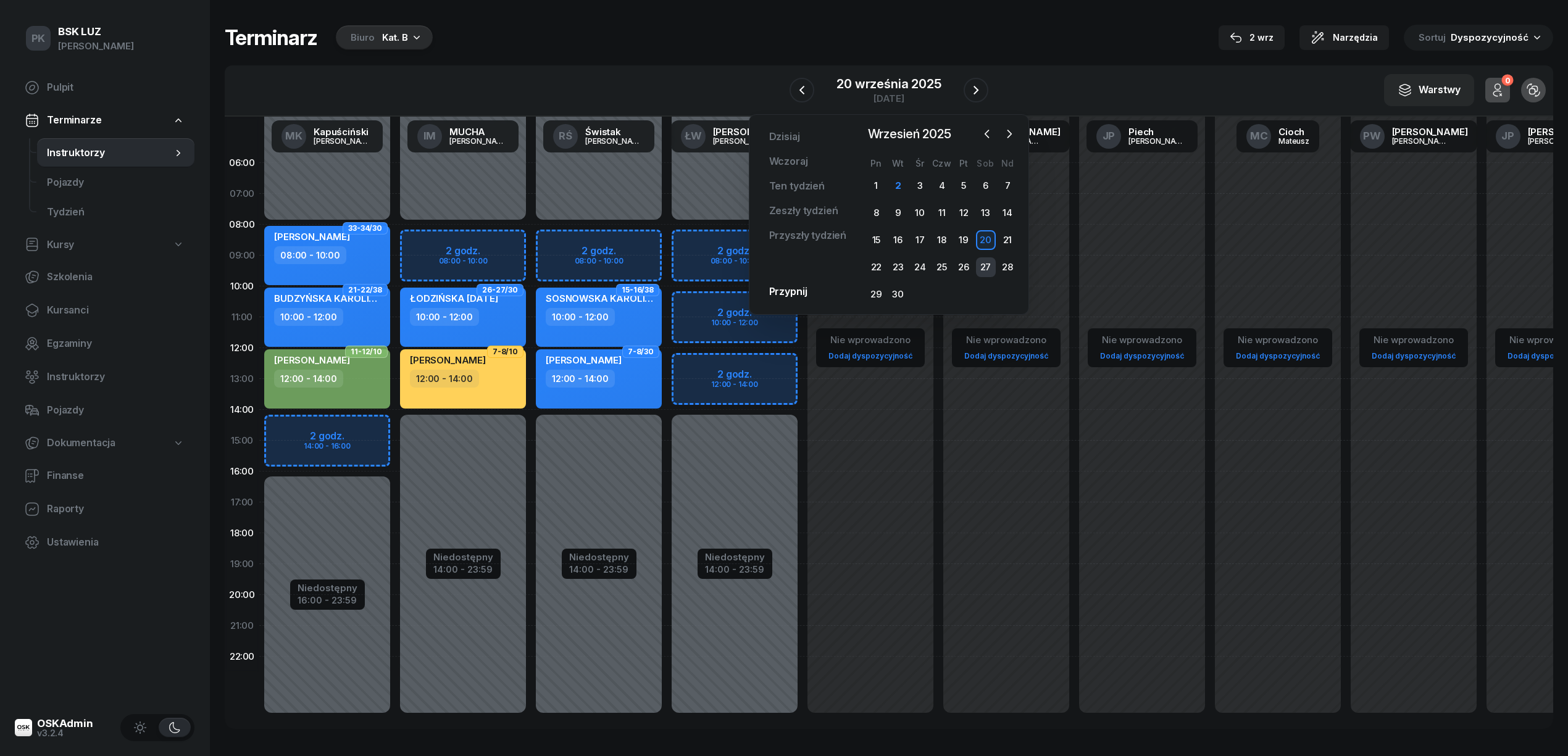
click at [984, 264] on div "27" at bounding box center [986, 267] width 20 height 20
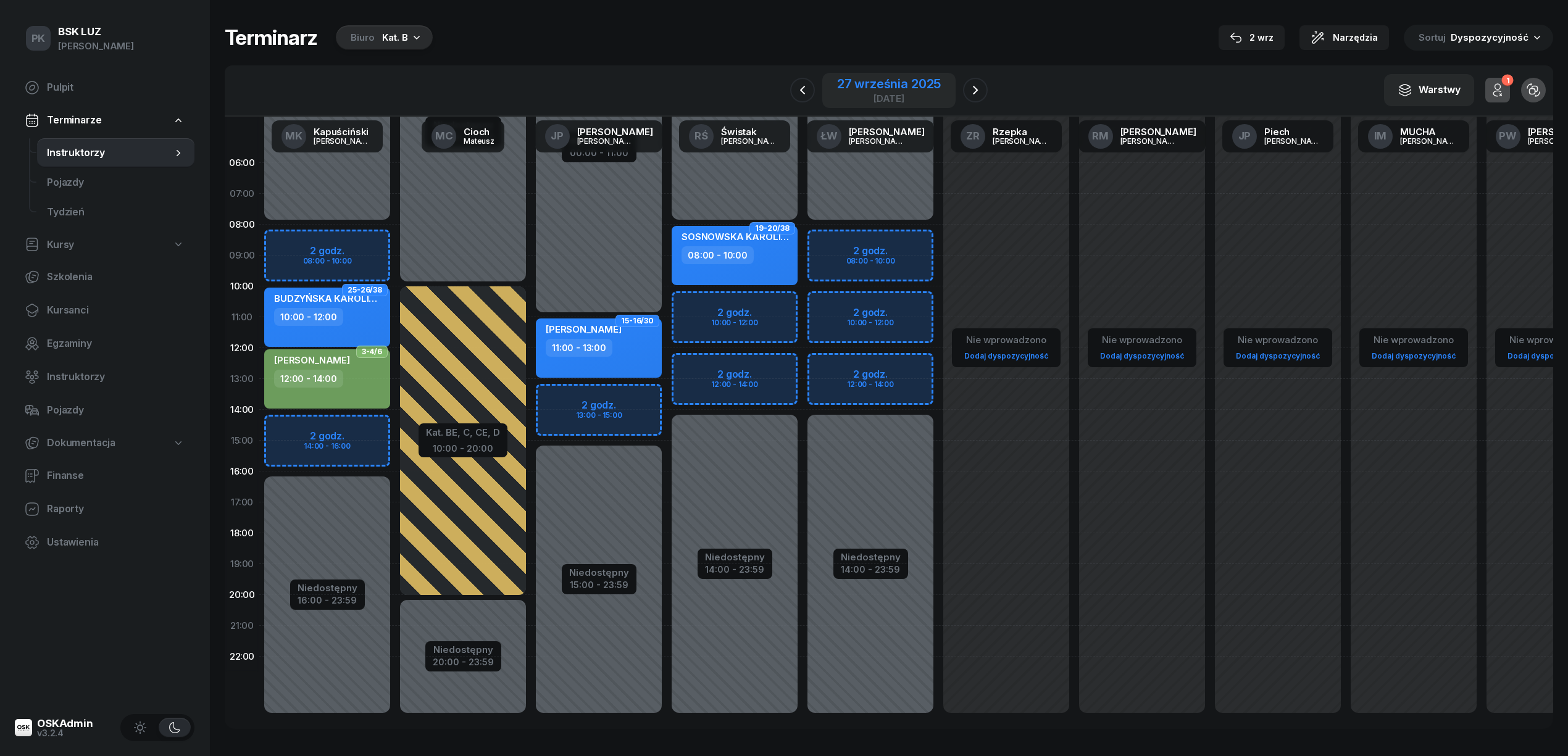
click at [905, 81] on div "27 września 2025" at bounding box center [889, 84] width 103 height 13
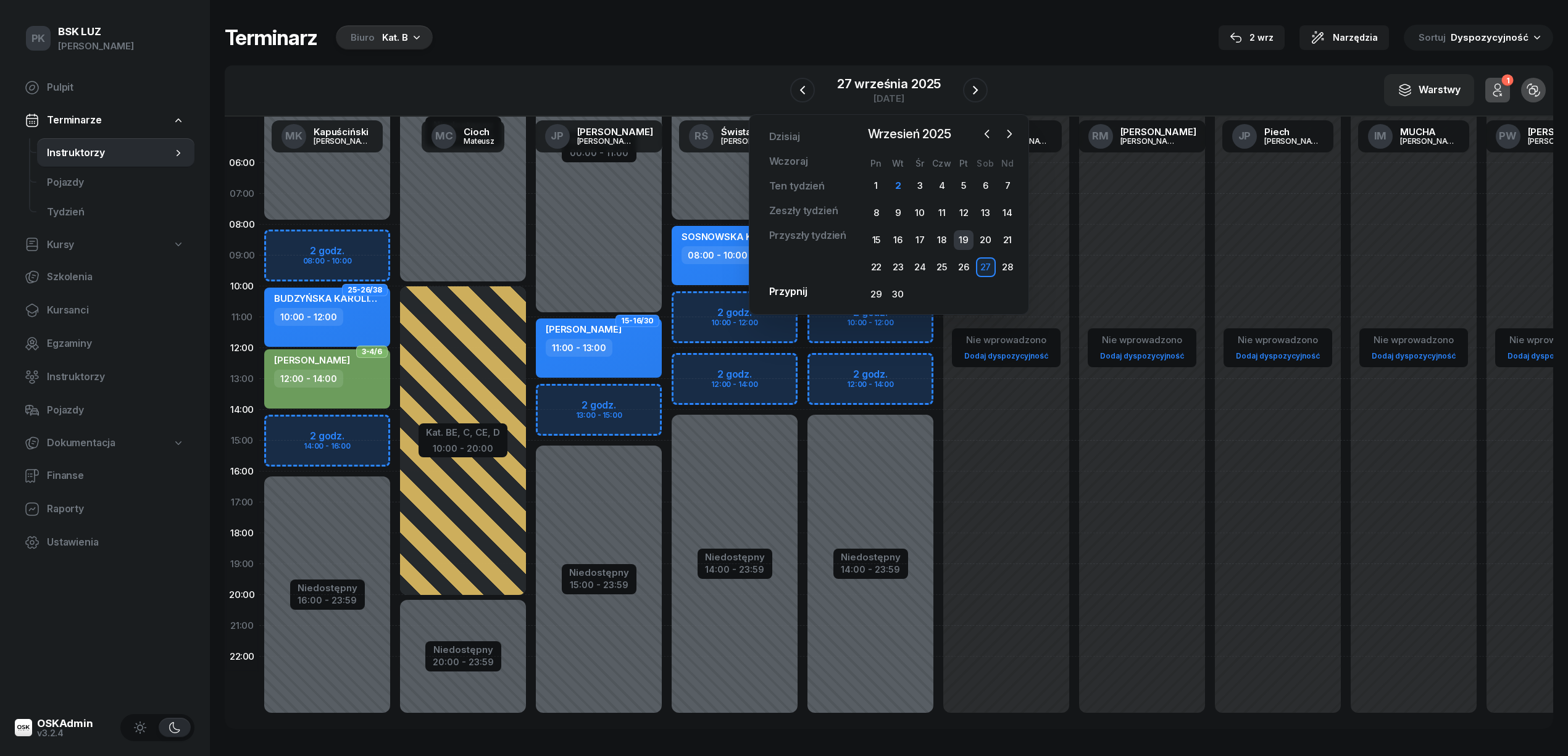
click at [963, 241] on div "19" at bounding box center [964, 240] width 20 height 20
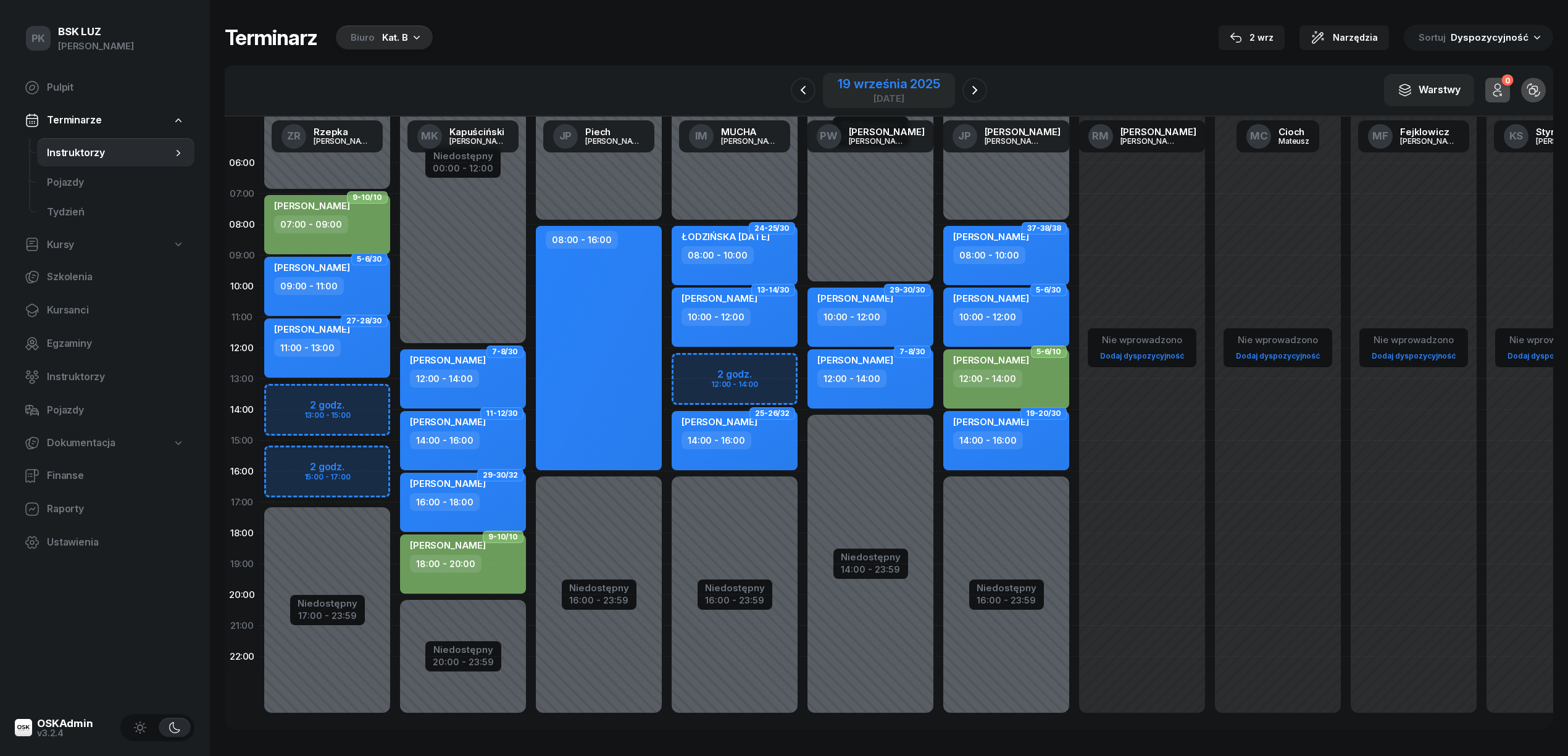
click at [889, 86] on div "19 września 2025" at bounding box center [889, 84] width 101 height 13
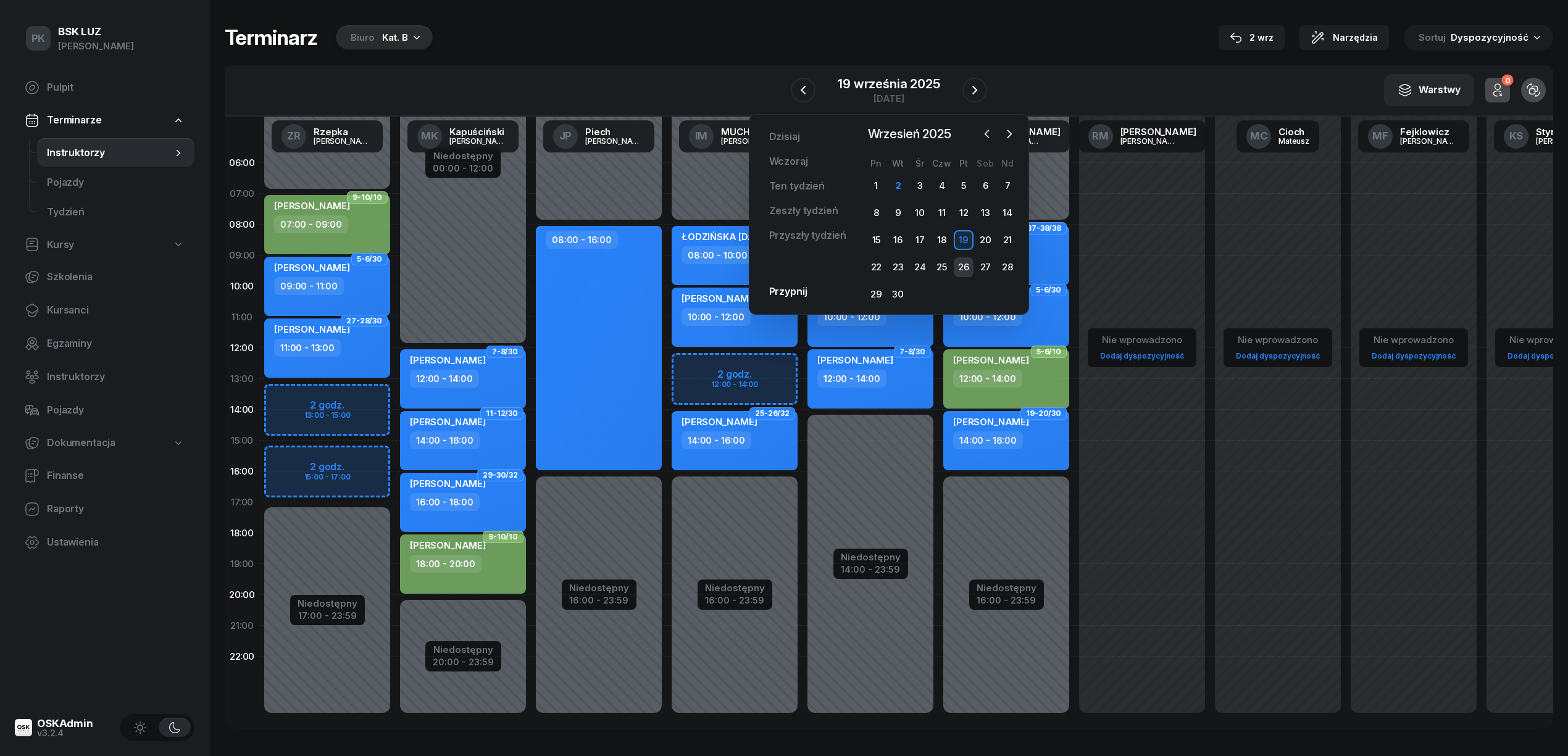
click at [967, 264] on div "26" at bounding box center [964, 267] width 20 height 20
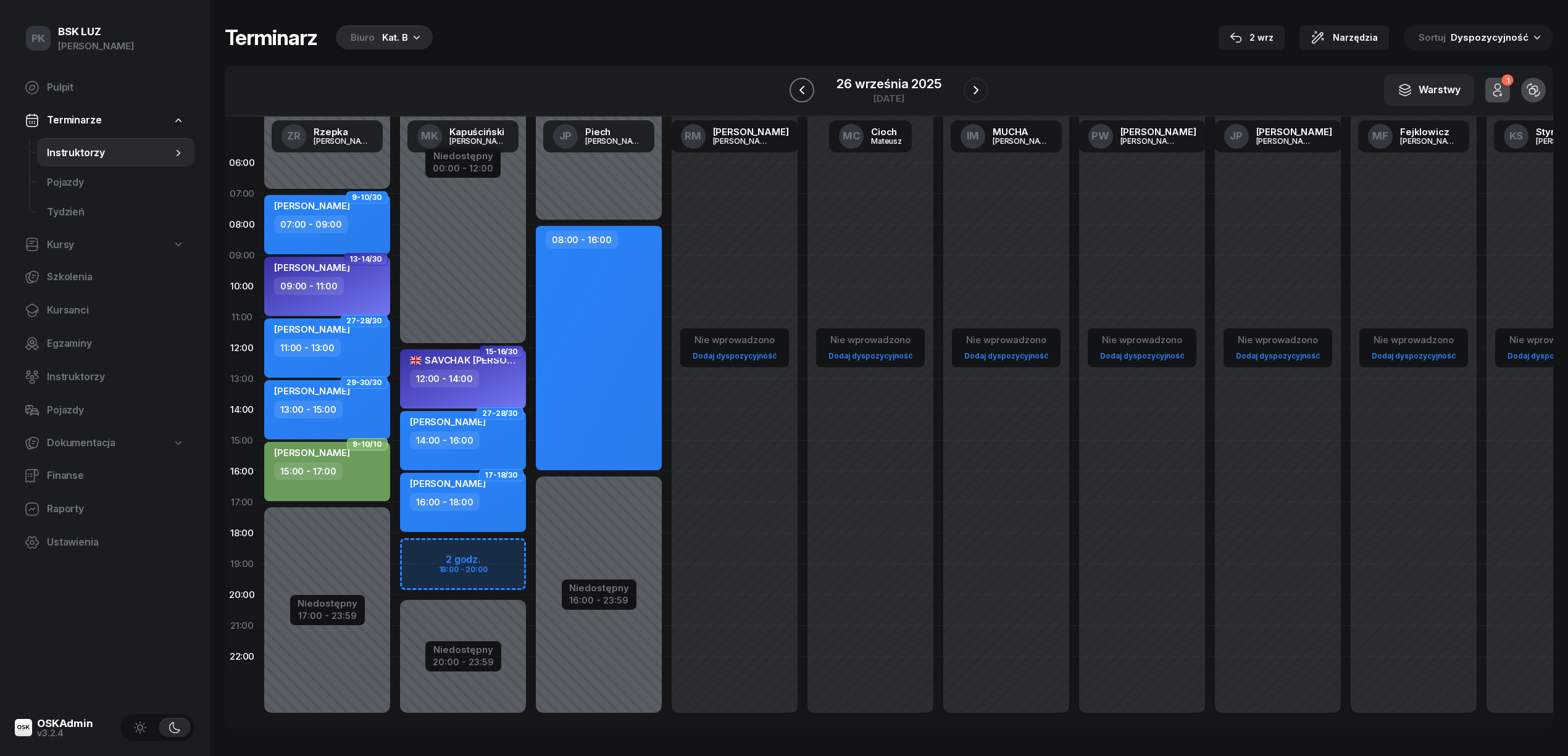
click at [806, 91] on icon "button" at bounding box center [802, 90] width 14 height 14
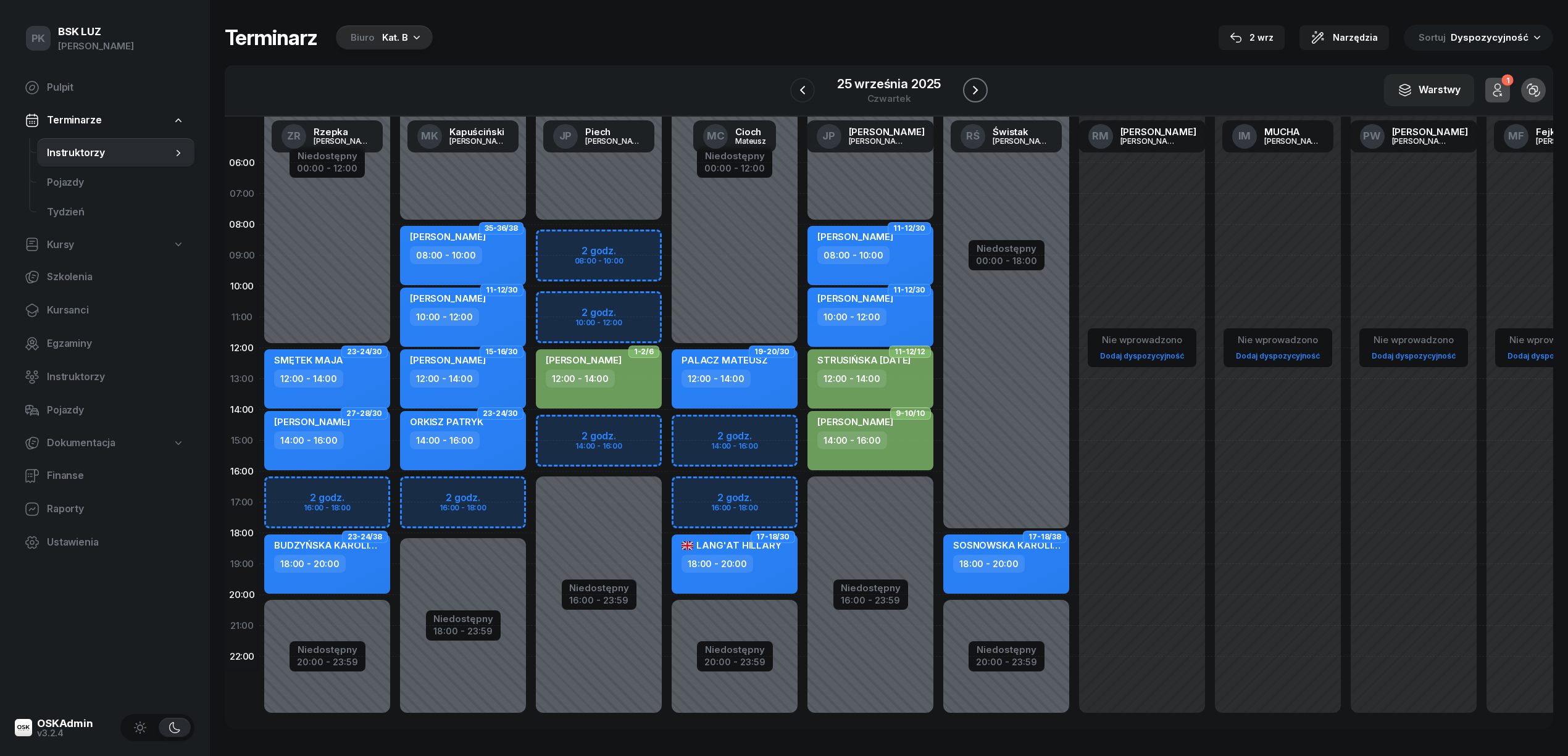
click at [984, 87] on button "button" at bounding box center [975, 90] width 24 height 24
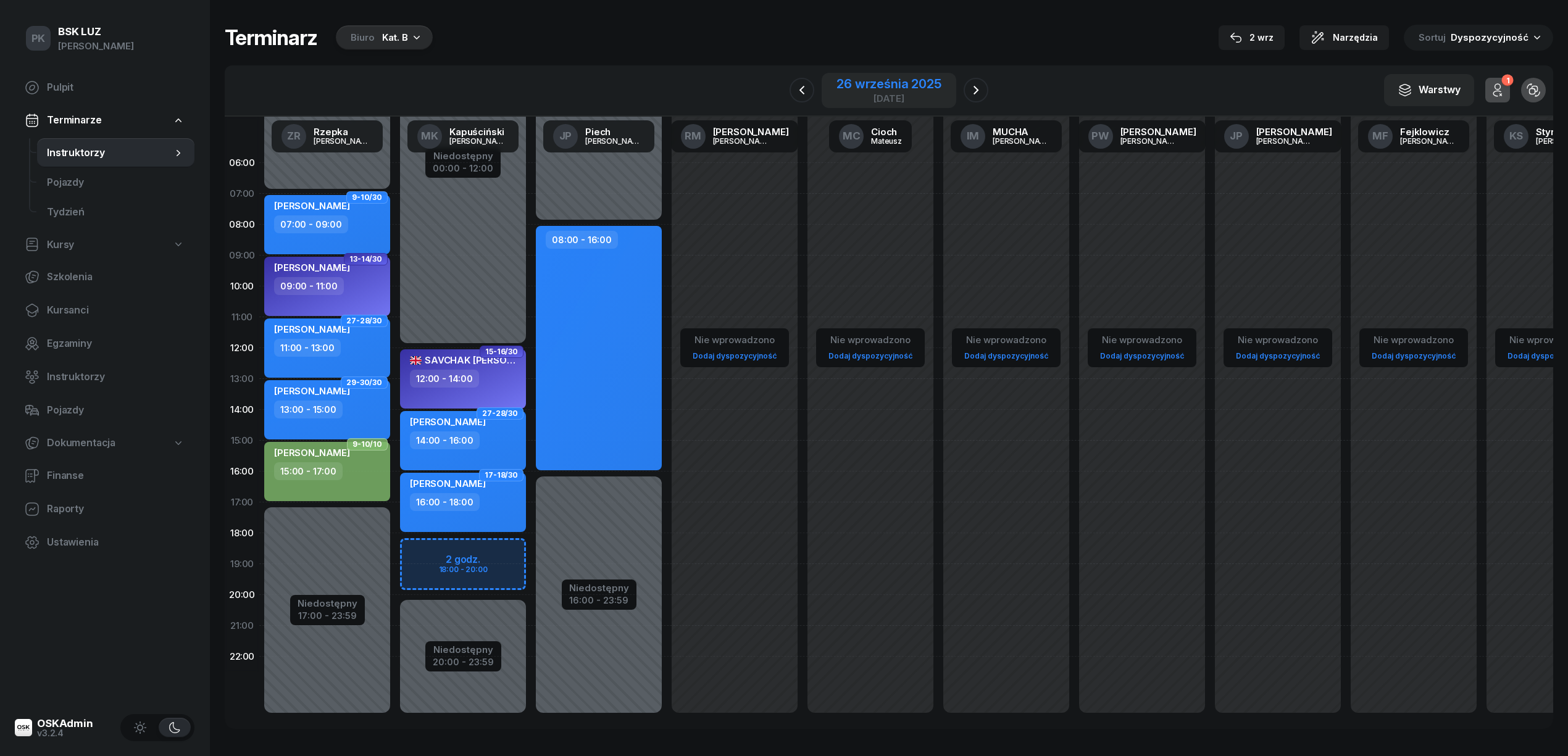
click at [890, 89] on div "26 września 2025" at bounding box center [888, 84] width 104 height 13
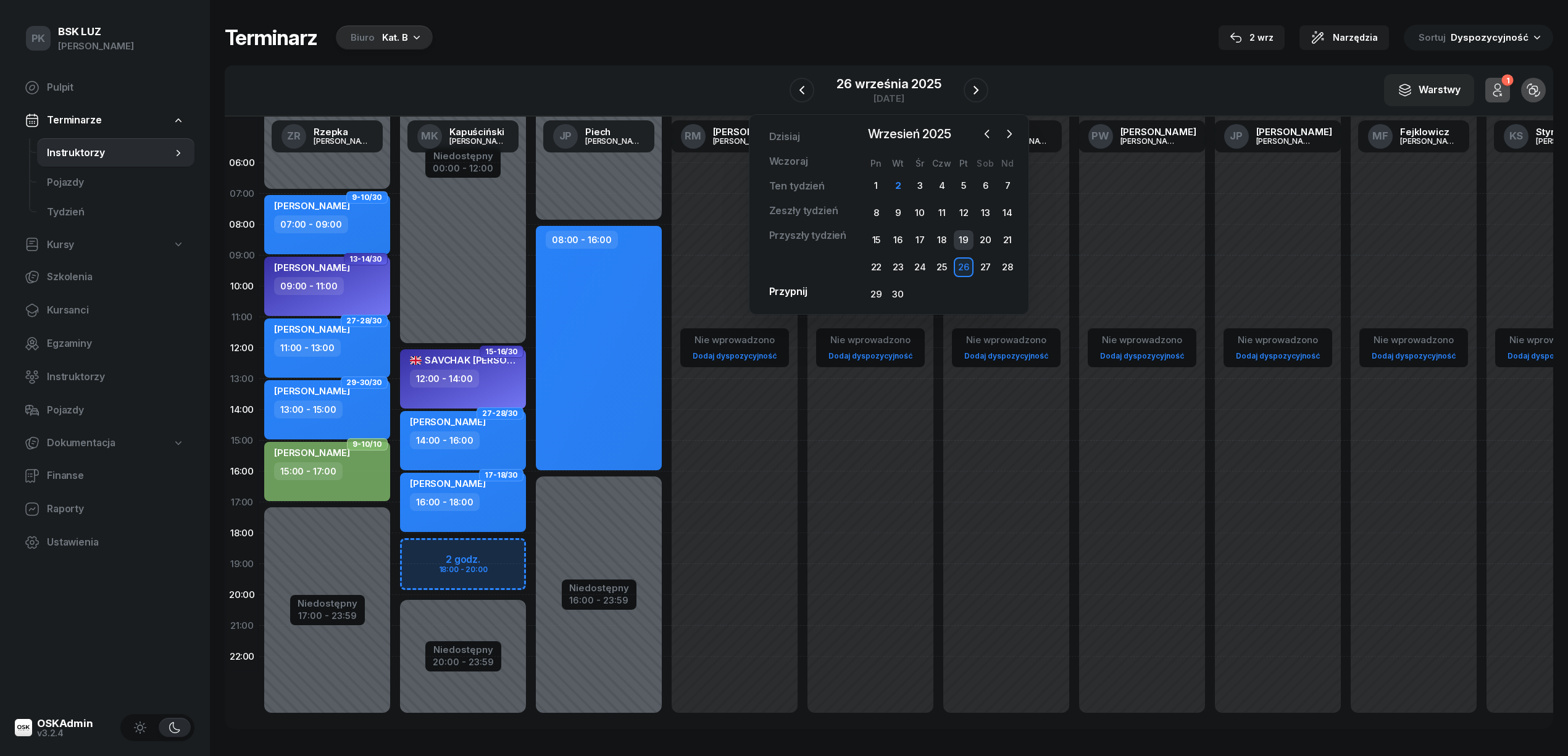
click at [967, 237] on div "19" at bounding box center [964, 240] width 20 height 20
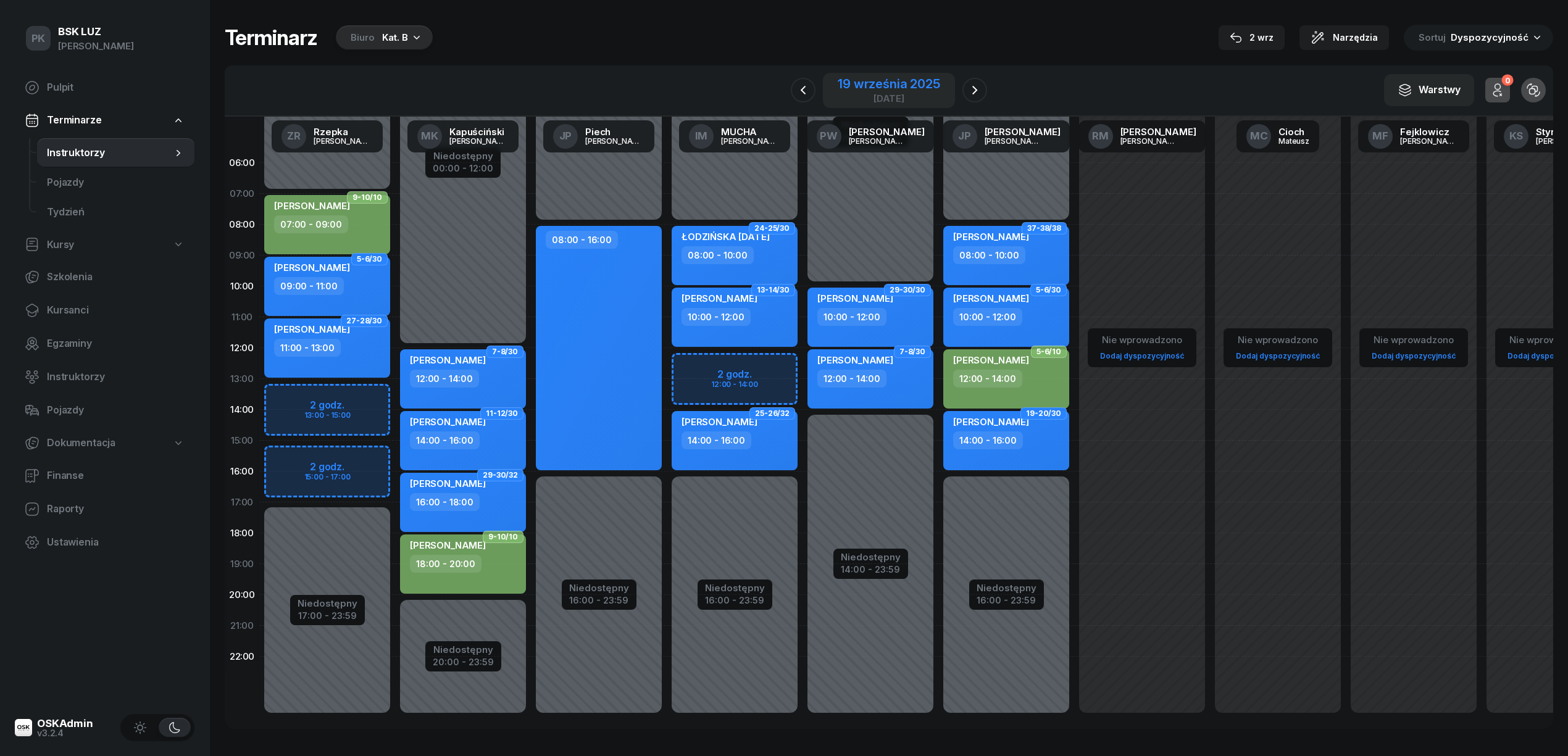
click at [874, 84] on div "19 września 2025" at bounding box center [889, 84] width 101 height 13
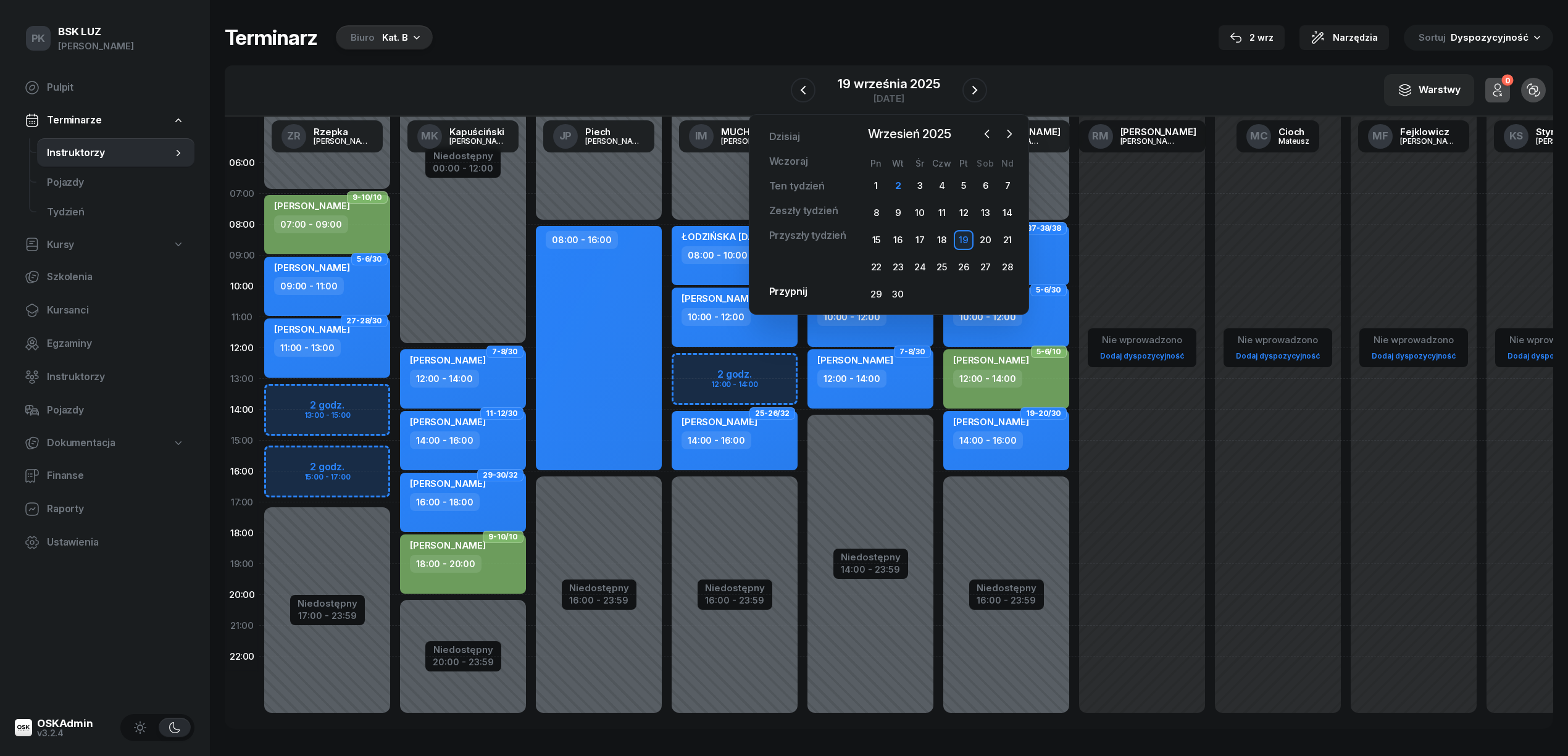
click at [825, 43] on div "Terminarz Biuro Kat. B 2 wrz Narzędzia Sortuj Dyspozycyjność" at bounding box center [889, 37] width 1329 height 26
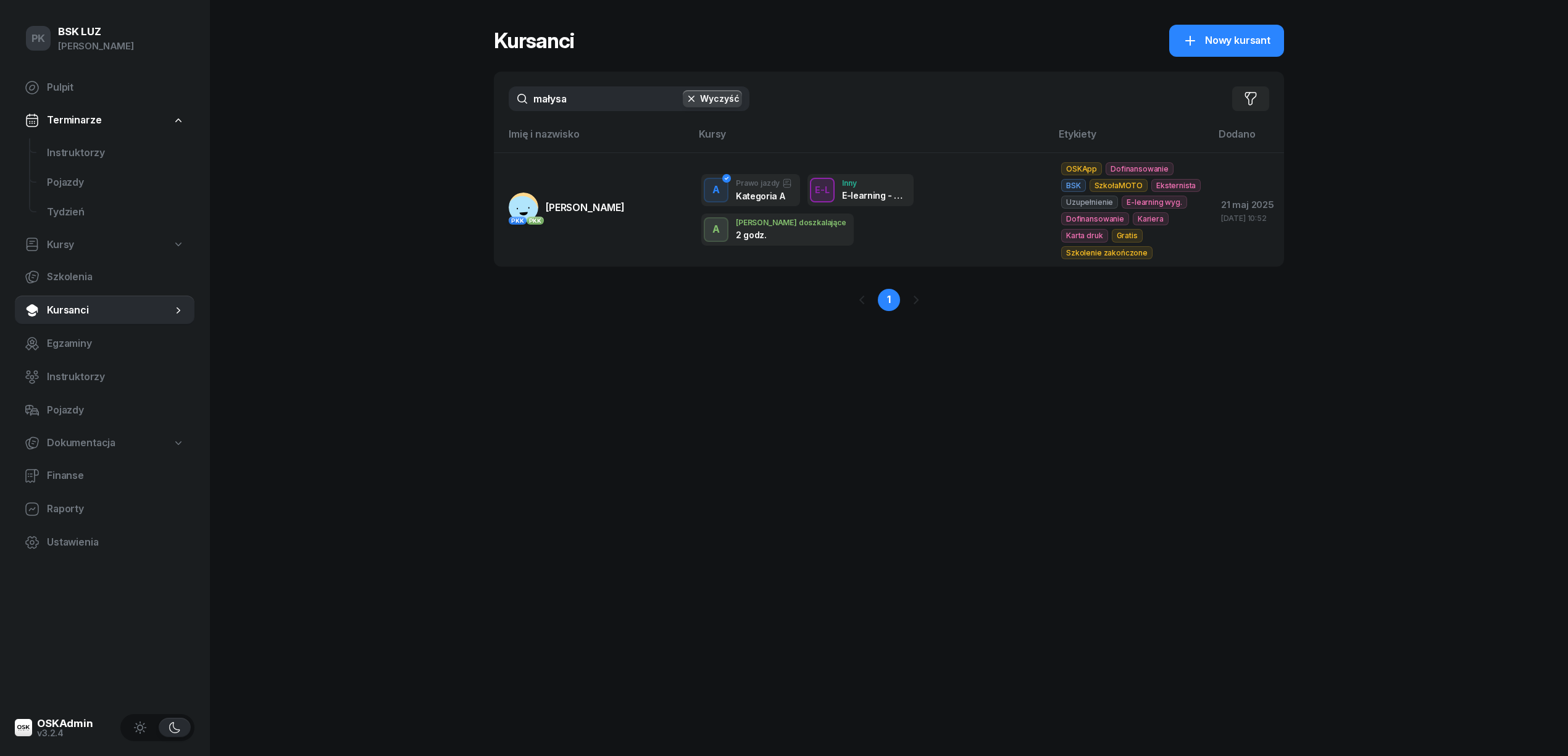
drag, startPoint x: 601, startPoint y: 94, endPoint x: 443, endPoint y: 74, distance: 159.3
click at [442, 72] on div "PK BSK [PERSON_NAME] Pulpit Terminarze Instruktorzy Pojazdy Tydzień Kursy Szkol…" at bounding box center [784, 378] width 1568 height 756
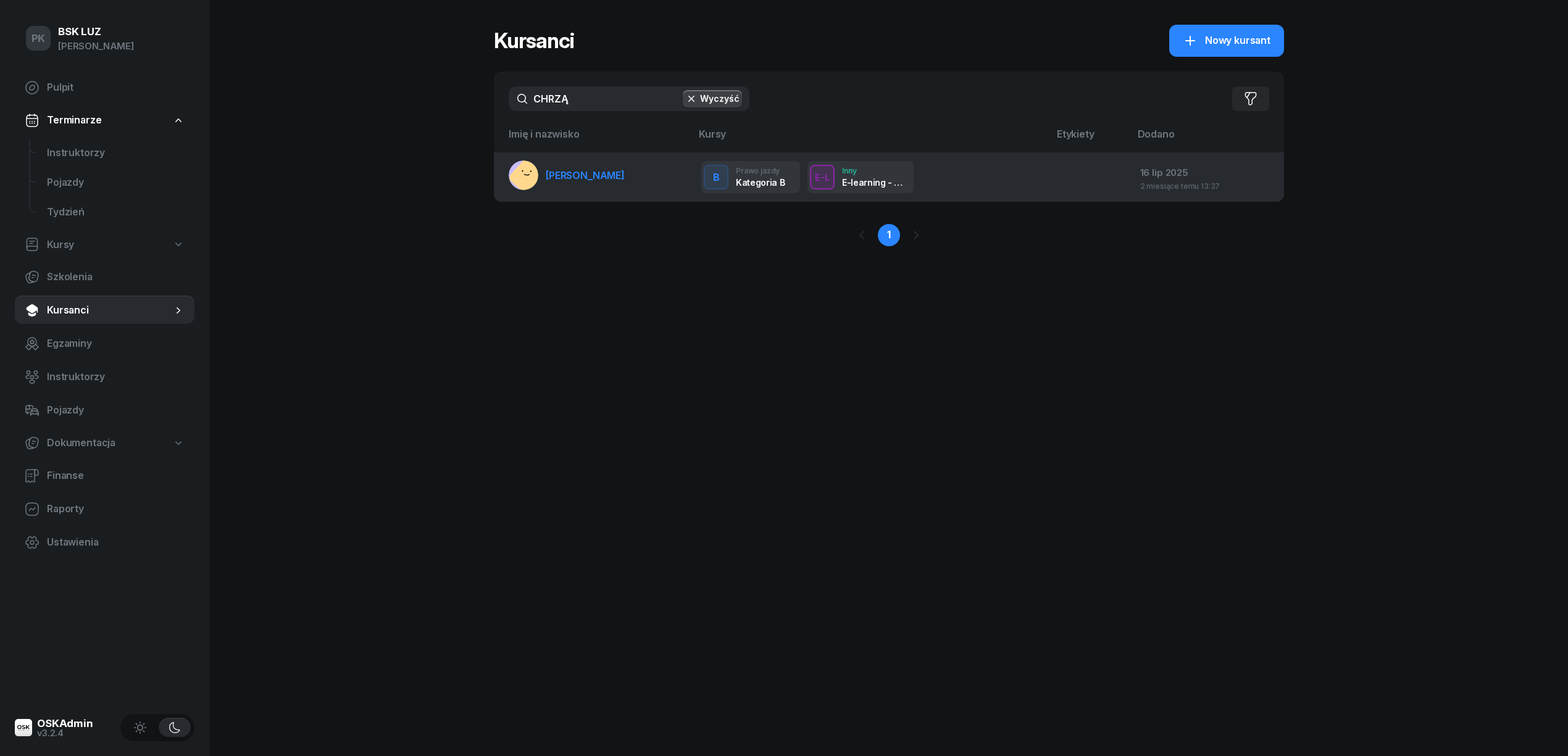
type input "CHRZĄ"
click at [625, 174] on span "[PERSON_NAME]" at bounding box center [584, 176] width 79 height 13
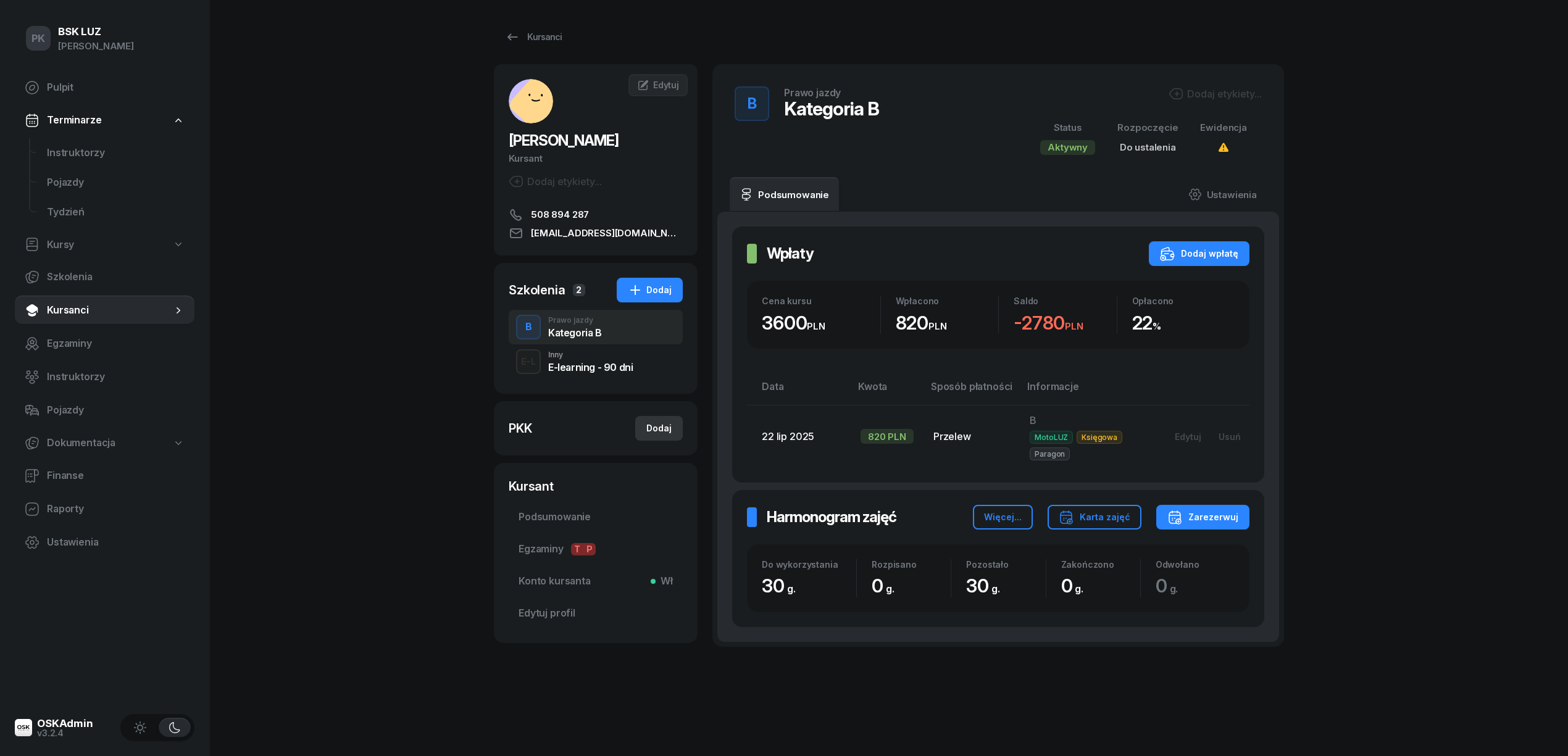
click at [660, 432] on div "Dodaj" at bounding box center [659, 428] width 25 height 14
select select
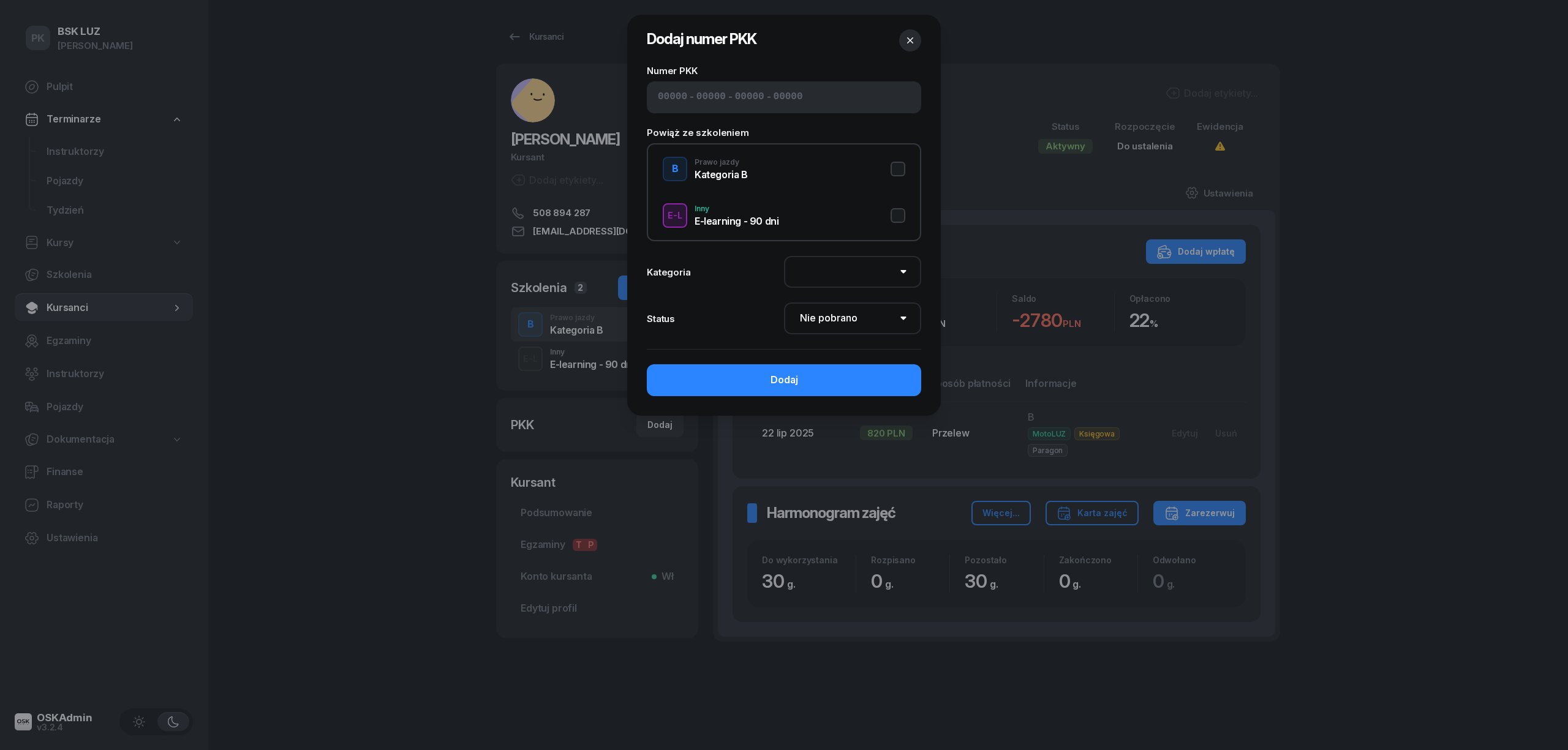
click at [661, 103] on input at bounding box center [672, 98] width 30 height 16
type input "82550"
type input "72162"
type input "02883"
type input "89122"
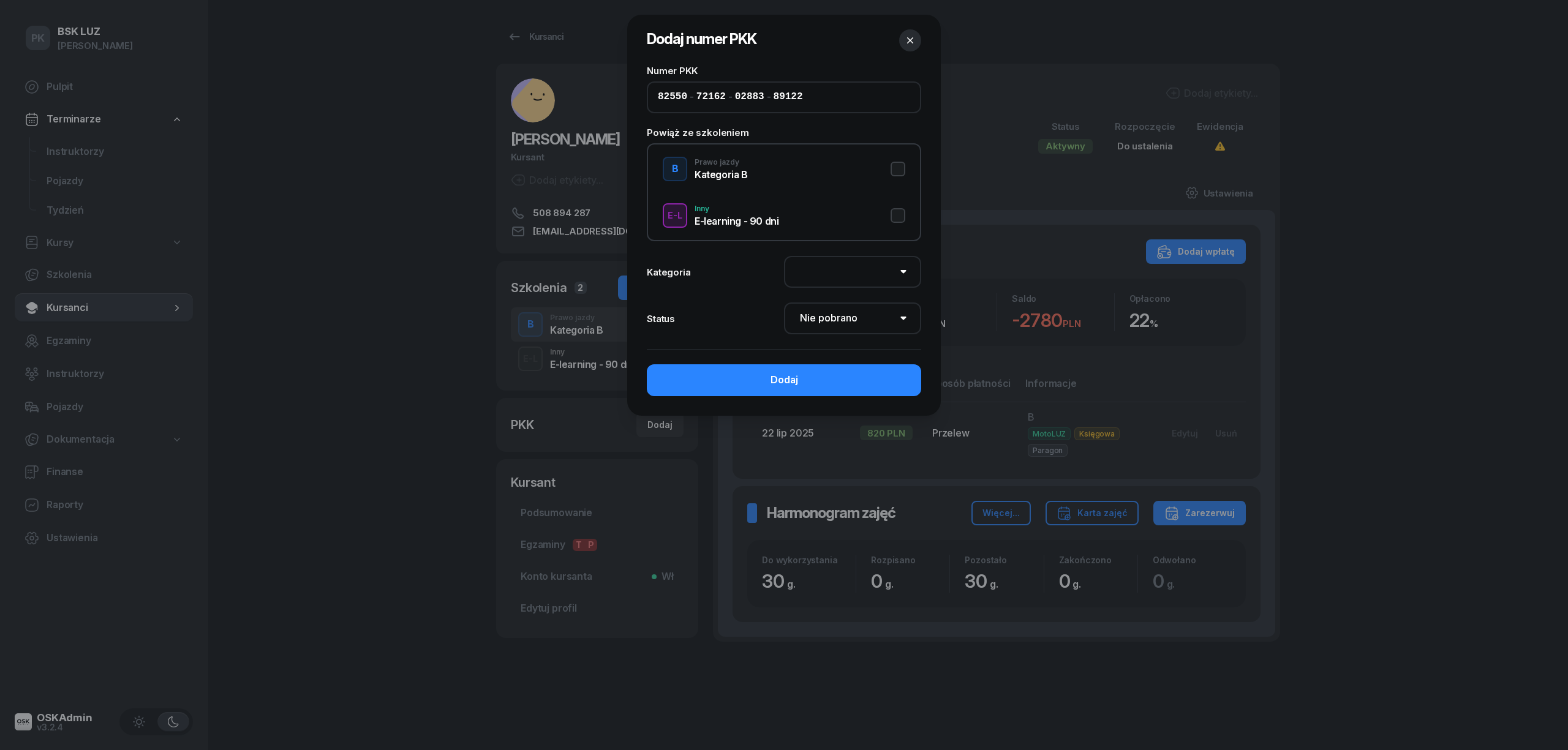
click at [904, 164] on button "B Prawo jazdy Kategoria B" at bounding box center [784, 168] width 243 height 24
select select "B"
click at [880, 308] on select "Nie pobrano Pobrano Zwrócono Zaktualizowano" at bounding box center [852, 318] width 137 height 31
select select "Get"
click at [784, 303] on select "Nie pobrano Pobrano Zwrócono Zaktualizowano" at bounding box center [852, 318] width 137 height 31
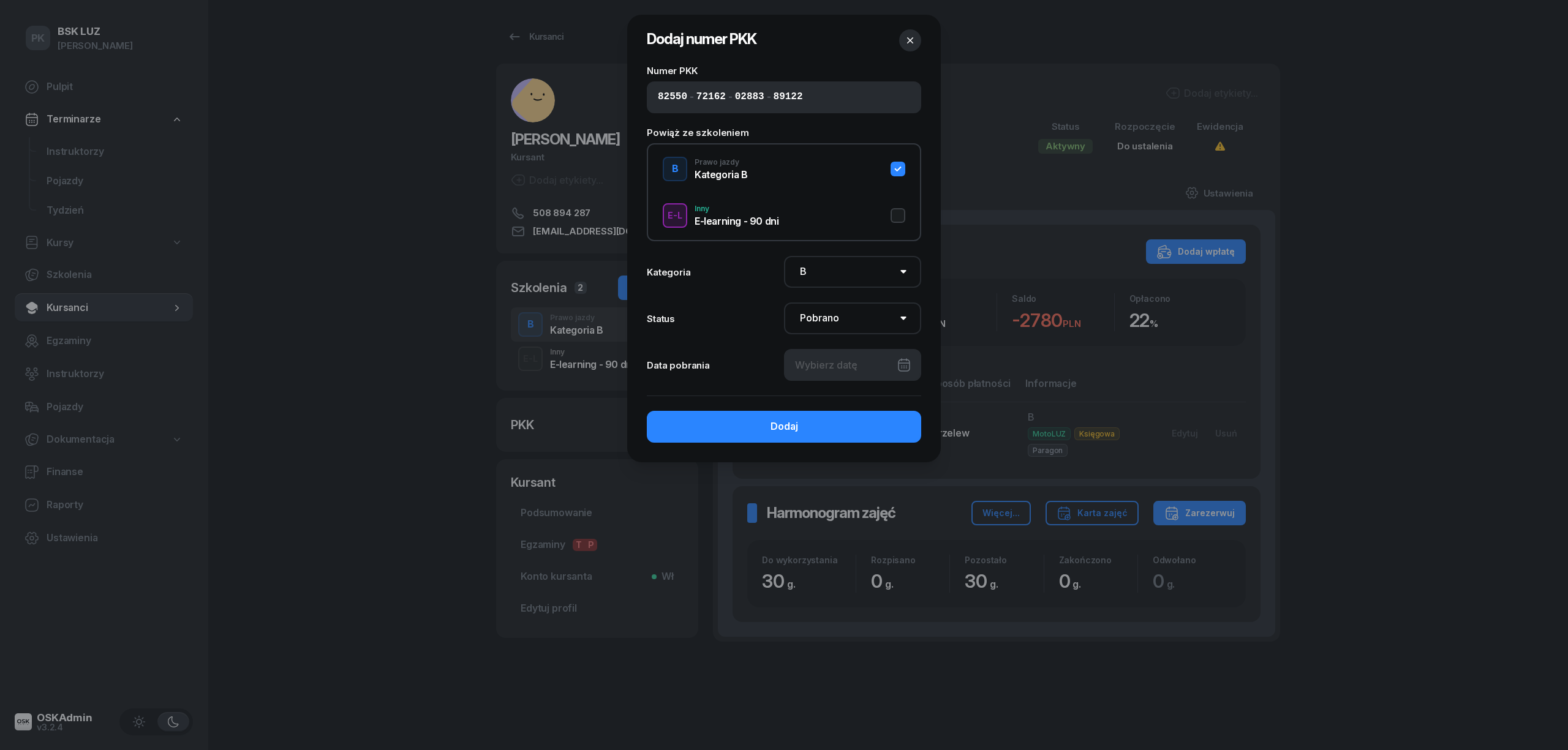
click at [865, 362] on div at bounding box center [852, 364] width 137 height 31
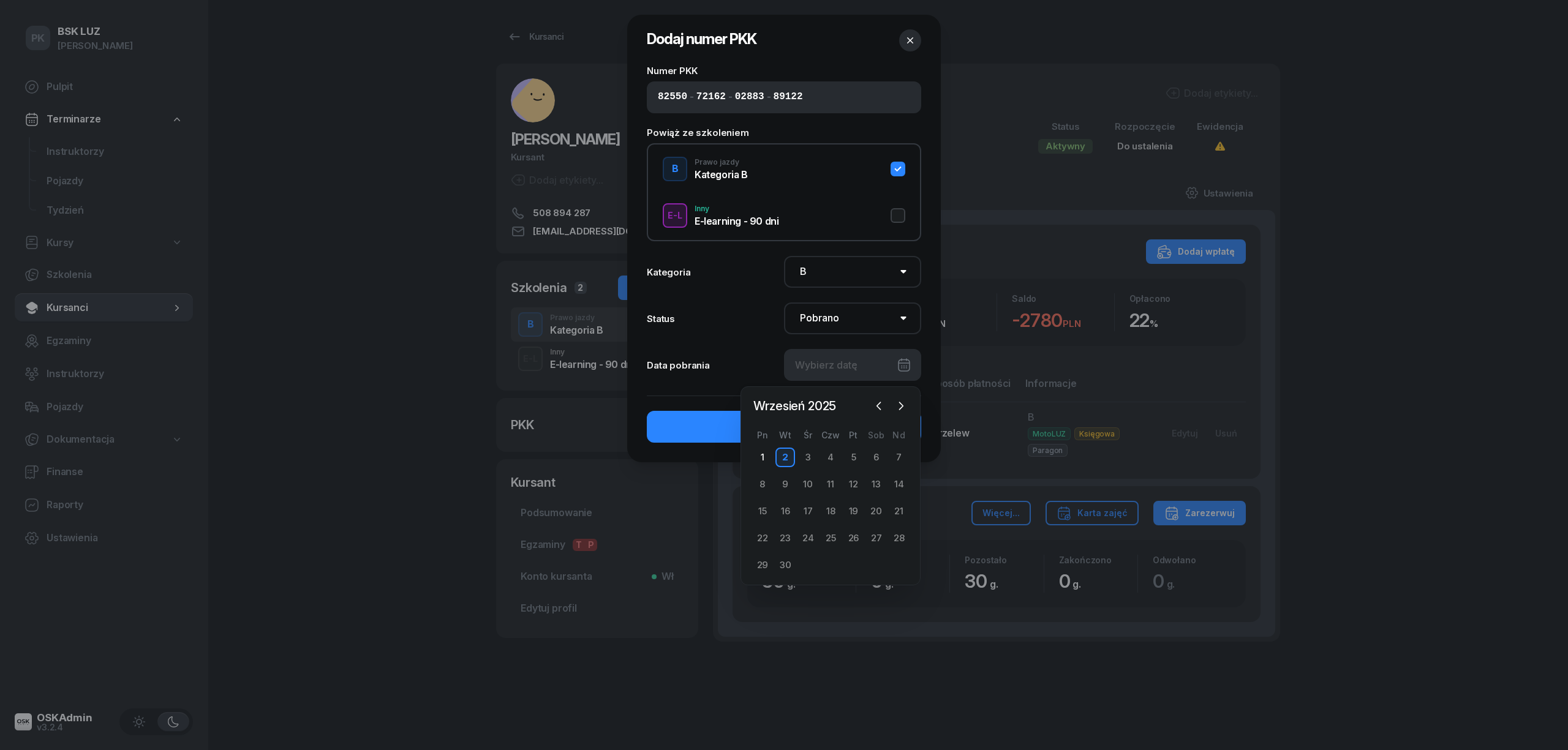
click at [793, 454] on div "2" at bounding box center [785, 457] width 20 height 20
type input "02/09/2025"
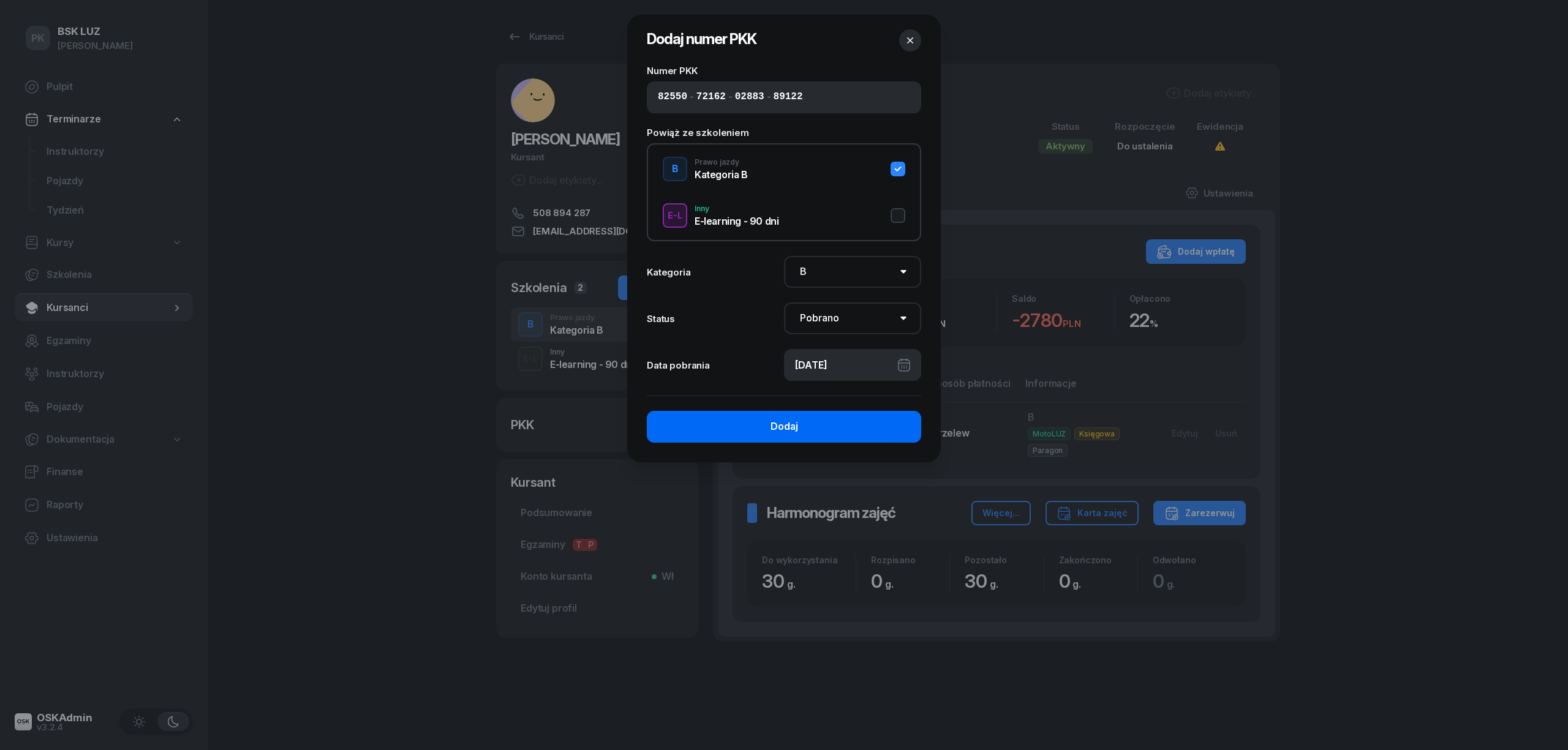
click at [799, 425] on button "Dodaj" at bounding box center [784, 426] width 274 height 31
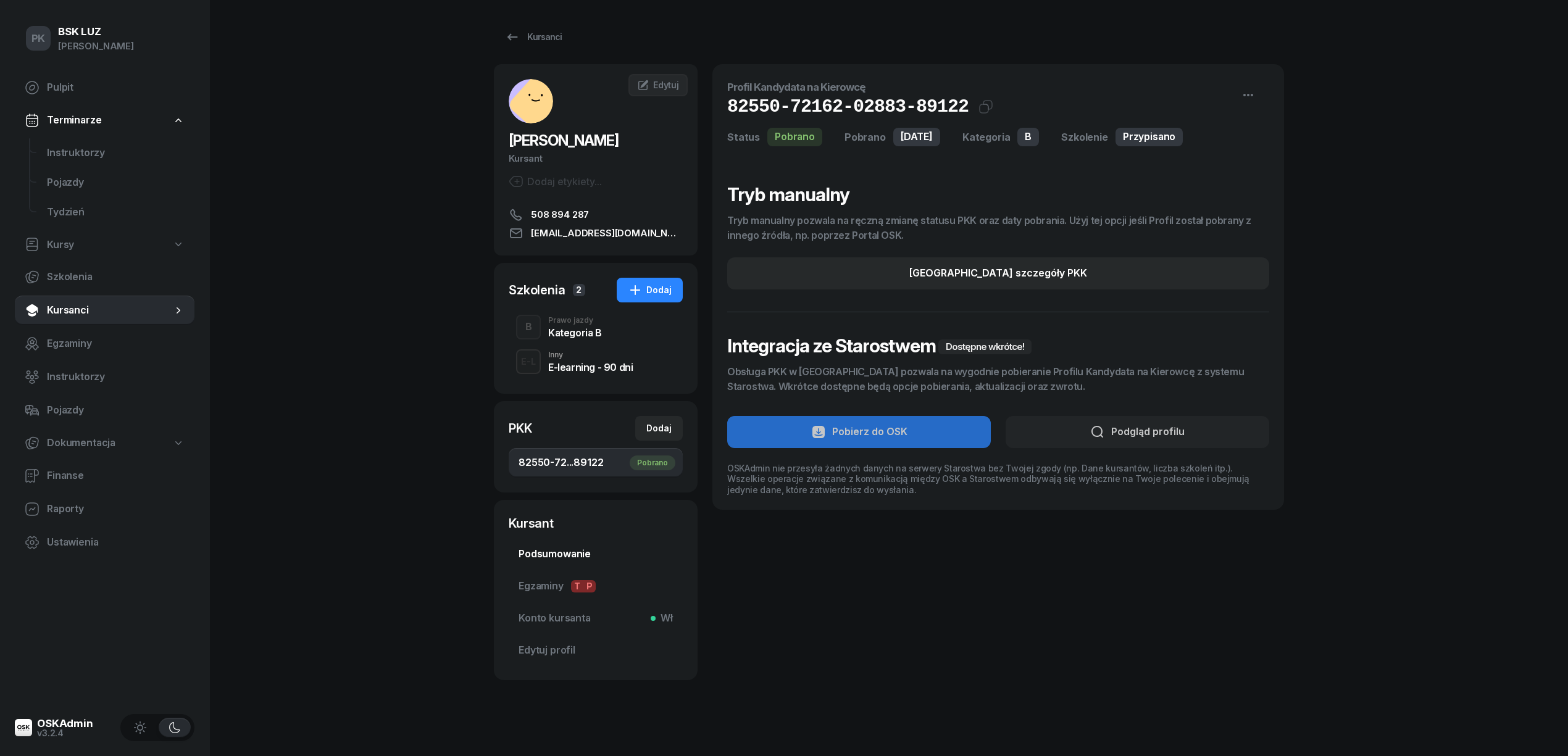
click at [554, 549] on span "Podsumowanie" at bounding box center [595, 554] width 154 height 16
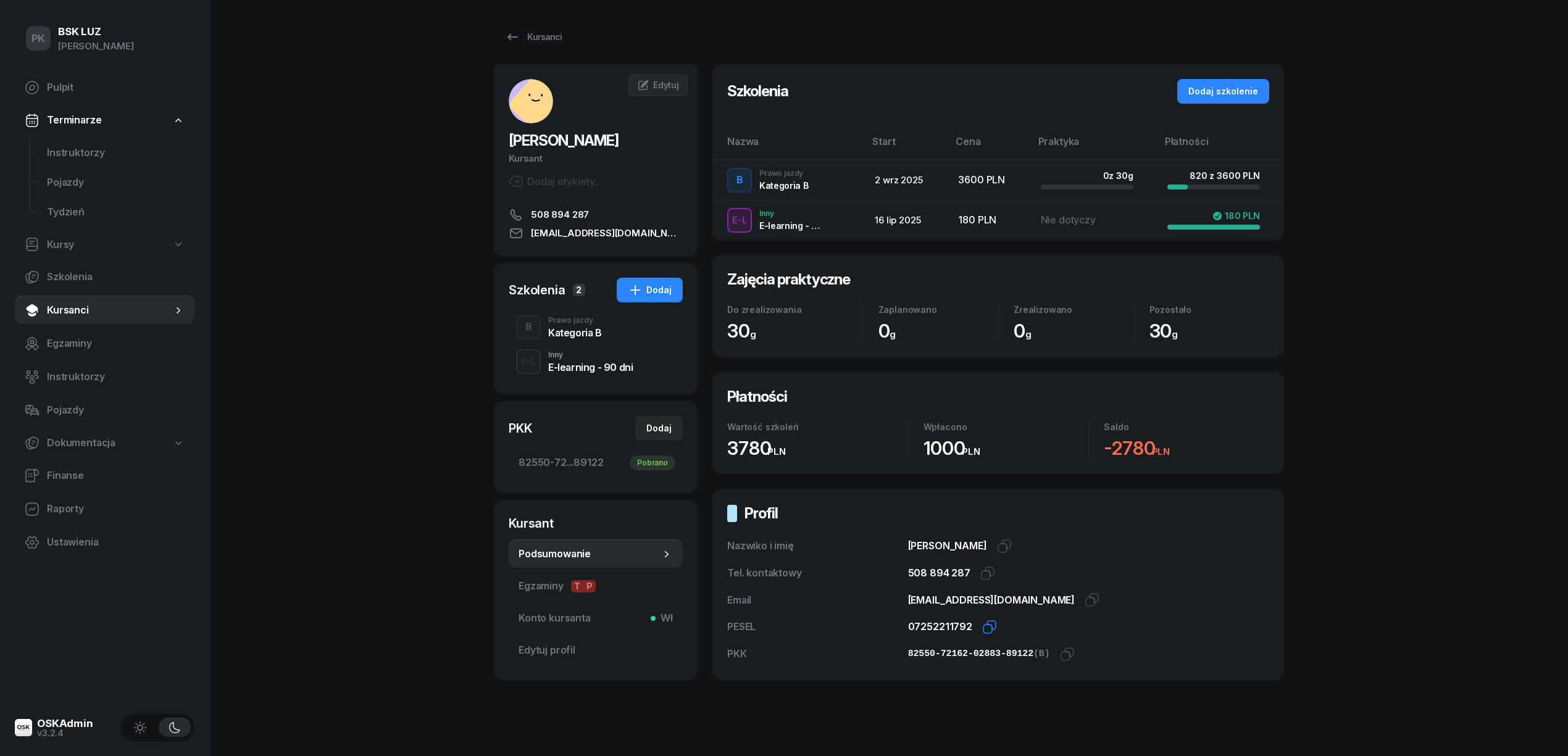
click at [988, 626] on icon "button" at bounding box center [989, 627] width 14 height 14
click at [1060, 657] on icon "button" at bounding box center [1067, 654] width 14 height 14
click at [653, 91] on div "Edytuj" at bounding box center [658, 85] width 42 height 13
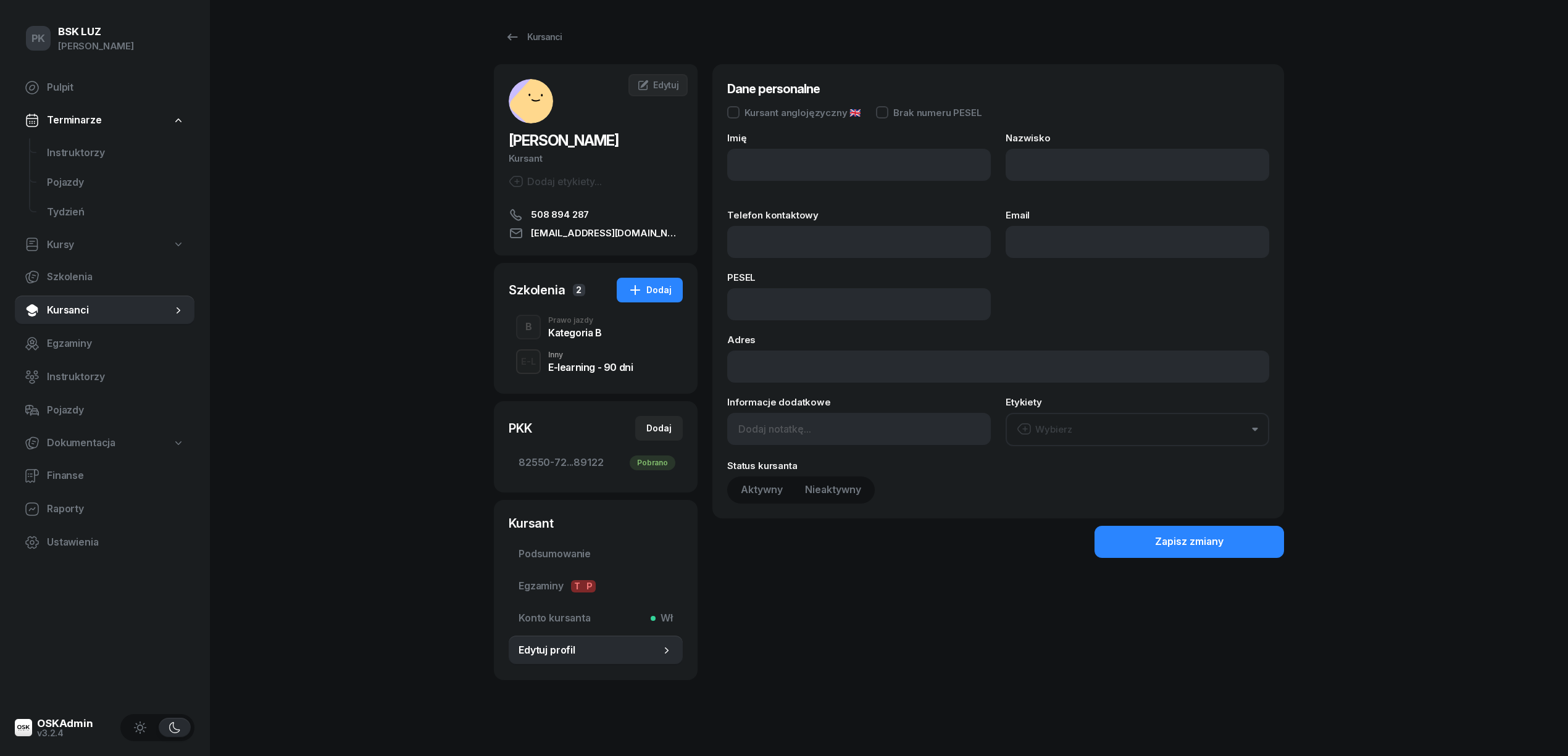
type input "MACIEJ"
type input "CHRZĄSZCZ"
type input "508894287"
type input "maciekchrzaszcz07@gmail.com"
type input "07252211792"
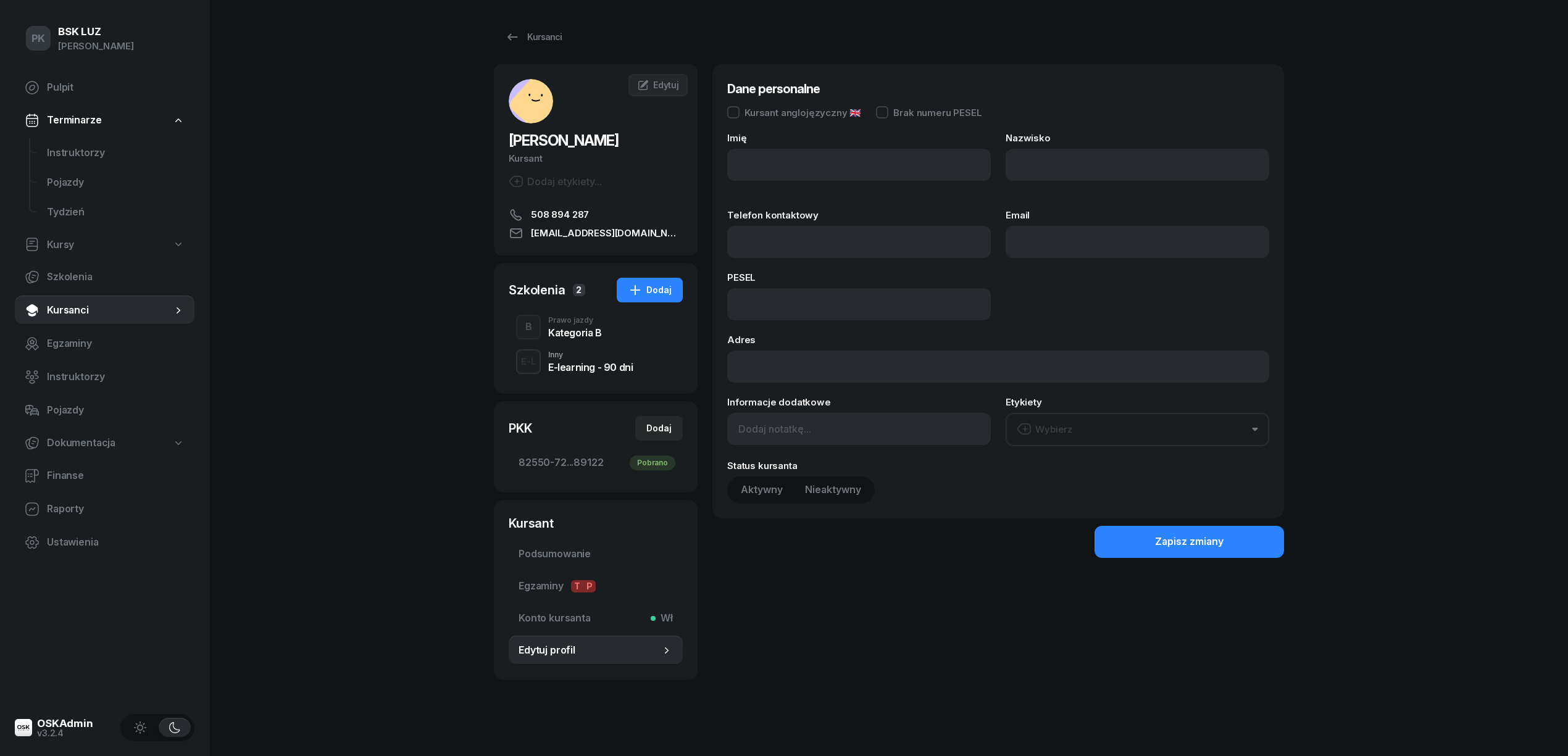
type input "UL. WIOSENNA 6/3, 30-237 KRAKÓW"
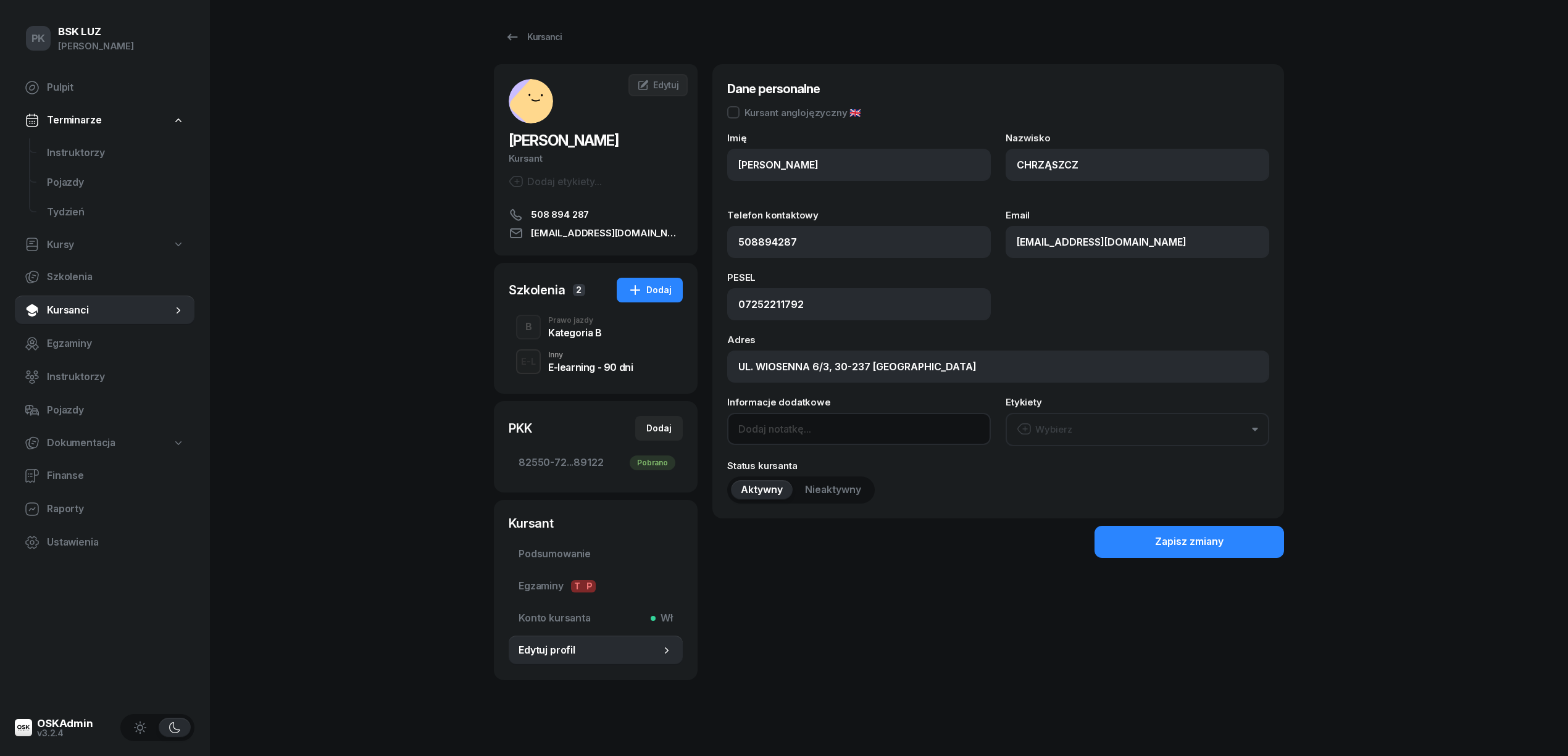
click at [803, 427] on input at bounding box center [859, 428] width 264 height 32
type input "o"
paste input "01.06"
click at [758, 426] on input "OL- 01.06" at bounding box center [859, 428] width 264 height 32
type input "OL-01.06"
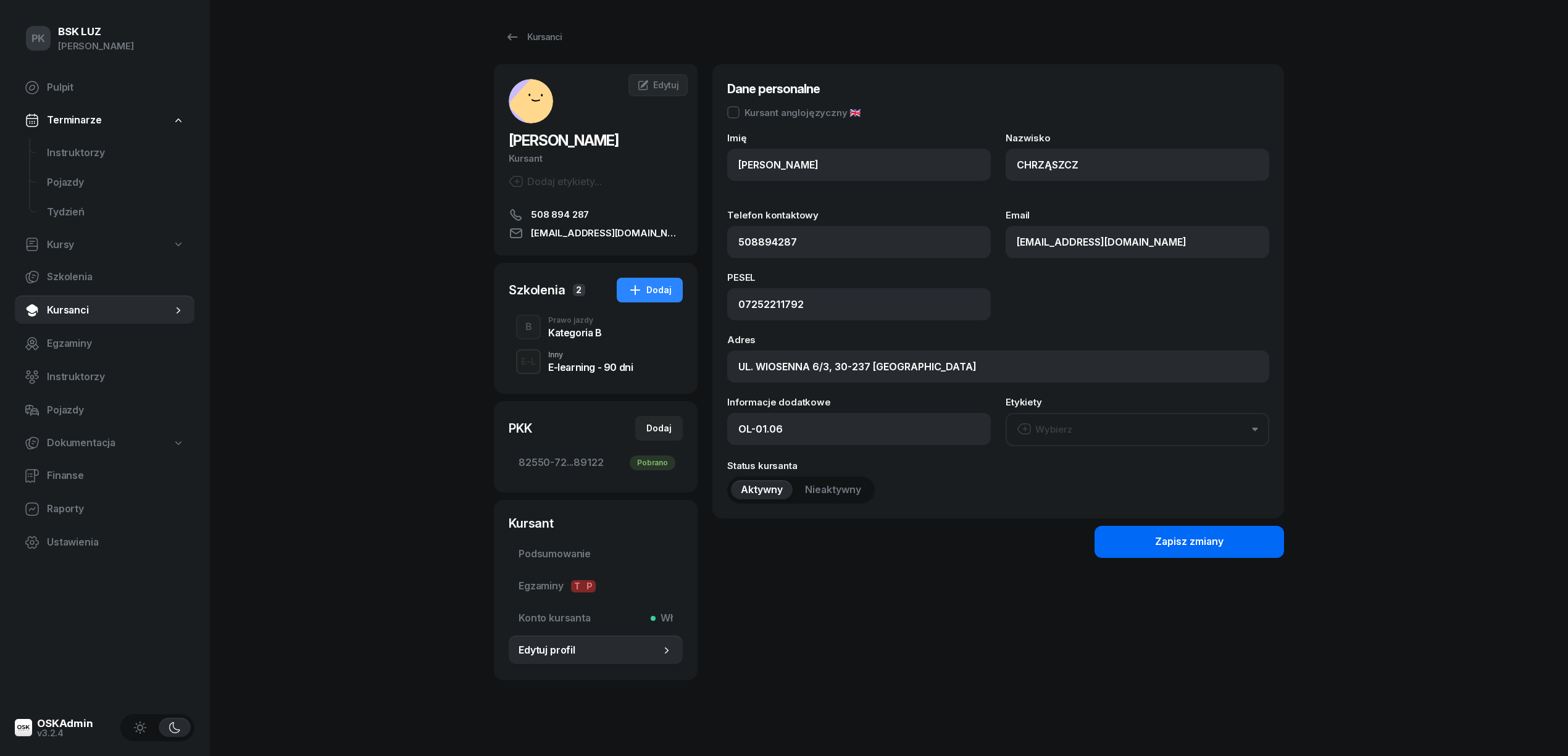
click at [1130, 545] on button "Zapisz zmiany" at bounding box center [1188, 541] width 189 height 32
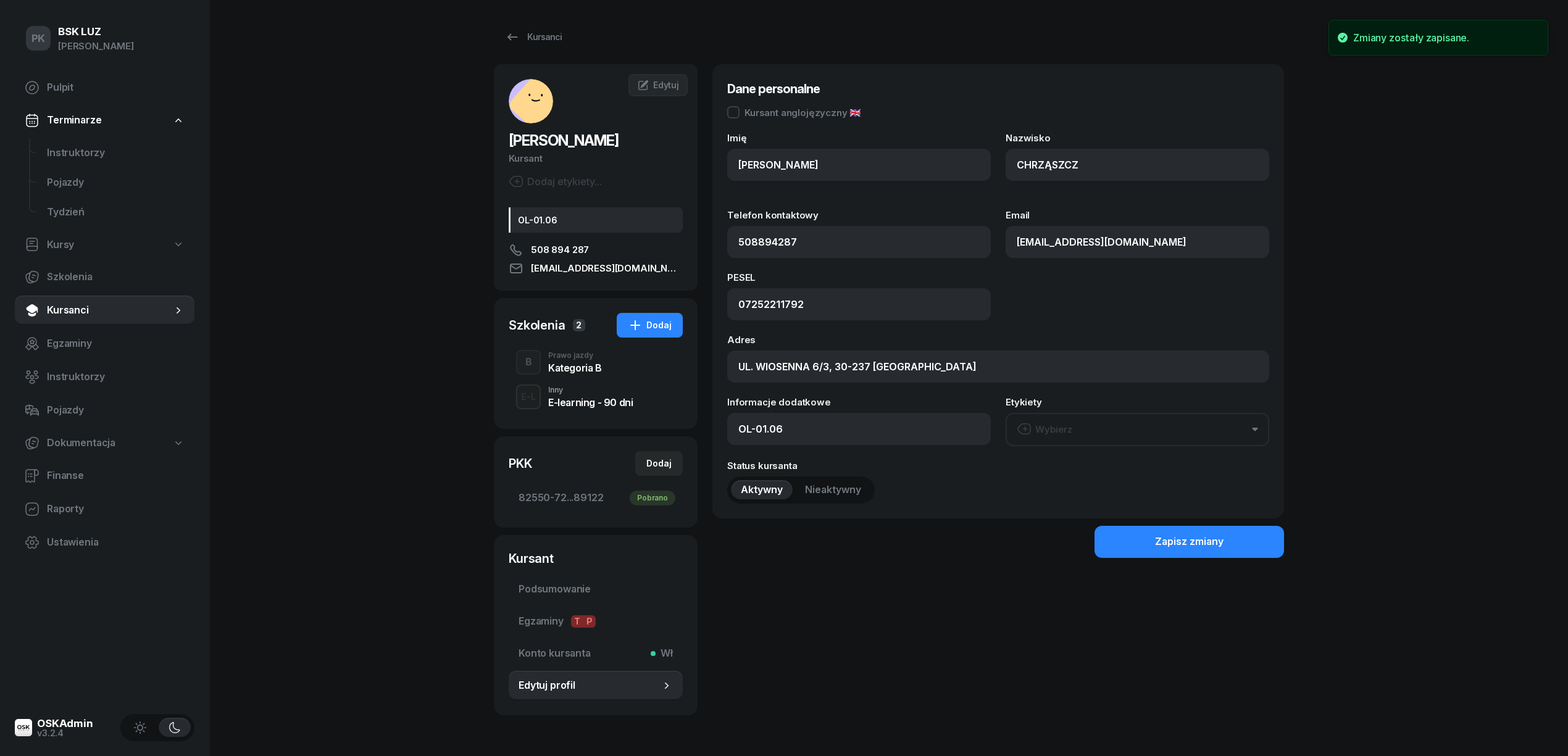
click at [563, 371] on div "Kategoria B" at bounding box center [574, 368] width 53 height 10
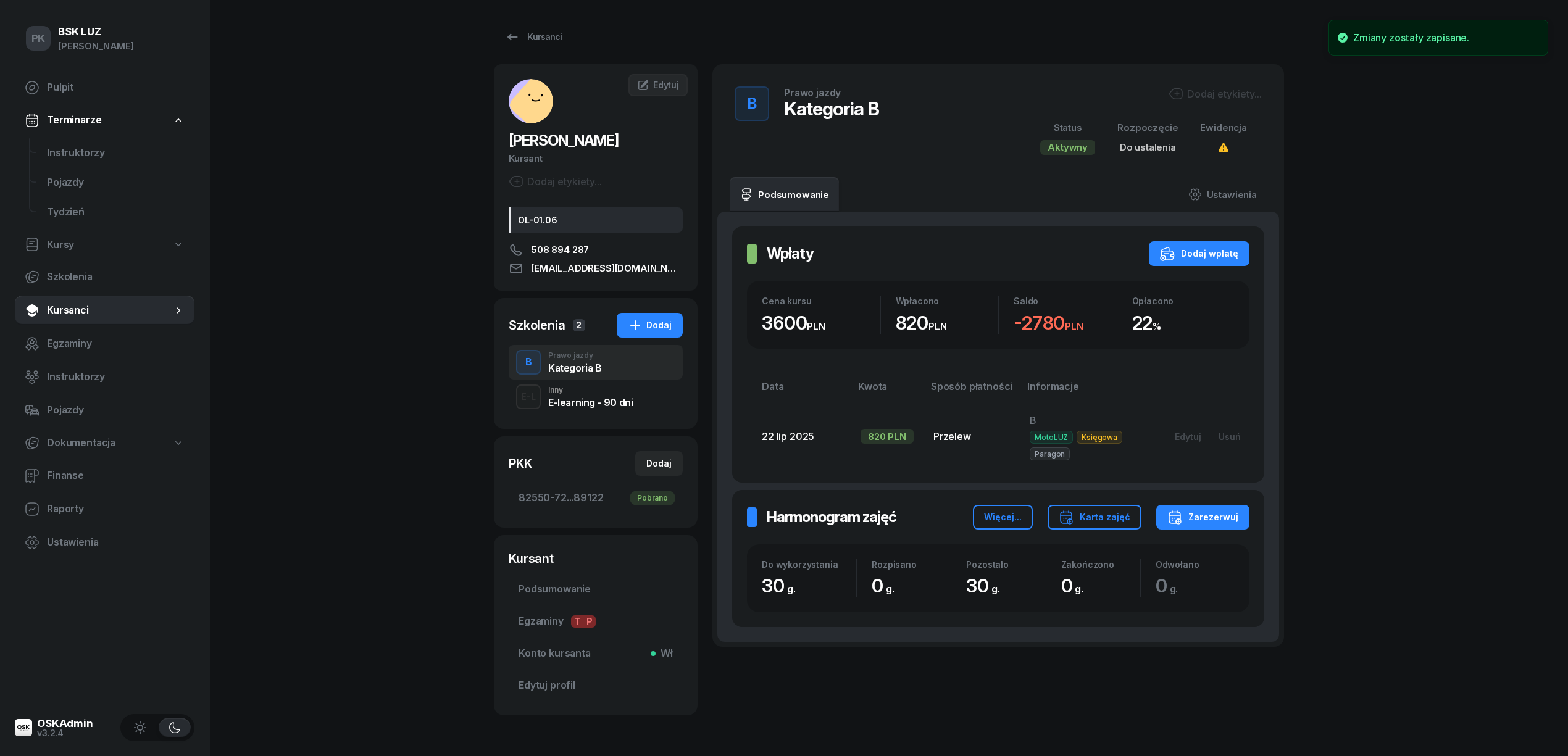
click at [1230, 98] on div "Dodaj etykiety..." at bounding box center [1215, 93] width 93 height 14
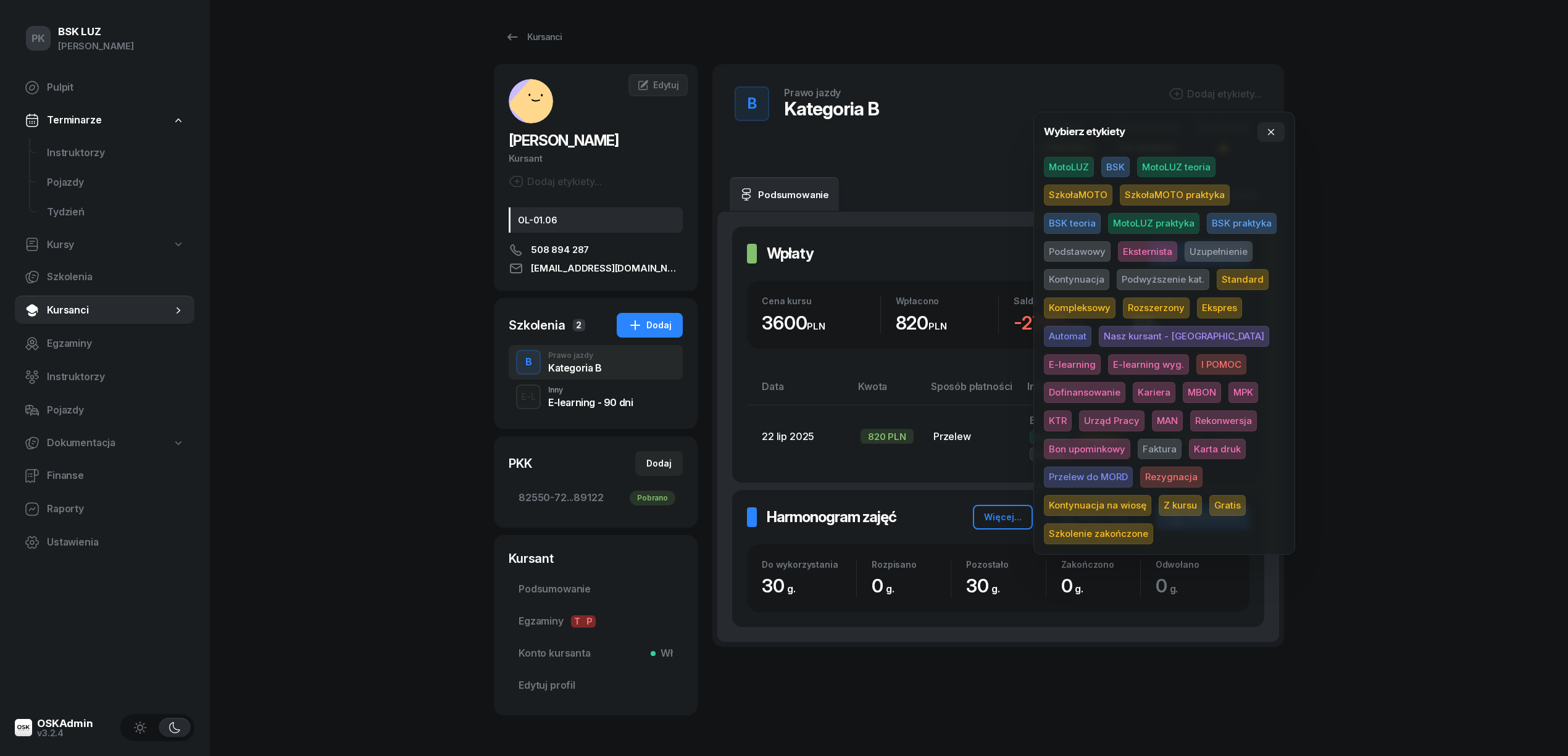
click at [1383, 151] on div "PK BSK LUZ Piotr Klimek Pulpit Terminarze Instruktorzy Pojazdy Tydzień Kursy Sz…" at bounding box center [784, 399] width 1568 height 799
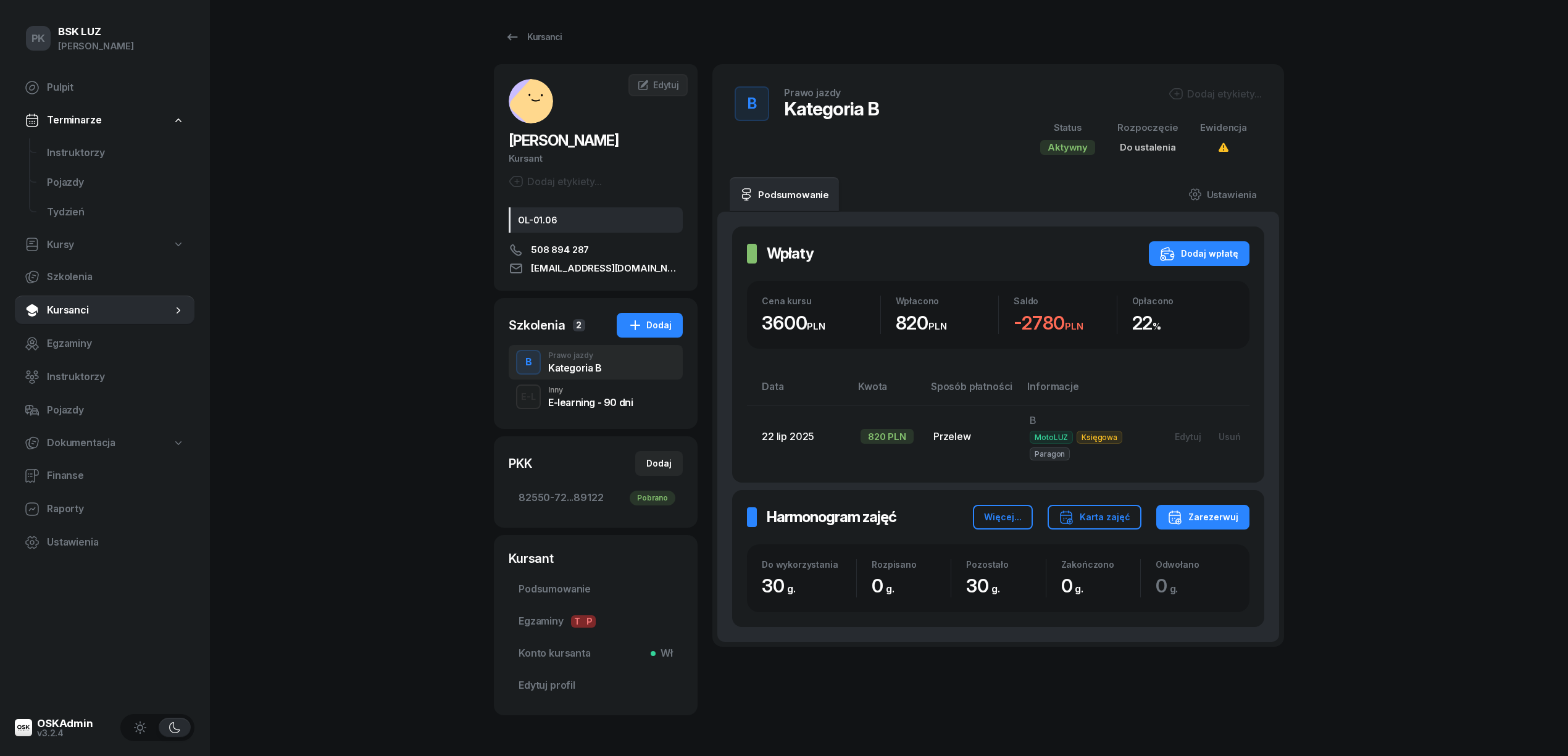
click at [1230, 91] on div "Dodaj etykiety..." at bounding box center [1215, 93] width 93 height 14
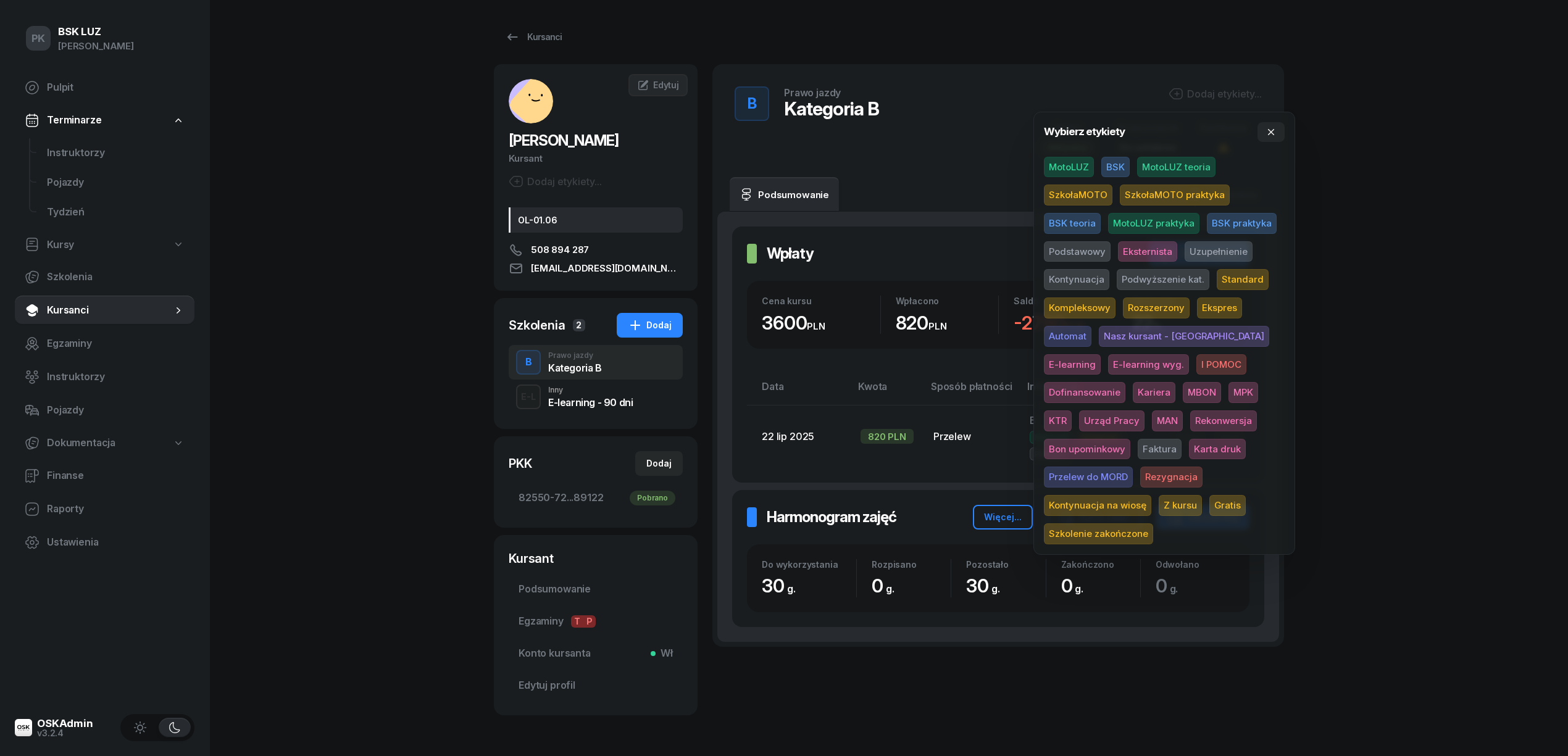
click at [1055, 164] on span "MotoLUZ" at bounding box center [1068, 167] width 50 height 21
click at [1085, 257] on span "Podstawowy" at bounding box center [1077, 254] width 67 height 21
click at [1230, 284] on span "Standard" at bounding box center [1242, 282] width 52 height 21
click at [1381, 275] on div "PK BSK LUZ Piotr Klimek Pulpit Terminarze Instruktorzy Pojazdy Tydzień Kursy Sz…" at bounding box center [784, 399] width 1568 height 799
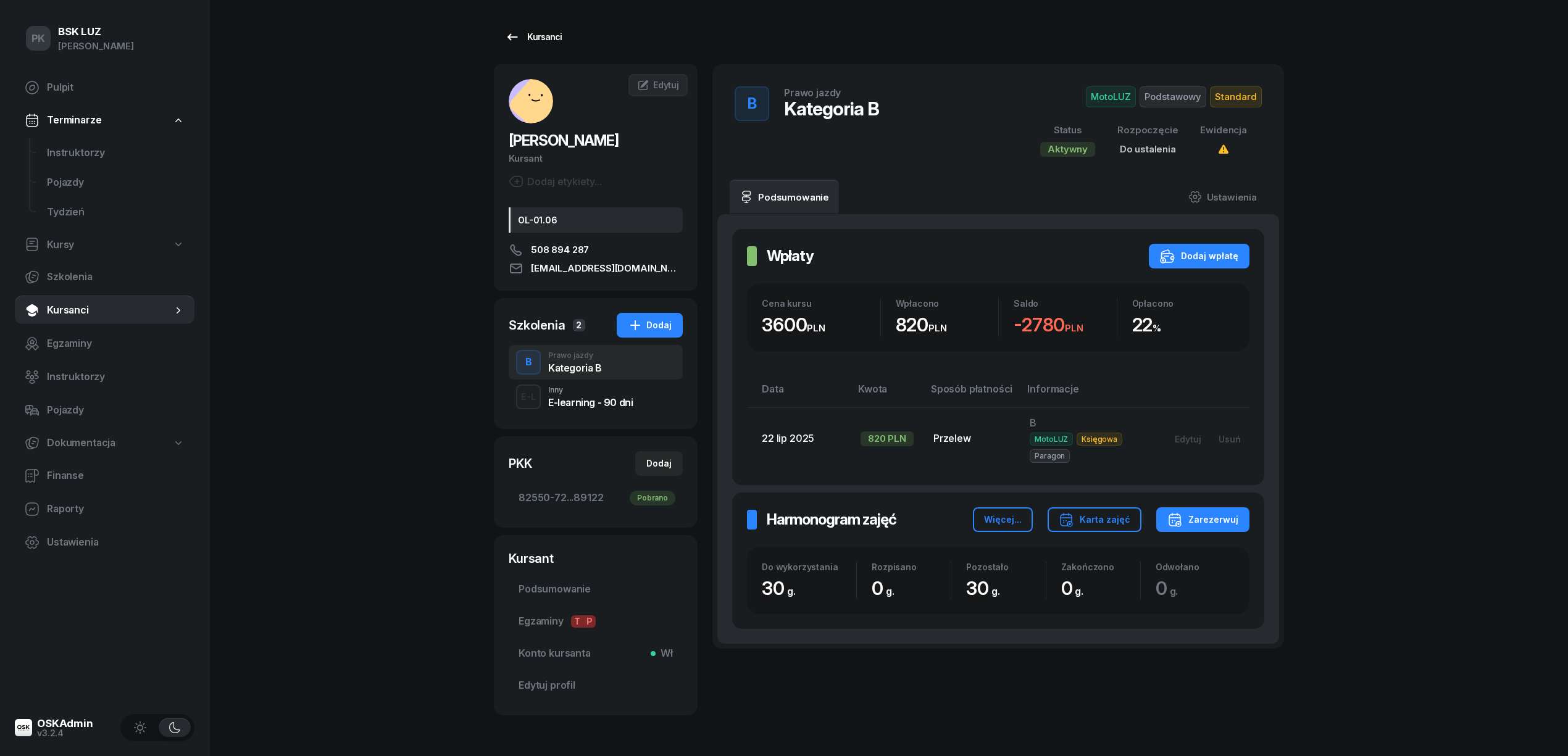
click at [546, 40] on div "Kursanci" at bounding box center [533, 37] width 57 height 14
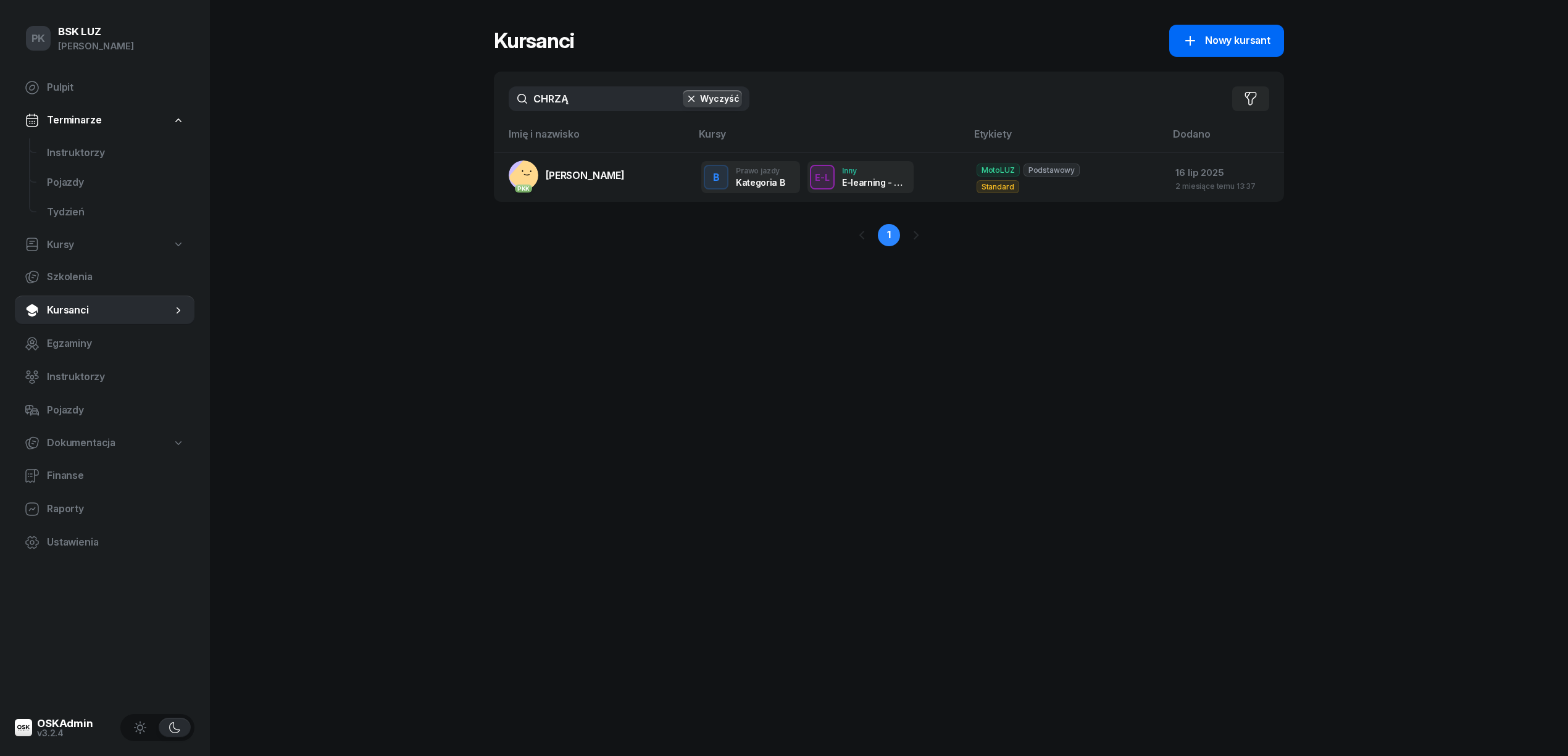
click at [1203, 30] on link "Nowy kursant" at bounding box center [1227, 40] width 115 height 32
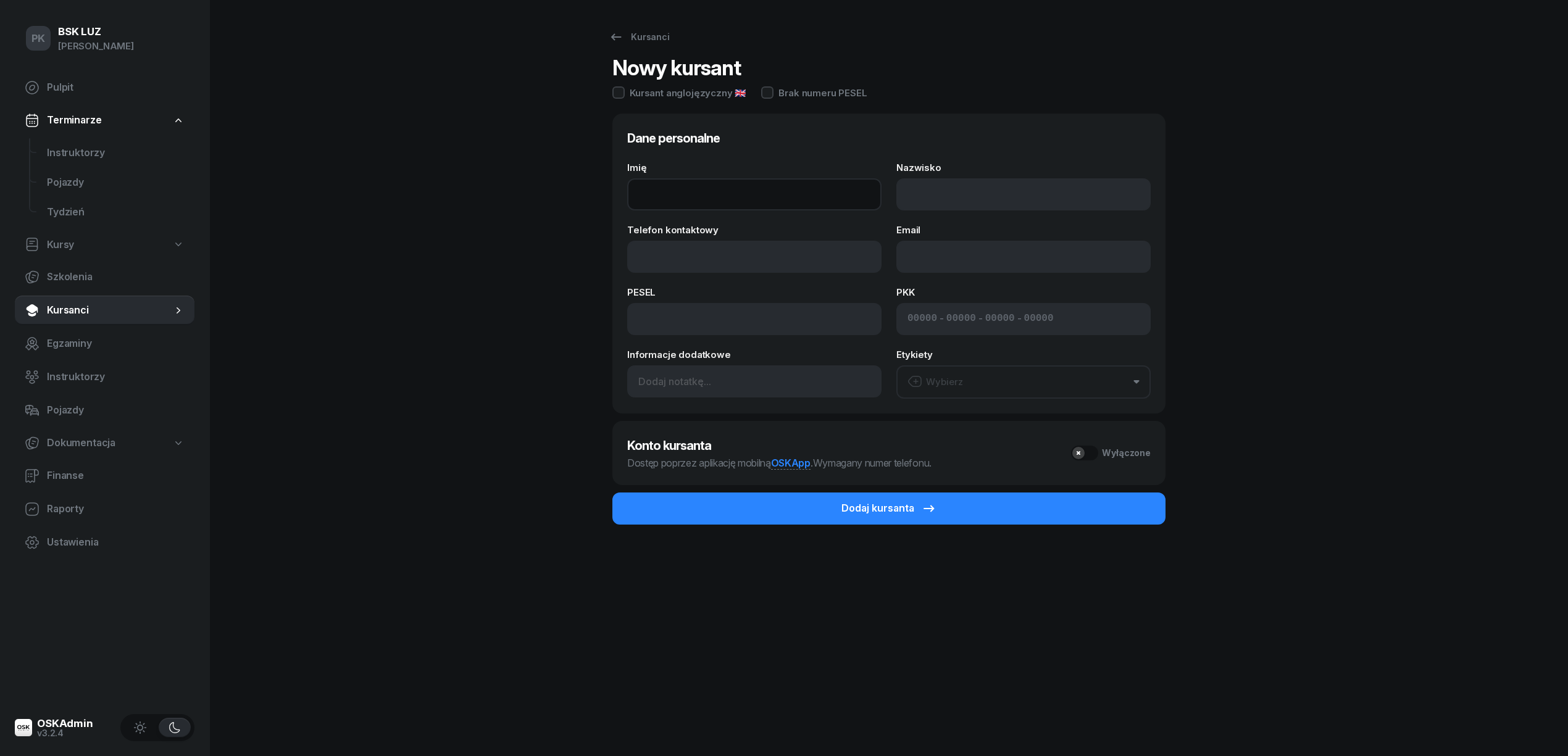
click at [679, 196] on input "Imię" at bounding box center [754, 194] width 255 height 32
paste input "KAJA"
type input "KAJA"
click at [925, 189] on input "Nazwisko" at bounding box center [1024, 194] width 255 height 32
paste input "ŚLIWA"
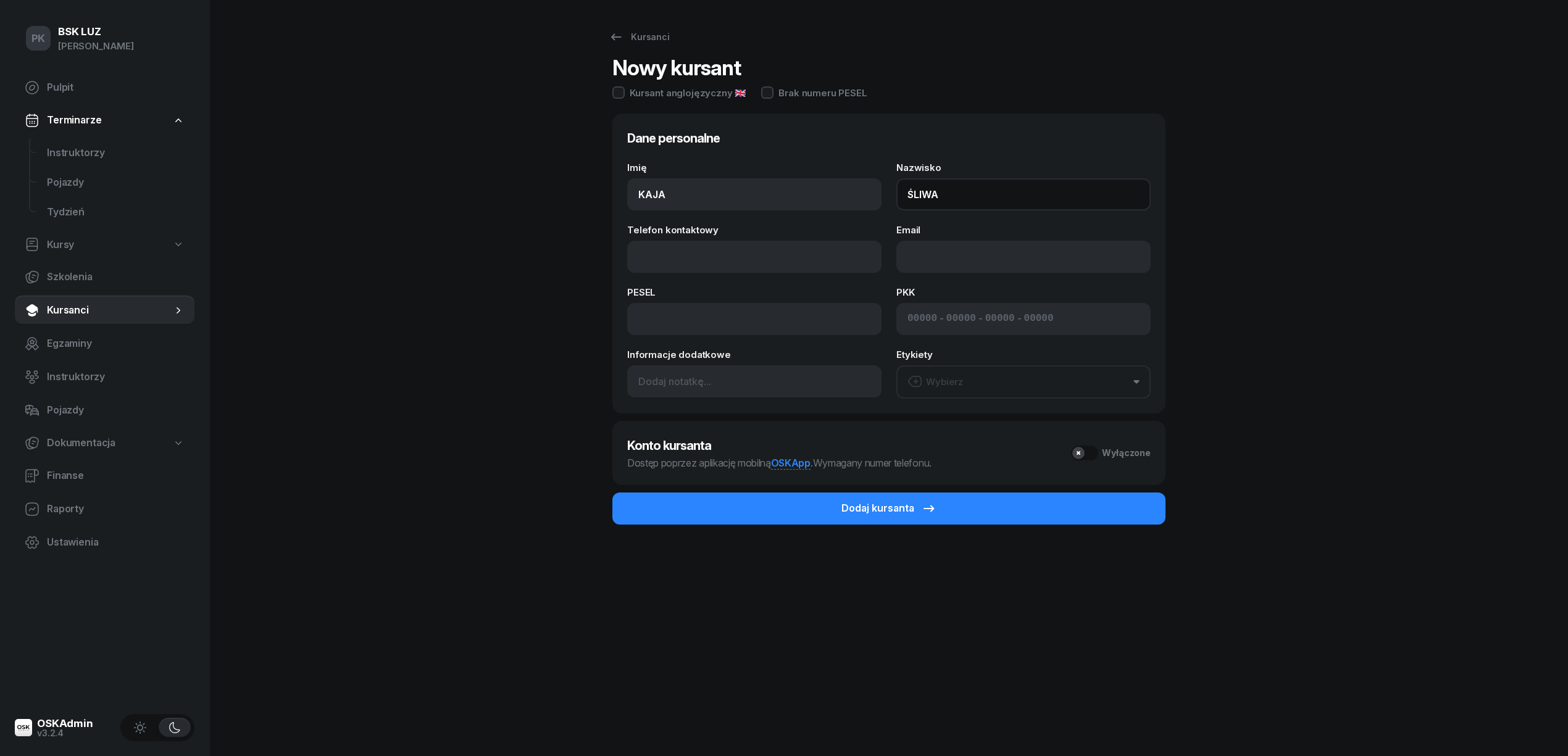
type input "ŚLIWA"
click at [727, 253] on input "Telefon kontaktowy" at bounding box center [754, 256] width 255 height 32
paste input "882278872"
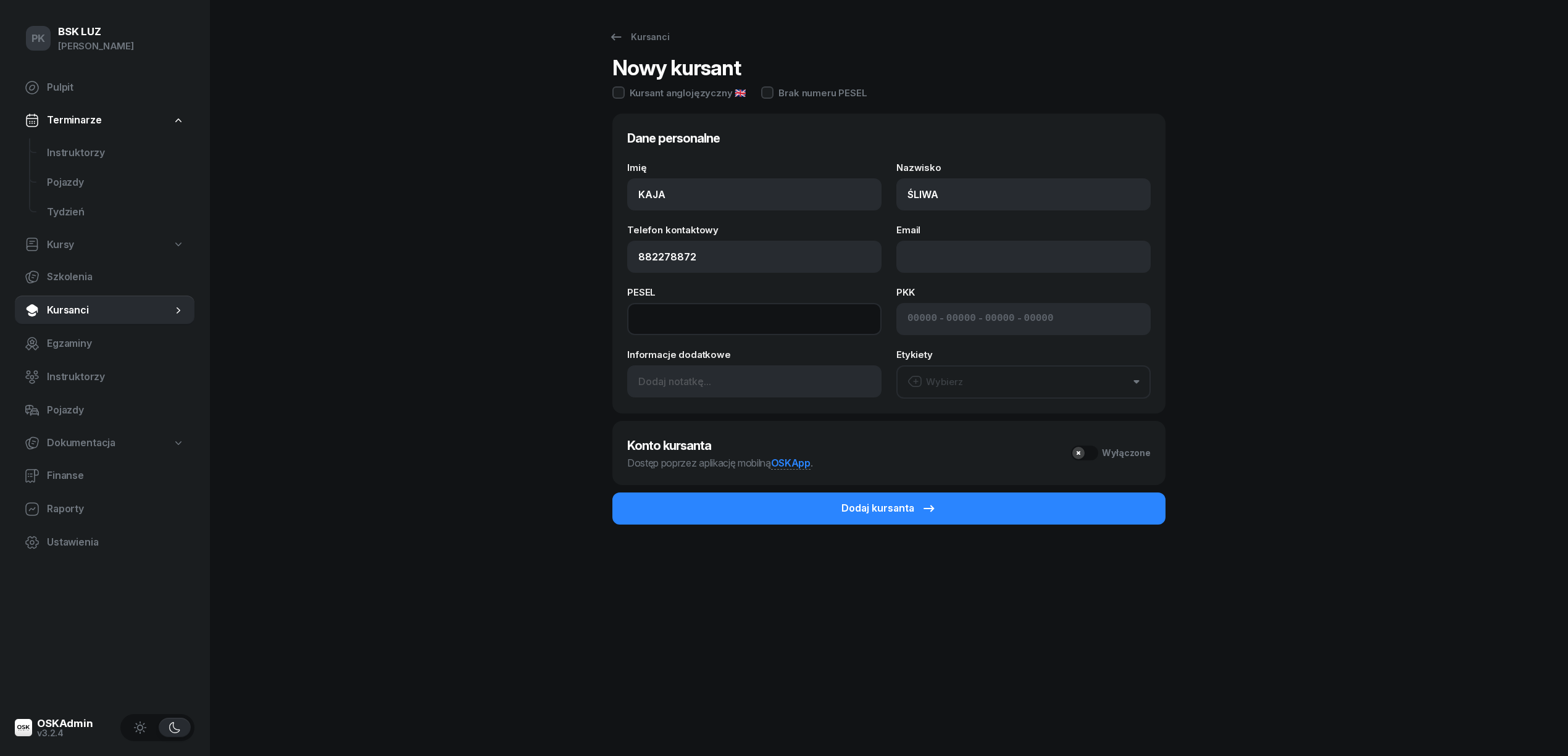
type input "882 278 872"
click at [765, 323] on input at bounding box center [754, 319] width 255 height 32
paste input "07303001303"
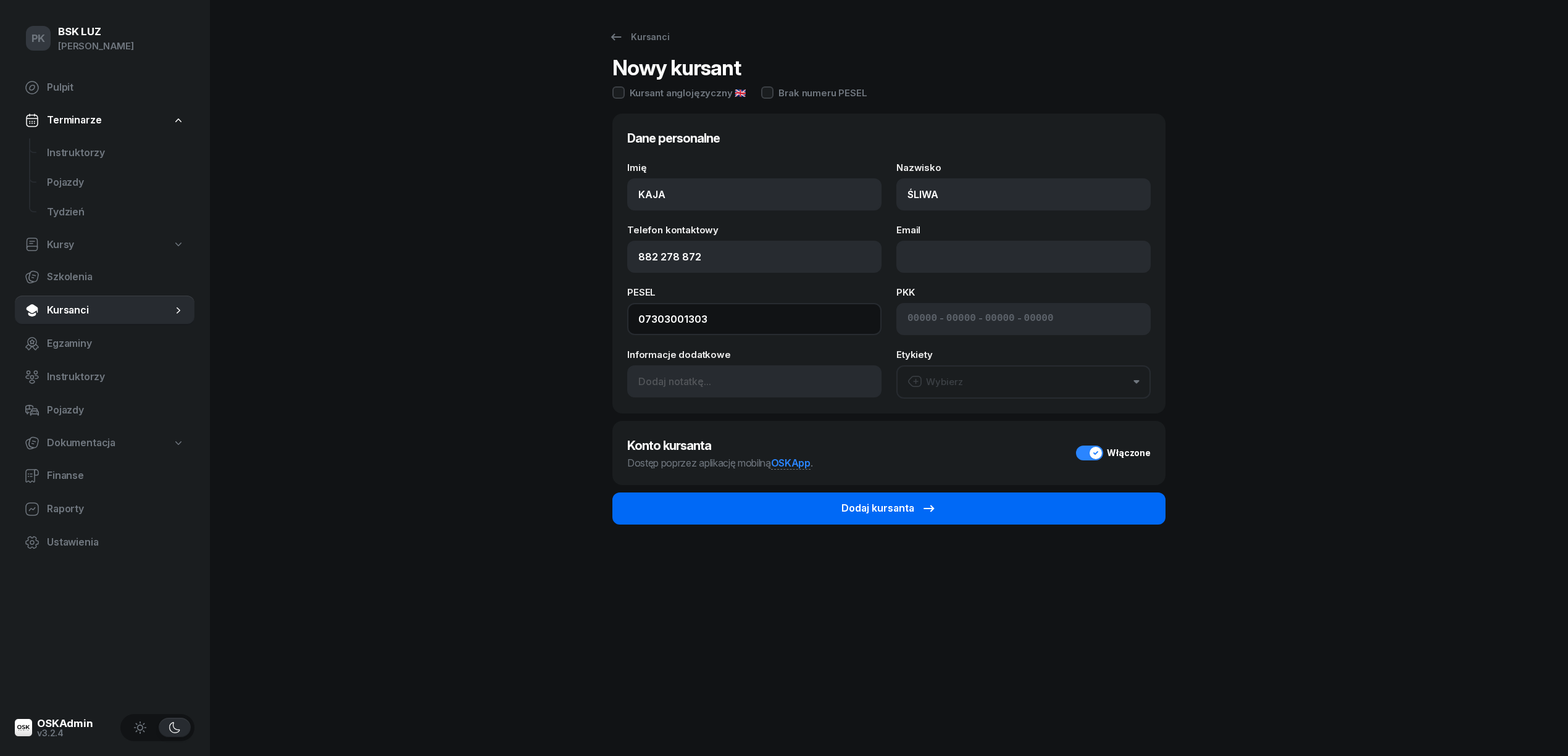
type input "07303001303"
click at [742, 502] on button "Dodaj kursanta" at bounding box center [889, 508] width 553 height 32
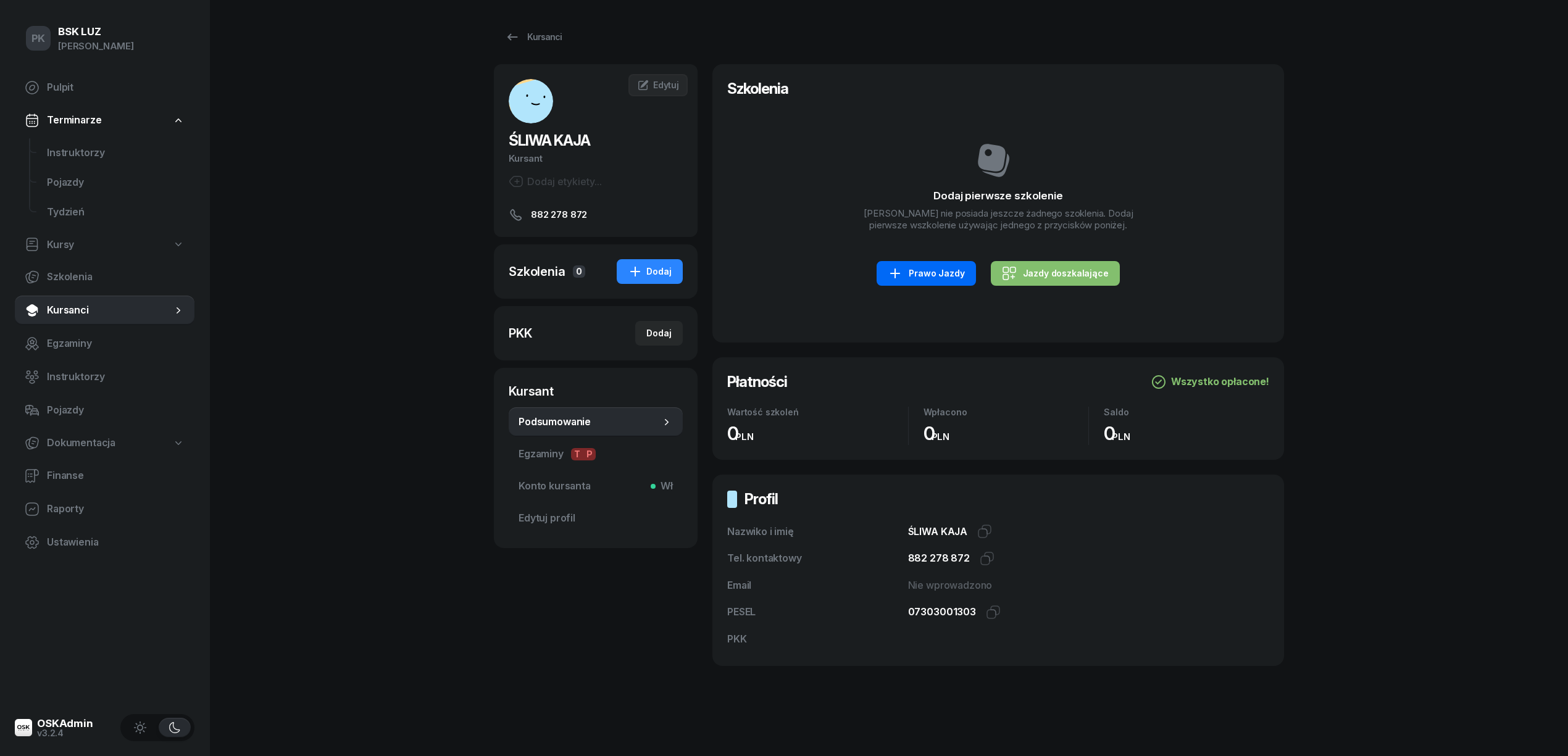
click at [936, 277] on div "Prawo Jazdy" at bounding box center [926, 273] width 77 height 14
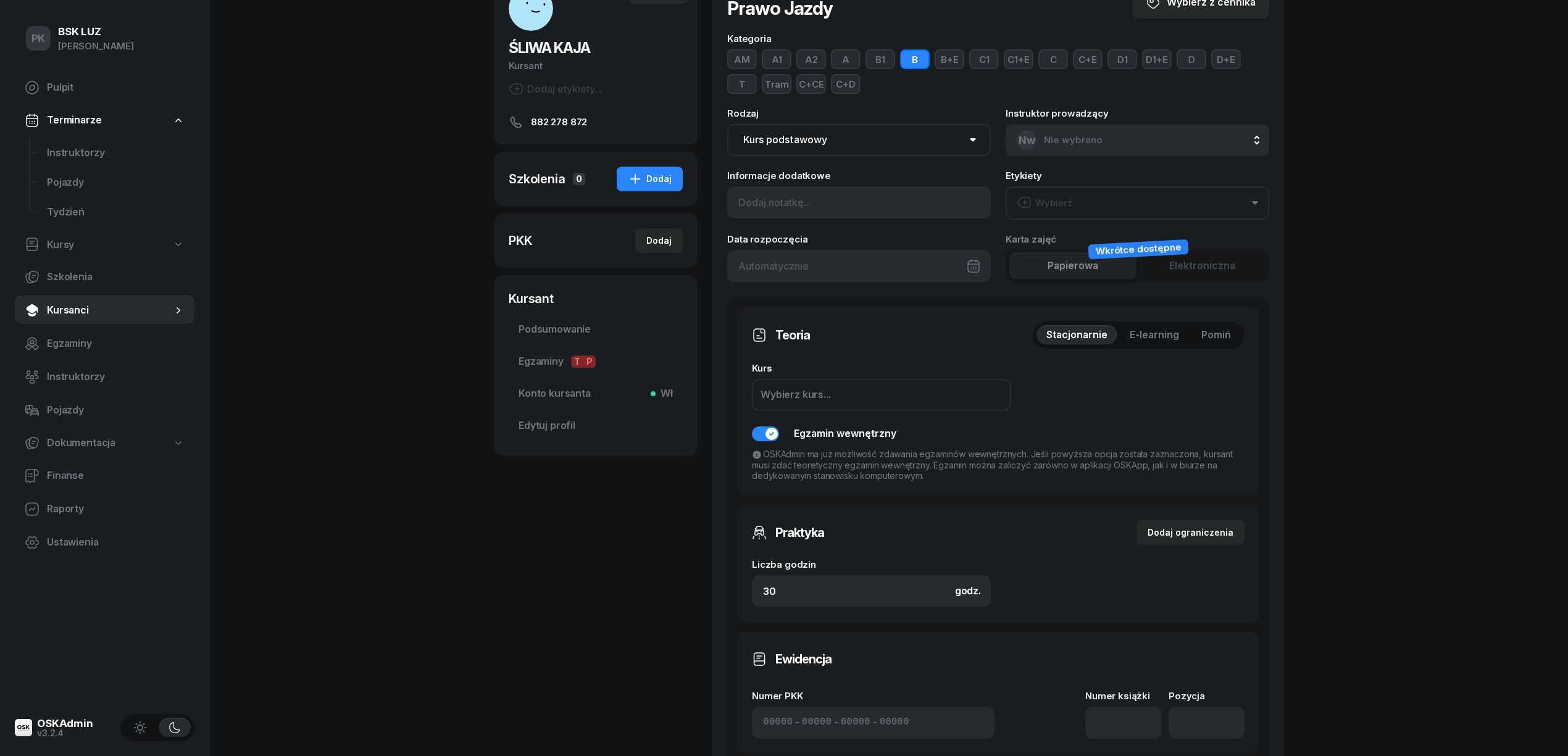
scroll to position [247, 0]
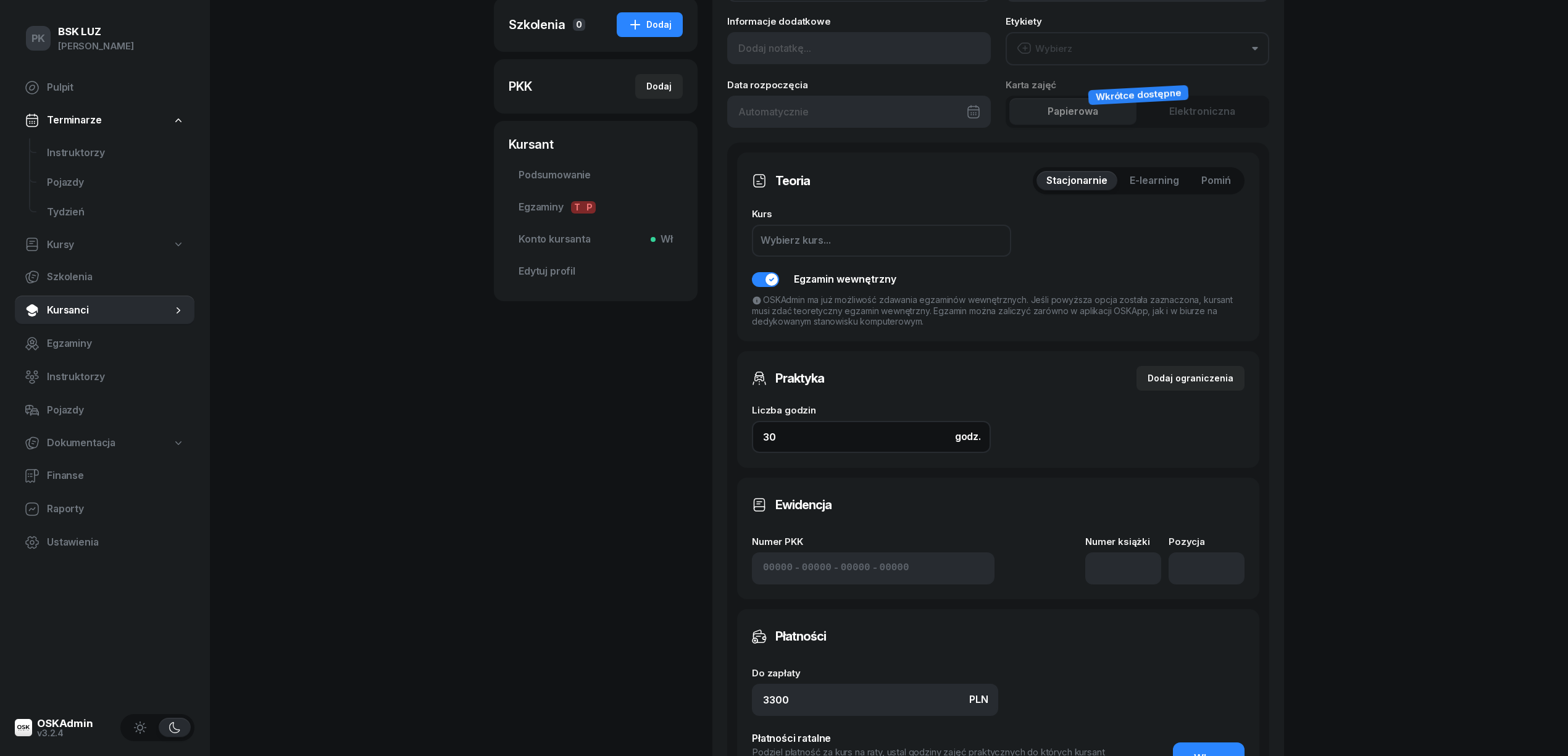
drag, startPoint x: 772, startPoint y: 437, endPoint x: 717, endPoint y: 438, distance: 55.0
click at [717, 438] on div "Nowe szkolenie Prawo Jazdy Wybierz z cennika Kategoria AM A1 A2 A B1 B B+E C1 C…" at bounding box center [997, 349] width 572 height 1065
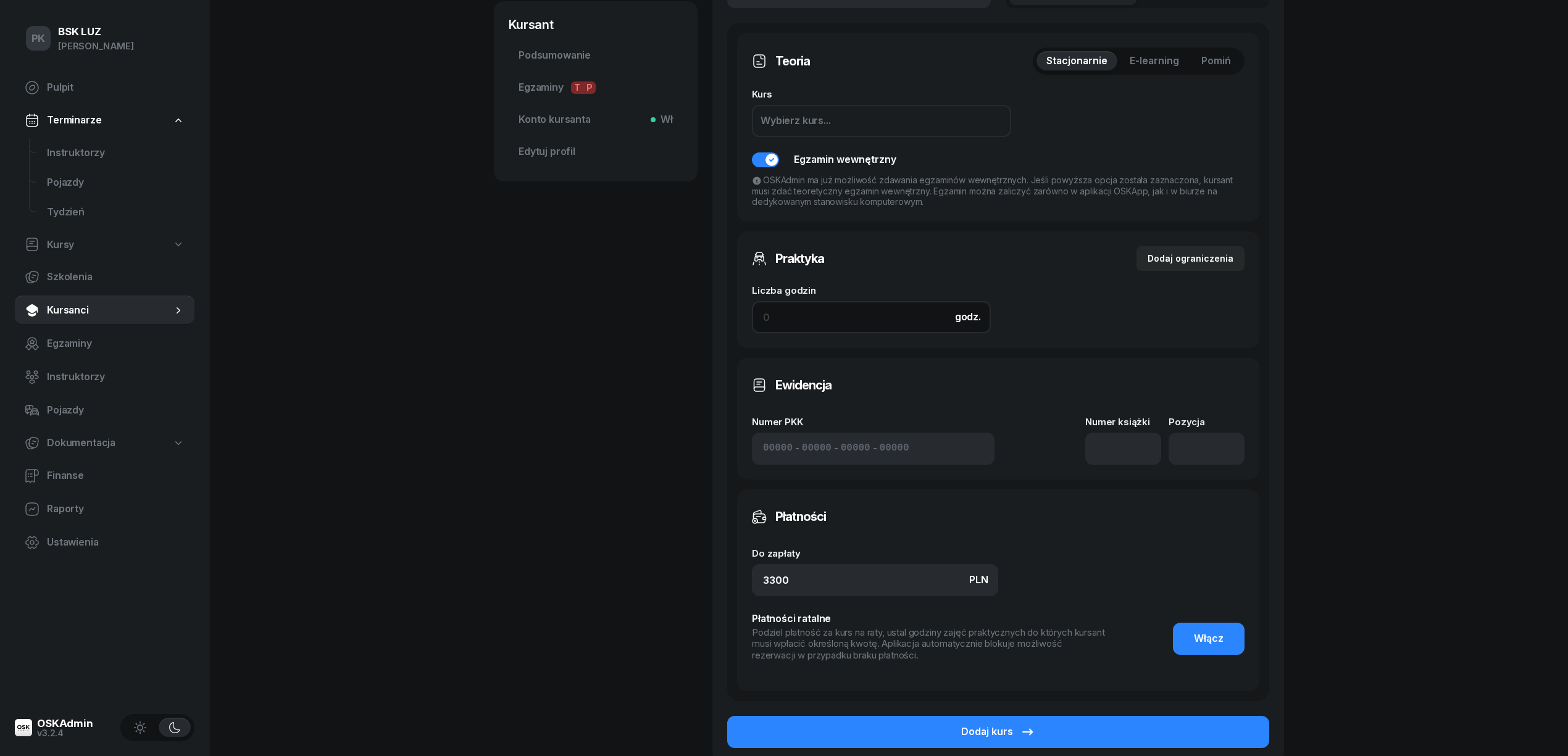
scroll to position [485, 0]
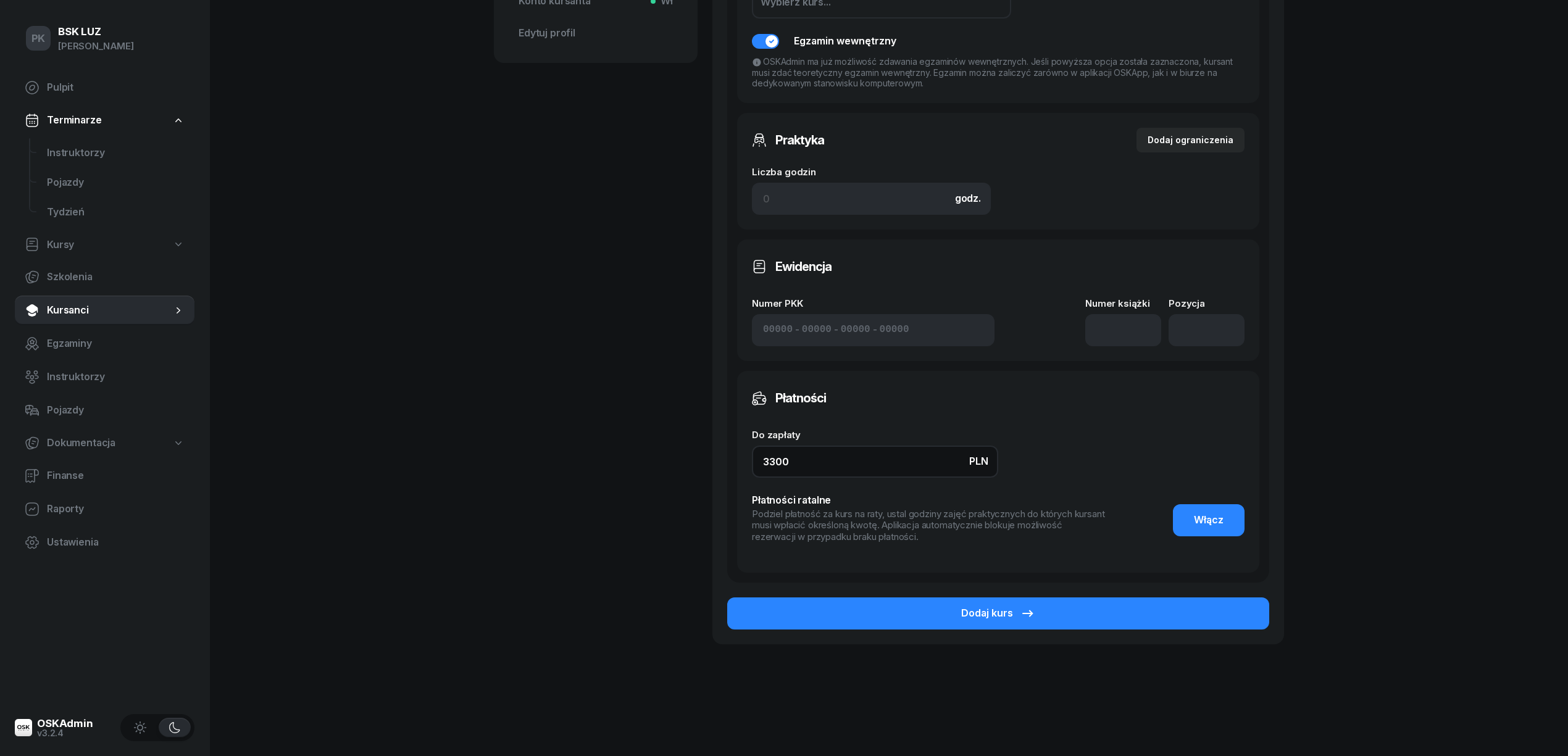
drag, startPoint x: 739, startPoint y: 459, endPoint x: 679, endPoint y: 469, distance: 60.8
click at [697, 460] on div "ŚLIWA KAJA Kursant Dodaj etykiety... 882 278 872 KŚ KAJA ŚLIWA Kursant Edytuj S…" at bounding box center [889, 126] width 790 height 1095
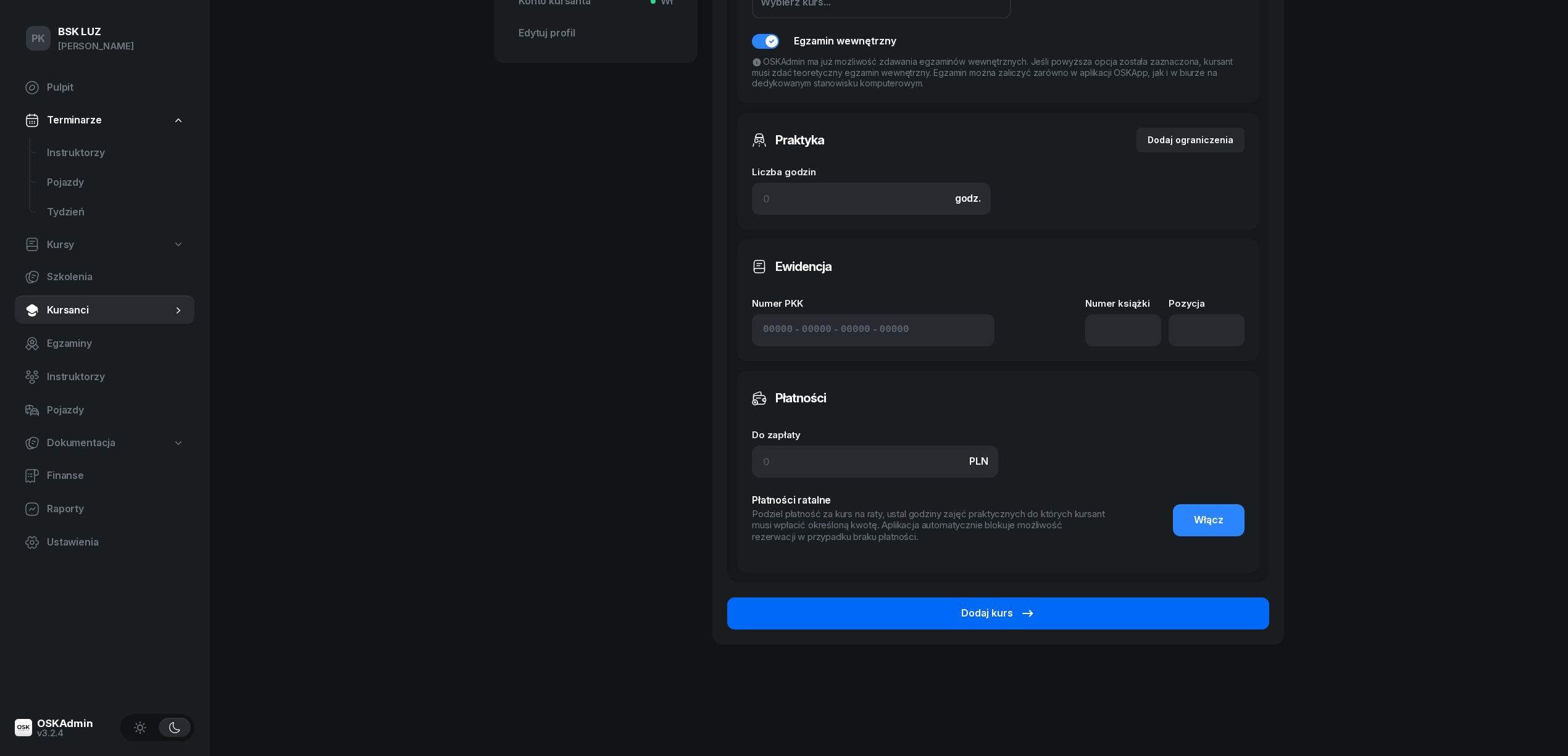
click at [976, 606] on div "Dodaj kurs" at bounding box center [998, 614] width 74 height 16
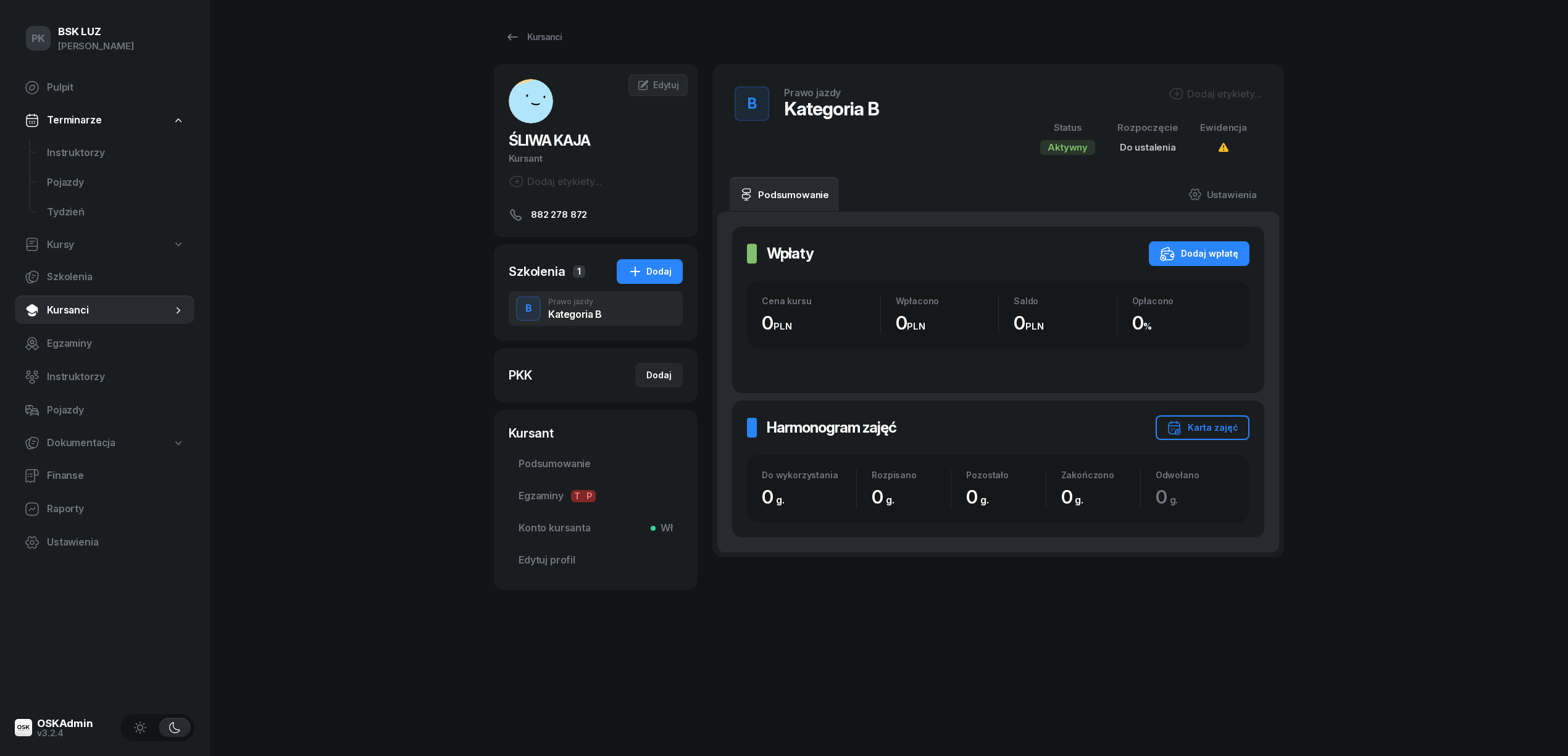
click at [1216, 80] on div "B Prawo jazdy Kategoria B Dodaj etykiety... Status Aktywny Rozpoczęcie Do ustal…" at bounding box center [998, 120] width 542 height 83
click at [1211, 90] on div "Dodaj etykiety..." at bounding box center [1215, 93] width 93 height 14
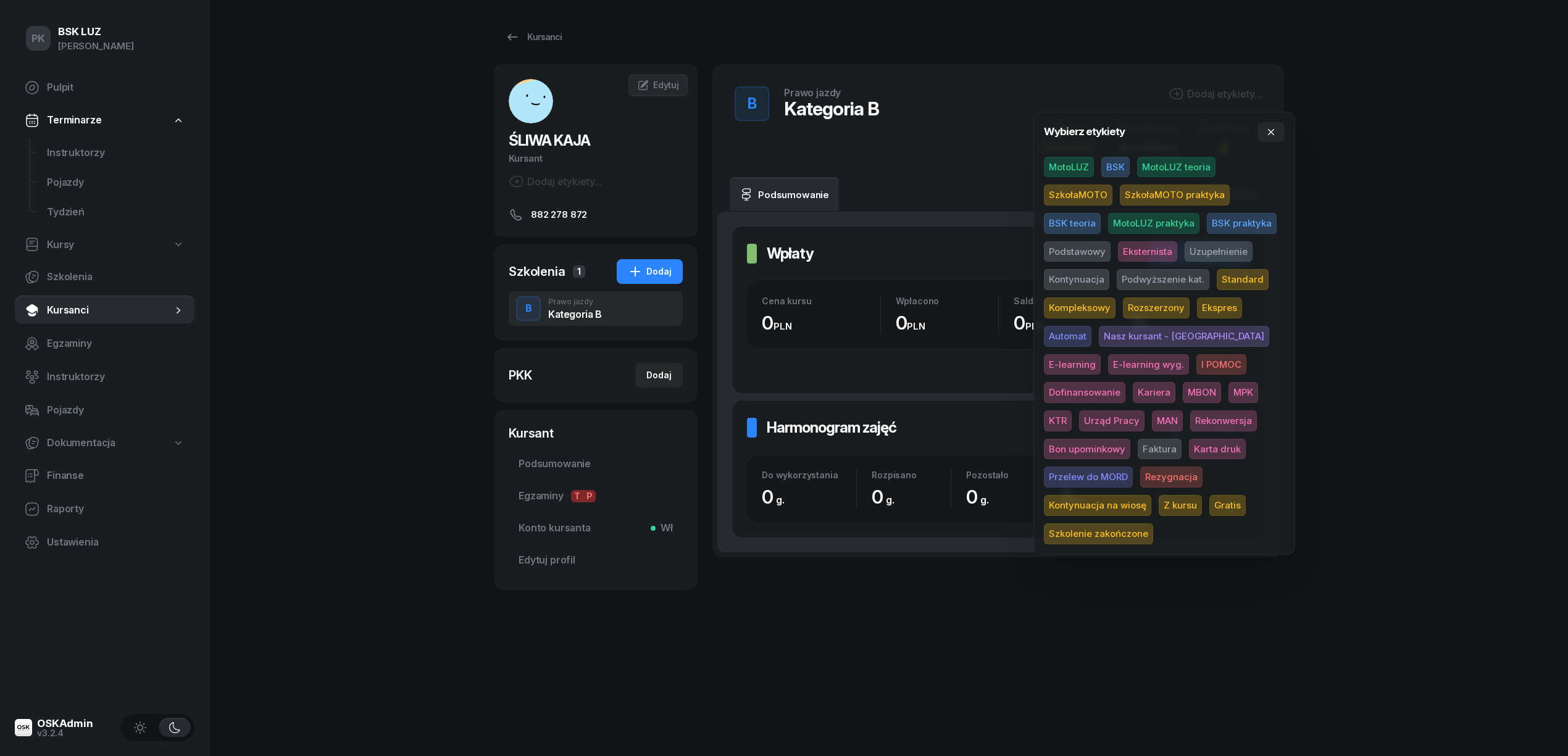
drag, startPoint x: 900, startPoint y: 579, endPoint x: 955, endPoint y: 536, distance: 69.8
click at [904, 578] on div "B Prawo jazdy Kategoria B Dodaj etykiety... Status Aktywny Rozpoczęcie Do ustal…" at bounding box center [997, 329] width 572 height 530
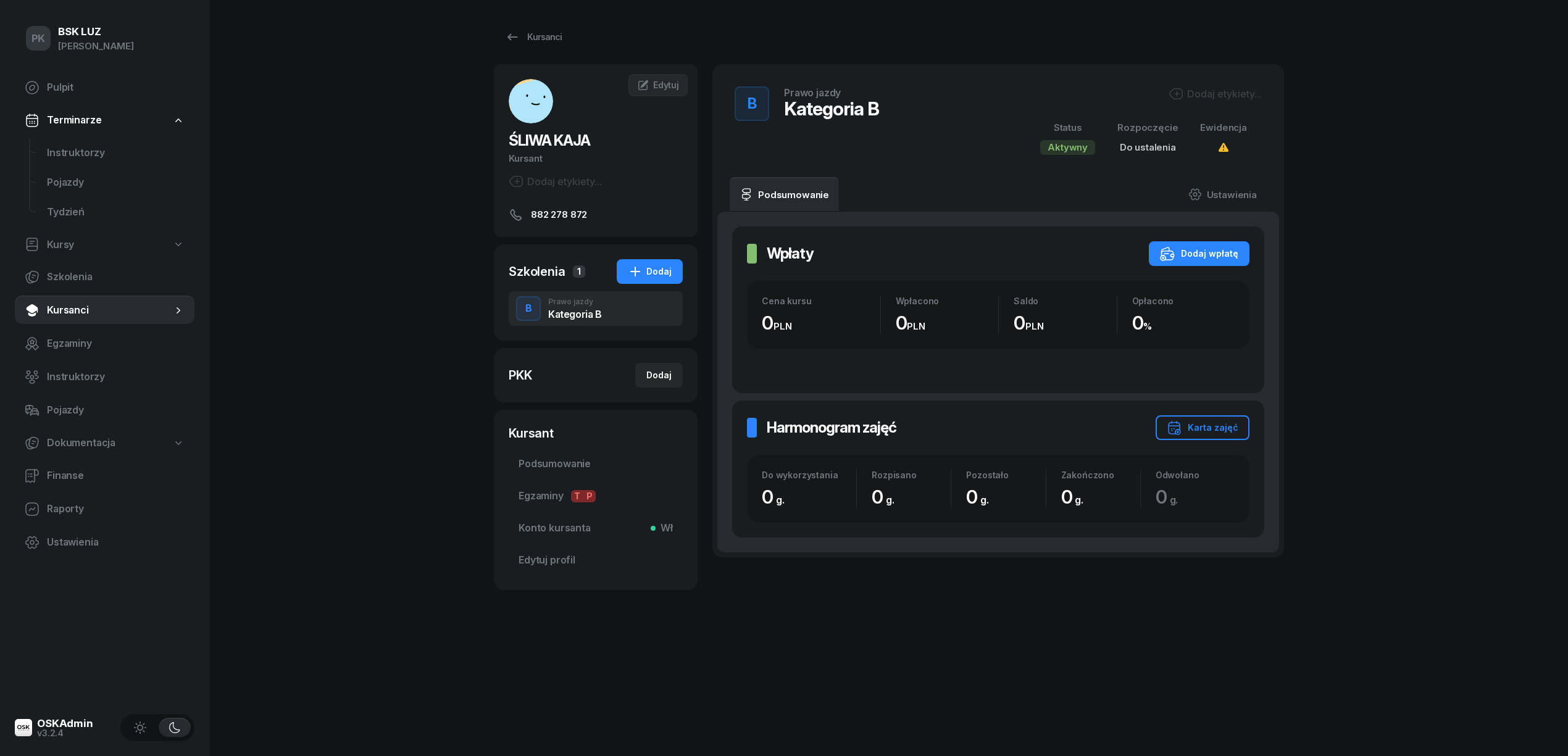
click at [1217, 94] on div "Dodaj etykiety..." at bounding box center [1215, 93] width 93 height 14
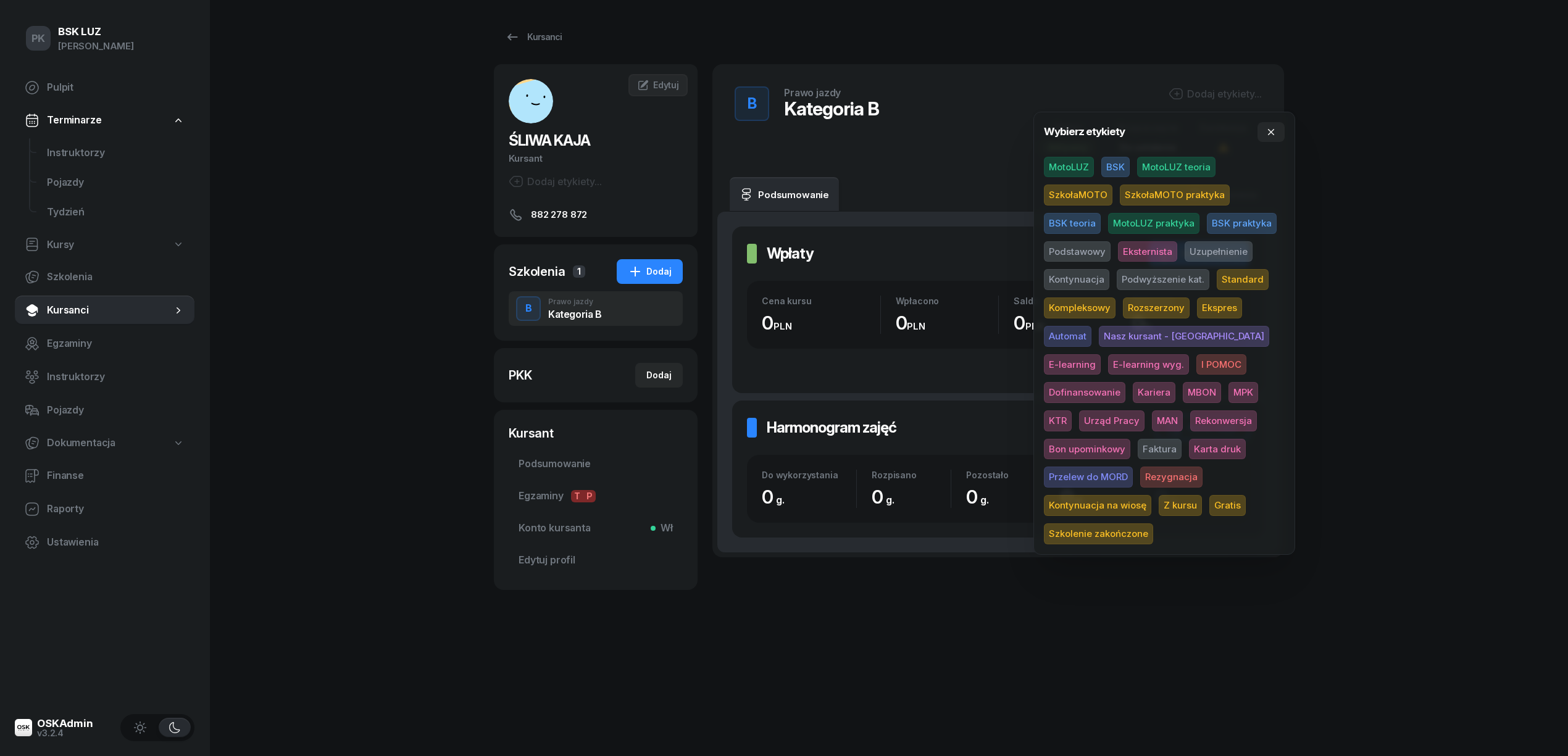
click at [1149, 164] on span "MotoLUZ teoria" at bounding box center [1176, 167] width 79 height 21
click at [1381, 286] on div "PK BSK LUZ Piotr Klimek Pulpit Terminarze Instruktorzy Pojazdy Tydzień Kursy Sz…" at bounding box center [784, 378] width 1568 height 756
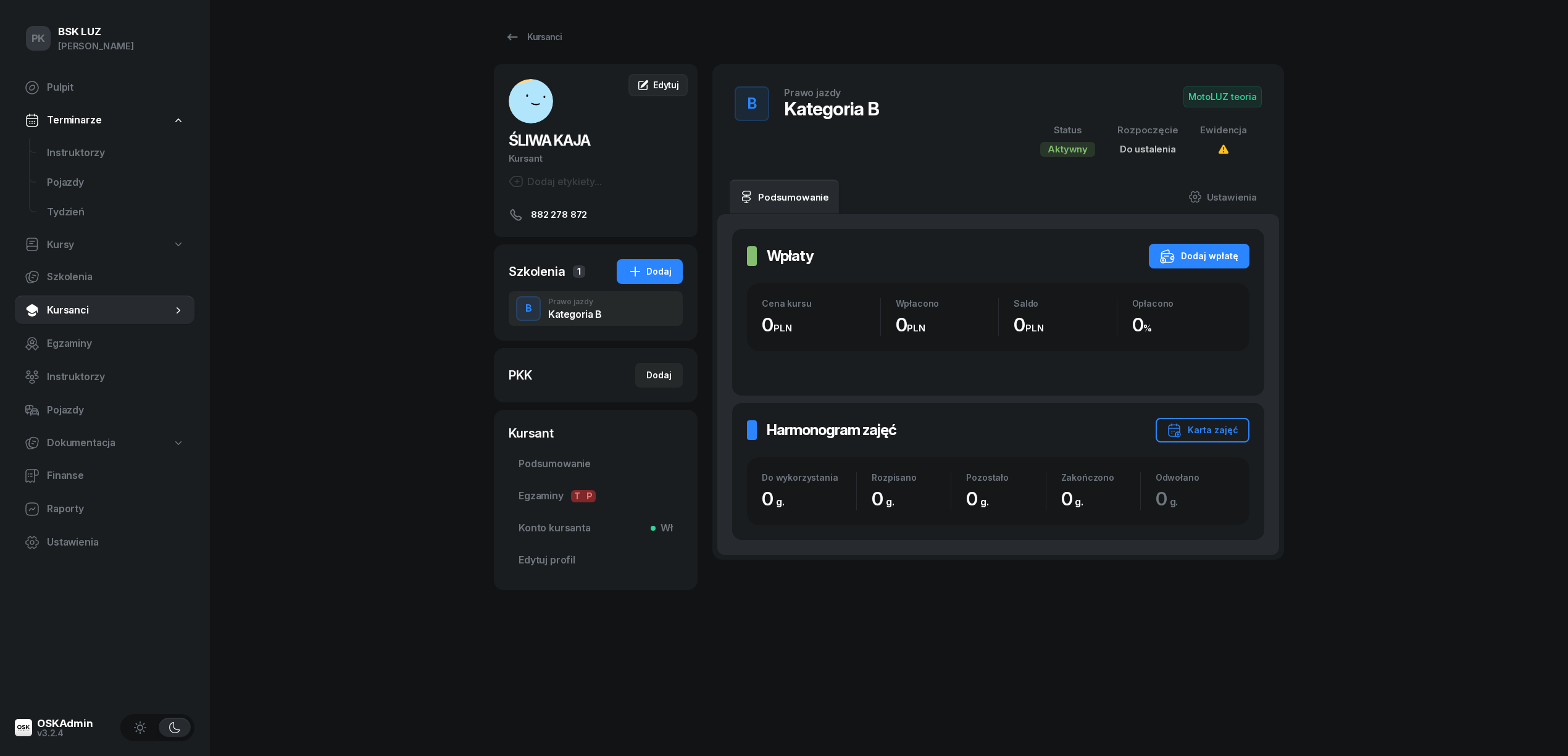
click at [668, 84] on span "Edytuj" at bounding box center [666, 85] width 26 height 11
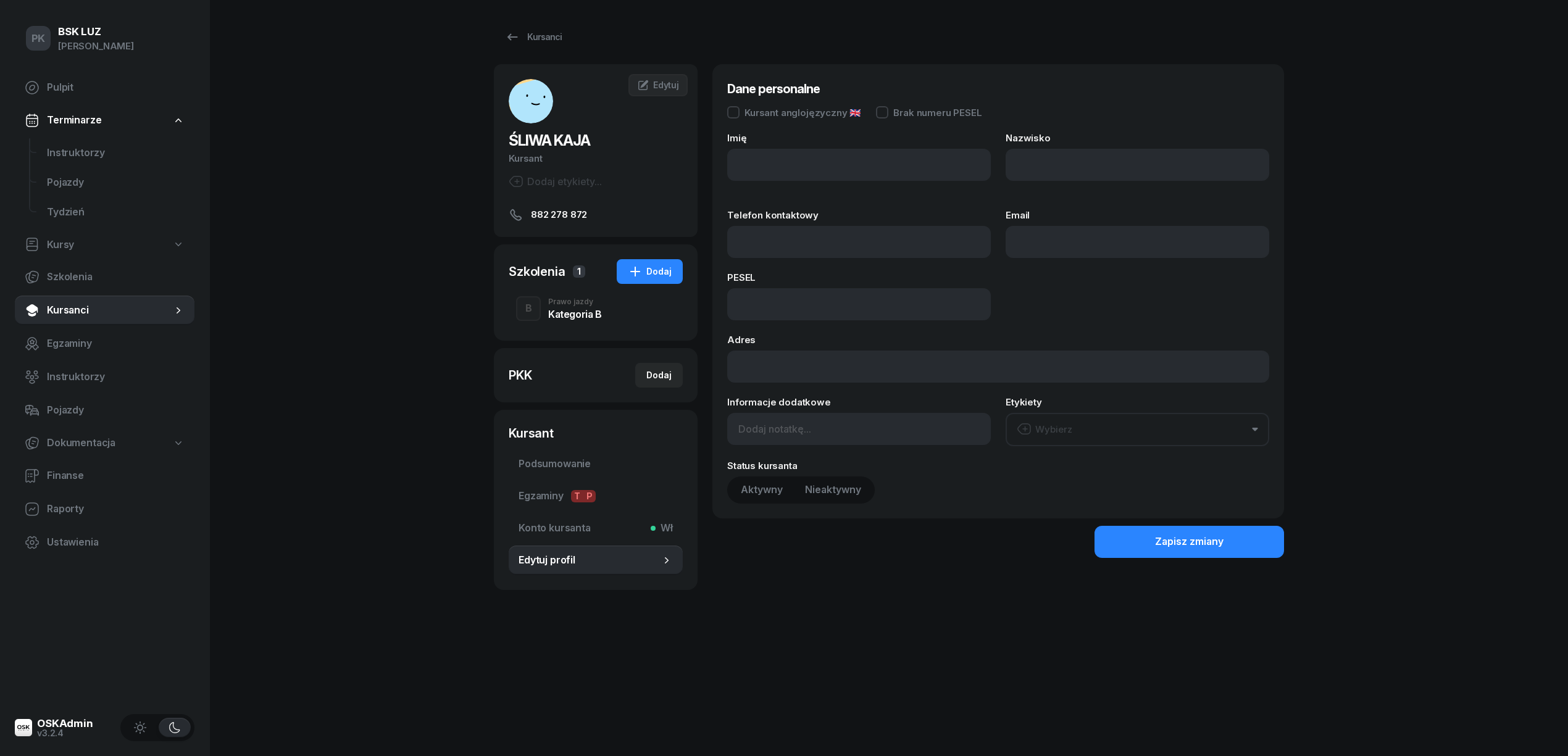
type input "KAJA"
type input "ŚLIWA"
type input "882278872"
type input "07303001303"
click at [778, 422] on input at bounding box center [859, 428] width 264 height 32
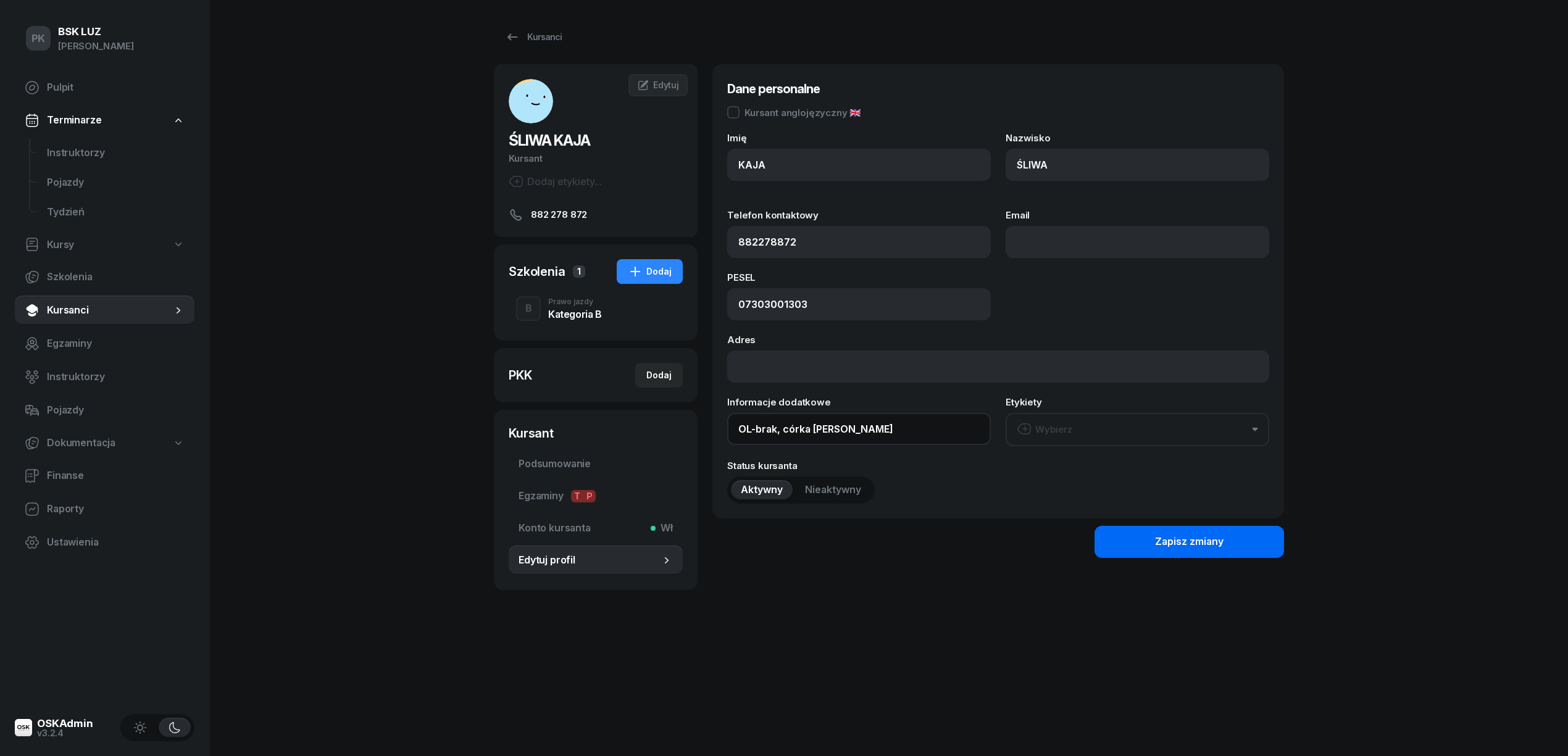
type input "OL-brak, córka Michała"
click at [1196, 541] on div "Zapisz zmiany" at bounding box center [1189, 542] width 69 height 16
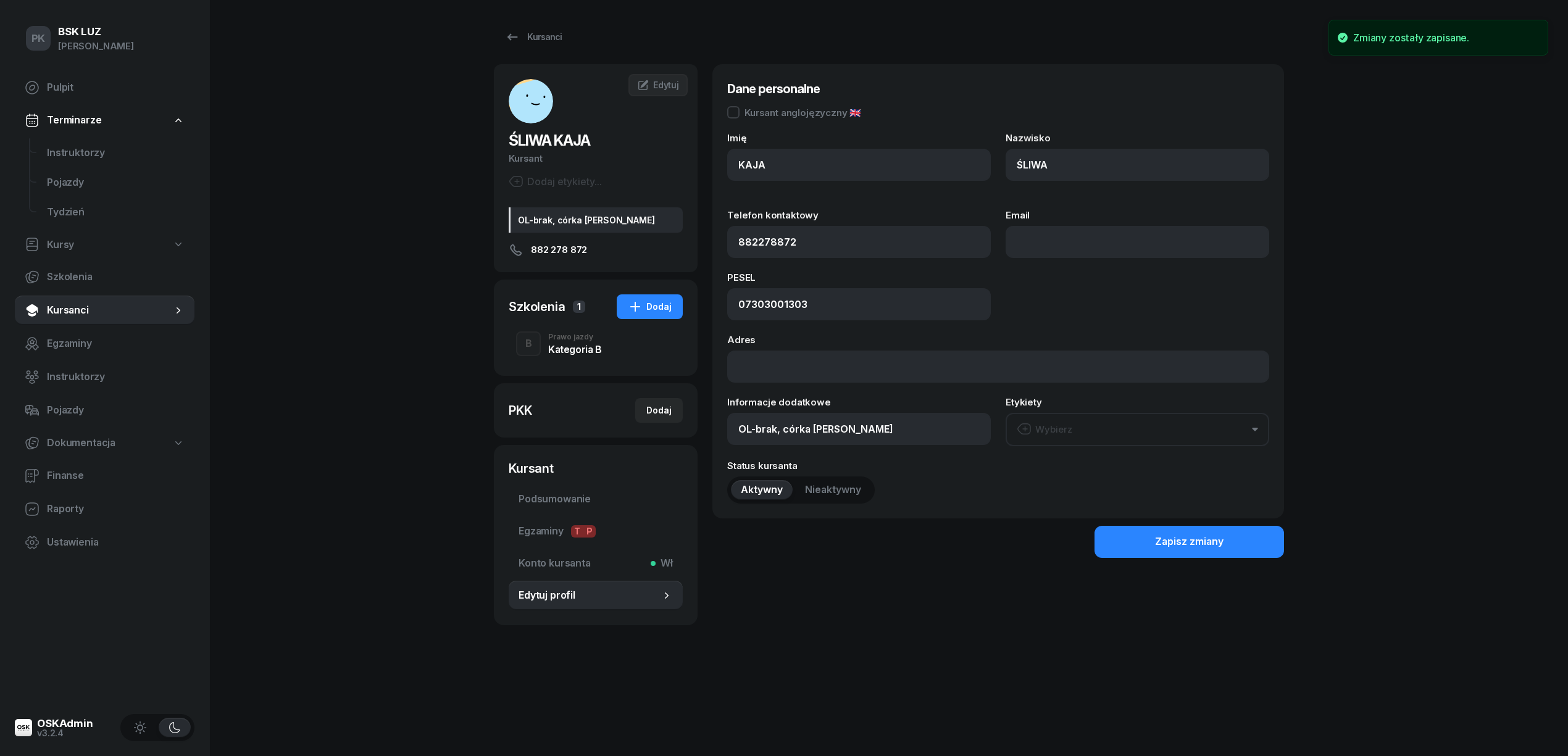
click at [583, 336] on div "Prawo jazdy" at bounding box center [574, 337] width 53 height 7
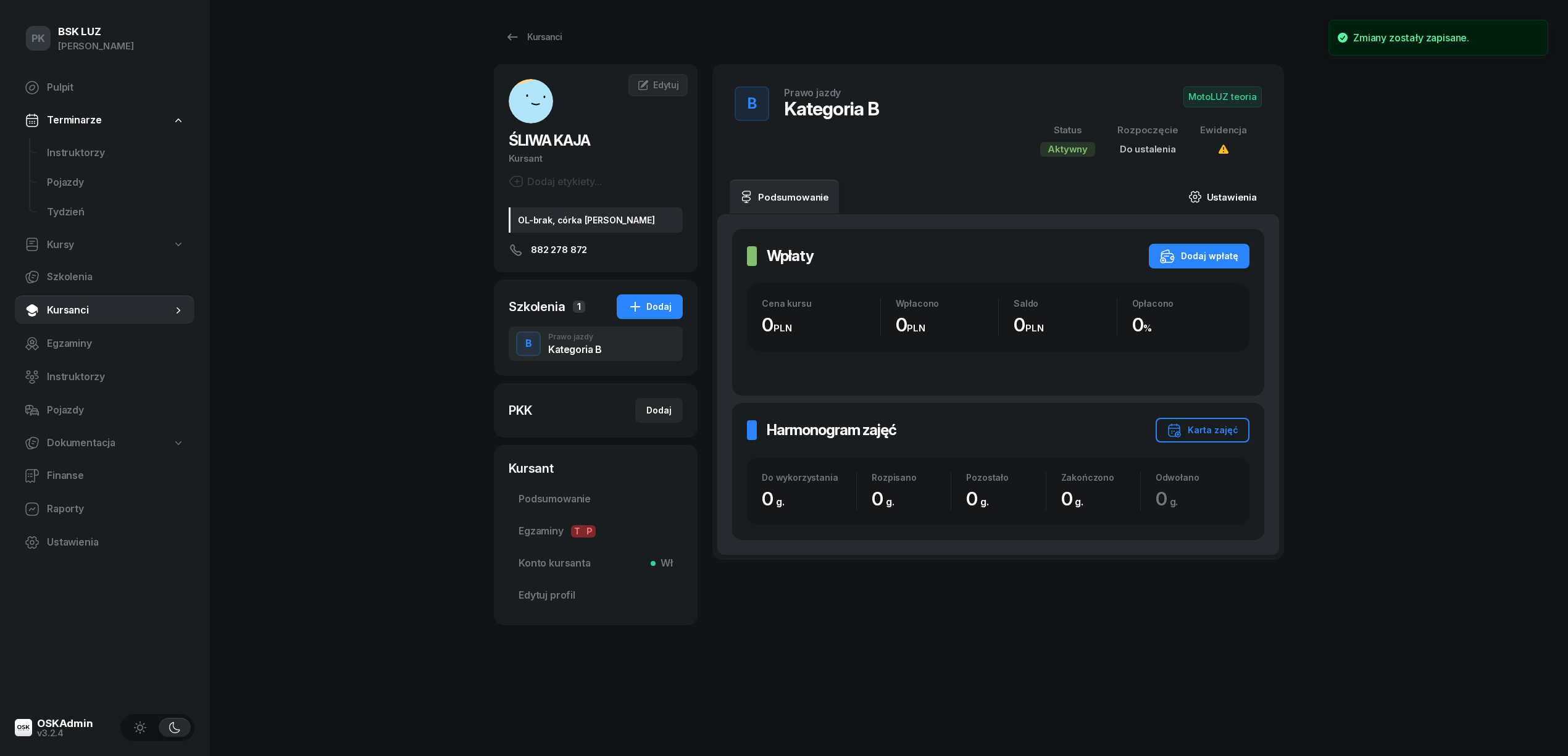
click at [1235, 196] on link "Ustawienia" at bounding box center [1222, 196] width 88 height 34
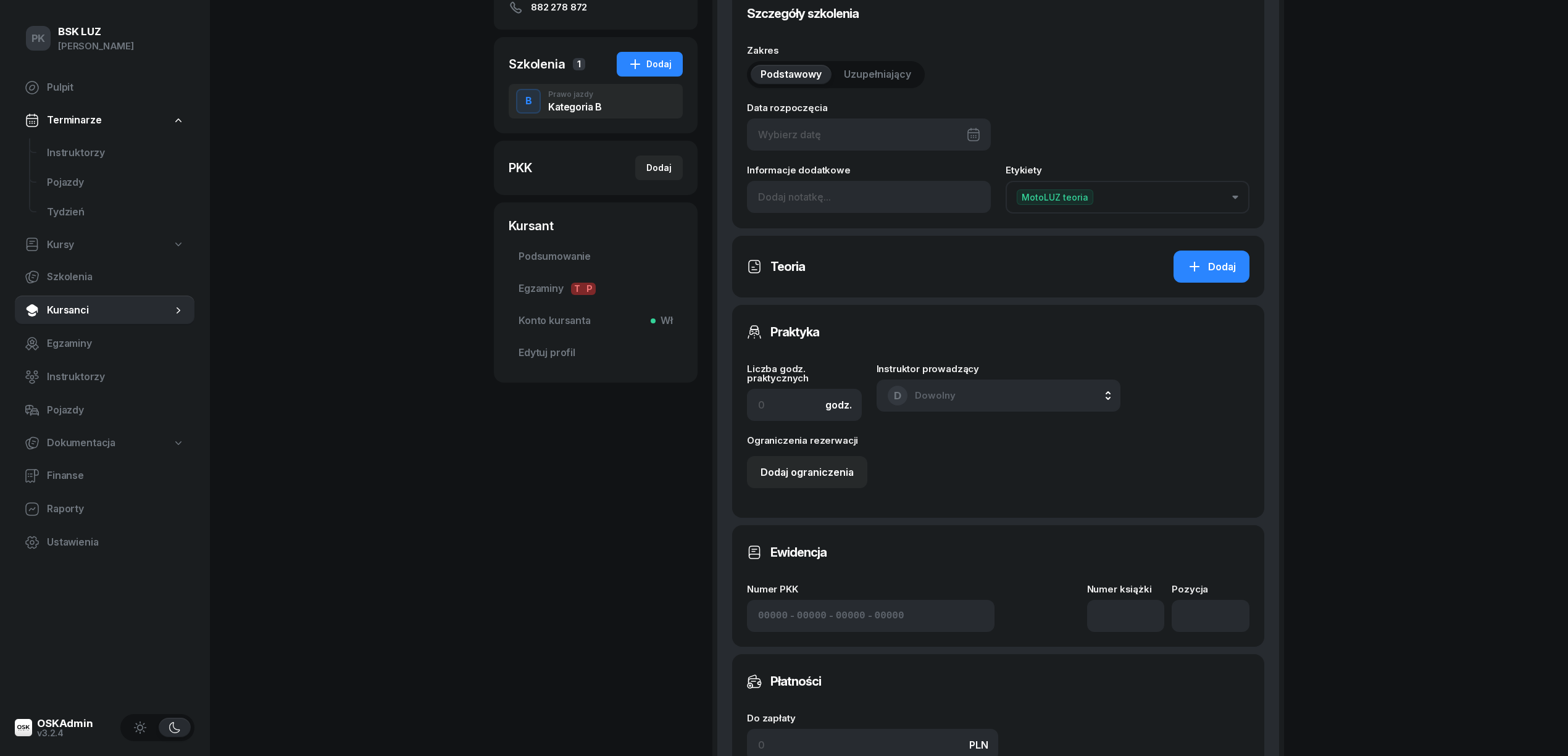
scroll to position [329, 0]
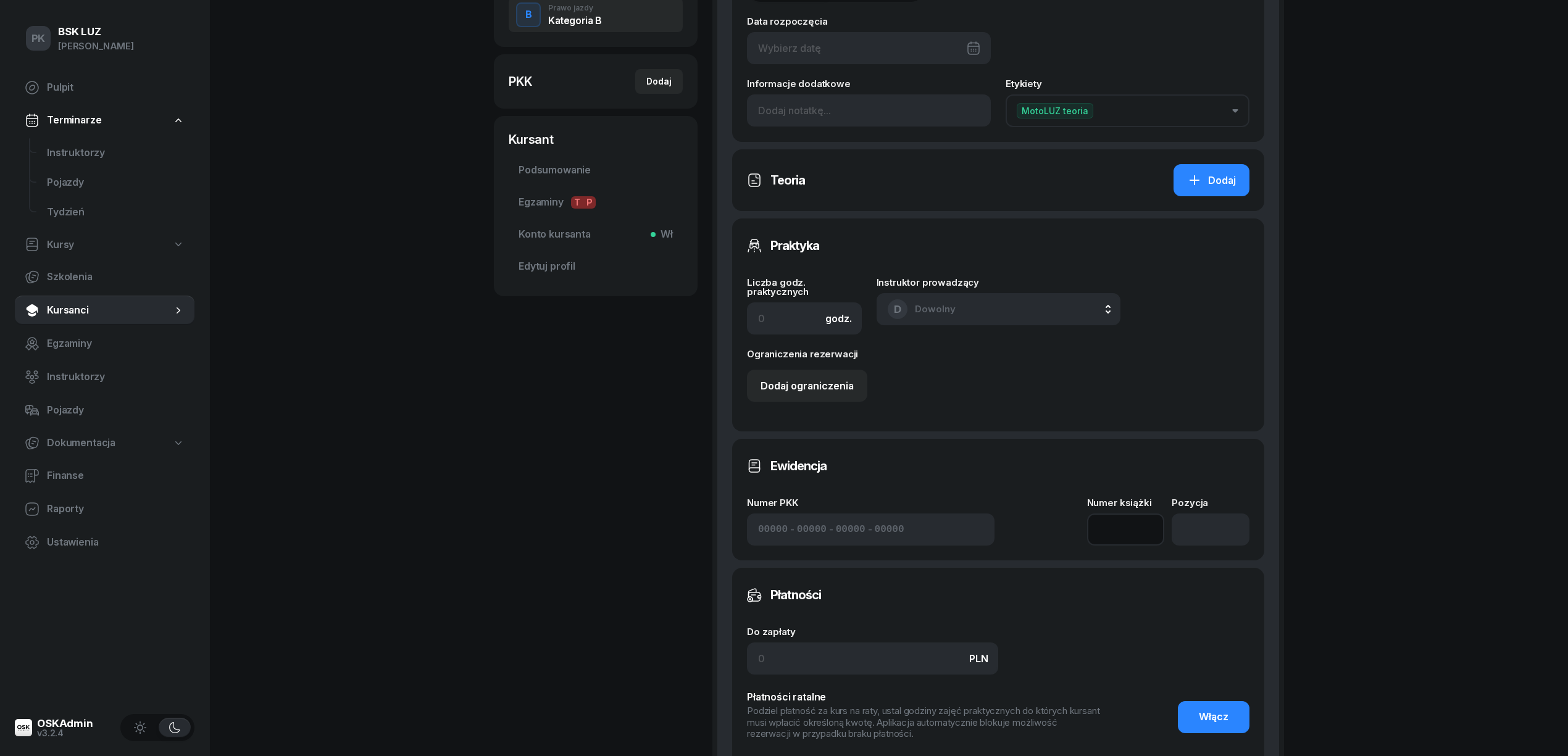
click at [1124, 522] on input at bounding box center [1126, 529] width 78 height 32
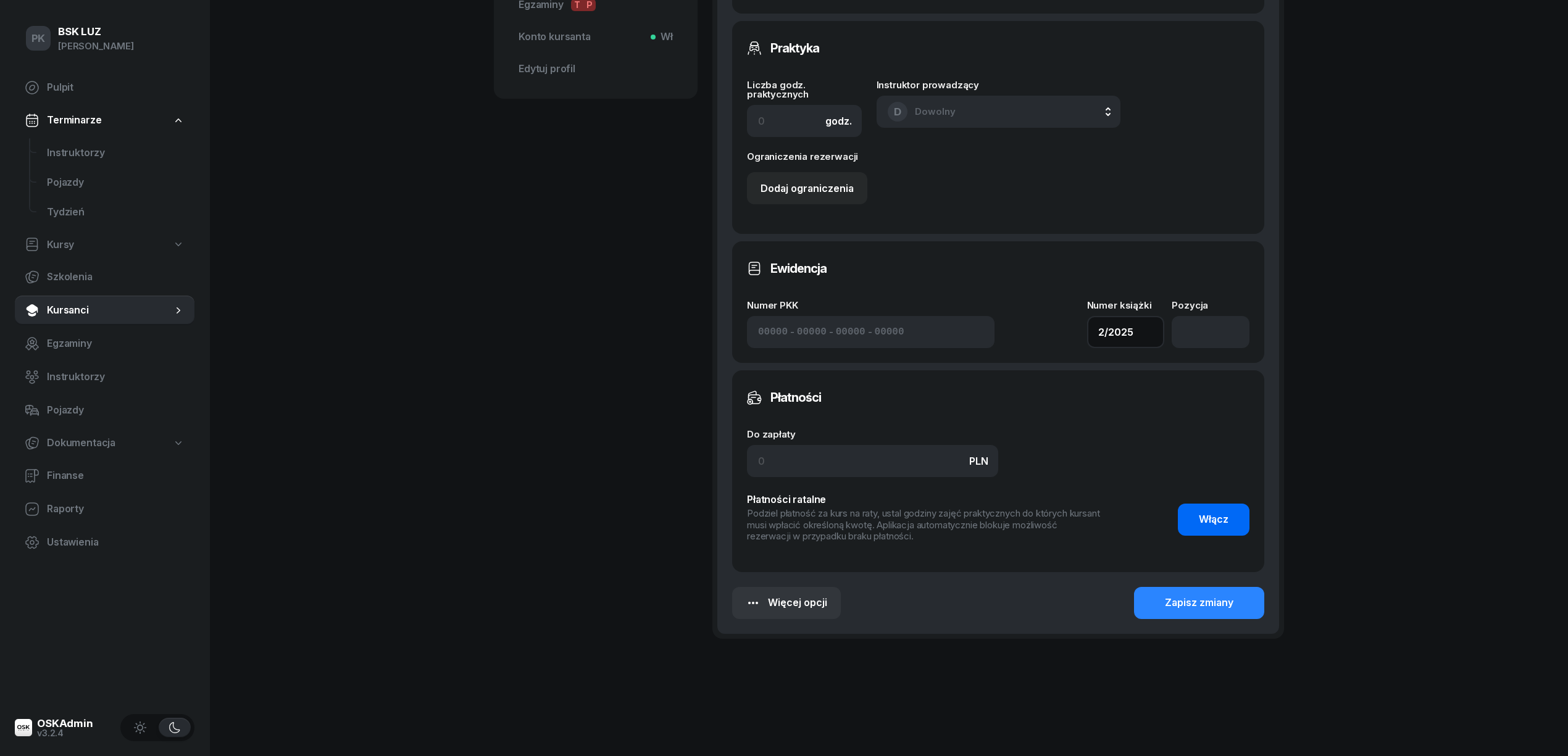
scroll to position [529, 0]
type input "2/2025"
click at [1220, 596] on div "Zapisz zmiany" at bounding box center [1199, 600] width 69 height 16
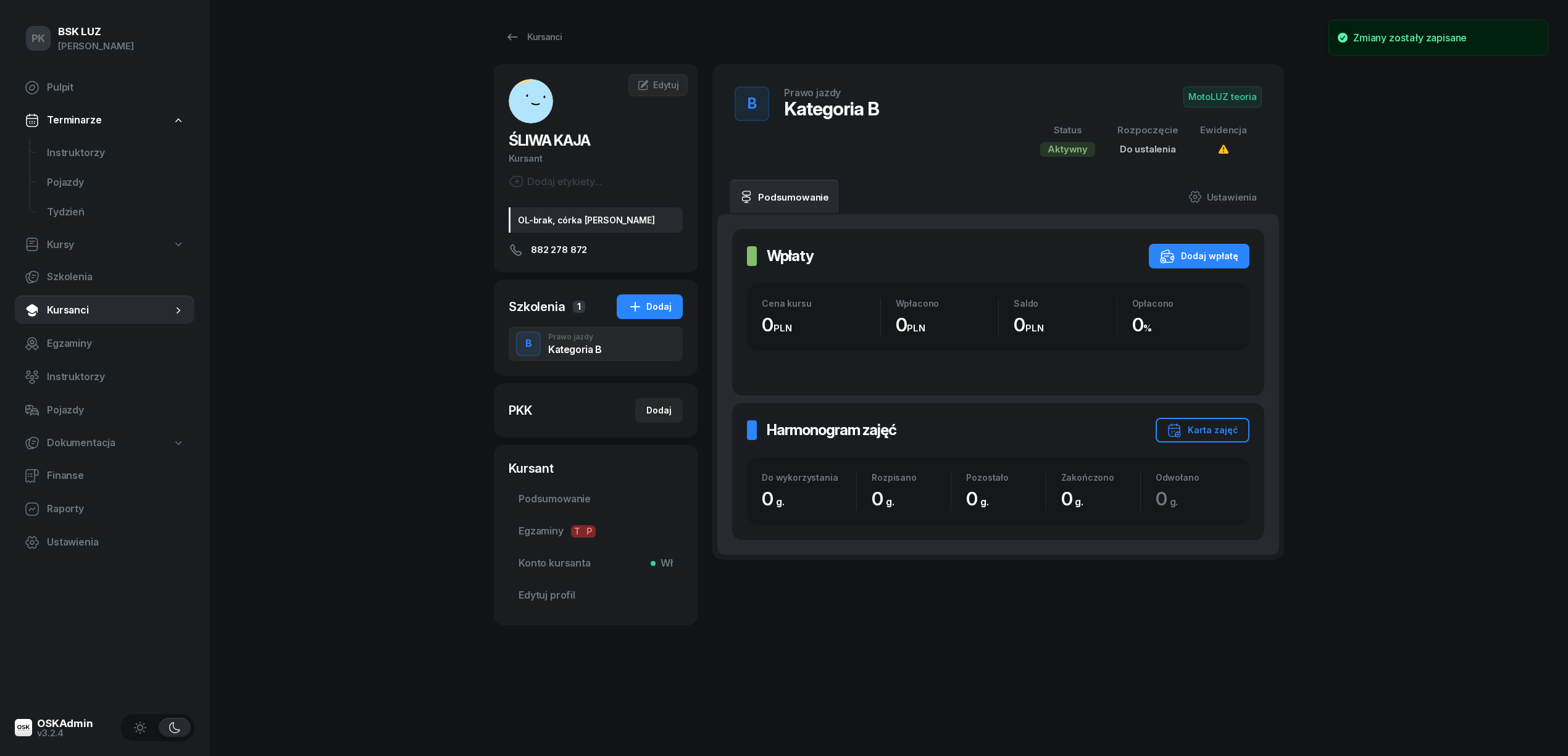
scroll to position [0, 0]
click at [652, 412] on div "Dodaj" at bounding box center [659, 410] width 25 height 14
select select
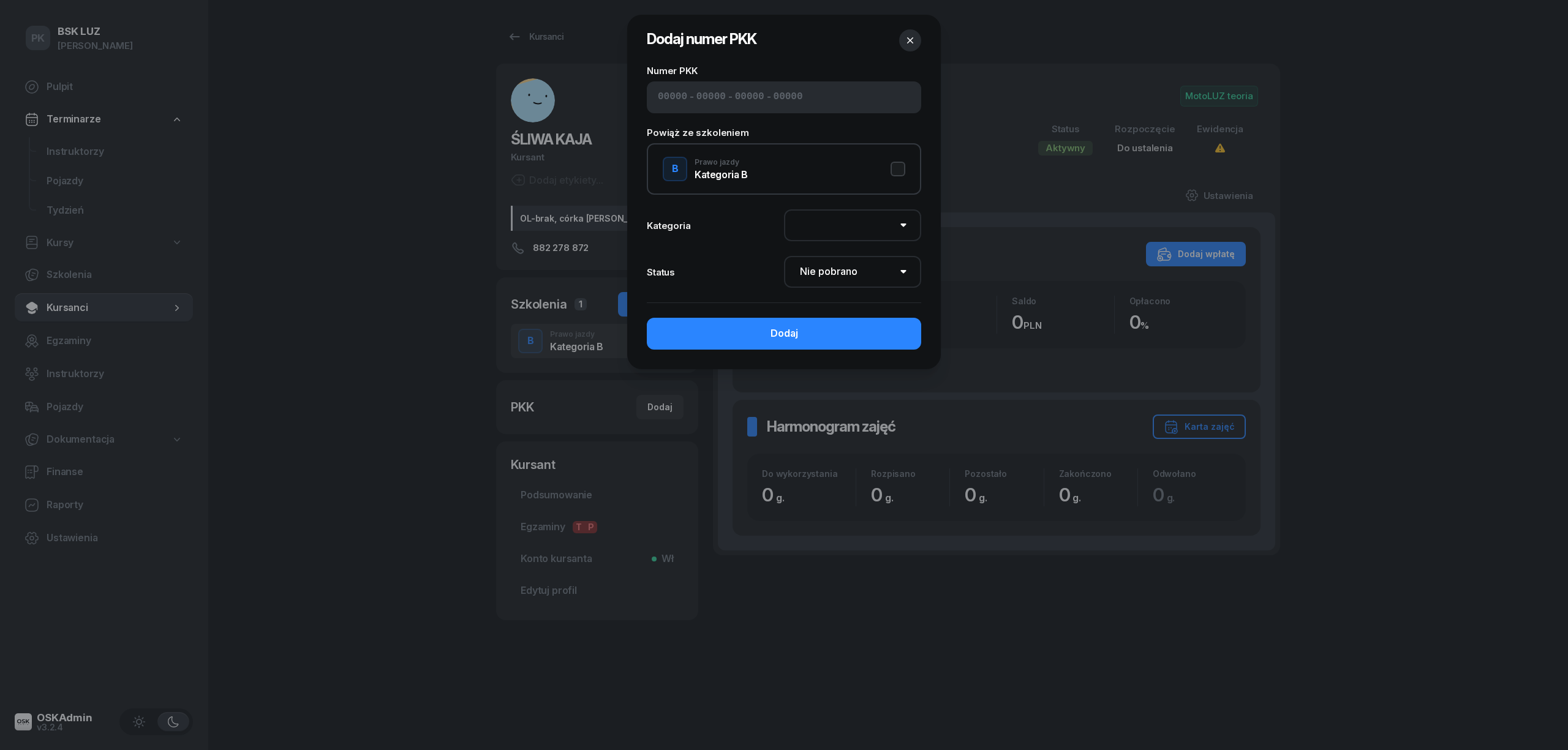
click at [681, 95] on input at bounding box center [672, 98] width 30 height 16
paste input "72580"
type input "72580"
type input "95017"
type input "77353"
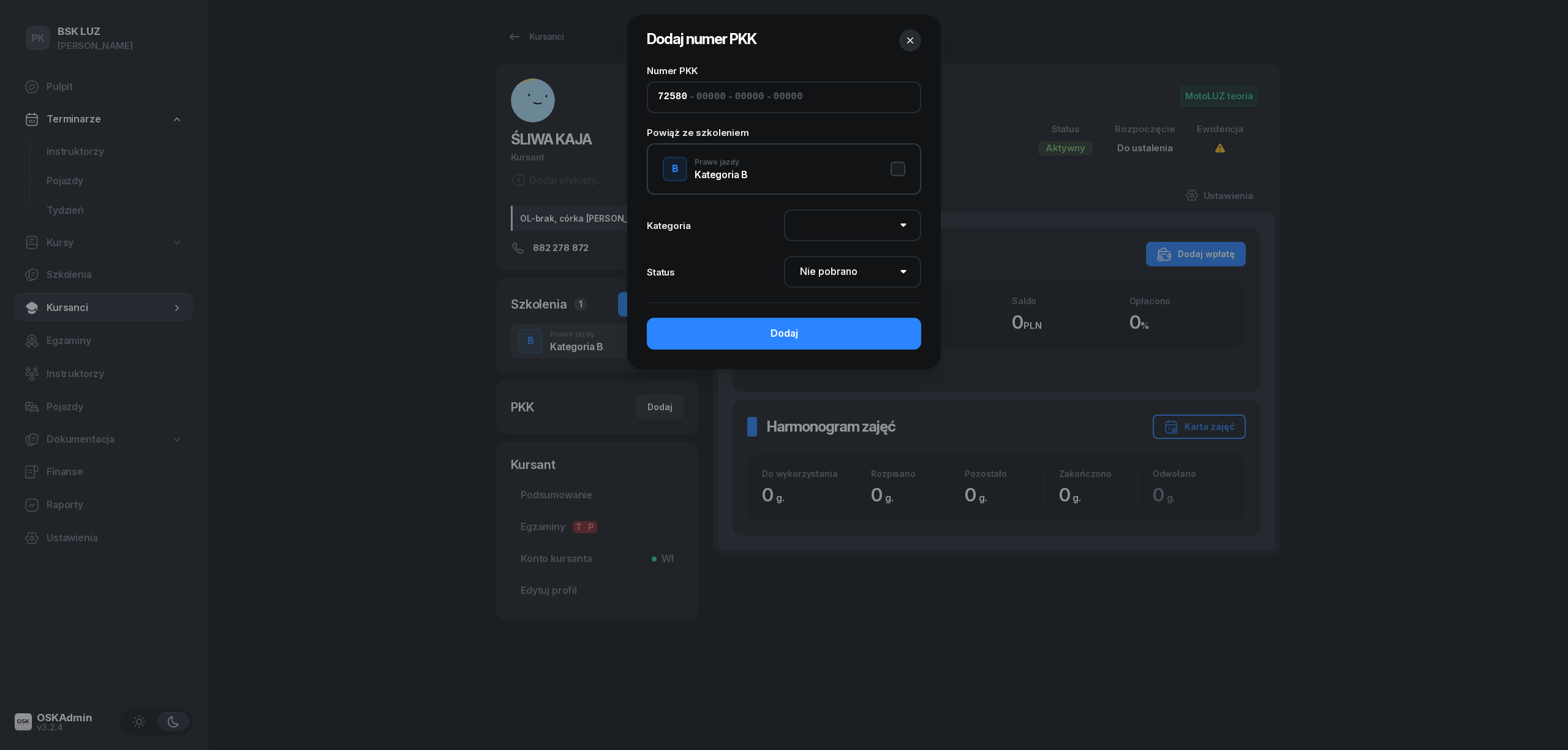
type input "89122"
drag, startPoint x: 905, startPoint y: 160, endPoint x: 899, endPoint y: 164, distance: 7.2
click at [903, 163] on div "B Prawo jazdy Kategoria B" at bounding box center [784, 168] width 274 height 51
click at [899, 164] on button "B Prawo jazdy Kategoria B" at bounding box center [784, 168] width 243 height 24
select select "B"
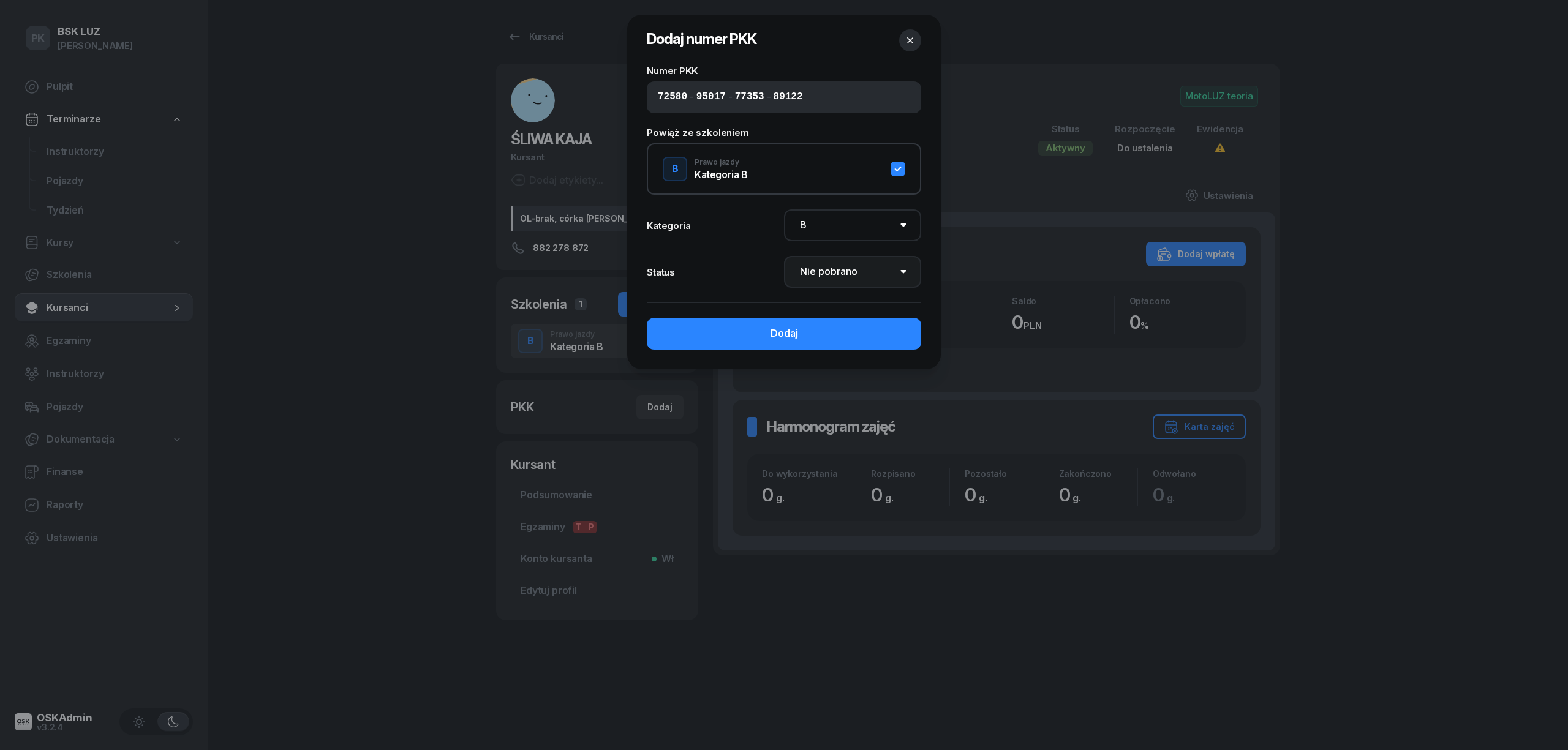
click at [890, 268] on select "Nie pobrano Pobrano Zwrócono Zaktualizowano" at bounding box center [852, 271] width 137 height 31
select select "Get"
click at [784, 256] on select "Nie pobrano Pobrano Zwrócono Zaktualizowano" at bounding box center [852, 271] width 137 height 31
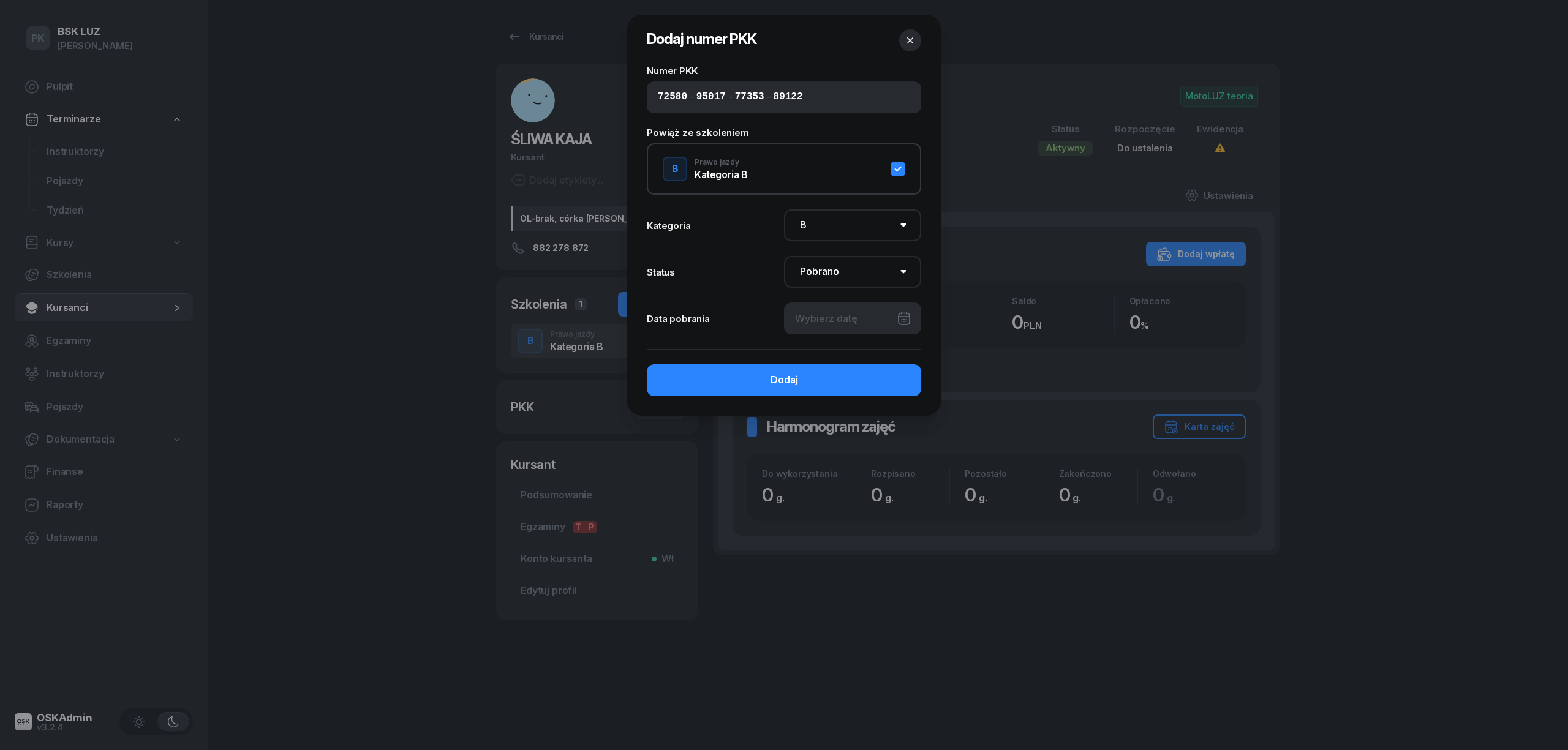
click at [846, 317] on div at bounding box center [852, 318] width 137 height 31
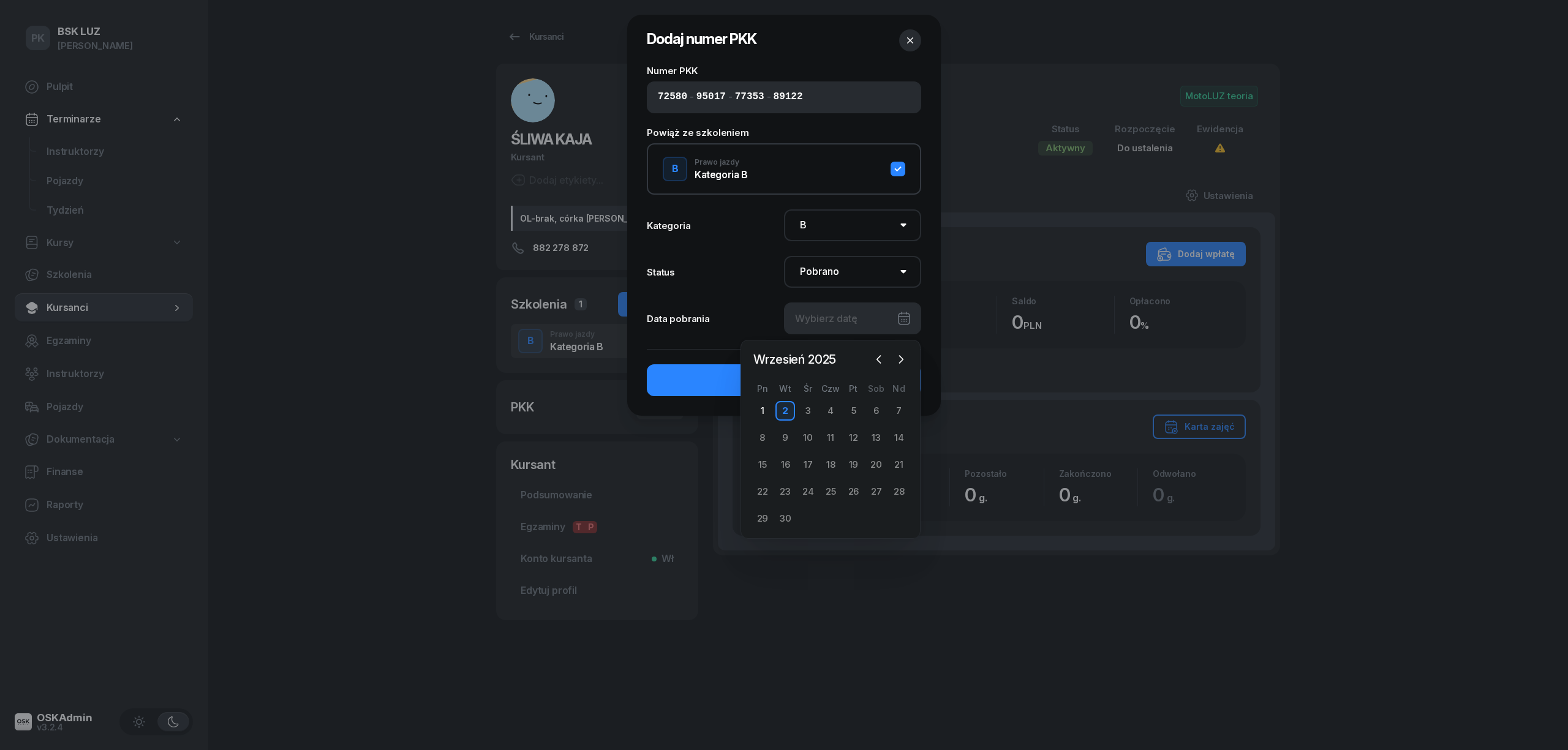
click at [782, 407] on div "2" at bounding box center [785, 410] width 20 height 20
type input "02/09/2025"
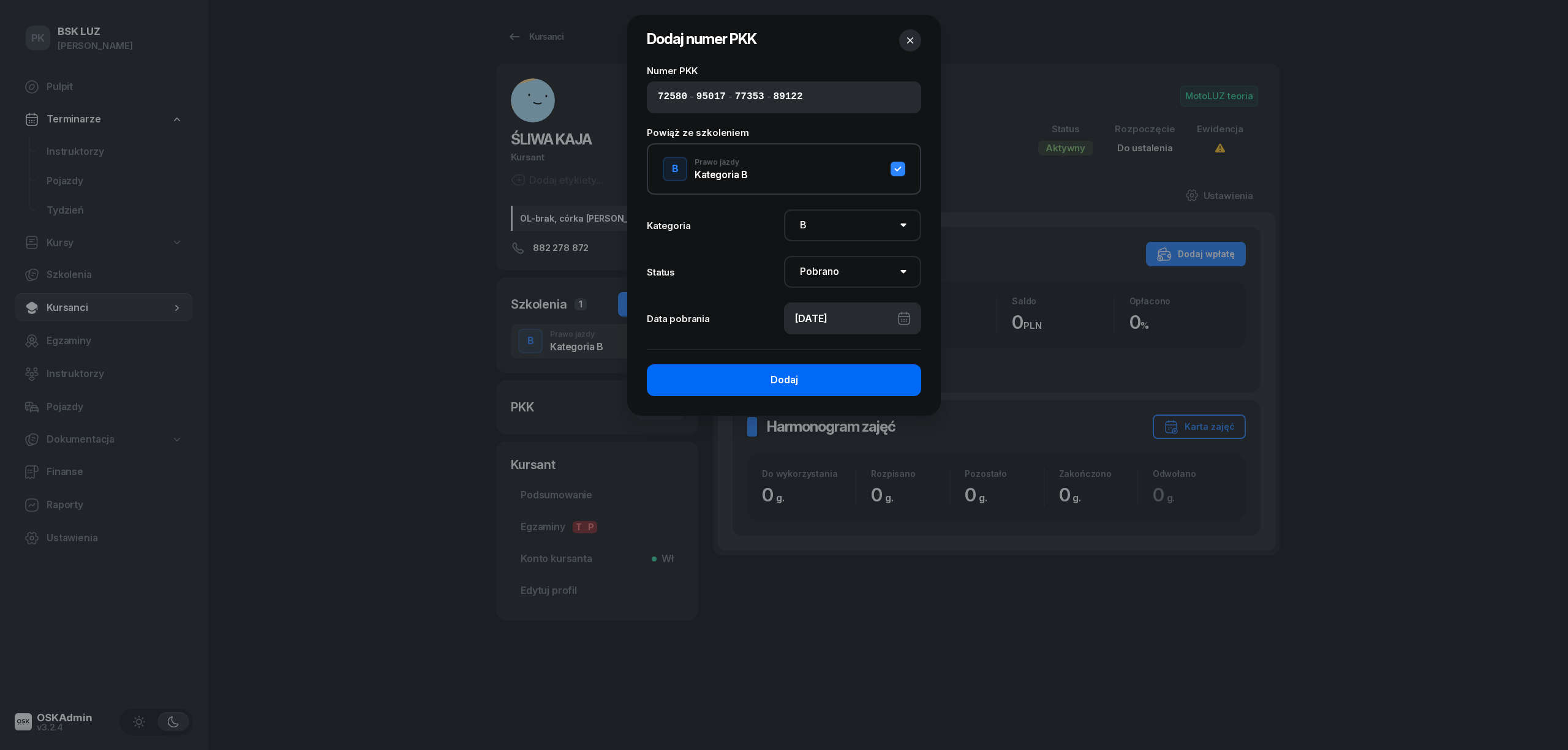
click at [797, 375] on button "Dodaj" at bounding box center [784, 380] width 274 height 31
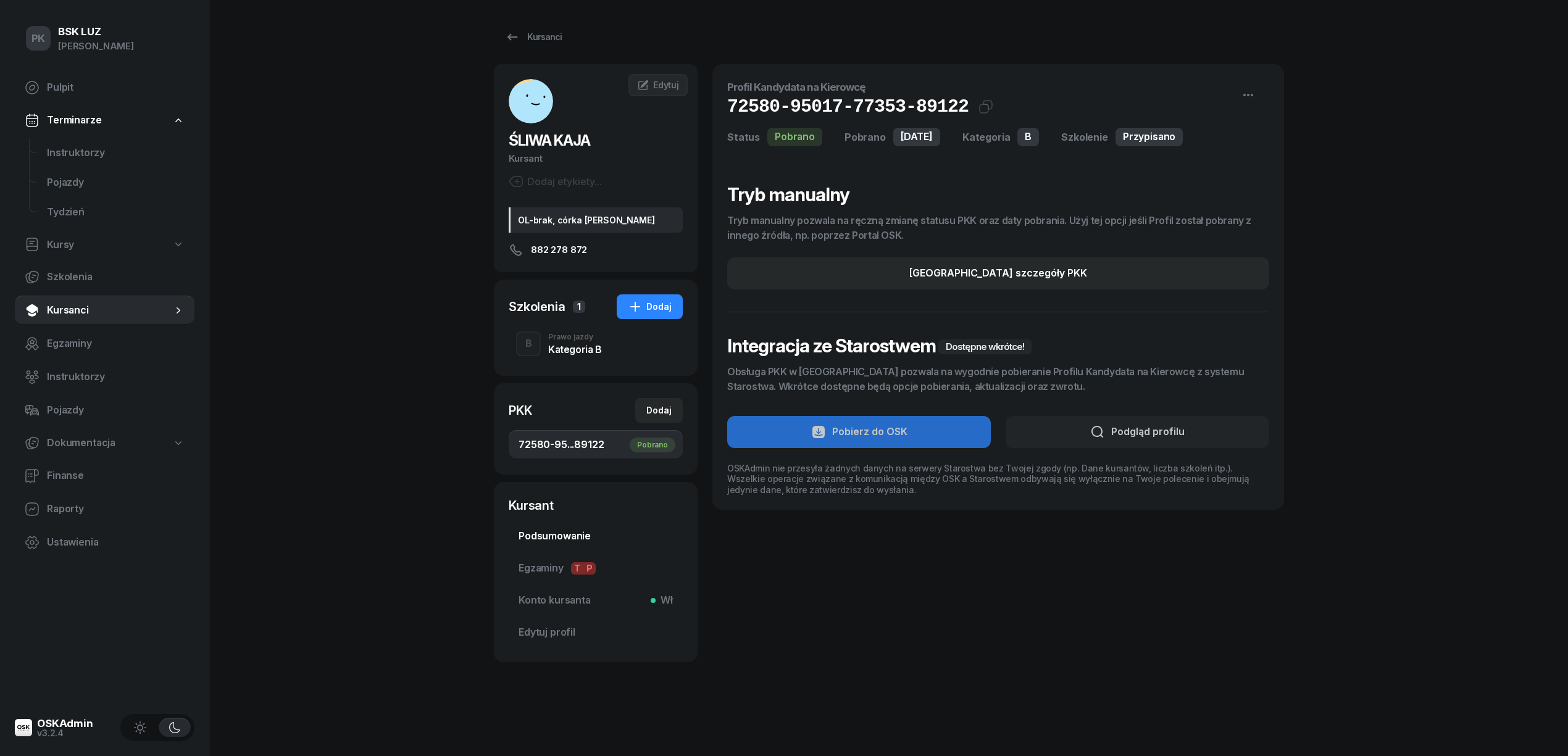
click at [548, 531] on span "Podsumowanie" at bounding box center [595, 536] width 154 height 16
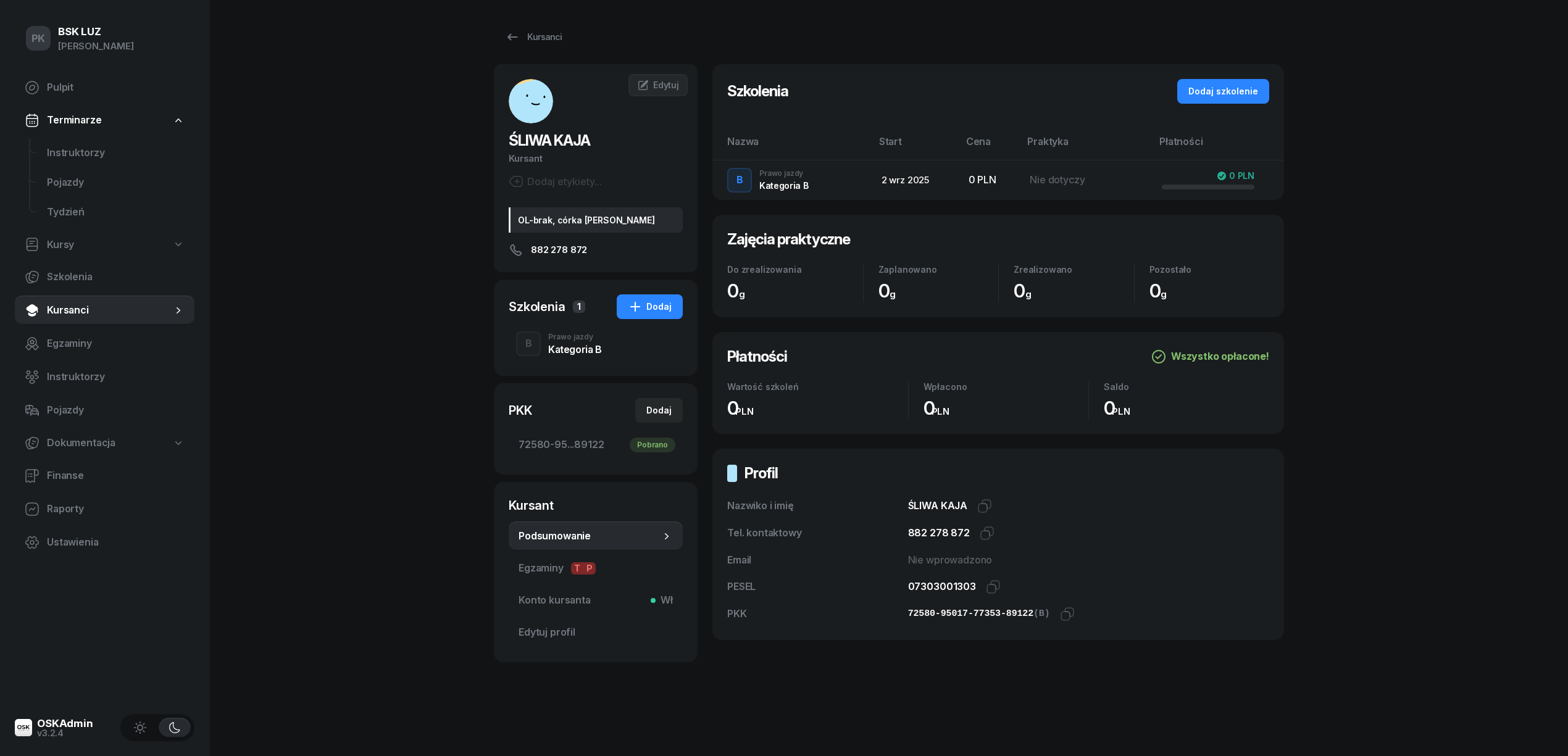
click at [566, 344] on div "Kategoria B" at bounding box center [574, 349] width 53 height 10
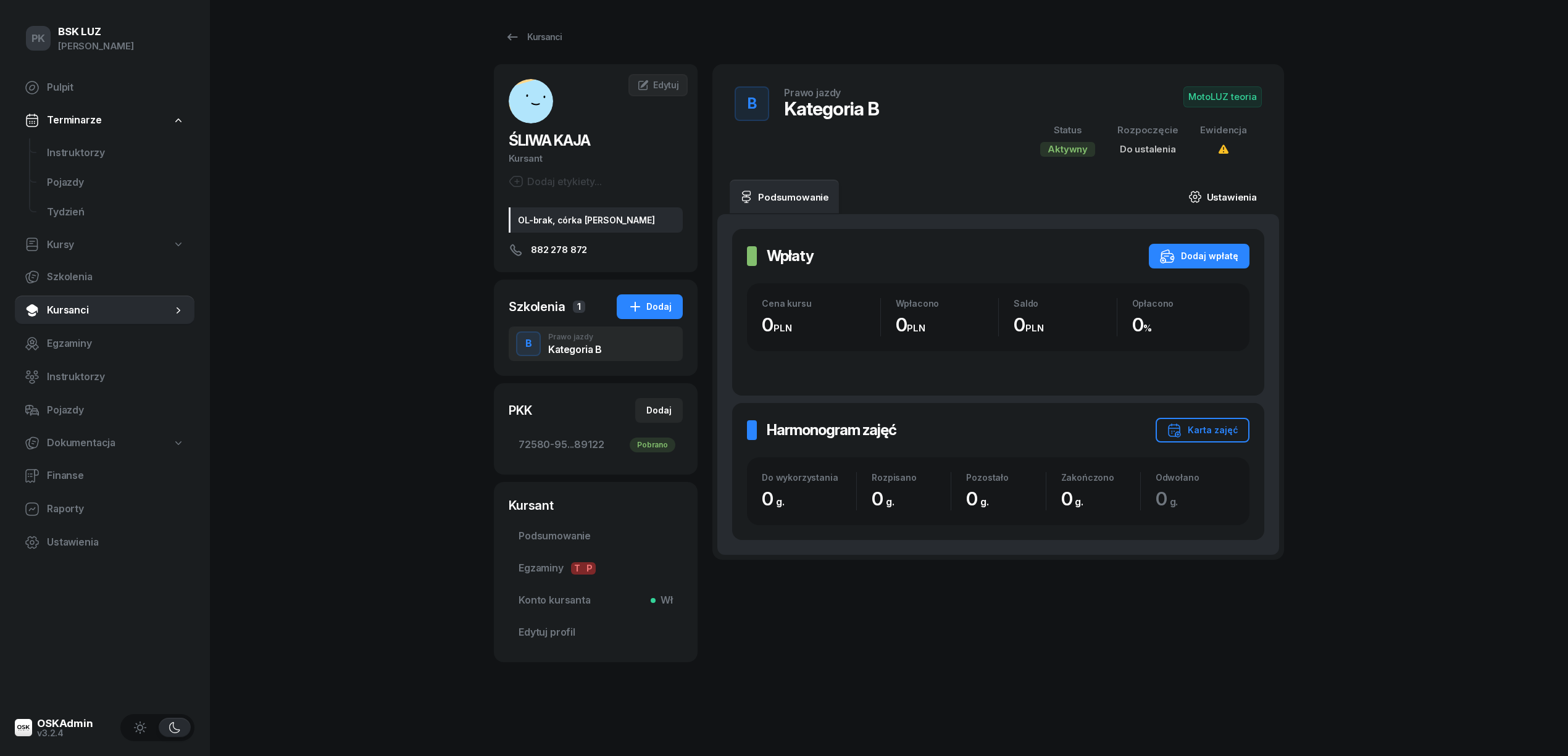
click at [1213, 188] on link "Ustawienia" at bounding box center [1222, 196] width 88 height 34
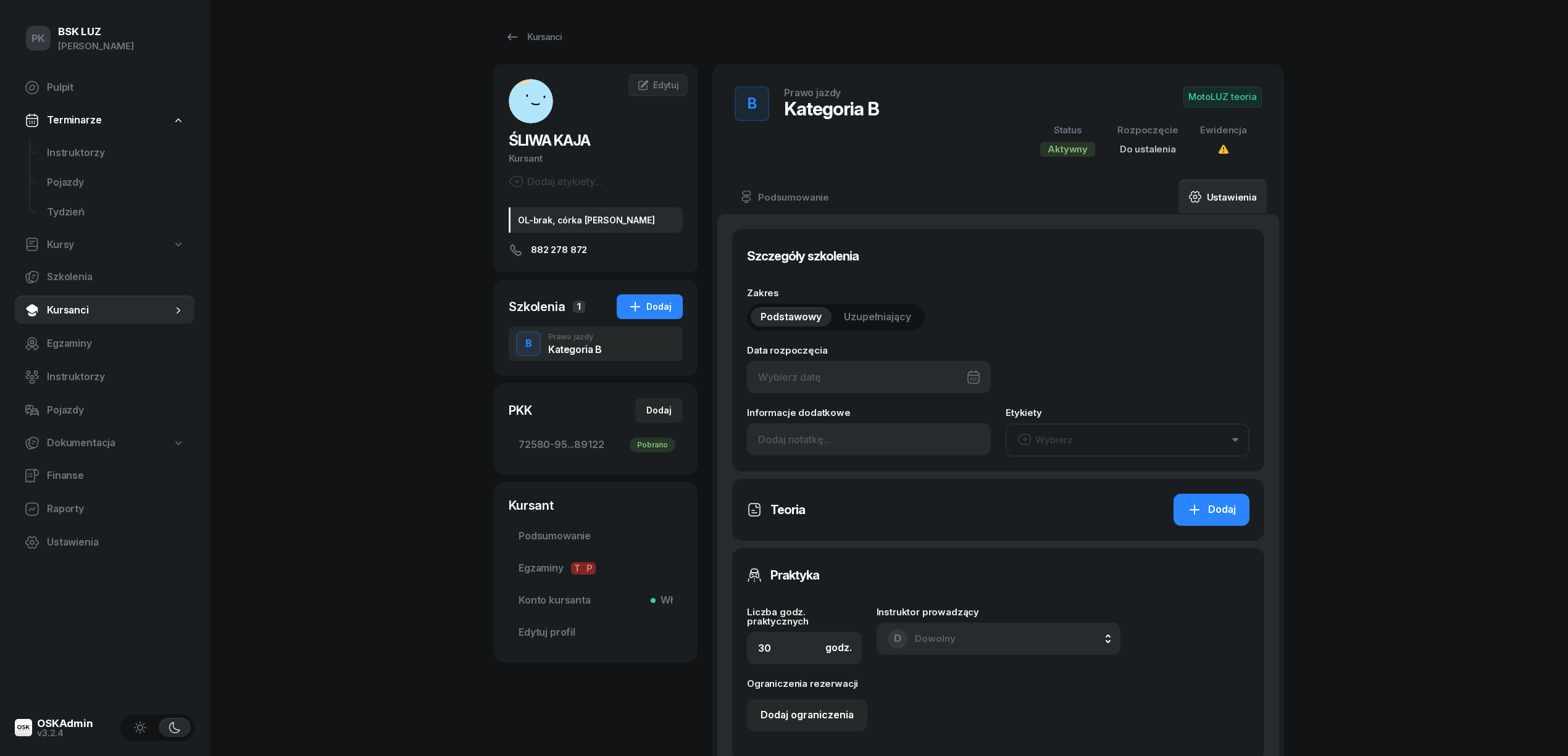
type input "72580"
type input "95017"
type input "77353"
type input "89122"
type input "2/2025"
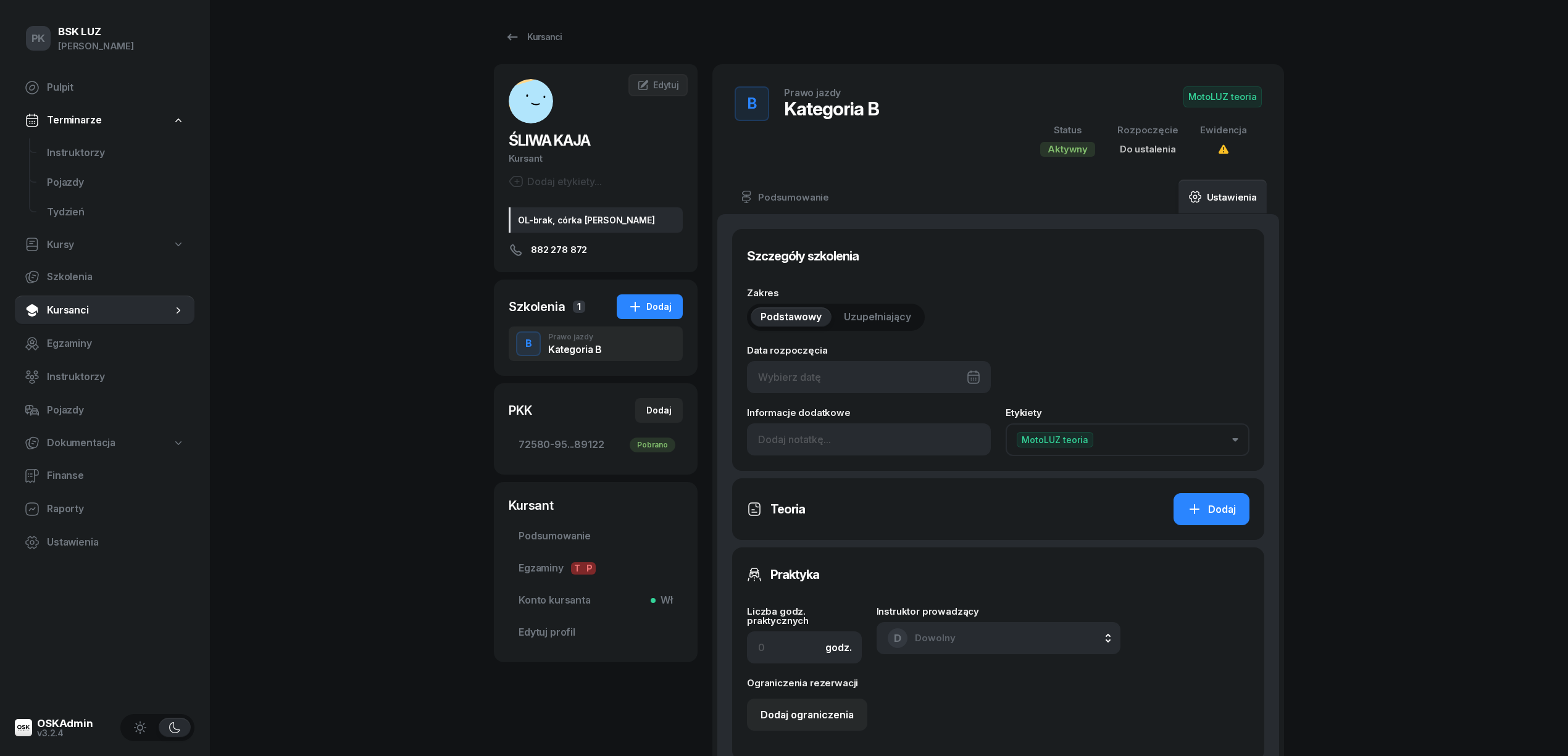
click at [794, 381] on div at bounding box center [869, 377] width 244 height 32
click at [919, 472] on div "5" at bounding box center [922, 471] width 20 height 20
type input "05/09/2025"
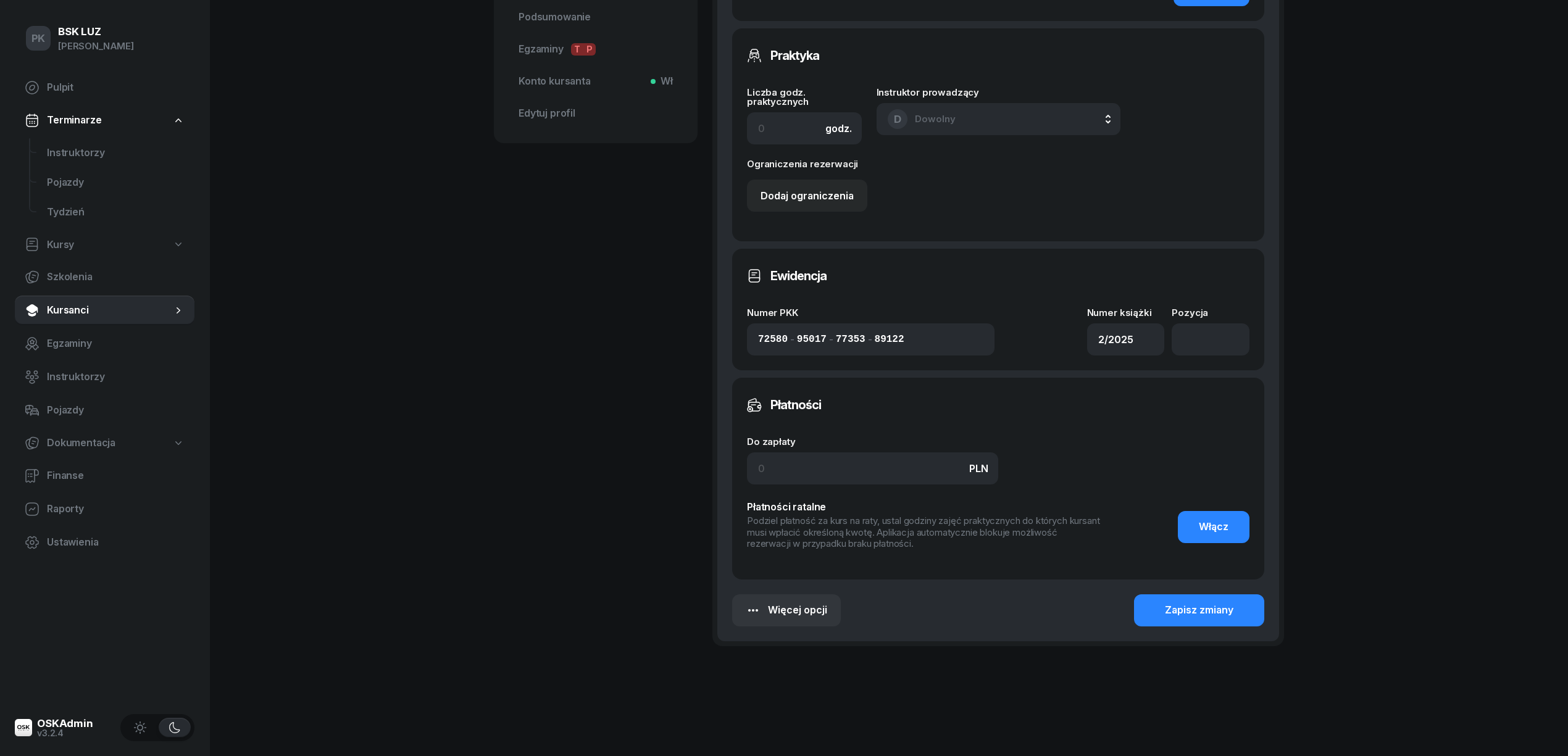
scroll to position [529, 0]
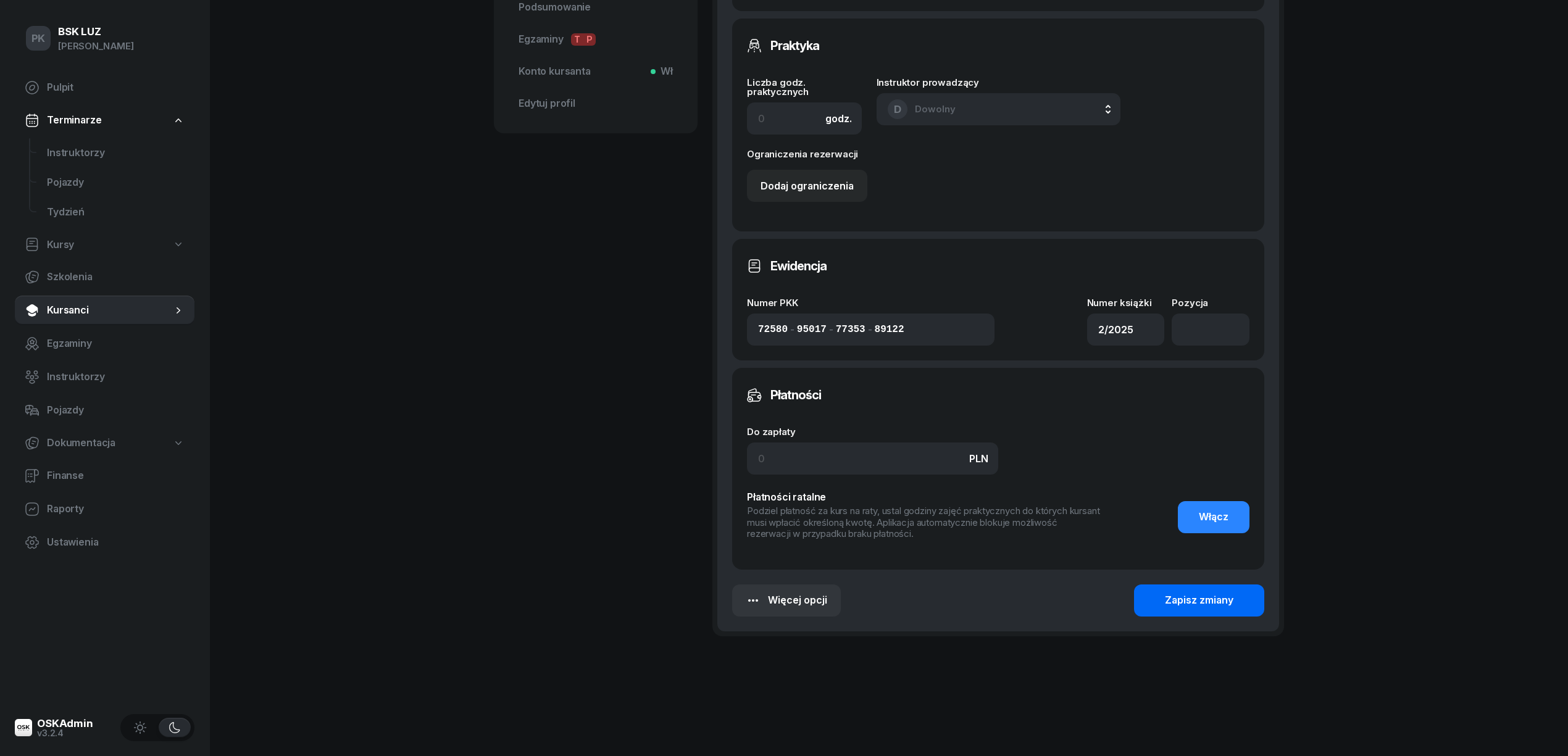
click at [1216, 595] on div "Zapisz zmiany" at bounding box center [1199, 600] width 69 height 16
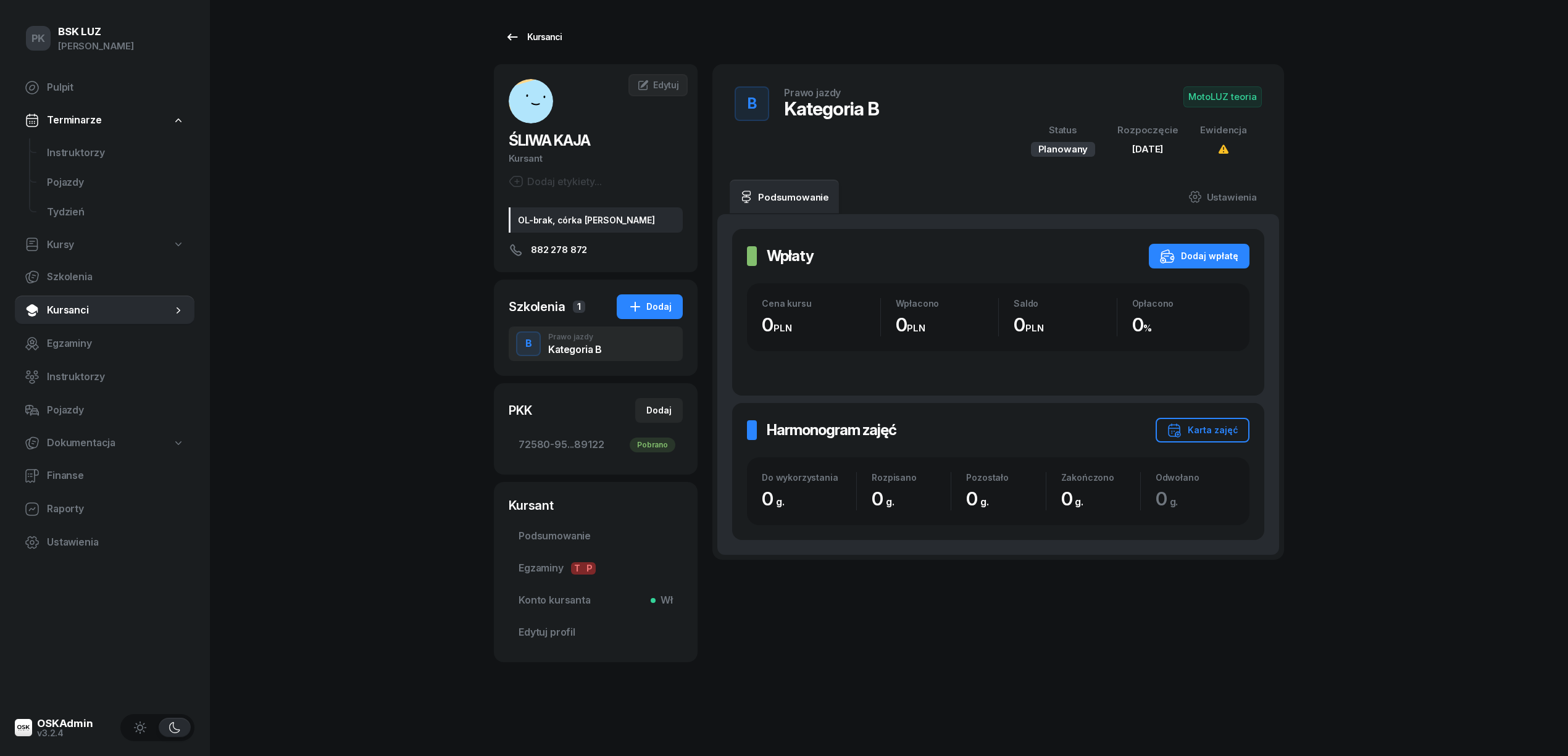
click at [530, 38] on div "Kursanci" at bounding box center [533, 37] width 57 height 14
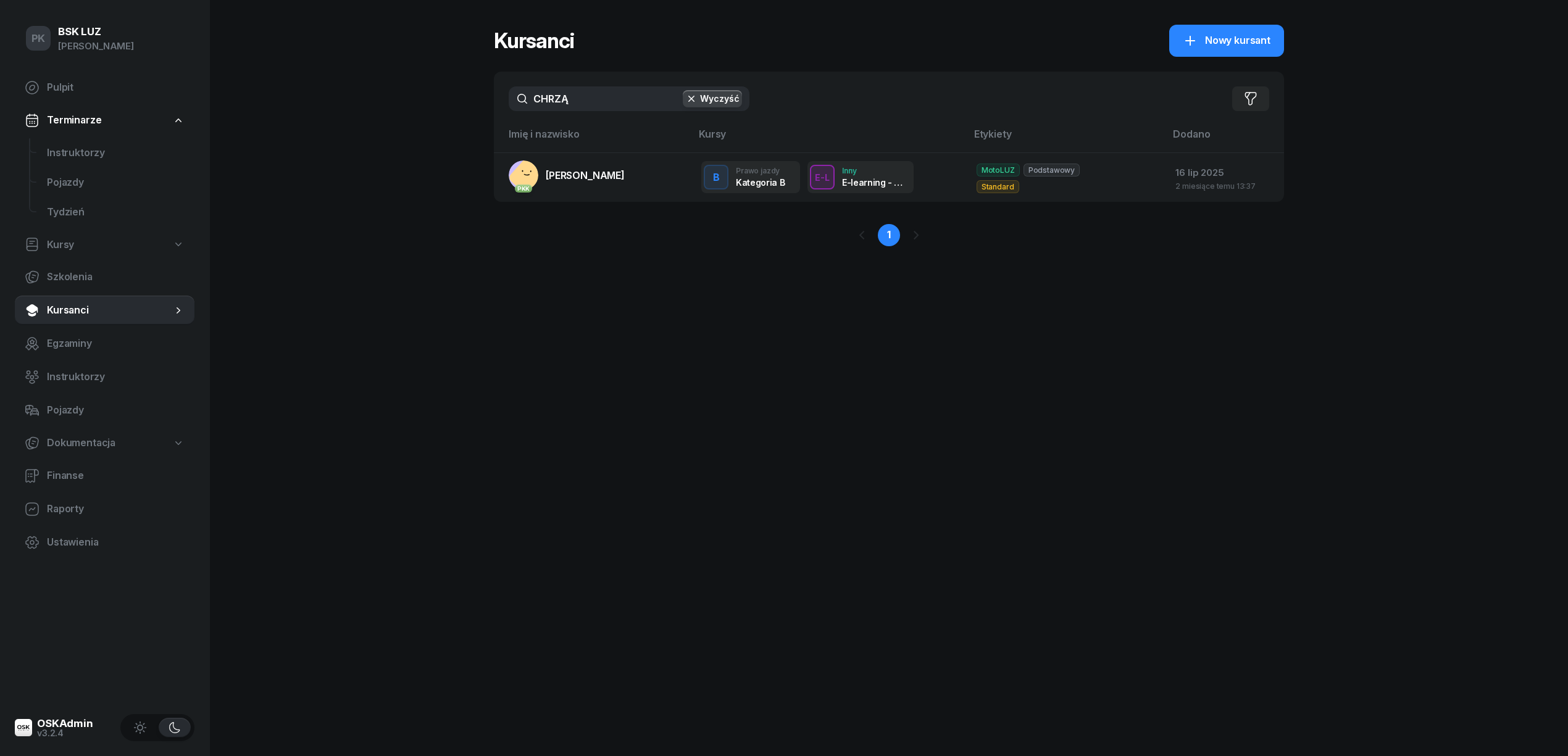
click at [476, 111] on div "PK BSK LUZ Piotr Klimek Pulpit Terminarze Instruktorzy Pojazdy Tydzień Kursy Sz…" at bounding box center [784, 378] width 1568 height 756
type input "z"
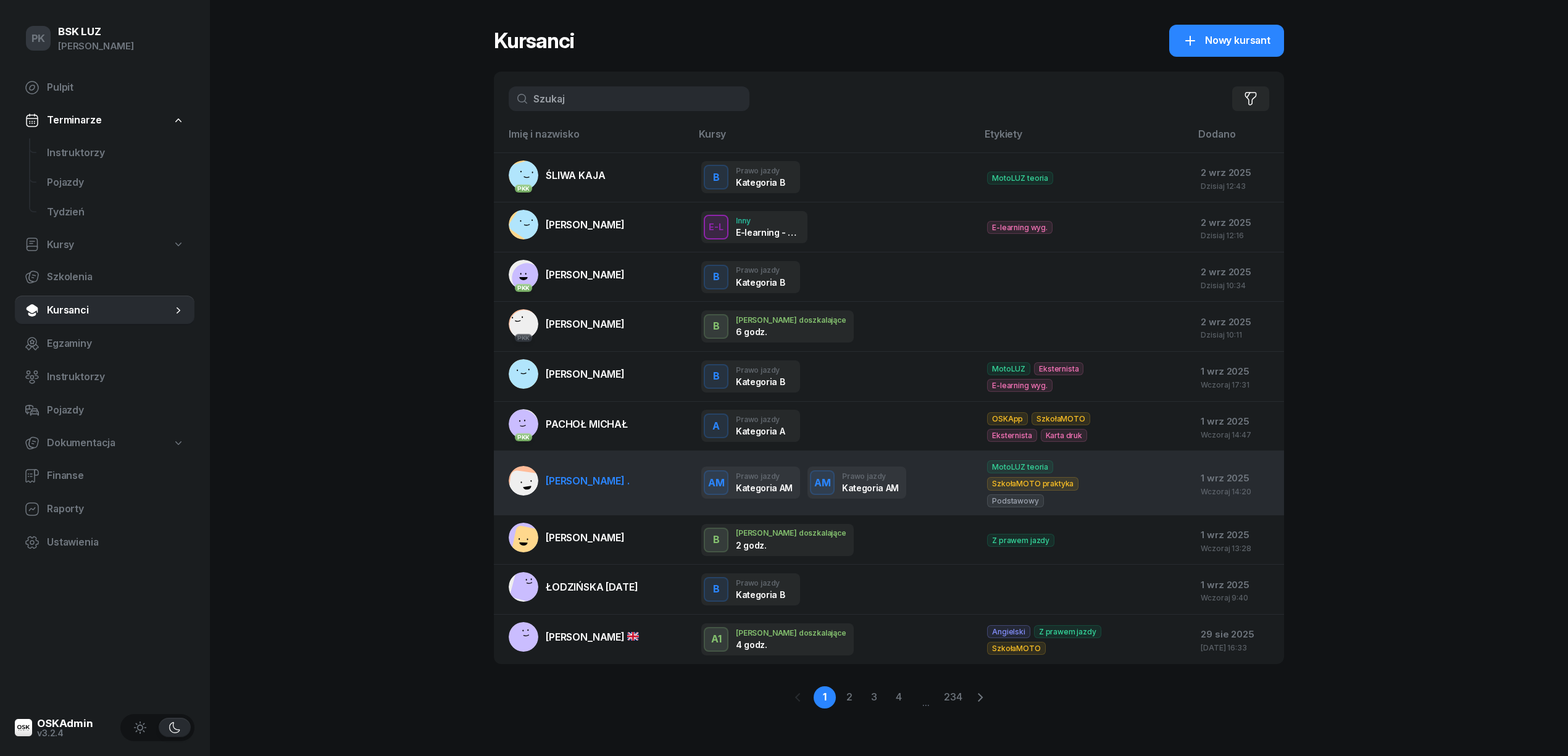
click at [588, 468] on td "ŻMUDA ." at bounding box center [592, 483] width 197 height 64
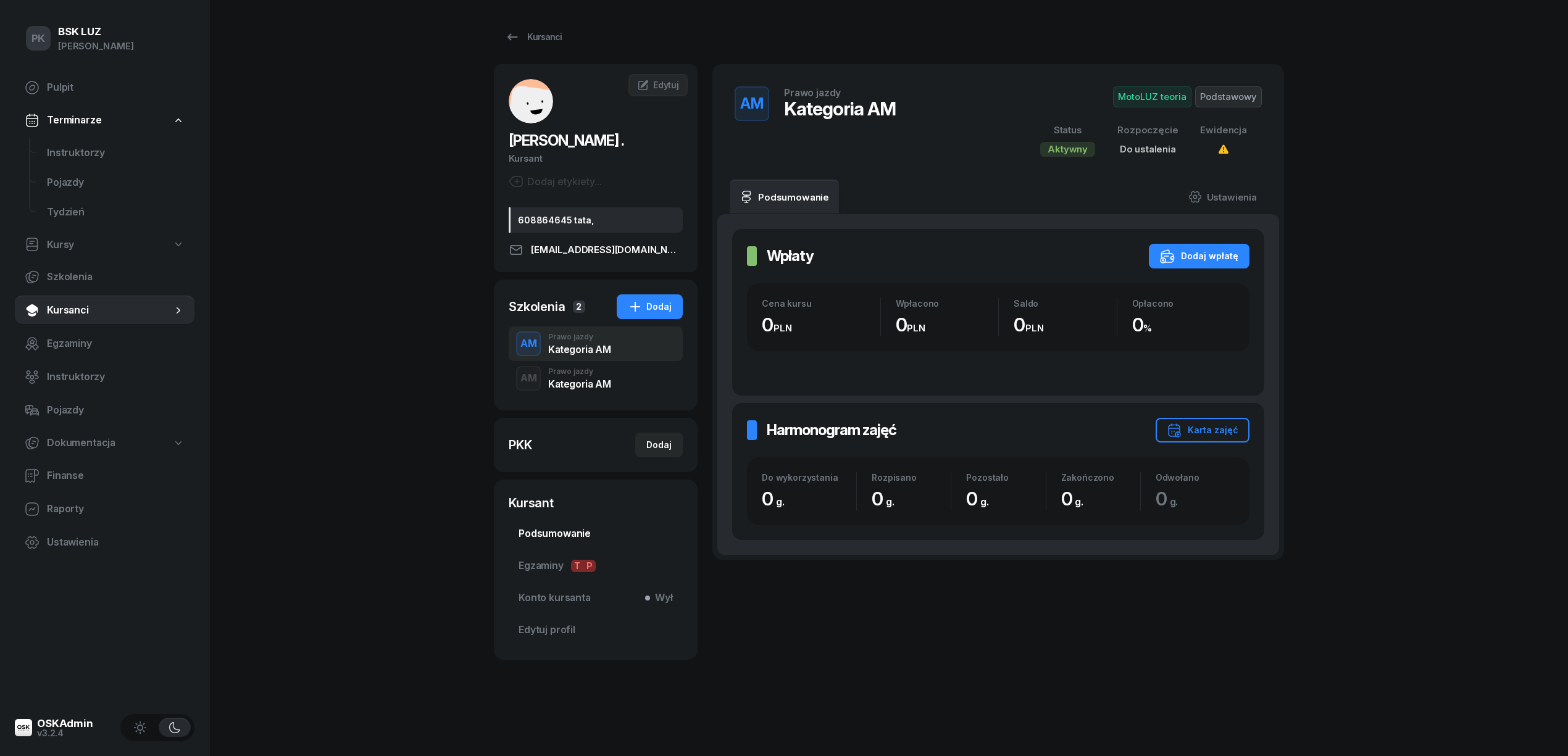
click at [554, 536] on span "Podsumowanie" at bounding box center [595, 534] width 154 height 16
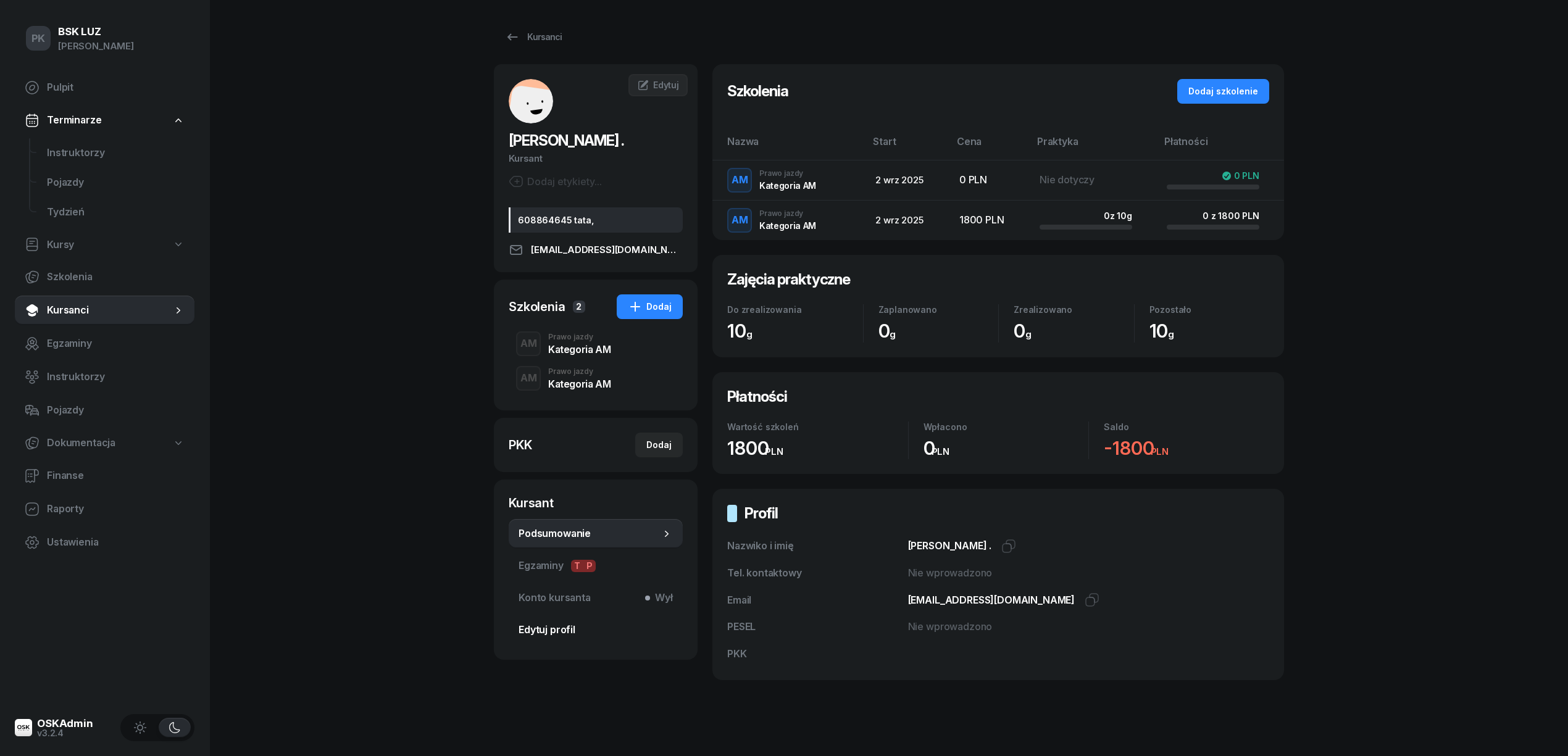
click at [565, 625] on span "Edytuj profil" at bounding box center [595, 630] width 154 height 16
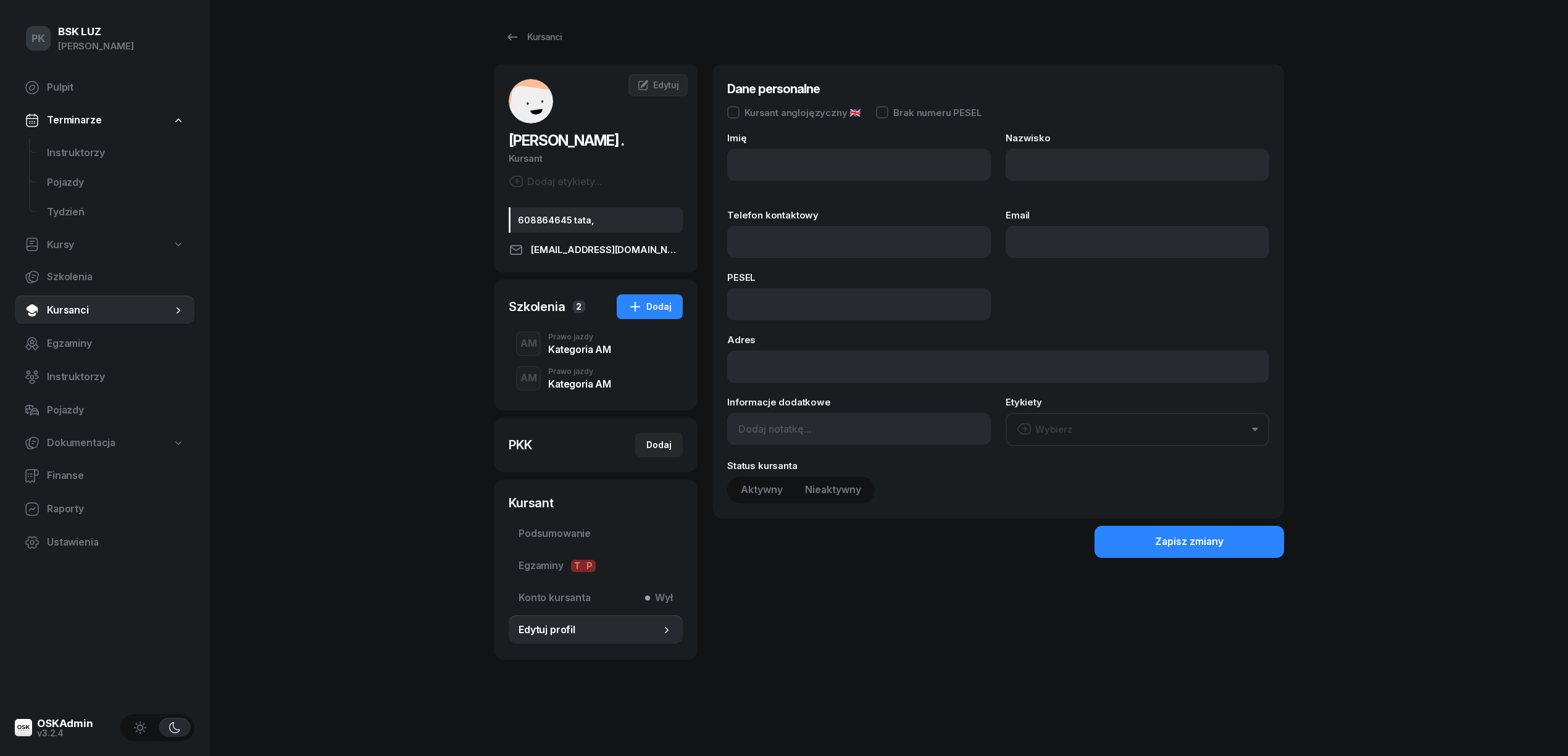
type input "."
type input "ŻMUDA"
type input "rzmota@gmail.com"
click at [794, 428] on input "608864645 tata," at bounding box center [859, 428] width 264 height 32
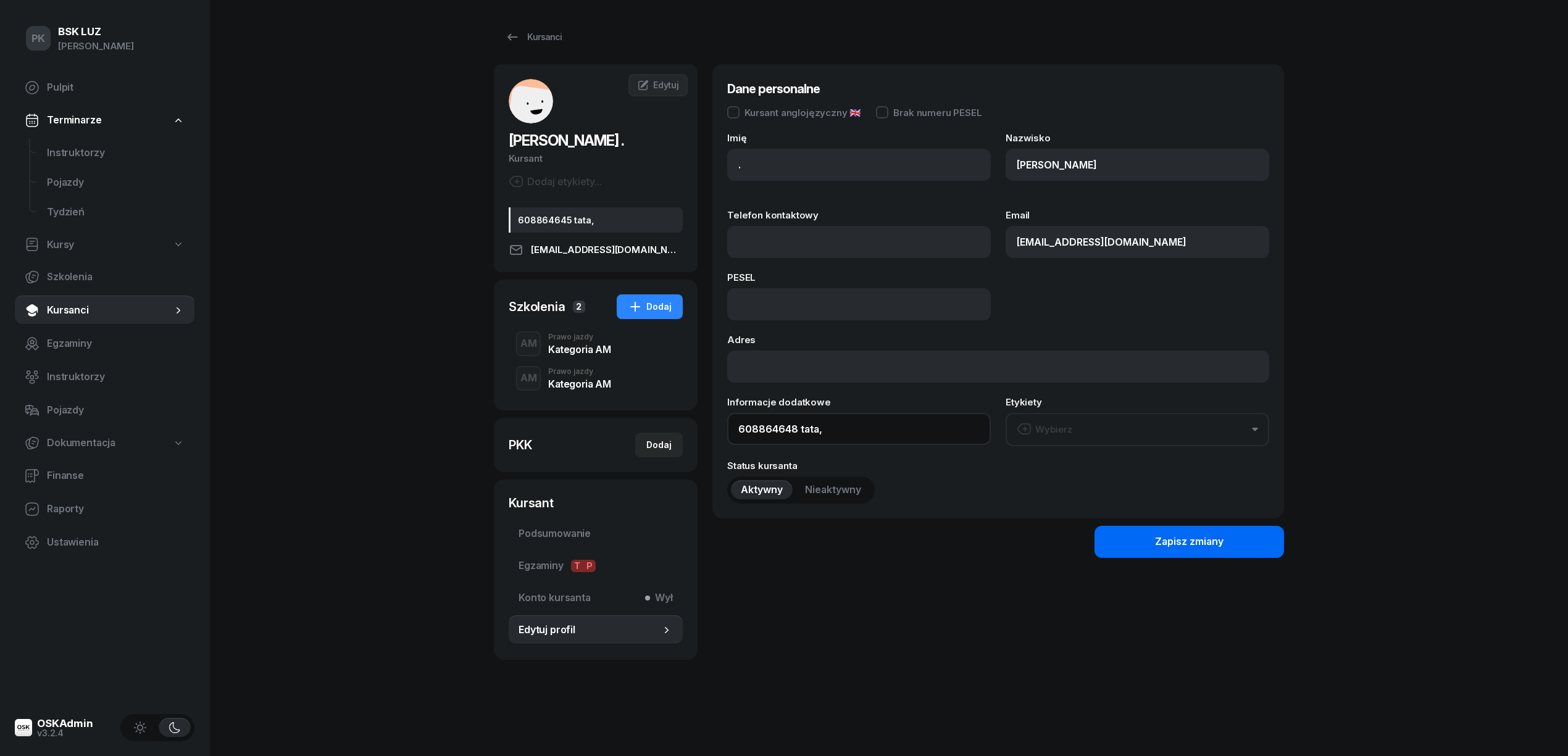
type input "608864648 tata,"
click at [1120, 534] on button "Zapisz zmiany" at bounding box center [1188, 541] width 189 height 32
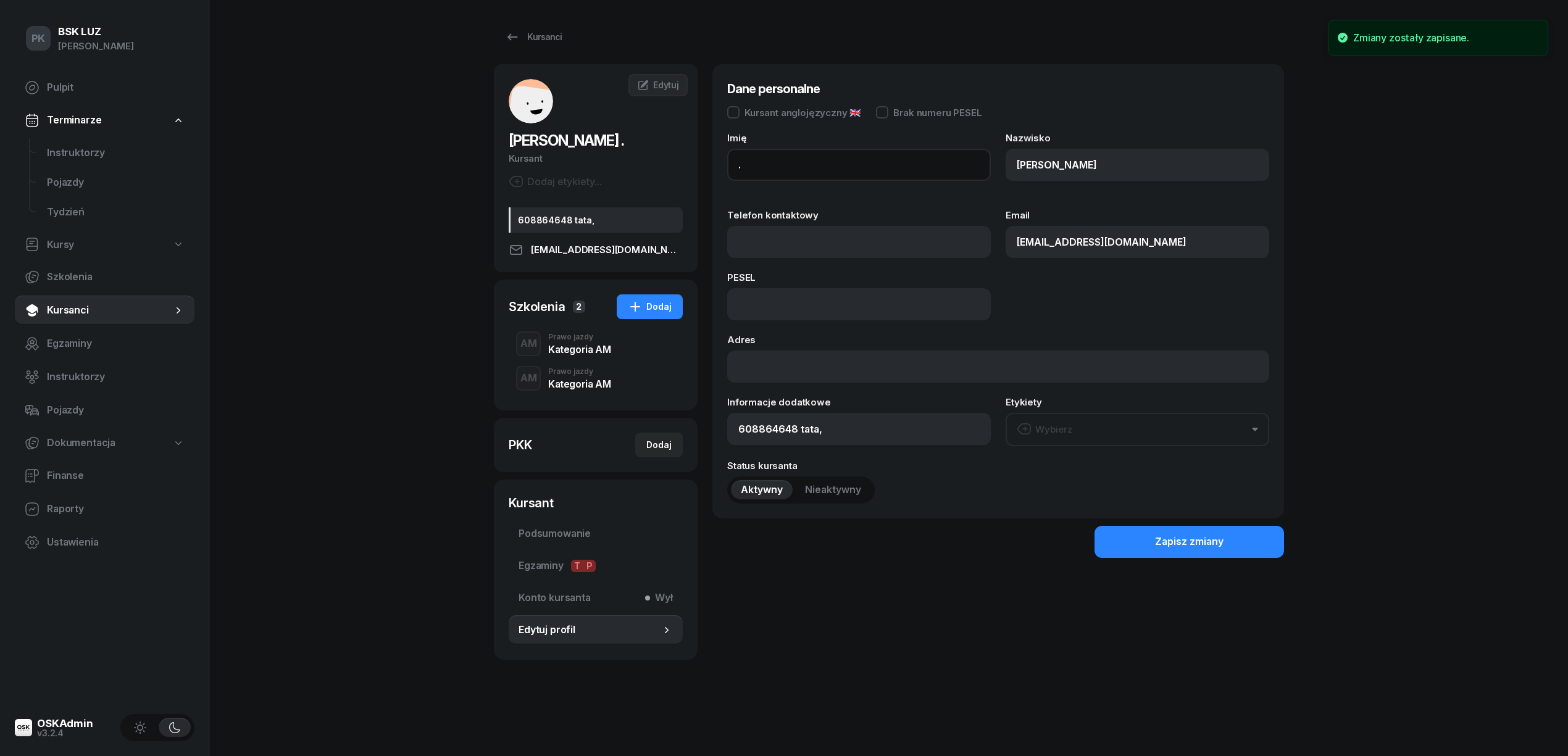
click at [815, 169] on input "." at bounding box center [859, 164] width 264 height 32
type input "BORYS"
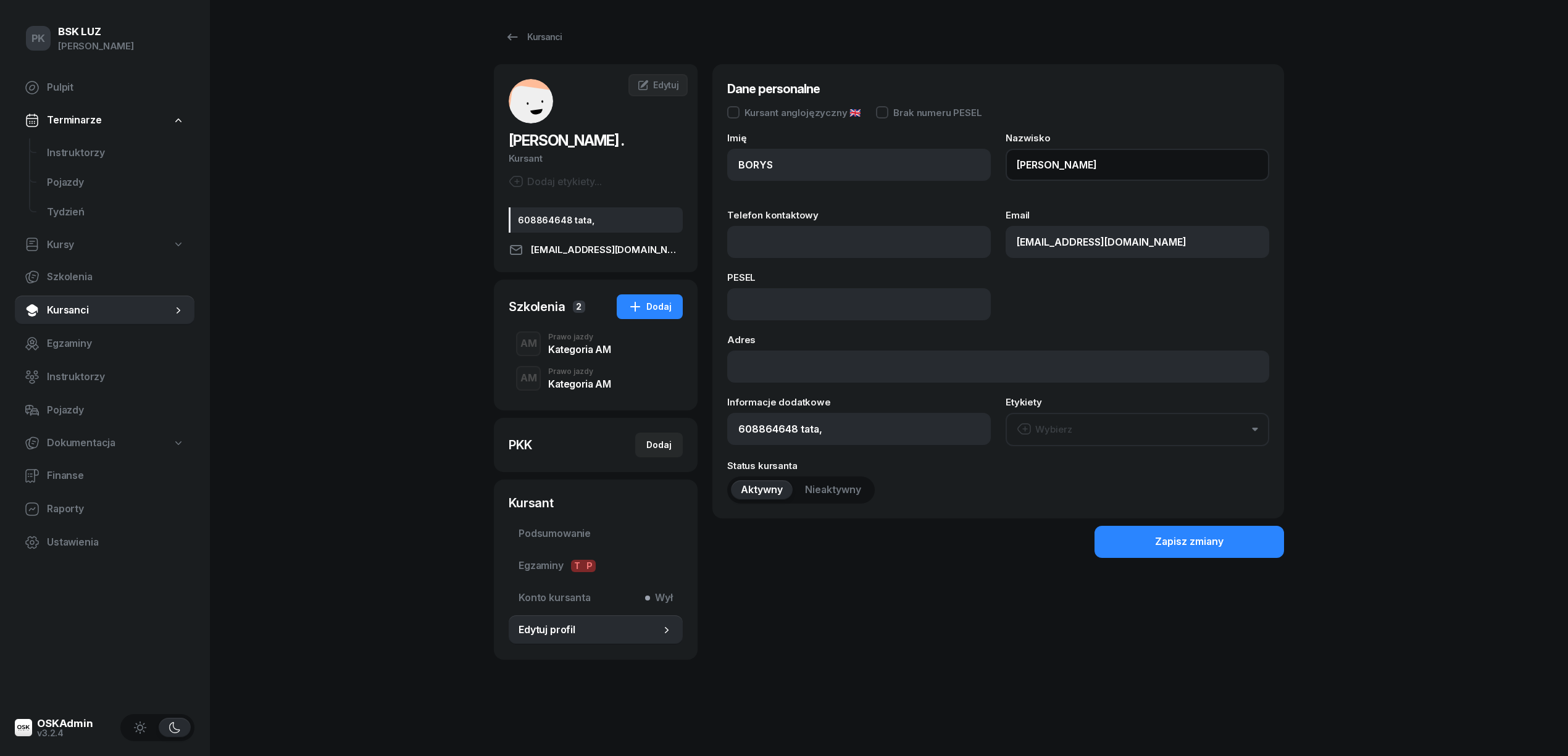
drag, startPoint x: 1092, startPoint y: 166, endPoint x: 894, endPoint y: 132, distance: 200.9
click at [894, 132] on div "Dane personalne Kursant anglojęzyczny 🇬🇧 Brak numeru PESEL Imię BORYS Nazwisko …" at bounding box center [998, 291] width 542 height 425
type input "ZARĘBA-PASZKIEWICZ"
click at [778, 241] on input "Telefon kontaktowy" at bounding box center [859, 241] width 264 height 32
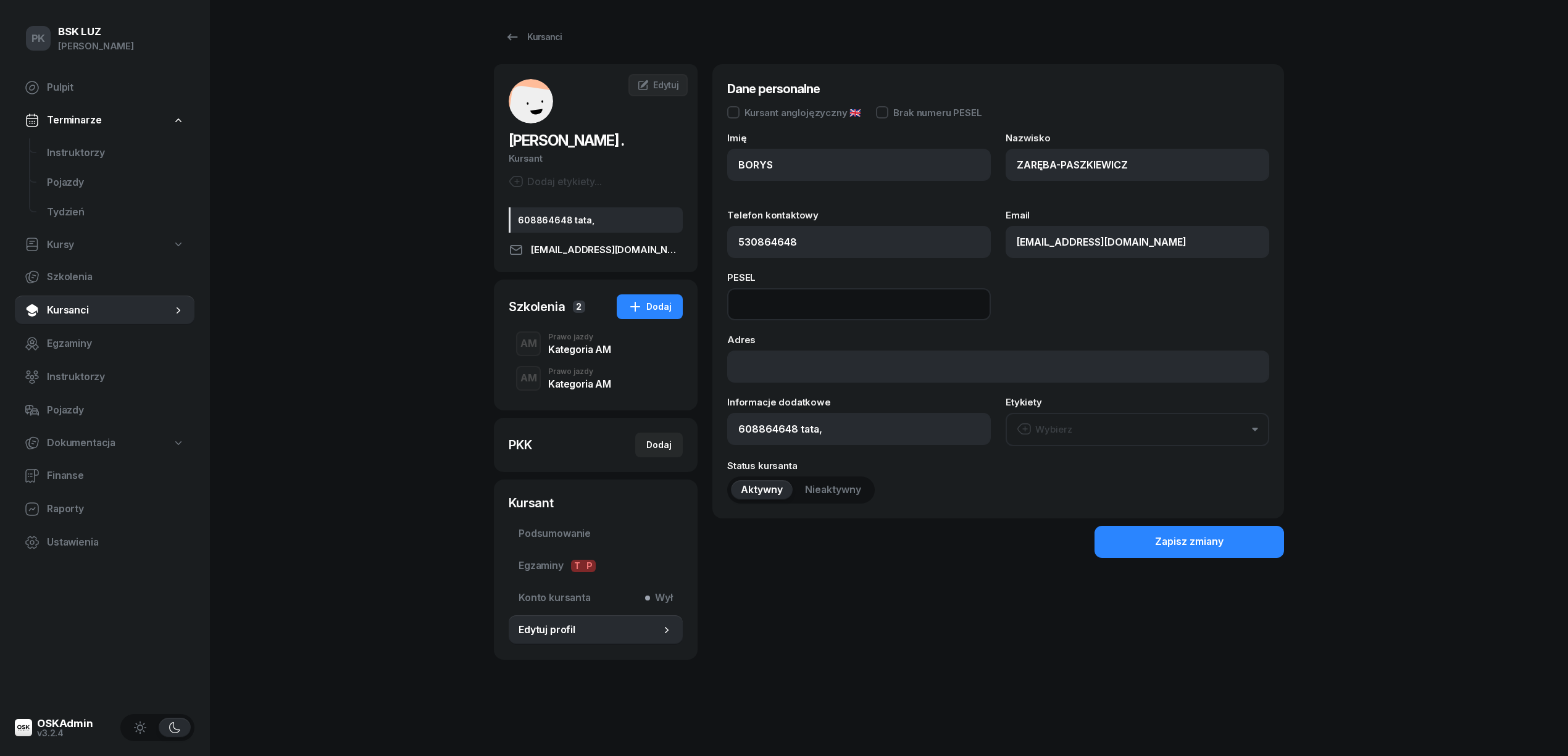
type input "530 864 648"
click at [779, 300] on input at bounding box center [859, 303] width 264 height 32
type input "11212807097"
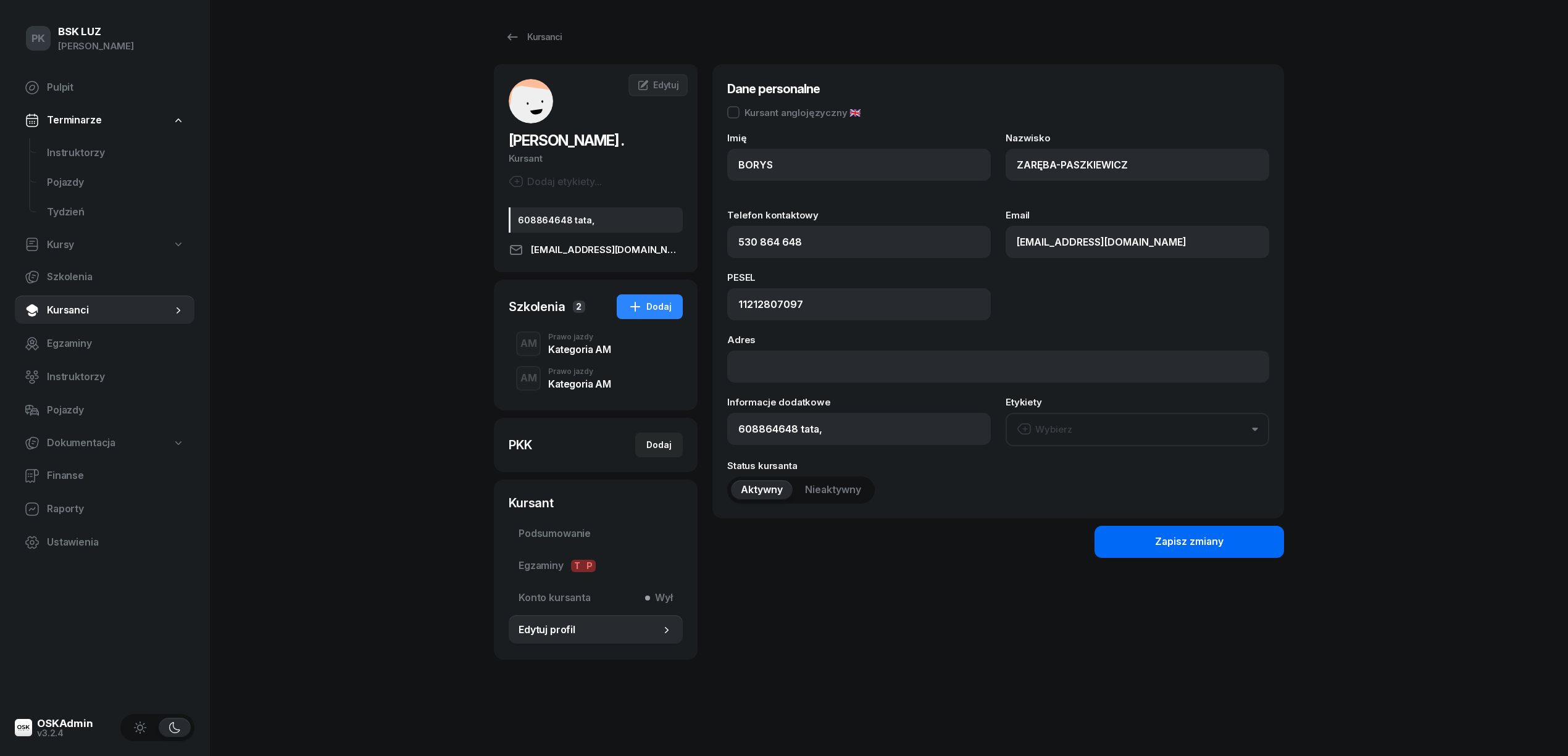
click at [1163, 541] on div "Zapisz zmiany" at bounding box center [1189, 542] width 69 height 16
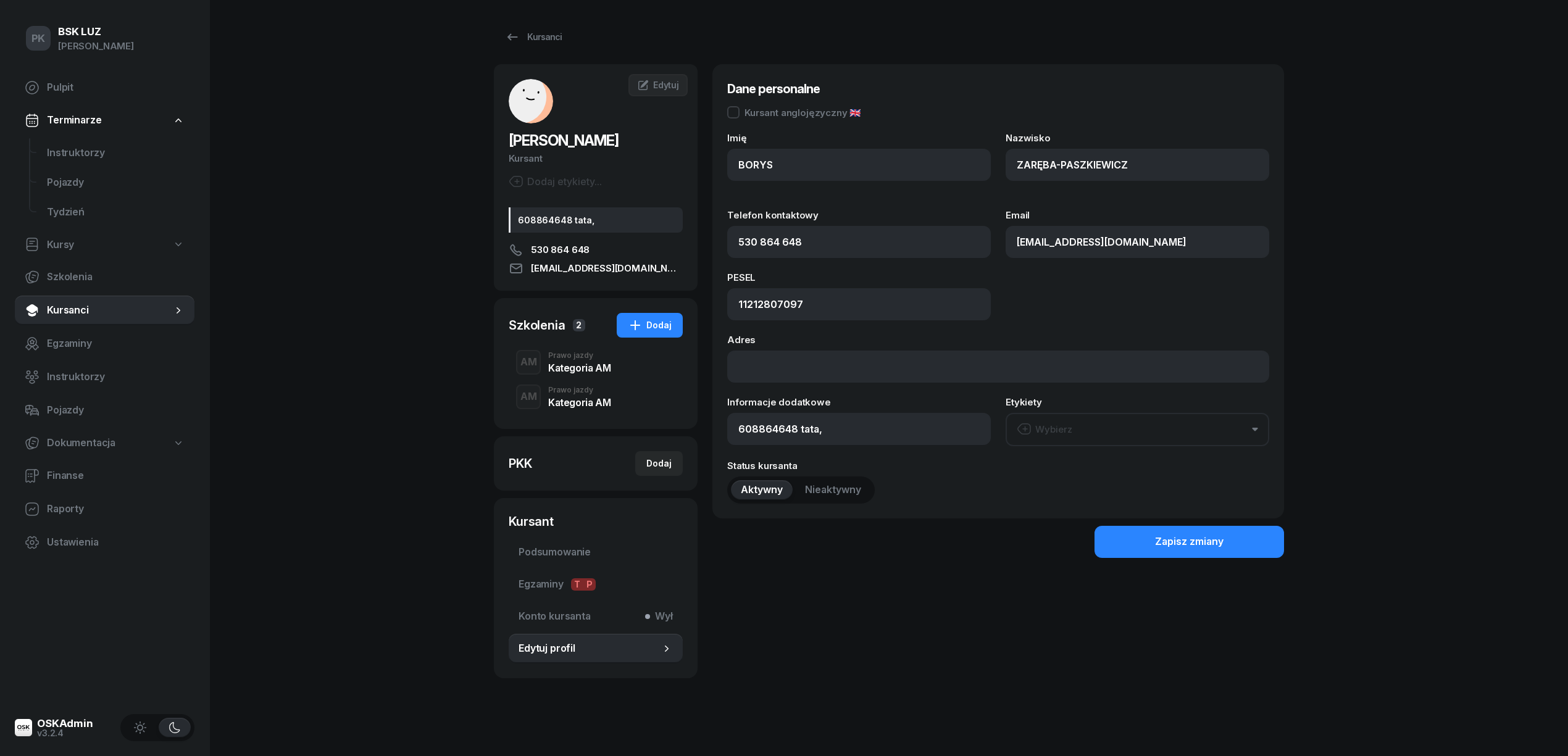
click at [575, 373] on div "Kategoria AM" at bounding box center [579, 368] width 63 height 10
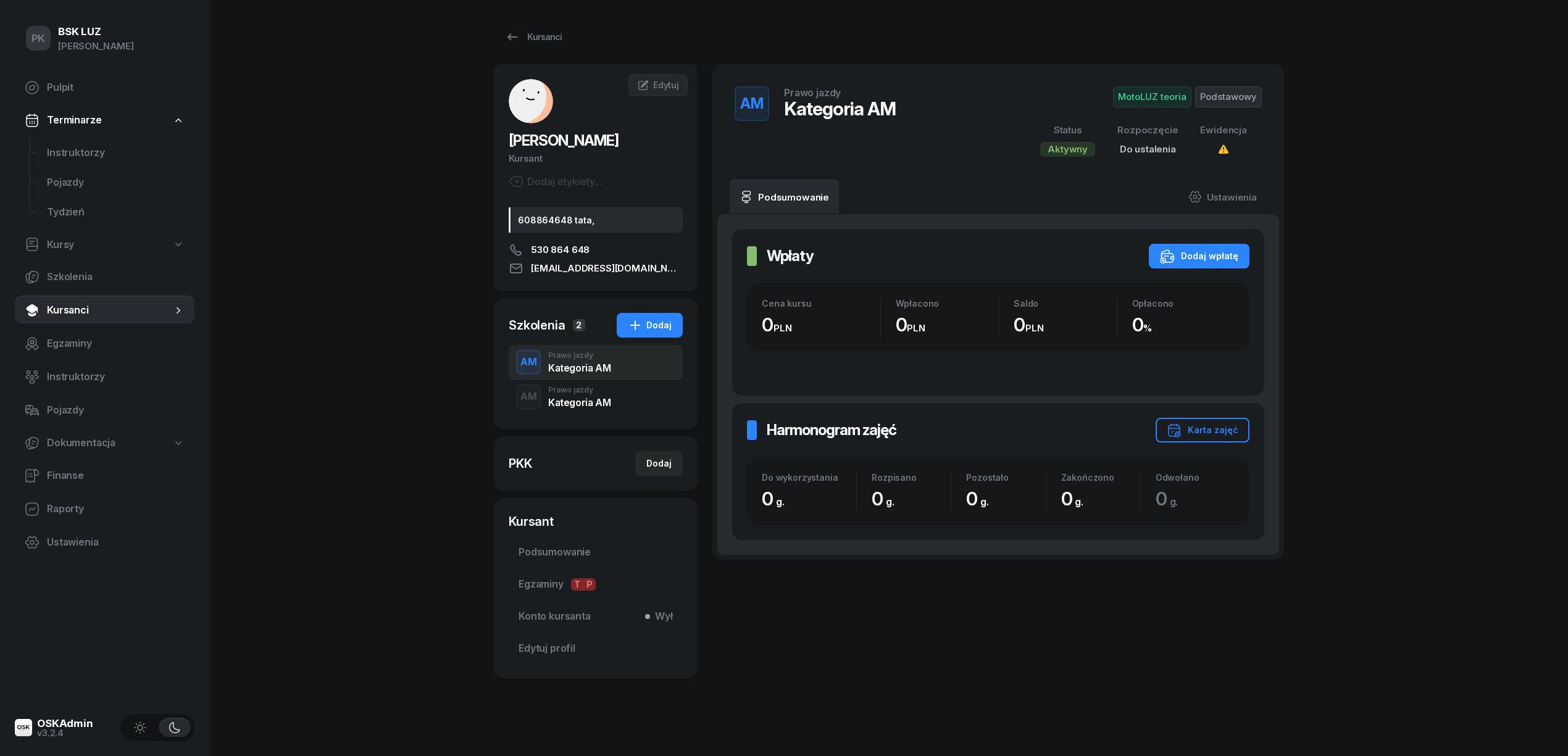
click at [571, 407] on div "Kategoria AM" at bounding box center [579, 402] width 63 height 10
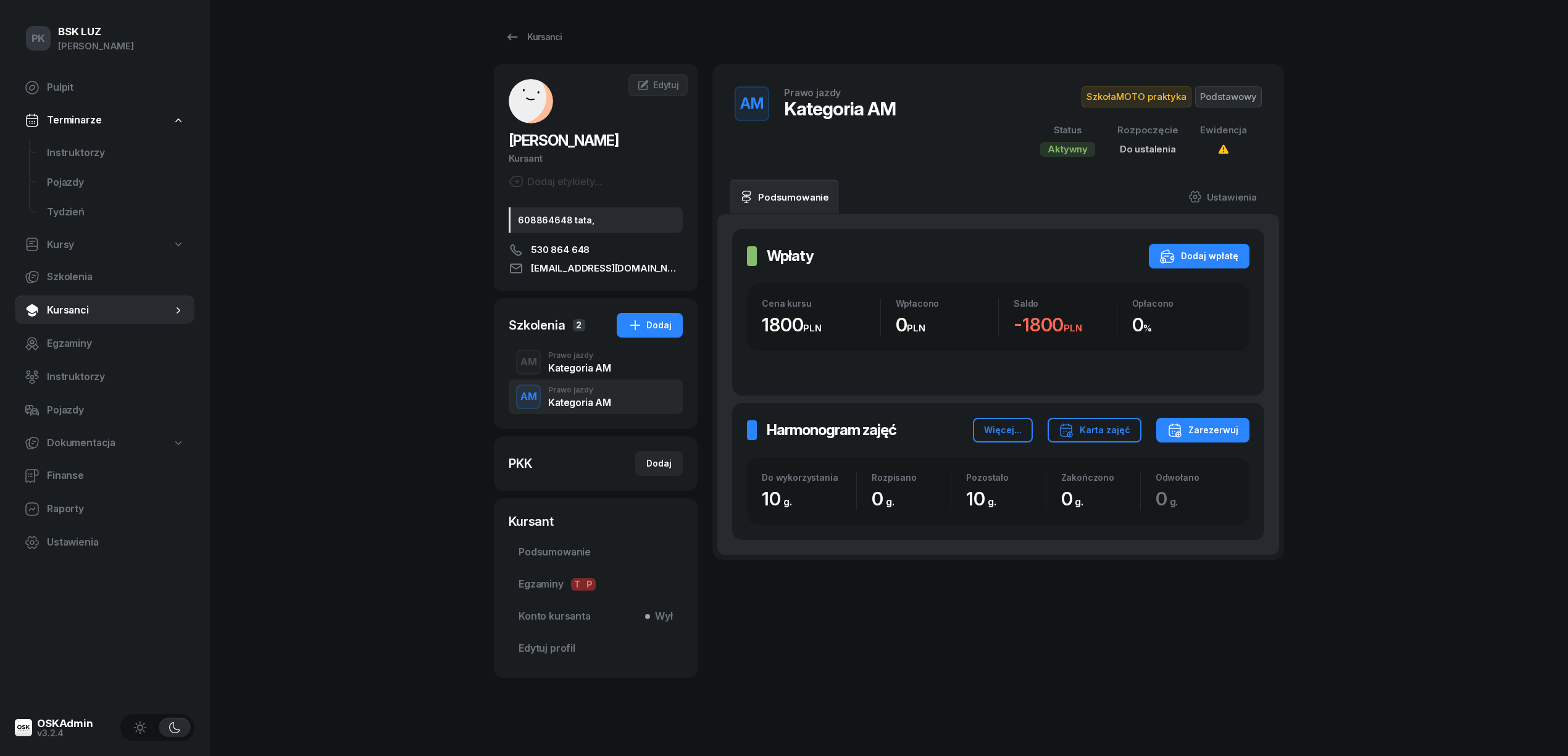
click at [571, 373] on div "Kategoria AM" at bounding box center [579, 368] width 63 height 10
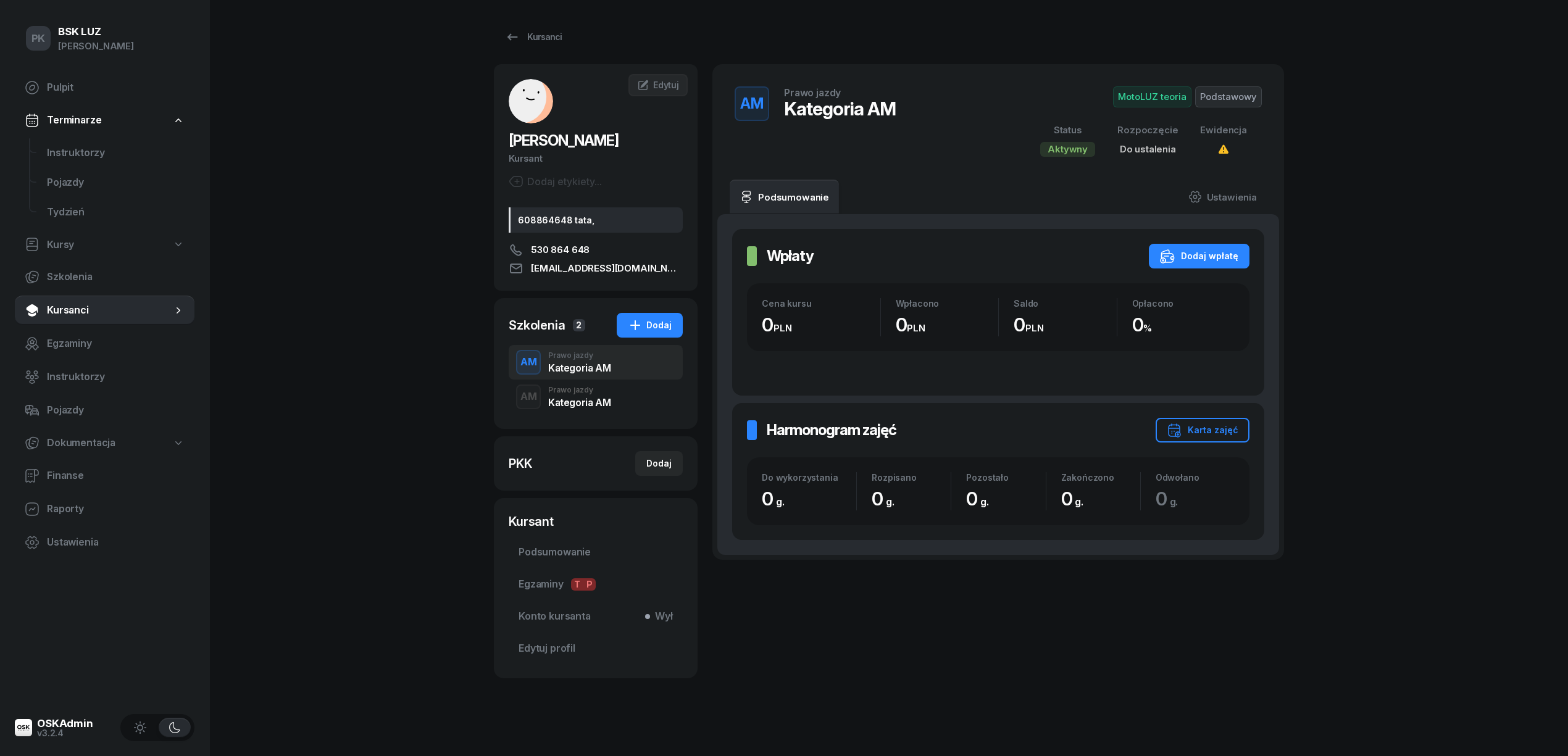
click at [576, 407] on div "Kategoria AM" at bounding box center [579, 402] width 63 height 10
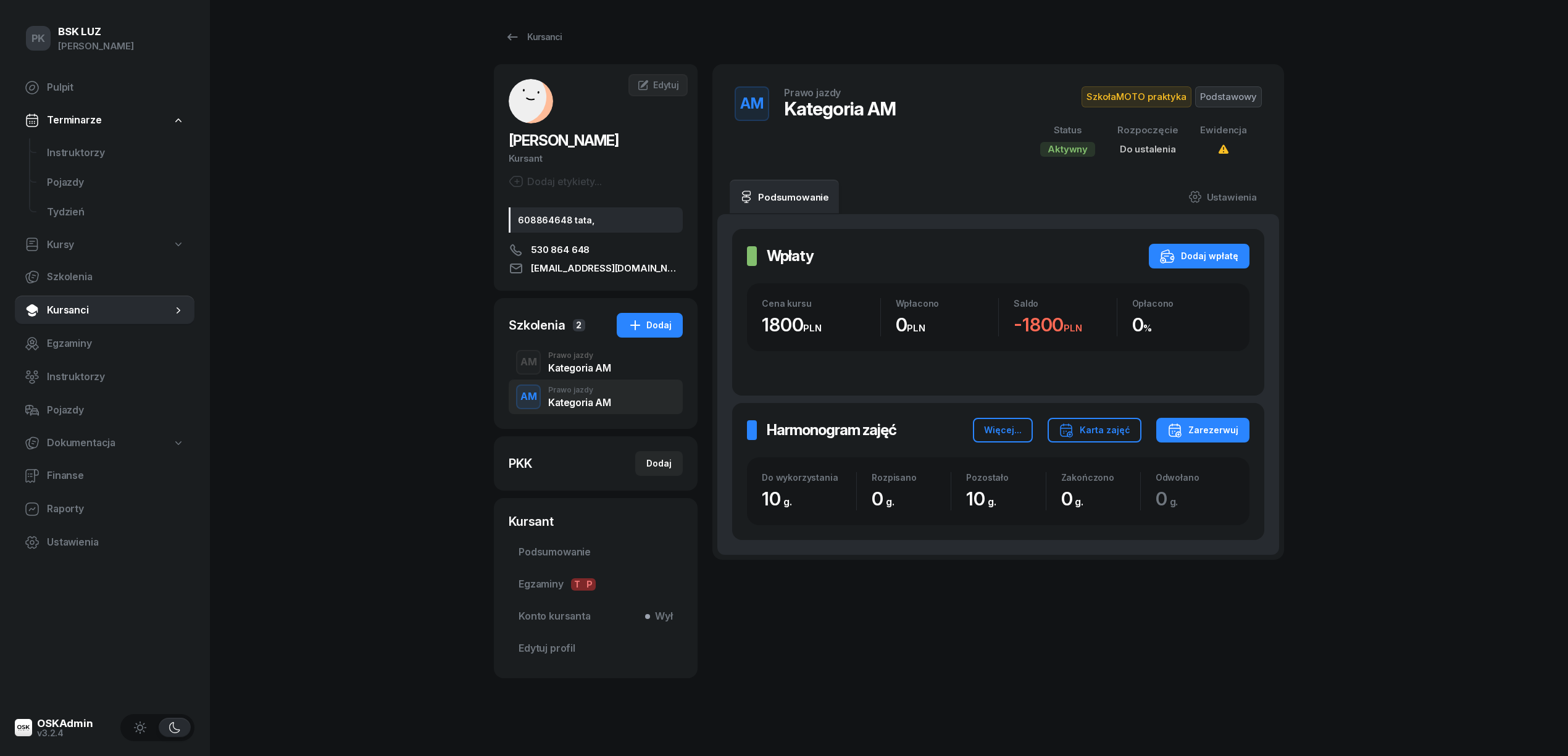
click at [577, 373] on div "Kategoria AM" at bounding box center [579, 368] width 63 height 10
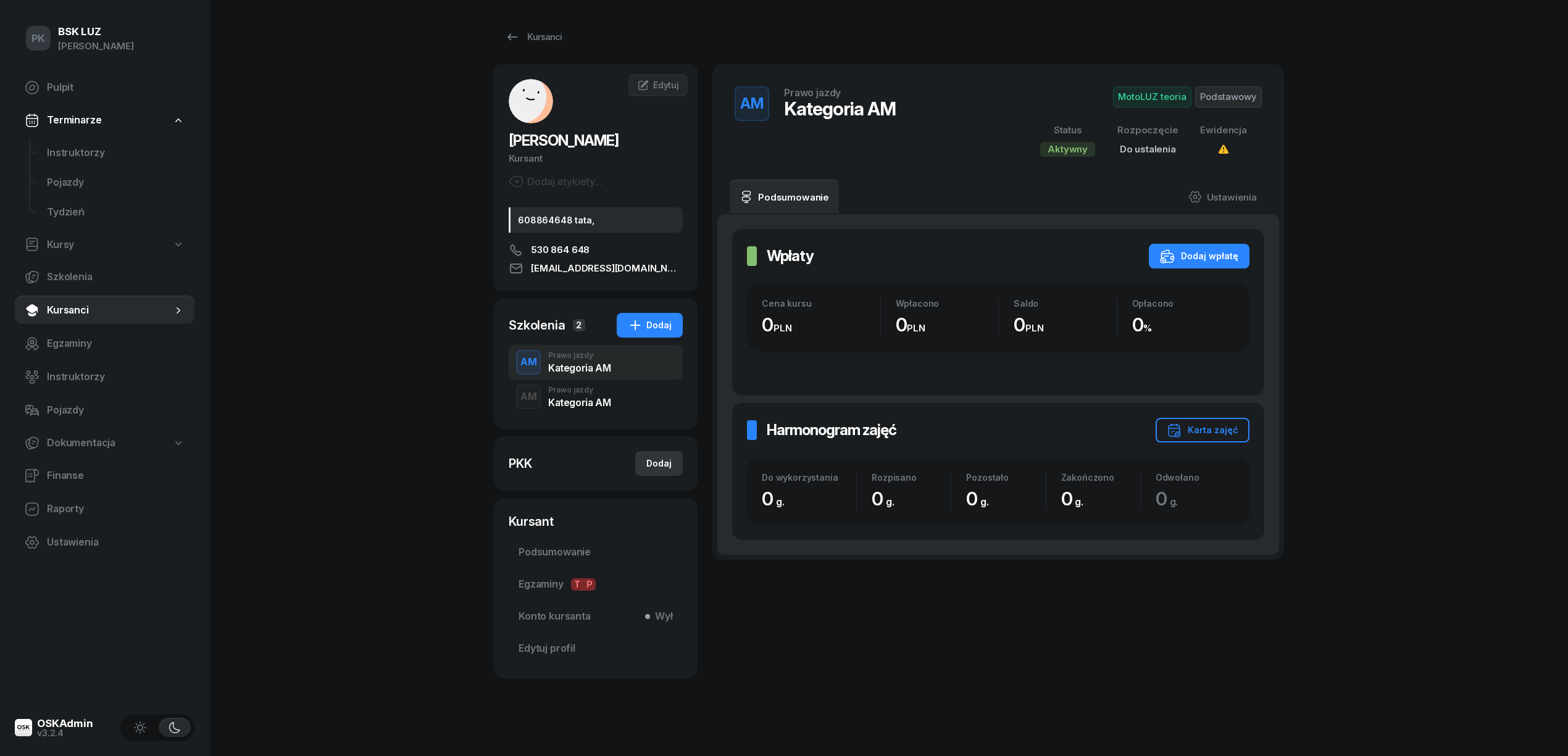
click at [654, 475] on button "Dodaj" at bounding box center [659, 463] width 47 height 24
select select
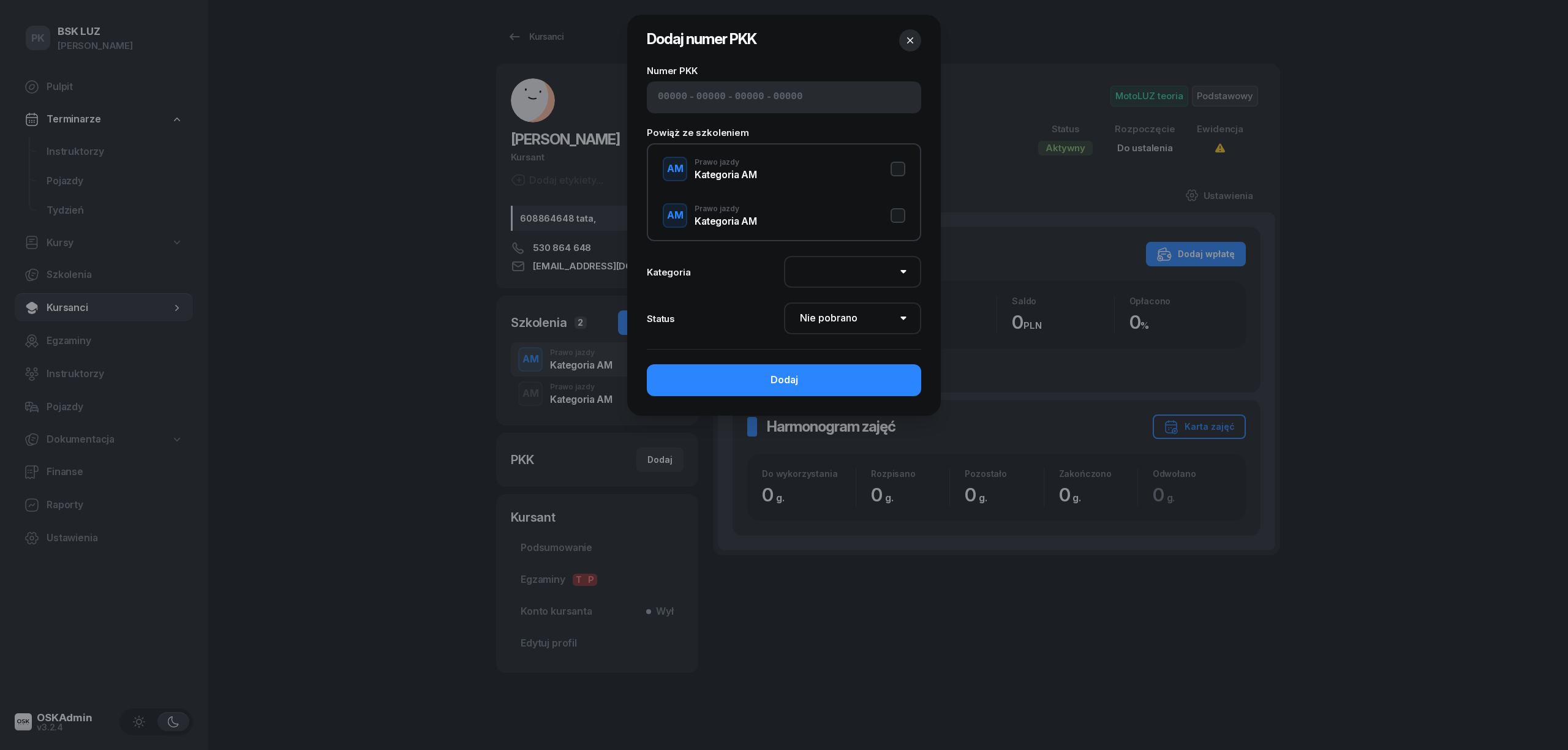
click at [682, 99] on input at bounding box center [672, 98] width 30 height 16
type input "52500"
type input "88292"
type input "44713"
type input "89111"
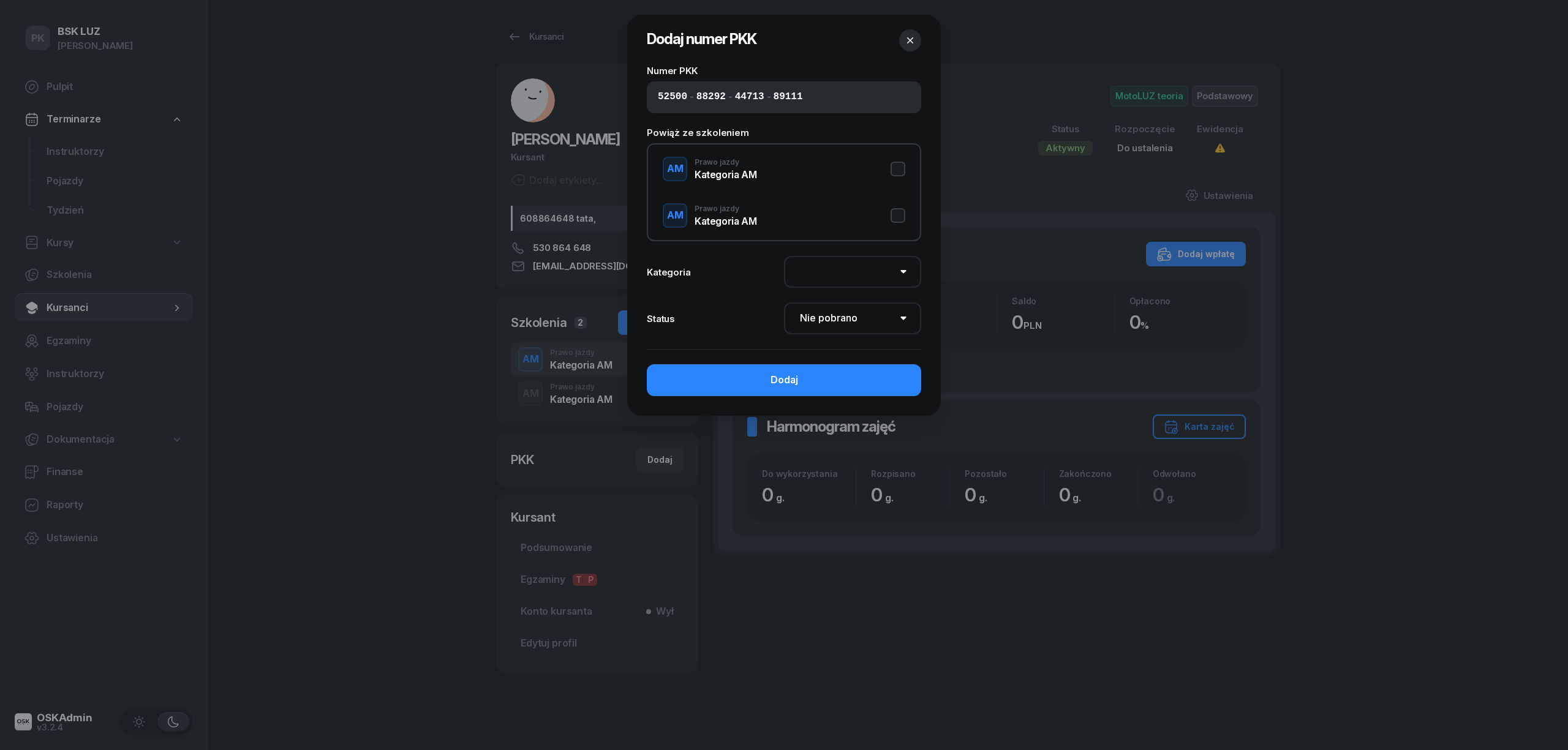
click at [904, 167] on button "AM Prawo jazdy Kategoria AM" at bounding box center [784, 168] width 243 height 24
select select "AM"
drag, startPoint x: 871, startPoint y: 322, endPoint x: 873, endPoint y: 330, distance: 8.2
click at [873, 328] on select "Nie pobrano Pobrano Zwrócono Zaktualizowano" at bounding box center [852, 318] width 137 height 31
select select "Get"
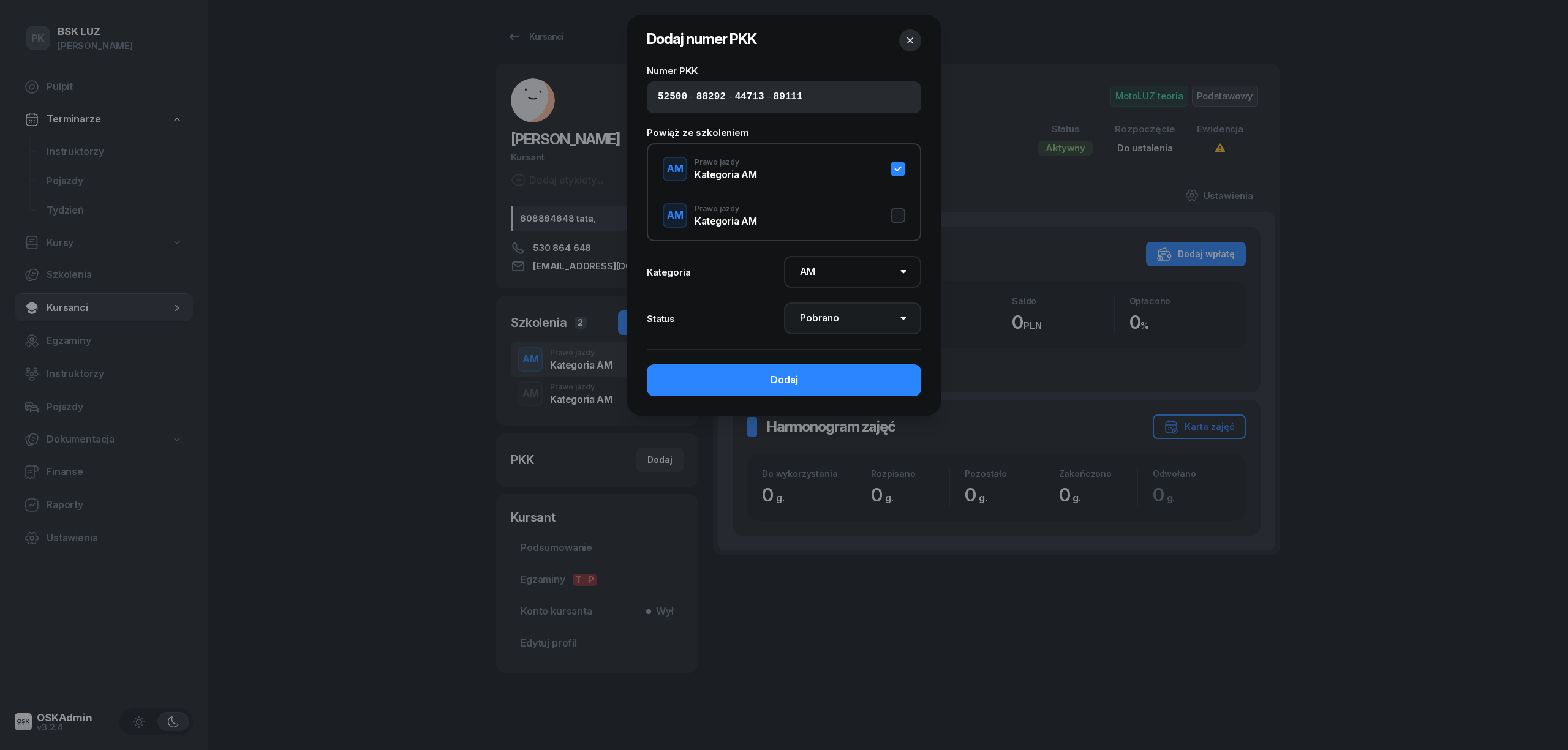
click at [784, 303] on select "Nie pobrano Pobrano Zwrócono Zaktualizowano" at bounding box center [852, 318] width 137 height 31
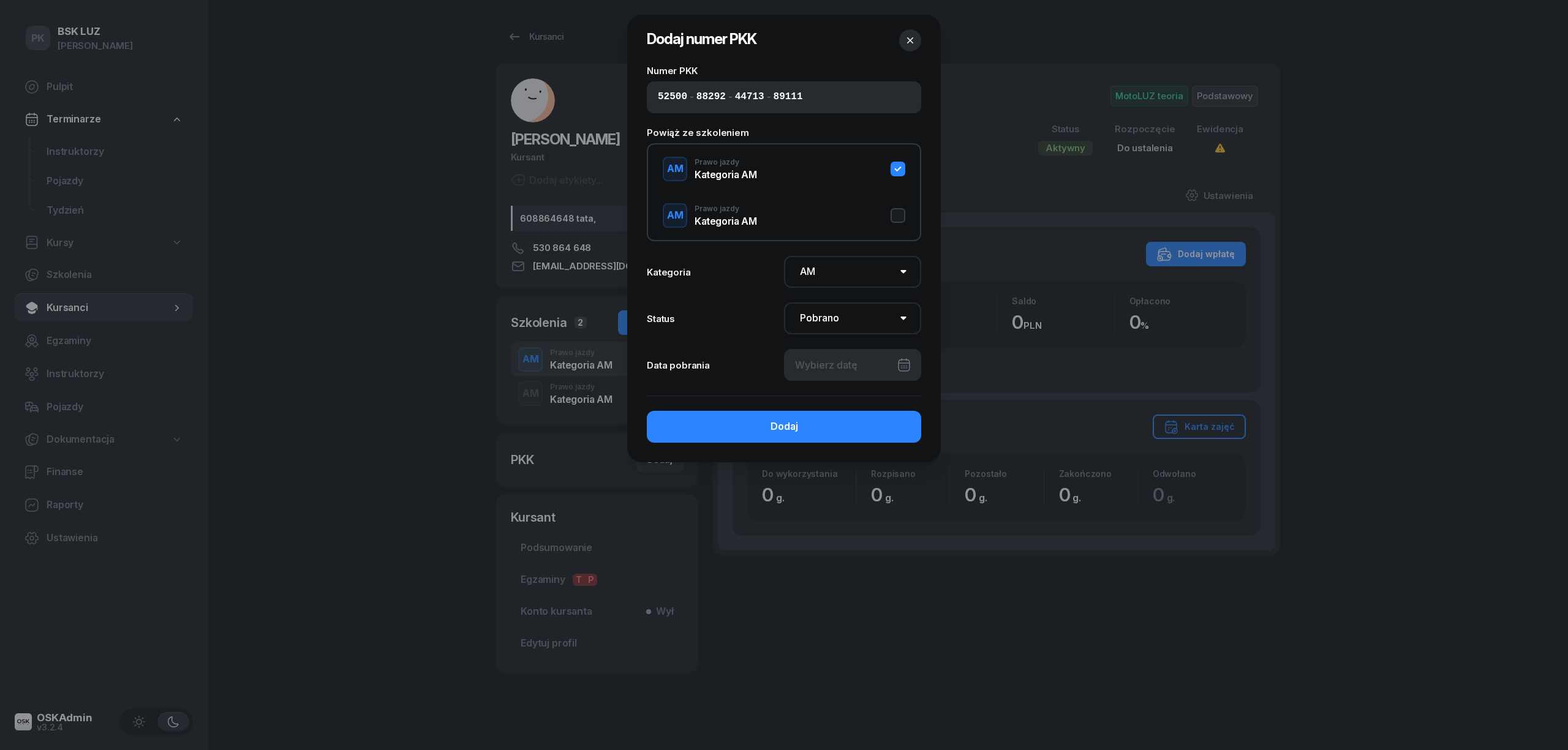
click at [867, 368] on div at bounding box center [852, 364] width 137 height 31
click at [780, 456] on div "2" at bounding box center [785, 457] width 20 height 20
type input "02/09/2025"
click at [793, 428] on div "Dodaj" at bounding box center [784, 427] width 28 height 16
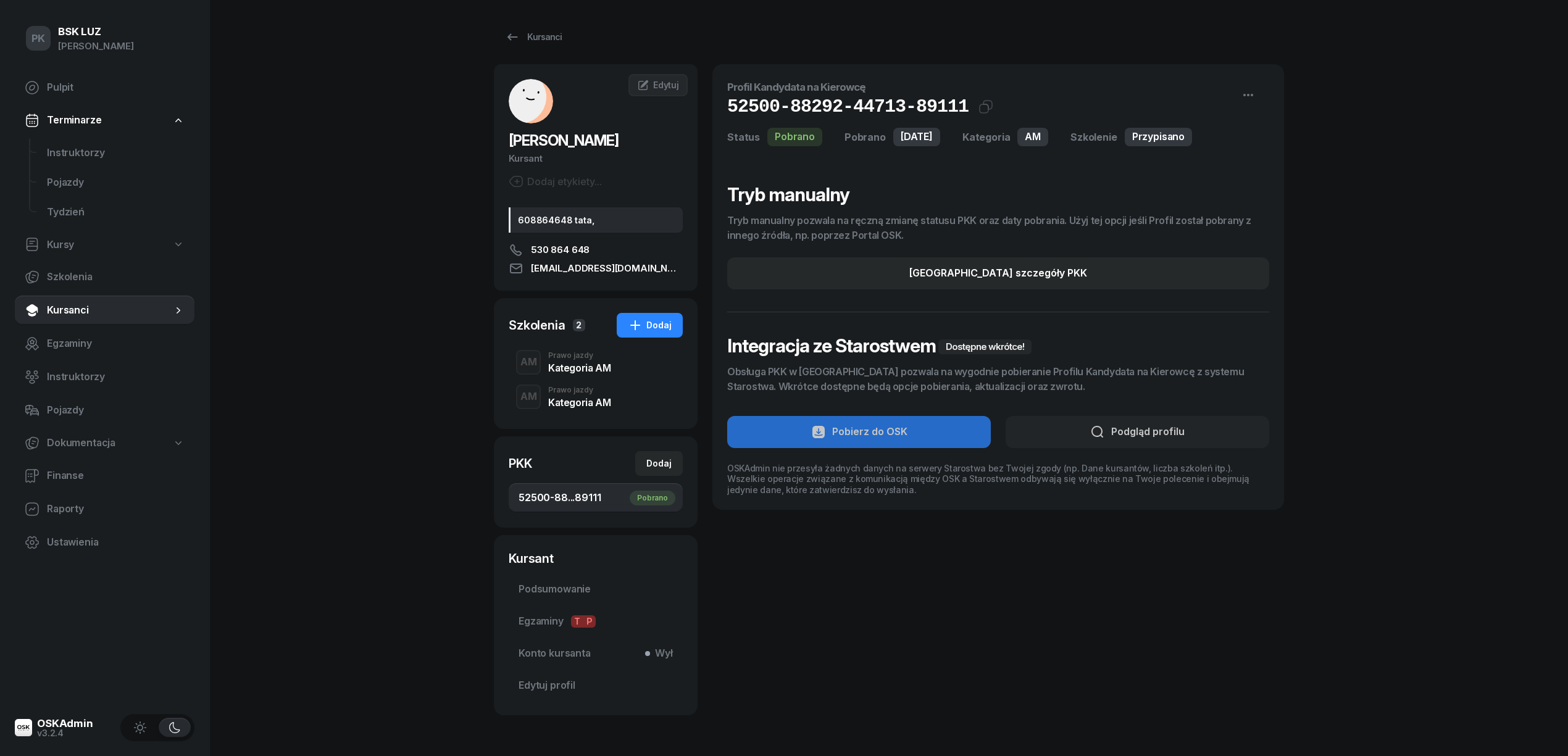
click at [606, 359] on div "Prawo jazdy" at bounding box center [579, 355] width 63 height 7
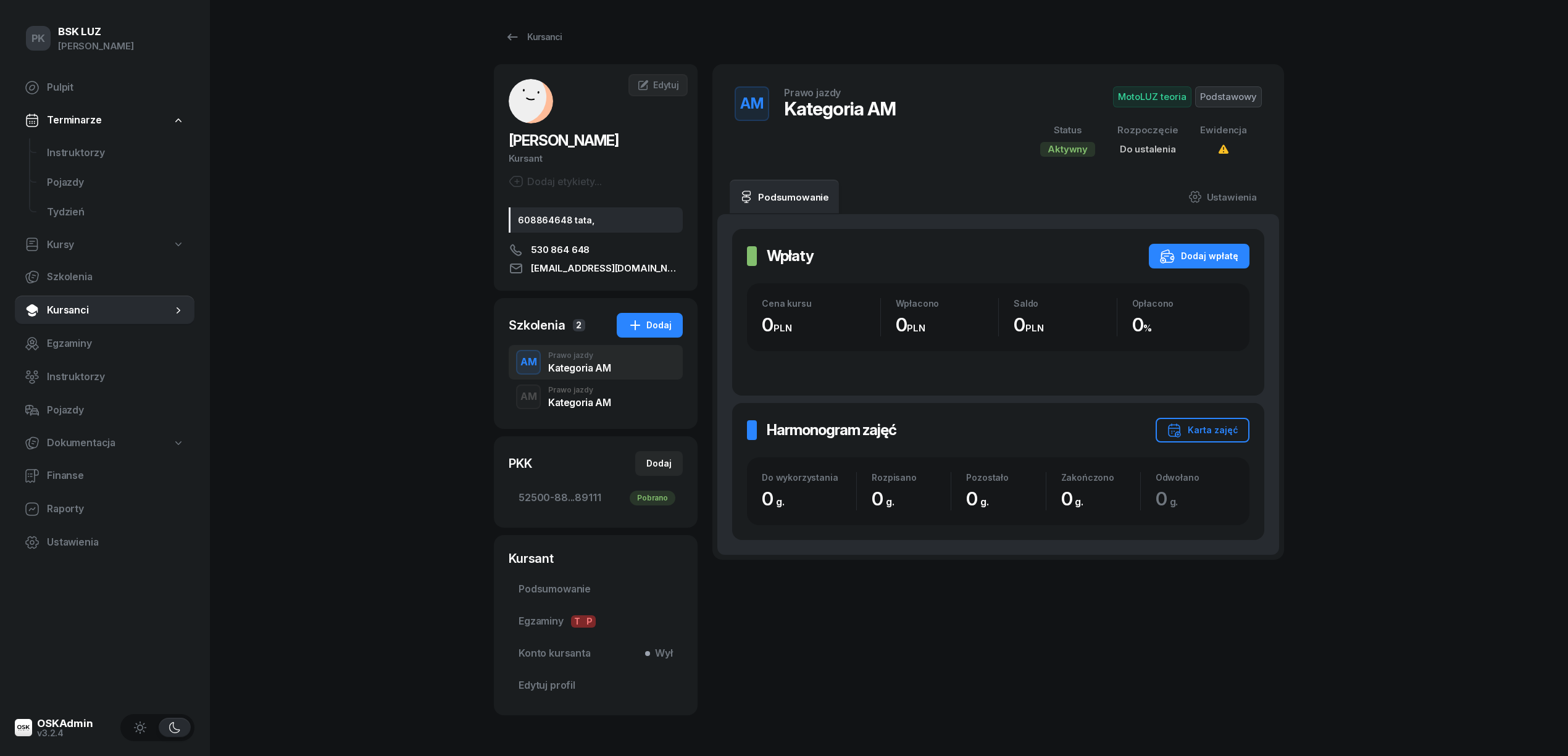
click at [592, 394] on div "Prawo jazdy" at bounding box center [579, 390] width 63 height 7
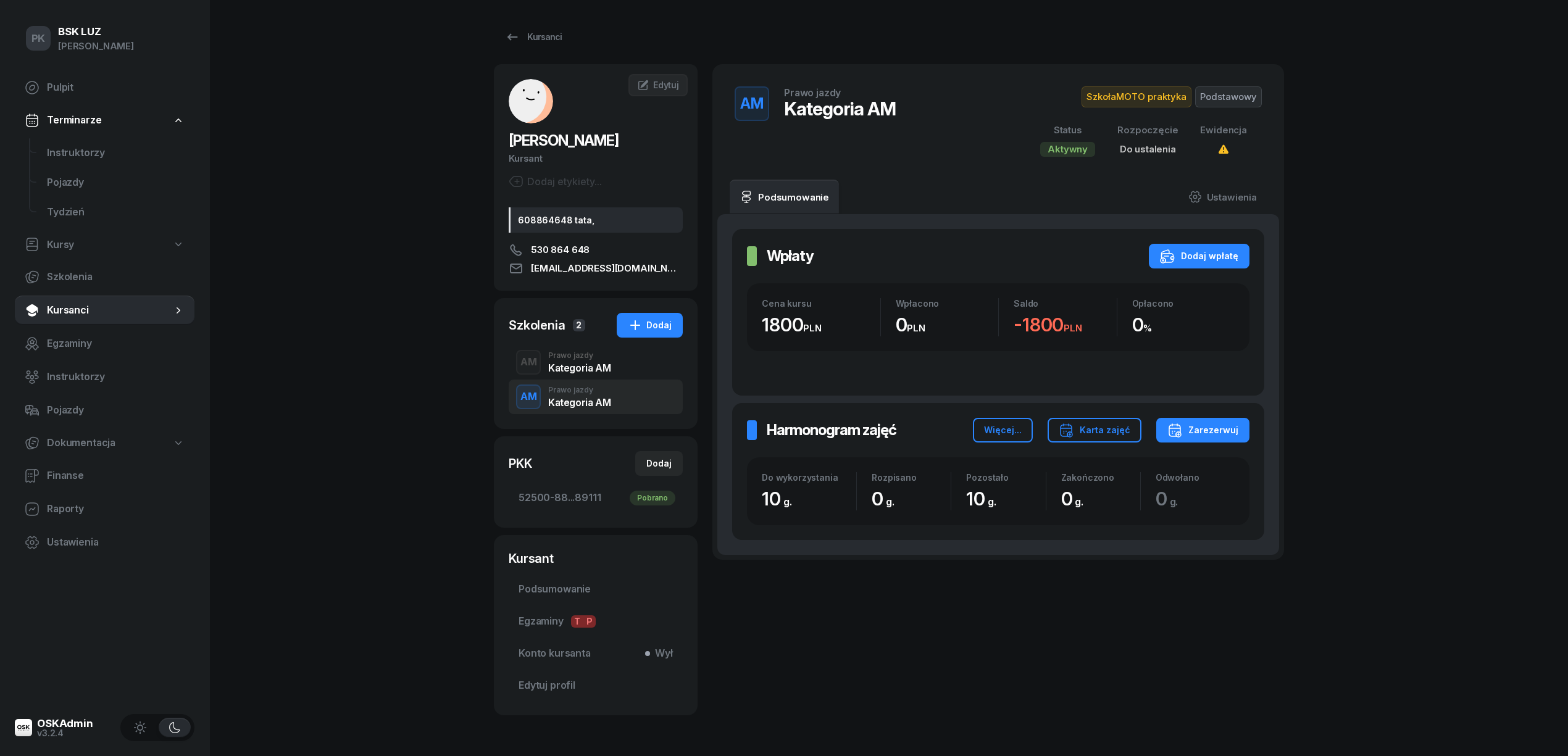
click at [586, 379] on div "AM Prawo jazdy Kategoria AM" at bounding box center [596, 362] width 174 height 34
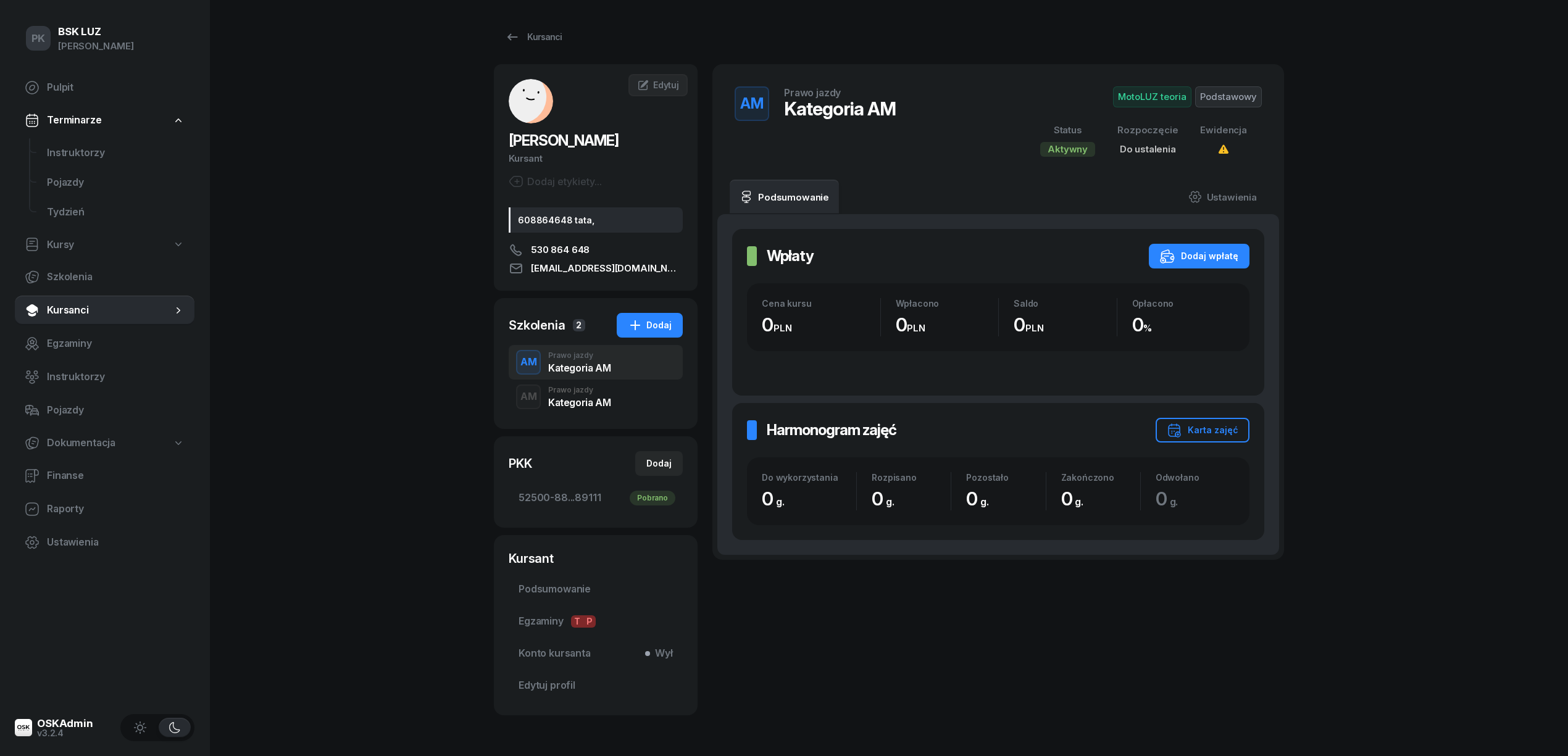
click at [584, 394] on div "Prawo jazdy" at bounding box center [579, 390] width 63 height 7
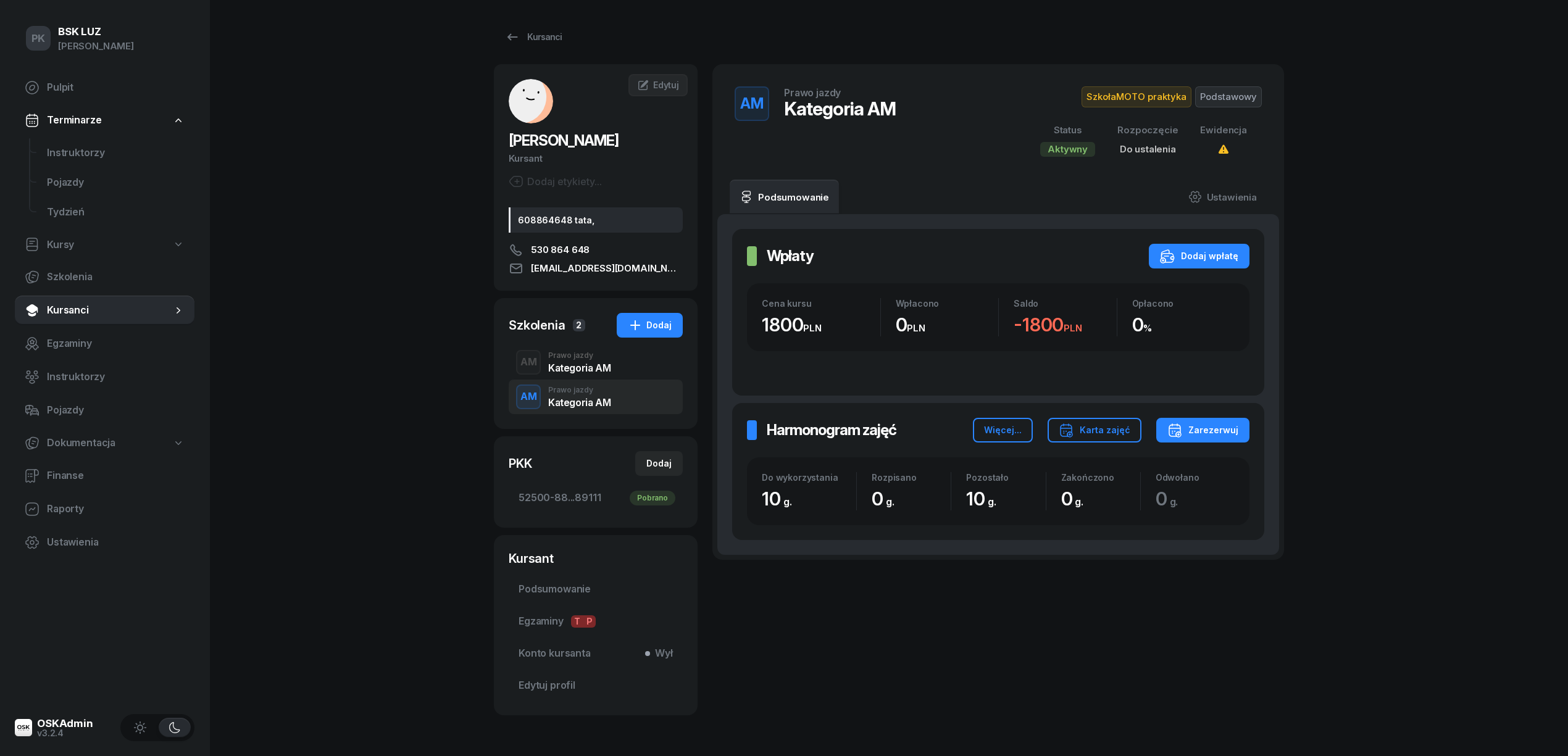
click at [582, 373] on div "Kategoria AM" at bounding box center [579, 368] width 63 height 10
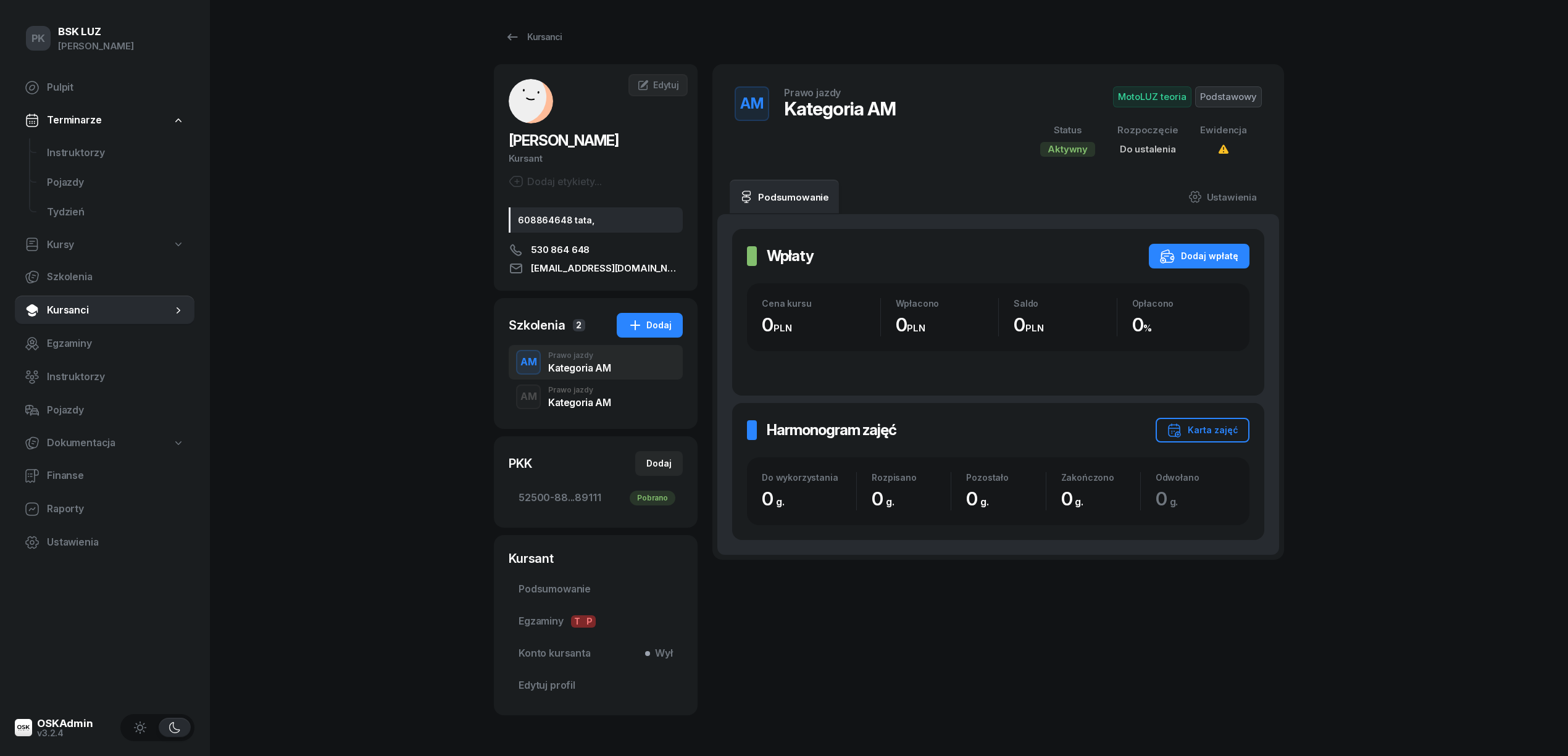
click at [591, 407] on div "Kategoria AM" at bounding box center [579, 402] width 63 height 10
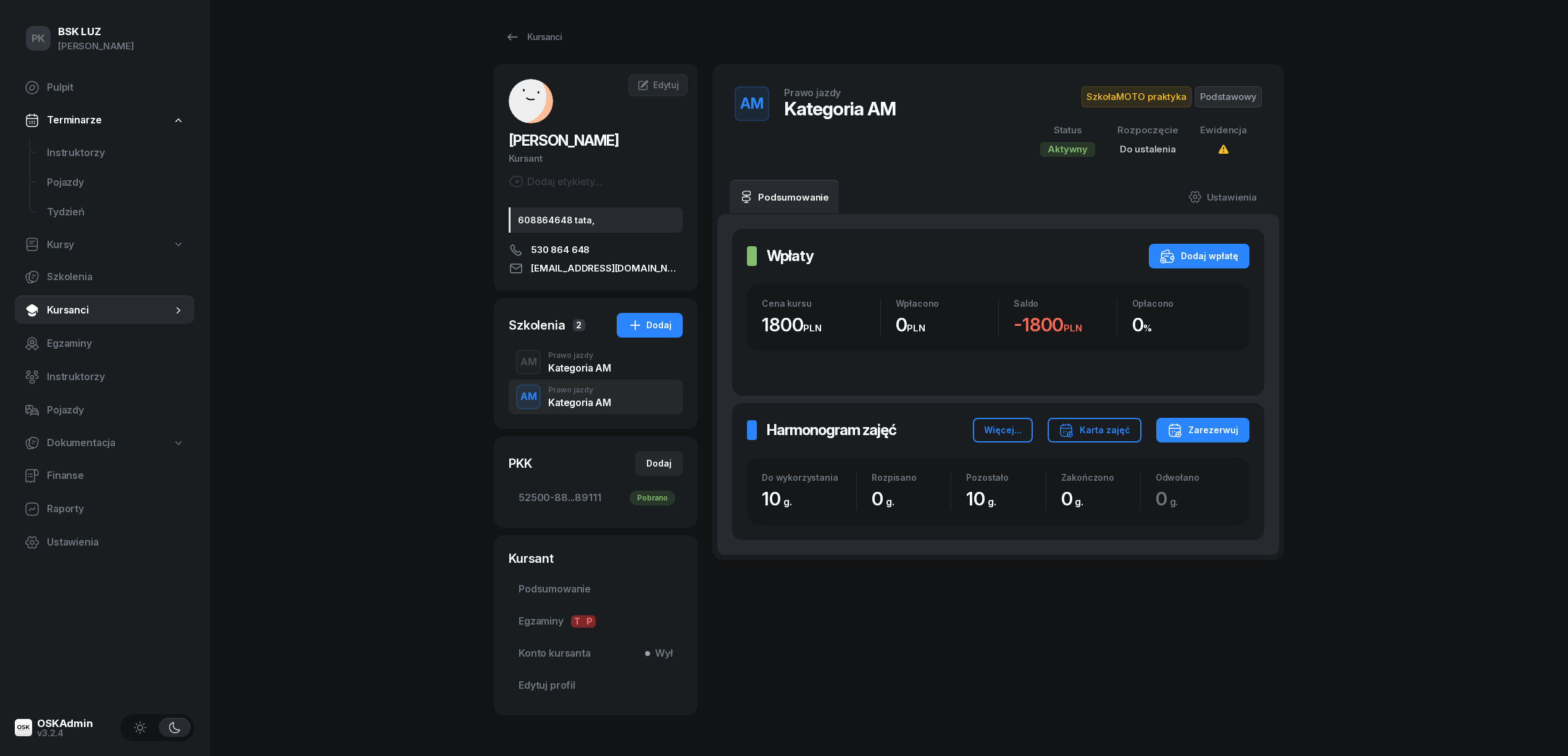
click at [591, 373] on div "Kategoria AM" at bounding box center [579, 368] width 63 height 10
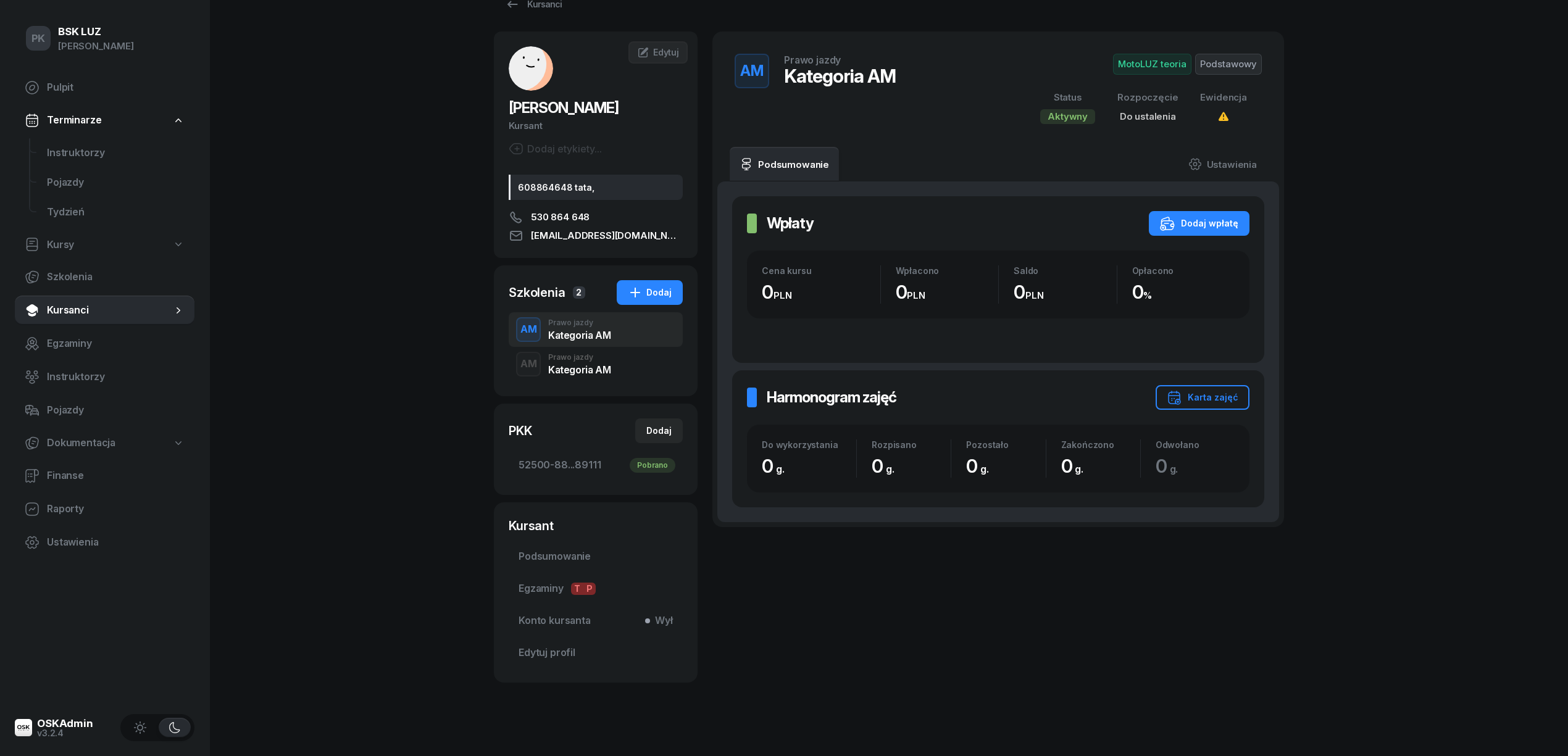
scroll to position [63, 0]
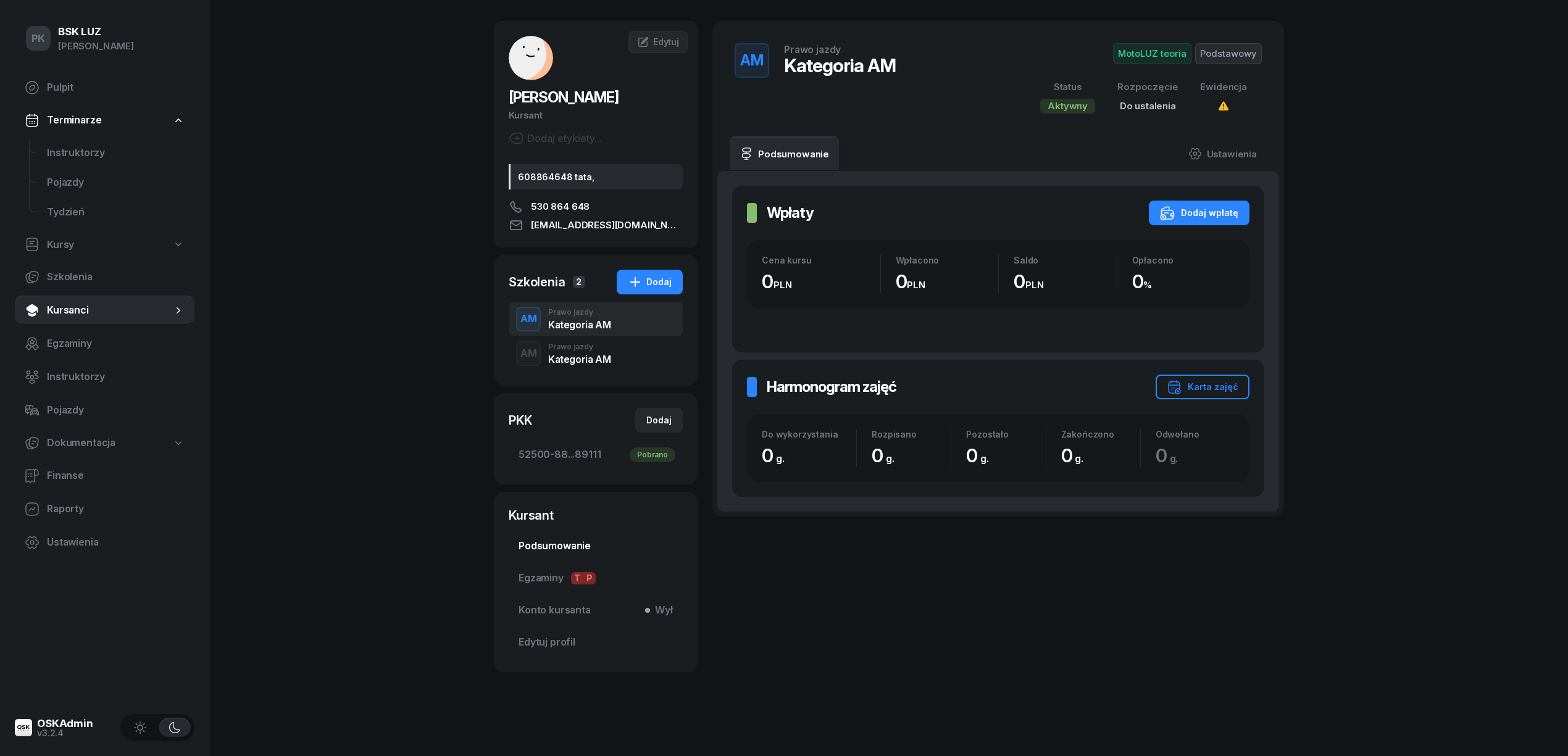
click at [584, 540] on span "Podsumowanie" at bounding box center [595, 546] width 154 height 16
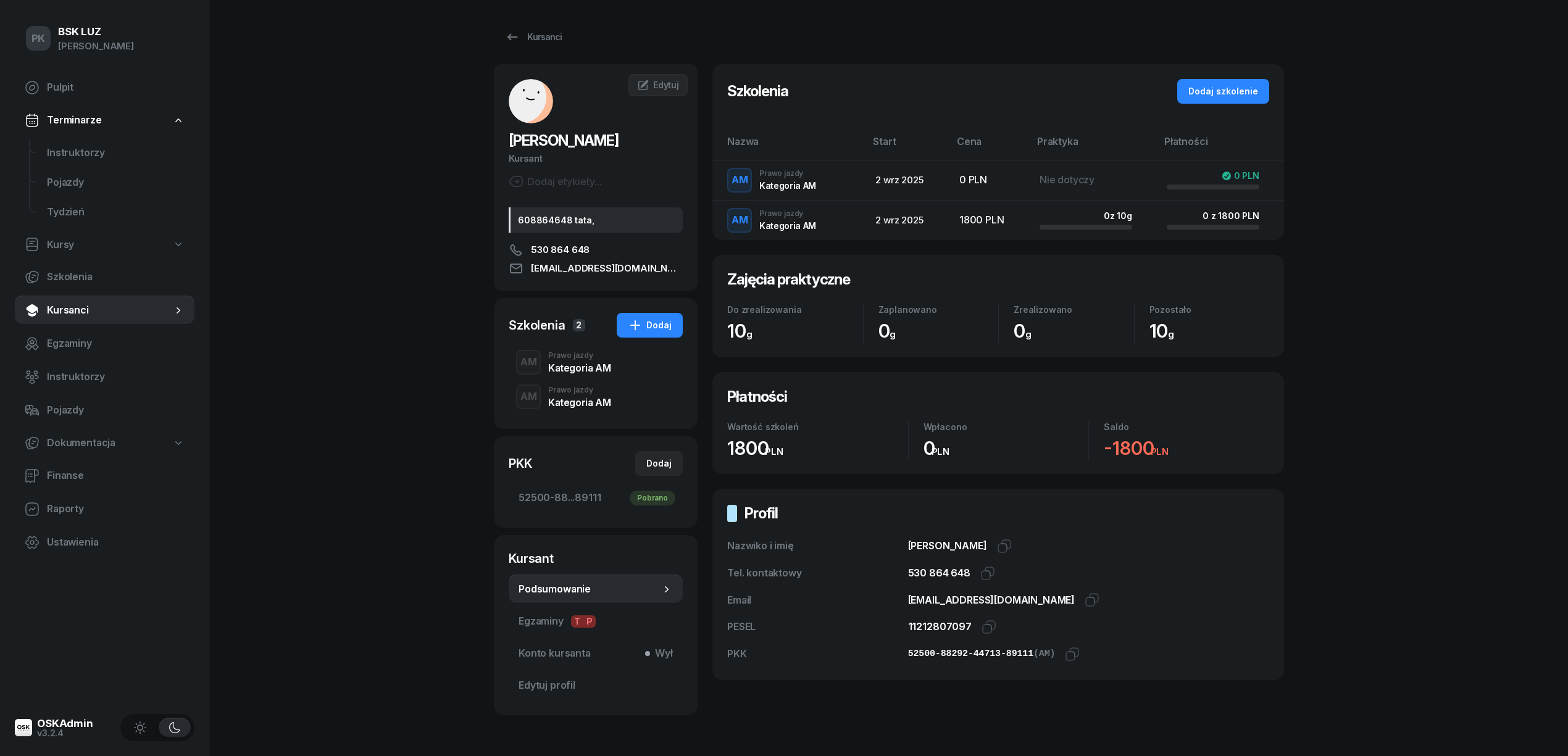
click at [572, 373] on div "Kategoria AM" at bounding box center [579, 368] width 63 height 10
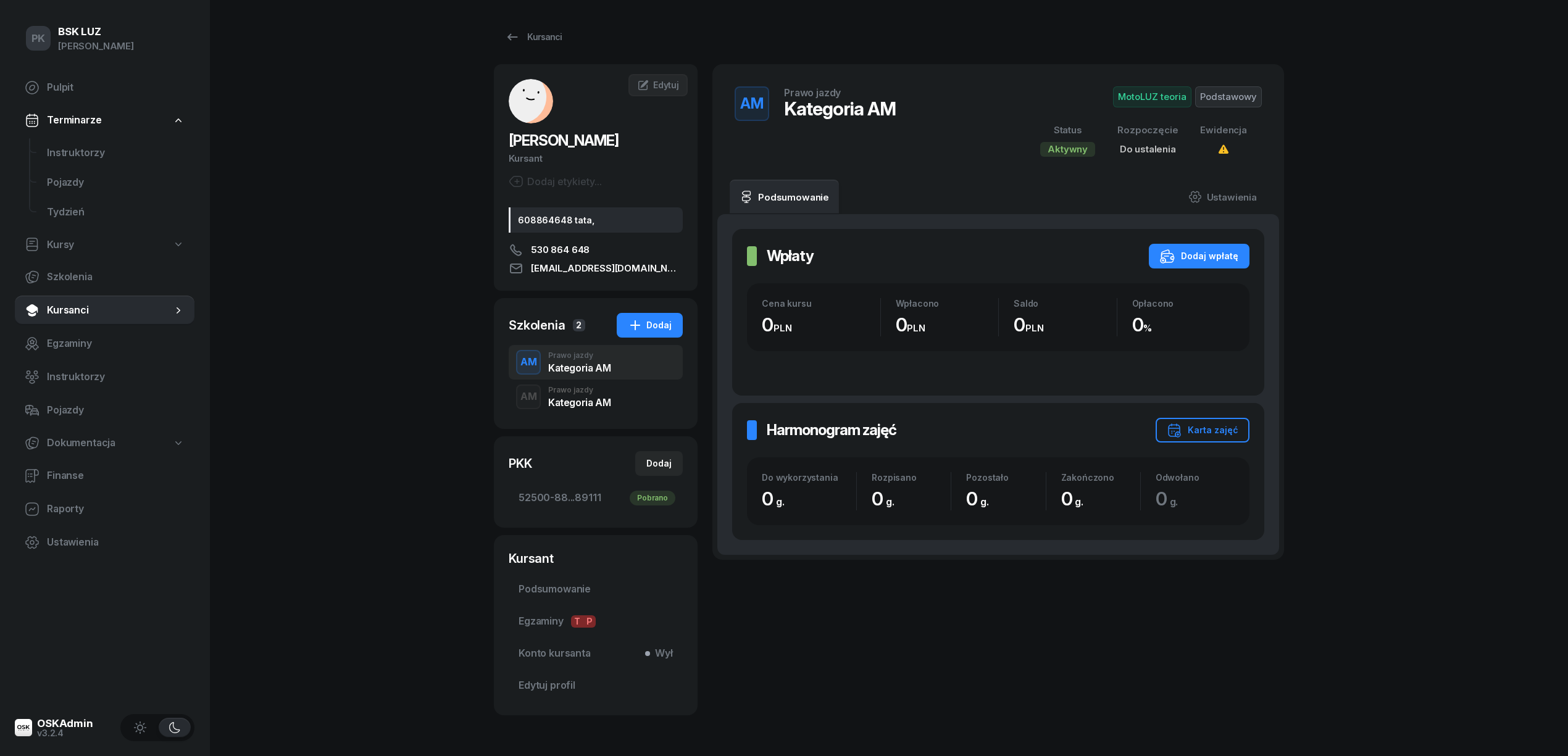
click at [579, 407] on div "Kategoria AM" at bounding box center [579, 402] width 63 height 10
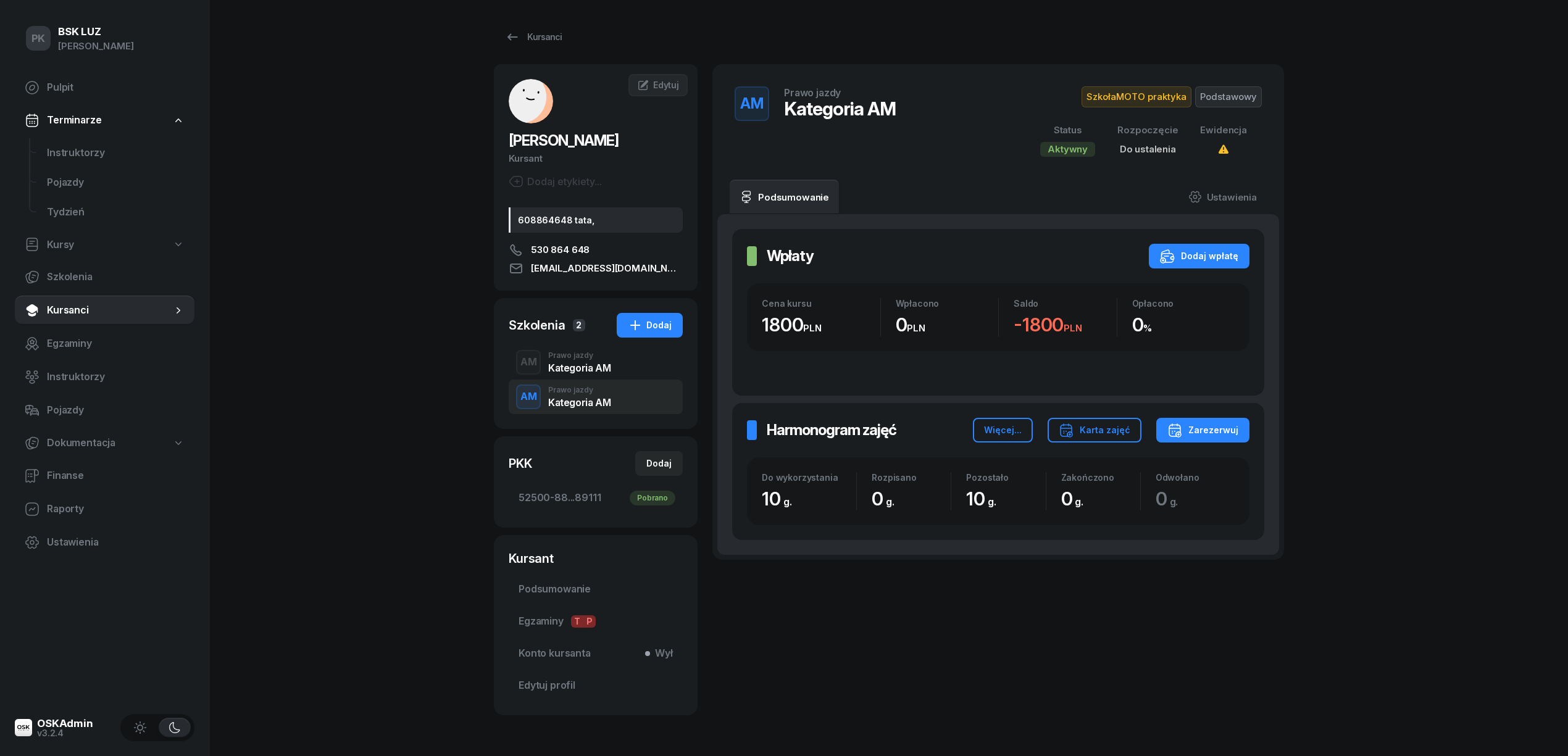
click at [435, 445] on div "PK BSK LUZ Piotr Klimek Pulpit Terminarze Instruktorzy Pojazdy Tydzień Kursy Sz…" at bounding box center [784, 399] width 1568 height 799
click at [561, 604] on link "Podsumowanie" at bounding box center [596, 589] width 174 height 30
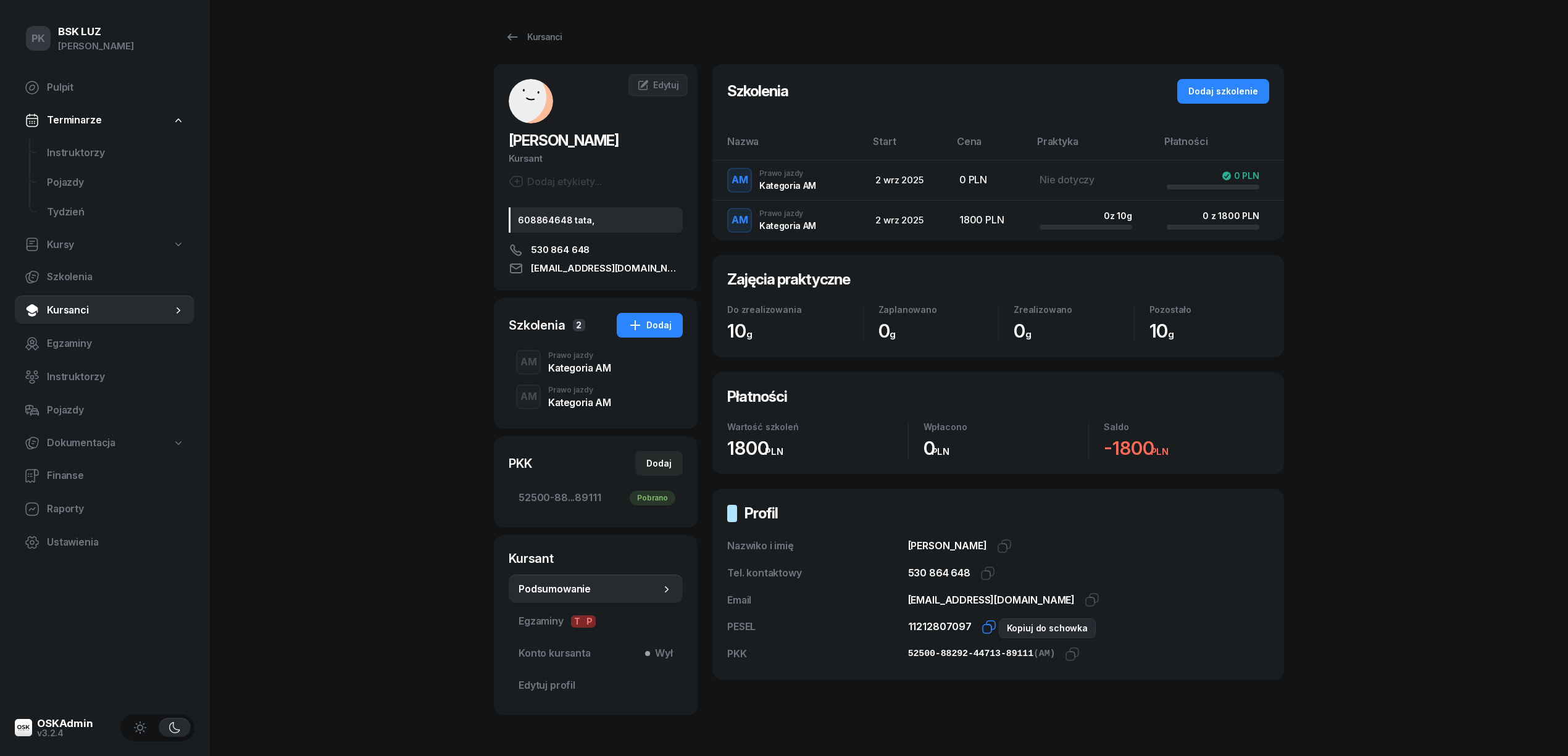
click at [984, 623] on icon "button" at bounding box center [989, 627] width 14 height 14
click at [1067, 654] on icon "button" at bounding box center [1073, 654] width 14 height 14
click at [650, 77] on link "Edytuj" at bounding box center [658, 85] width 59 height 23
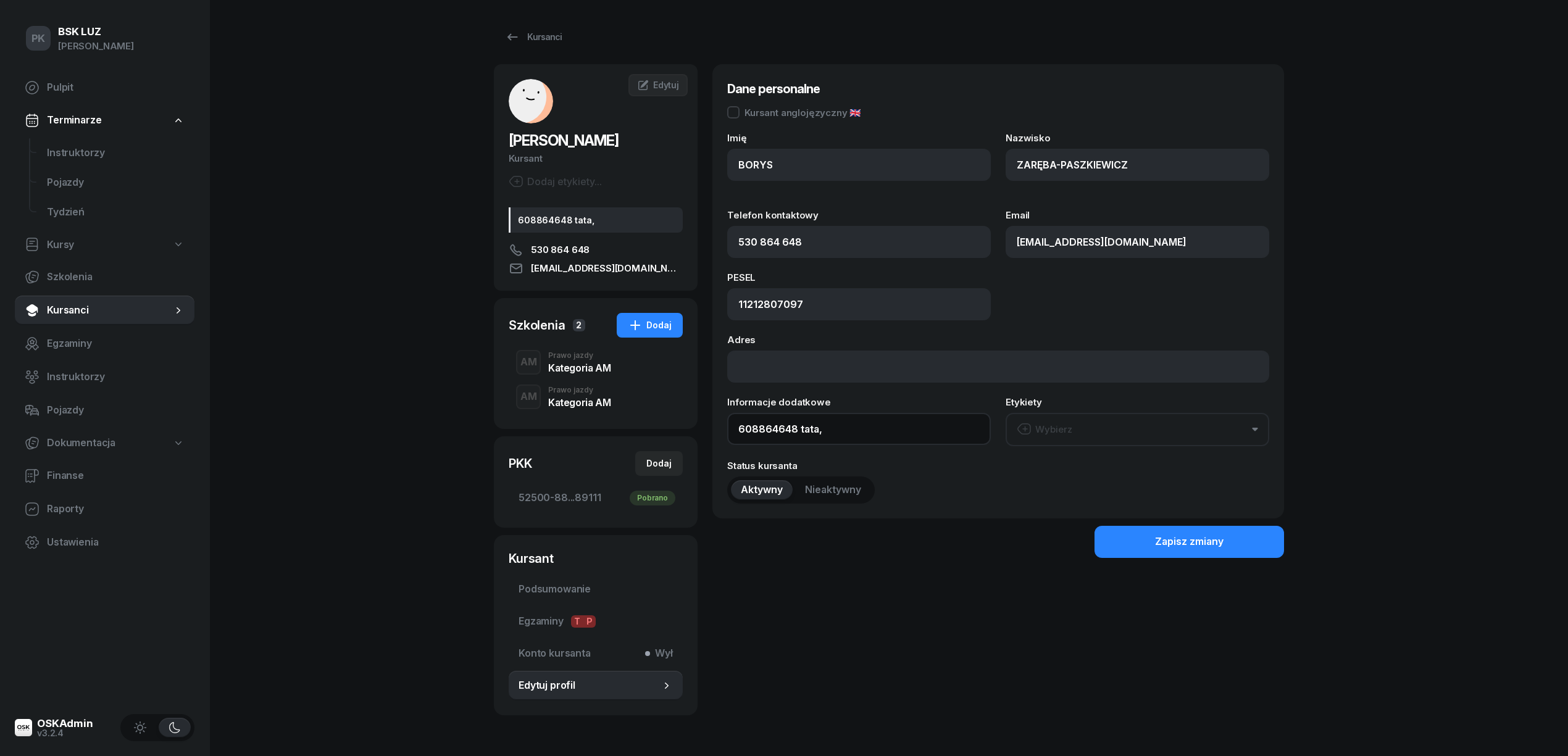
click at [732, 427] on input "608864648 tata," at bounding box center [859, 428] width 264 height 32
paste input "2040-08-28"
type input "OL-brak , 2040-08-28, 608864648 tata,"
click at [1178, 531] on button "Zapisz zmiany" at bounding box center [1188, 541] width 189 height 32
click at [566, 598] on span "Podsumowanie" at bounding box center [595, 589] width 154 height 16
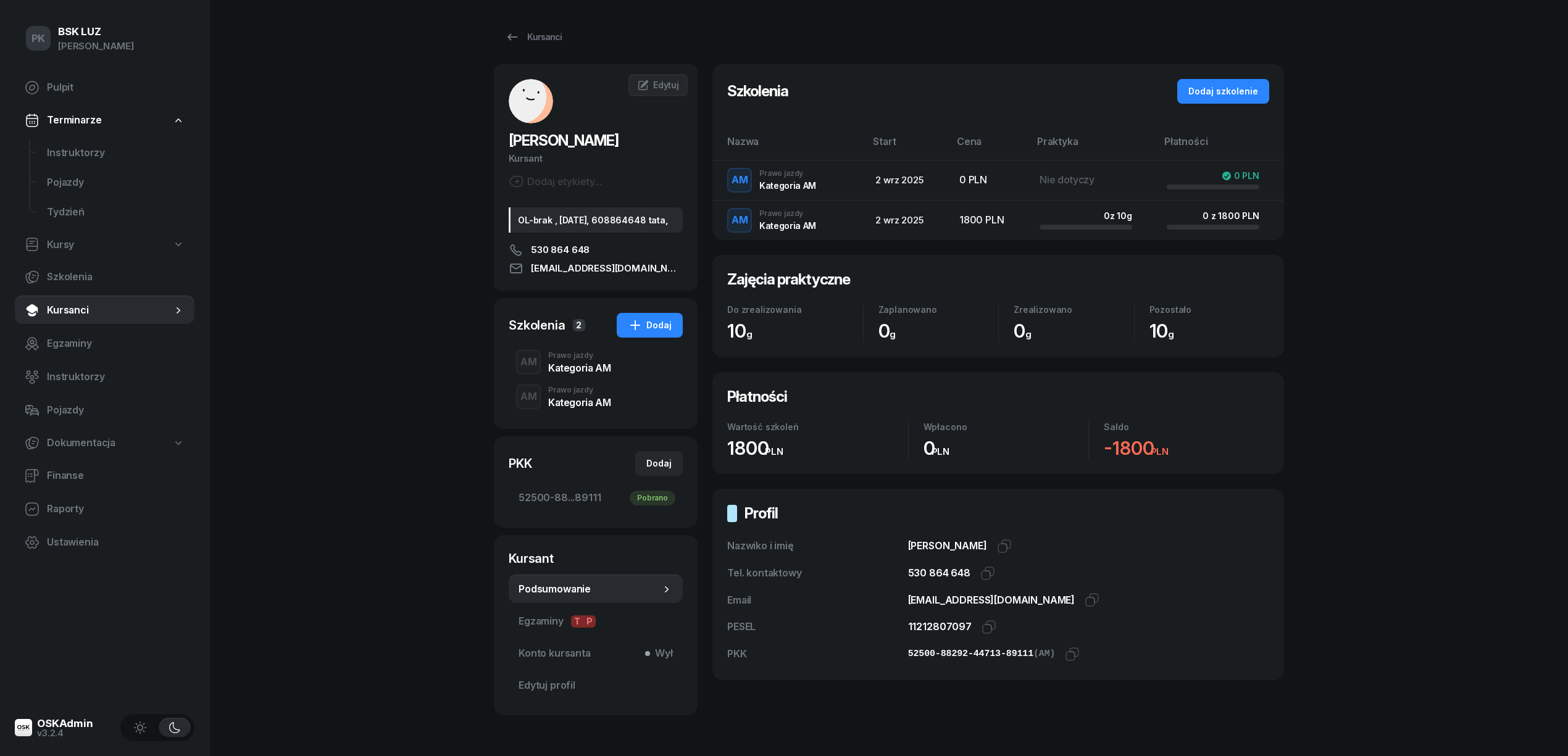
click at [586, 373] on div "Kategoria AM" at bounding box center [579, 368] width 63 height 10
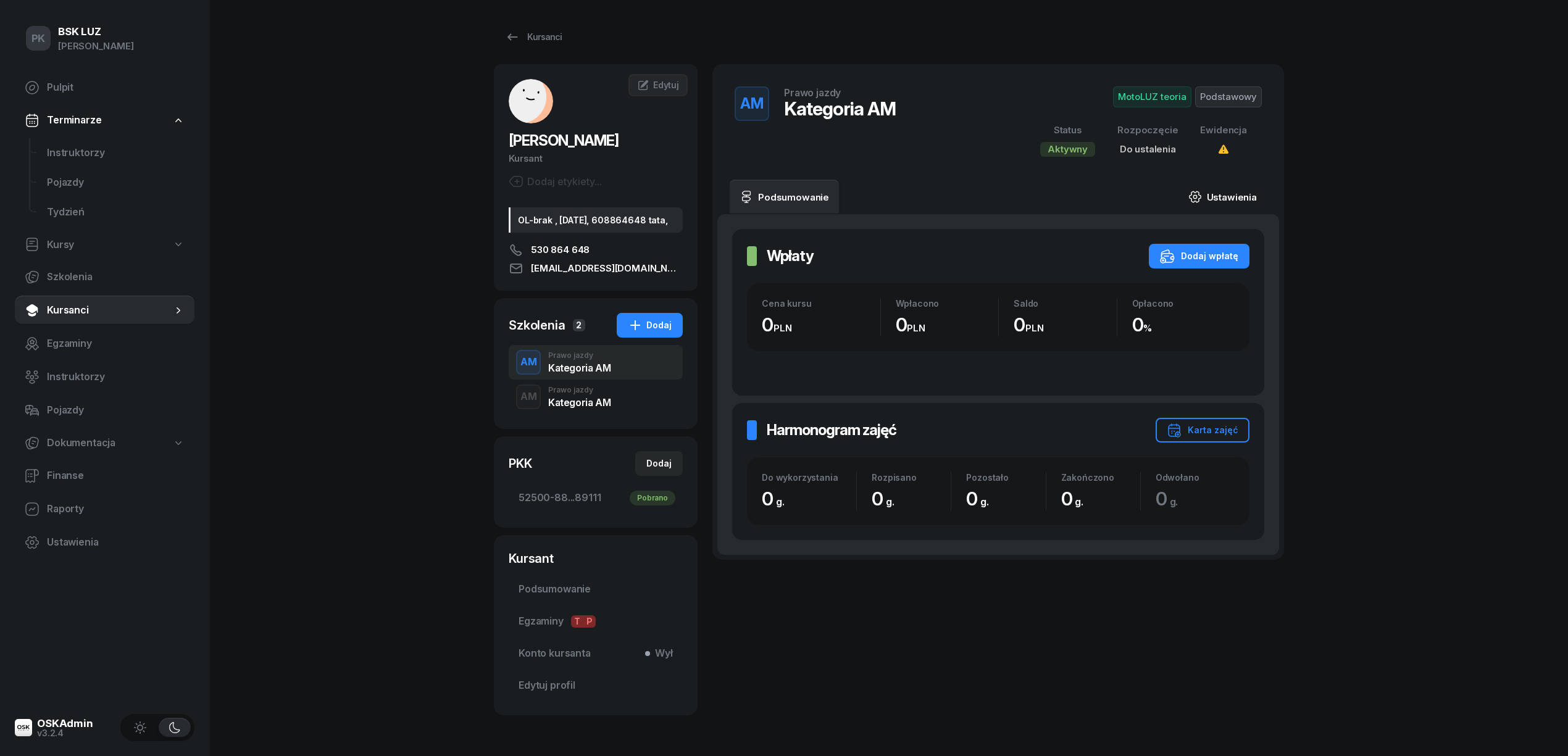
click at [1238, 193] on link "Ustawienia" at bounding box center [1222, 196] width 88 height 34
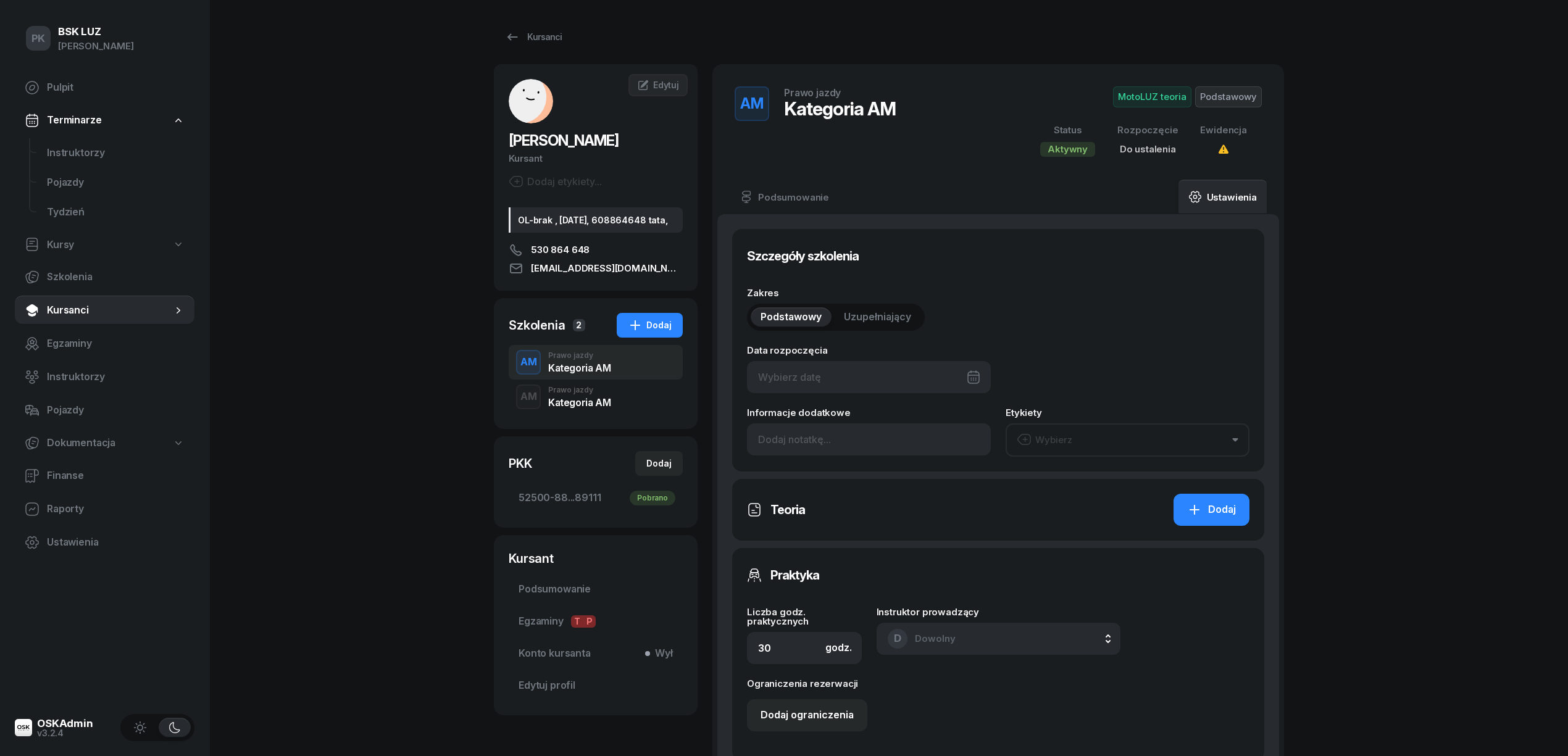
type input "52500"
type input "88292"
type input "44713"
type input "89111"
type input "2/2025"
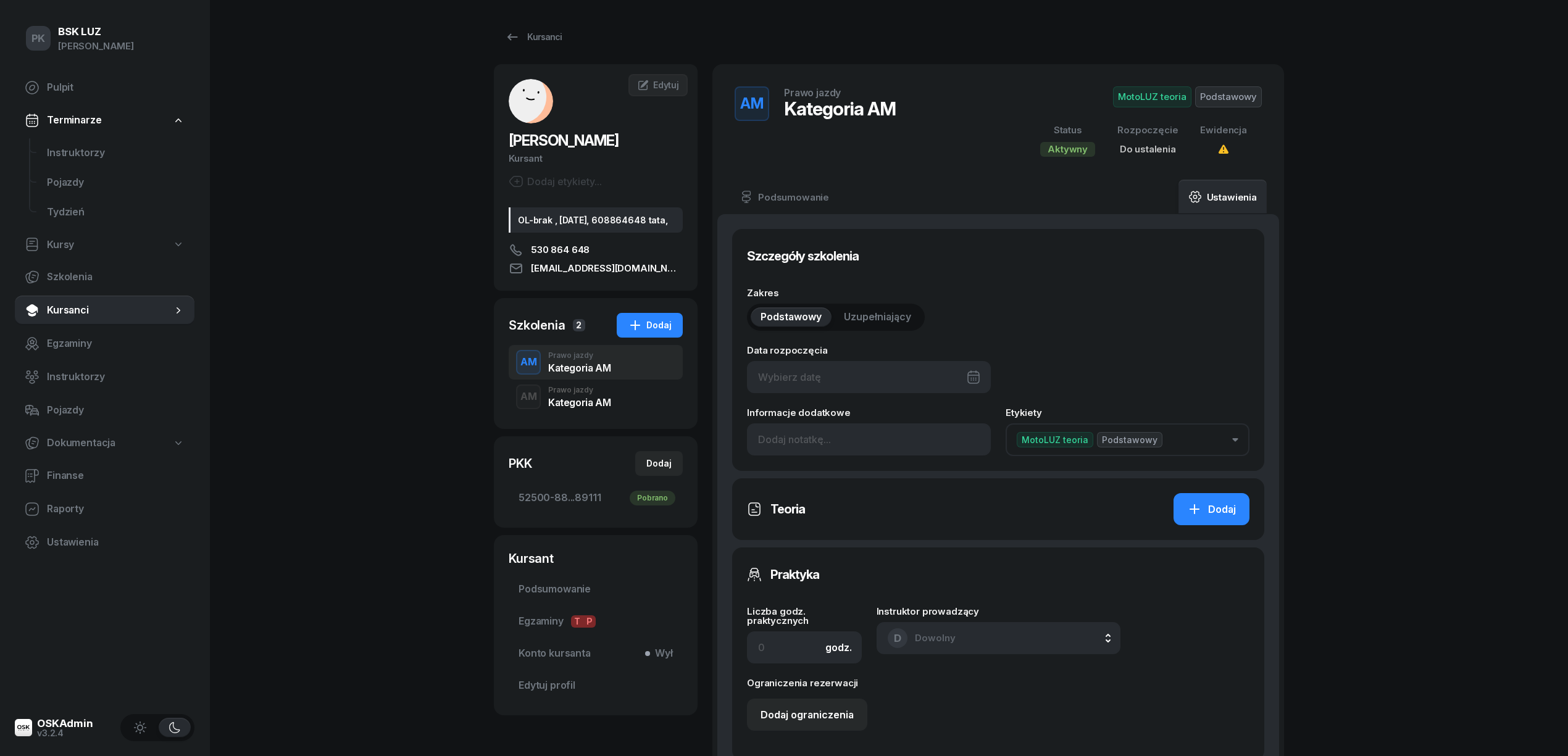
click at [880, 378] on div at bounding box center [869, 377] width 244 height 32
click at [931, 472] on div "5" at bounding box center [922, 471] width 20 height 20
type input "05/09/2025"
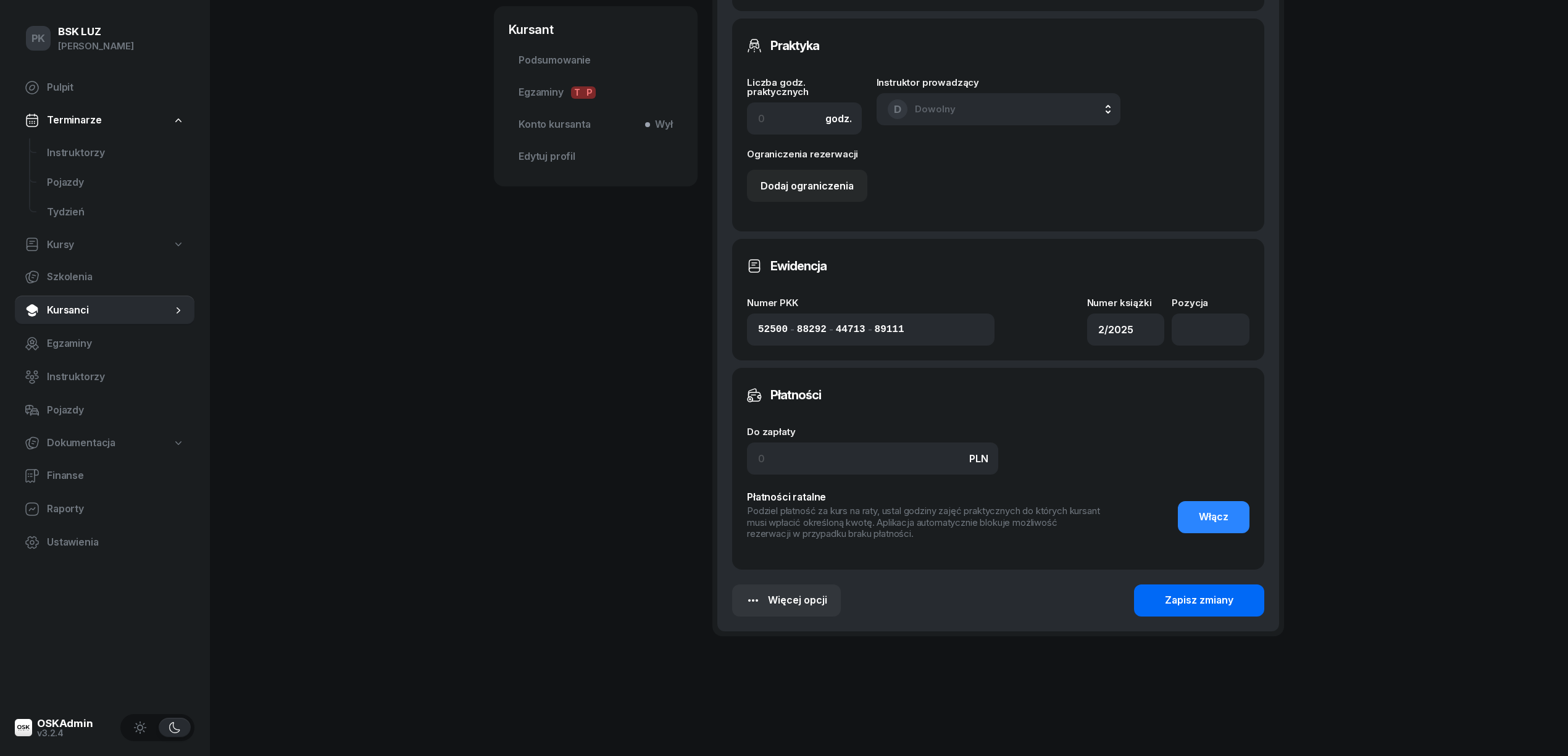
click at [1208, 598] on div "Zapisz zmiany" at bounding box center [1199, 600] width 69 height 16
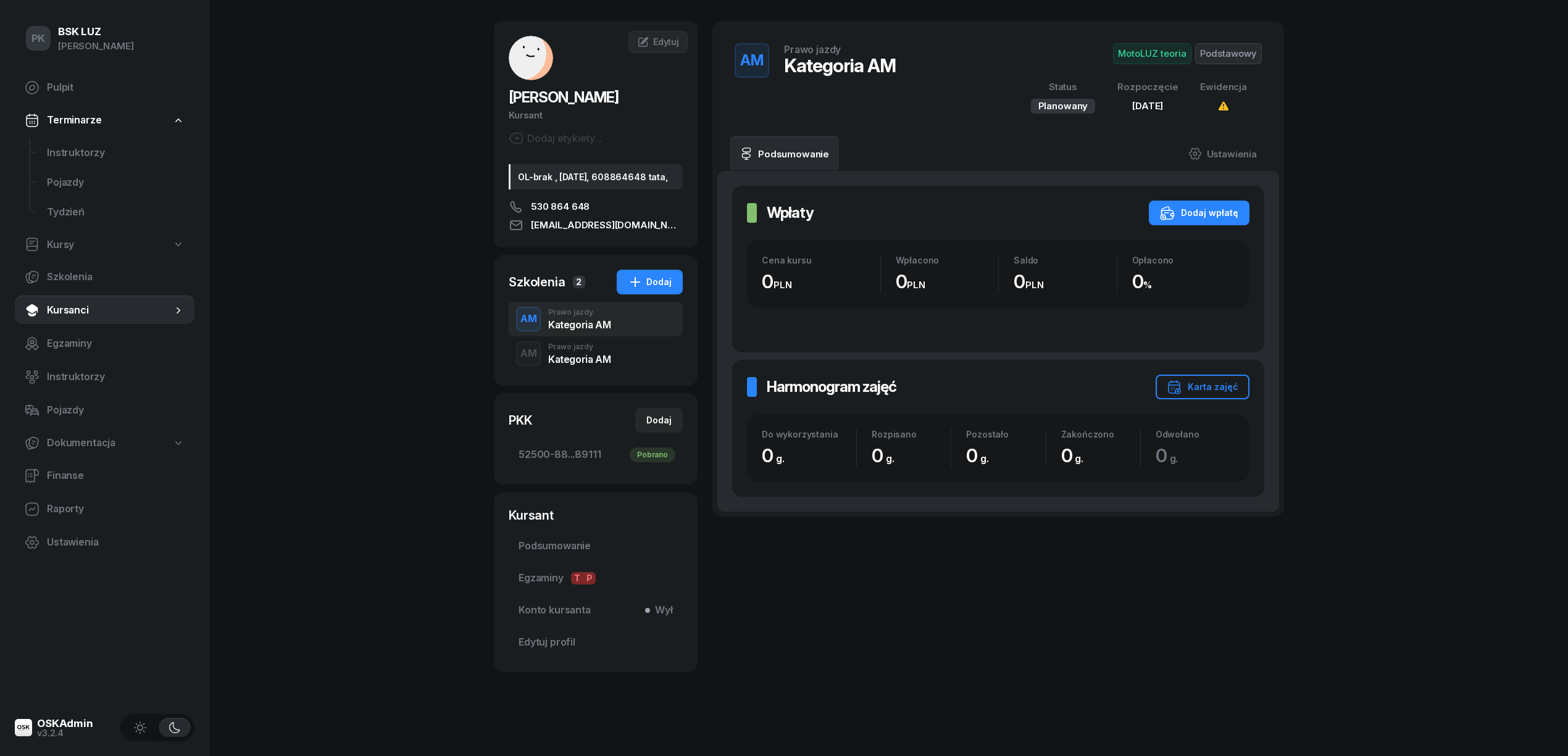
drag, startPoint x: 1156, startPoint y: 555, endPoint x: 1157, endPoint y: 563, distance: 8.1
click at [1156, 560] on div "AM Prawo jazdy Kategoria AM MotoLUZ teoria Podstawowy Status Planowany Rozpoczę…" at bounding box center [997, 346] width 572 height 651
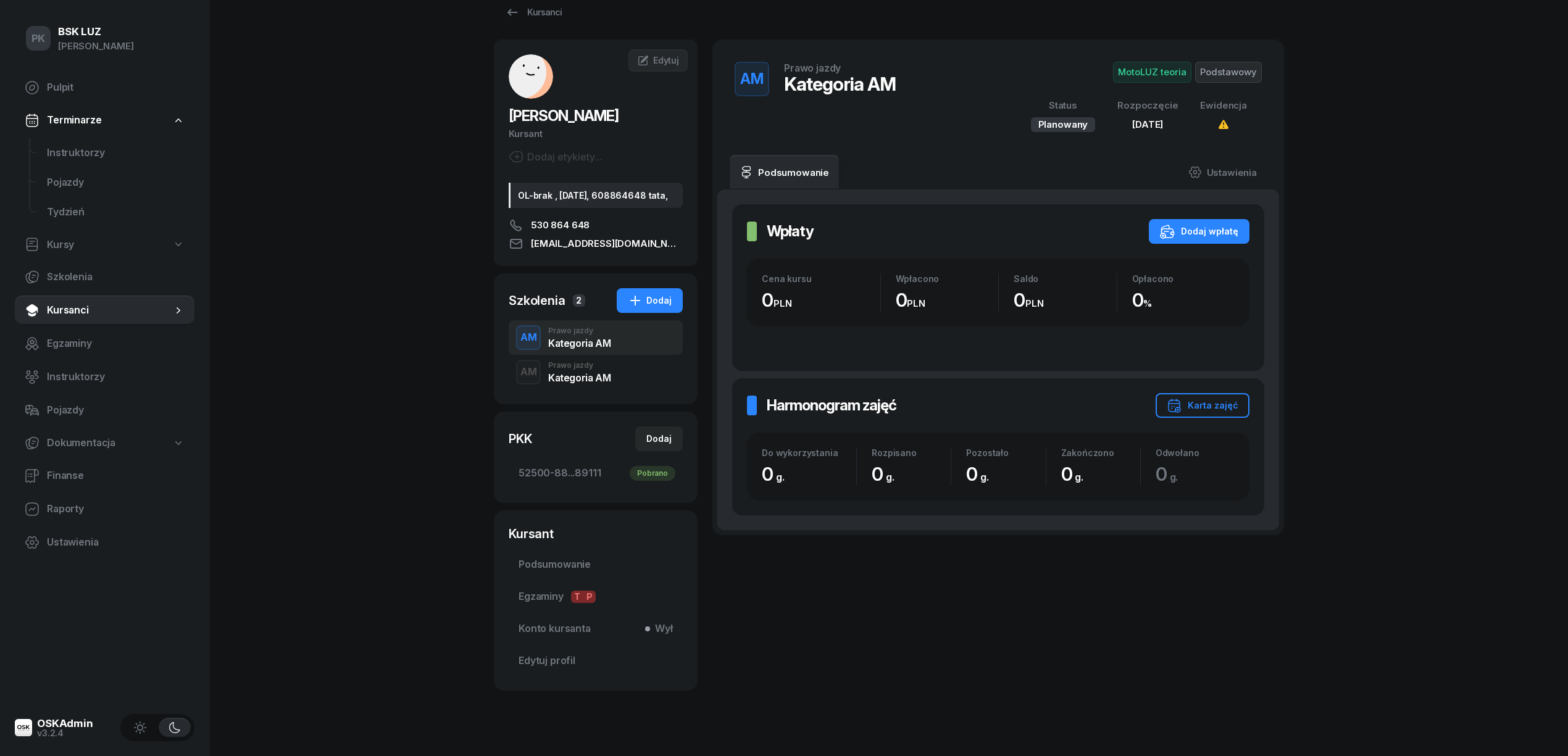
scroll to position [0, 0]
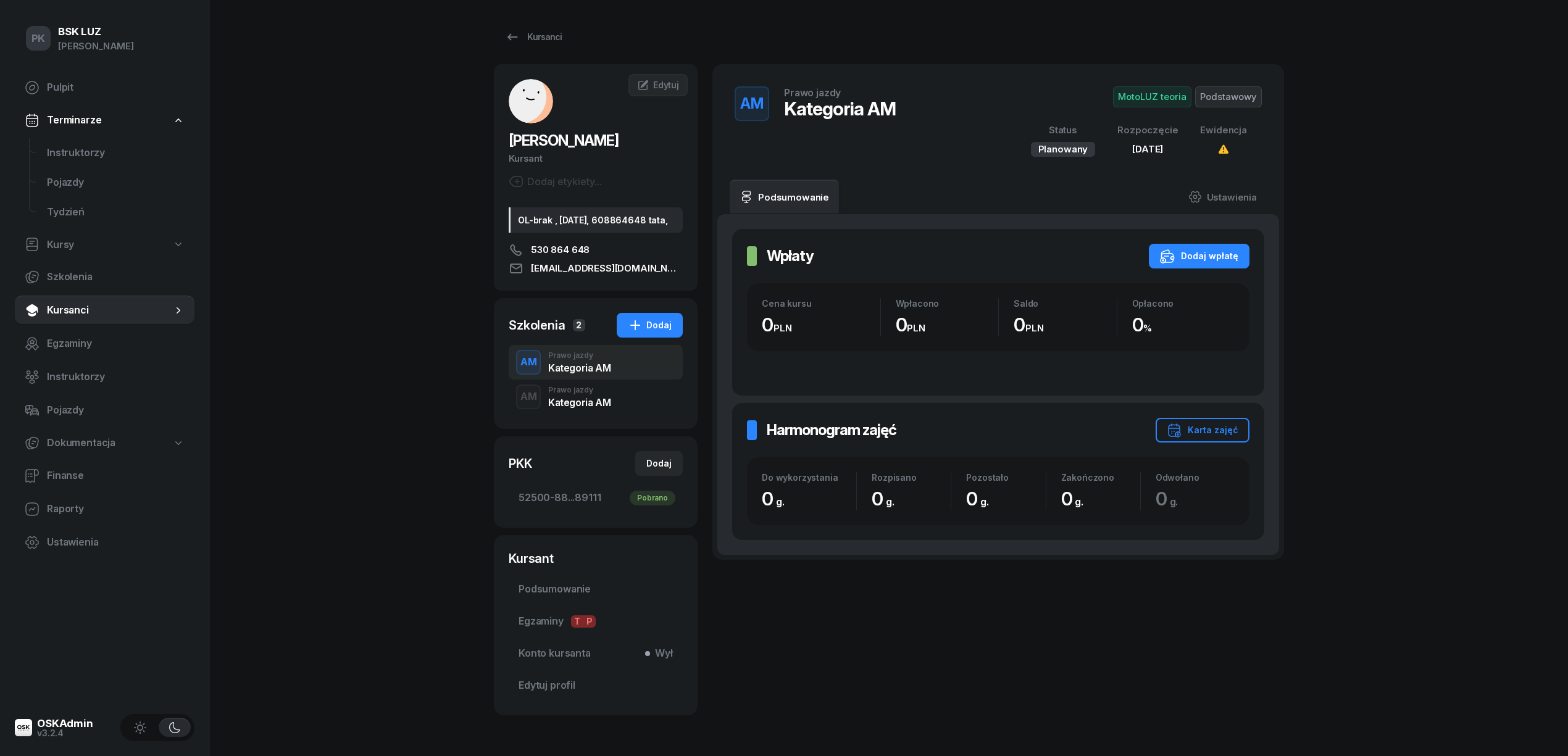
click at [564, 394] on div "Prawo jazdy" at bounding box center [579, 390] width 63 height 7
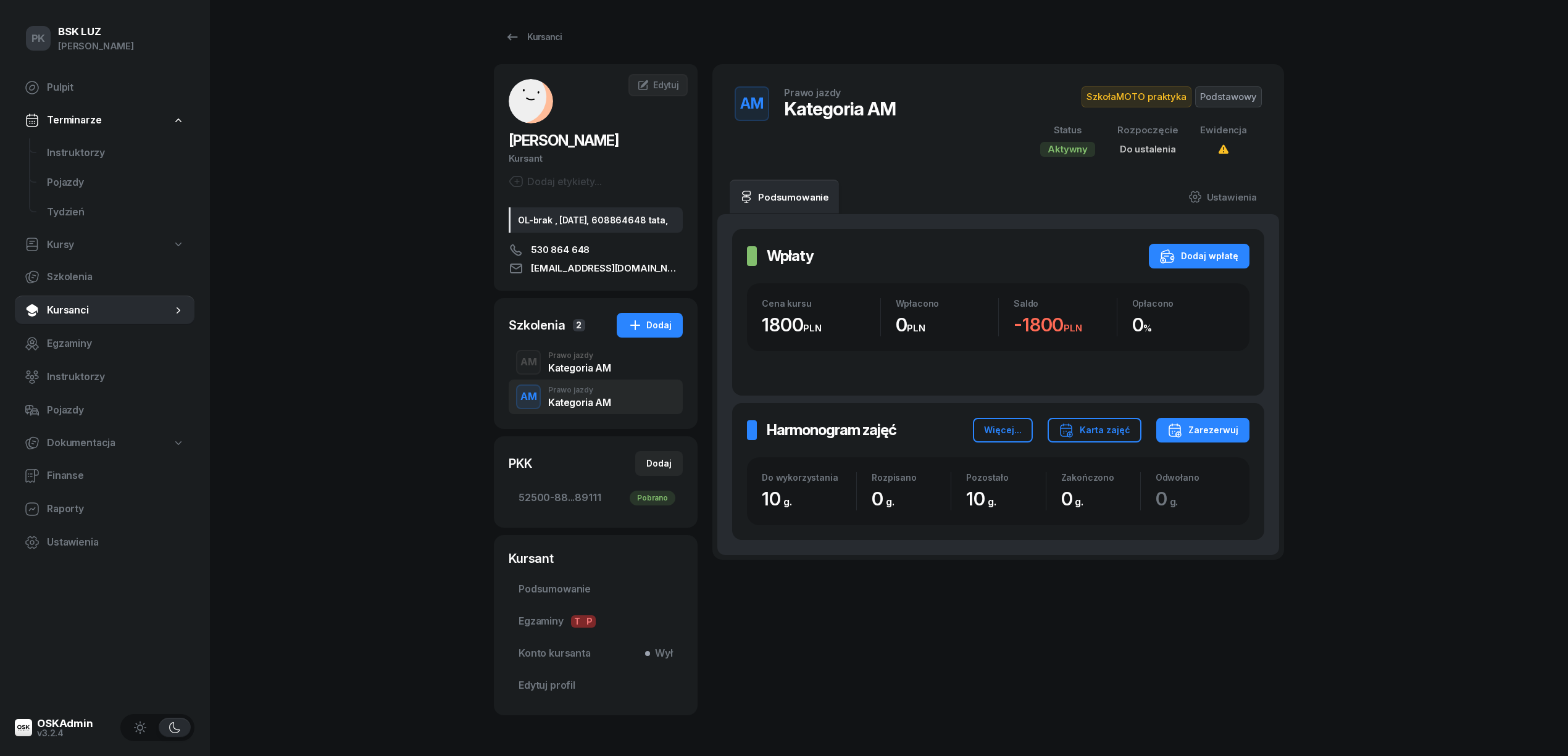
click at [572, 373] on div "Kategoria AM" at bounding box center [579, 368] width 63 height 10
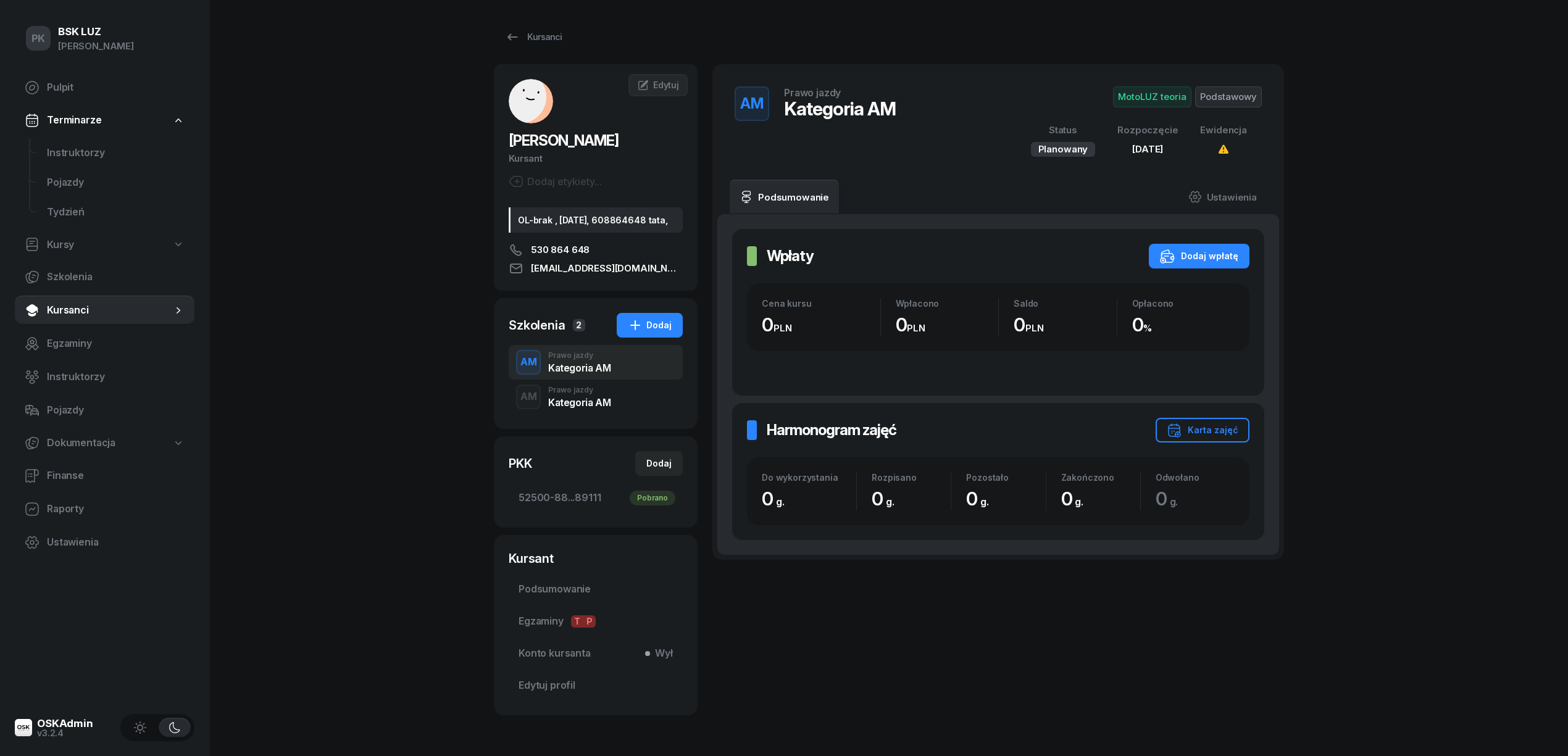
click at [571, 407] on div "Kategoria AM" at bounding box center [579, 402] width 63 height 10
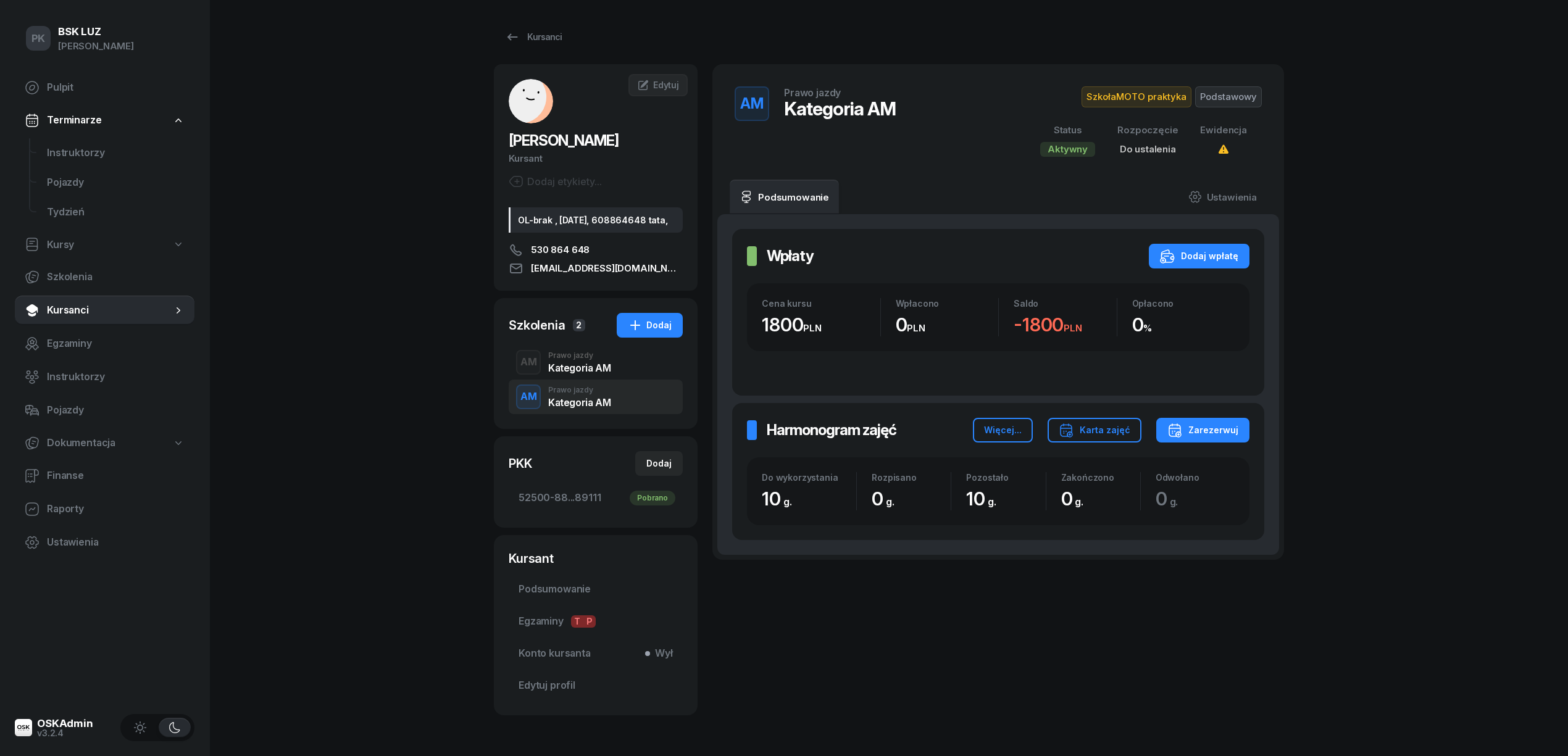
click at [572, 373] on div "Kategoria AM" at bounding box center [579, 368] width 63 height 10
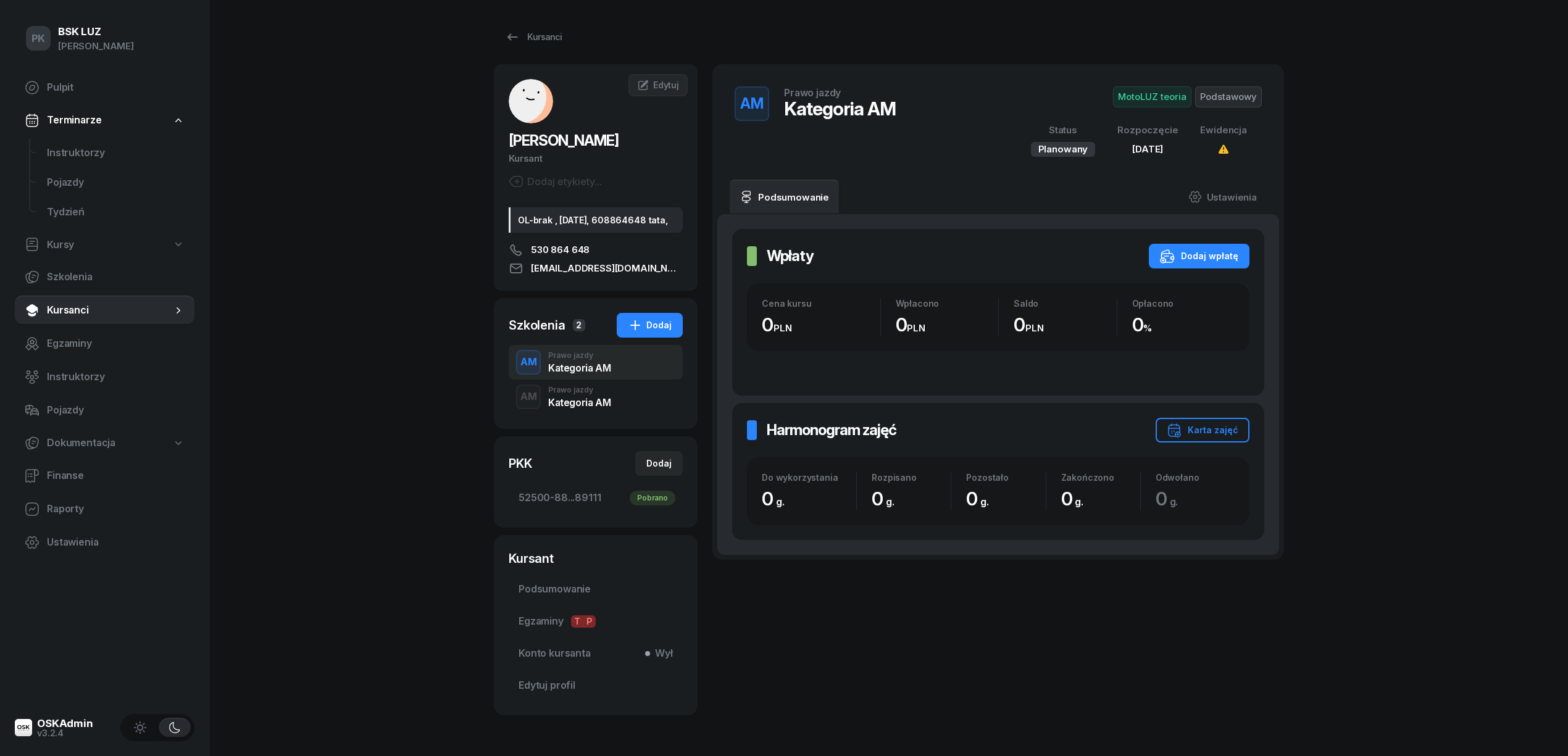
click at [394, 378] on div "PK BSK LUZ Piotr Klimek Pulpit Terminarze Instruktorzy Pojazdy Tydzień Kursy Sz…" at bounding box center [784, 399] width 1568 height 799
click at [74, 310] on span "Kursanci" at bounding box center [110, 311] width 125 height 16
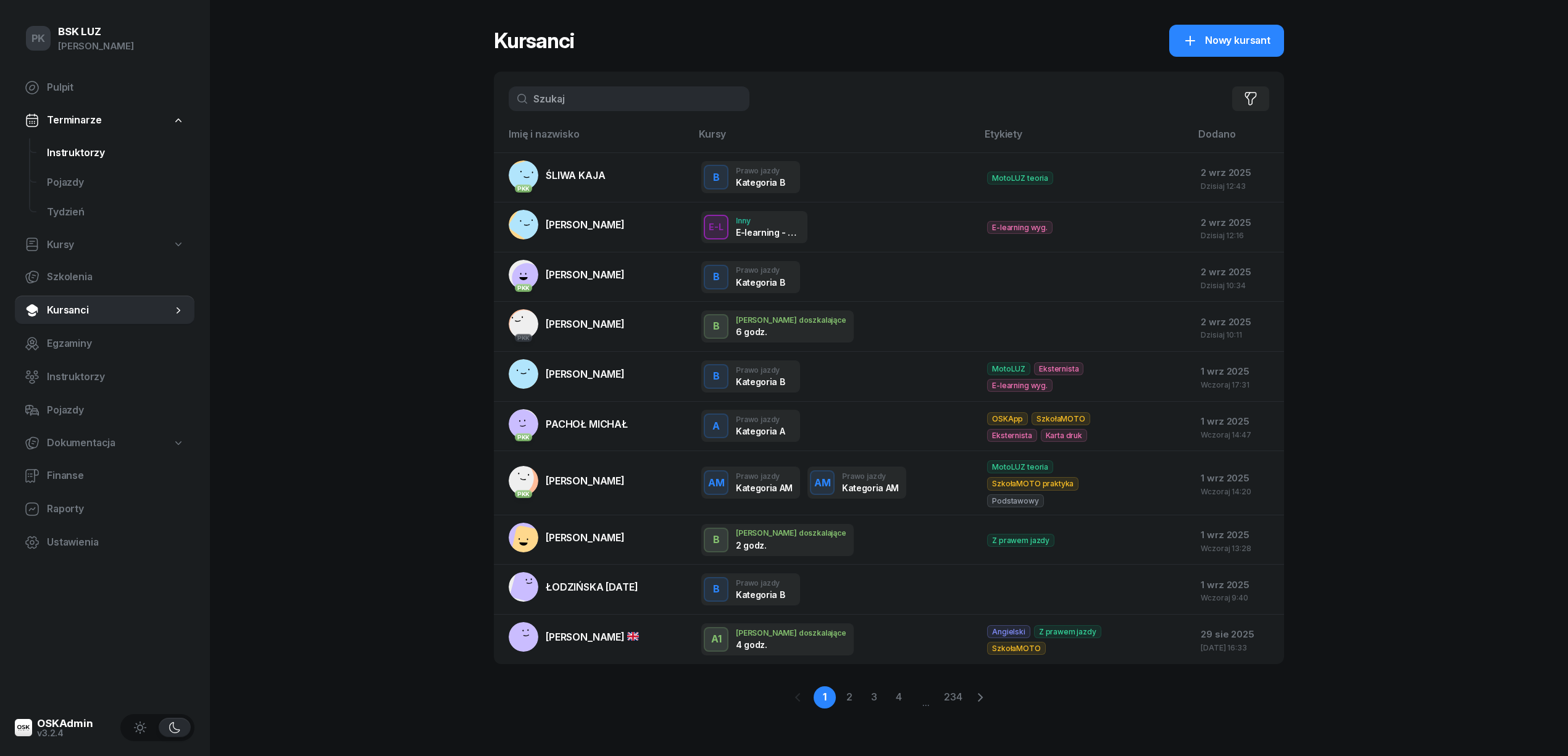
click at [87, 154] on span "Instruktorzy" at bounding box center [116, 153] width 138 height 16
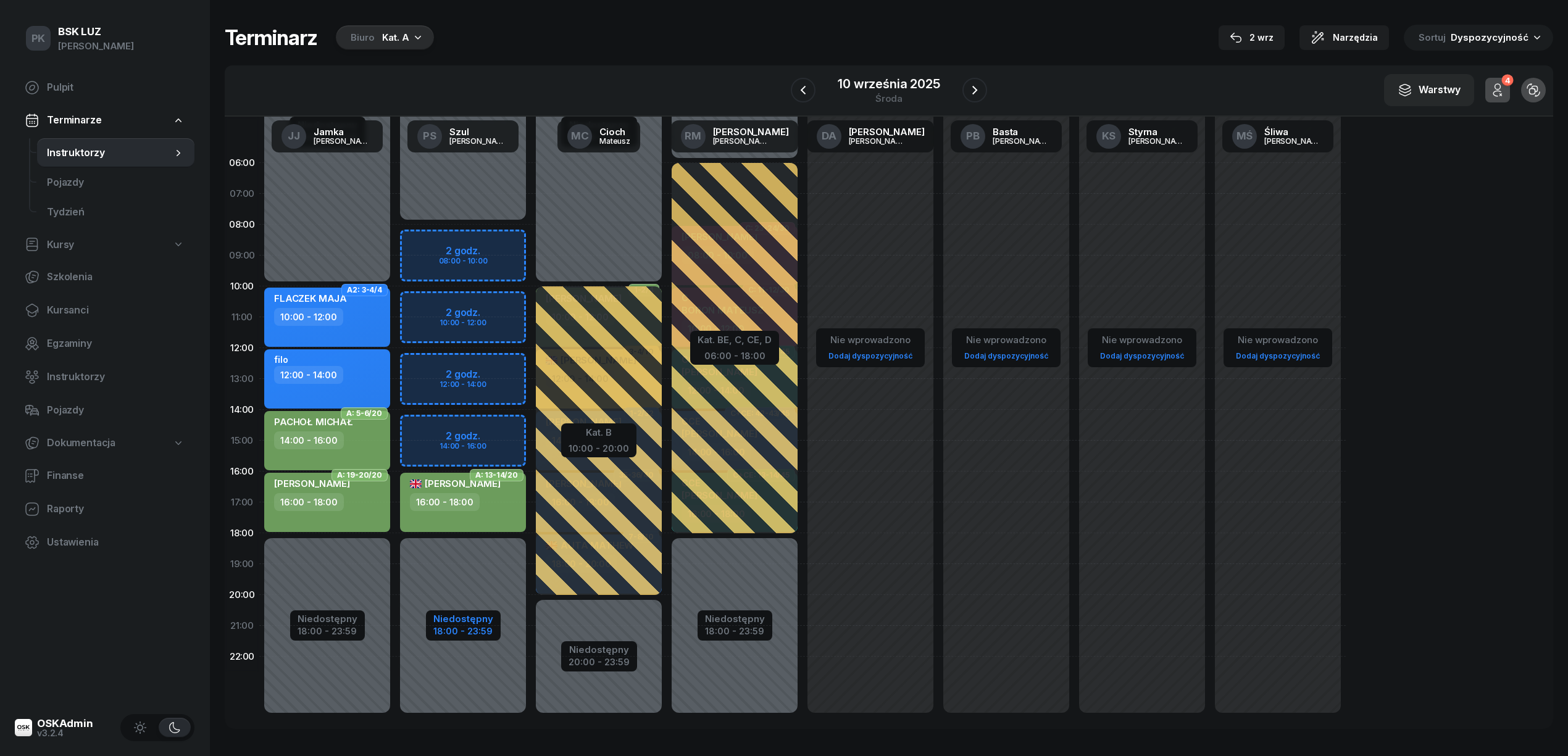
click at [451, 616] on div "Niedostępny" at bounding box center [463, 618] width 60 height 9
select select "08"
select select "18"
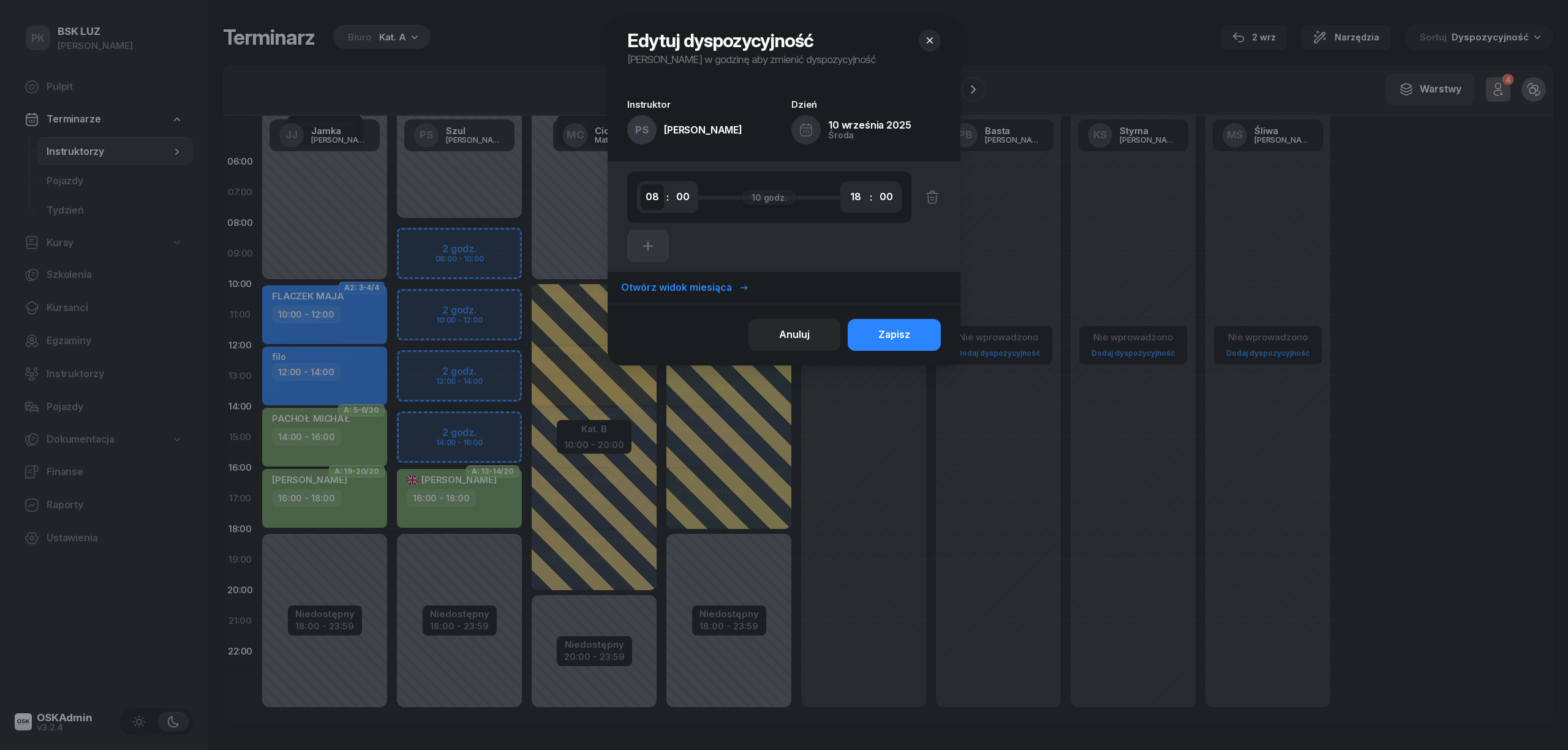
click at [653, 199] on select "00 01 02 03 04 05 06 07 08 09 10 11 12 13 14 15 16 17 18 19 20 21 22 23" at bounding box center [652, 197] width 23 height 26
select select "12"
click at [641, 184] on select "00 01 02 03 04 05 06 07 08 09 10 11 12 13 14 15 16 17 18 19 20 21 22 23" at bounding box center [652, 197] width 23 height 26
click at [711, 287] on div "Otwórz widok miesiąca" at bounding box center [685, 287] width 128 height 16
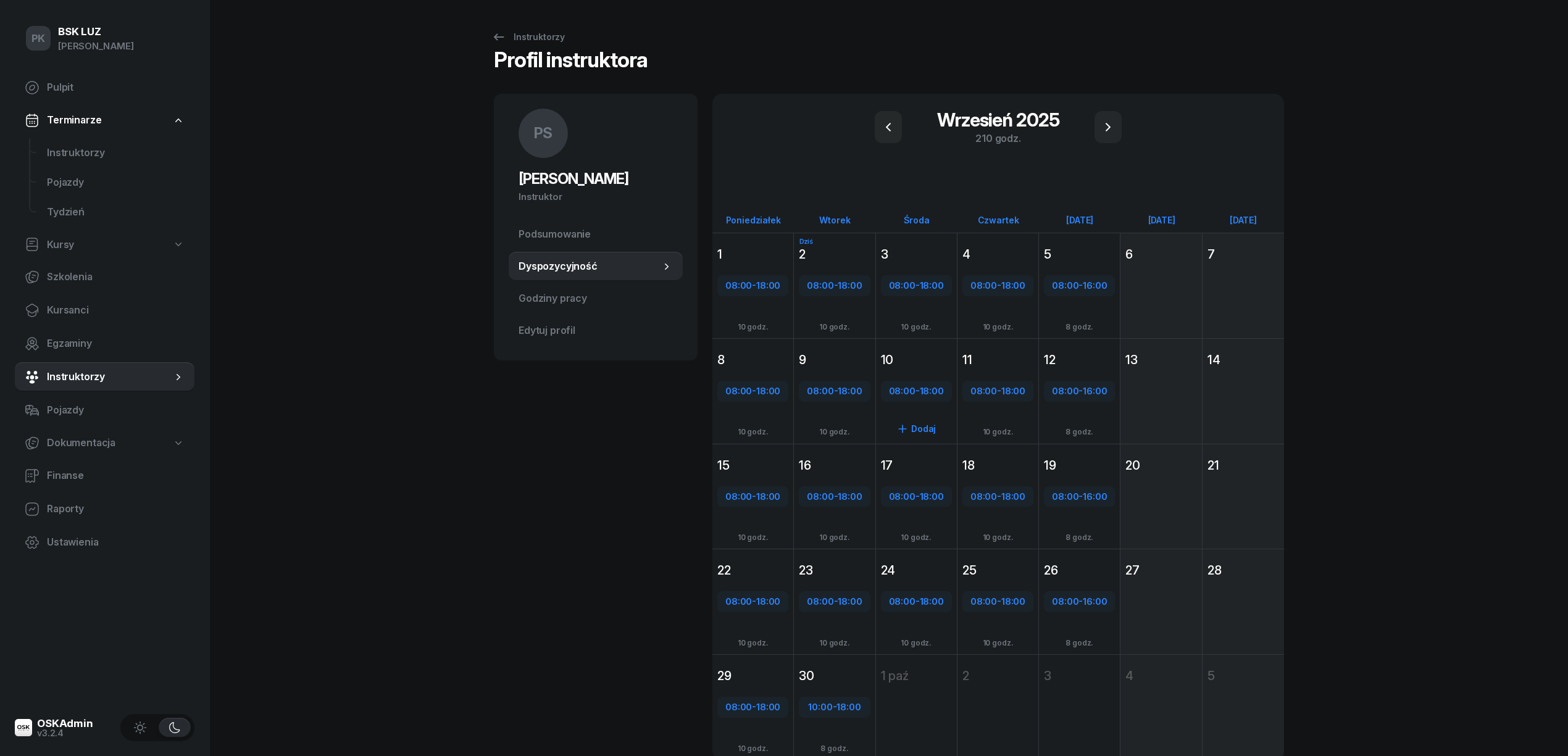
click at [932, 390] on span "18:00" at bounding box center [931, 390] width 24 height 12
select select "08"
select select "18"
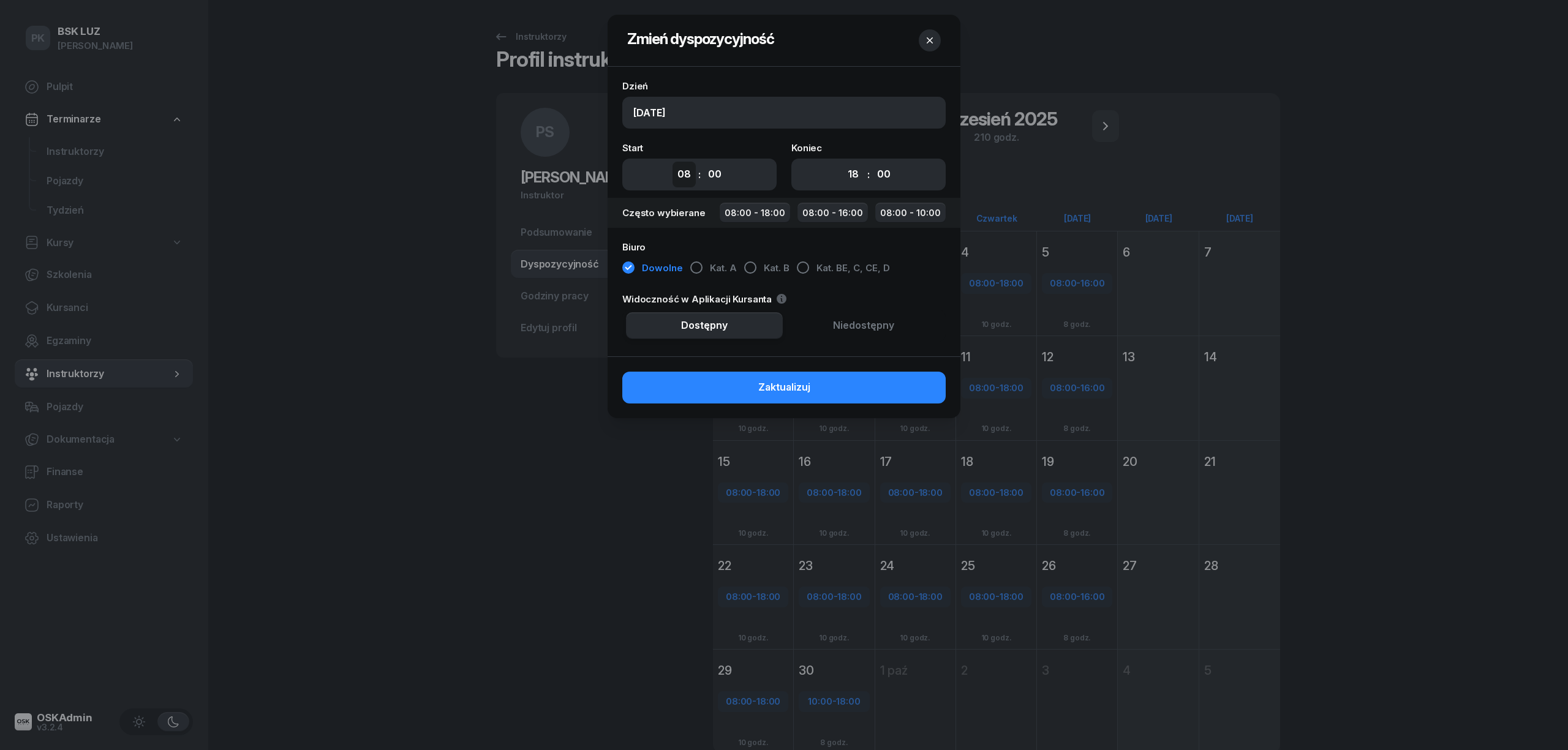
click at [680, 181] on select "00 01 02 03 04 05 06 07 08 09 10 11 12 13 14 15 16 17 18 19 20 21 22 23" at bounding box center [684, 174] width 23 height 26
select select "12"
click at [672, 162] on select "00 01 02 03 04 05 06 07 08 09 10 11 12 13 14 15 16 17 18 19 20 21 22 23" at bounding box center [684, 174] width 23 height 26
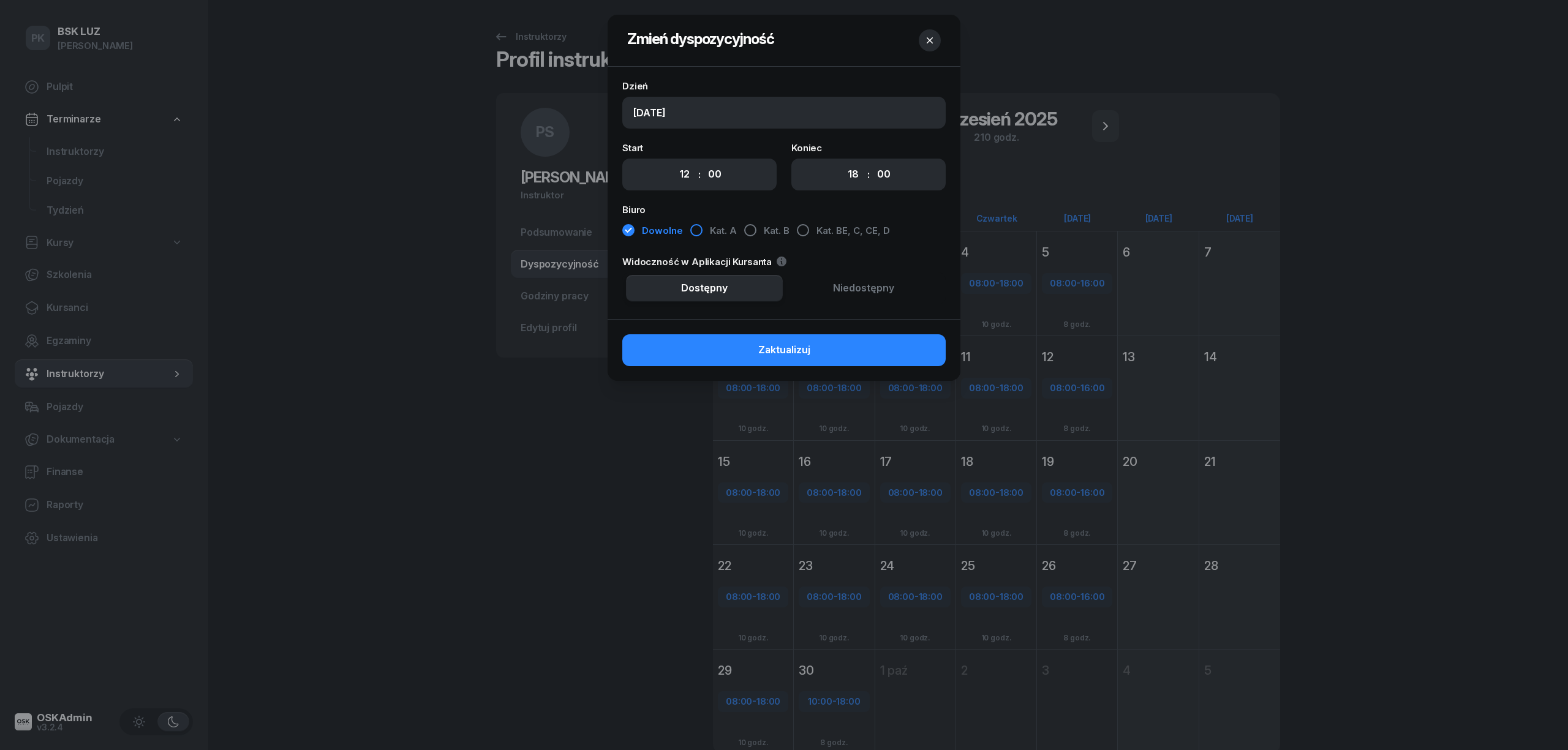
click at [695, 233] on div "button" at bounding box center [696, 230] width 13 height 13
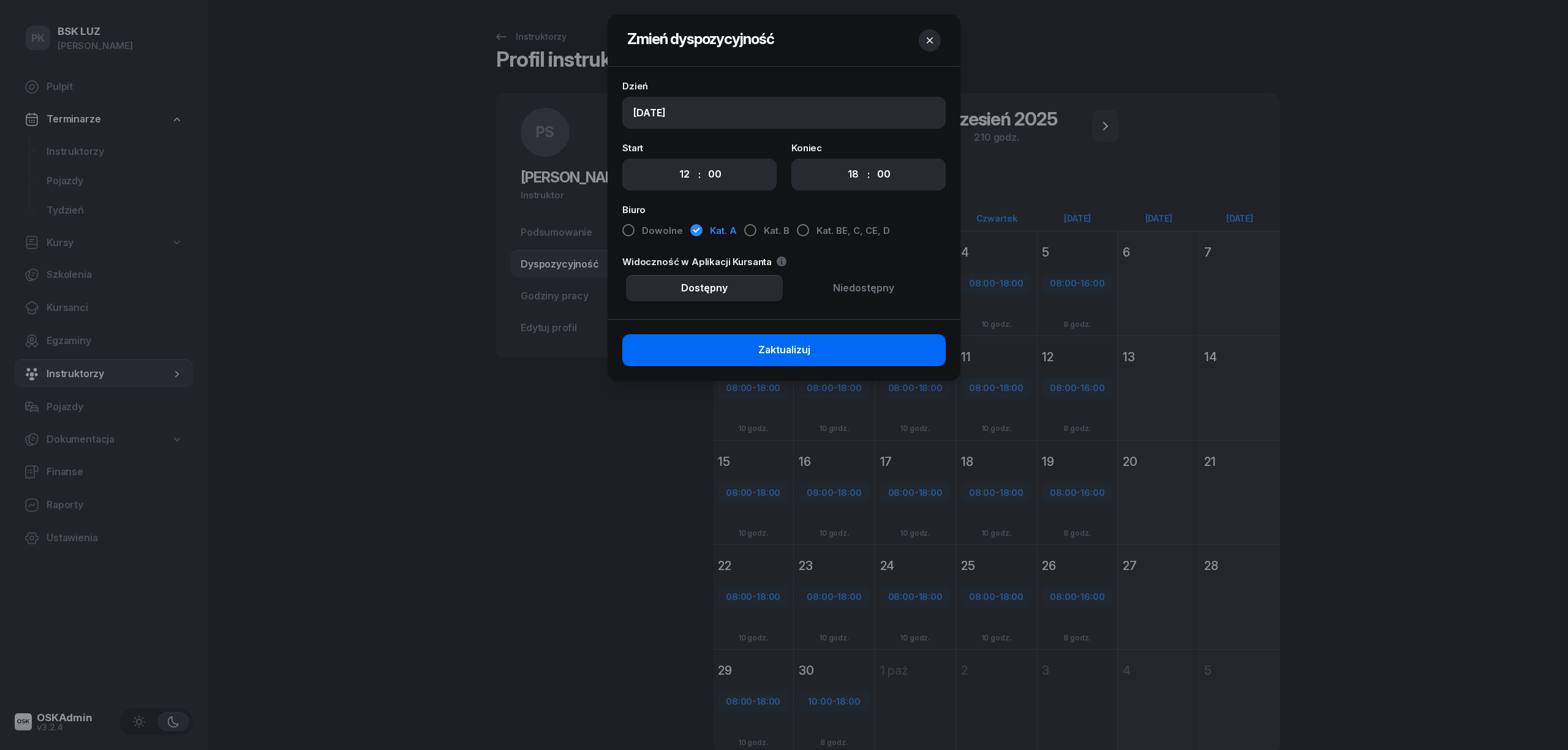
click at [875, 349] on button "Zaktualizuj" at bounding box center [784, 349] width 323 height 31
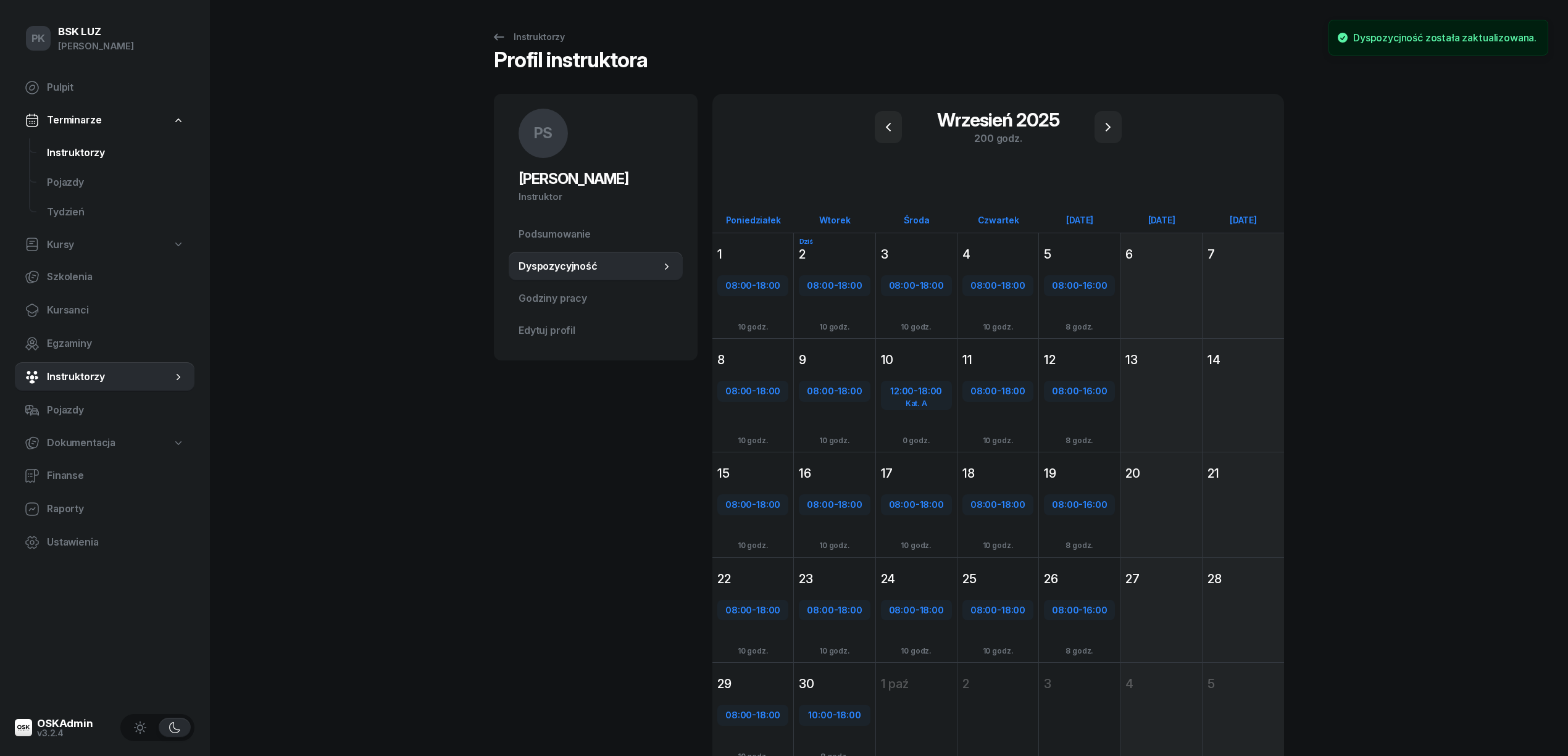
click at [57, 148] on span "Instruktorzy" at bounding box center [116, 153] width 138 height 16
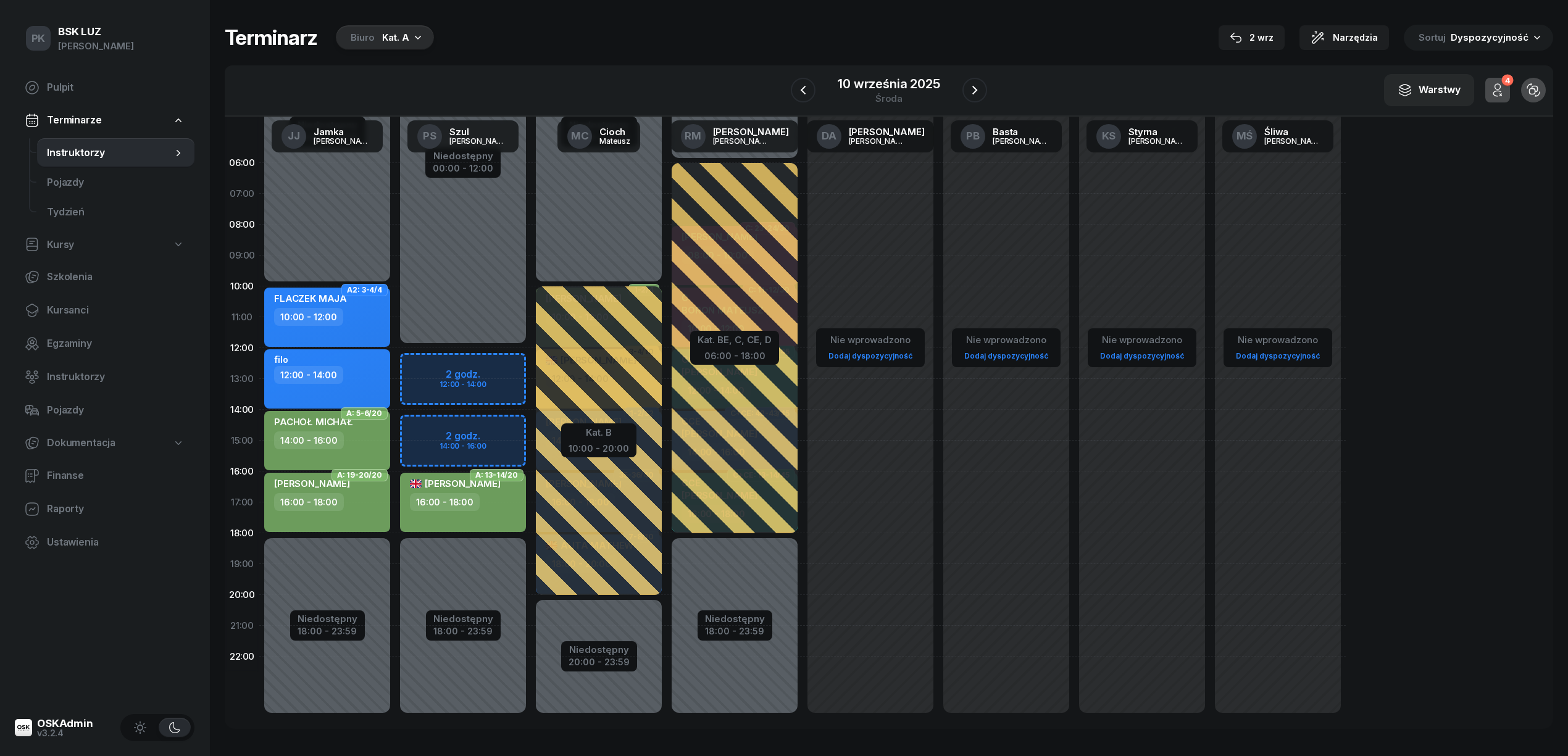
click at [539, 33] on div "Terminarz Biuro Kat. A [DATE] Narzędzia Sortuj Dyspozycyjność" at bounding box center [889, 37] width 1329 height 26
click at [554, 34] on div "Terminarz Biuro Kat. A [DATE] Narzędzia Sortuj Dyspozycyjność" at bounding box center [889, 37] width 1329 height 26
click at [484, 296] on div "Niedostępny 00:00 - 12:00 Niedostępny 18:00 - 23:59 2 godz. 12:00 - 14:00 2 god…" at bounding box center [463, 440] width 136 height 586
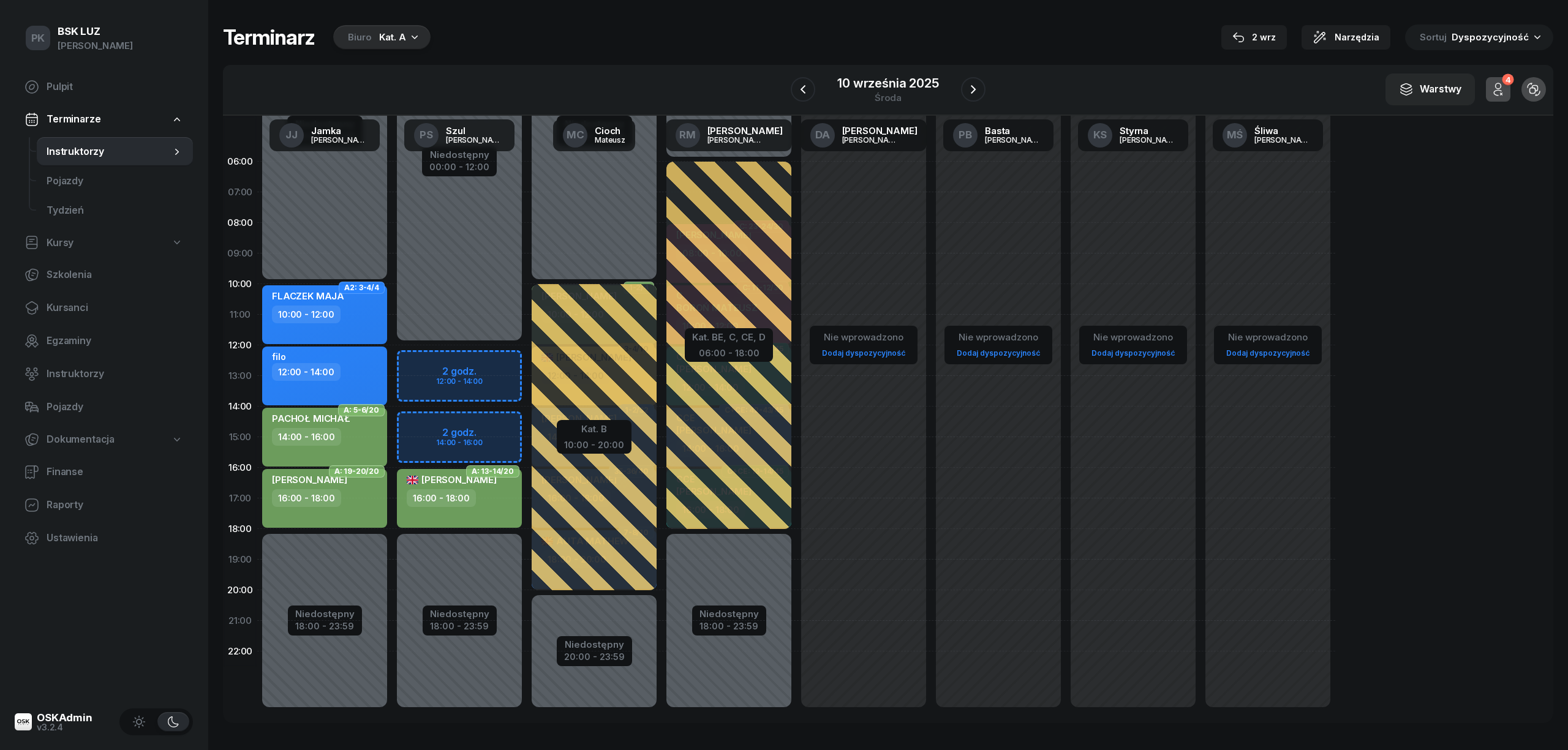
select select "10"
select select "12"
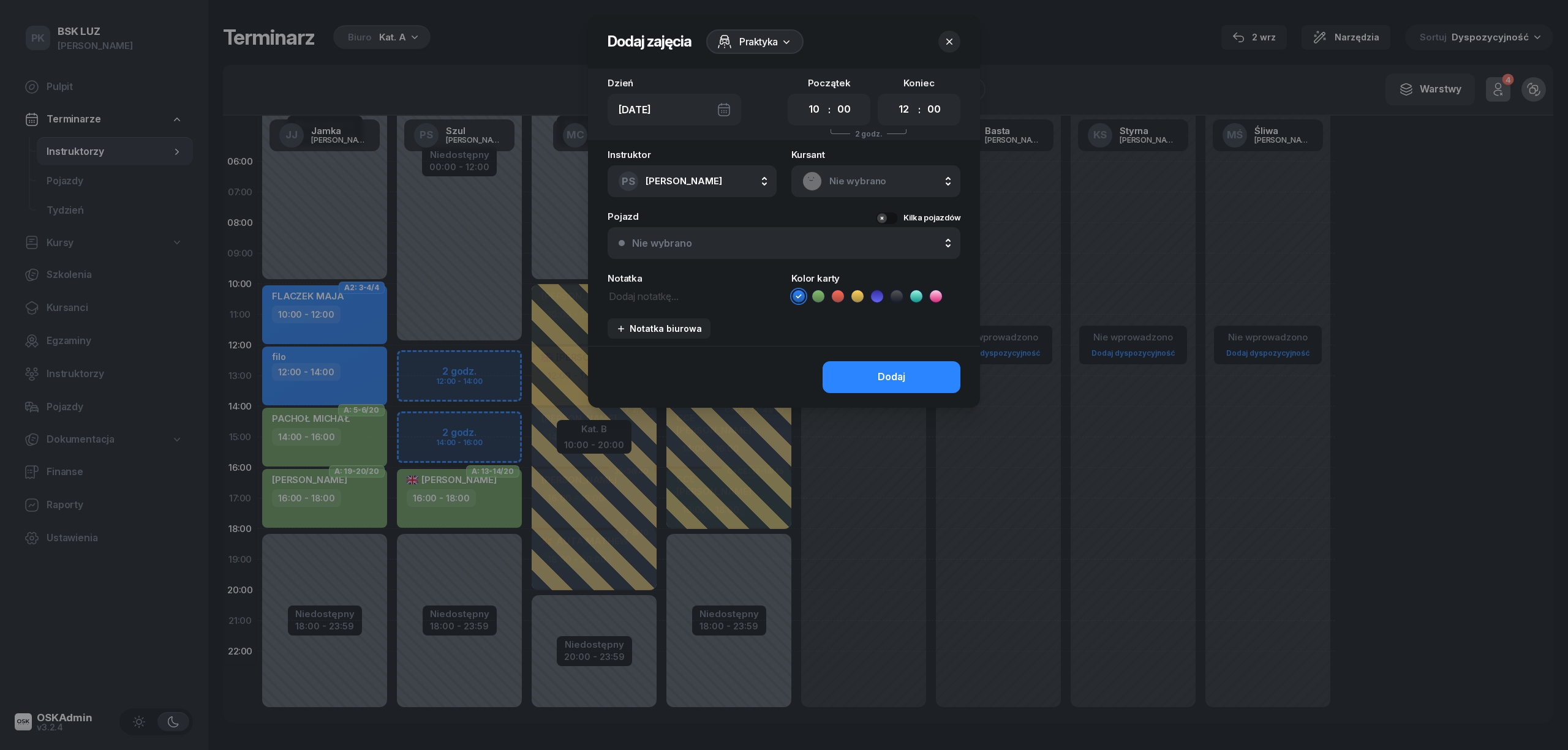
click at [951, 38] on icon "button" at bounding box center [950, 42] width 13 height 13
